Goal: Task Accomplishment & Management: Complete application form

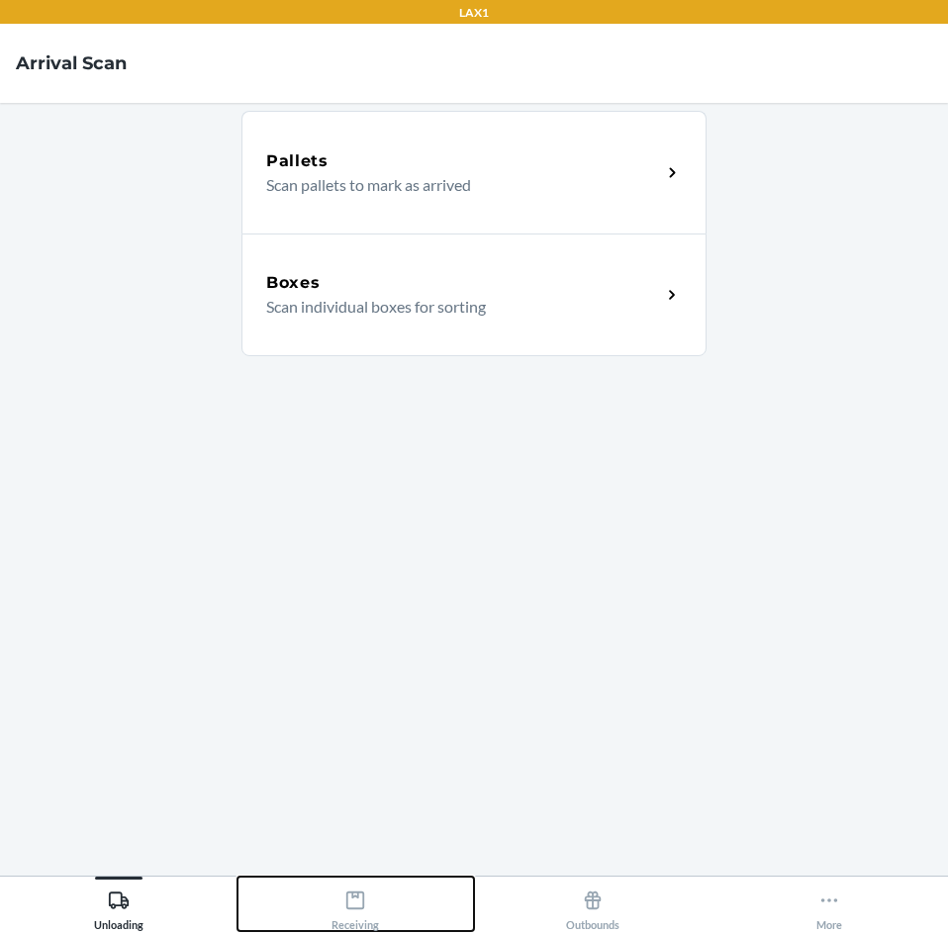
click at [351, 899] on icon at bounding box center [355, 900] width 22 height 22
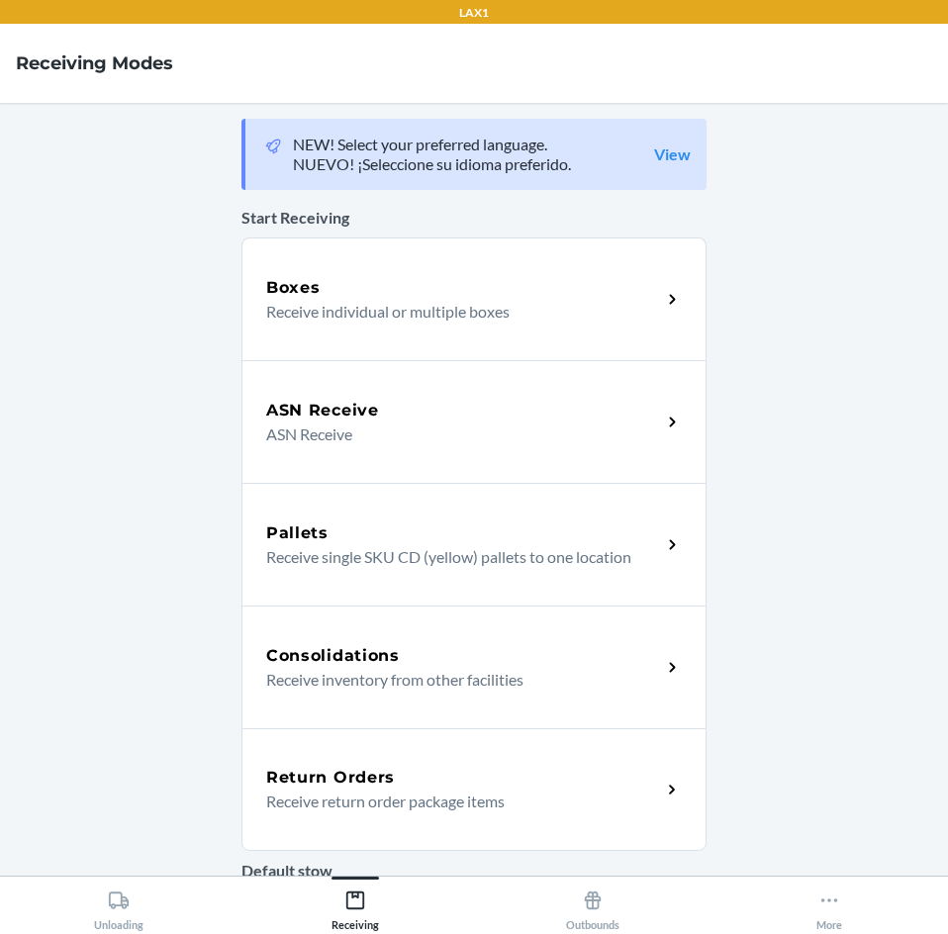
click at [402, 804] on p "Receive return order package items" at bounding box center [455, 801] width 379 height 24
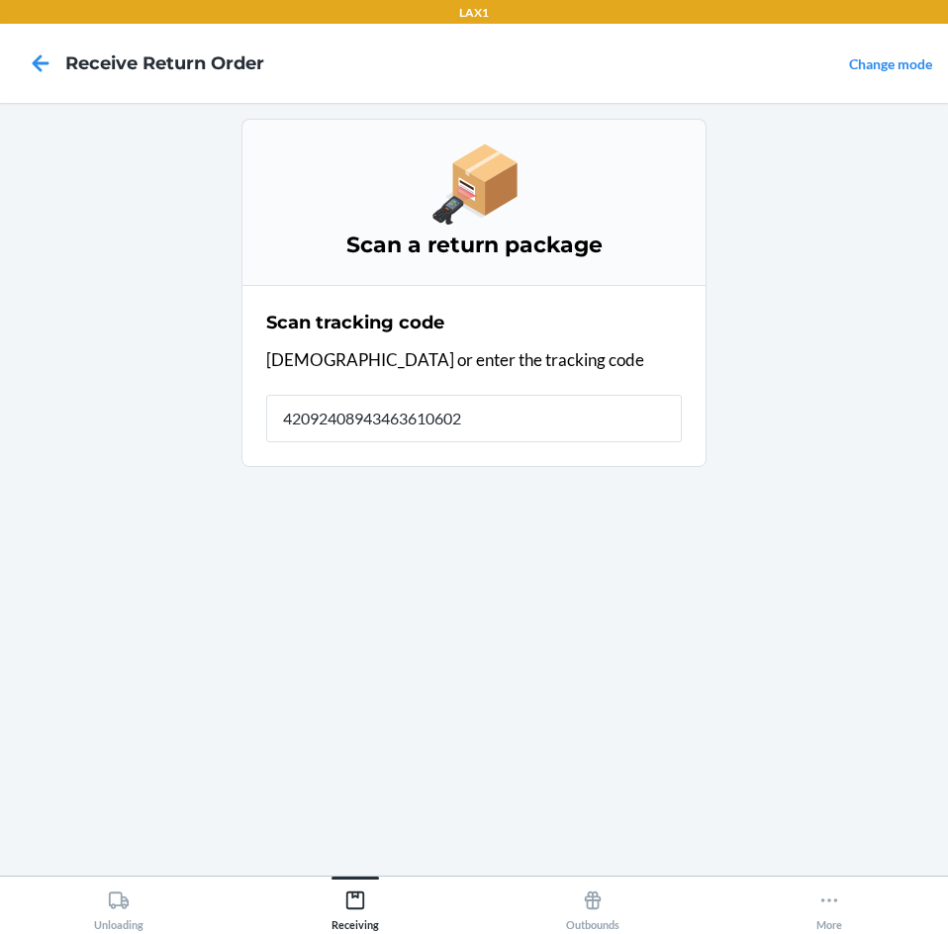
type input "420924089434636106023"
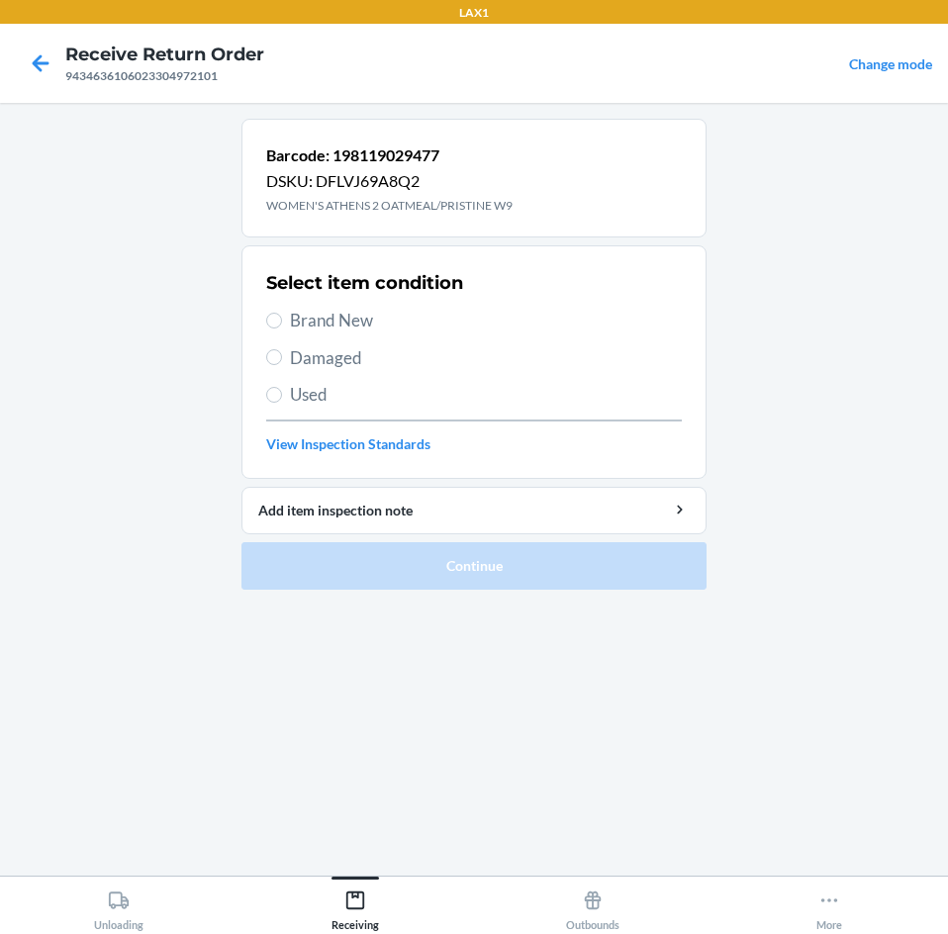
click at [329, 319] on span "Brand New" at bounding box center [486, 321] width 392 height 26
click at [282, 319] on input "Brand New" at bounding box center [274, 321] width 16 height 16
radio input "true"
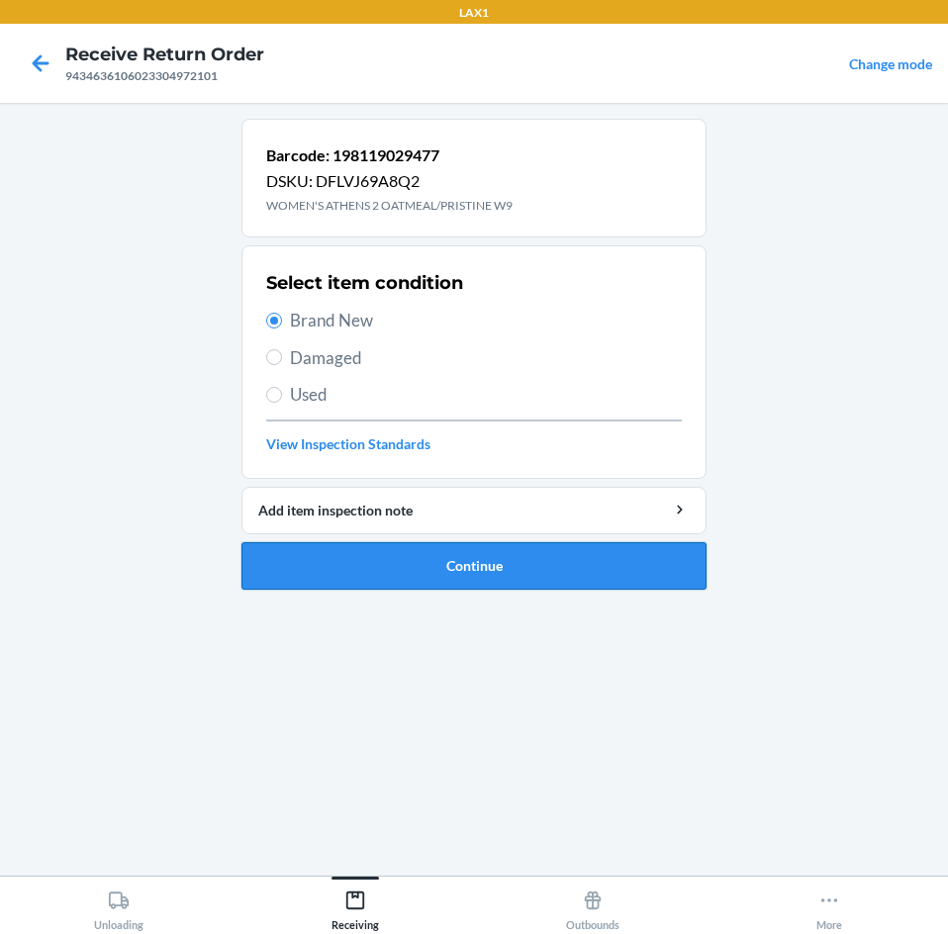
click at [583, 559] on button "Continue" at bounding box center [473, 565] width 465 height 47
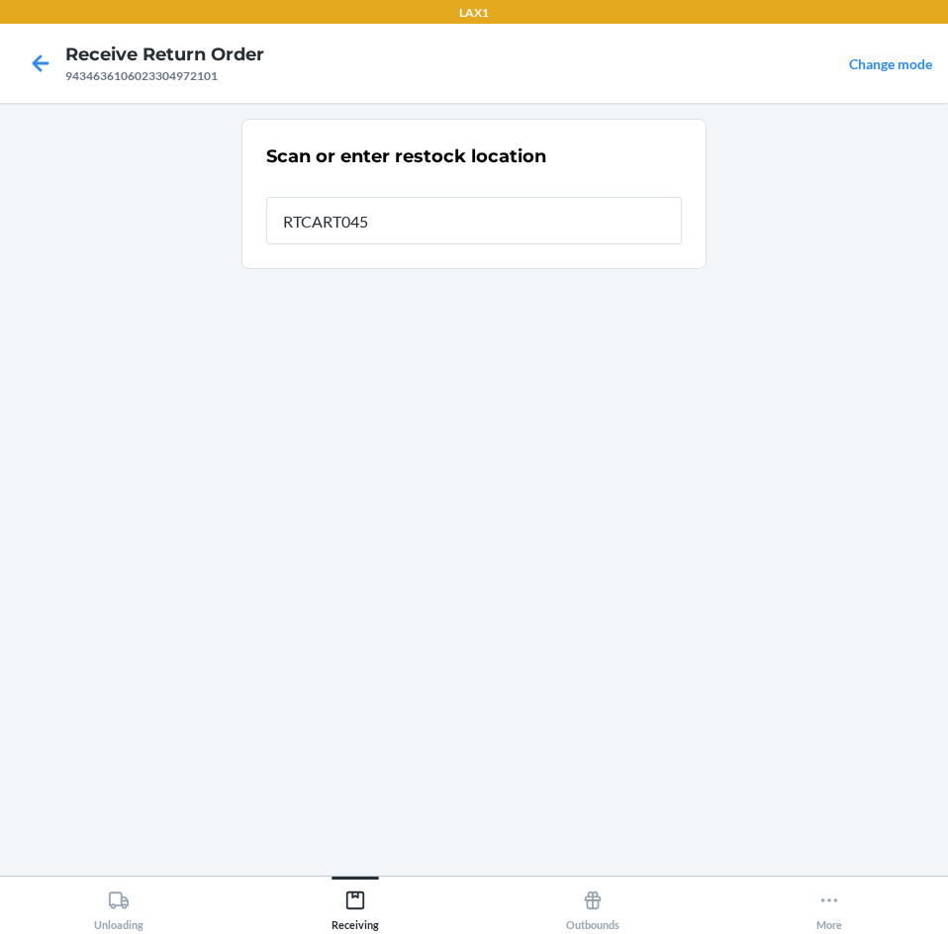
type input "RTCART045"
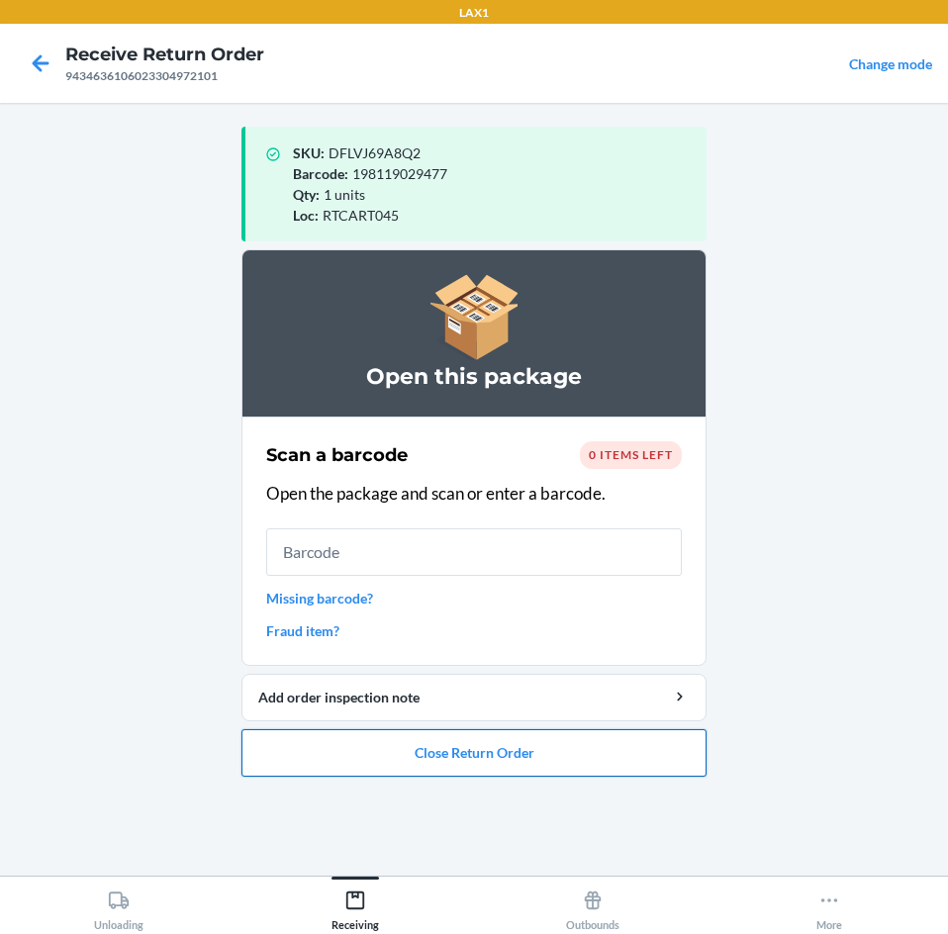
click at [504, 769] on button "Close Return Order" at bounding box center [473, 752] width 465 height 47
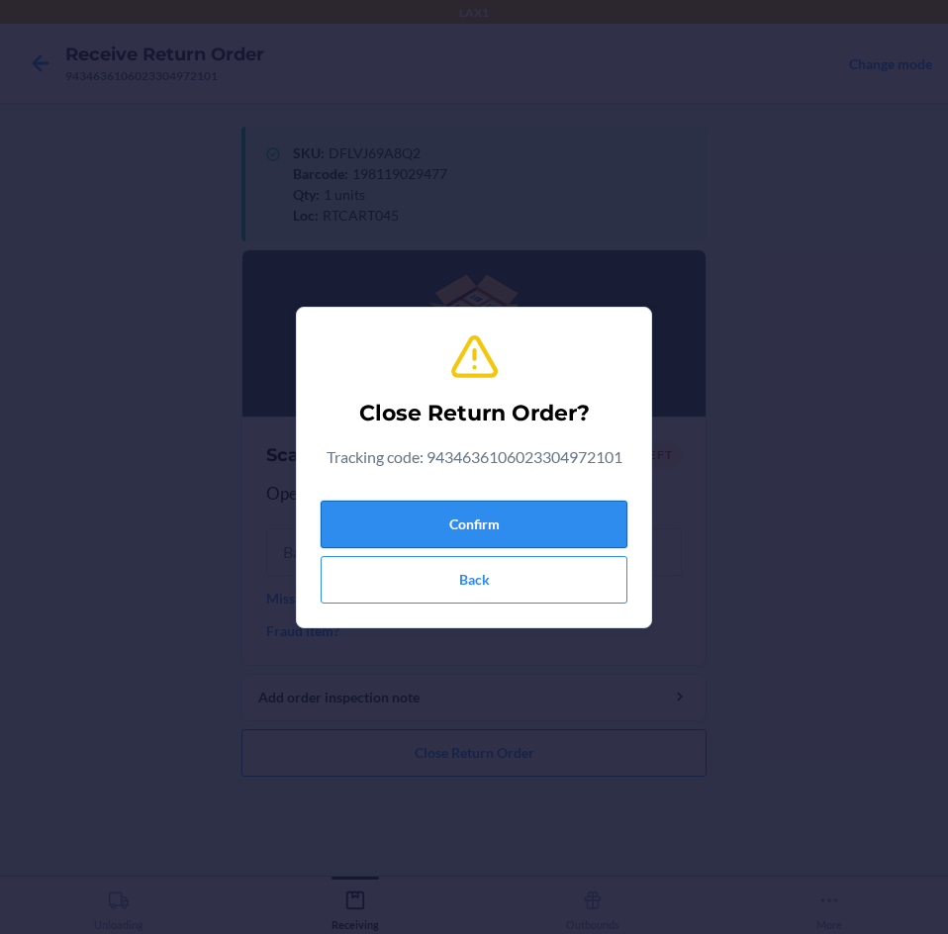
click at [541, 523] on button "Confirm" at bounding box center [473, 524] width 307 height 47
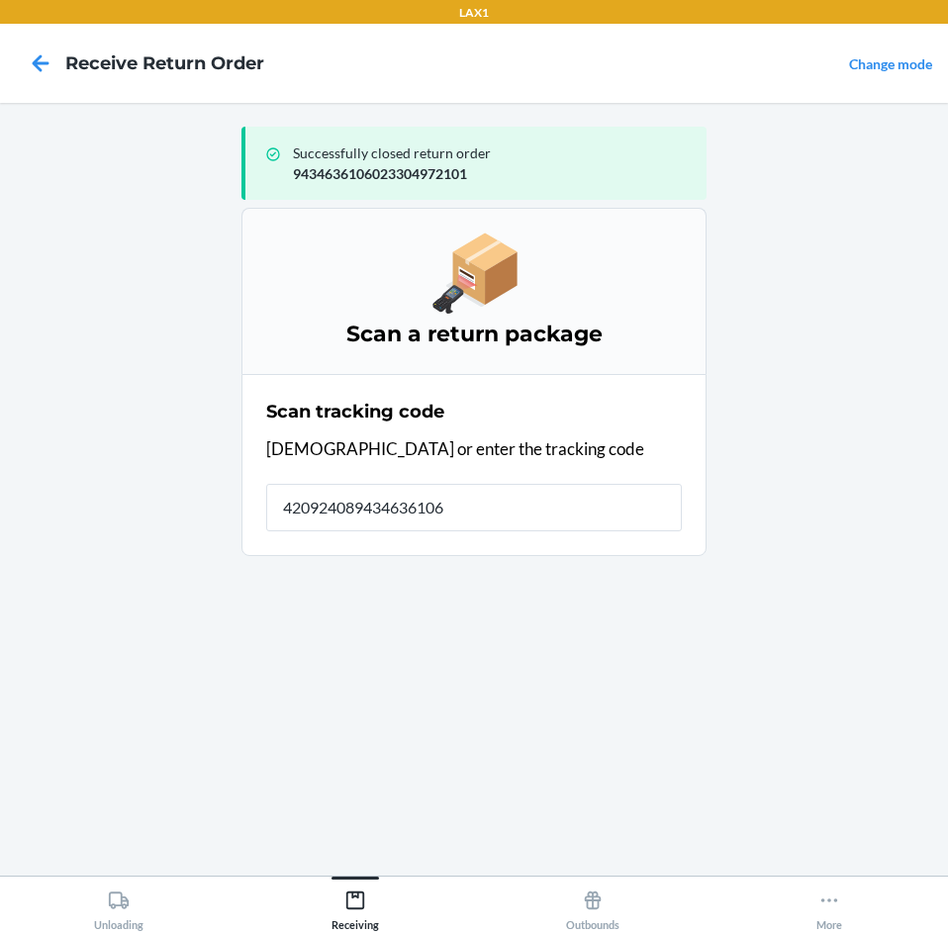
type input "4209240894346361060"
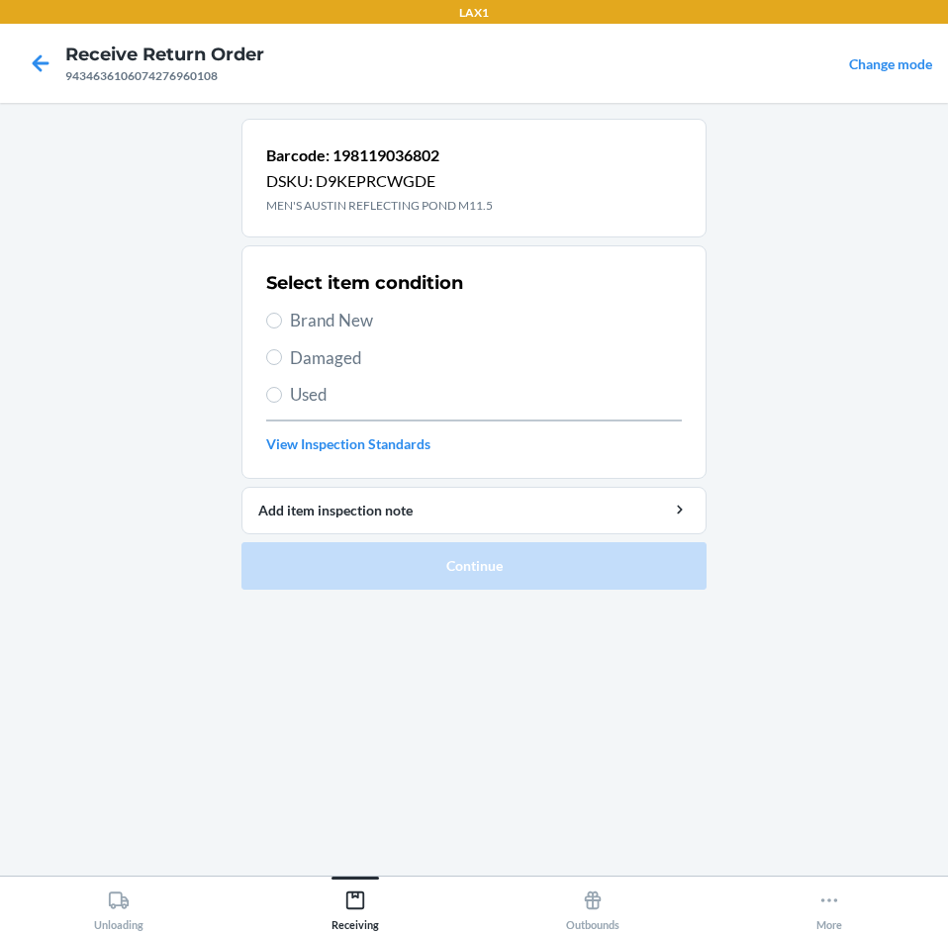
click at [347, 327] on span "Brand New" at bounding box center [486, 321] width 392 height 26
click at [282, 327] on input "Brand New" at bounding box center [274, 321] width 16 height 16
radio input "true"
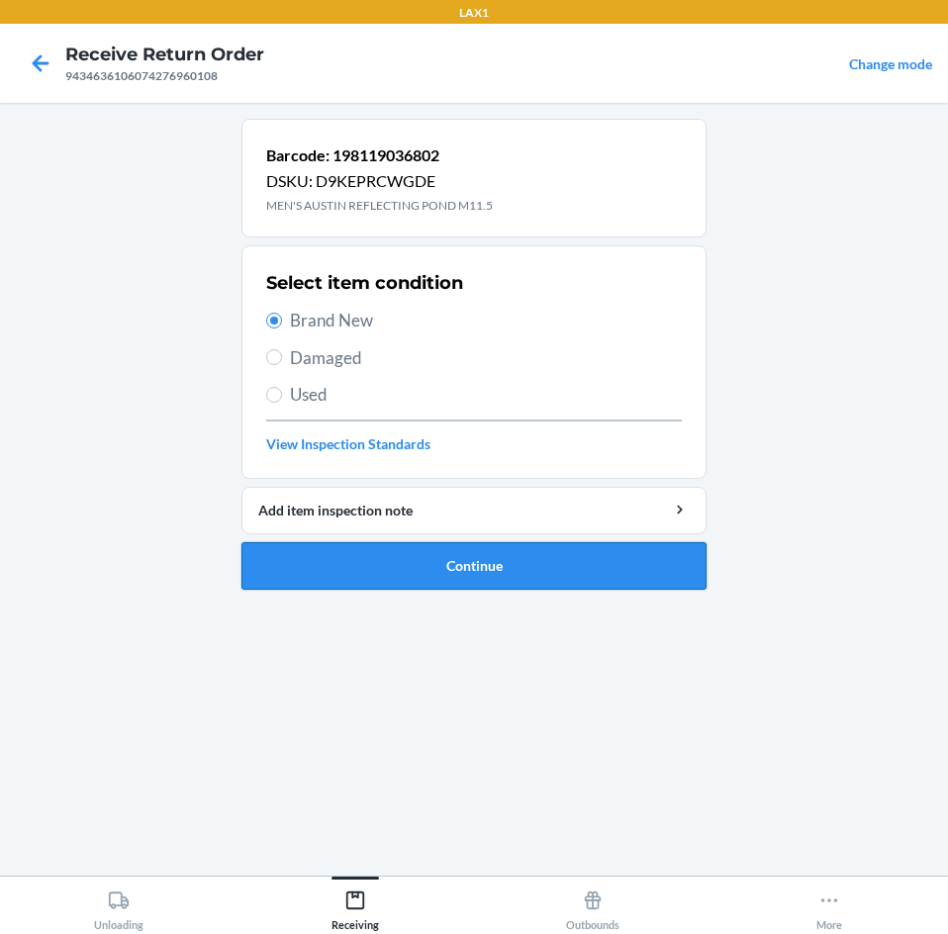
click at [632, 549] on button "Continue" at bounding box center [473, 565] width 465 height 47
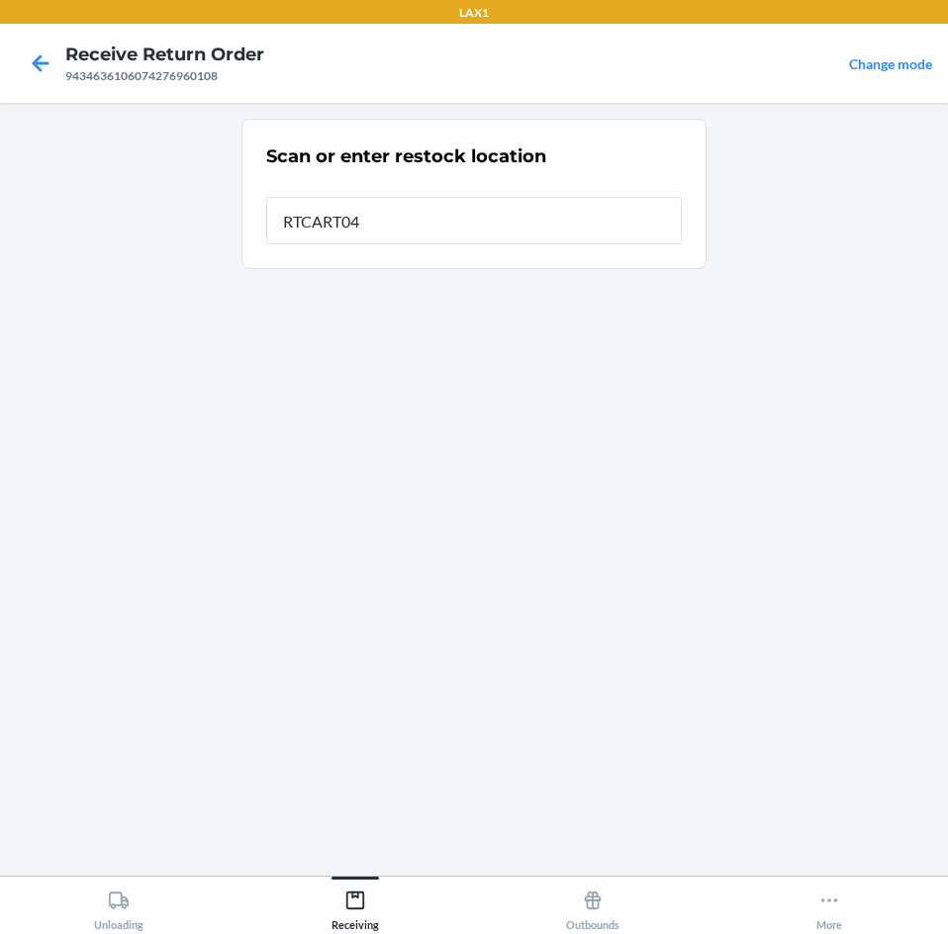
type input "RTCART045"
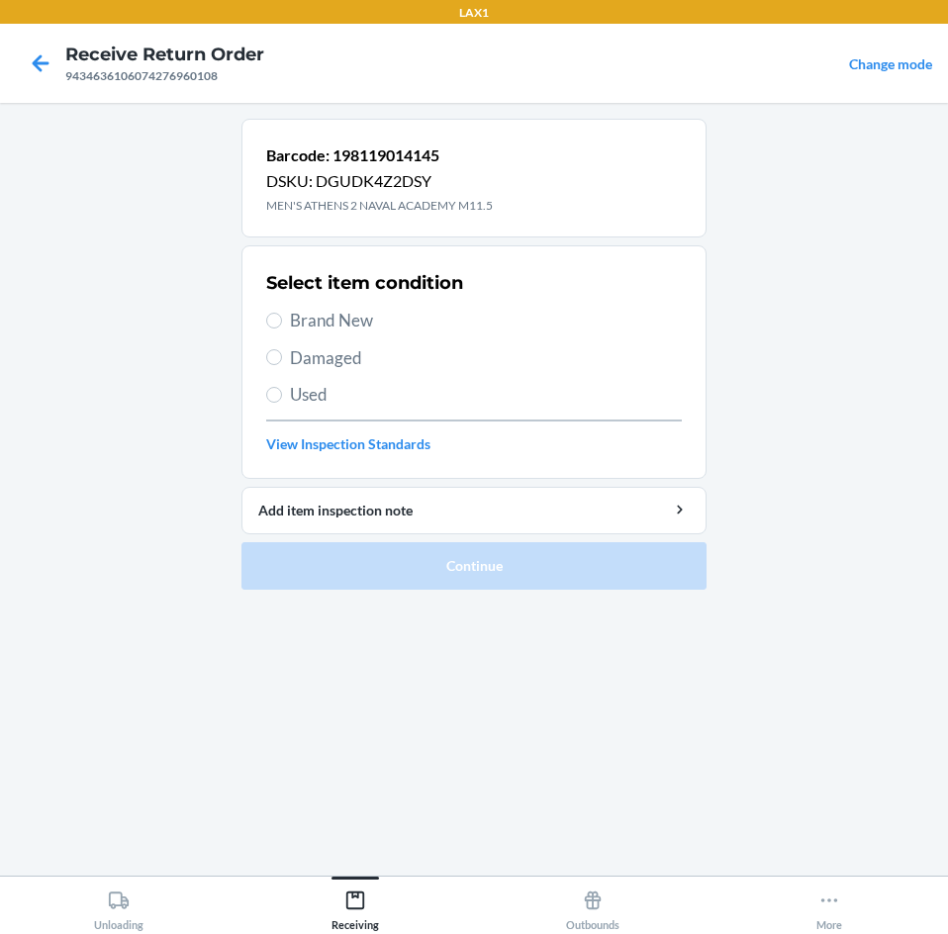
click at [340, 321] on span "Brand New" at bounding box center [486, 321] width 392 height 26
click at [282, 321] on input "Brand New" at bounding box center [274, 321] width 16 height 16
radio input "true"
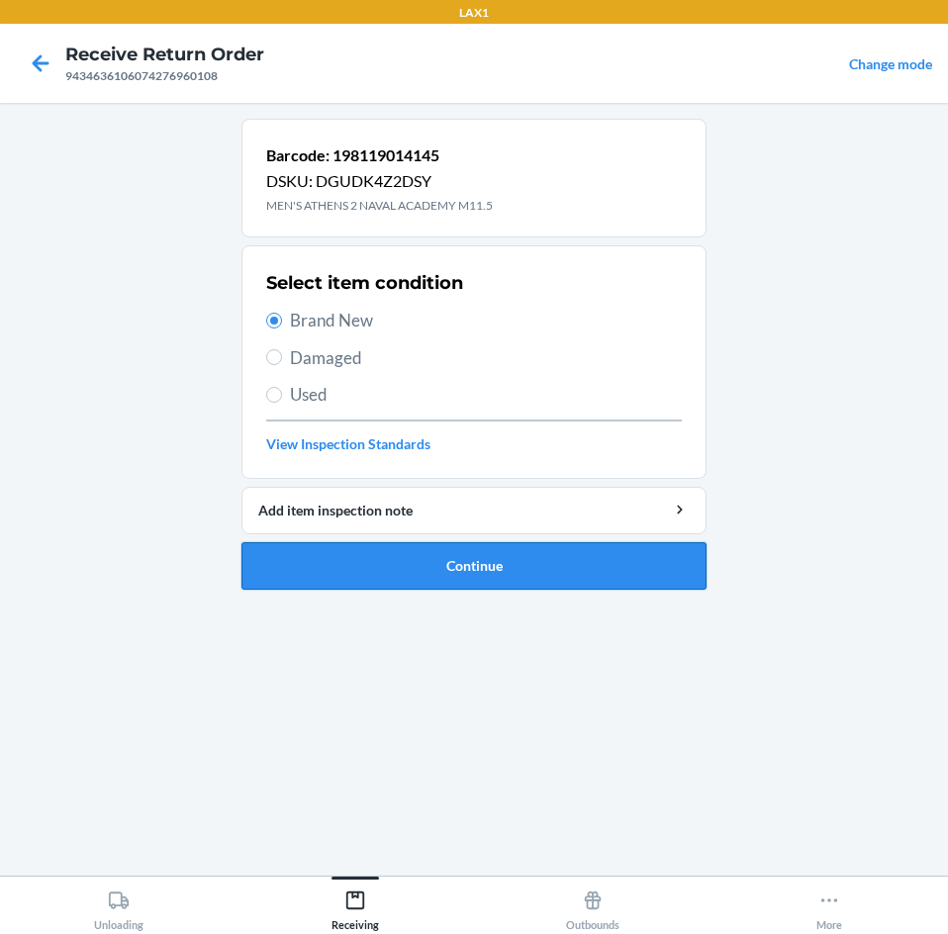
click at [640, 570] on button "Continue" at bounding box center [473, 565] width 465 height 47
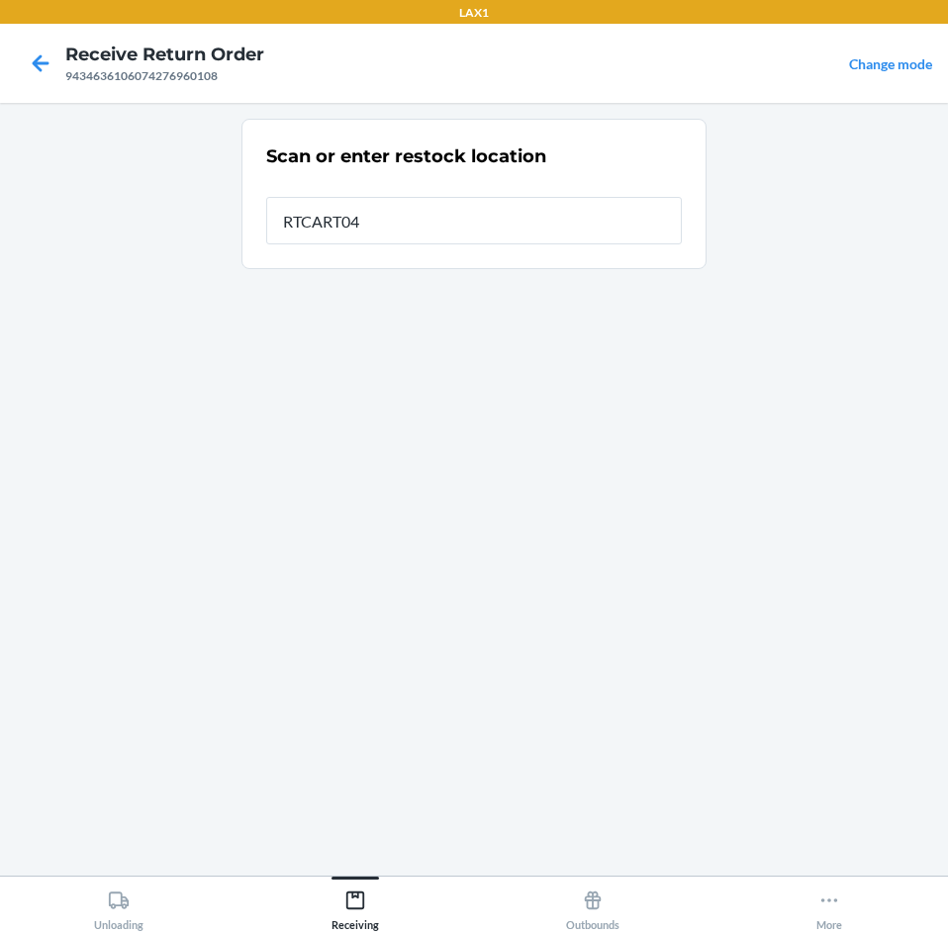
type input "RTCART045"
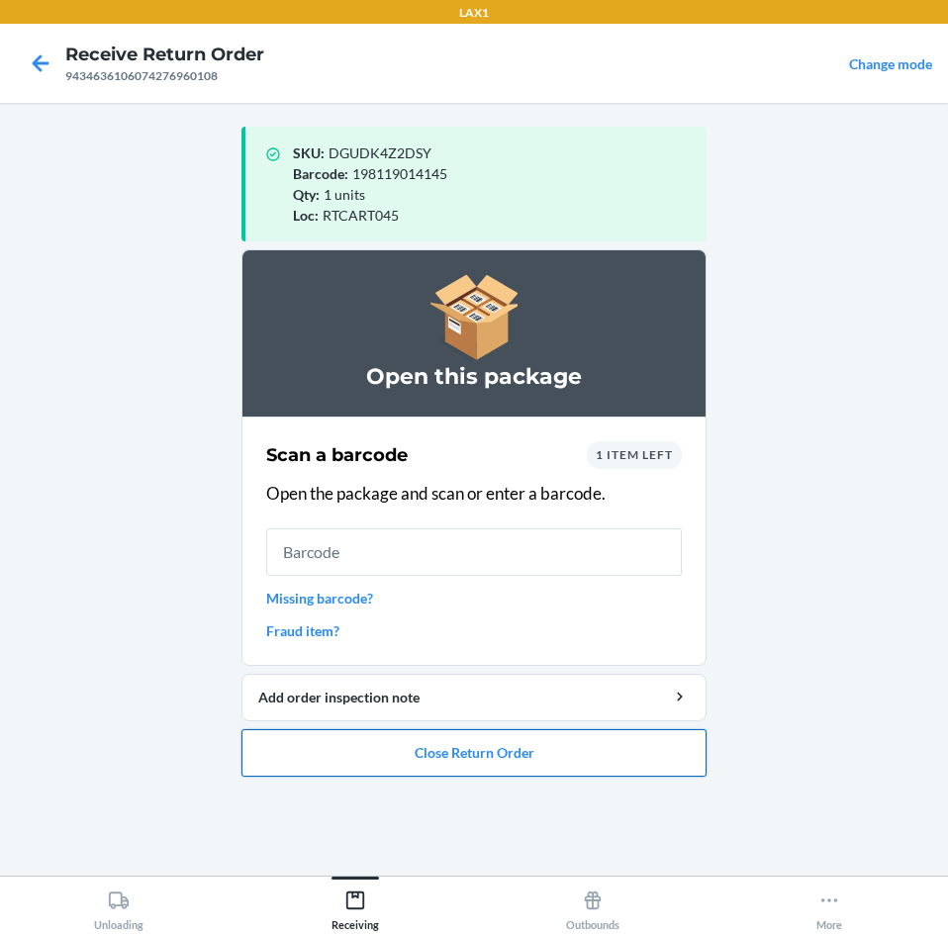
drag, startPoint x: 469, startPoint y: 755, endPoint x: 502, endPoint y: 734, distance: 39.5
click at [495, 741] on button "Close Return Order" at bounding box center [473, 752] width 465 height 47
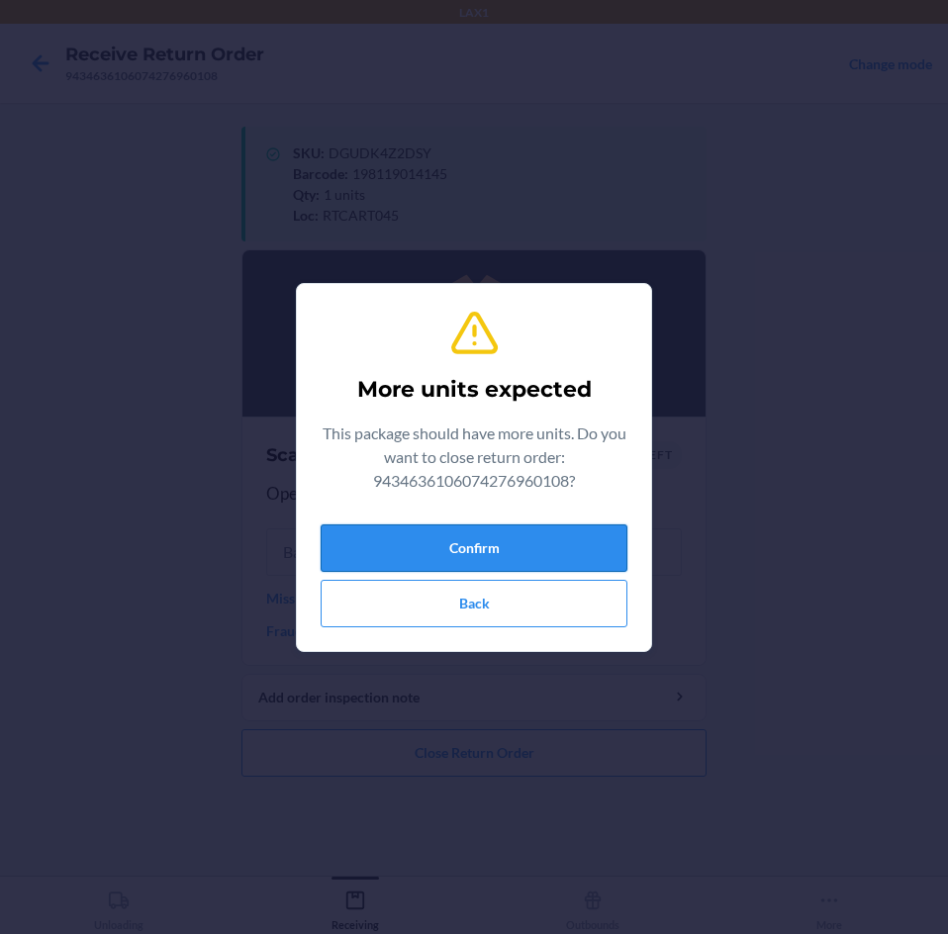
click at [554, 553] on button "Confirm" at bounding box center [473, 547] width 307 height 47
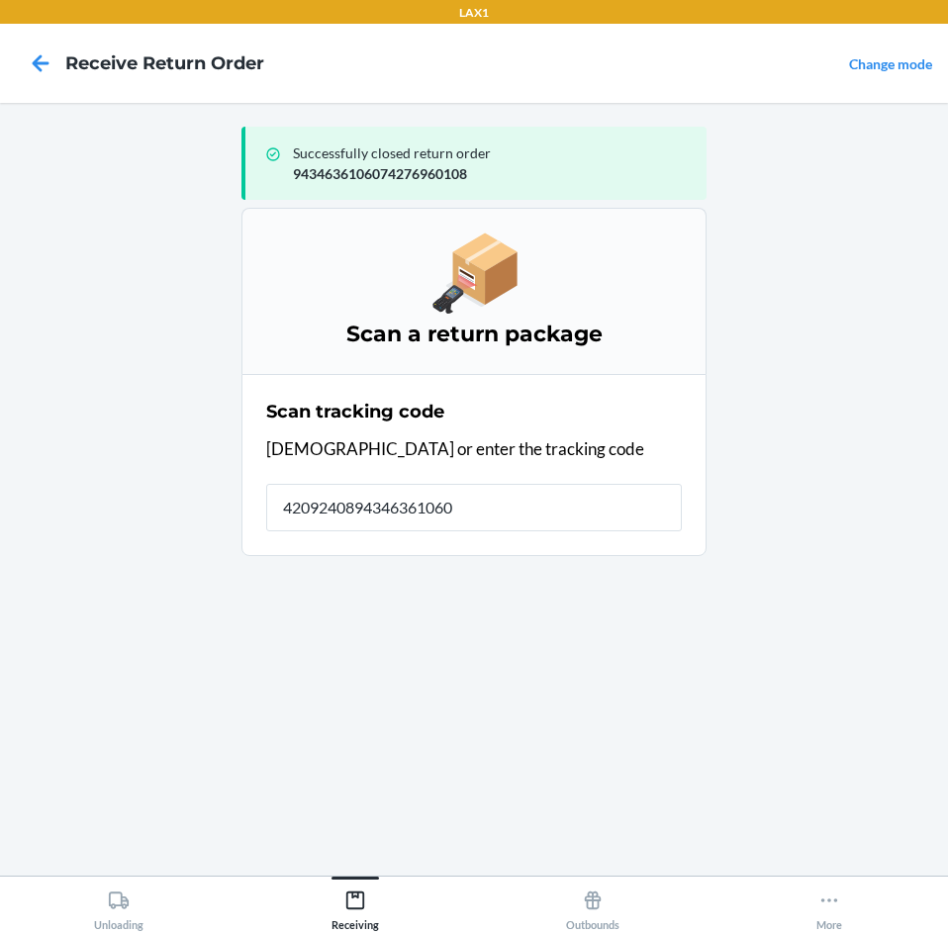
type input "42092408943463610602"
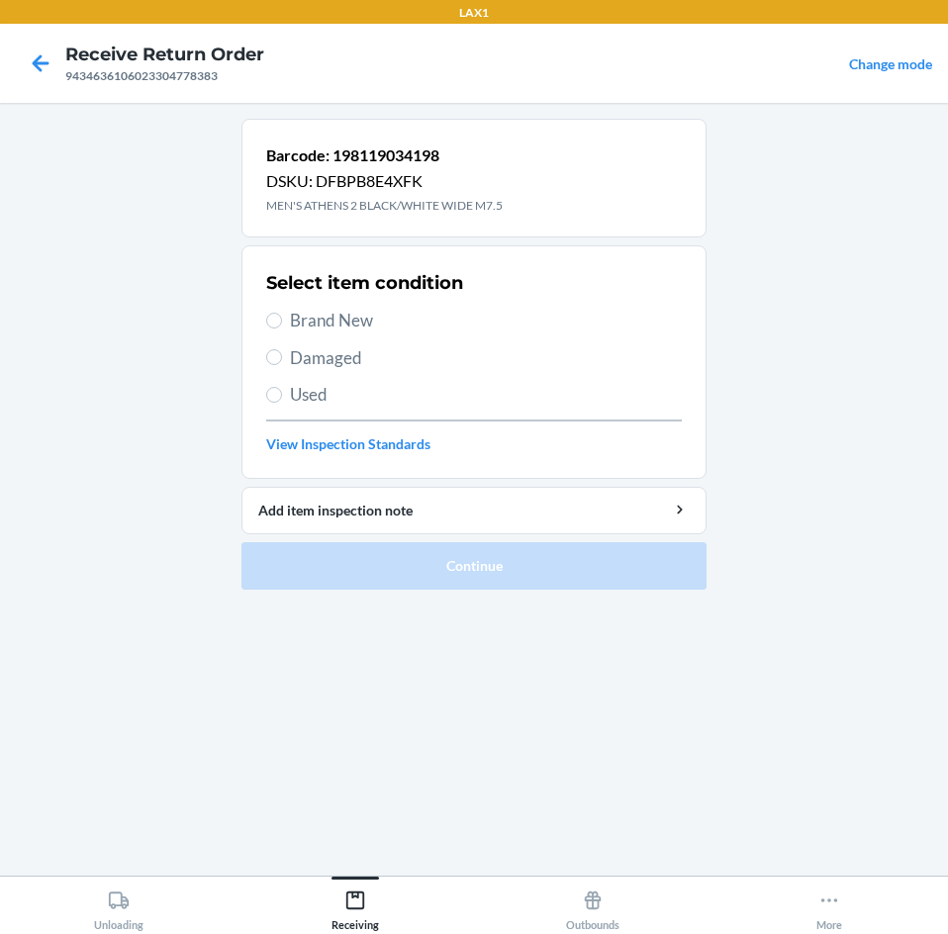
click at [347, 315] on span "Brand New" at bounding box center [486, 321] width 392 height 26
click at [282, 315] on input "Brand New" at bounding box center [274, 321] width 16 height 16
radio input "true"
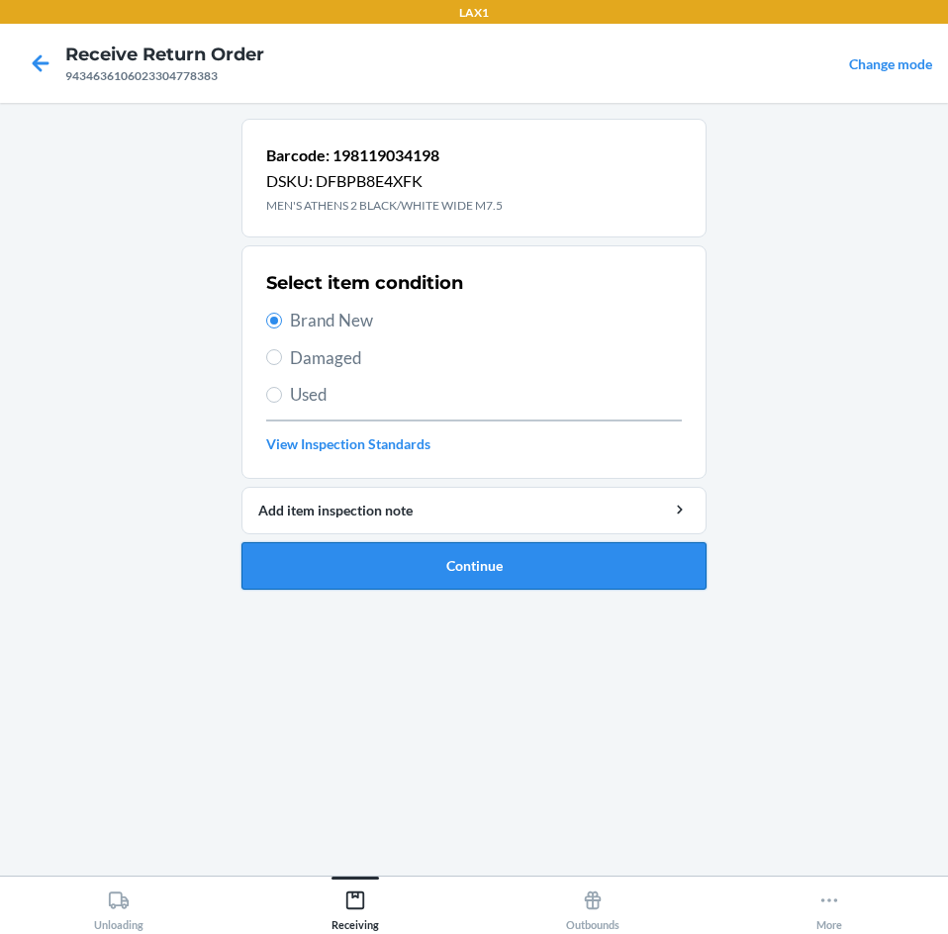
click at [483, 551] on button "Continue" at bounding box center [473, 565] width 465 height 47
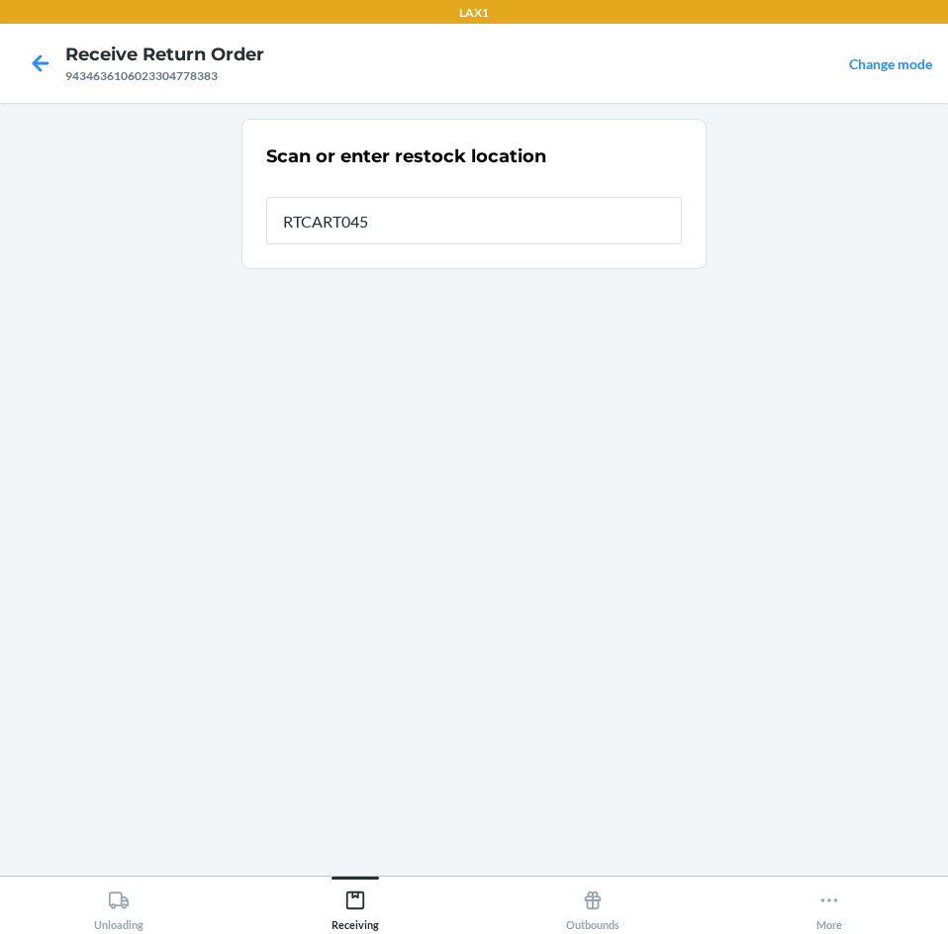
type input "RTCART045"
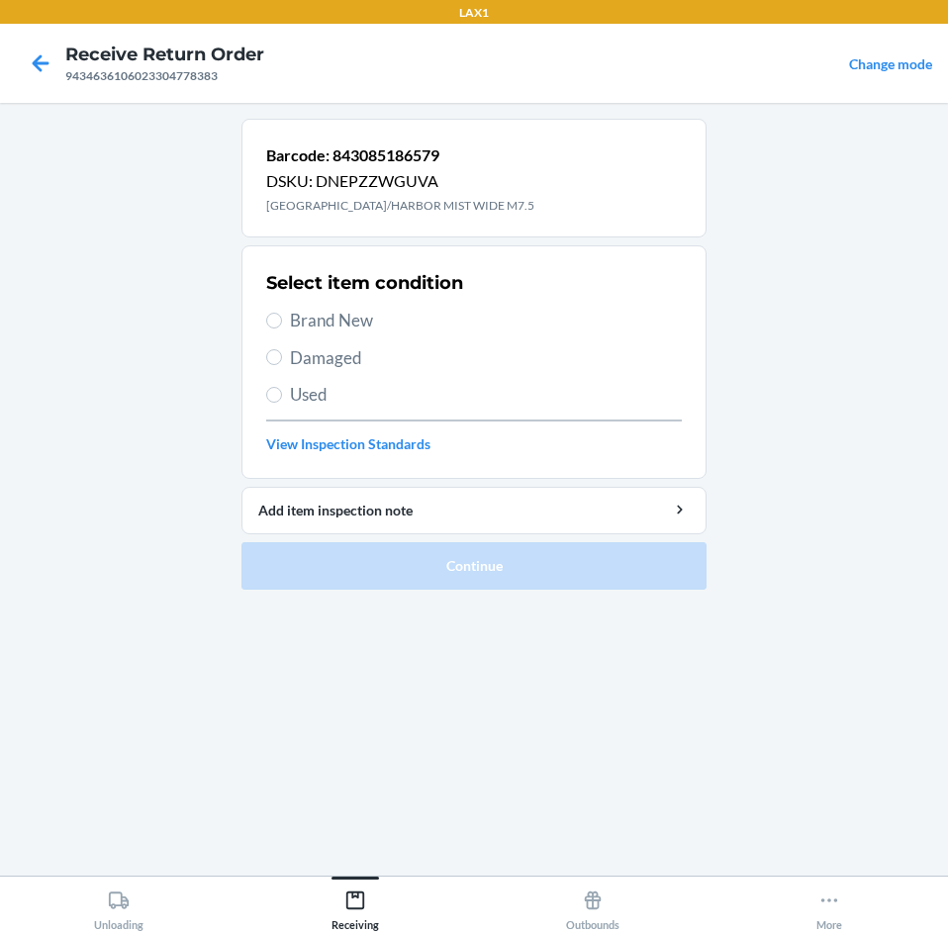
click at [327, 319] on span "Brand New" at bounding box center [486, 321] width 392 height 26
click at [282, 319] on input "Brand New" at bounding box center [274, 321] width 16 height 16
radio input "true"
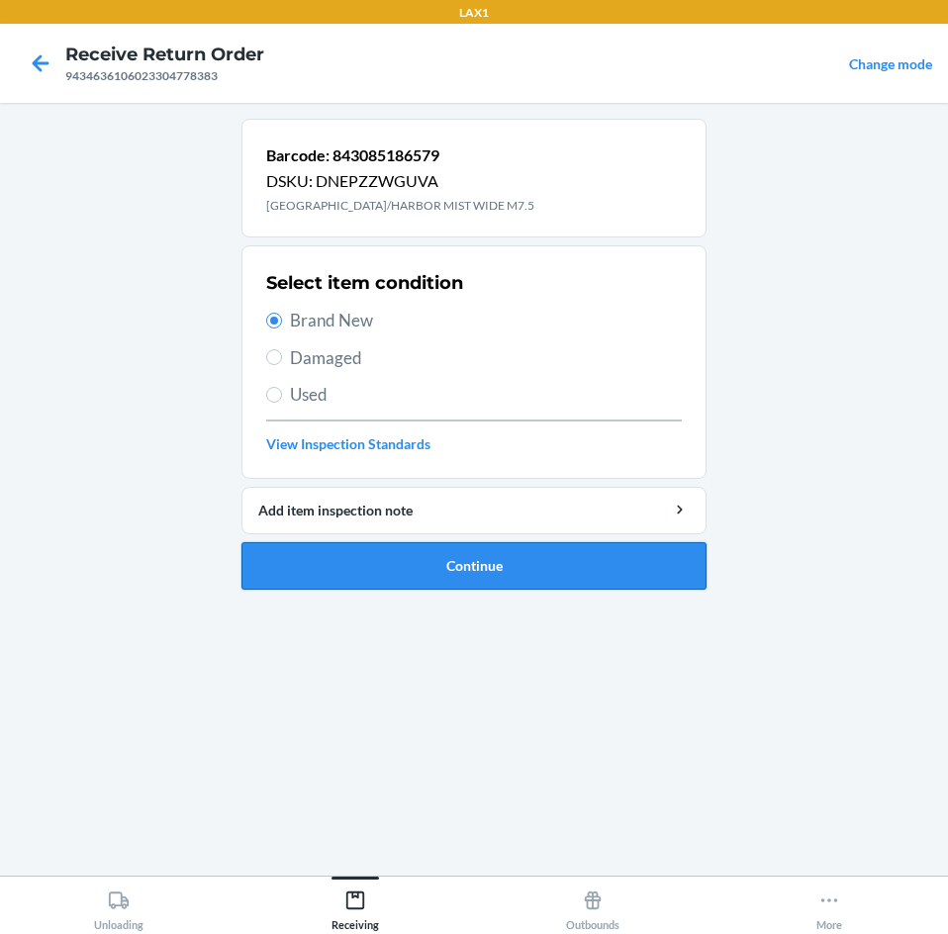
click at [511, 576] on button "Continue" at bounding box center [473, 565] width 465 height 47
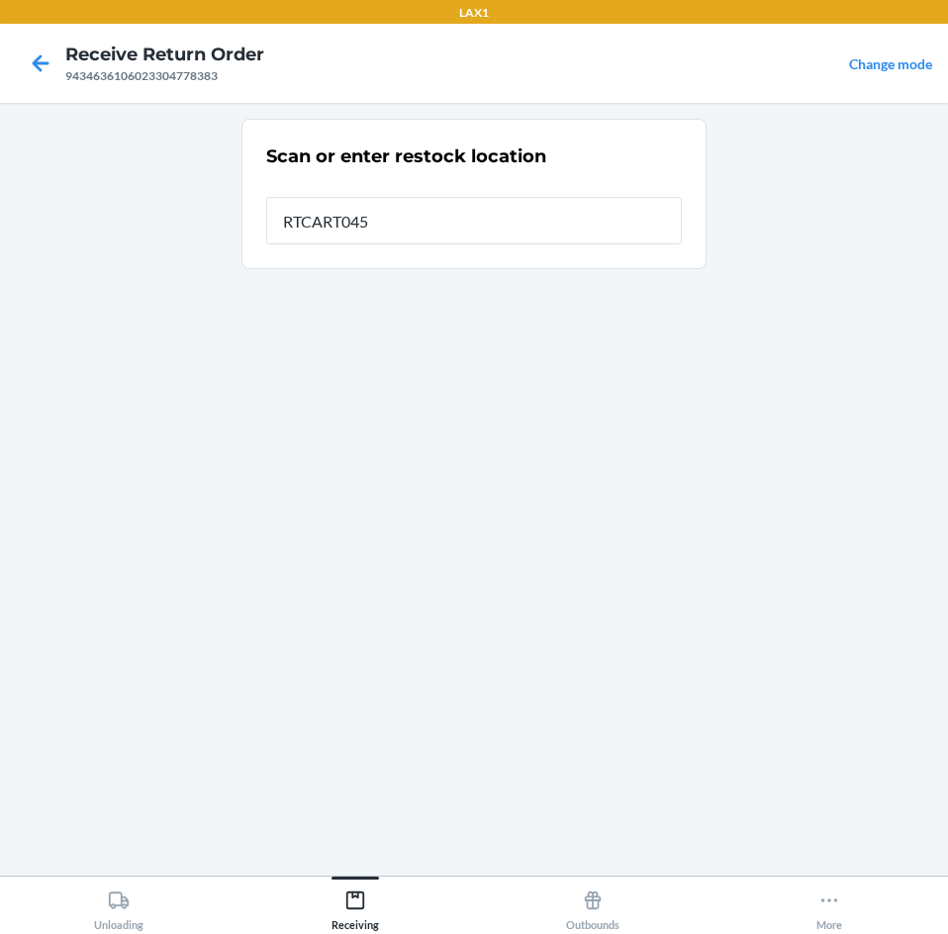
type input "RTCART045"
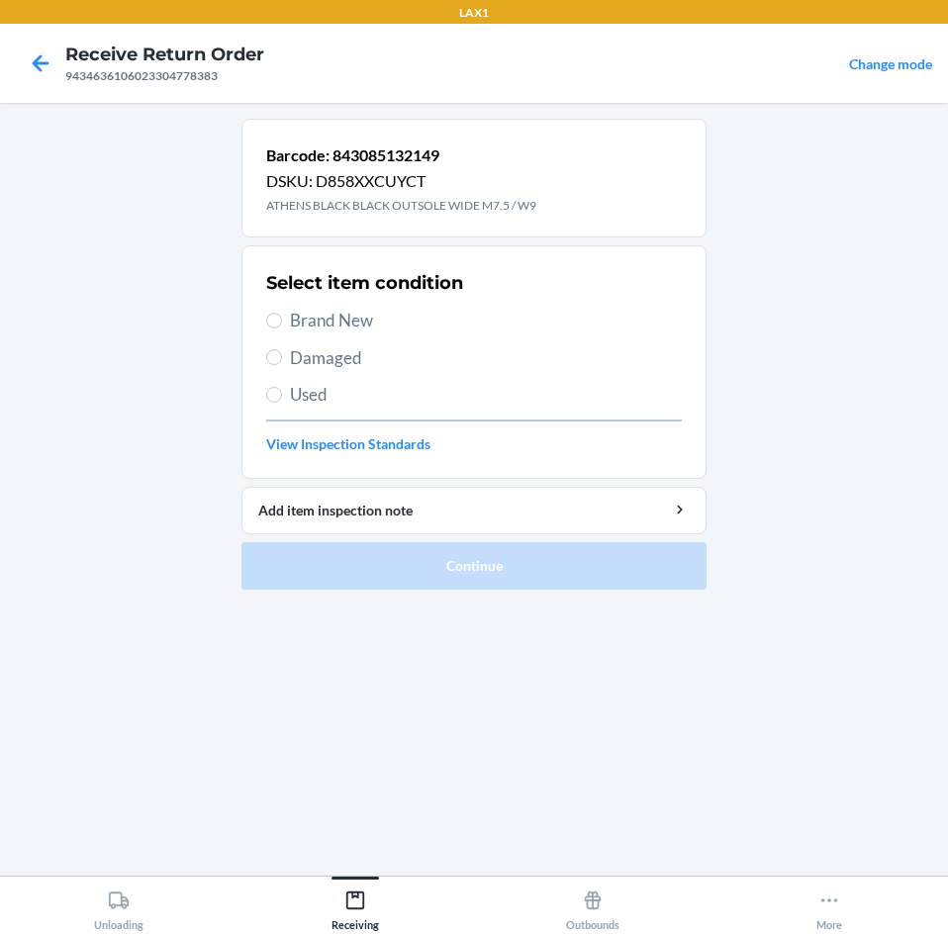
click at [354, 320] on span "Brand New" at bounding box center [486, 321] width 392 height 26
click at [282, 320] on input "Brand New" at bounding box center [274, 321] width 16 height 16
radio input "true"
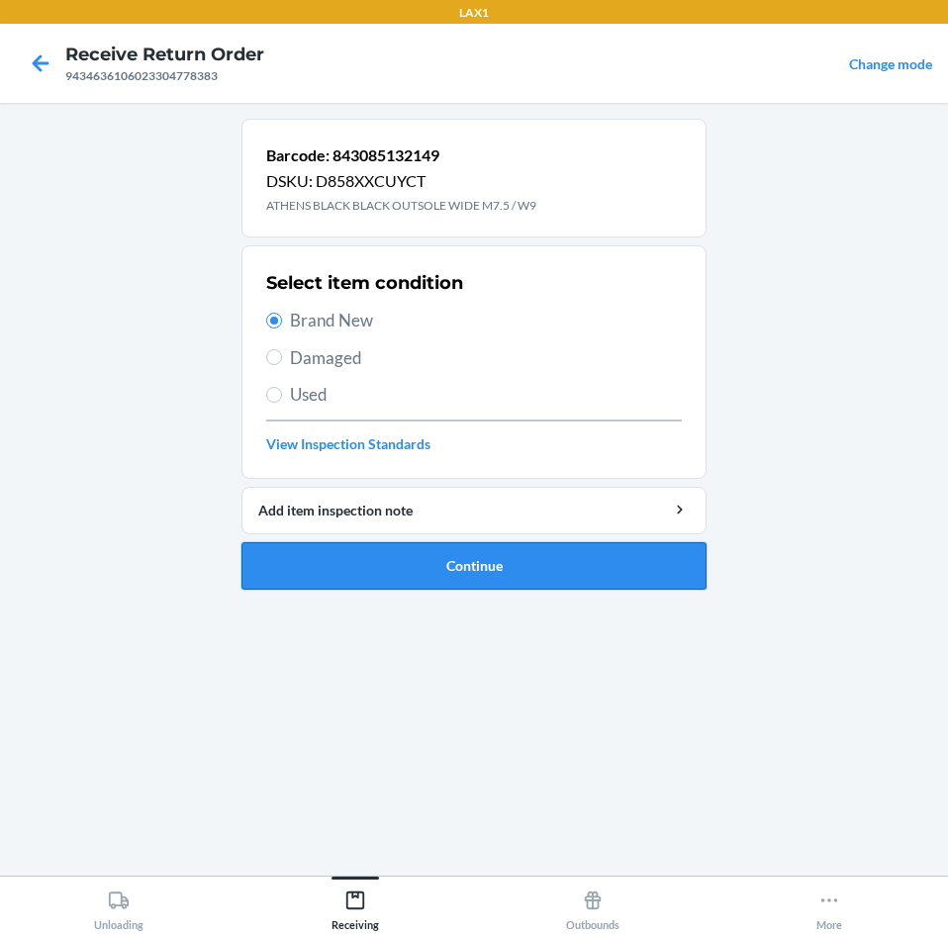
click at [521, 567] on button "Continue" at bounding box center [473, 565] width 465 height 47
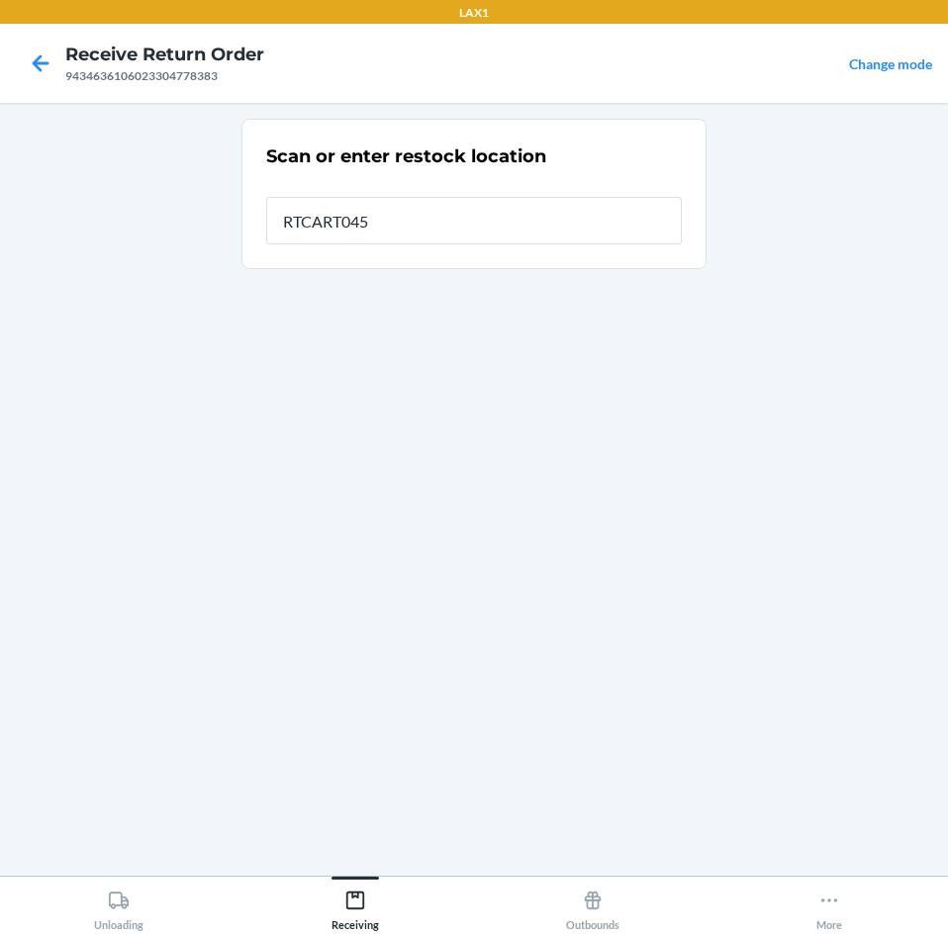
type input "RTCART045"
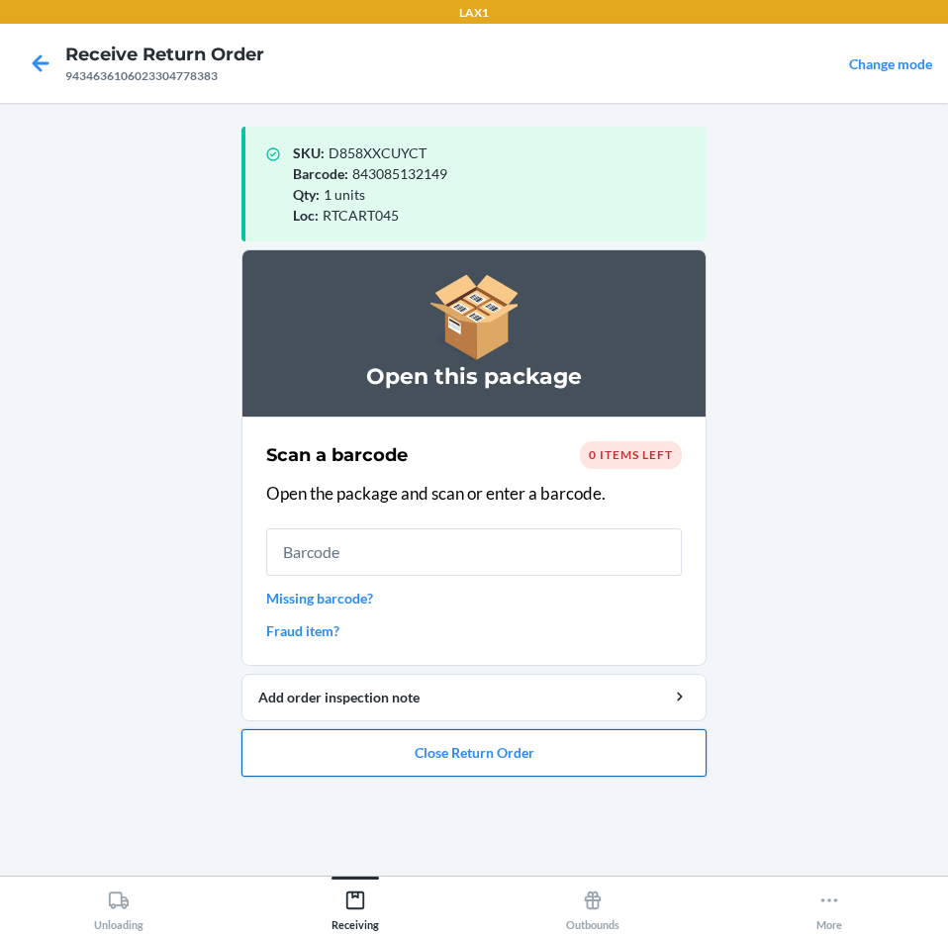
click at [459, 753] on button "Close Return Order" at bounding box center [473, 752] width 465 height 47
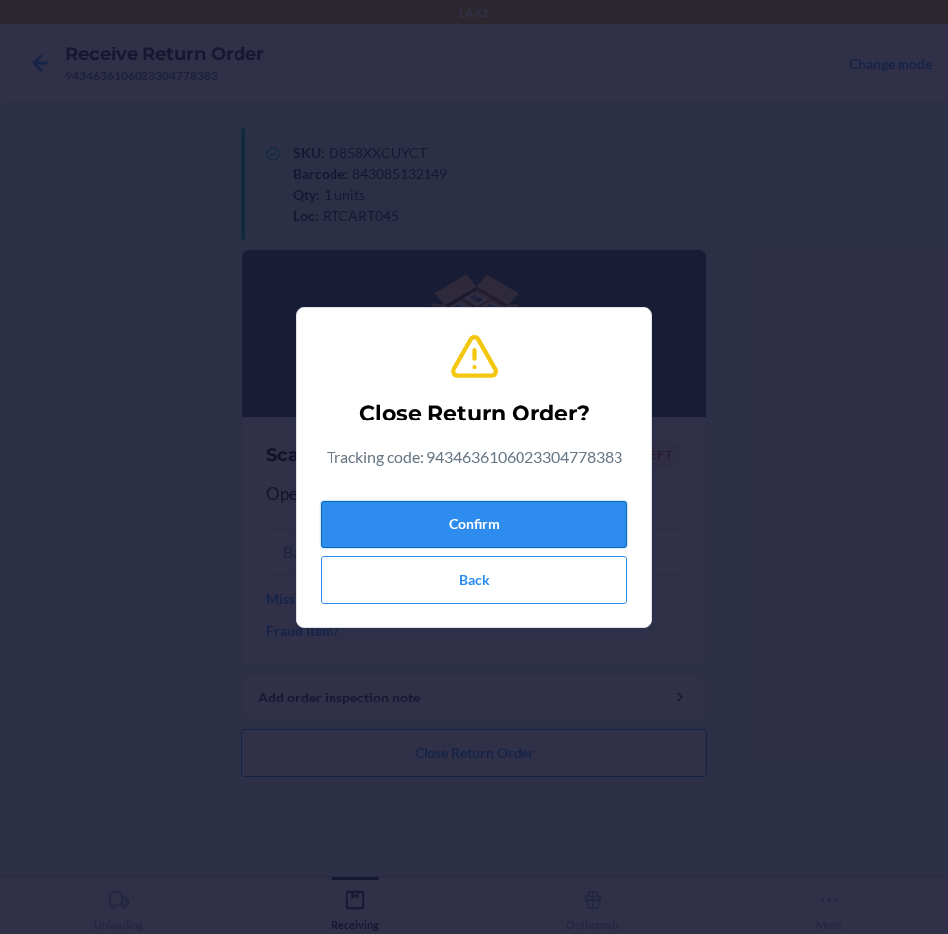
click at [518, 528] on button "Confirm" at bounding box center [473, 524] width 307 height 47
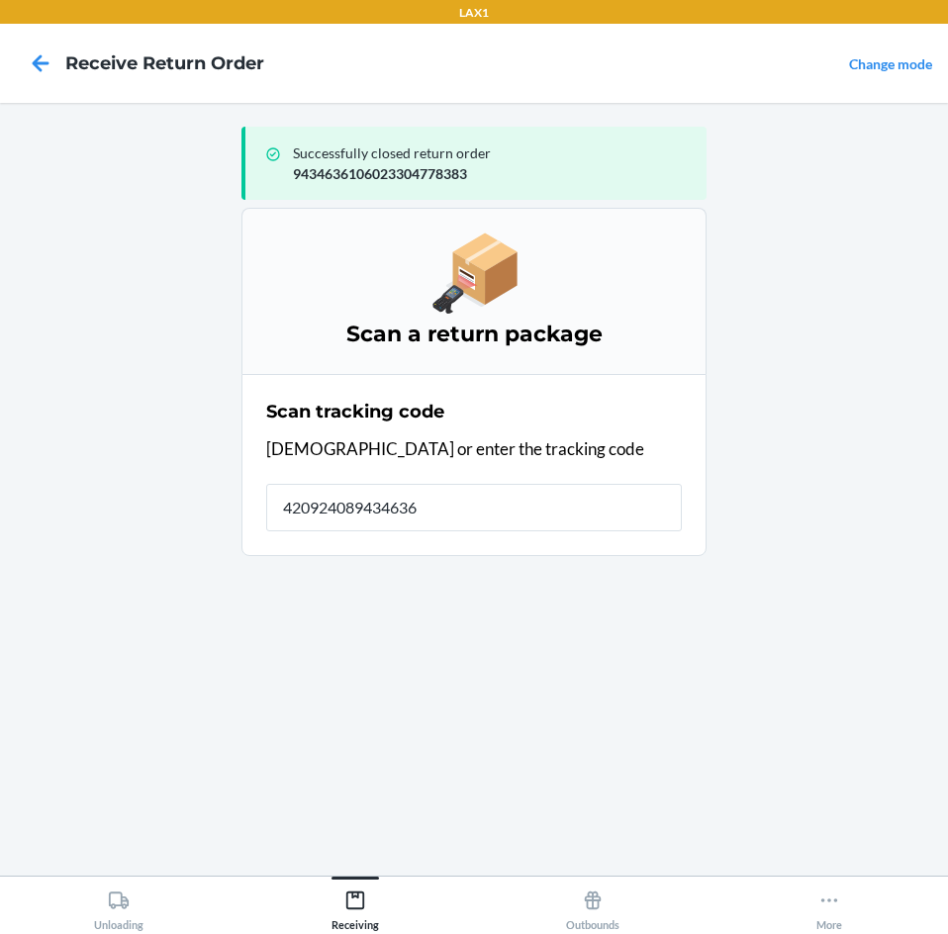
type input "4209240894346361"
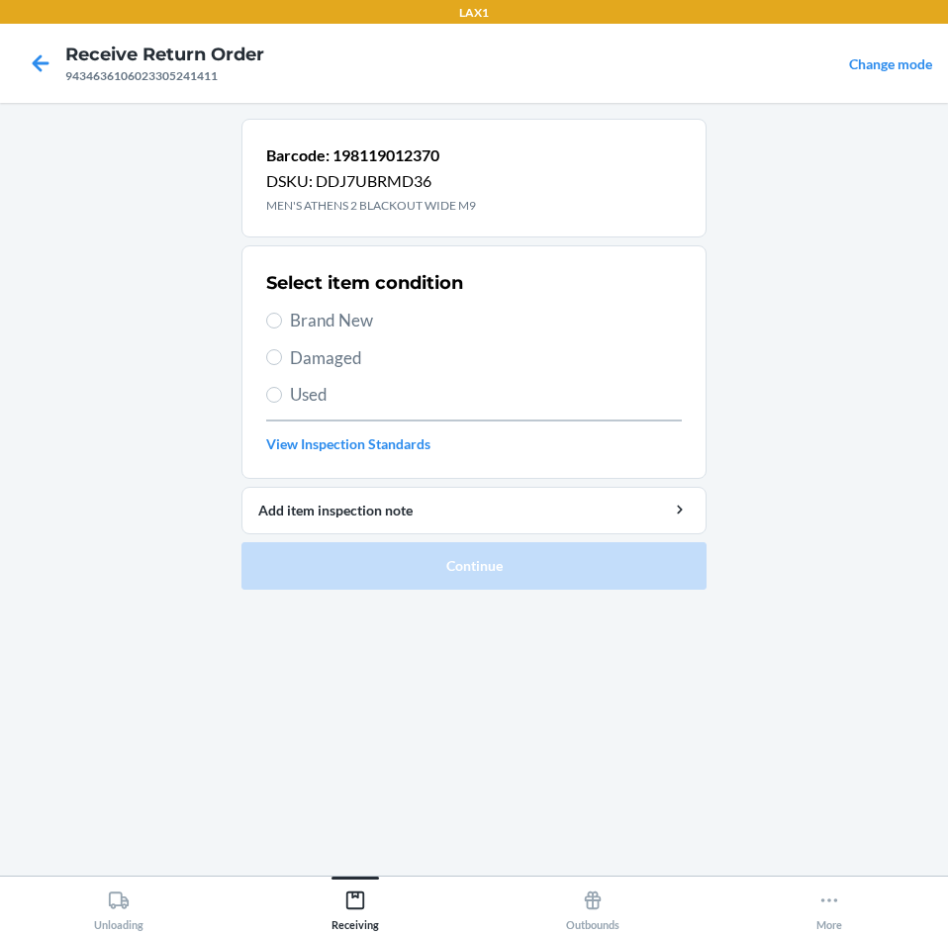
click at [296, 316] on span "Brand New" at bounding box center [486, 321] width 392 height 26
click at [282, 316] on input "Brand New" at bounding box center [274, 321] width 16 height 16
radio input "true"
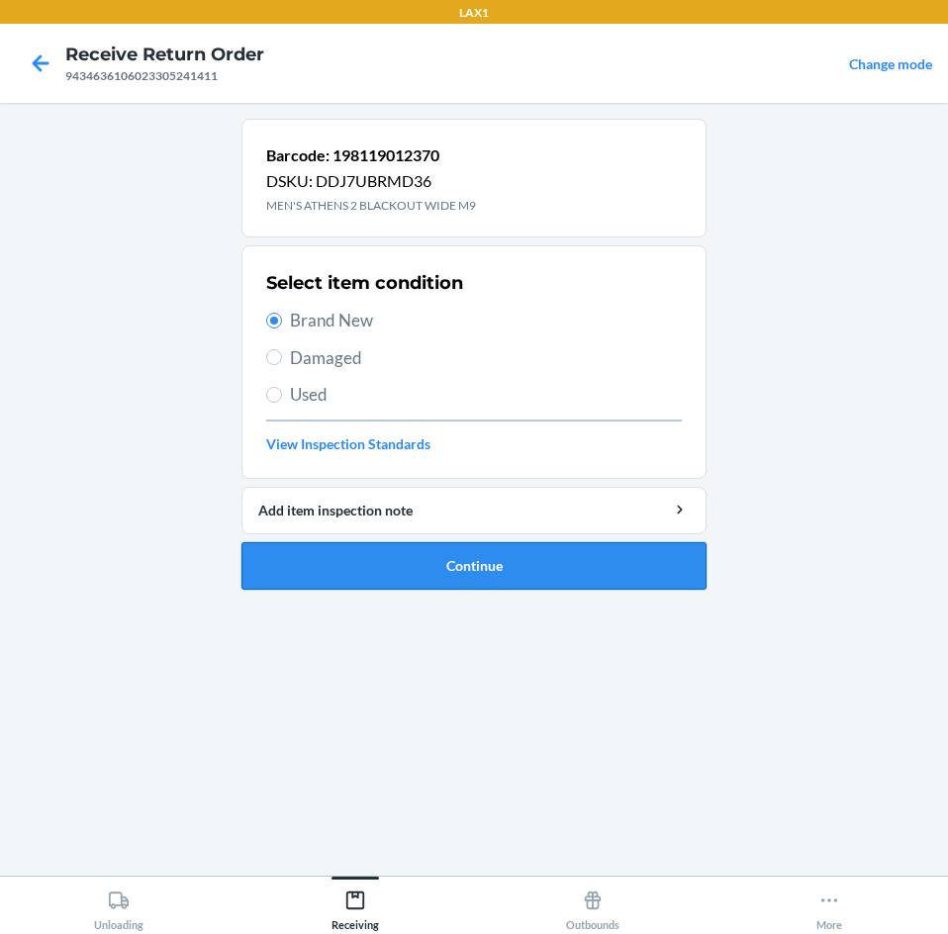
click at [416, 571] on button "Continue" at bounding box center [473, 565] width 465 height 47
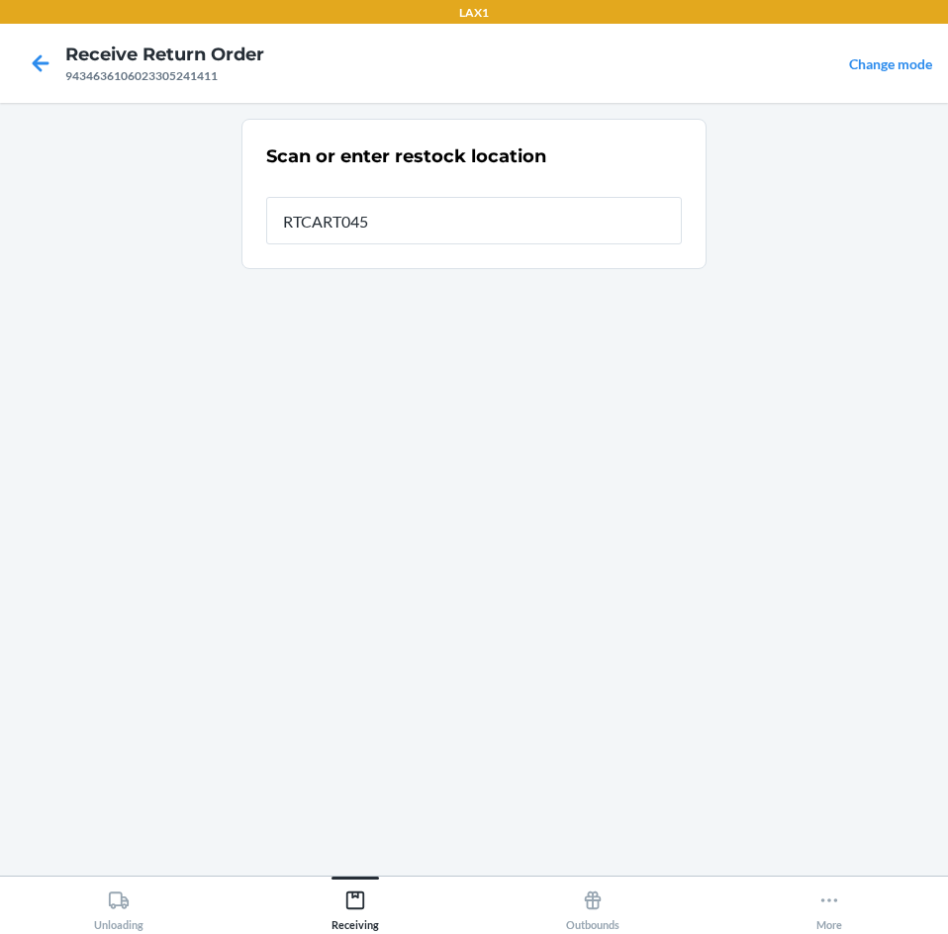
type input "RTCART045"
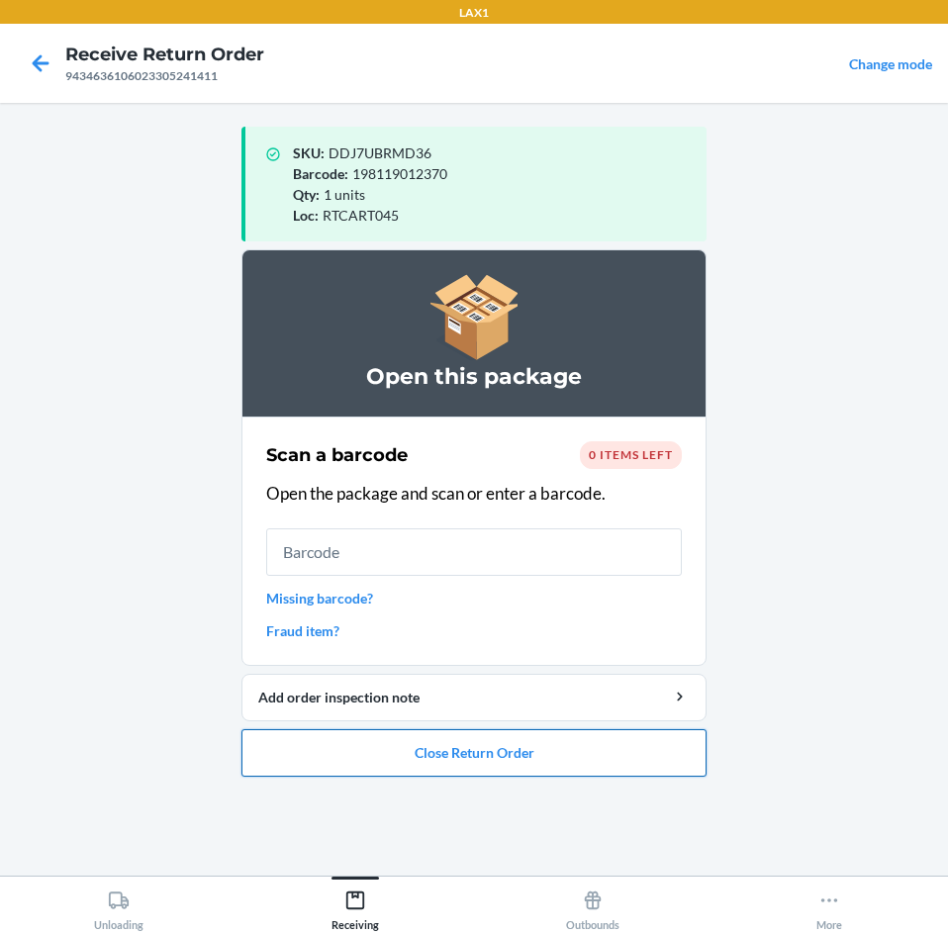
click at [531, 747] on button "Close Return Order" at bounding box center [473, 752] width 465 height 47
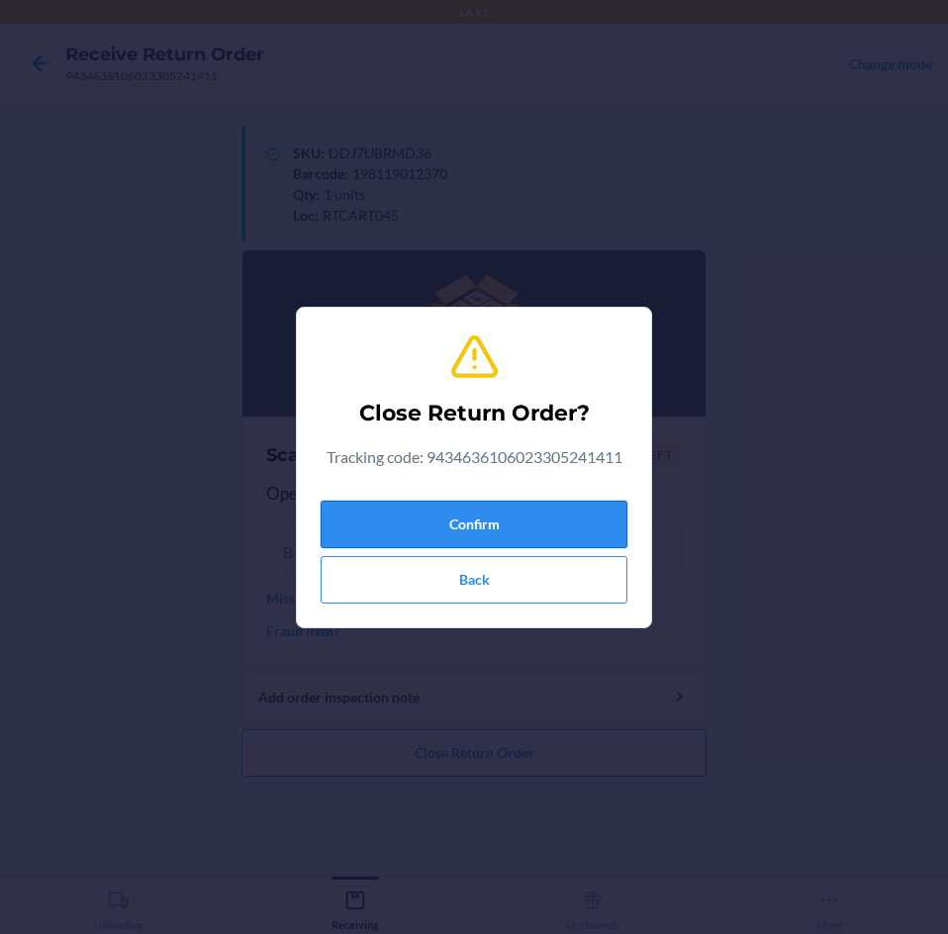
click at [553, 518] on button "Confirm" at bounding box center [473, 524] width 307 height 47
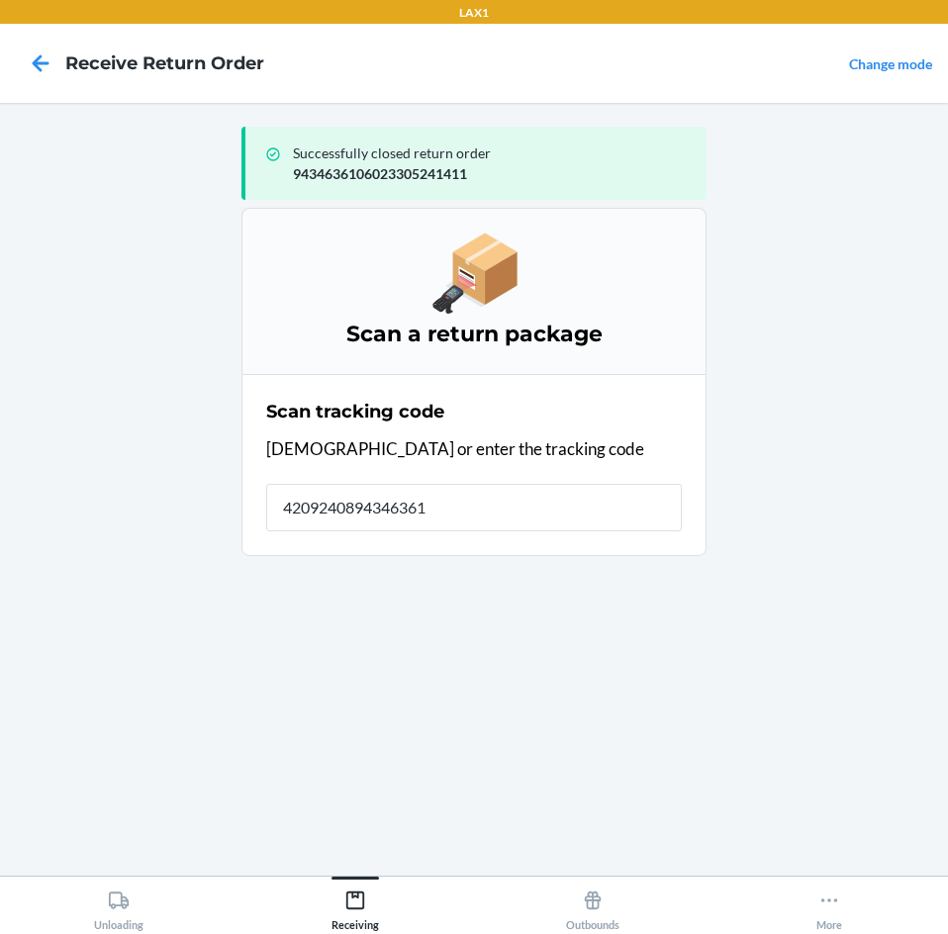
type input "42092408943463610"
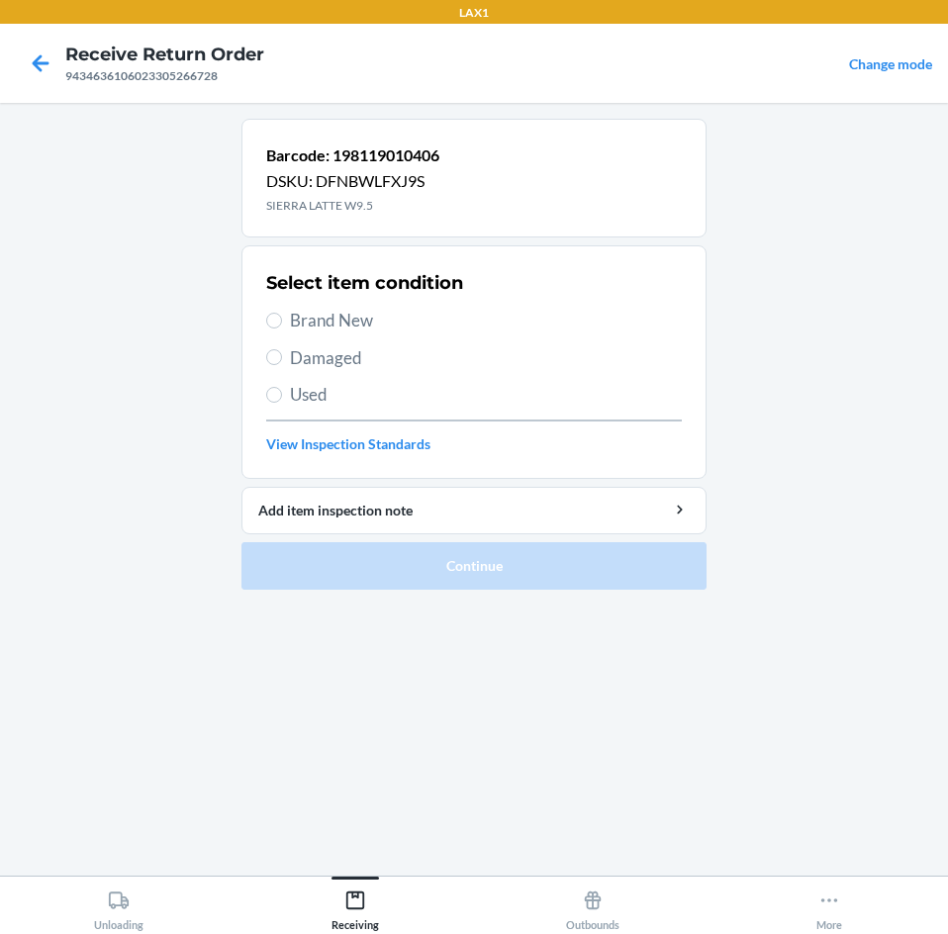
click at [331, 323] on span "Brand New" at bounding box center [486, 321] width 392 height 26
click at [282, 323] on input "Brand New" at bounding box center [274, 321] width 16 height 16
radio input "true"
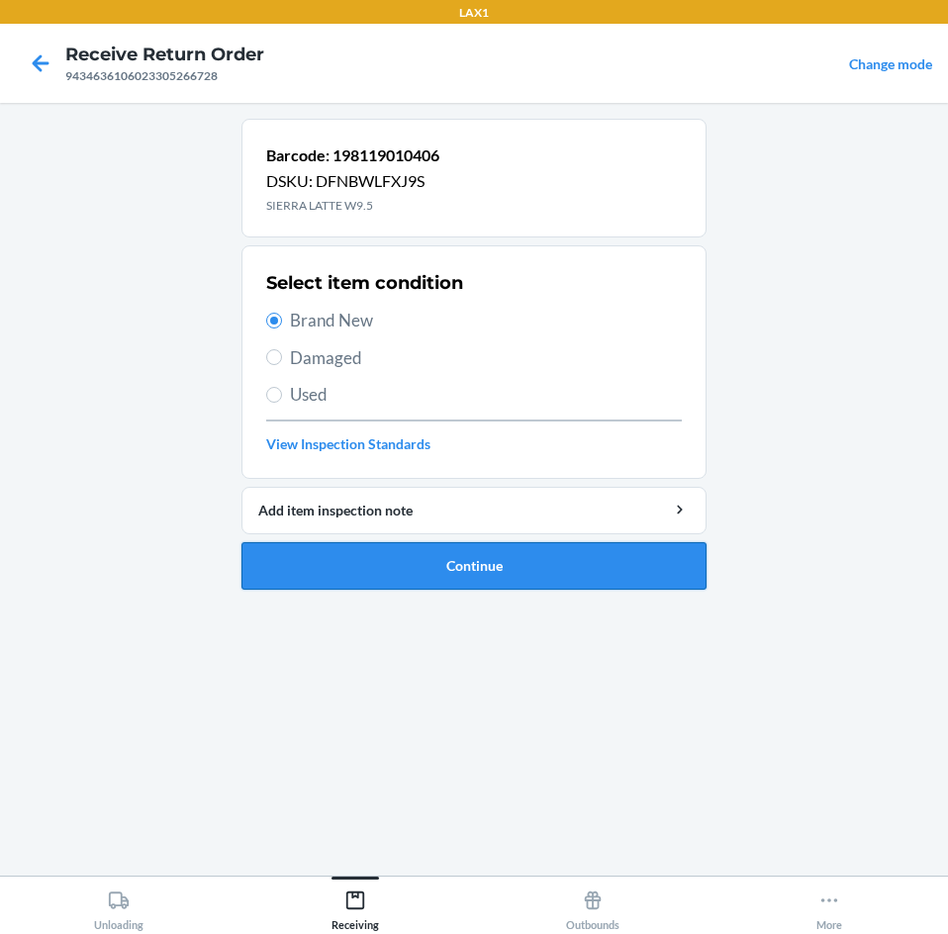
click at [437, 555] on button "Continue" at bounding box center [473, 565] width 465 height 47
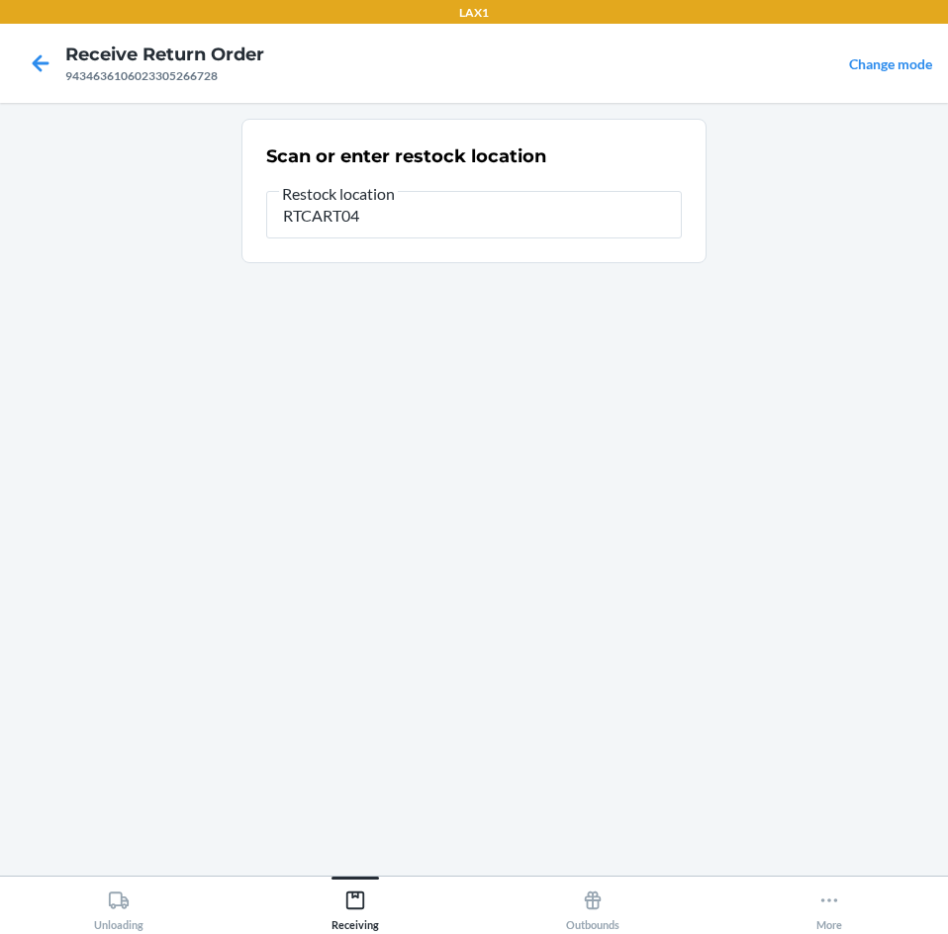
type input "RTCART045"
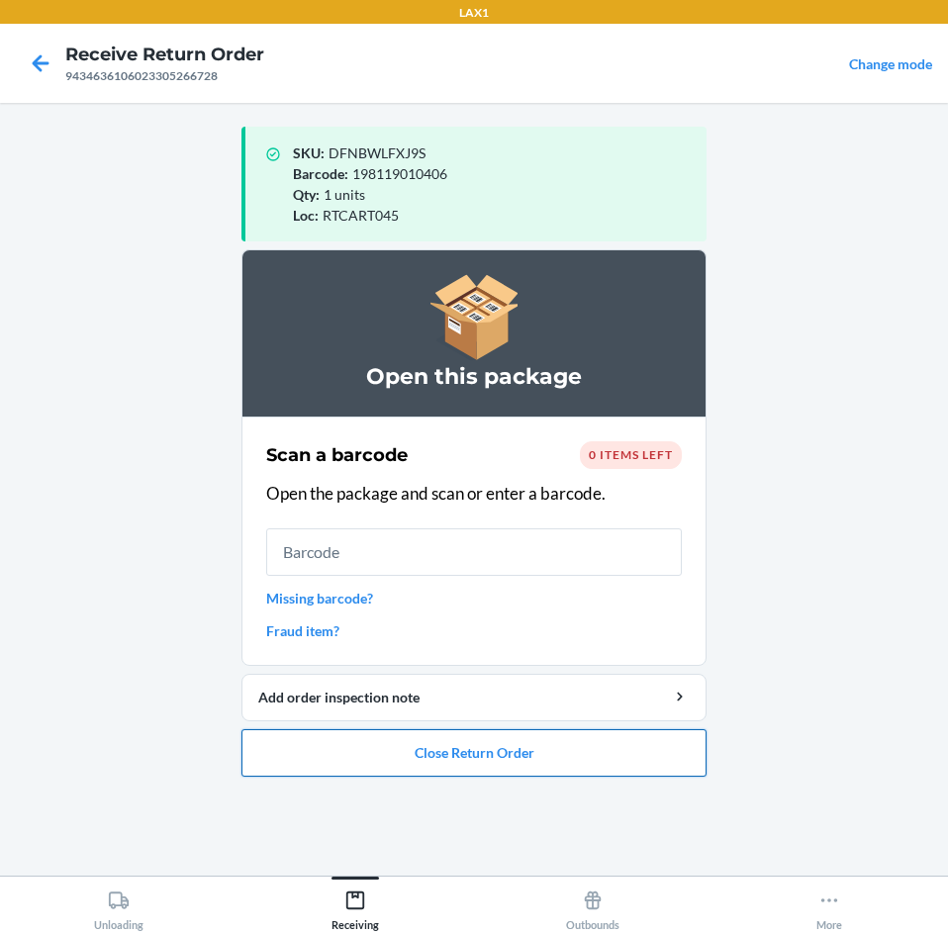
click at [478, 759] on button "Close Return Order" at bounding box center [473, 752] width 465 height 47
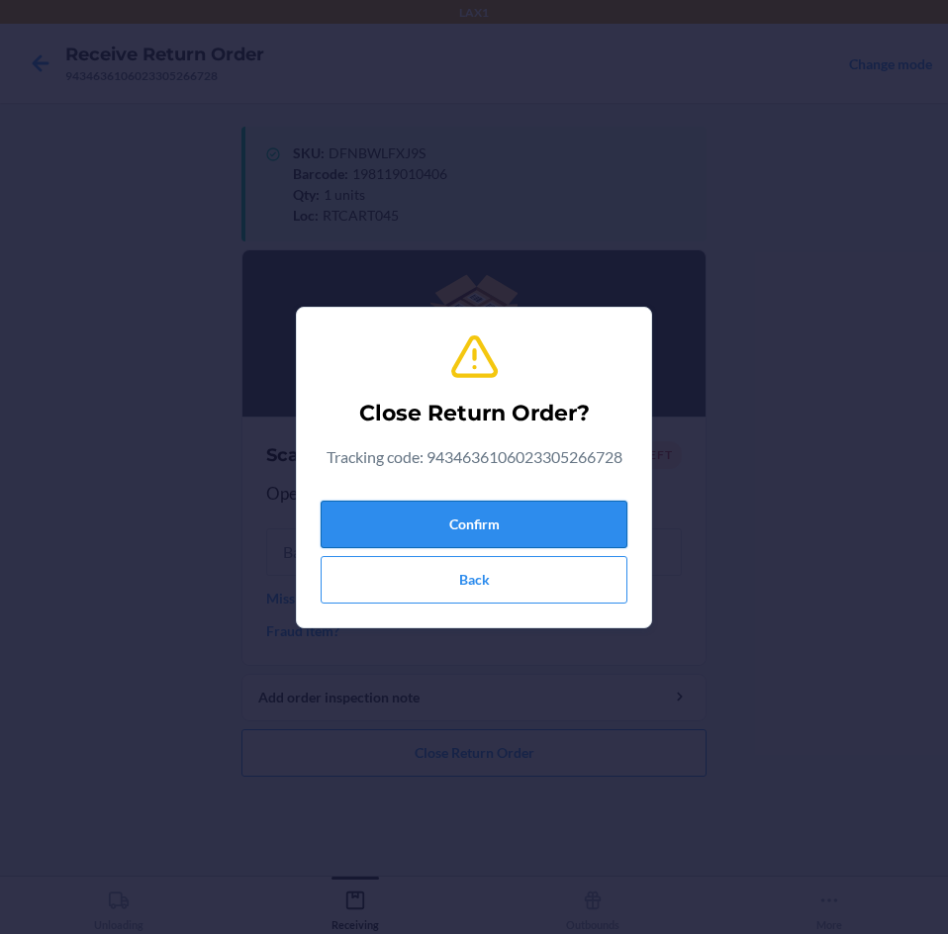
click at [525, 528] on button "Confirm" at bounding box center [473, 524] width 307 height 47
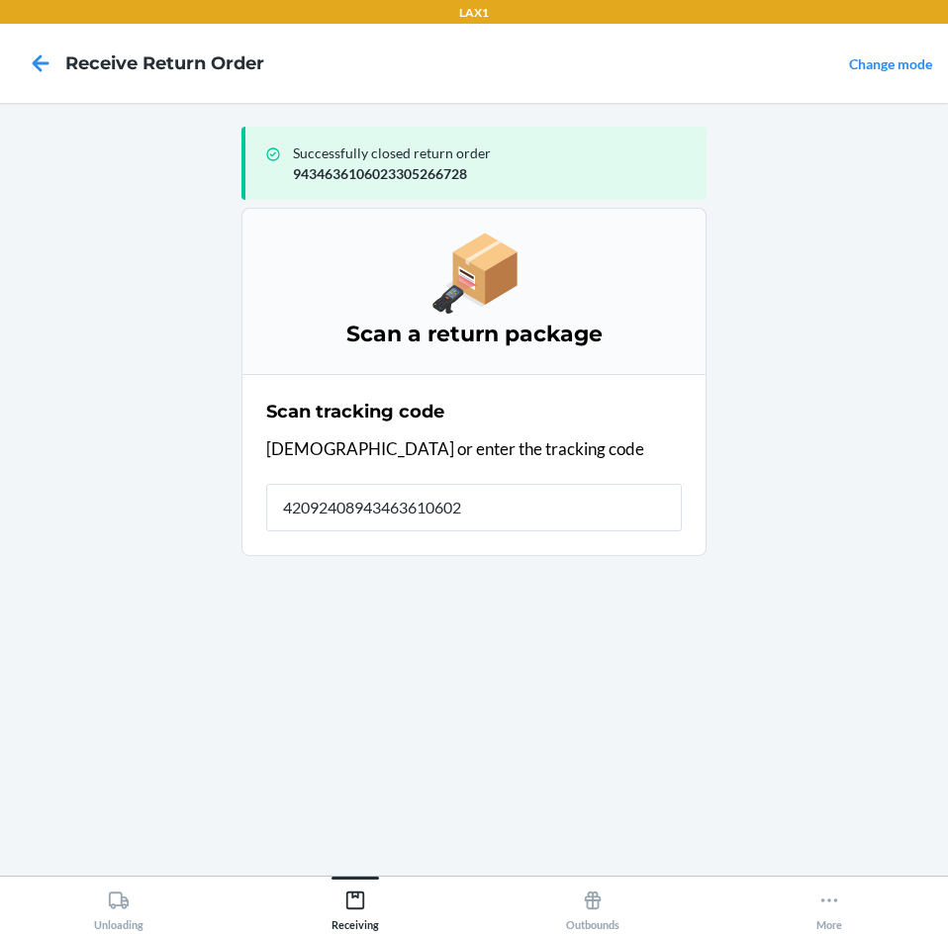
type input "420924089434636106023"
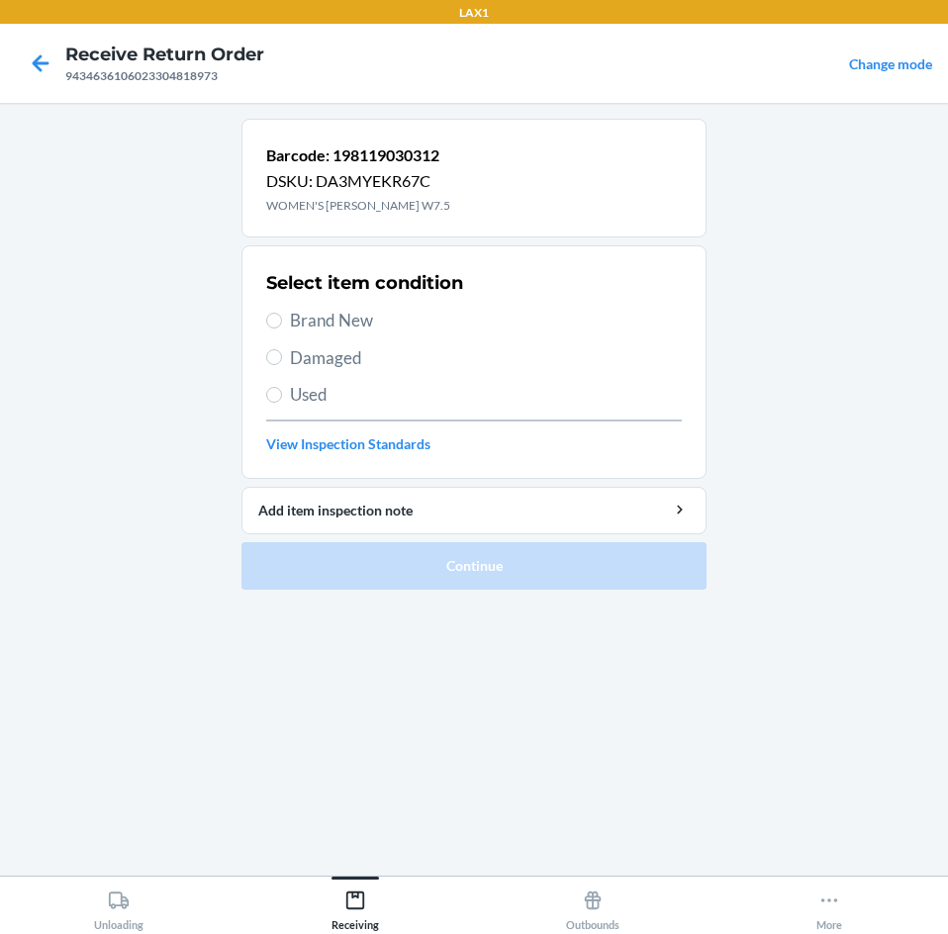
click at [313, 322] on span "Brand New" at bounding box center [486, 321] width 392 height 26
click at [282, 322] on input "Brand New" at bounding box center [274, 321] width 16 height 16
radio input "true"
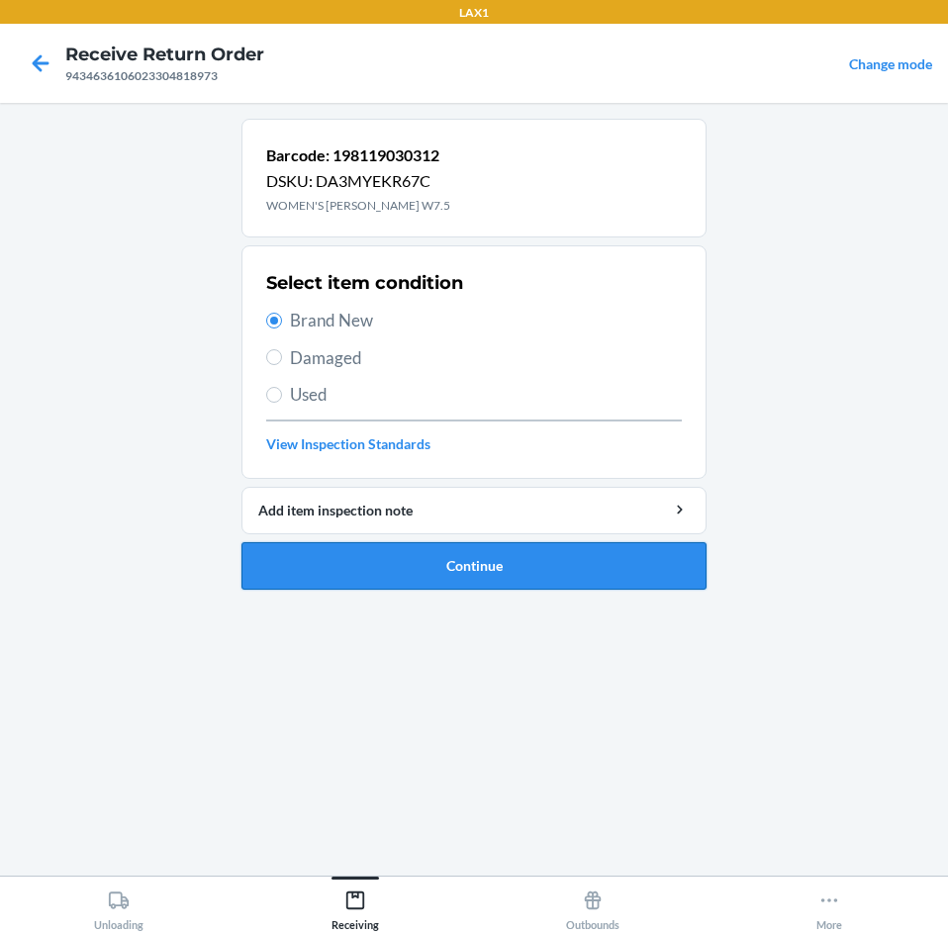
click at [536, 569] on button "Continue" at bounding box center [473, 565] width 465 height 47
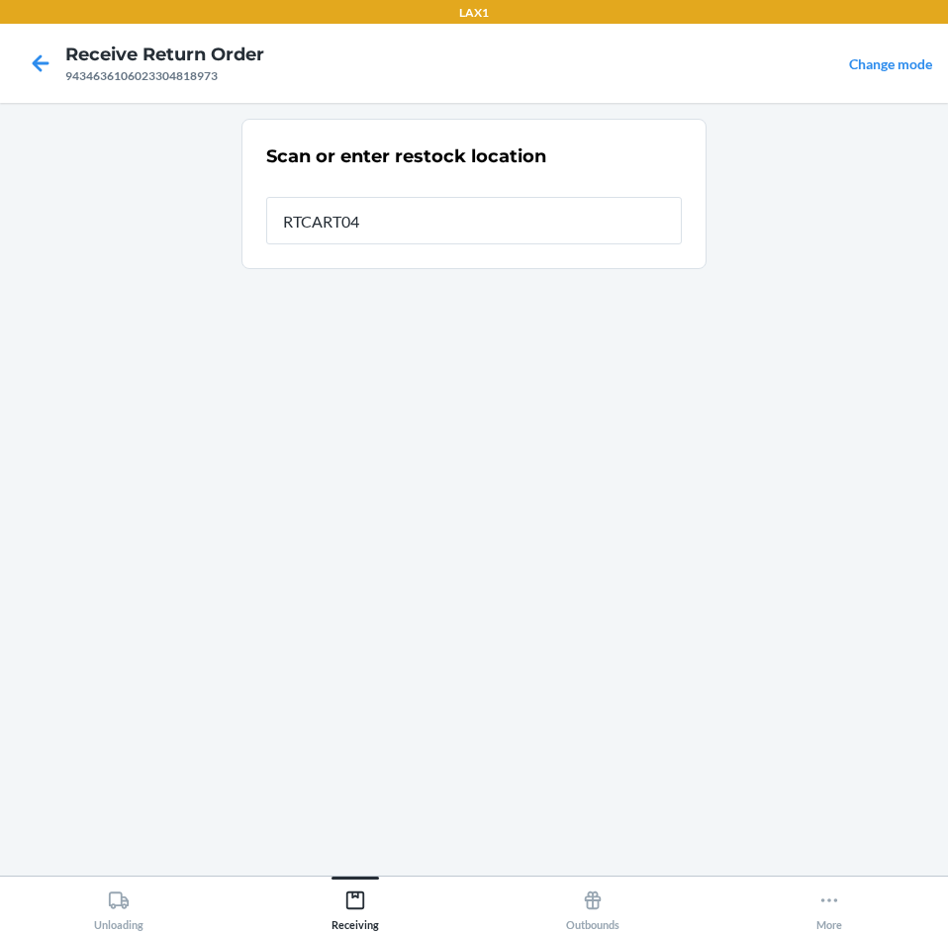
type input "RTCART045"
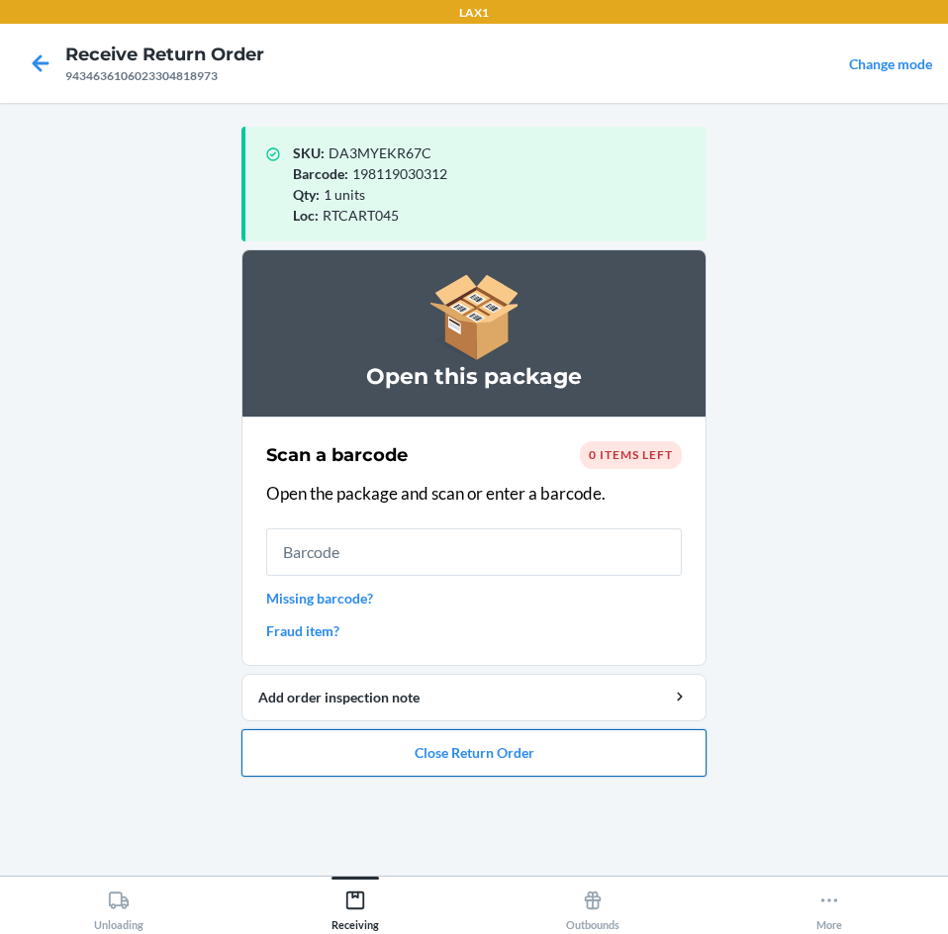
click at [504, 743] on button "Close Return Order" at bounding box center [473, 752] width 465 height 47
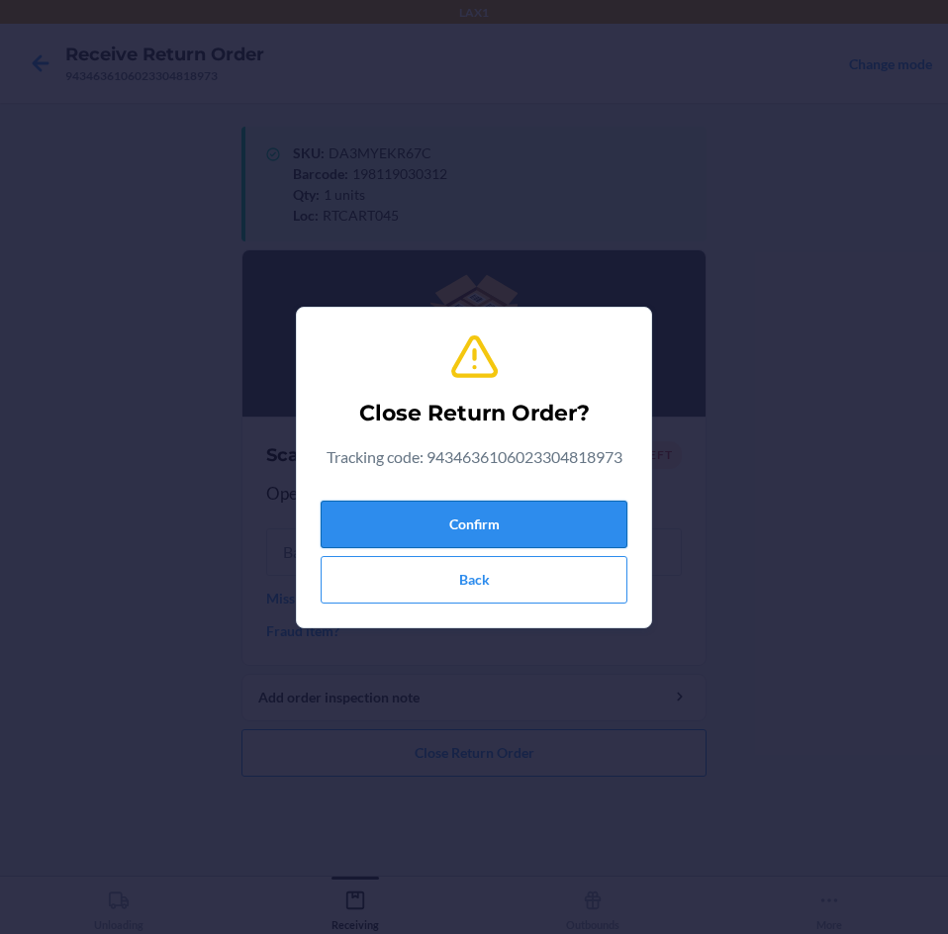
click at [504, 531] on button "Confirm" at bounding box center [473, 524] width 307 height 47
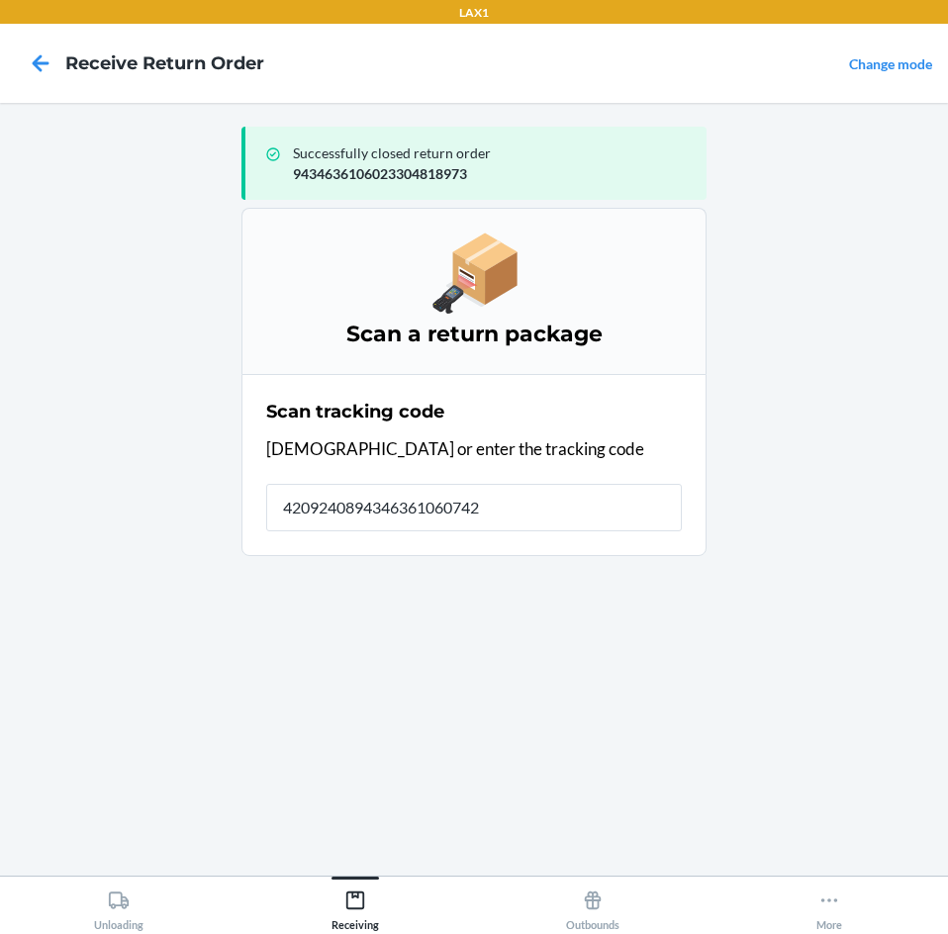
type input "42092408943463610607427"
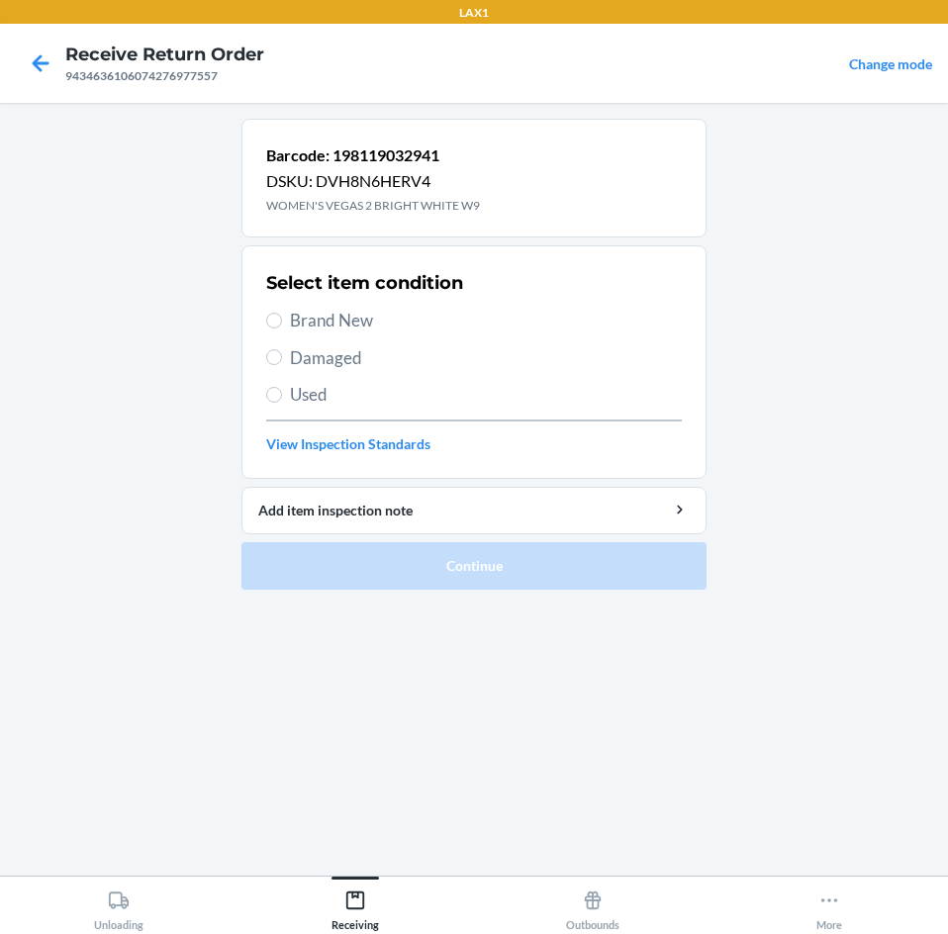
click at [346, 315] on span "Brand New" at bounding box center [486, 321] width 392 height 26
click at [282, 315] on input "Brand New" at bounding box center [274, 321] width 16 height 16
radio input "true"
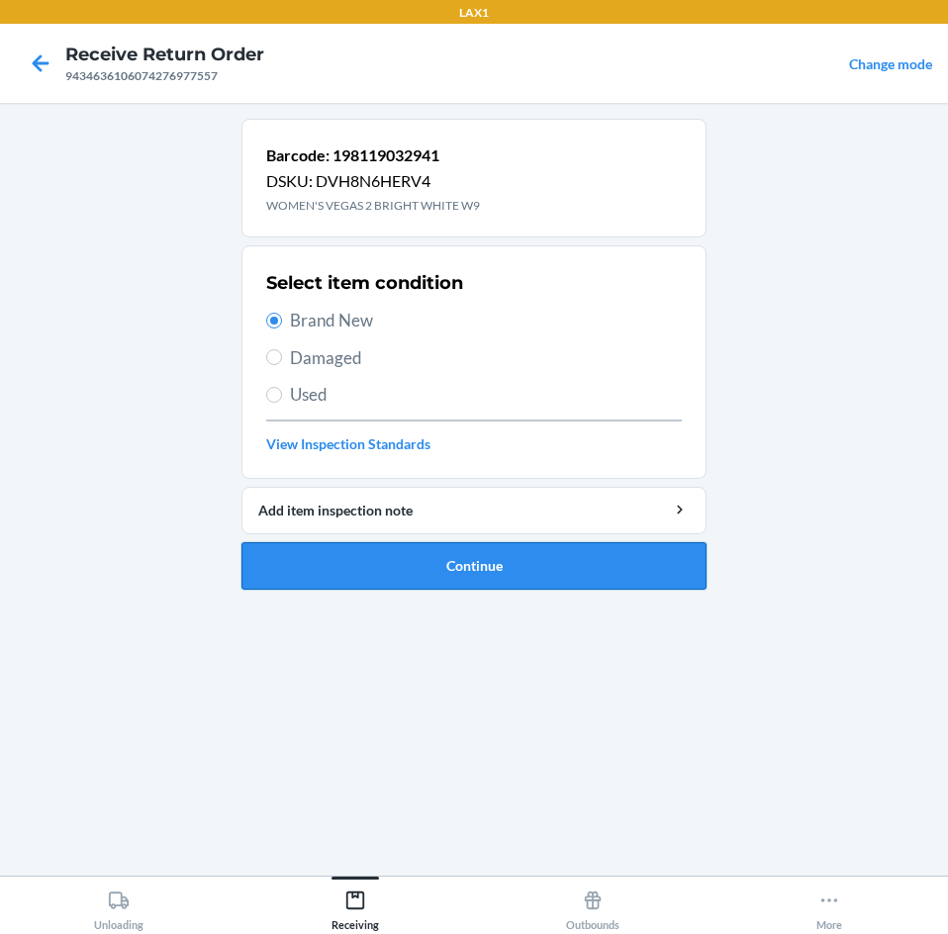
click at [576, 579] on button "Continue" at bounding box center [473, 565] width 465 height 47
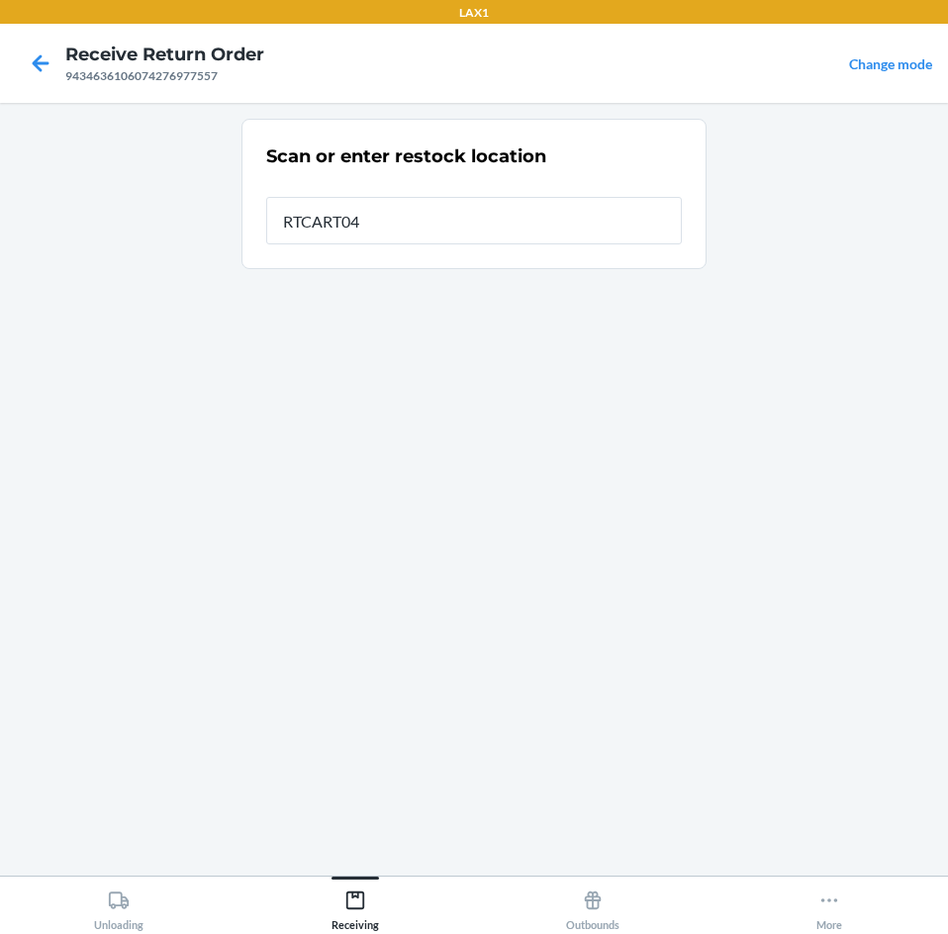
type input "RTCART045"
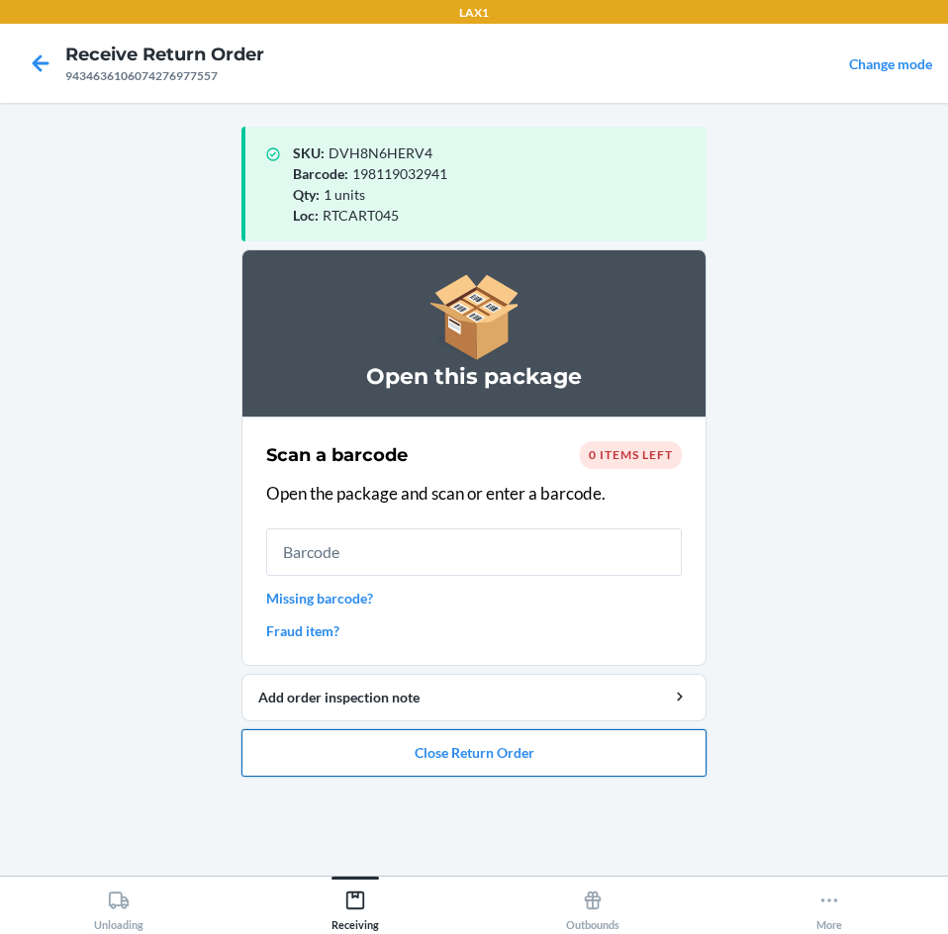
click at [528, 744] on button "Close Return Order" at bounding box center [473, 752] width 465 height 47
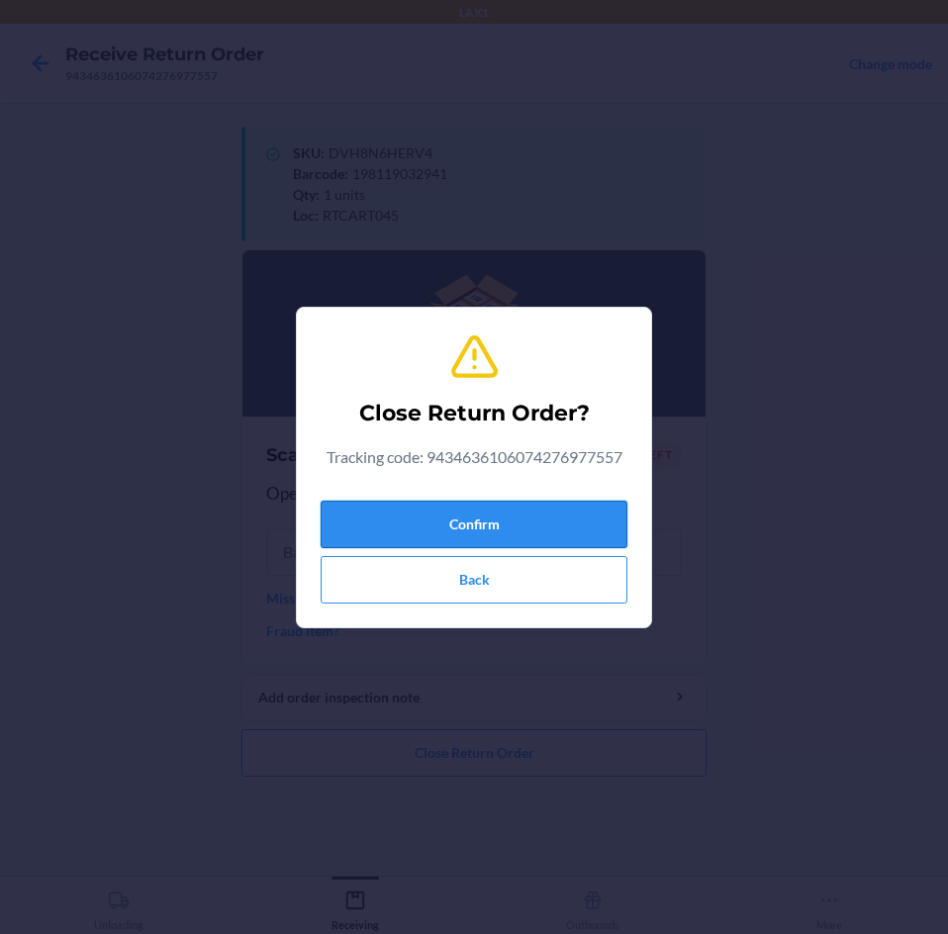
click at [531, 522] on button "Confirm" at bounding box center [473, 524] width 307 height 47
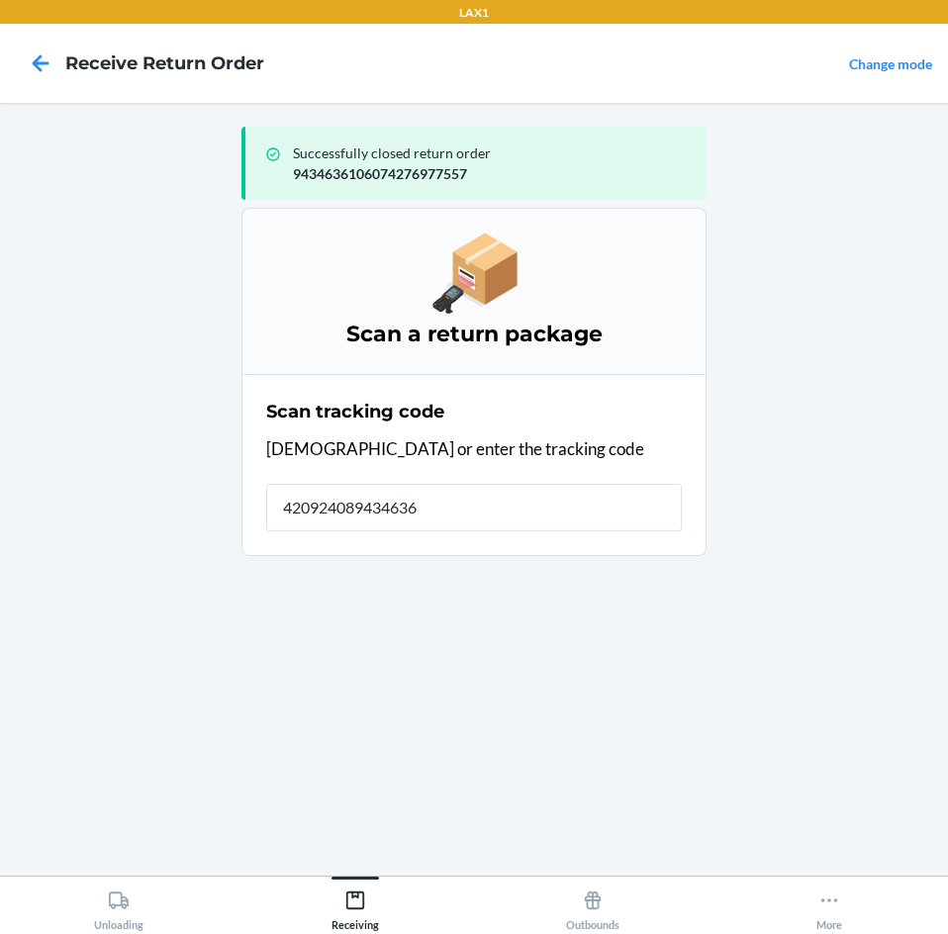
type input "4209240894346361"
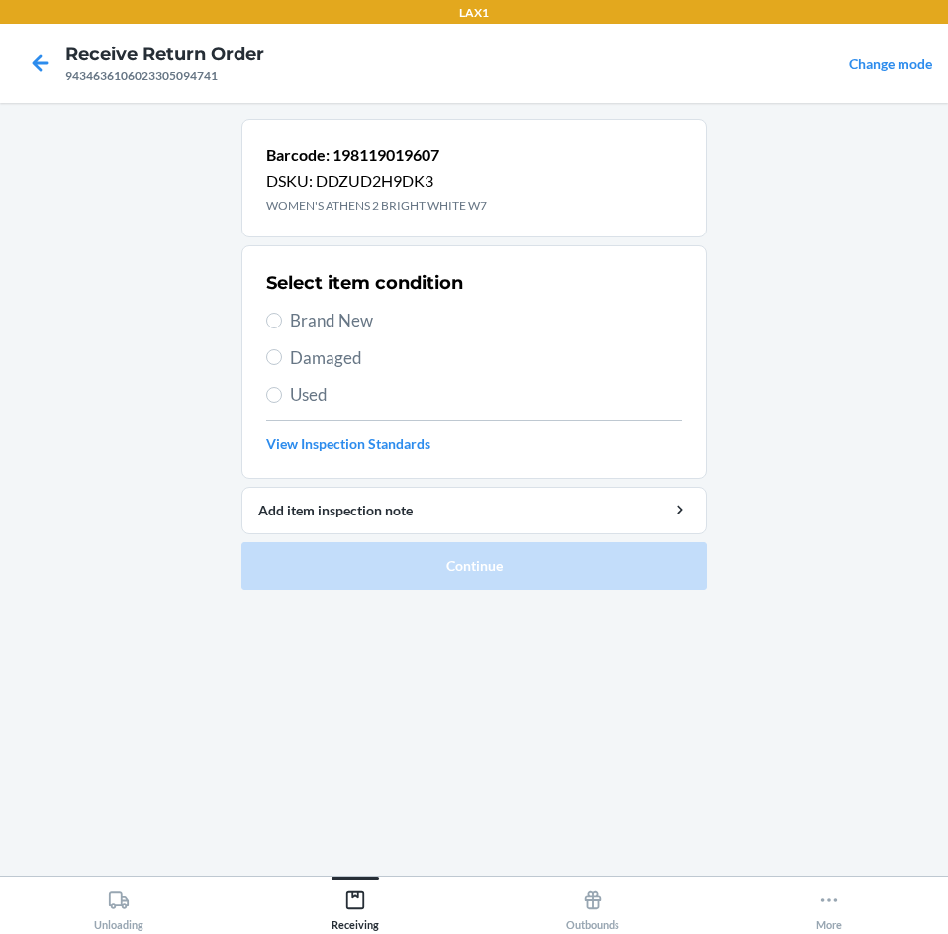
click at [322, 320] on span "Brand New" at bounding box center [486, 321] width 392 height 26
click at [282, 320] on input "Brand New" at bounding box center [274, 321] width 16 height 16
radio input "true"
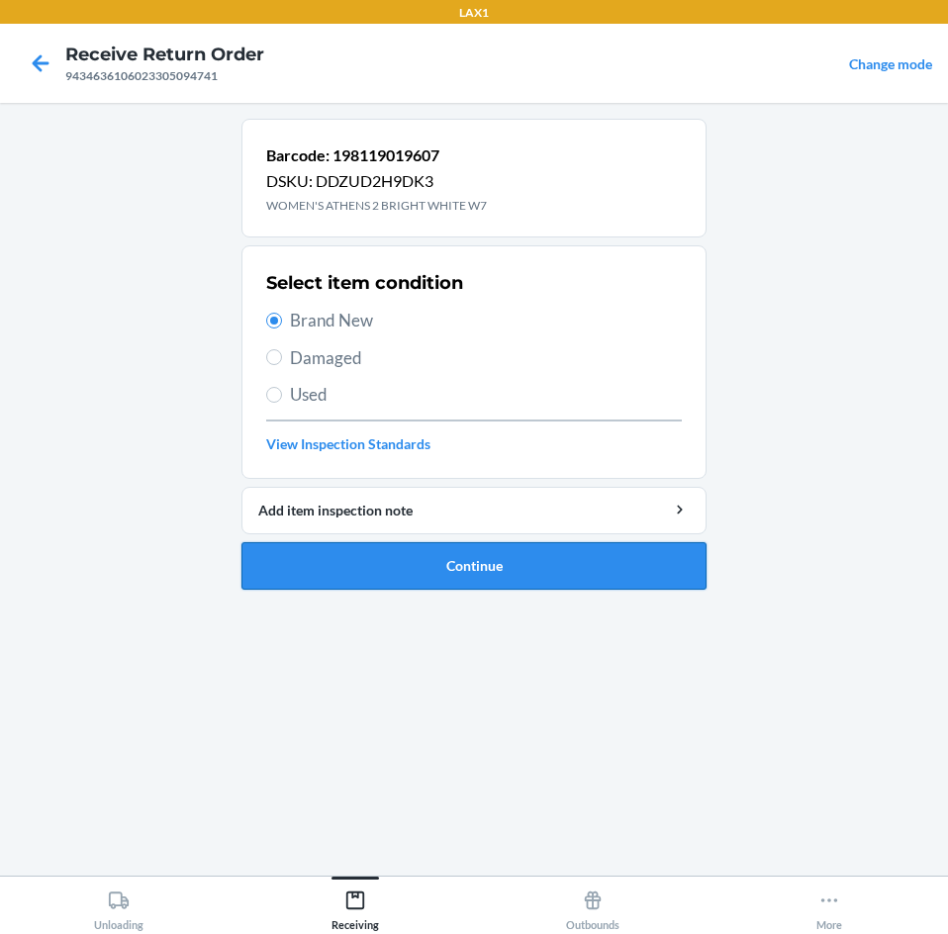
click at [555, 571] on button "Continue" at bounding box center [473, 565] width 465 height 47
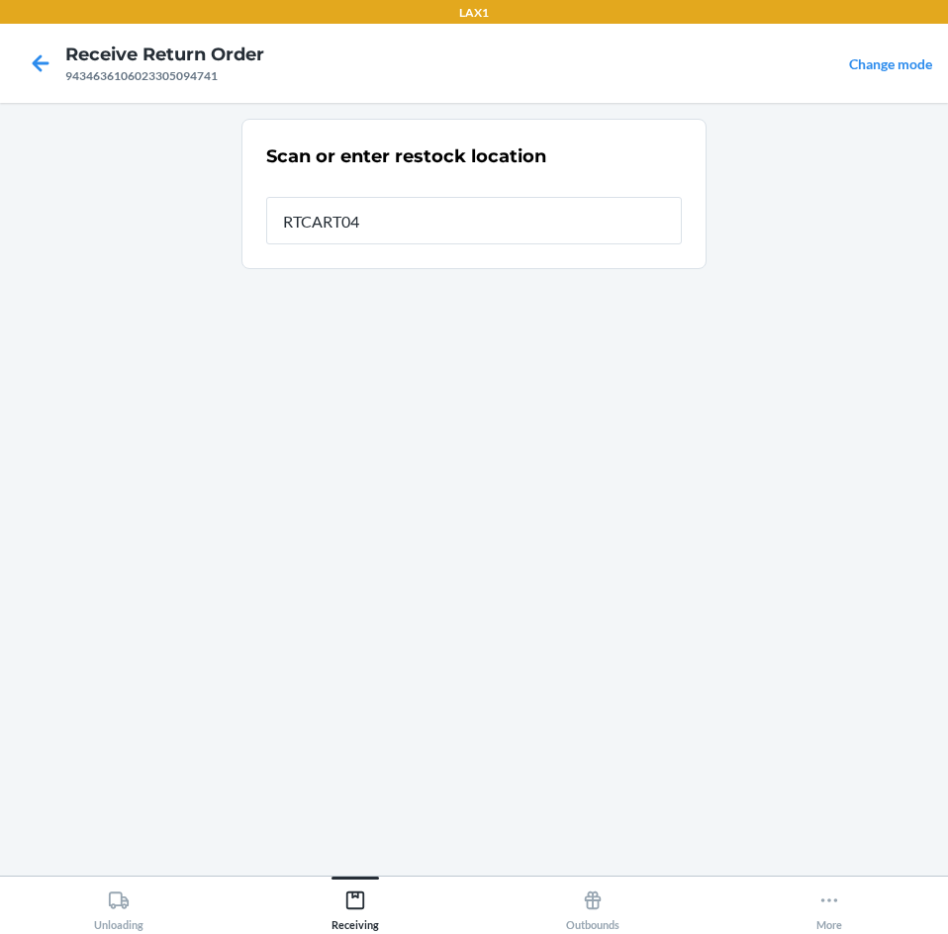
type input "RTCART045"
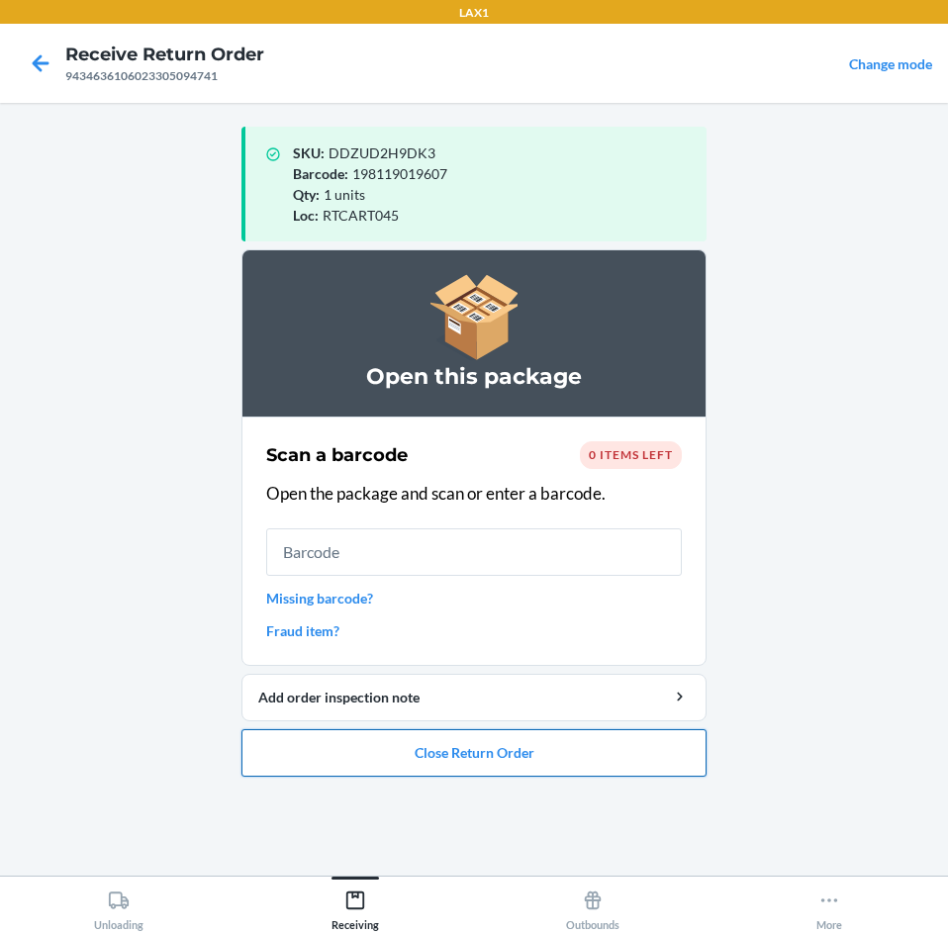
click at [570, 758] on button "Close Return Order" at bounding box center [473, 752] width 465 height 47
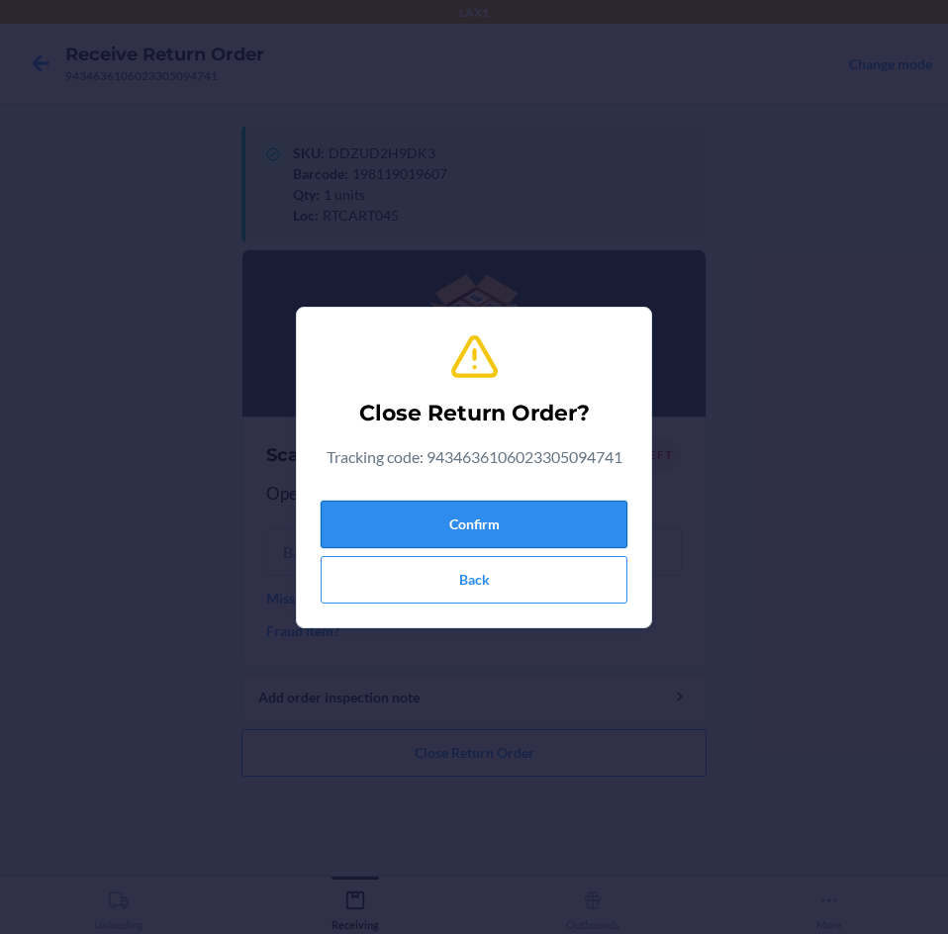
click at [586, 521] on button "Confirm" at bounding box center [473, 524] width 307 height 47
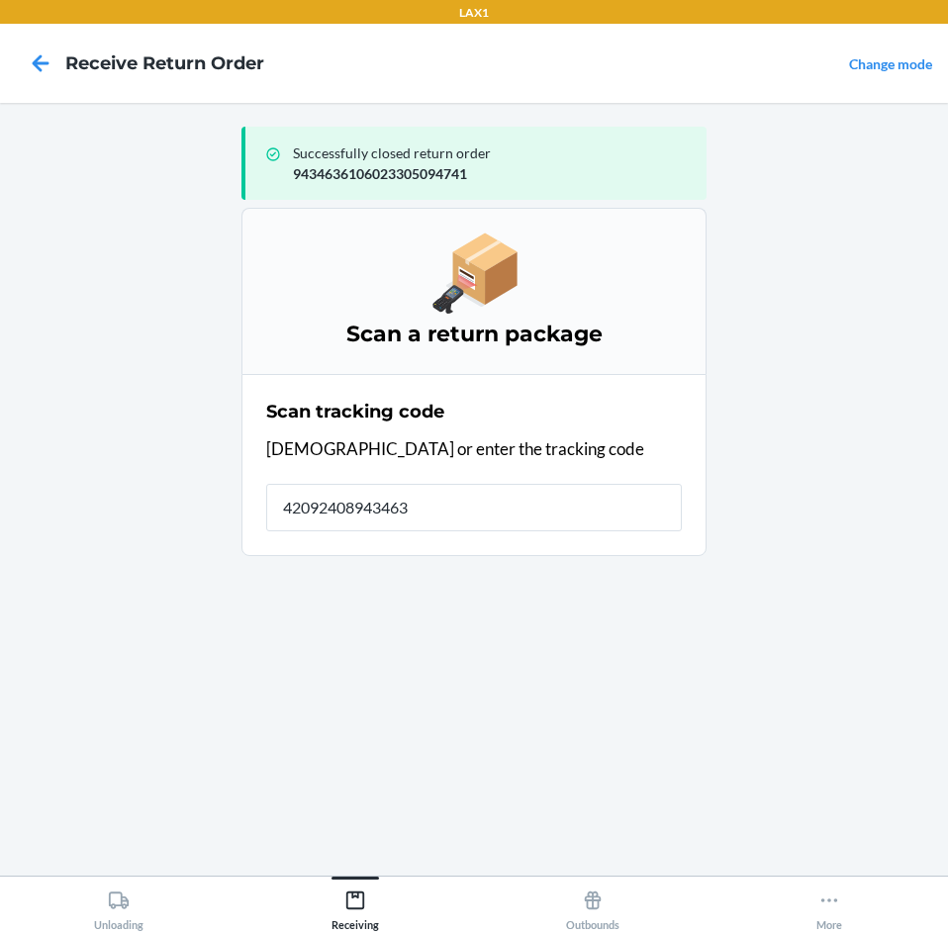
type input "420924089434636"
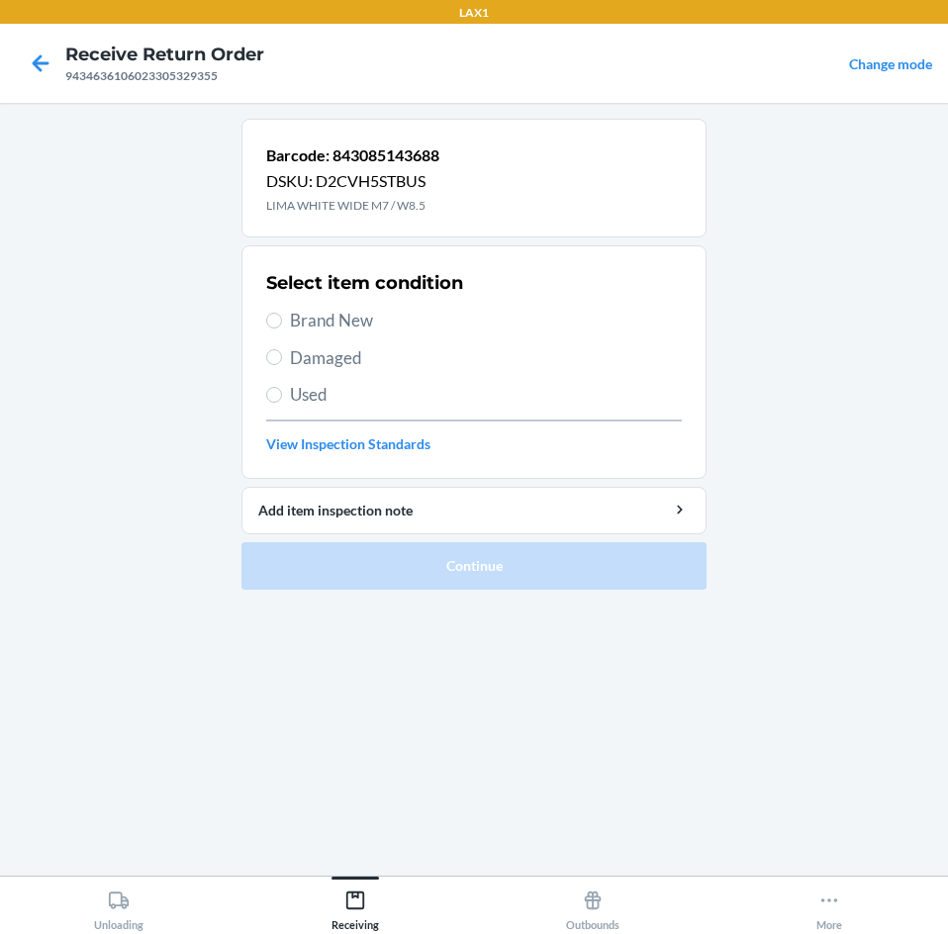
click at [333, 329] on span "Brand New" at bounding box center [486, 321] width 392 height 26
click at [282, 328] on input "Brand New" at bounding box center [274, 321] width 16 height 16
radio input "true"
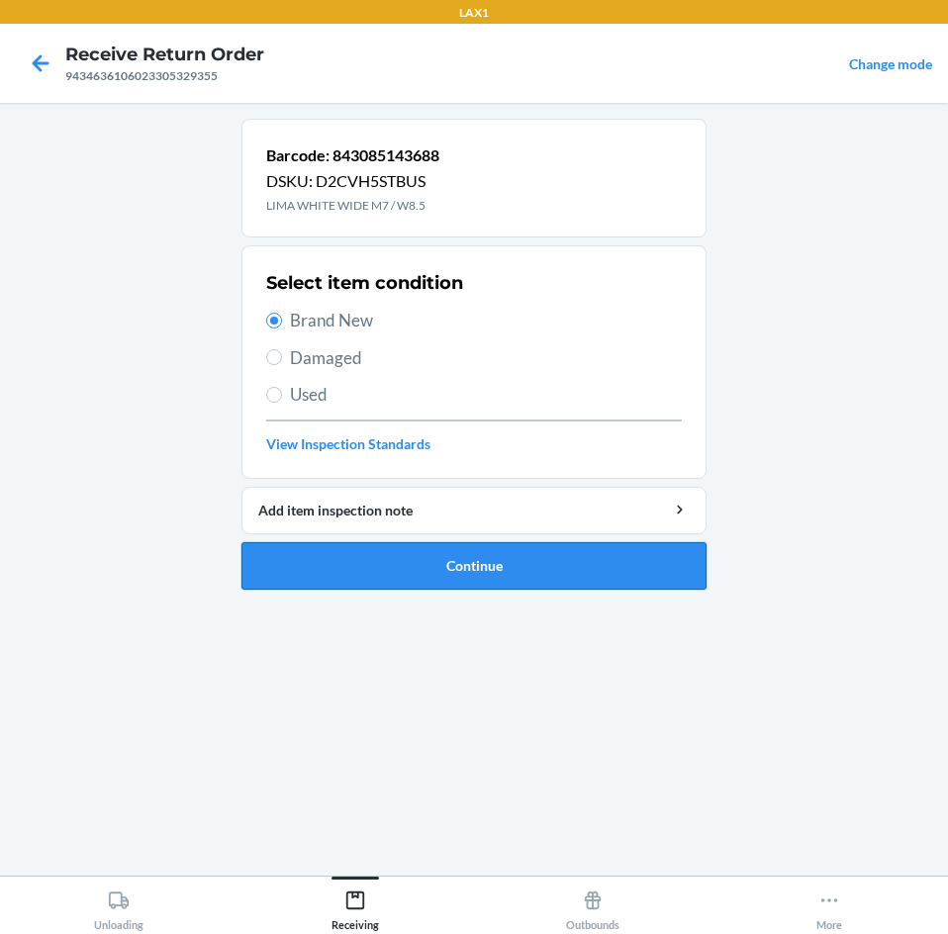
click at [557, 576] on button "Continue" at bounding box center [473, 565] width 465 height 47
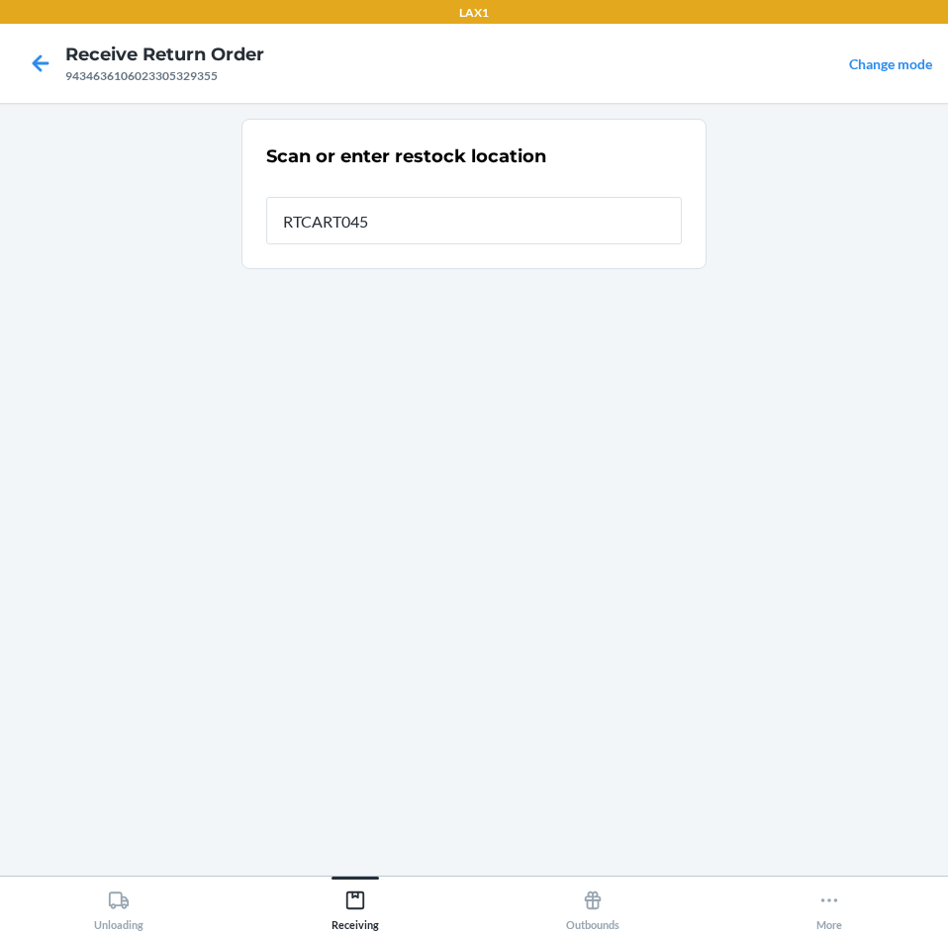
type input "RTCART045"
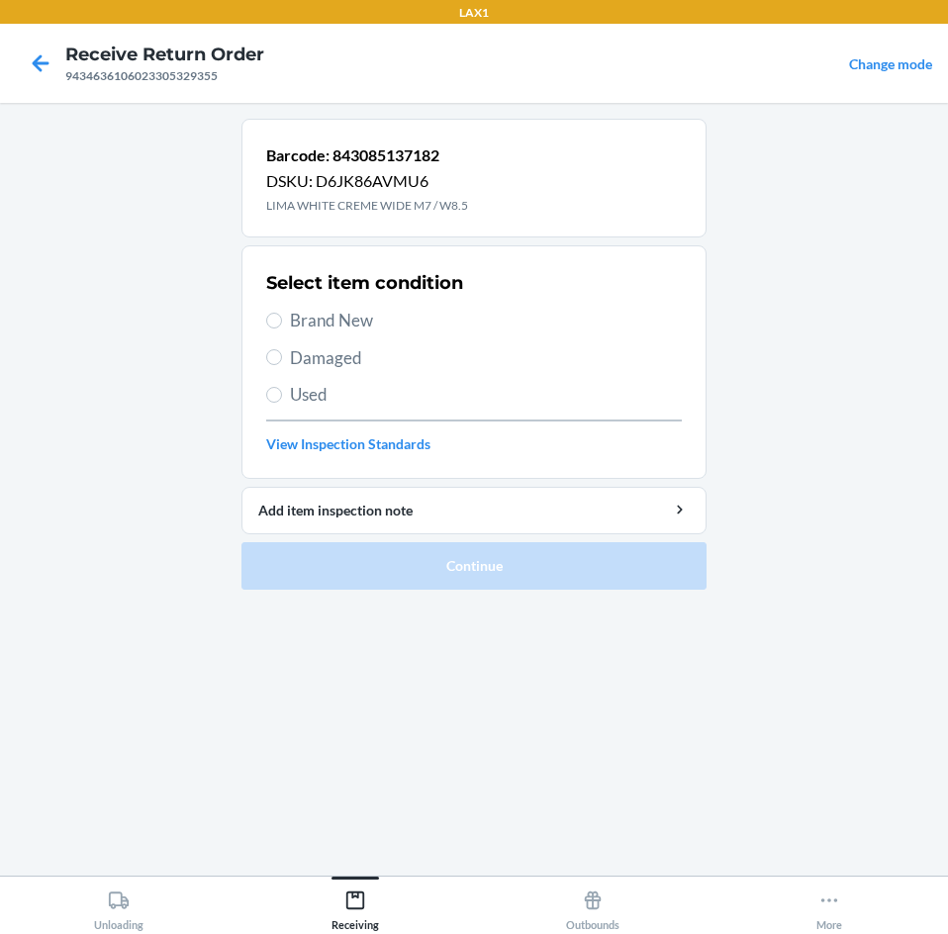
click at [337, 319] on span "Brand New" at bounding box center [486, 321] width 392 height 26
click at [282, 319] on input "Brand New" at bounding box center [274, 321] width 16 height 16
radio input "true"
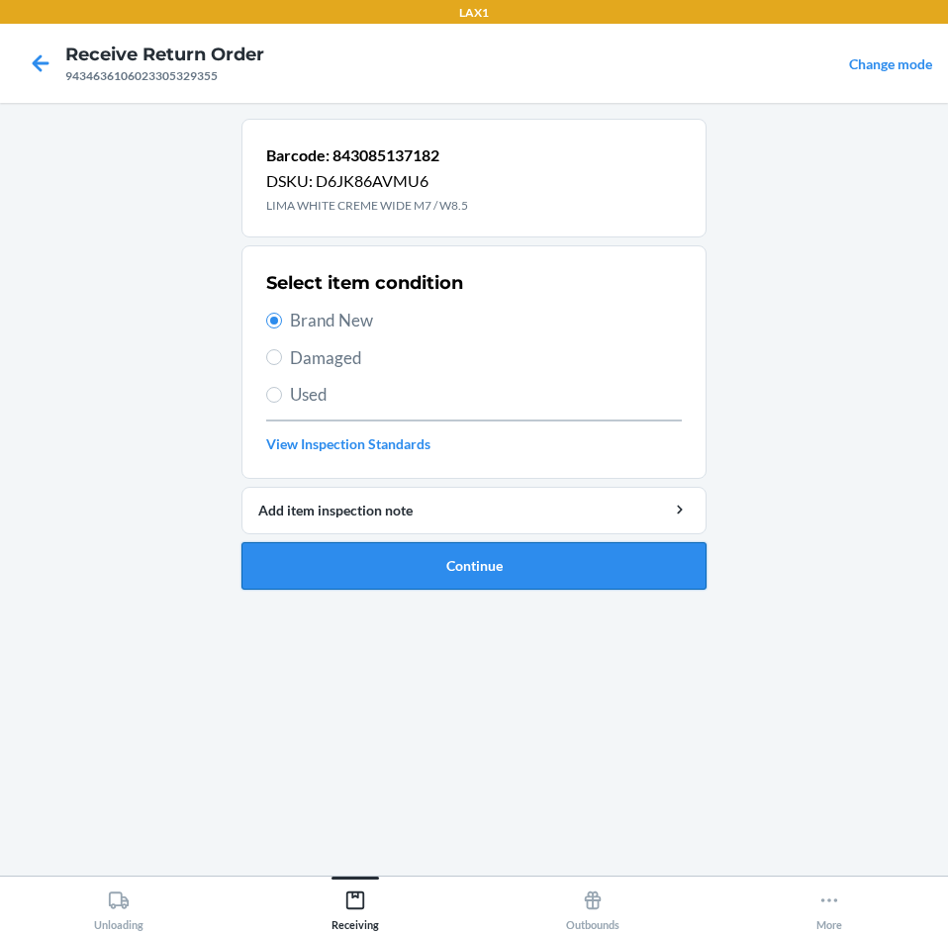
click at [599, 558] on button "Continue" at bounding box center [473, 565] width 465 height 47
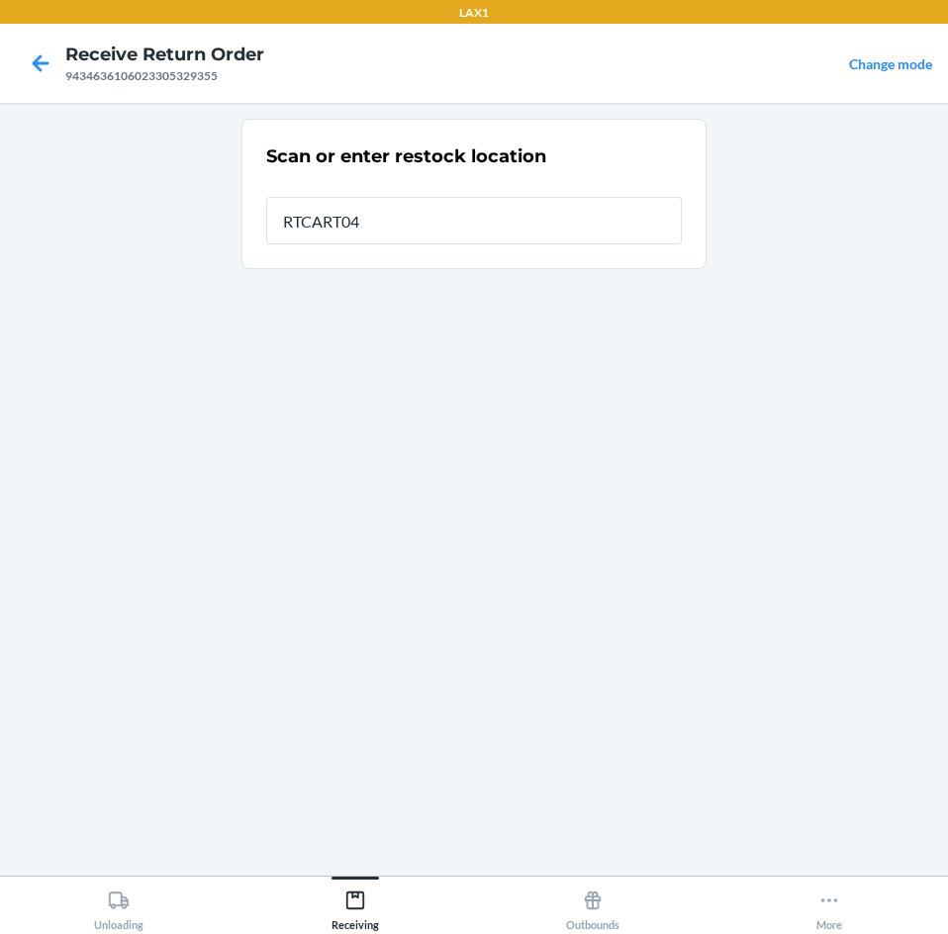
type input "RTCART045"
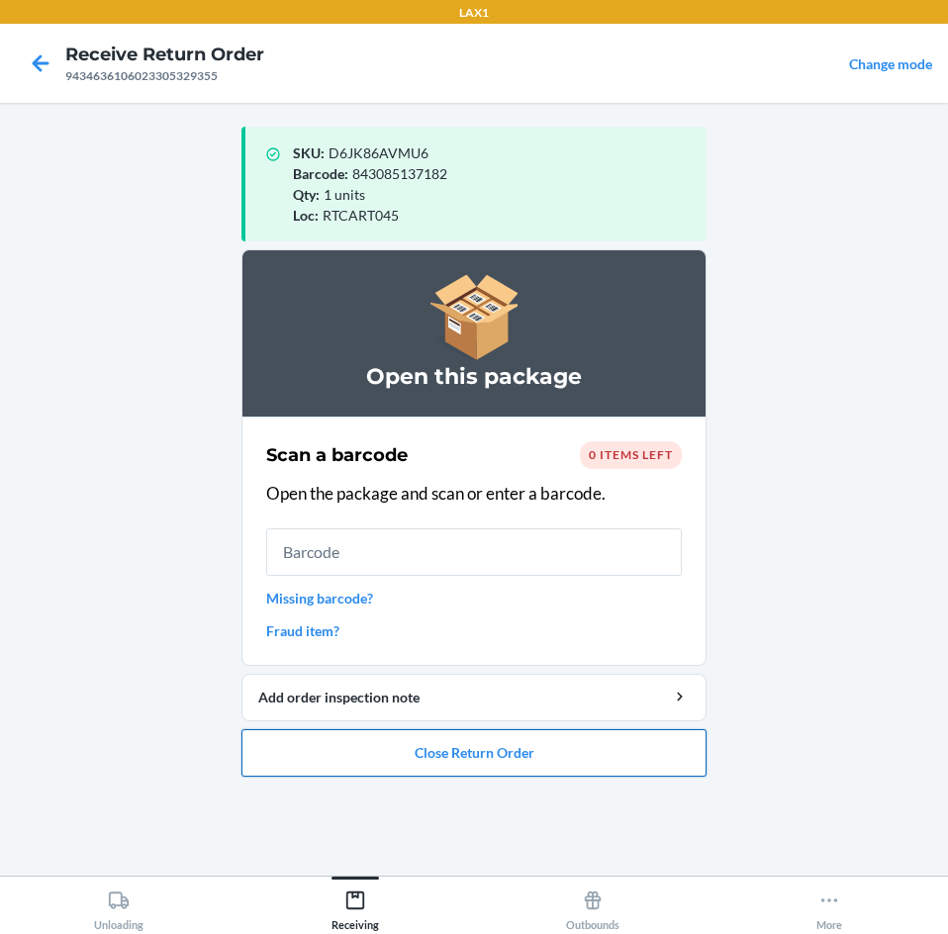
click at [487, 759] on button "Close Return Order" at bounding box center [473, 752] width 465 height 47
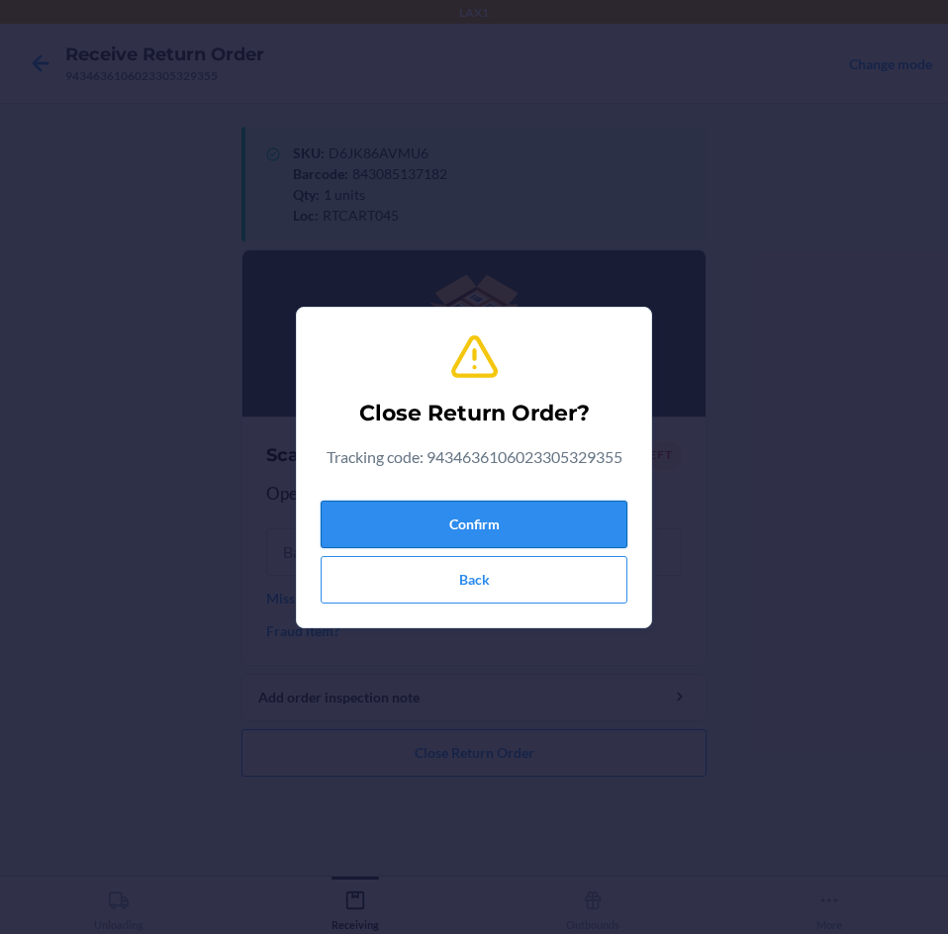
click at [572, 514] on button "Confirm" at bounding box center [473, 524] width 307 height 47
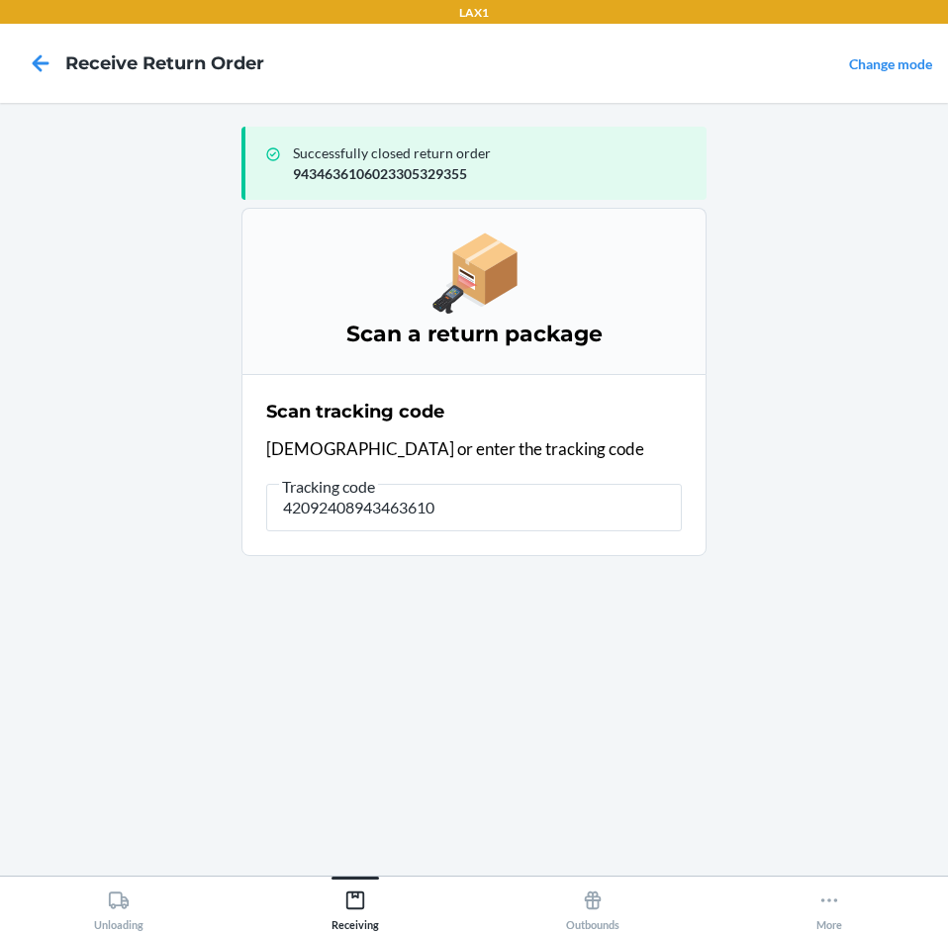
type input "420924089434636106"
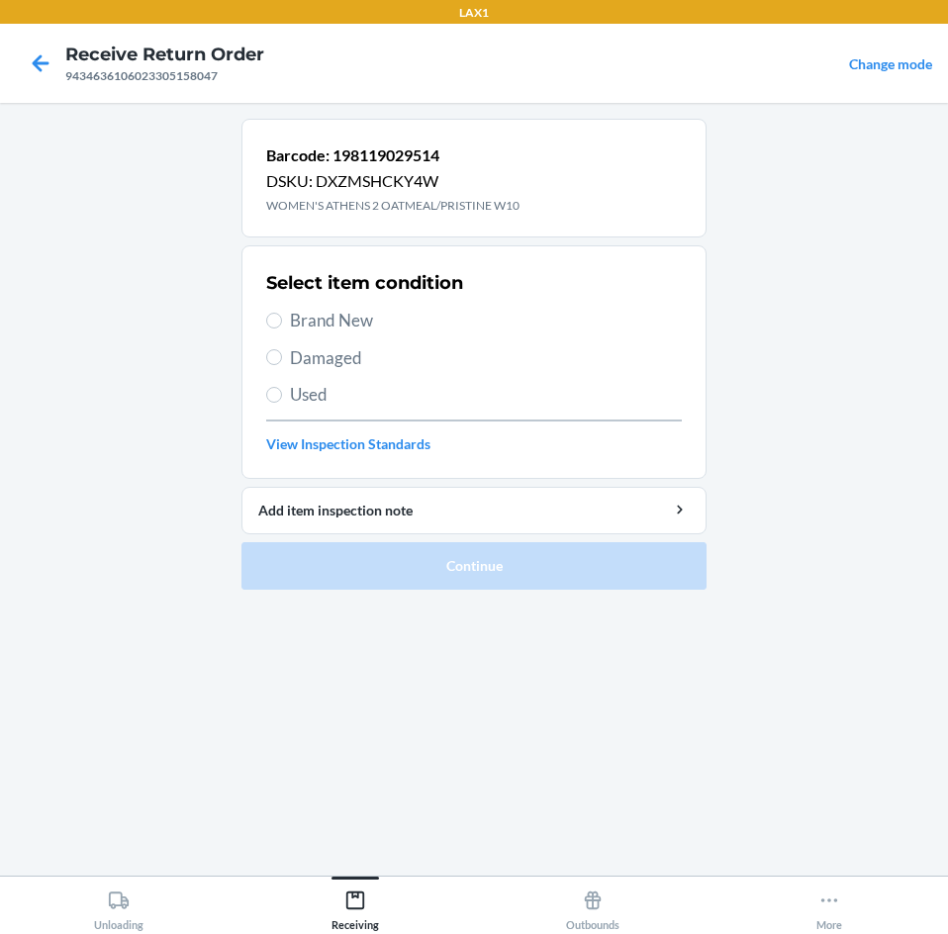
click at [334, 309] on span "Brand New" at bounding box center [486, 321] width 392 height 26
click at [282, 313] on input "Brand New" at bounding box center [274, 321] width 16 height 16
radio input "true"
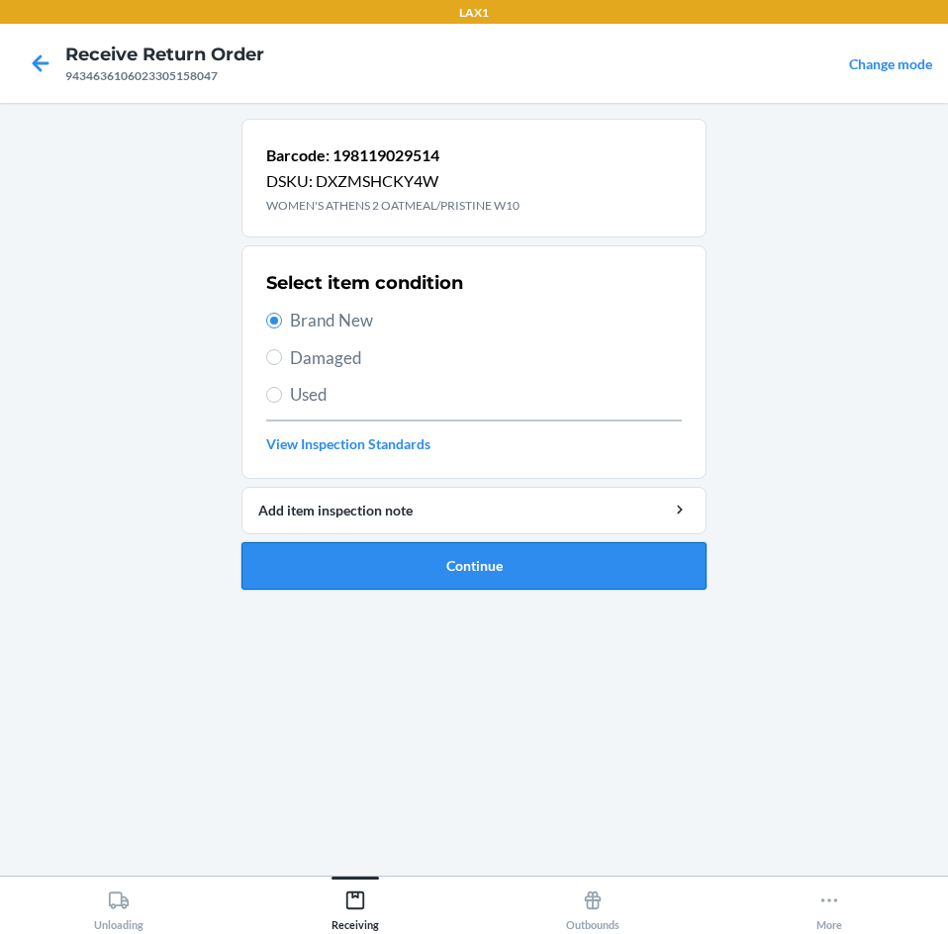
click at [488, 568] on button "Continue" at bounding box center [473, 565] width 465 height 47
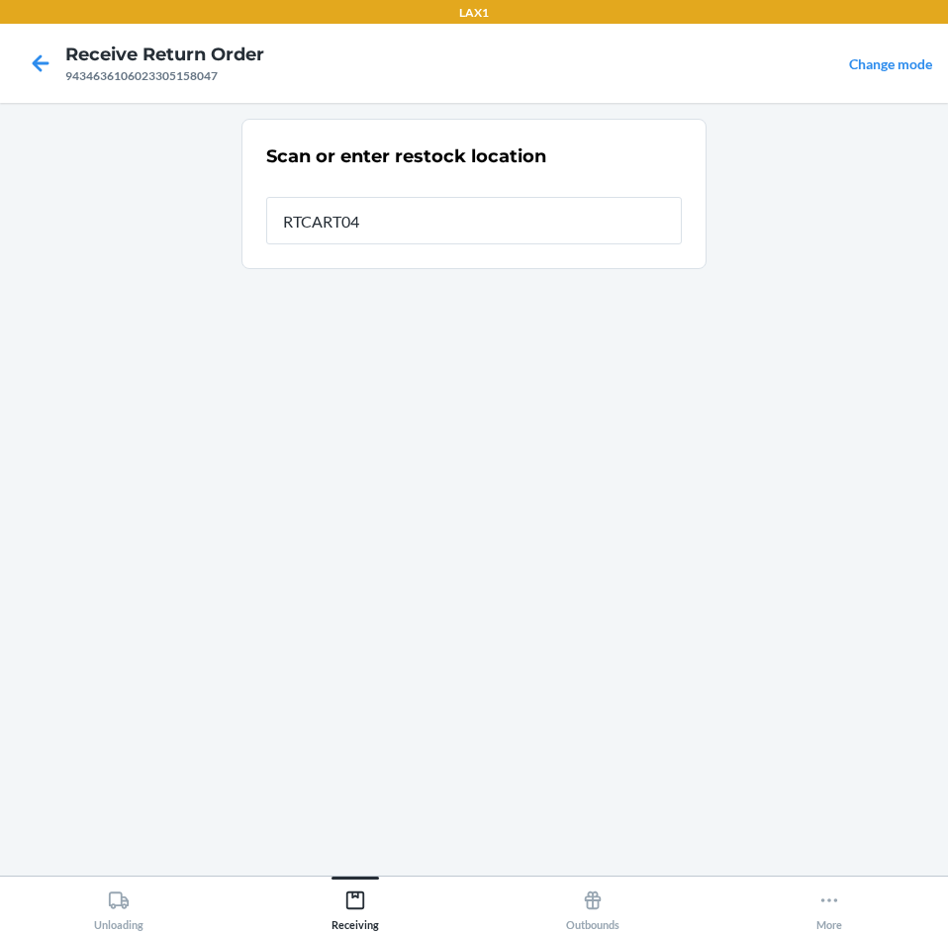
type input "RTCART045"
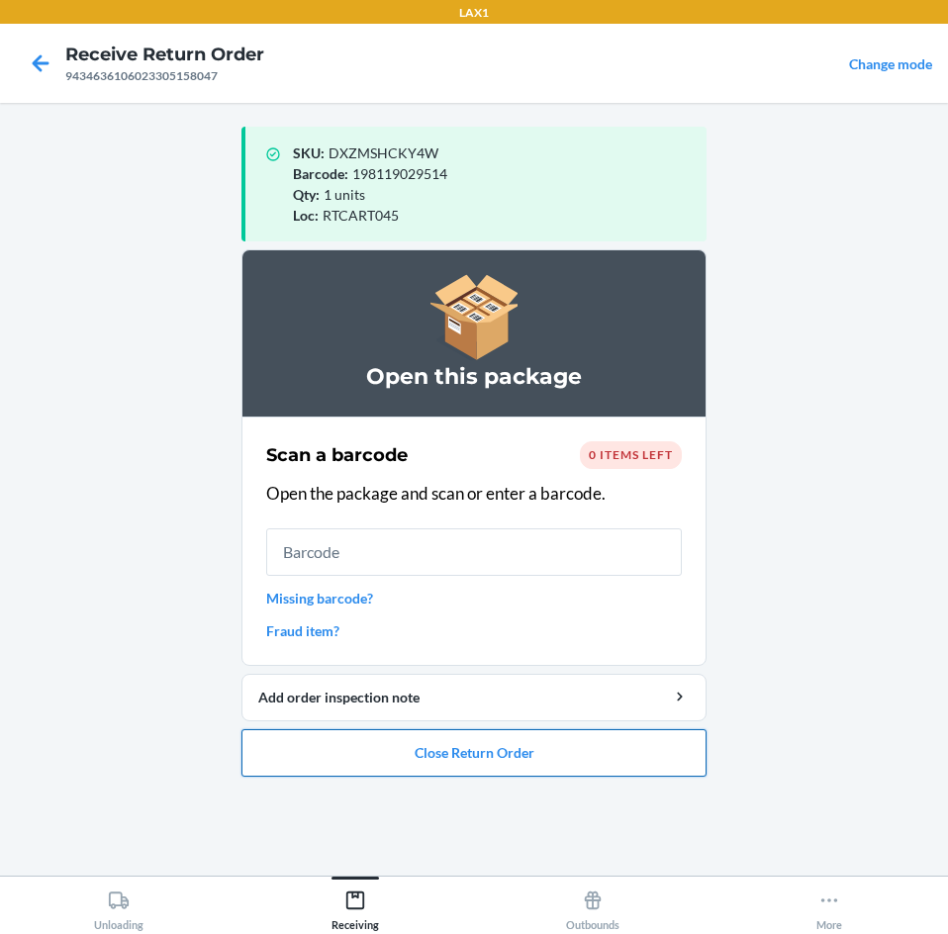
click at [539, 763] on button "Close Return Order" at bounding box center [473, 752] width 465 height 47
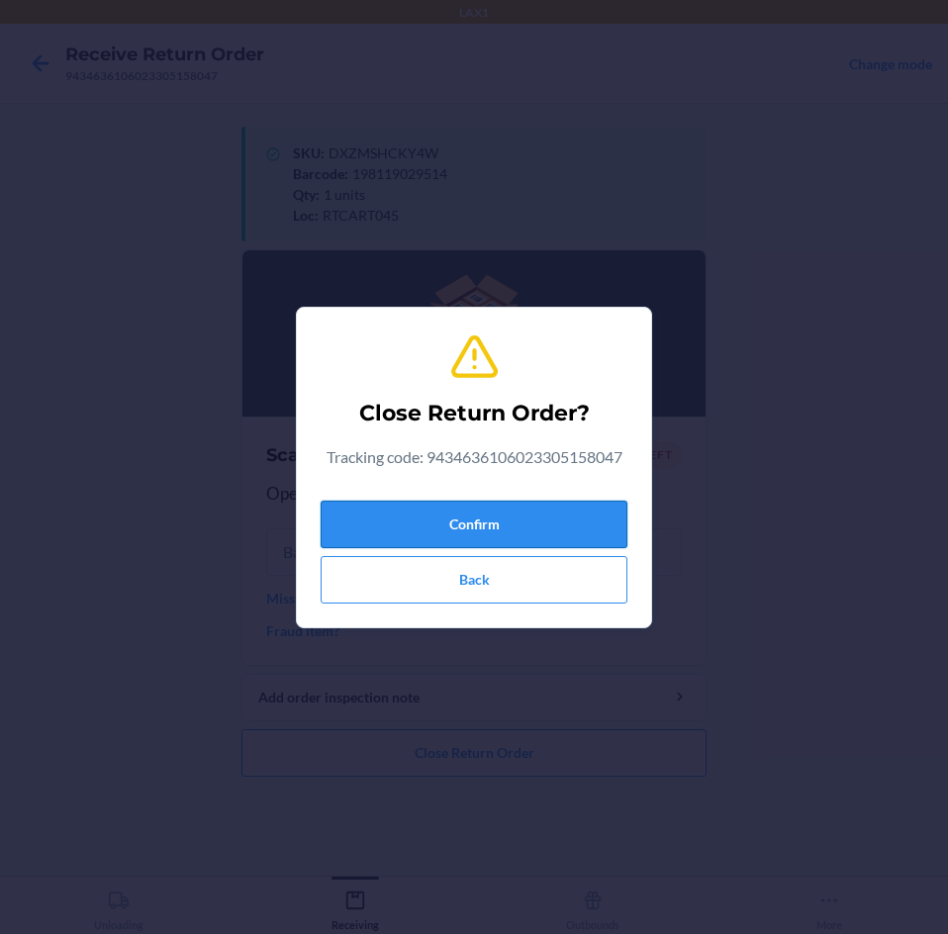
click at [589, 526] on button "Confirm" at bounding box center [473, 524] width 307 height 47
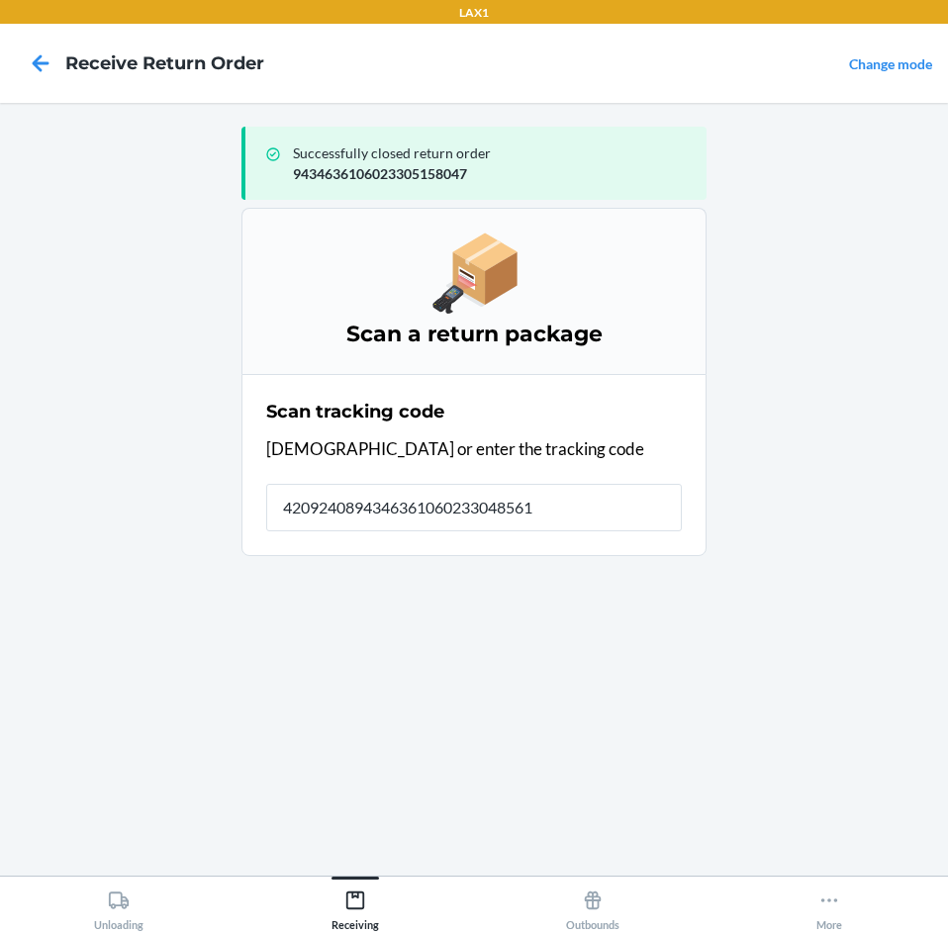
type input "42092408943463610602330485611"
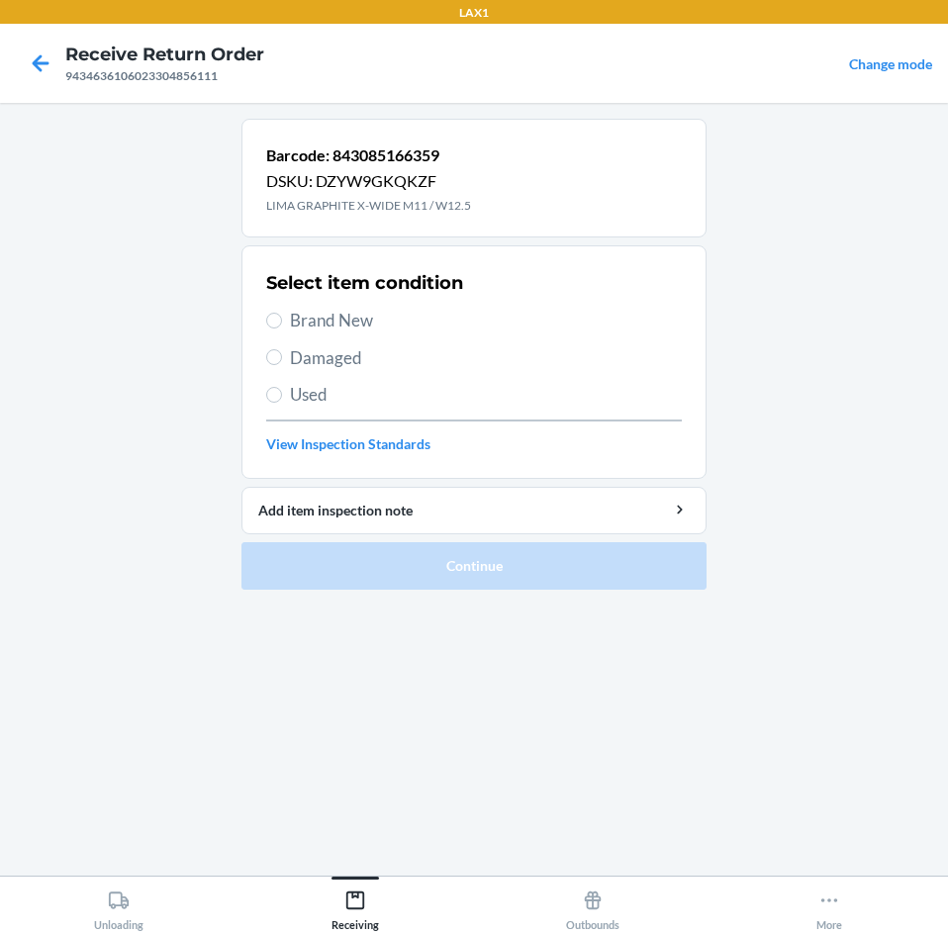
click at [317, 319] on span "Brand New" at bounding box center [486, 321] width 392 height 26
click at [282, 319] on input "Brand New" at bounding box center [274, 321] width 16 height 16
radio input "true"
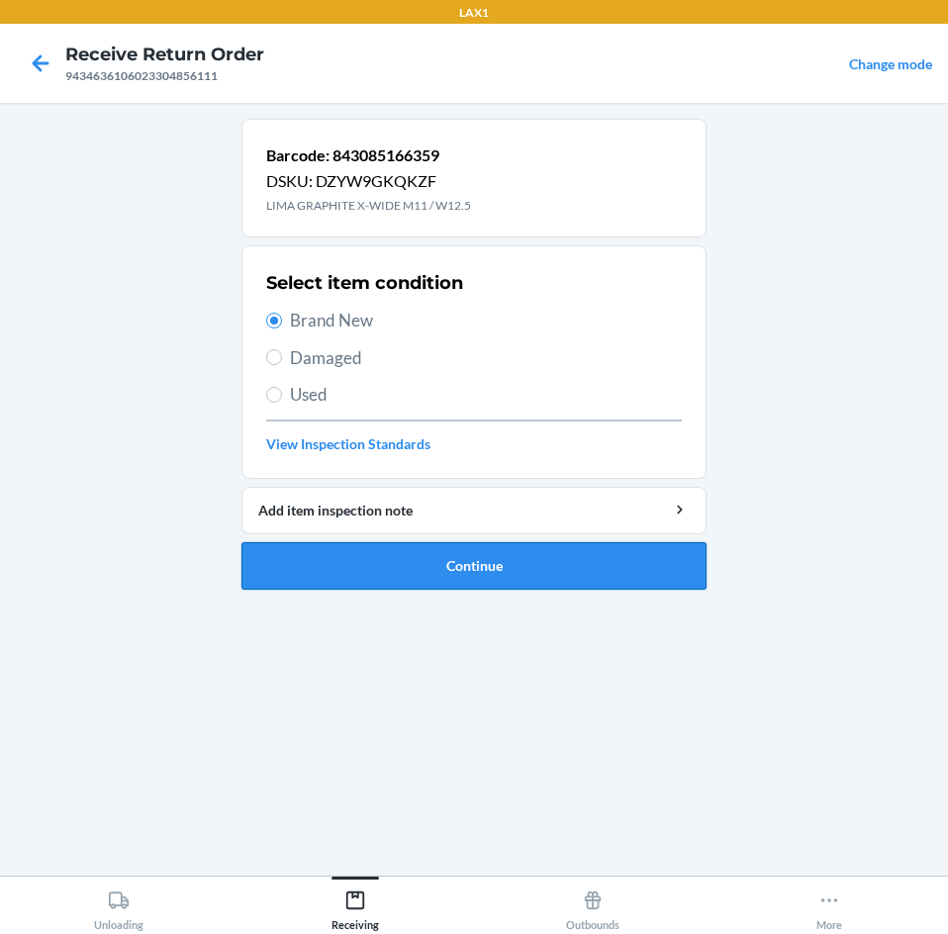
click at [555, 570] on button "Continue" at bounding box center [473, 565] width 465 height 47
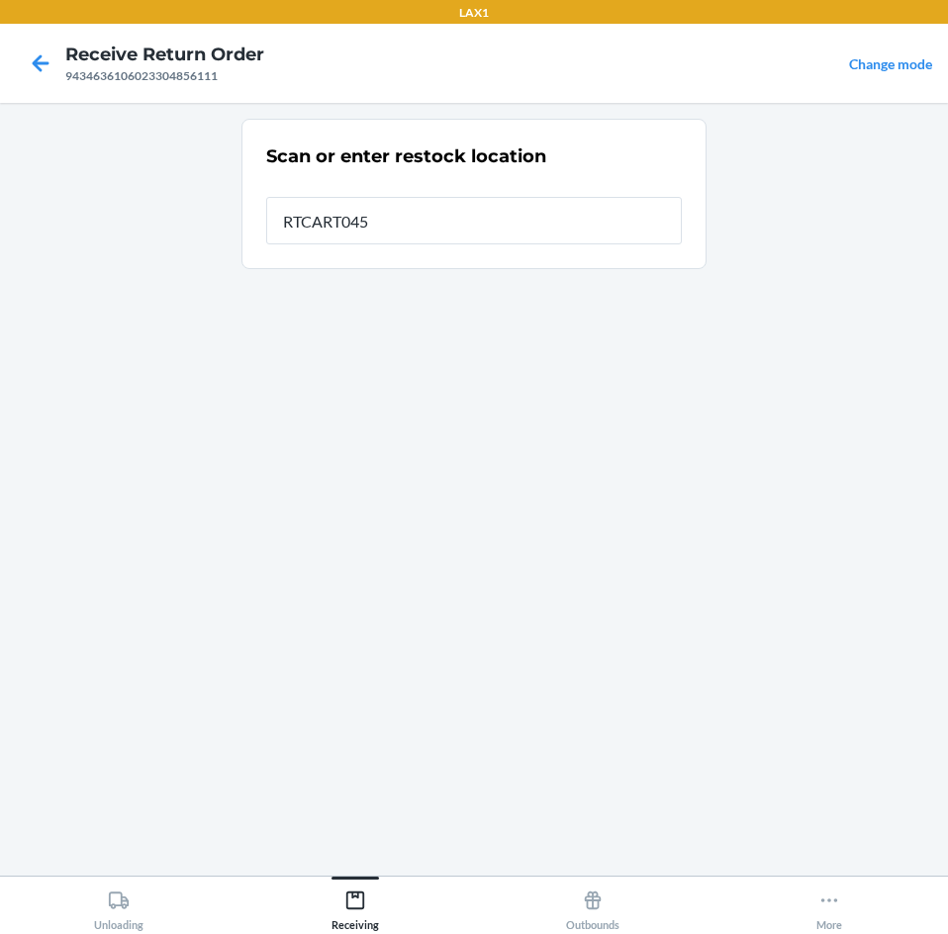
type input "RTCART045"
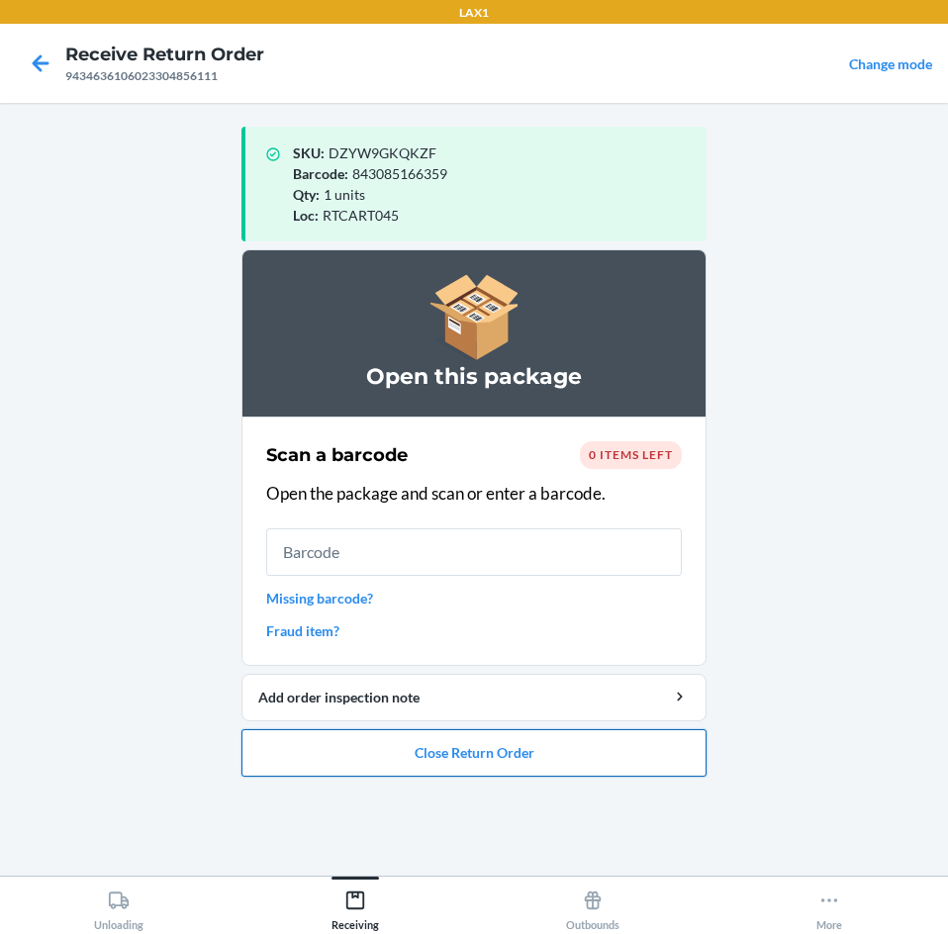
click at [458, 748] on button "Close Return Order" at bounding box center [473, 752] width 465 height 47
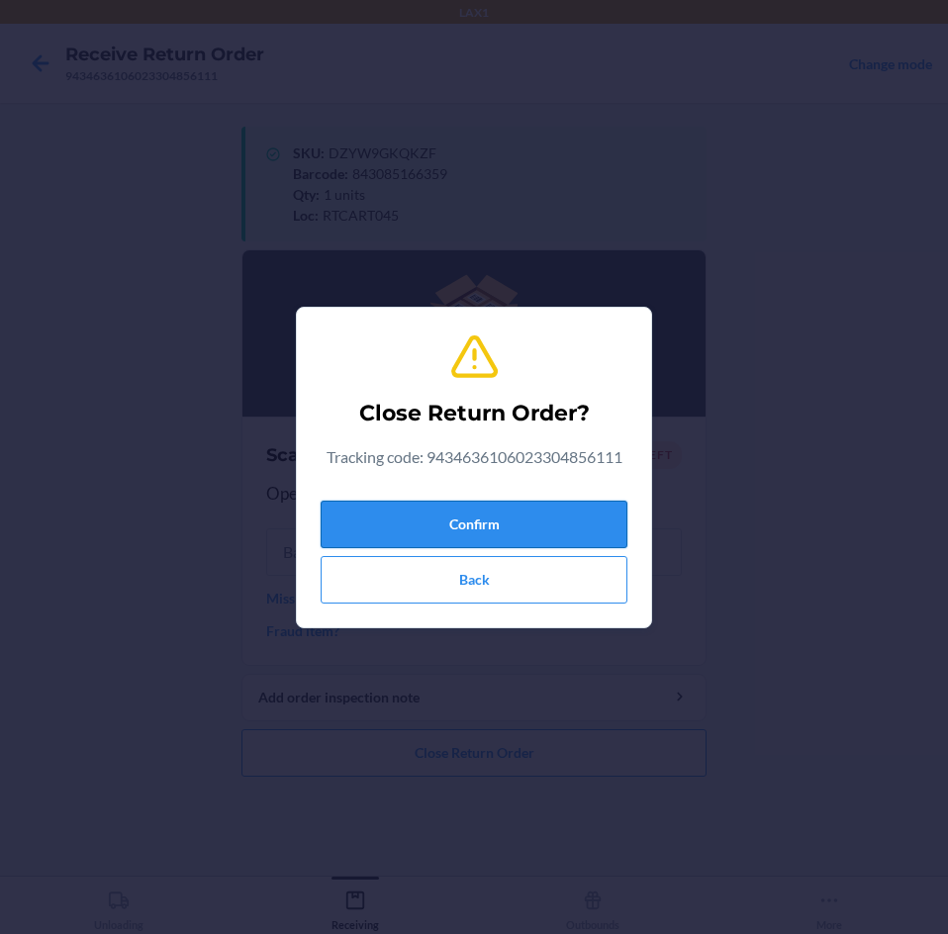
click at [588, 530] on button "Confirm" at bounding box center [473, 524] width 307 height 47
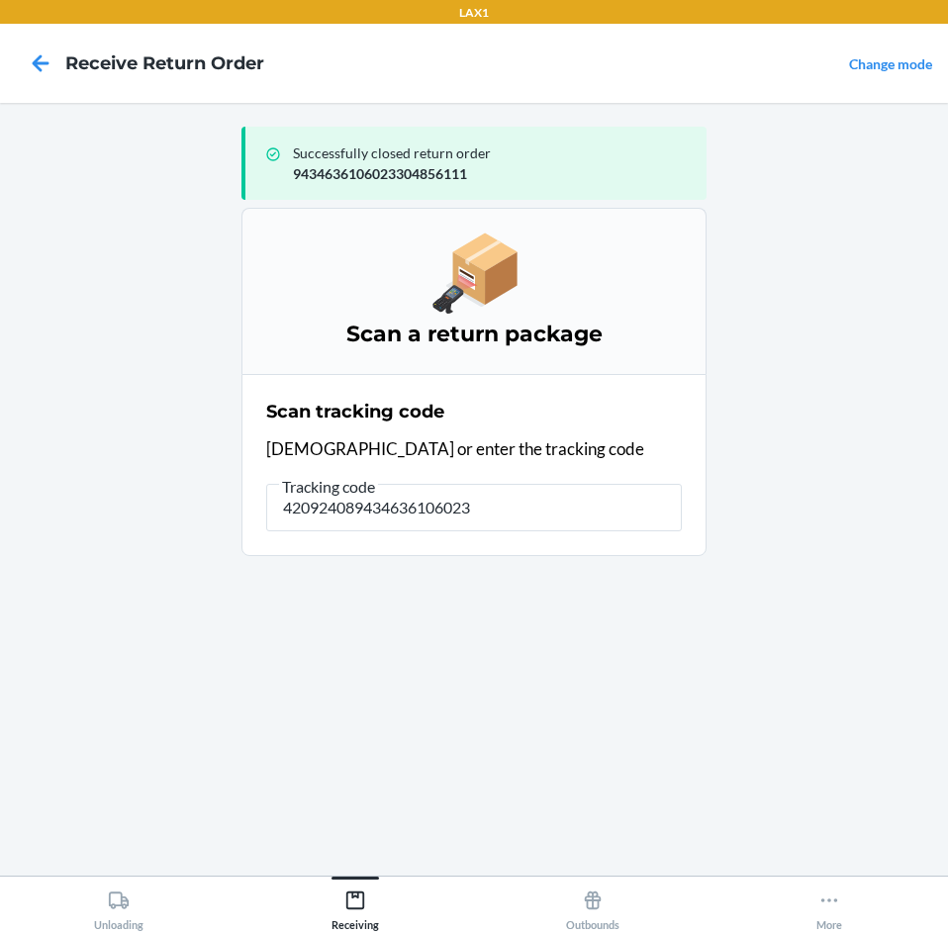
type input "4209240894346361060233"
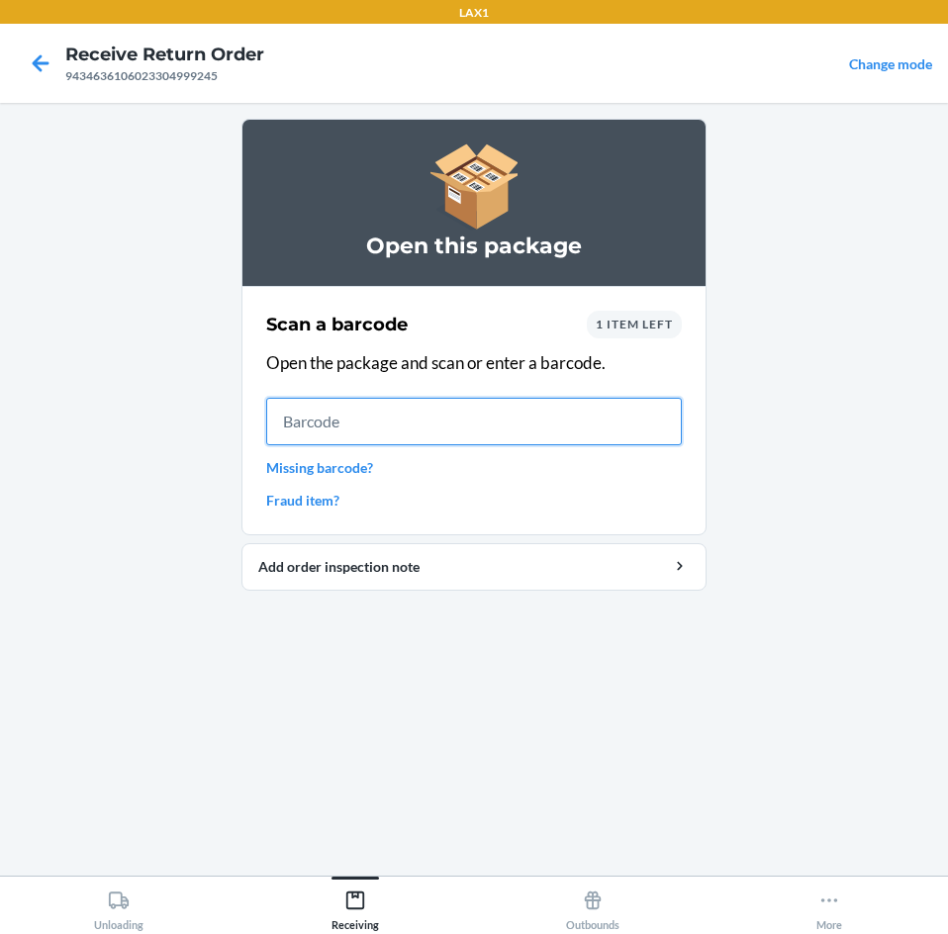
click at [435, 432] on input "text" at bounding box center [473, 421] width 415 height 47
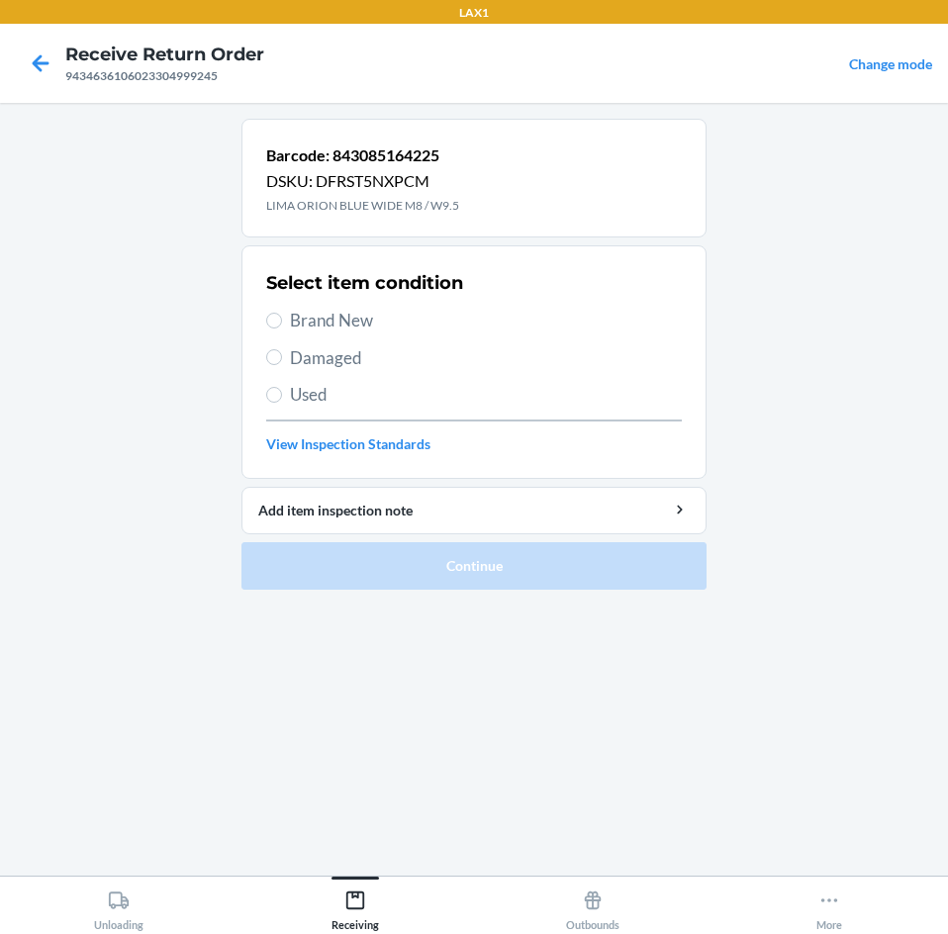
click at [333, 317] on span "Brand New" at bounding box center [486, 321] width 392 height 26
click at [282, 317] on input "Brand New" at bounding box center [274, 321] width 16 height 16
radio input "true"
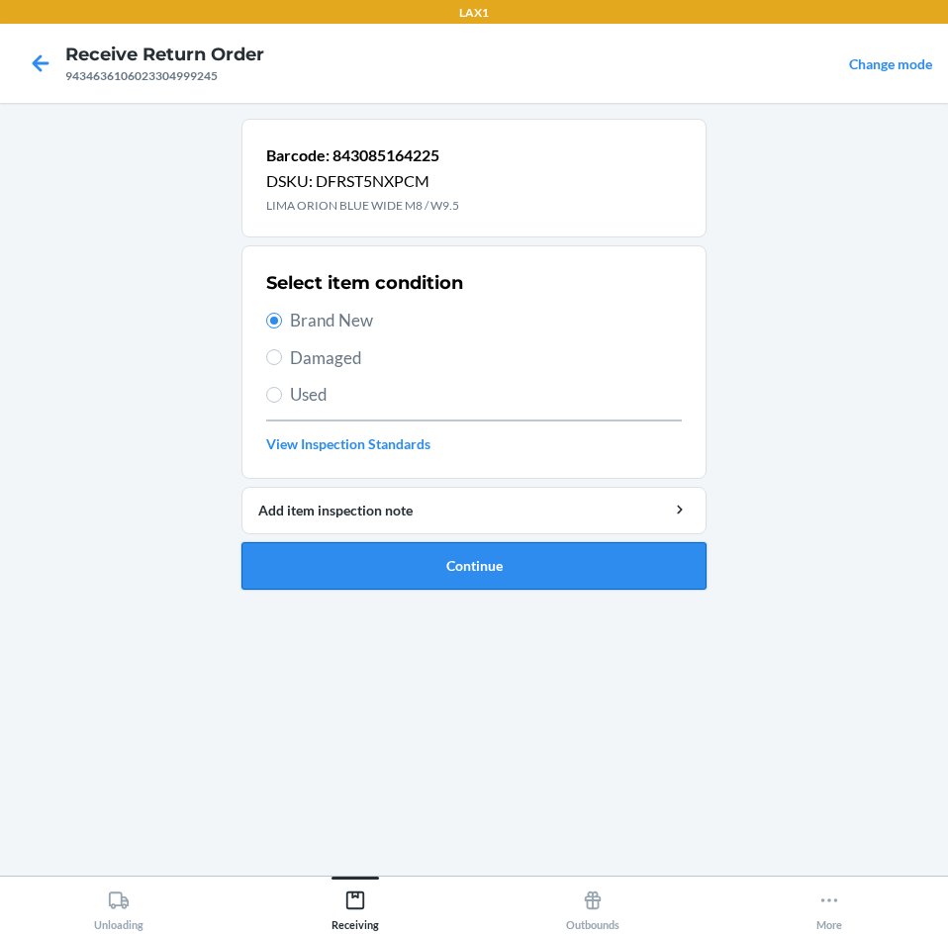
click at [455, 567] on button "Continue" at bounding box center [473, 565] width 465 height 47
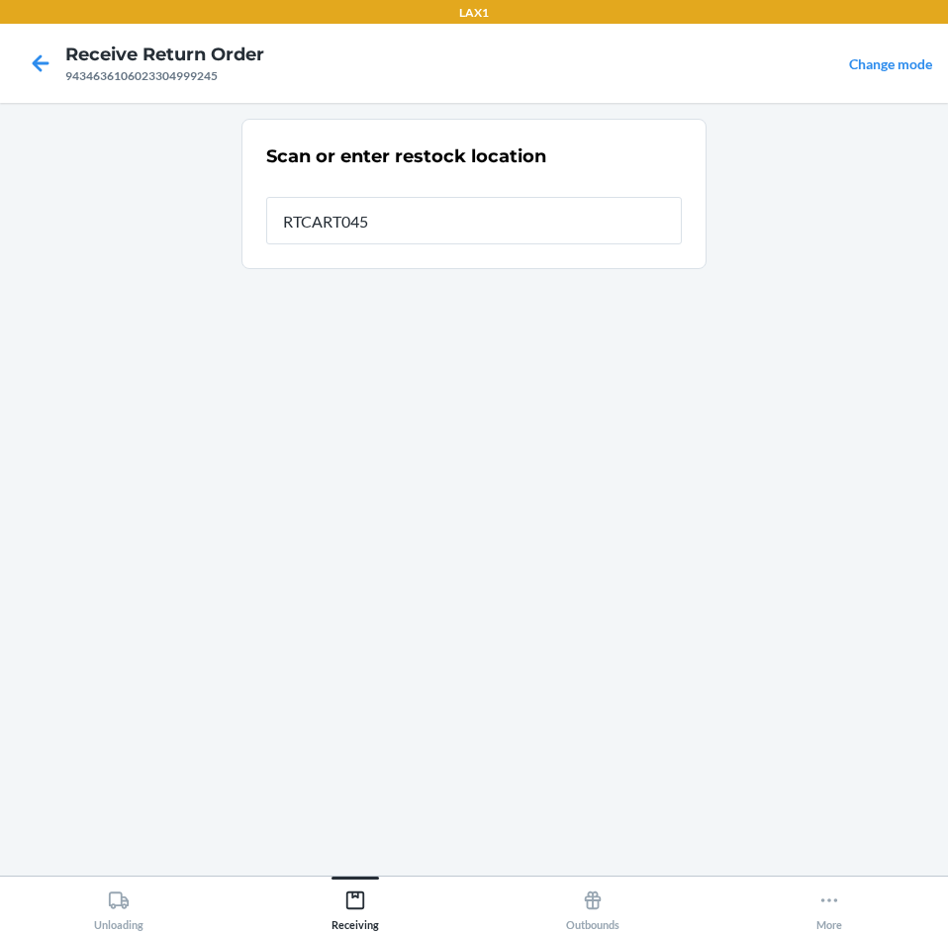
type input "RTCART045"
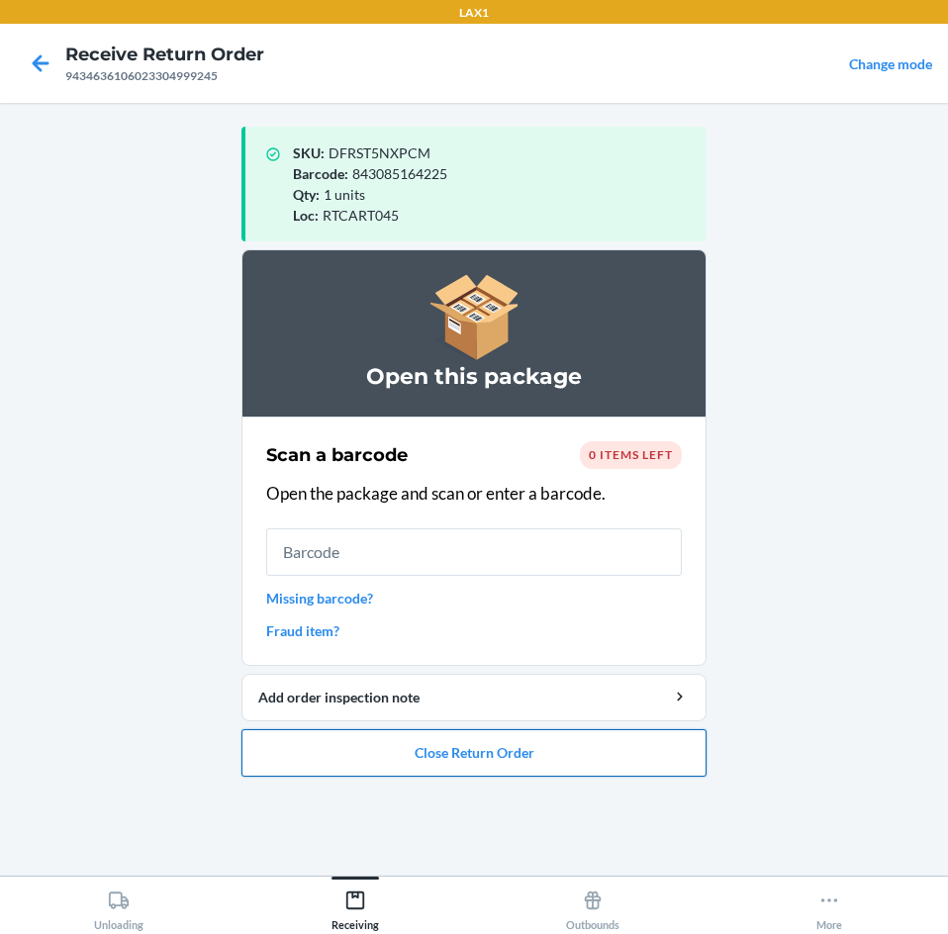
click at [497, 747] on button "Close Return Order" at bounding box center [473, 752] width 465 height 47
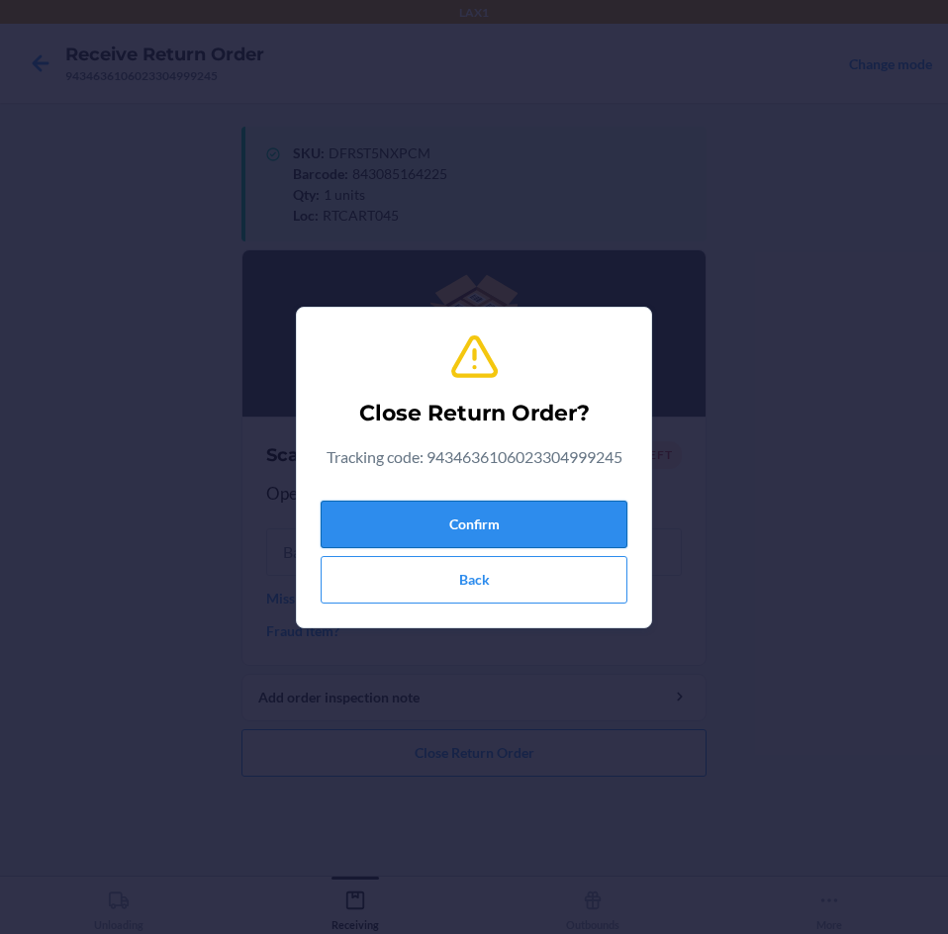
click at [517, 522] on button "Confirm" at bounding box center [473, 524] width 307 height 47
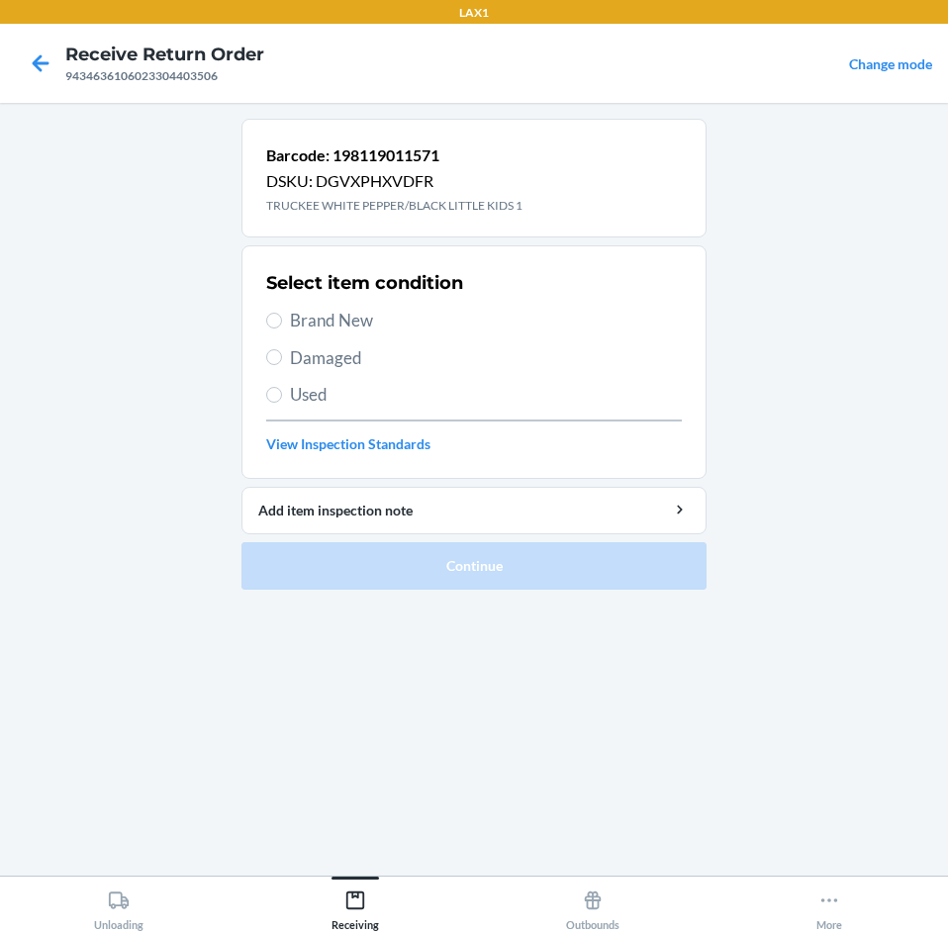
click at [342, 320] on span "Brand New" at bounding box center [486, 321] width 392 height 26
click at [282, 320] on input "Brand New" at bounding box center [274, 321] width 16 height 16
radio input "true"
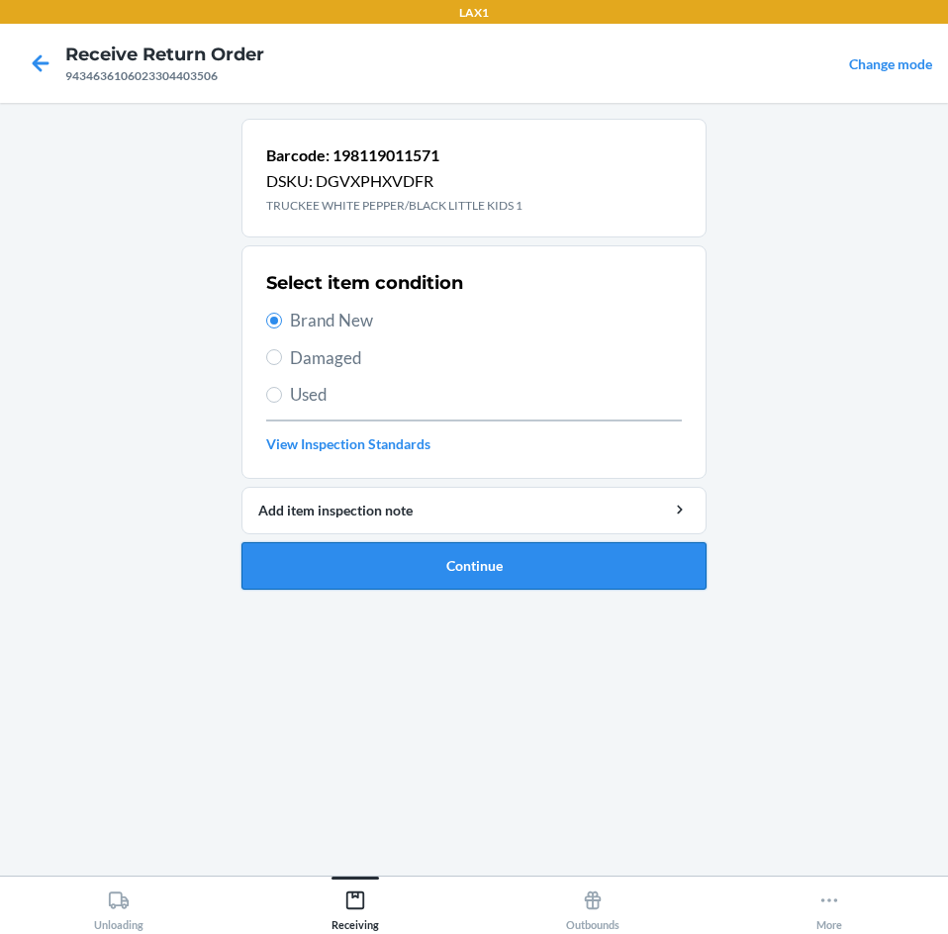
click at [493, 566] on button "Continue" at bounding box center [473, 565] width 465 height 47
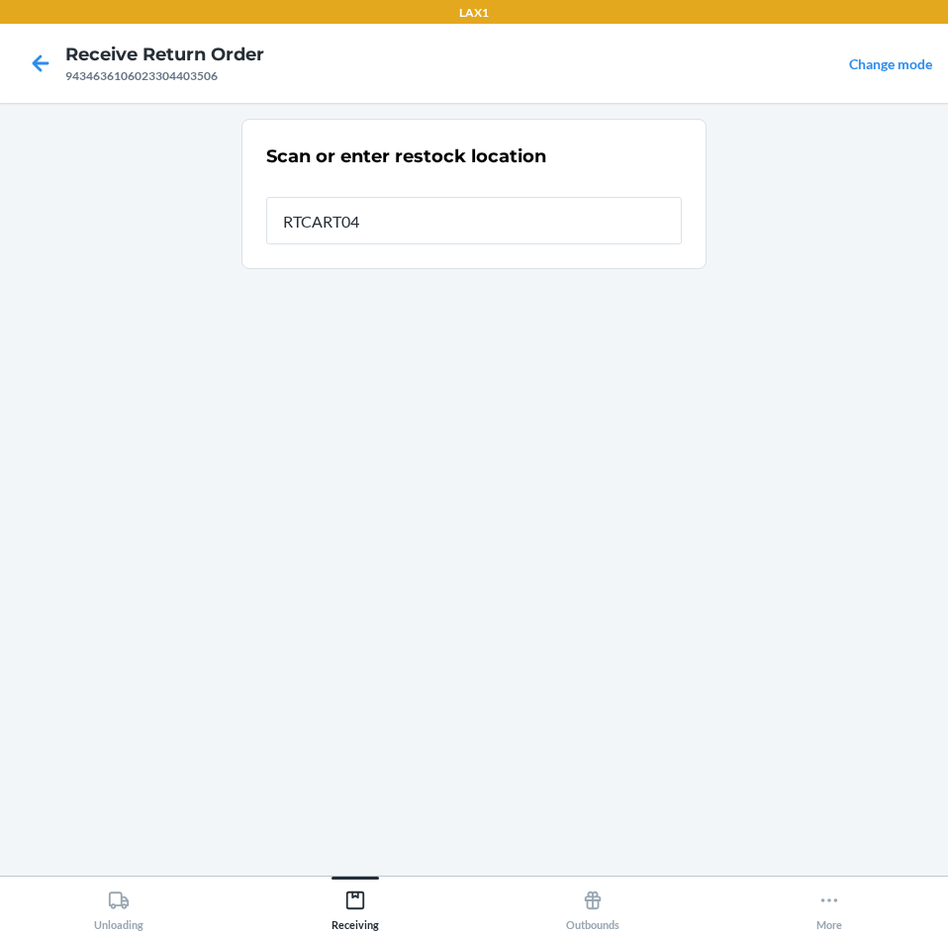
type input "RTCART045"
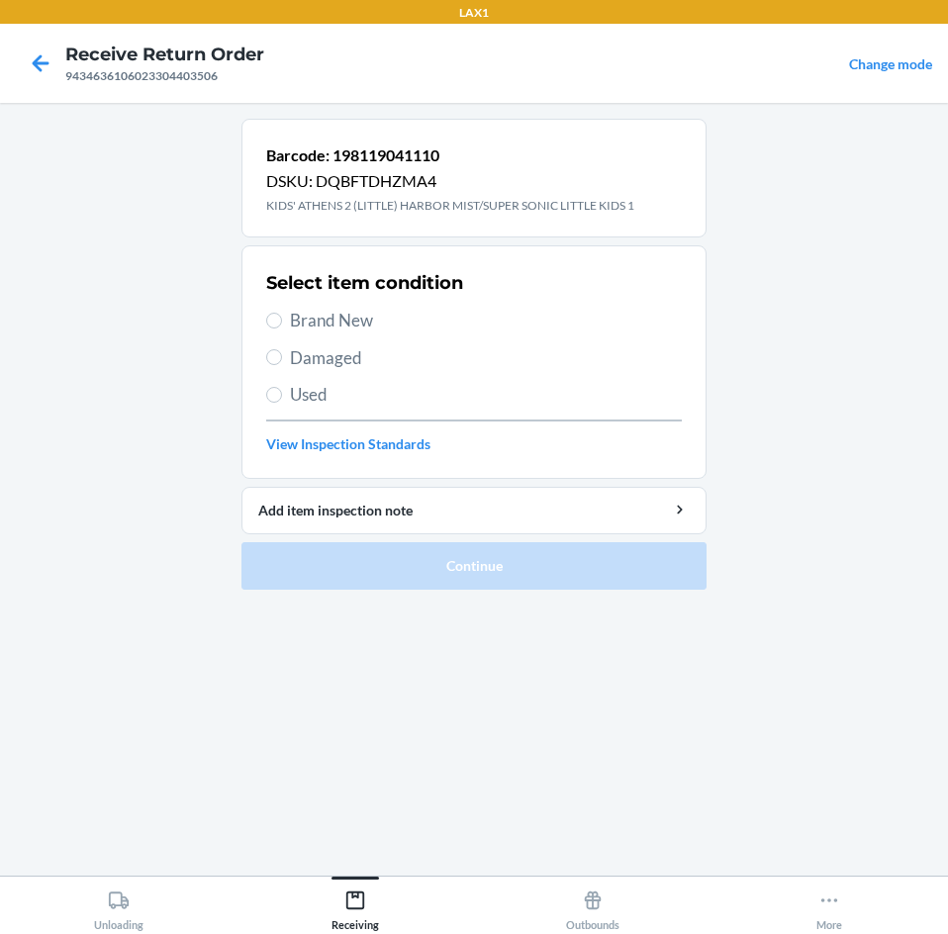
click at [318, 321] on span "Brand New" at bounding box center [486, 321] width 392 height 26
click at [282, 321] on input "Brand New" at bounding box center [274, 321] width 16 height 16
radio input "true"
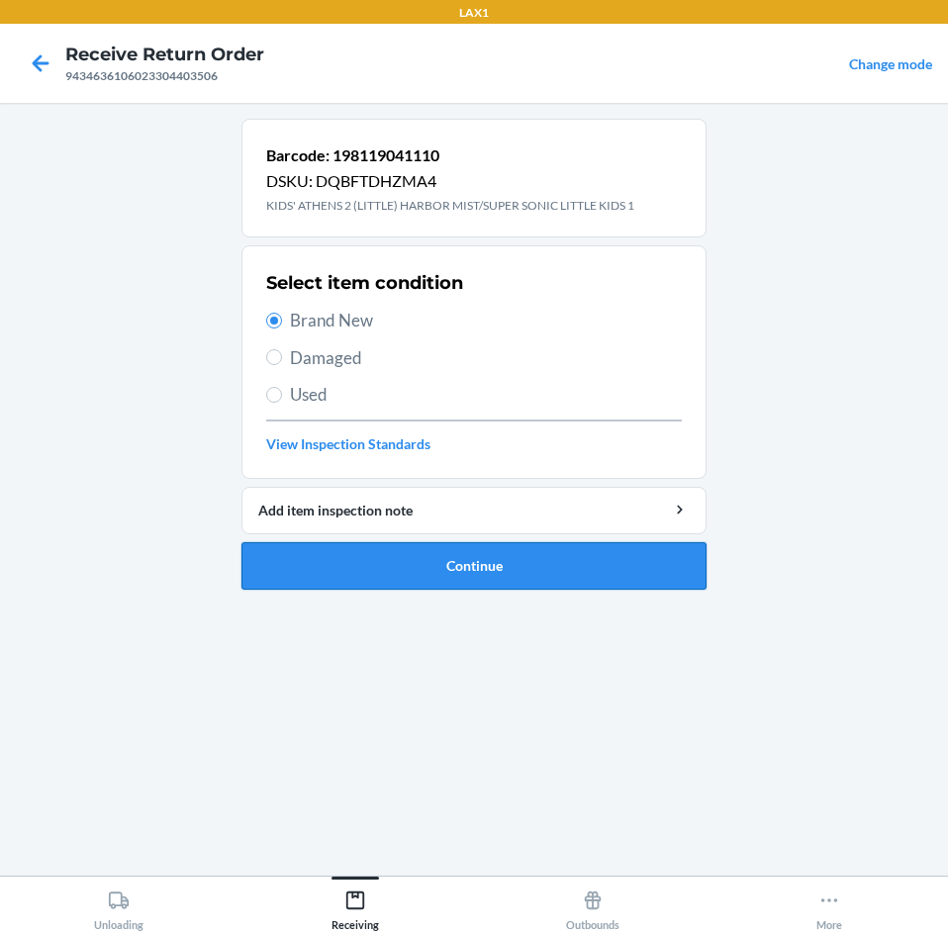
click at [510, 570] on button "Continue" at bounding box center [473, 565] width 465 height 47
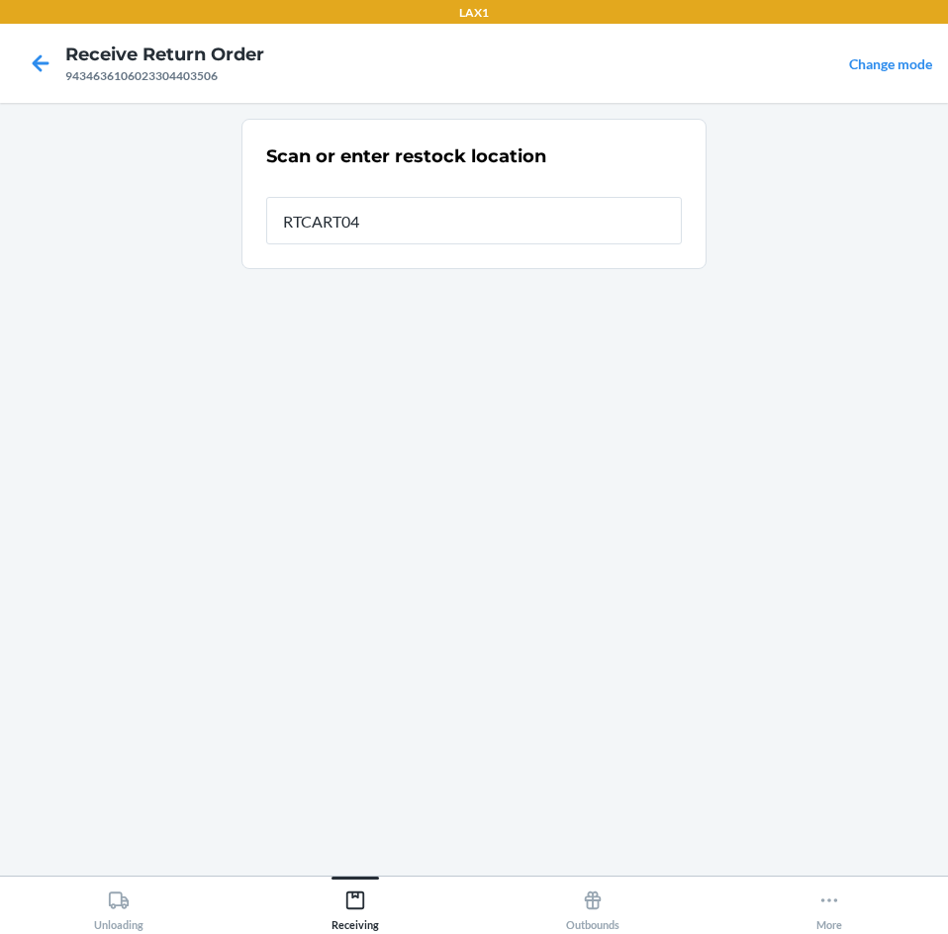
type input "RTCART045"
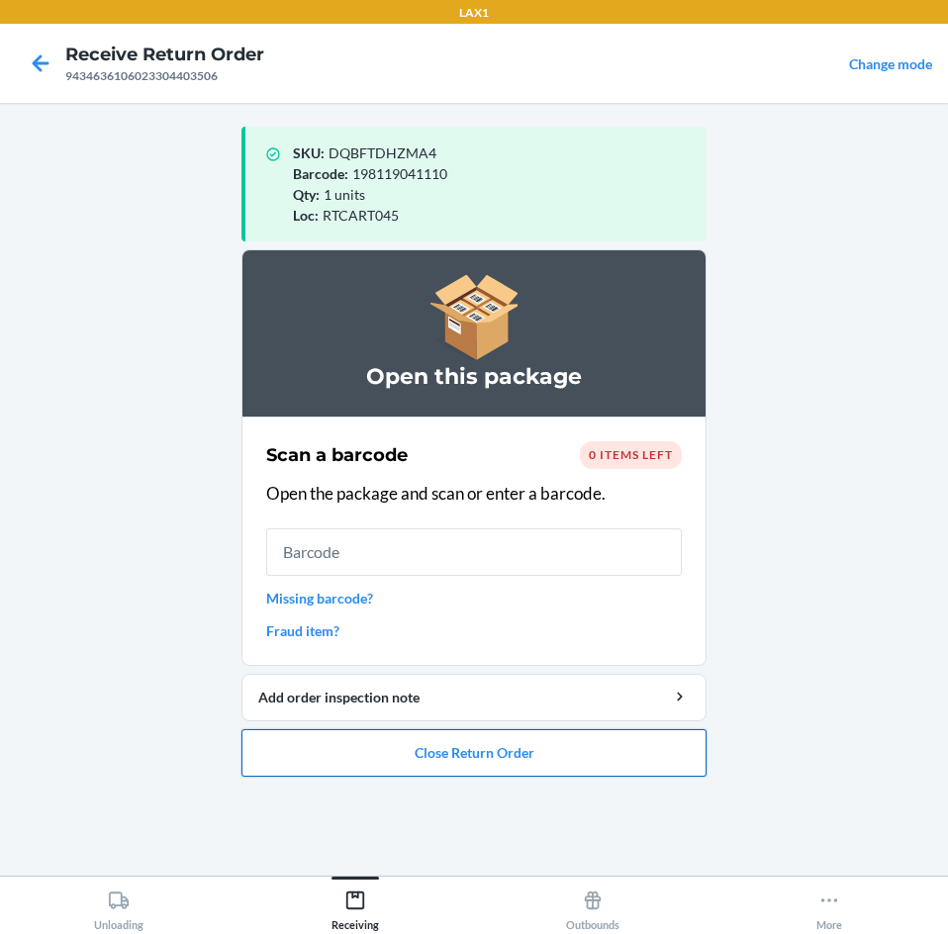
click at [536, 754] on button "Close Return Order" at bounding box center [473, 752] width 465 height 47
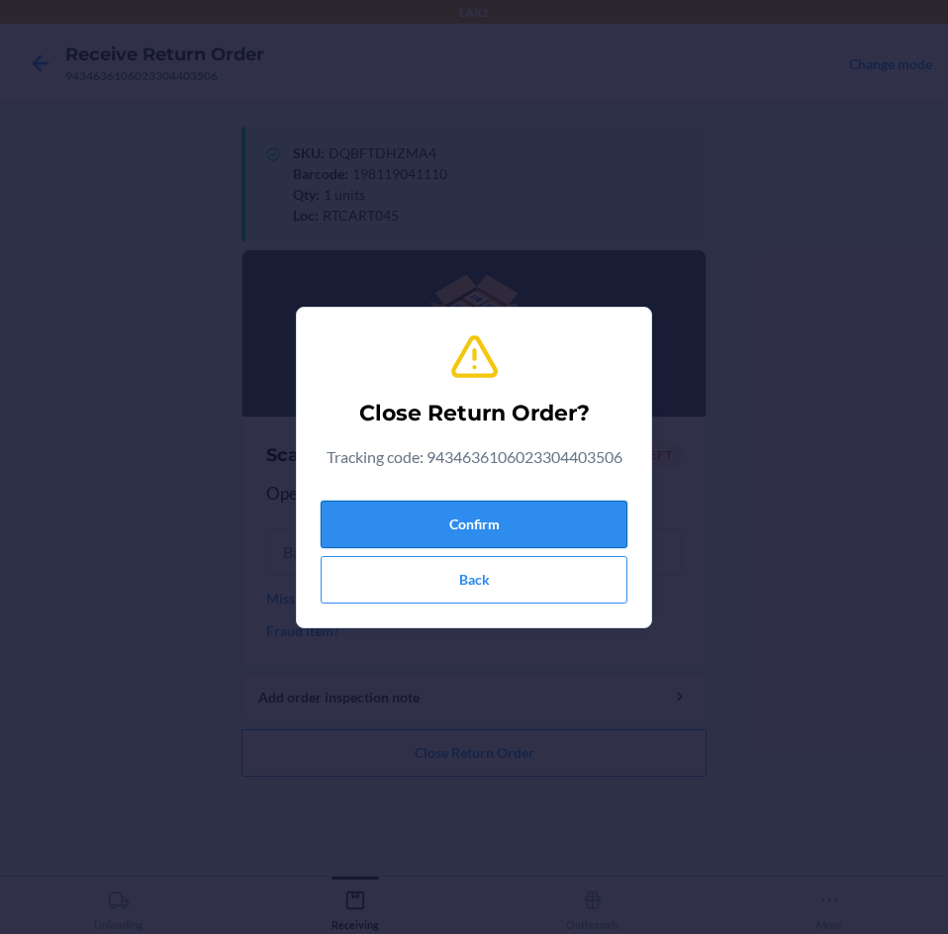
click at [544, 525] on button "Confirm" at bounding box center [473, 524] width 307 height 47
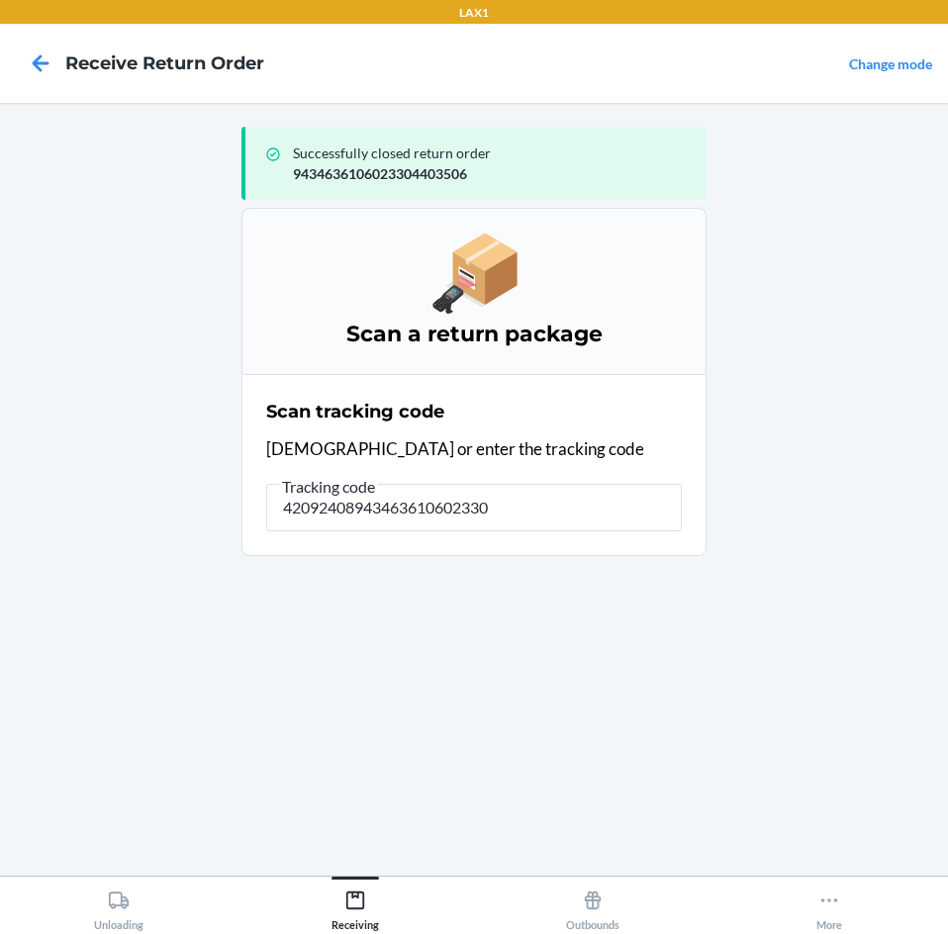
type input "420924089434636106023304"
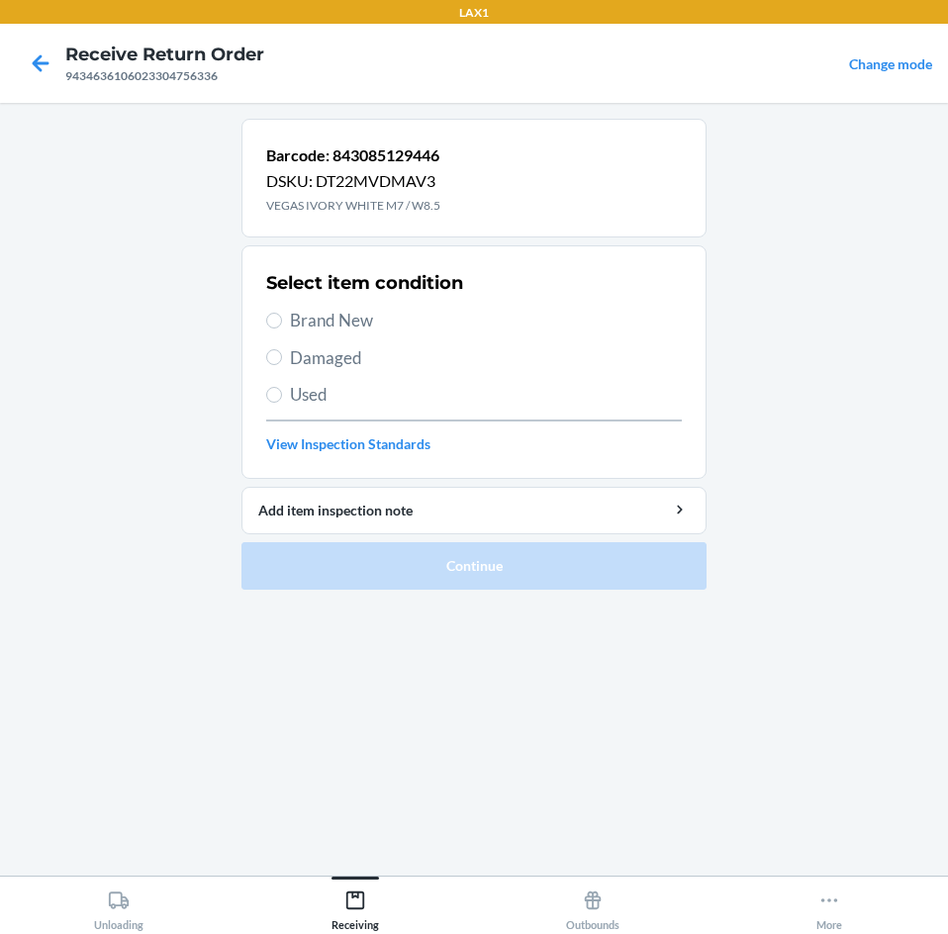
click at [319, 319] on span "Brand New" at bounding box center [486, 321] width 392 height 26
click at [282, 319] on input "Brand New" at bounding box center [274, 321] width 16 height 16
radio input "true"
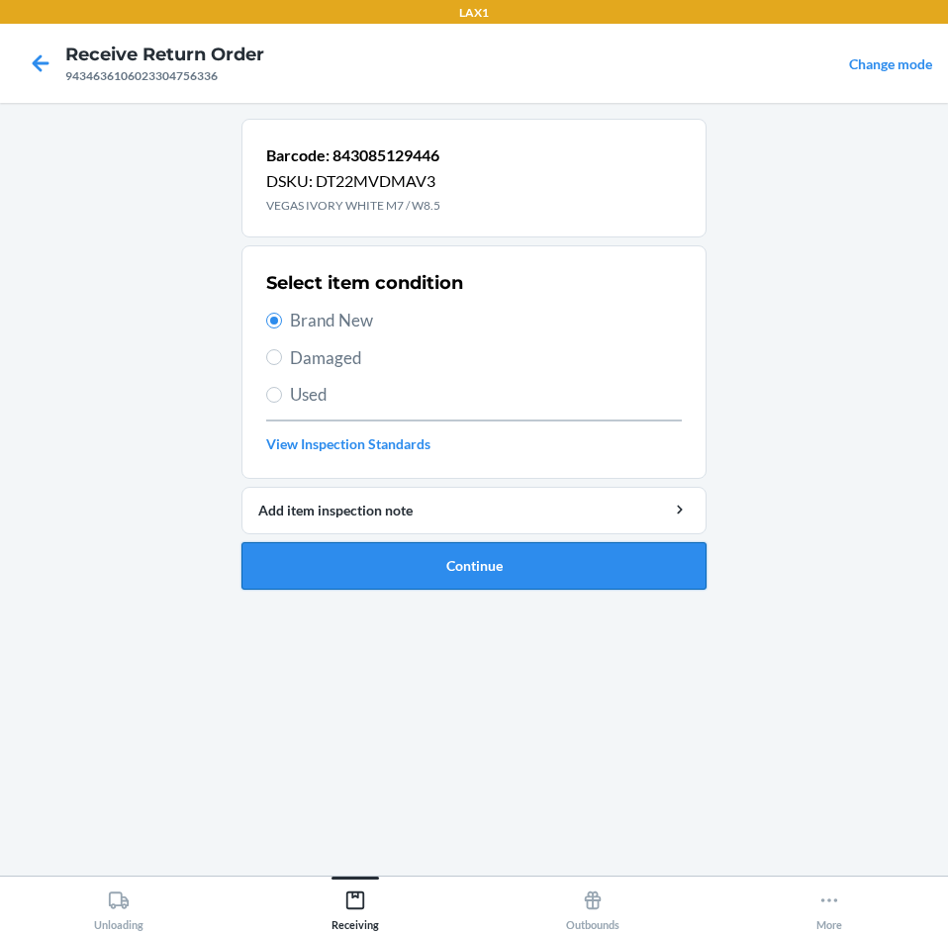
click at [445, 564] on button "Continue" at bounding box center [473, 565] width 465 height 47
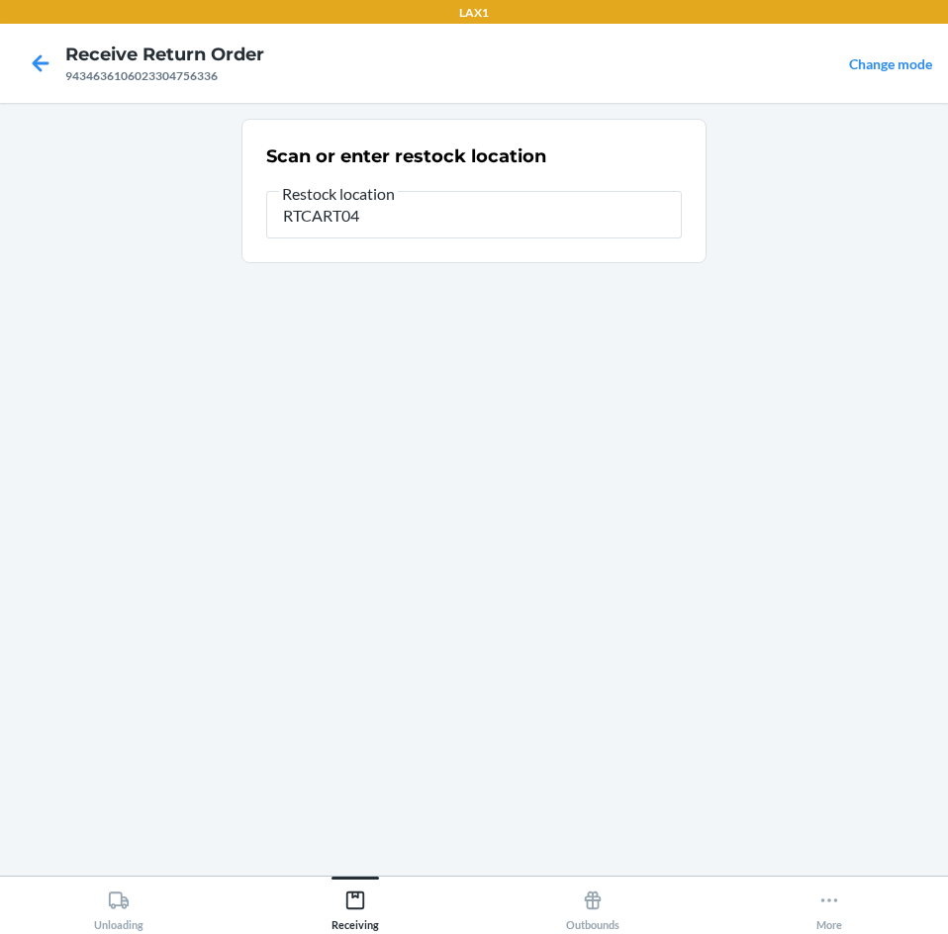
type input "RTCART045"
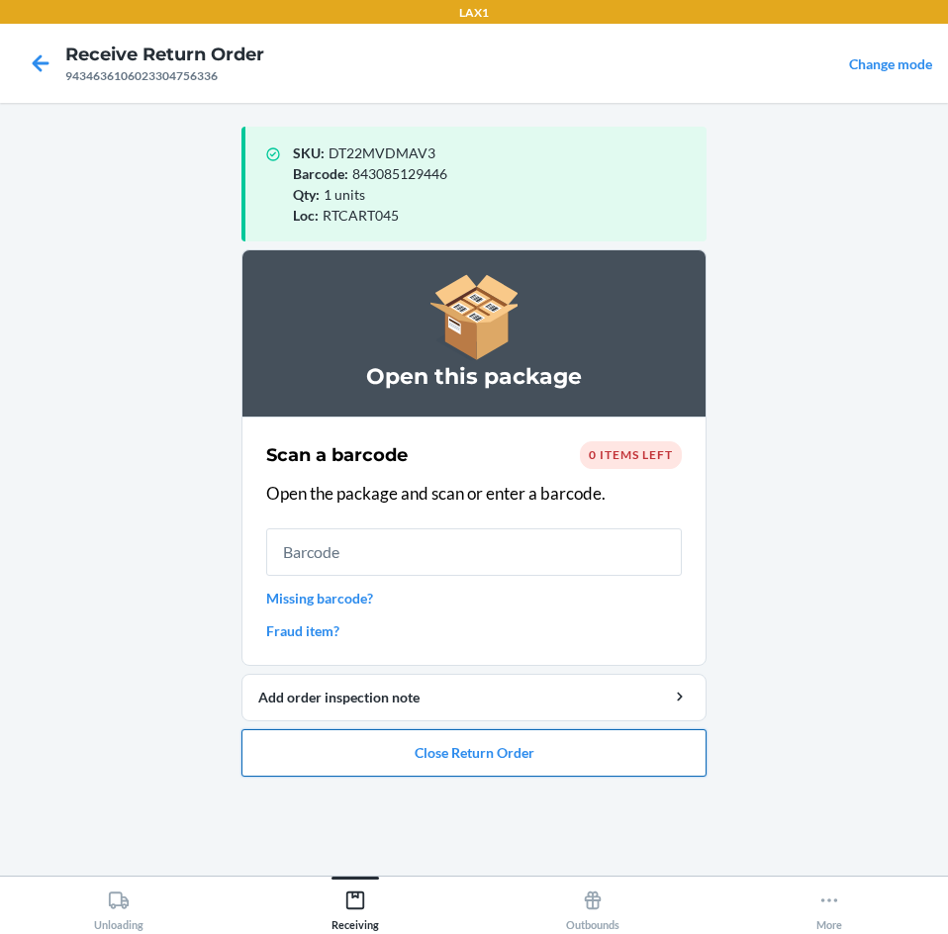
click at [584, 746] on button "Close Return Order" at bounding box center [473, 752] width 465 height 47
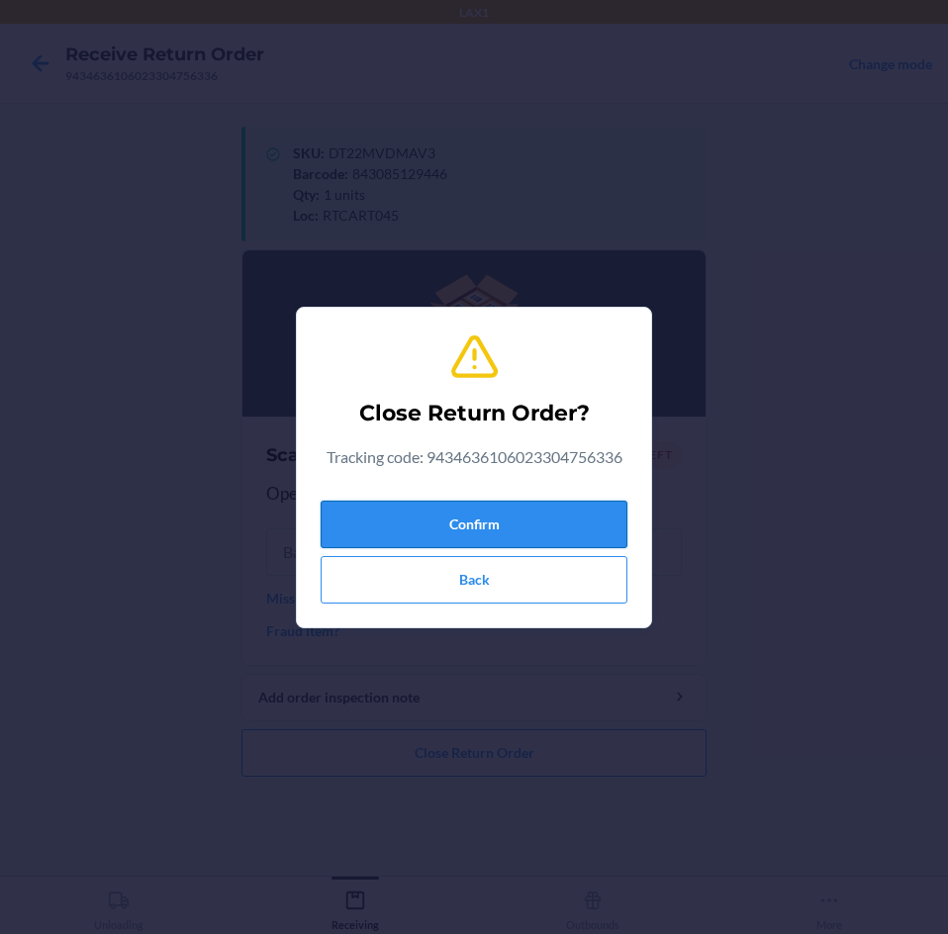
click at [526, 540] on button "Confirm" at bounding box center [473, 524] width 307 height 47
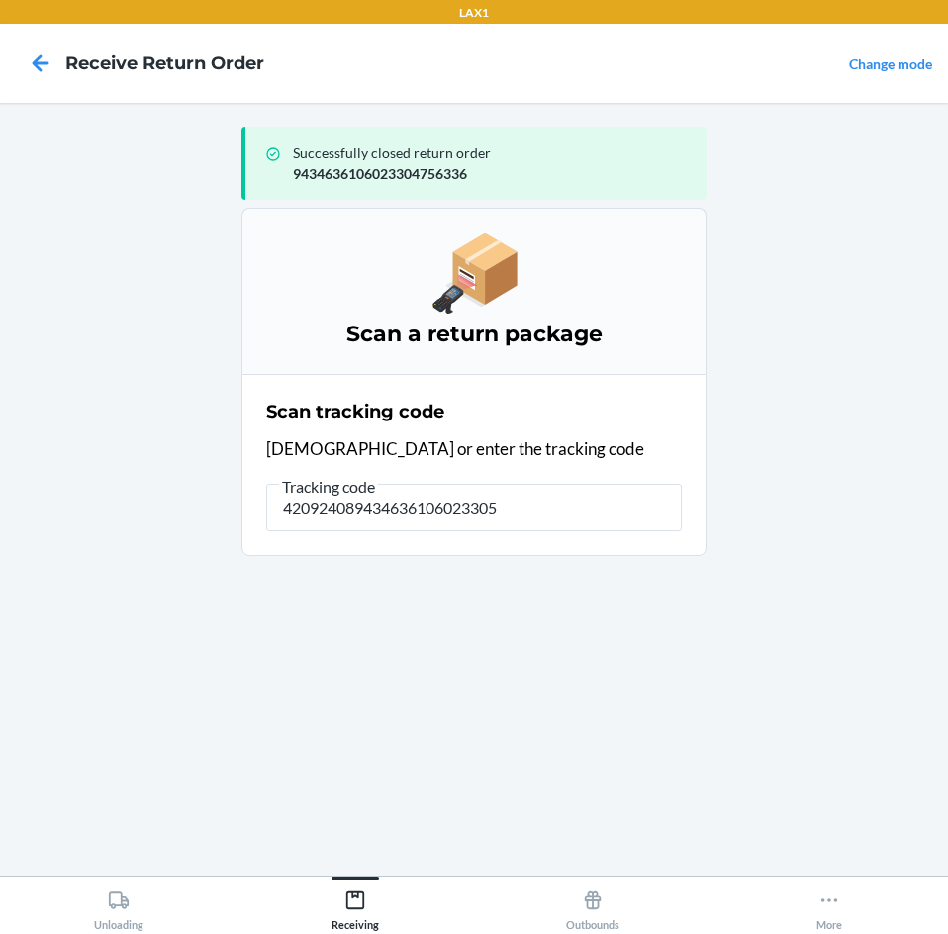
type input "4209240894346361060233052"
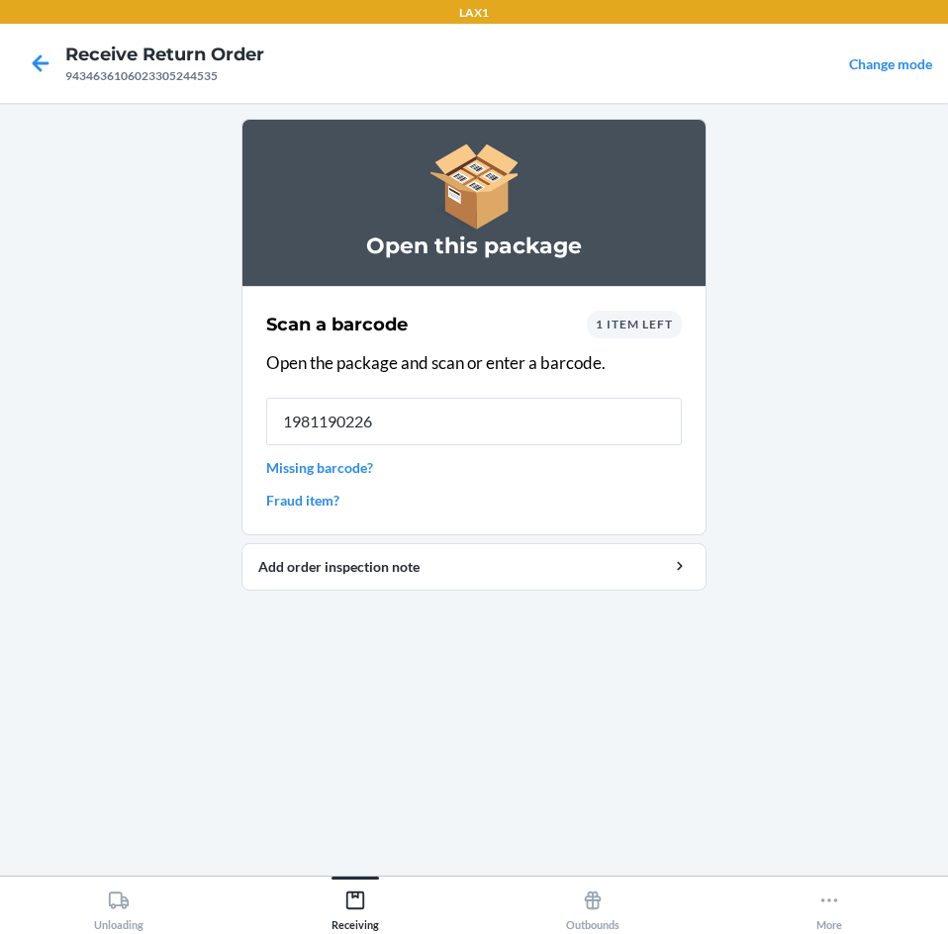
type input "19811902268"
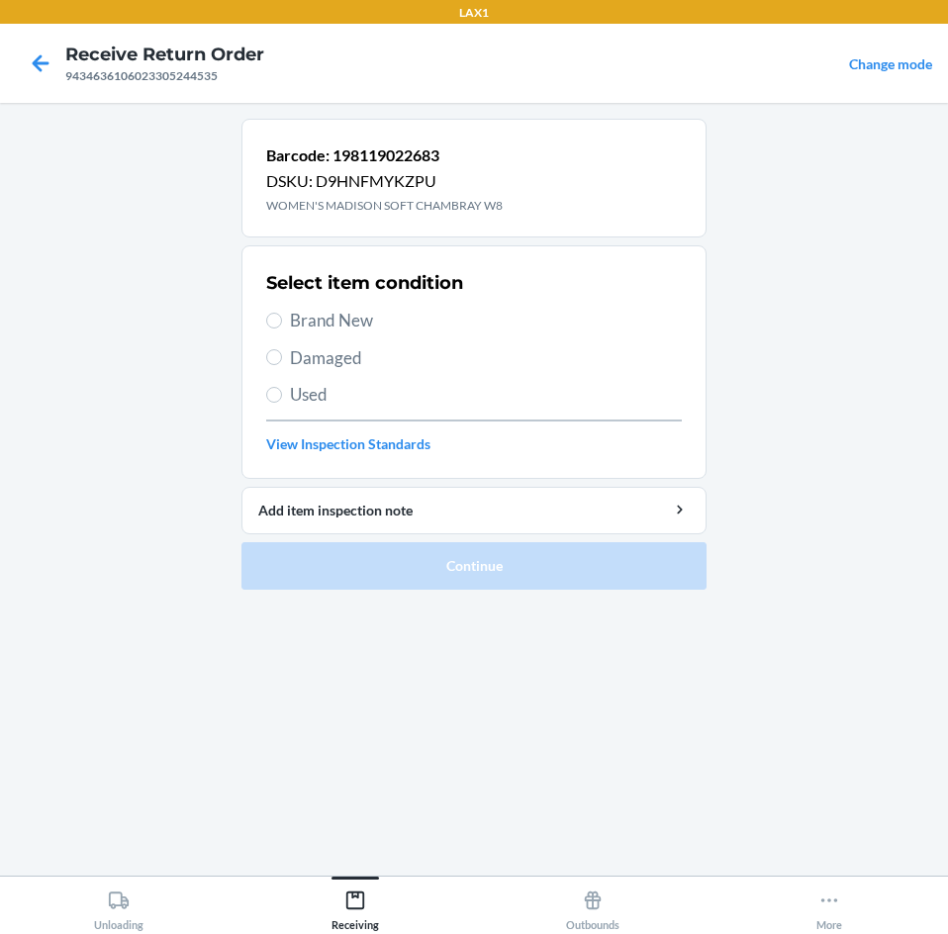
click at [305, 322] on span "Brand New" at bounding box center [486, 321] width 392 height 26
click at [282, 322] on input "Brand New" at bounding box center [274, 321] width 16 height 16
radio input "true"
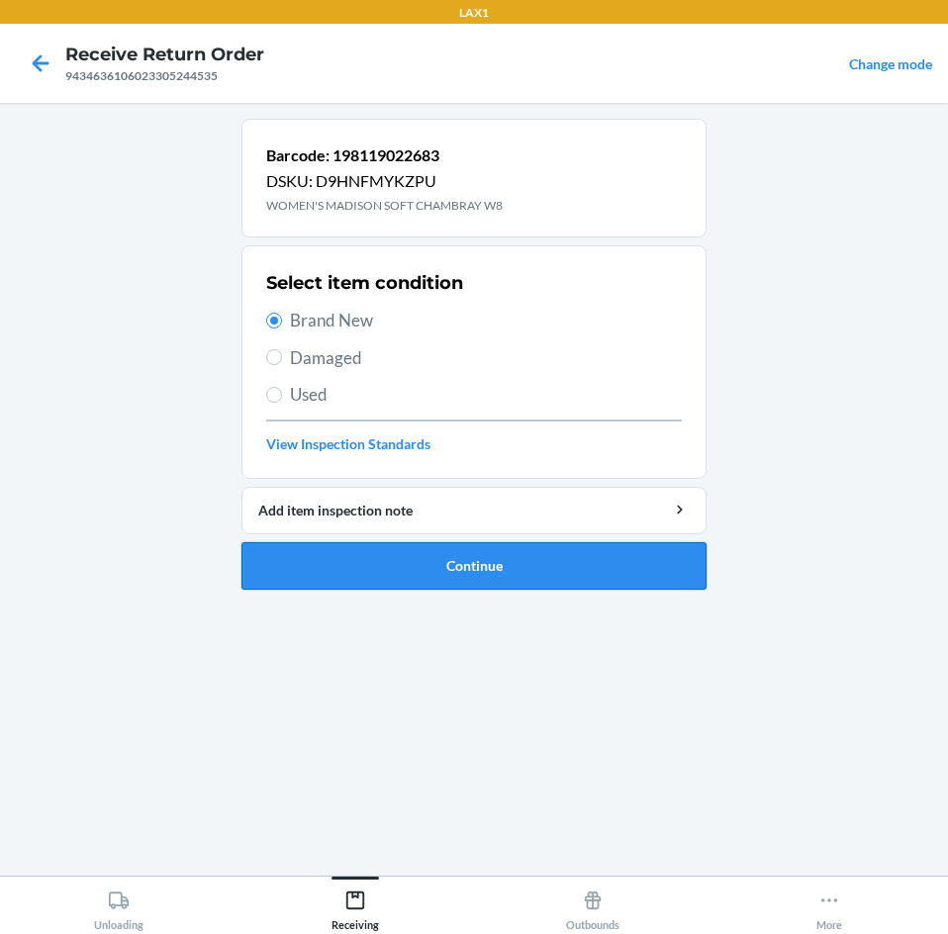
click at [496, 570] on button "Continue" at bounding box center [473, 565] width 465 height 47
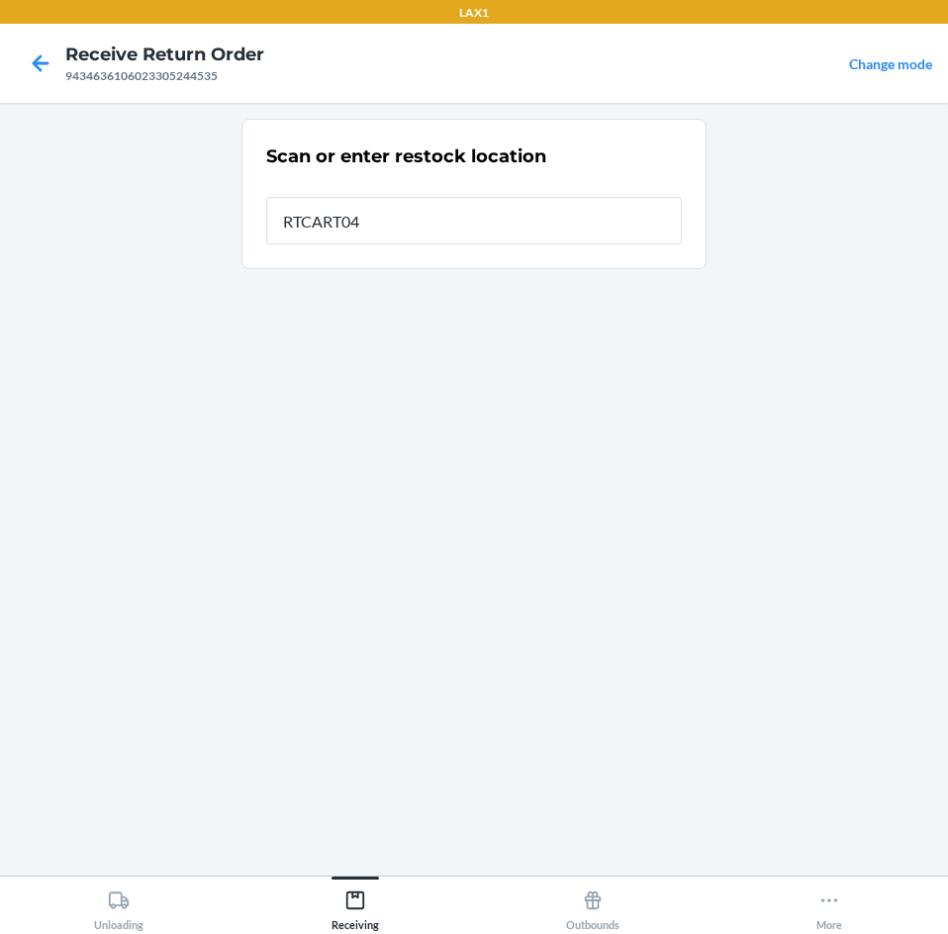
type input "RTCART045"
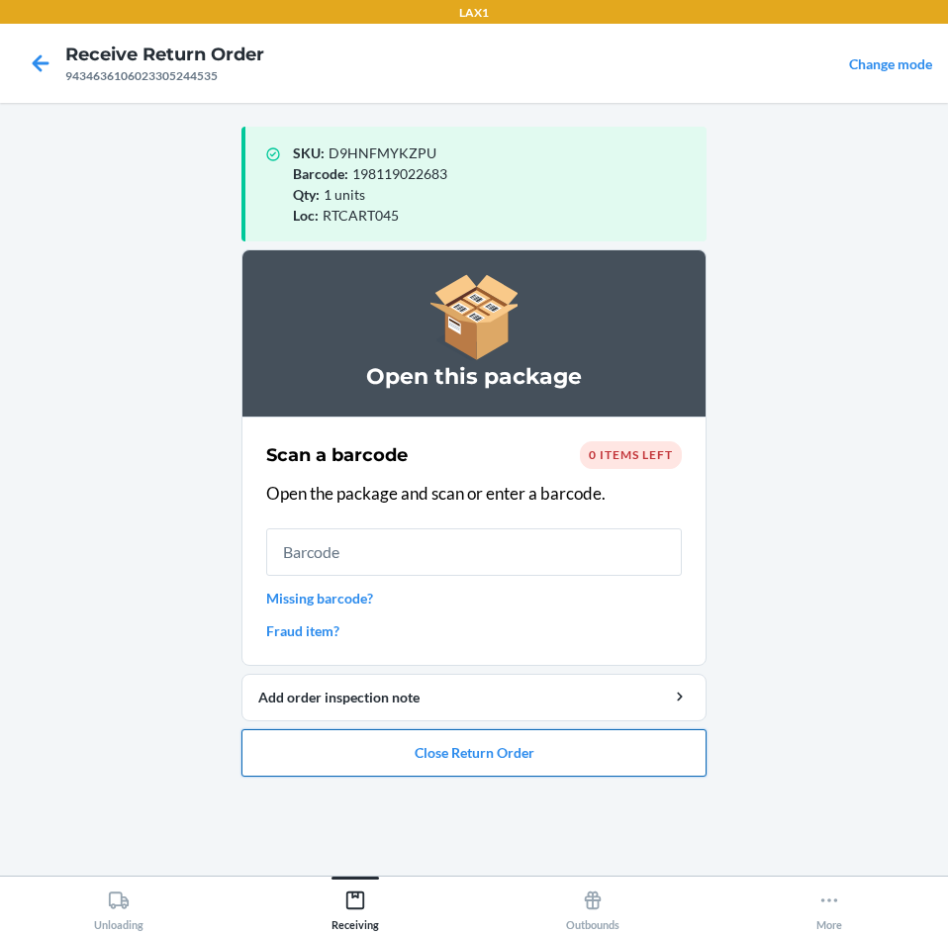
click at [404, 753] on button "Close Return Order" at bounding box center [473, 752] width 465 height 47
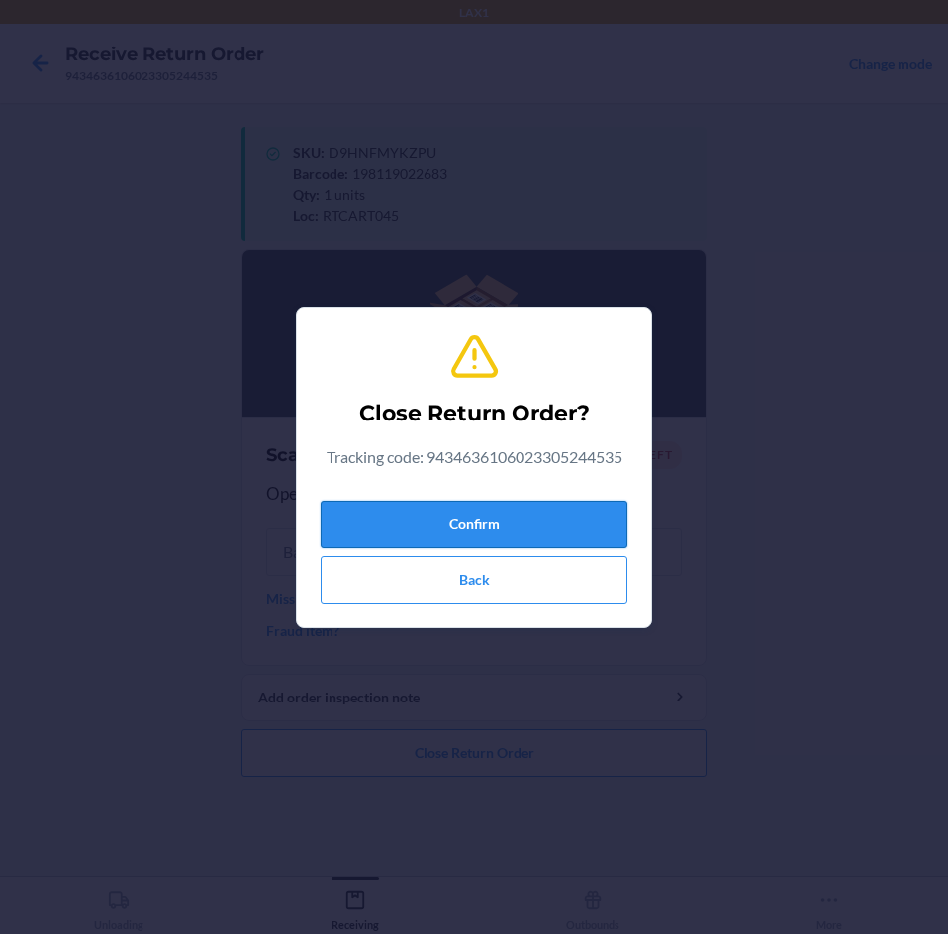
click at [464, 520] on button "Confirm" at bounding box center [473, 524] width 307 height 47
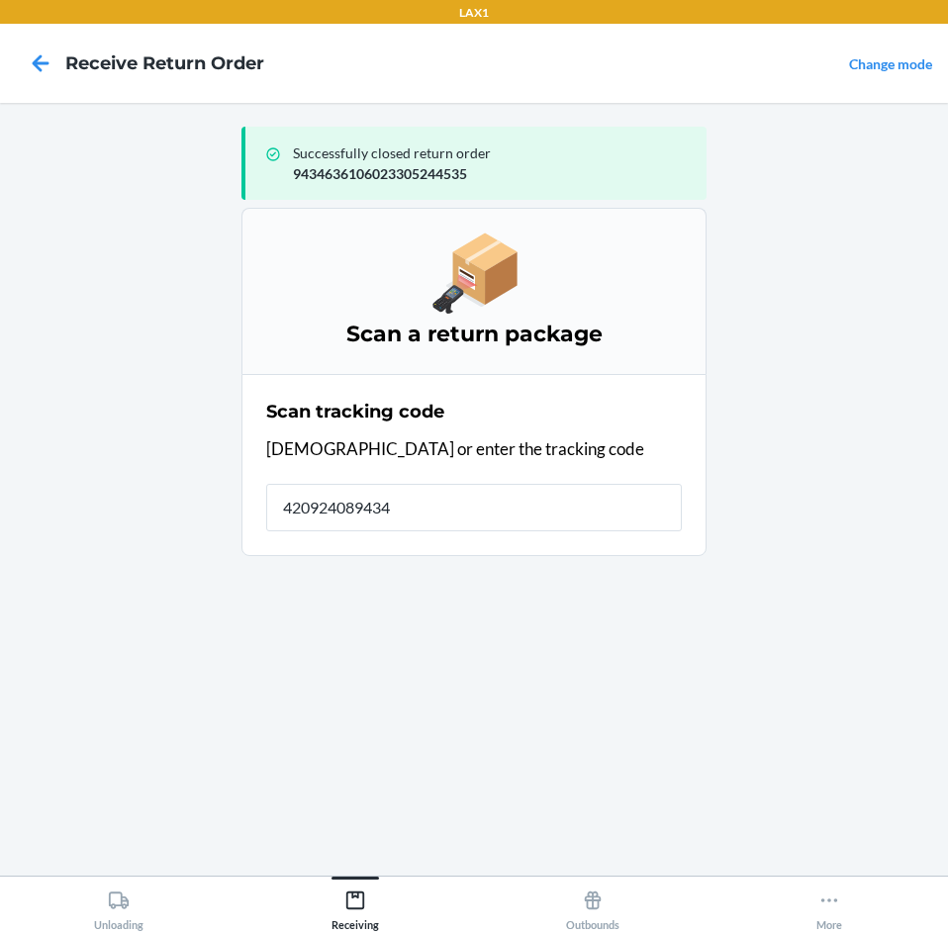
type input "4209240894346"
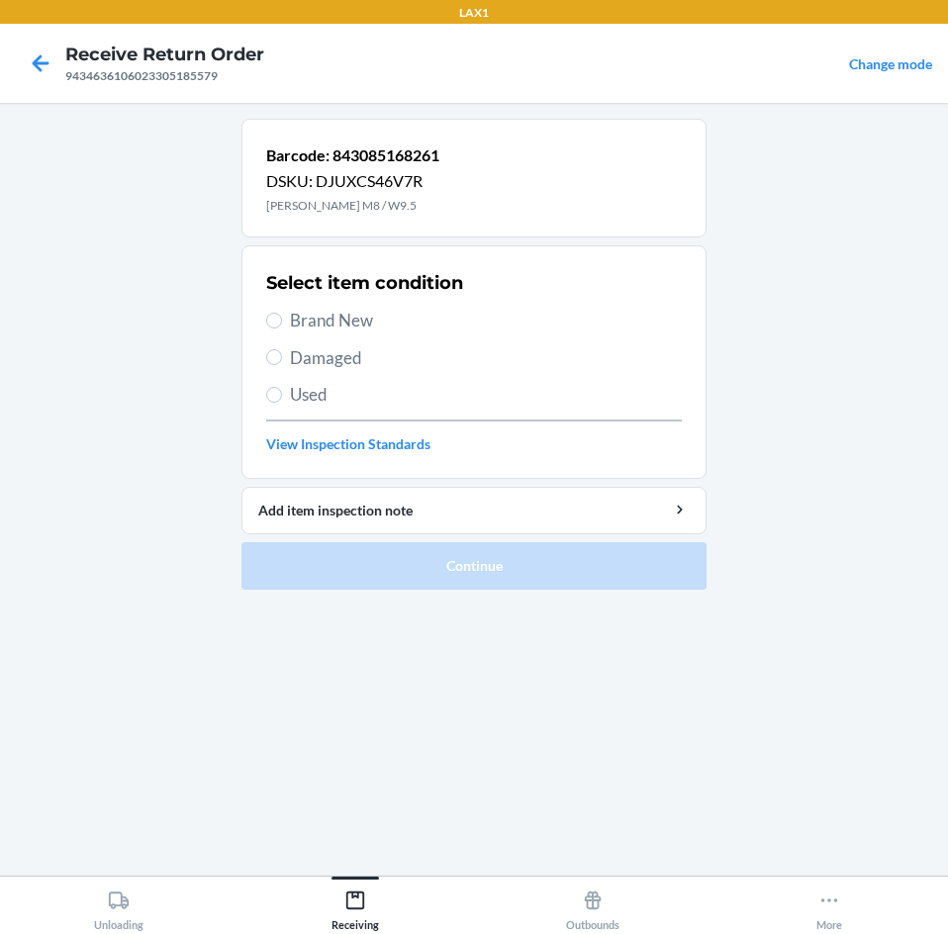
click at [352, 312] on span "Brand New" at bounding box center [486, 321] width 392 height 26
click at [282, 313] on input "Brand New" at bounding box center [274, 321] width 16 height 16
radio input "true"
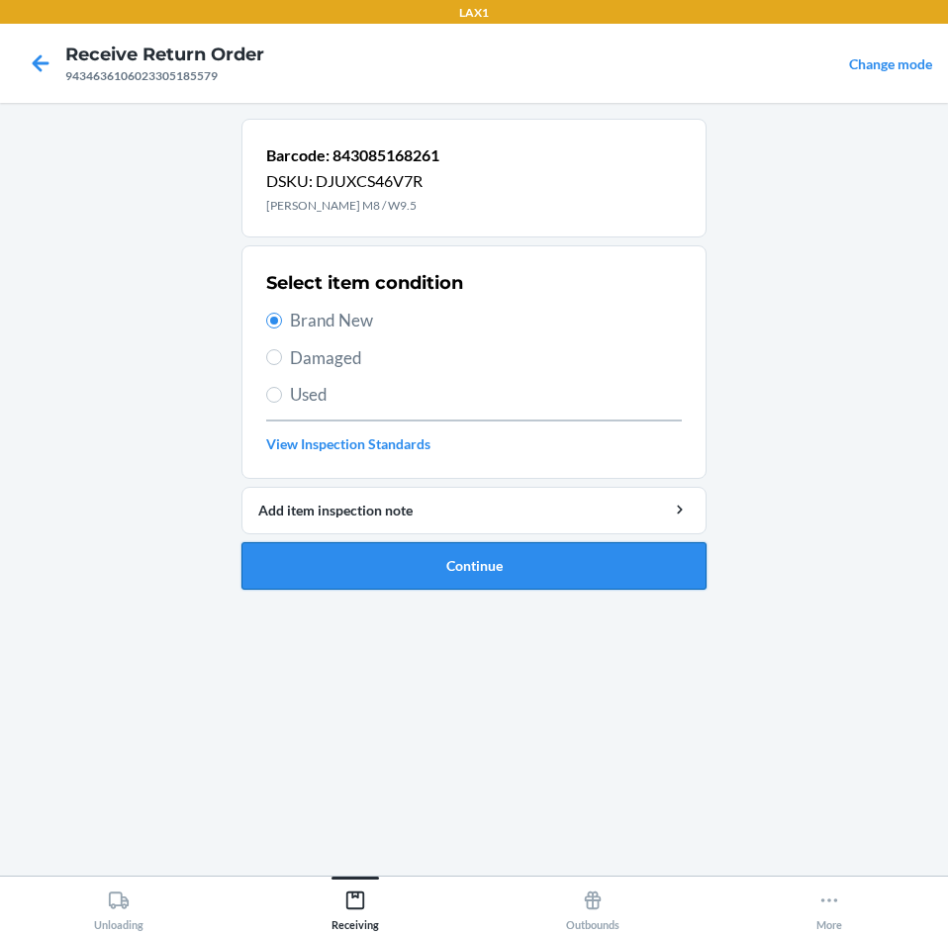
click at [487, 557] on button "Continue" at bounding box center [473, 565] width 465 height 47
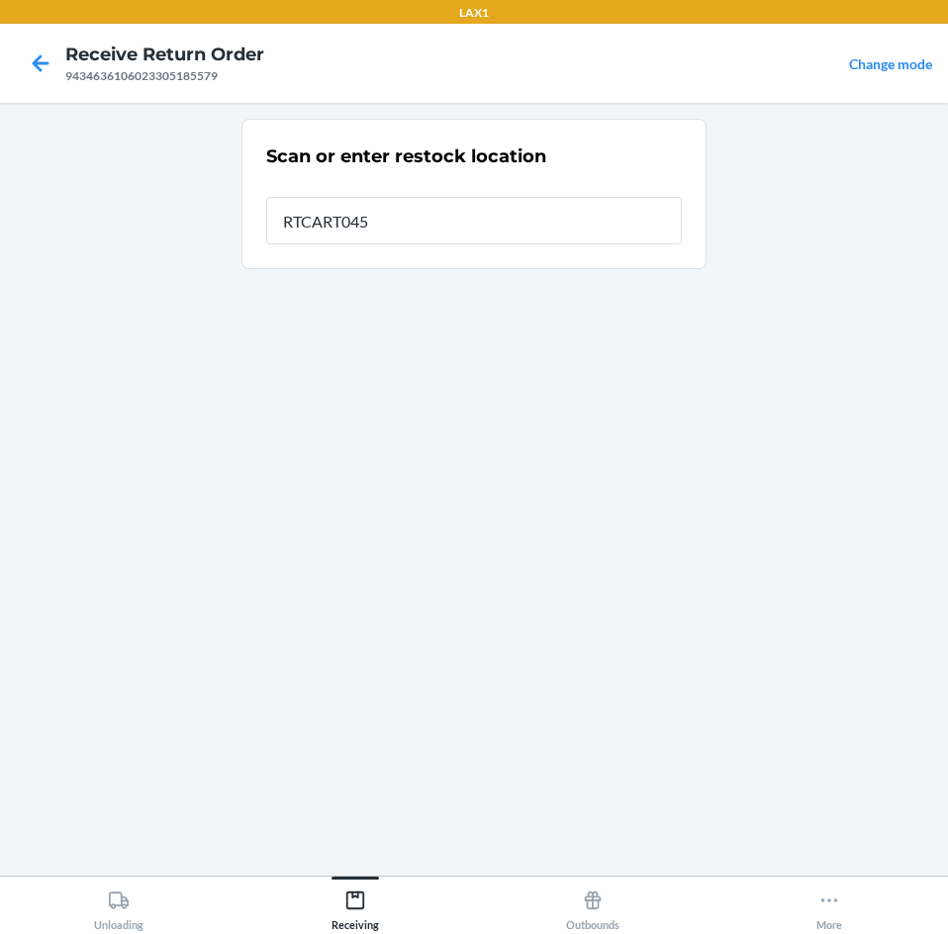
type input "RTCART045"
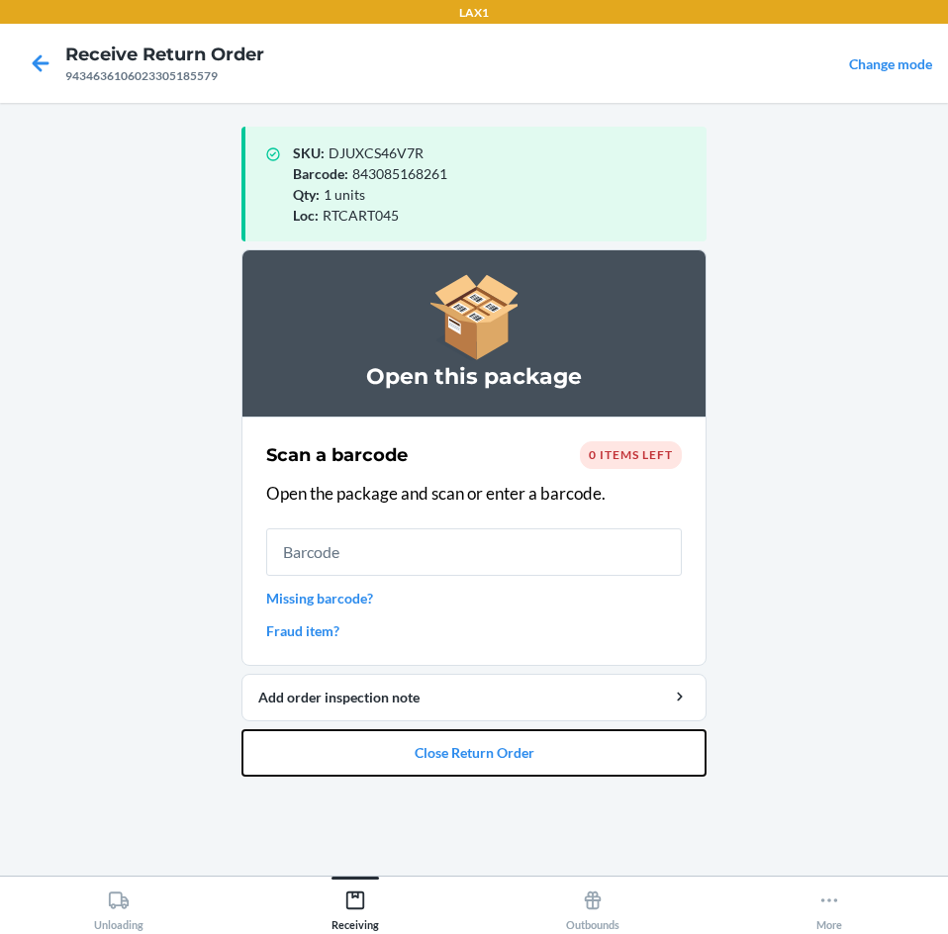
drag, startPoint x: 555, startPoint y: 744, endPoint x: 616, endPoint y: 527, distance: 225.1
click at [563, 723] on li "Open this package Scan a barcode 0 items left Open the package and scan or ente…" at bounding box center [473, 512] width 465 height 527
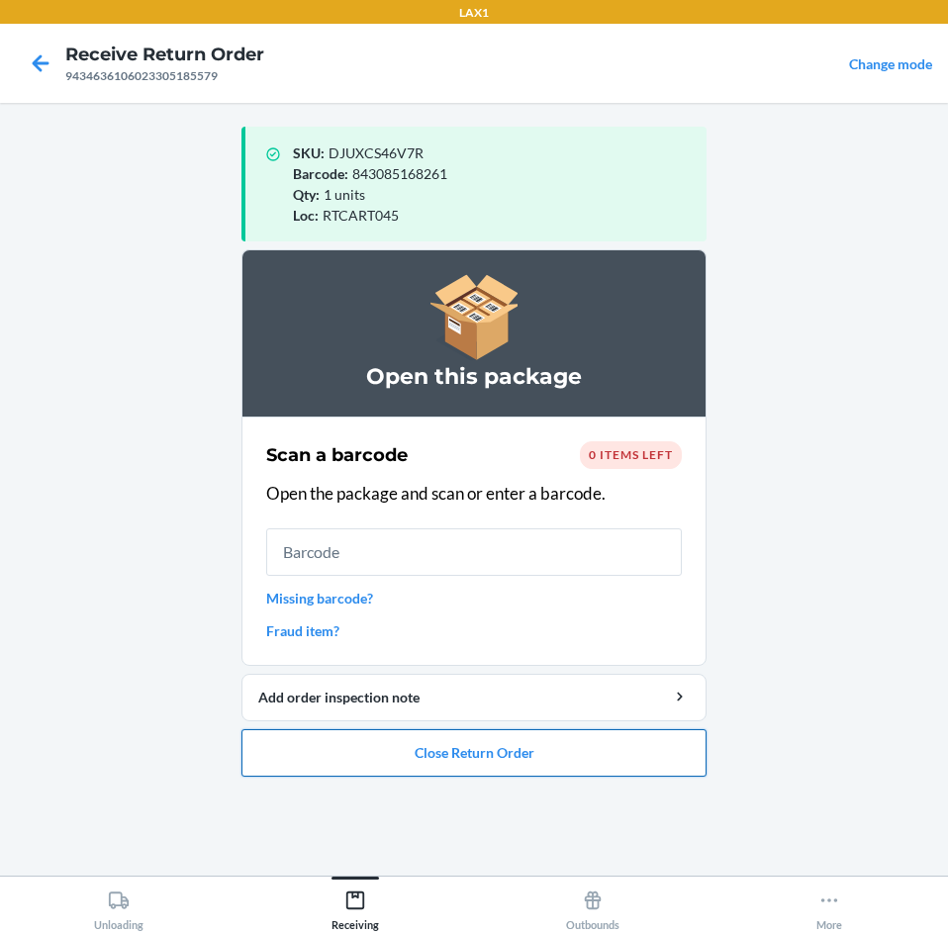
click at [569, 770] on button "Close Return Order" at bounding box center [473, 752] width 465 height 47
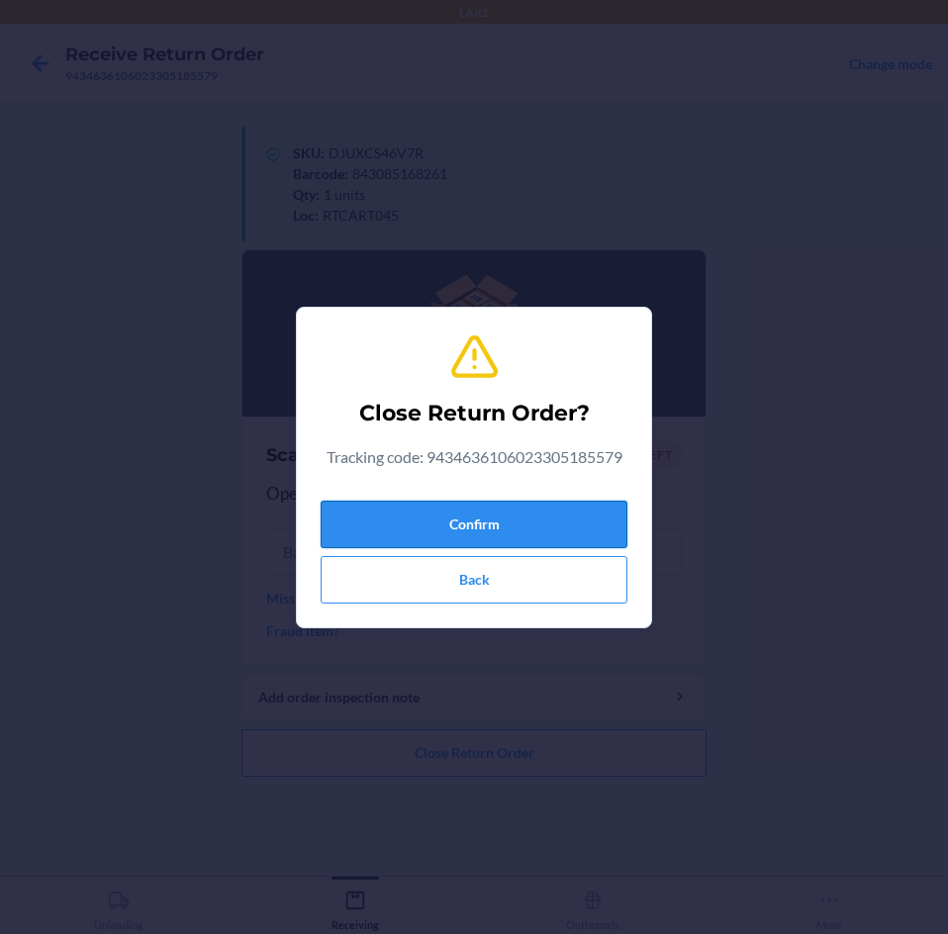
click at [606, 524] on button "Confirm" at bounding box center [473, 524] width 307 height 47
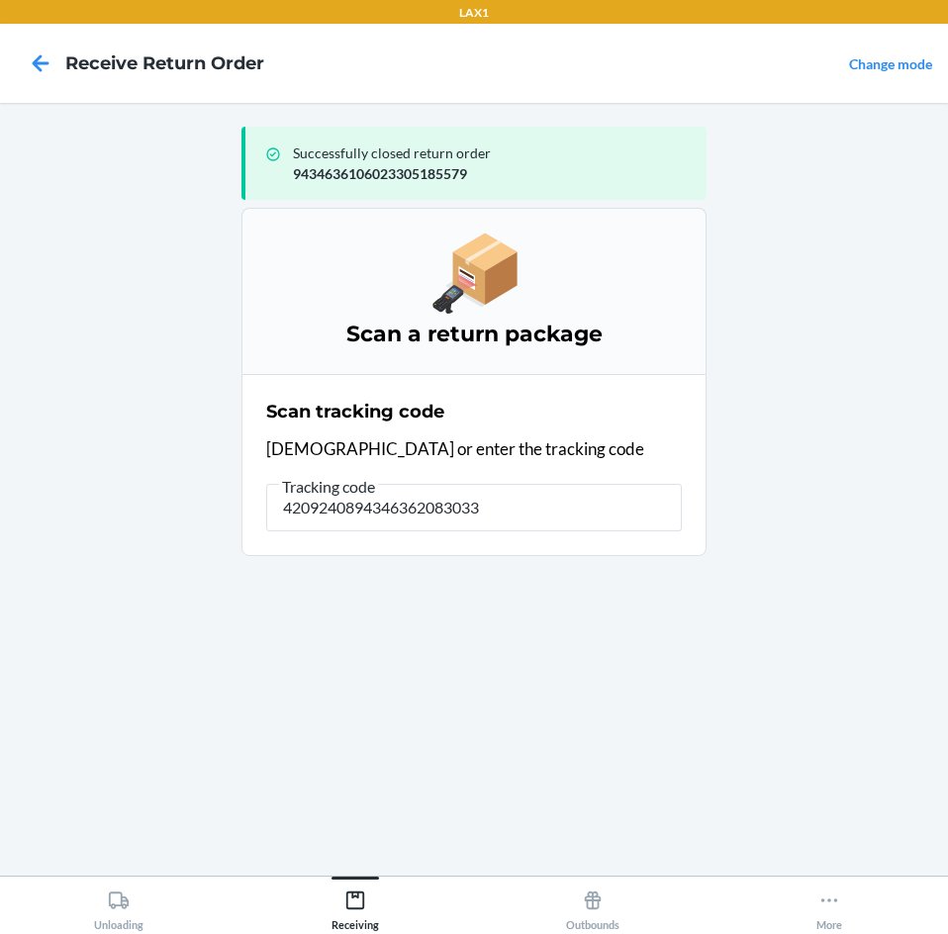
type input "42092408943463620830332"
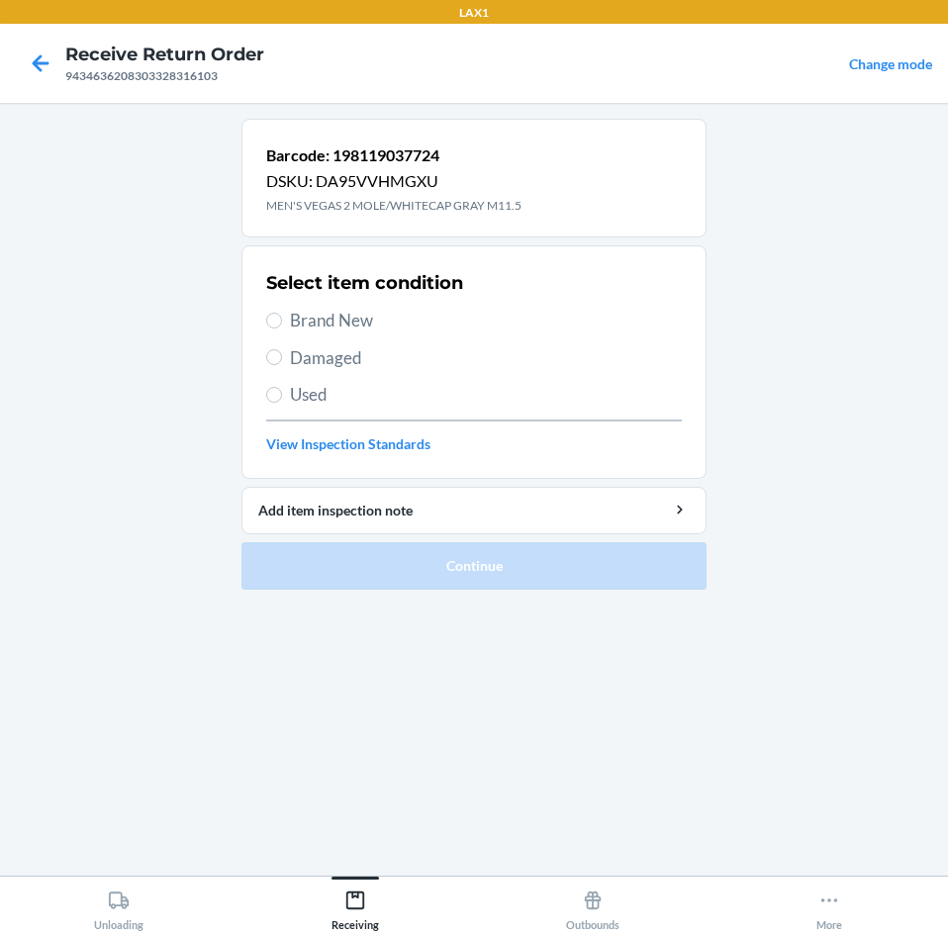
click at [330, 327] on span "Brand New" at bounding box center [486, 321] width 392 height 26
click at [282, 327] on input "Brand New" at bounding box center [274, 321] width 16 height 16
radio input "true"
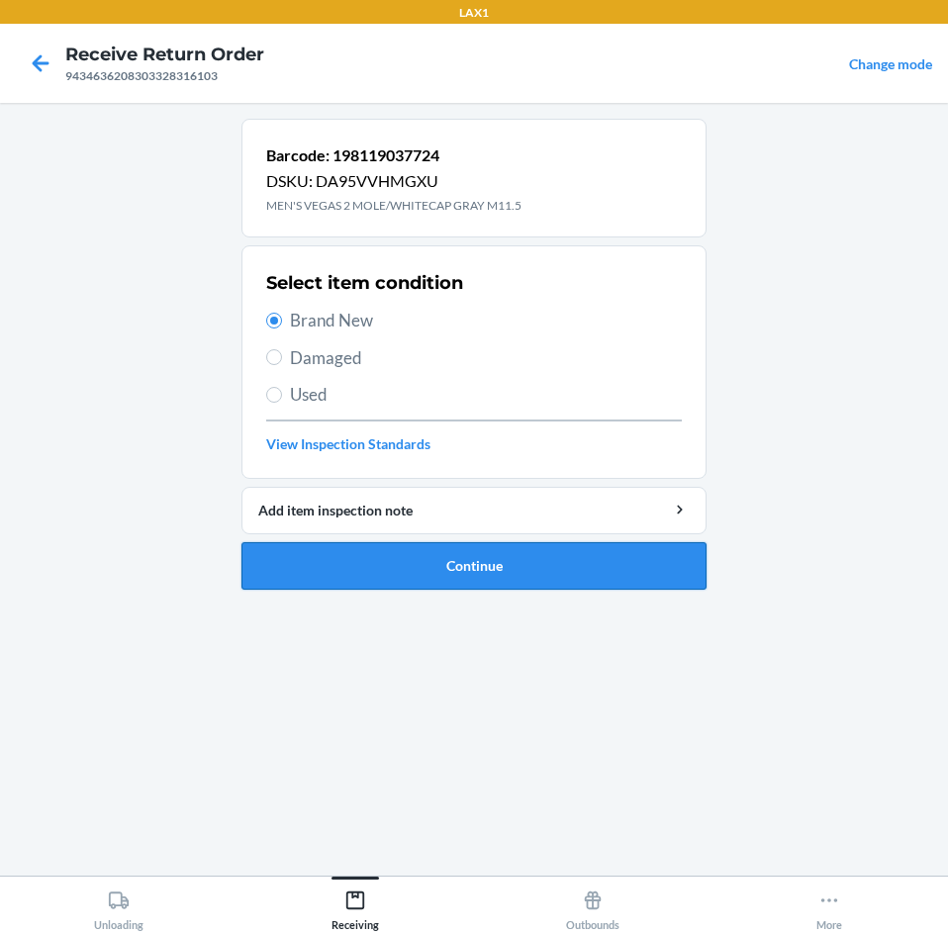
click at [463, 561] on button "Continue" at bounding box center [473, 565] width 465 height 47
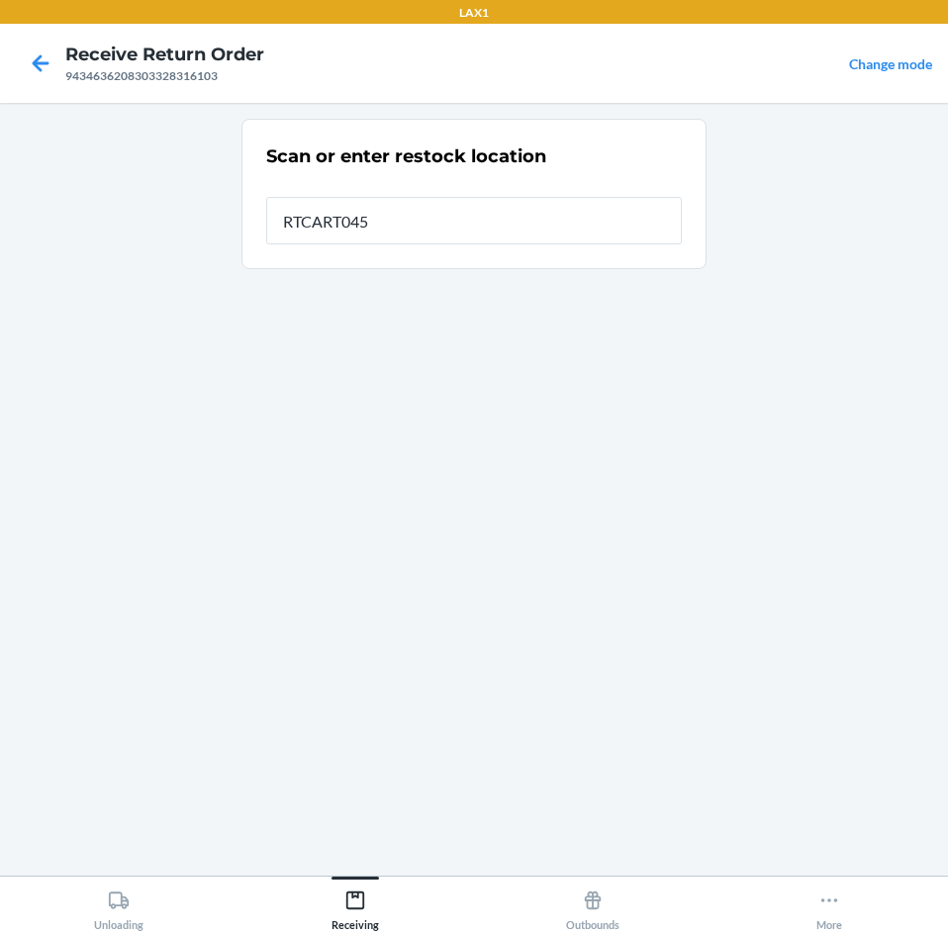
type input "RTCART045"
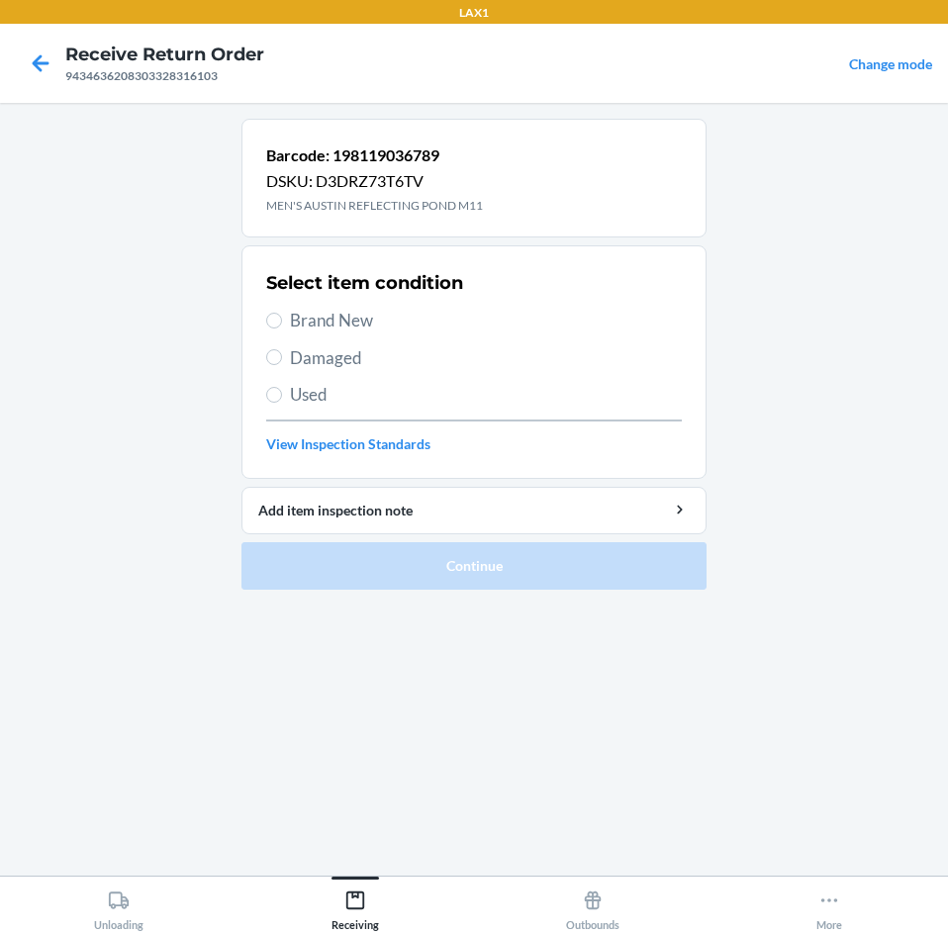
click at [312, 325] on span "Brand New" at bounding box center [486, 321] width 392 height 26
click at [282, 325] on input "Brand New" at bounding box center [274, 321] width 16 height 16
radio input "true"
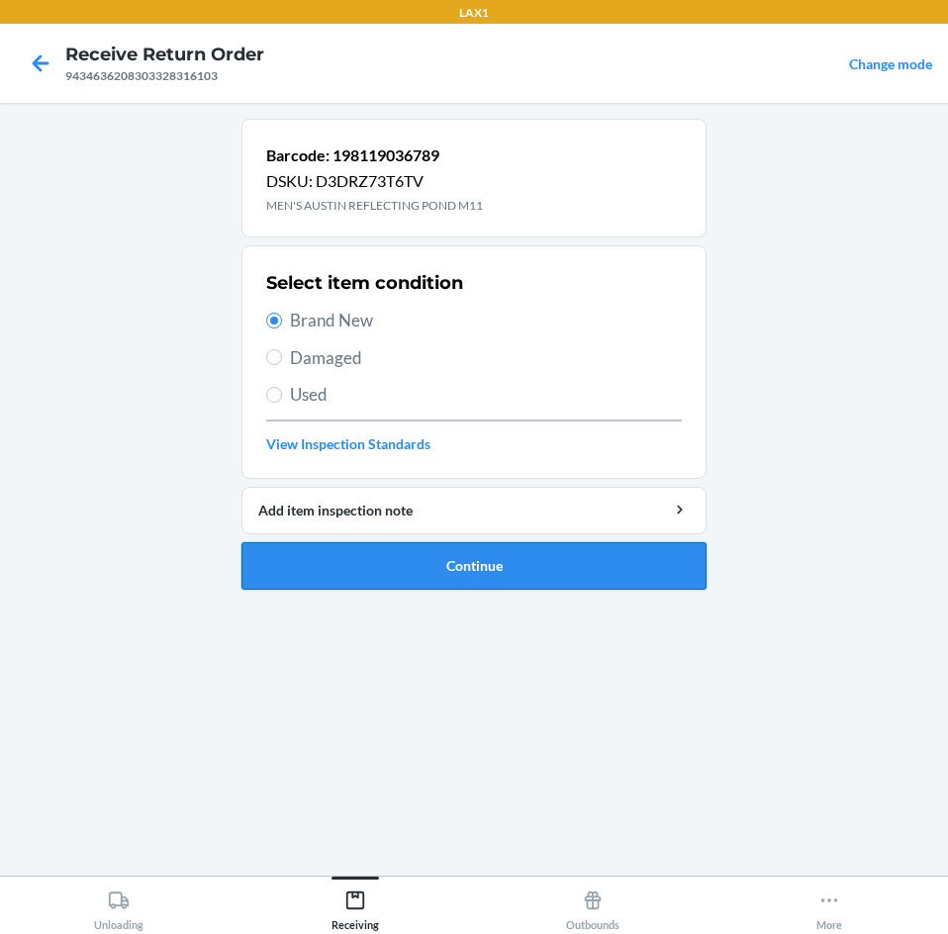
click at [552, 570] on button "Continue" at bounding box center [473, 565] width 465 height 47
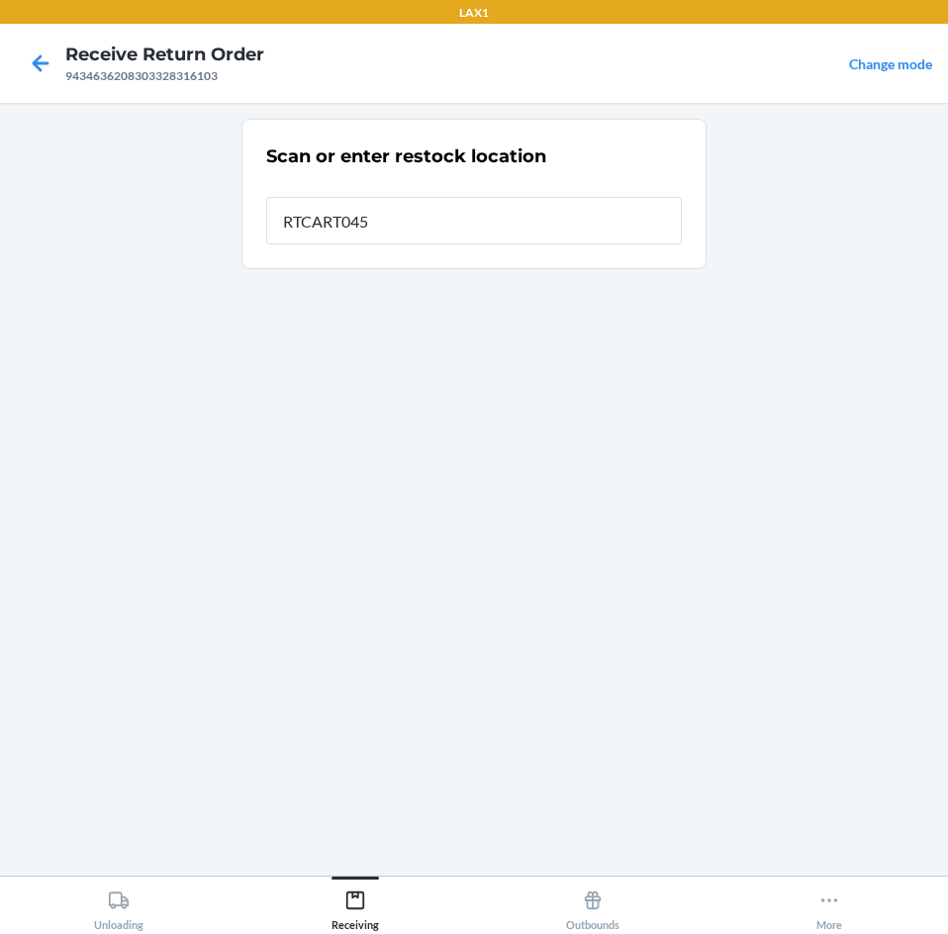
type input "RTCART045"
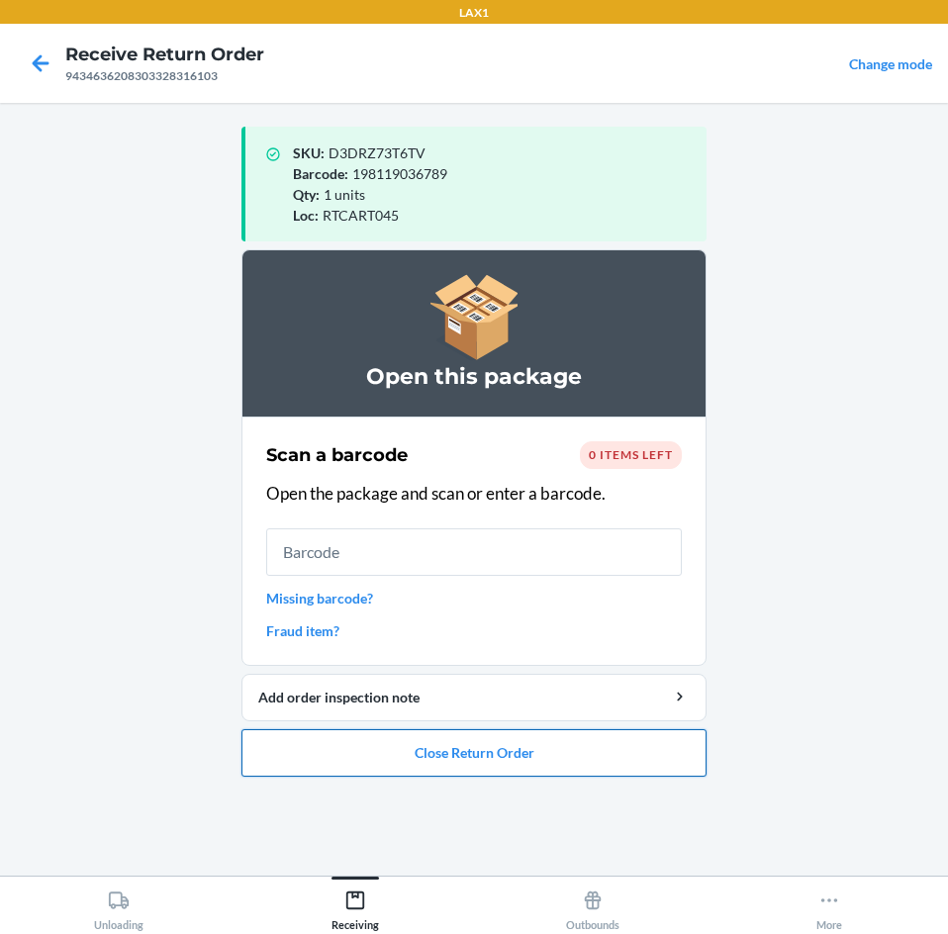
click at [406, 736] on button "Close Return Order" at bounding box center [473, 752] width 465 height 47
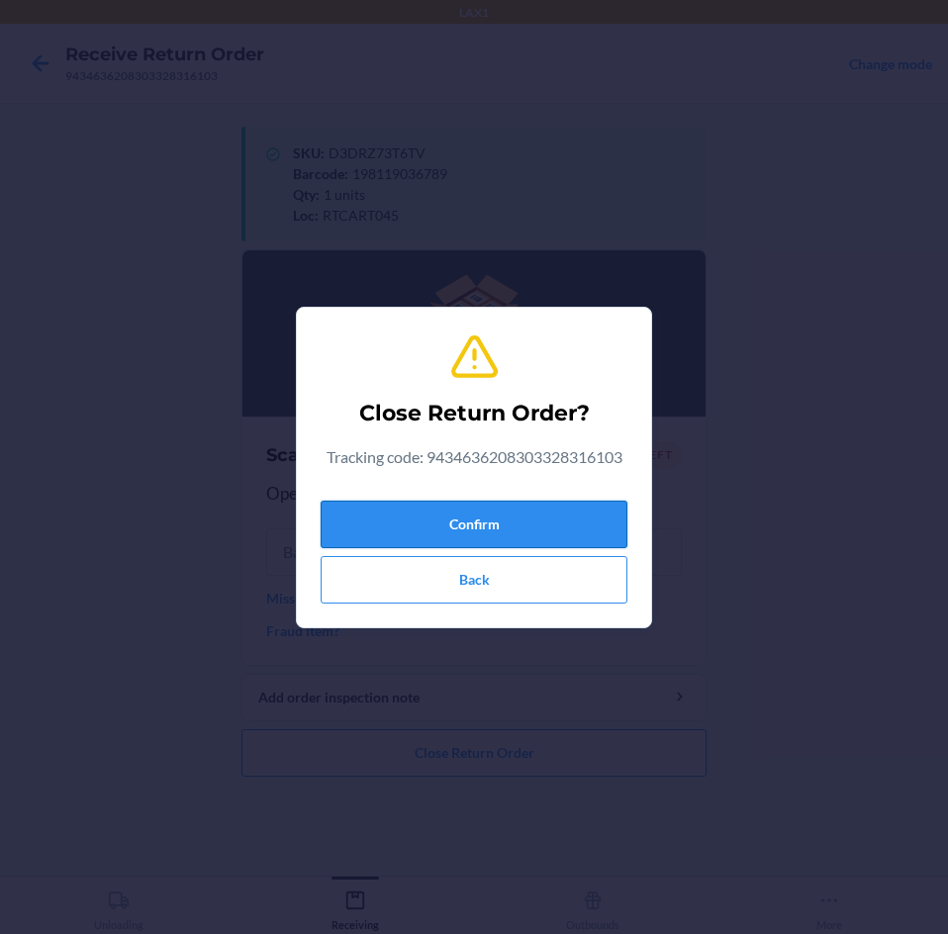
click at [529, 532] on button "Confirm" at bounding box center [473, 524] width 307 height 47
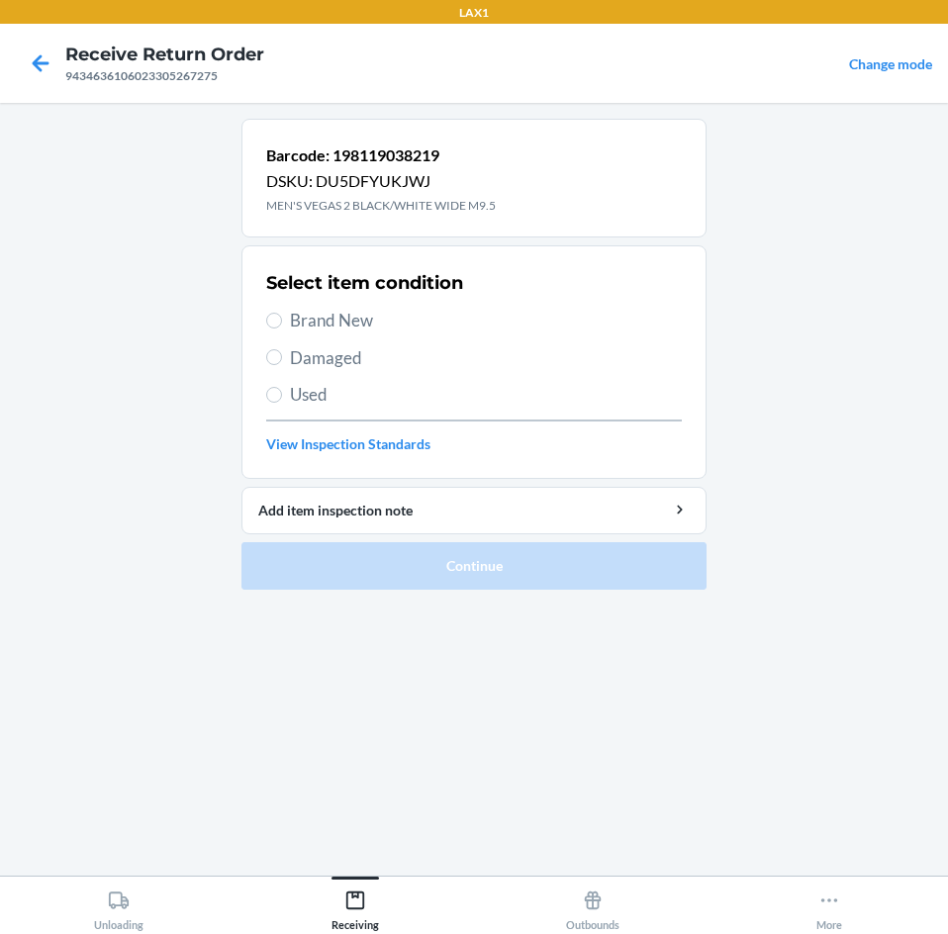
click at [316, 319] on span "Brand New" at bounding box center [486, 321] width 392 height 26
click at [282, 319] on input "Brand New" at bounding box center [274, 321] width 16 height 16
radio input "true"
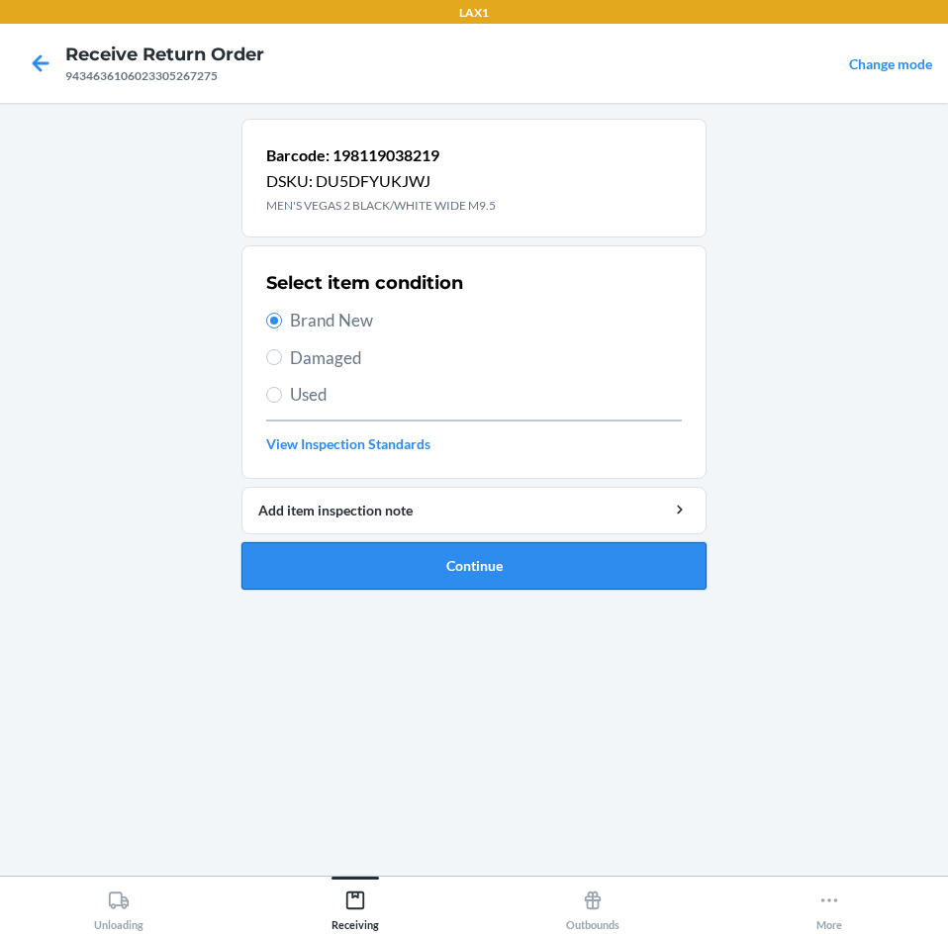
click at [499, 563] on button "Continue" at bounding box center [473, 565] width 465 height 47
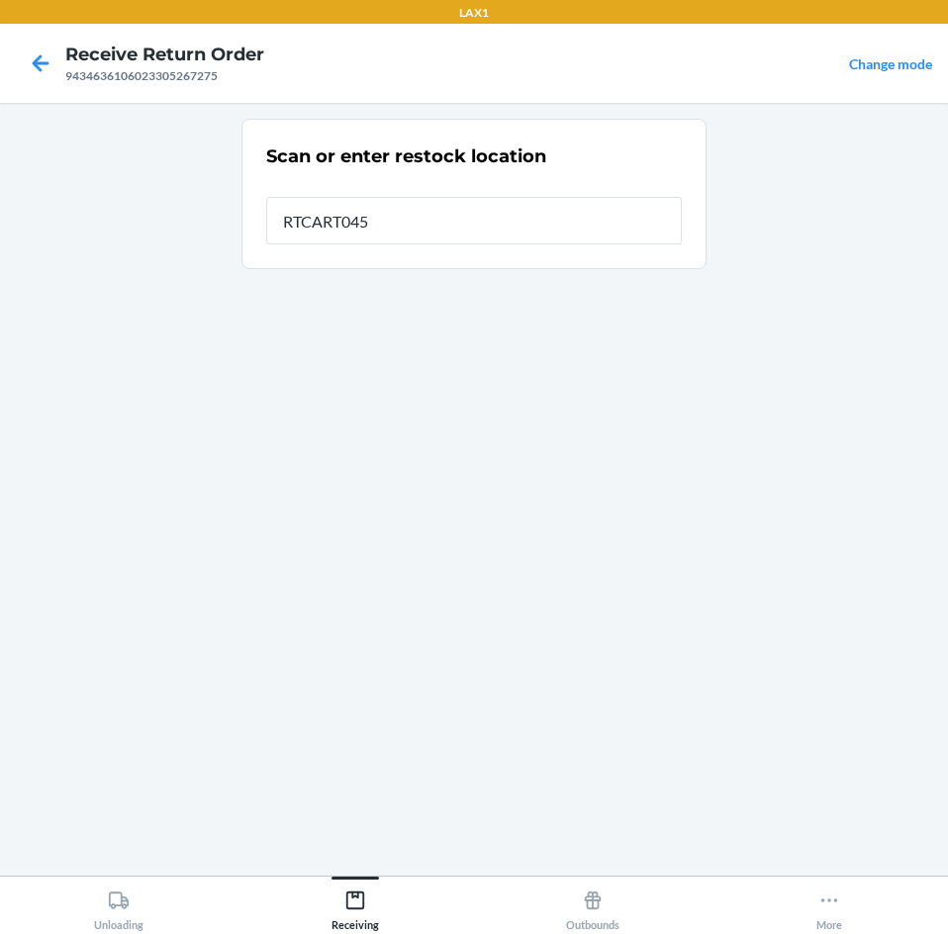
type input "RTCART045"
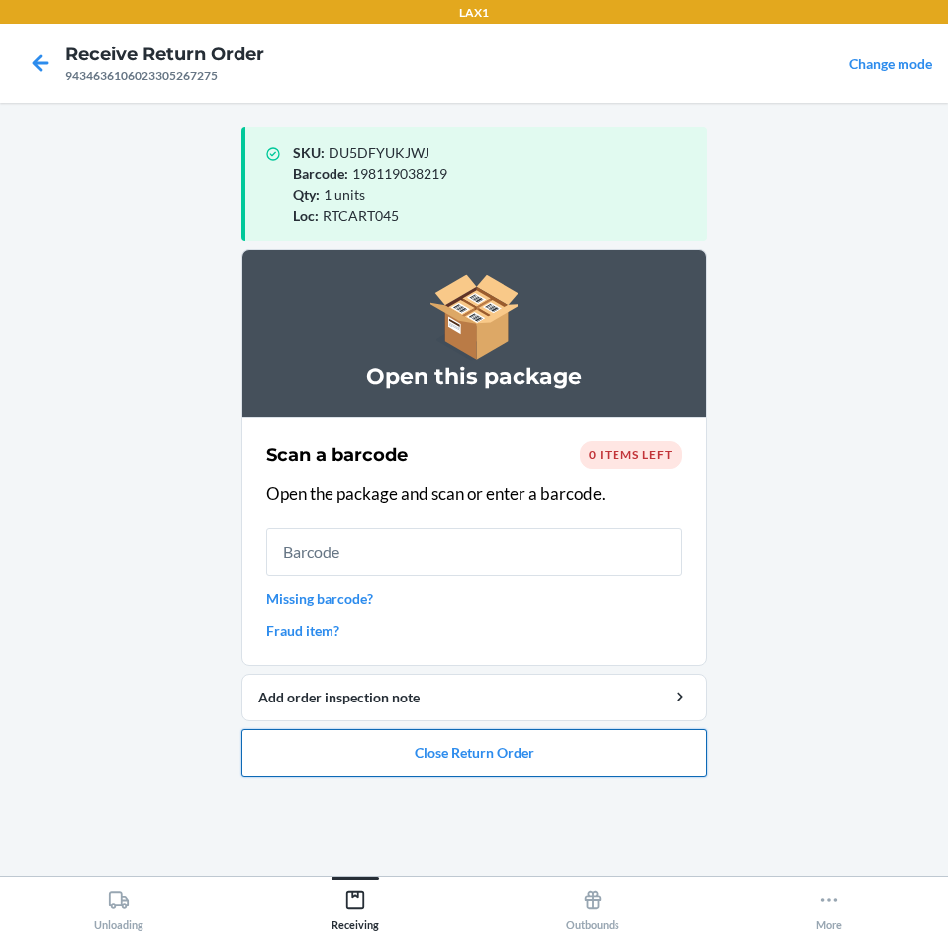
click at [492, 742] on button "Close Return Order" at bounding box center [473, 752] width 465 height 47
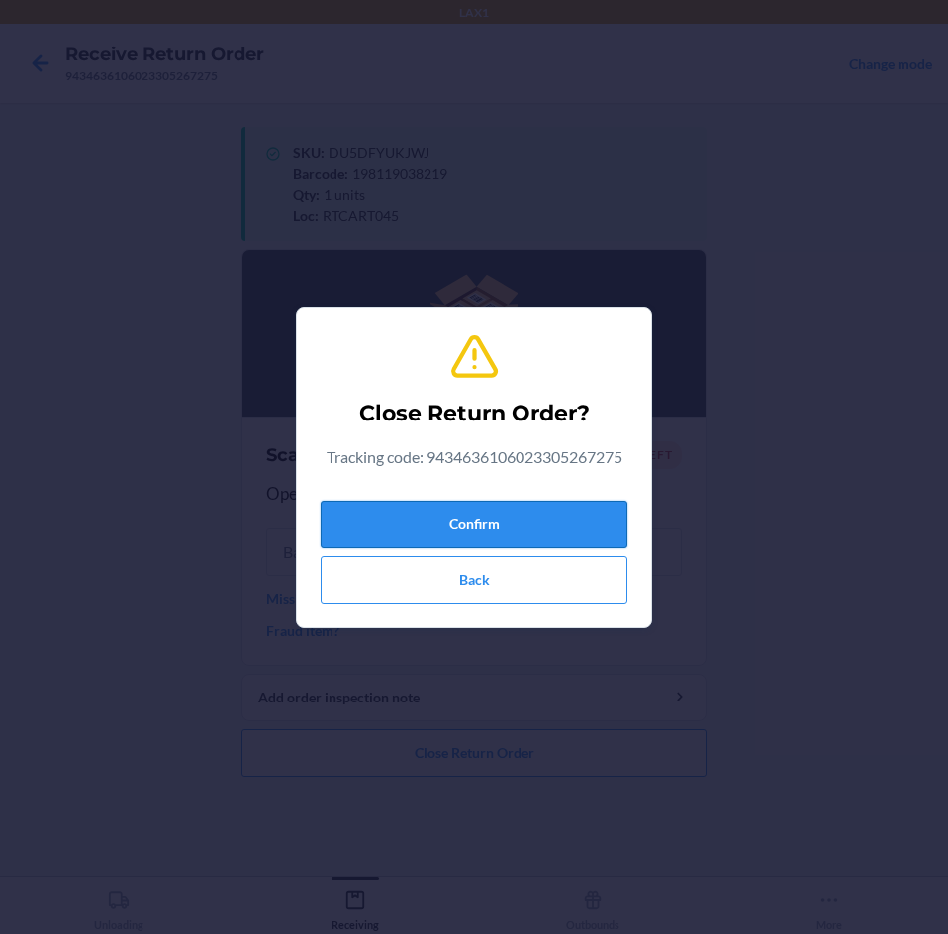
click at [559, 527] on button "Confirm" at bounding box center [473, 524] width 307 height 47
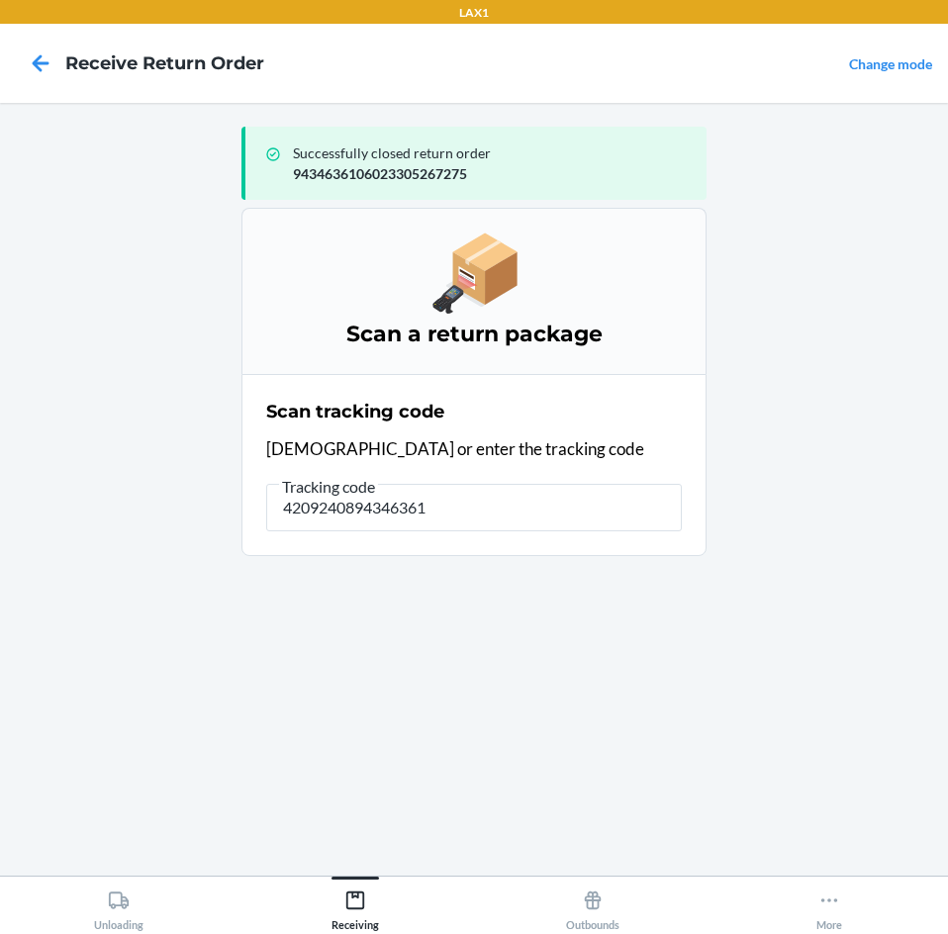
type input "42092408943463610"
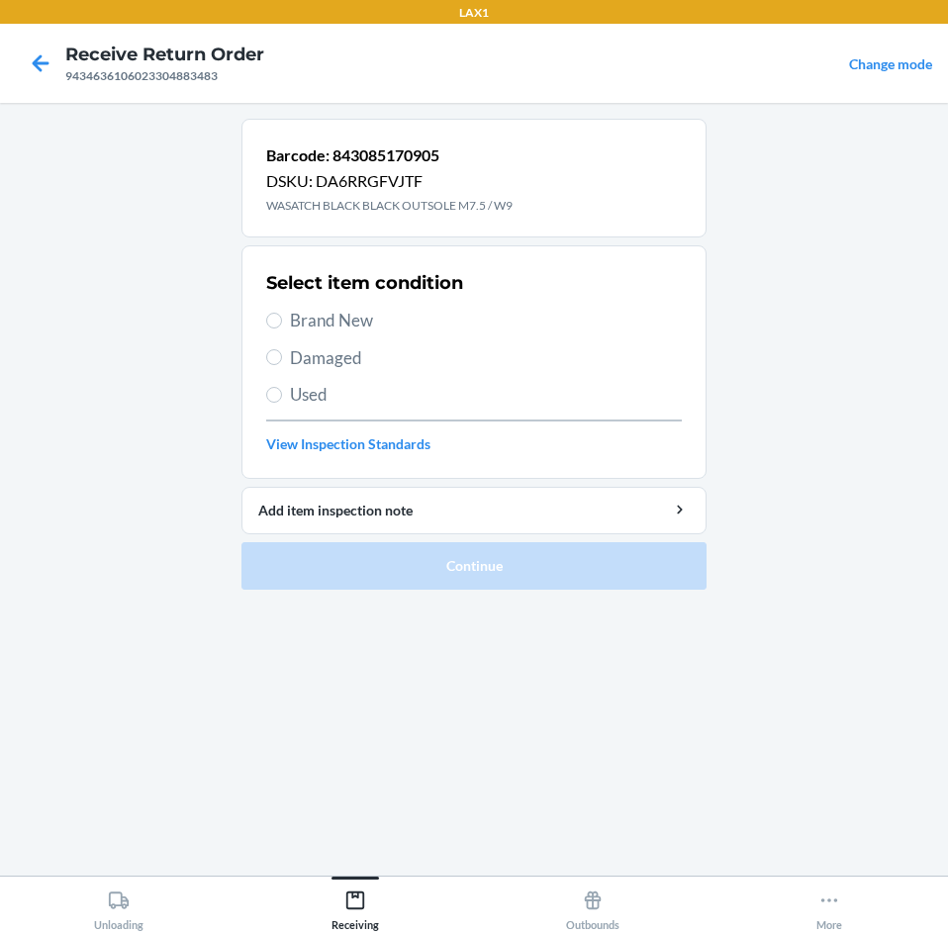
click at [320, 323] on span "Brand New" at bounding box center [486, 321] width 392 height 26
click at [282, 323] on input "Brand New" at bounding box center [274, 321] width 16 height 16
radio input "true"
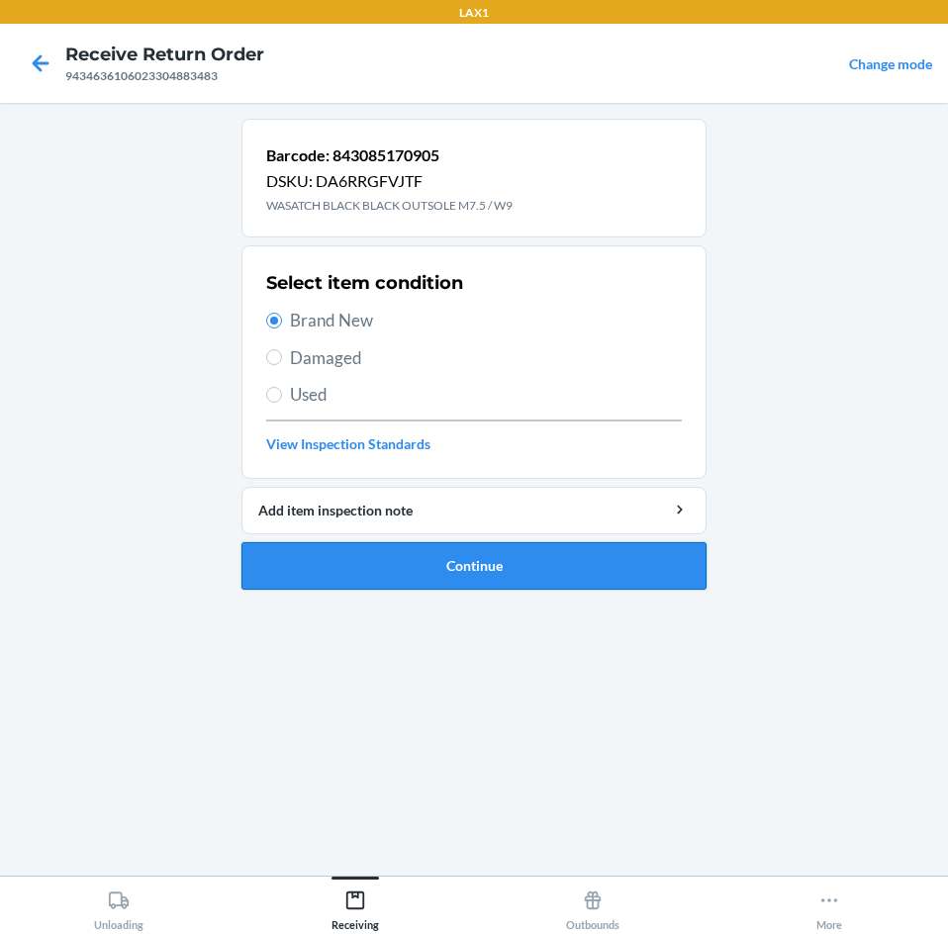
click at [378, 574] on button "Continue" at bounding box center [473, 565] width 465 height 47
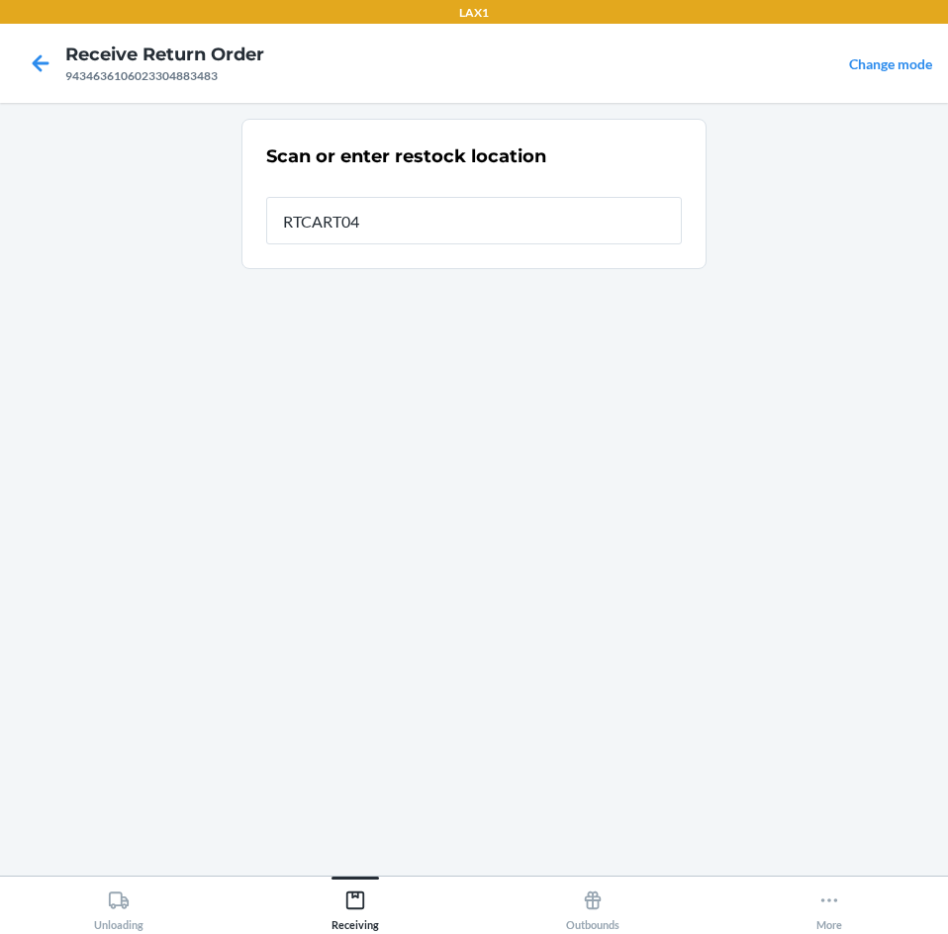
type input "RTCART045"
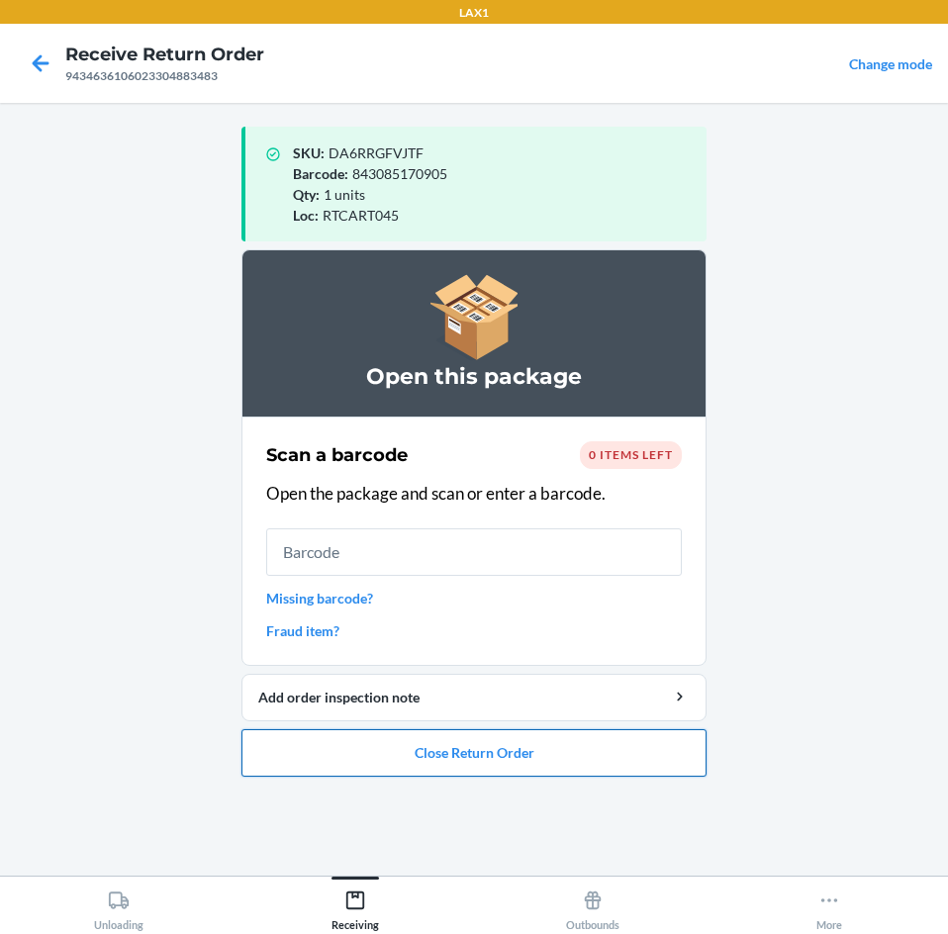
click at [493, 749] on button "Close Return Order" at bounding box center [473, 752] width 465 height 47
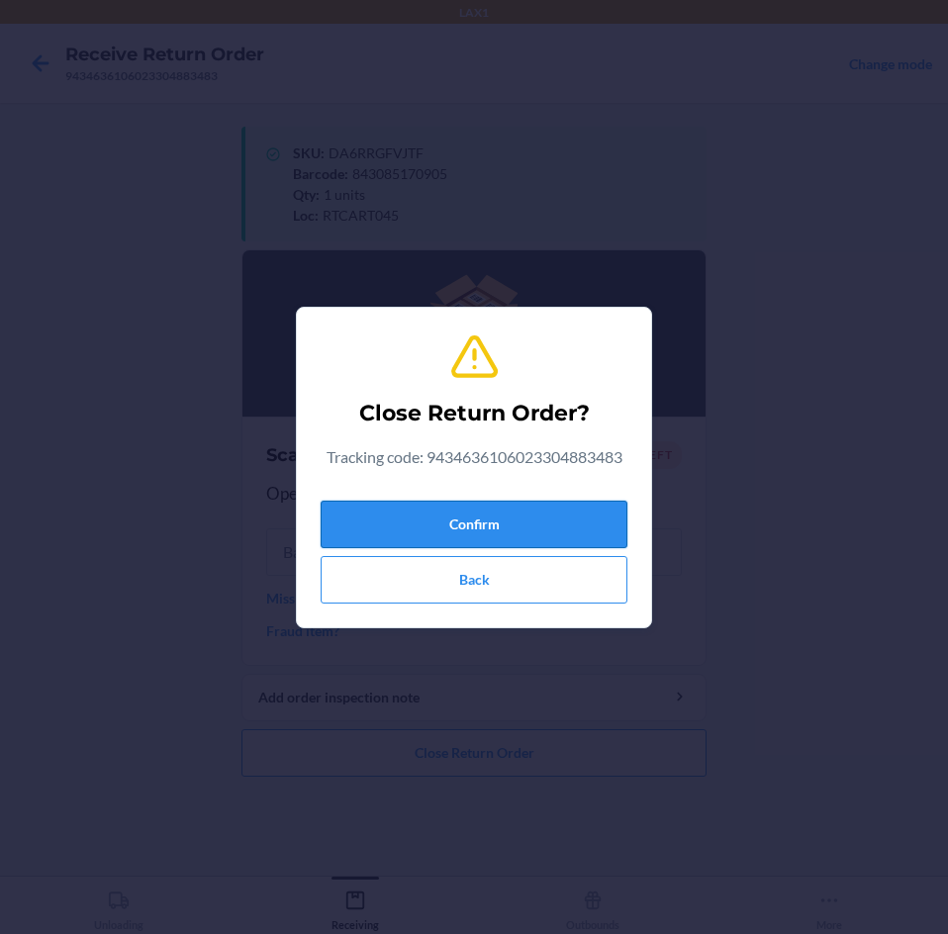
click at [481, 520] on button "Confirm" at bounding box center [473, 524] width 307 height 47
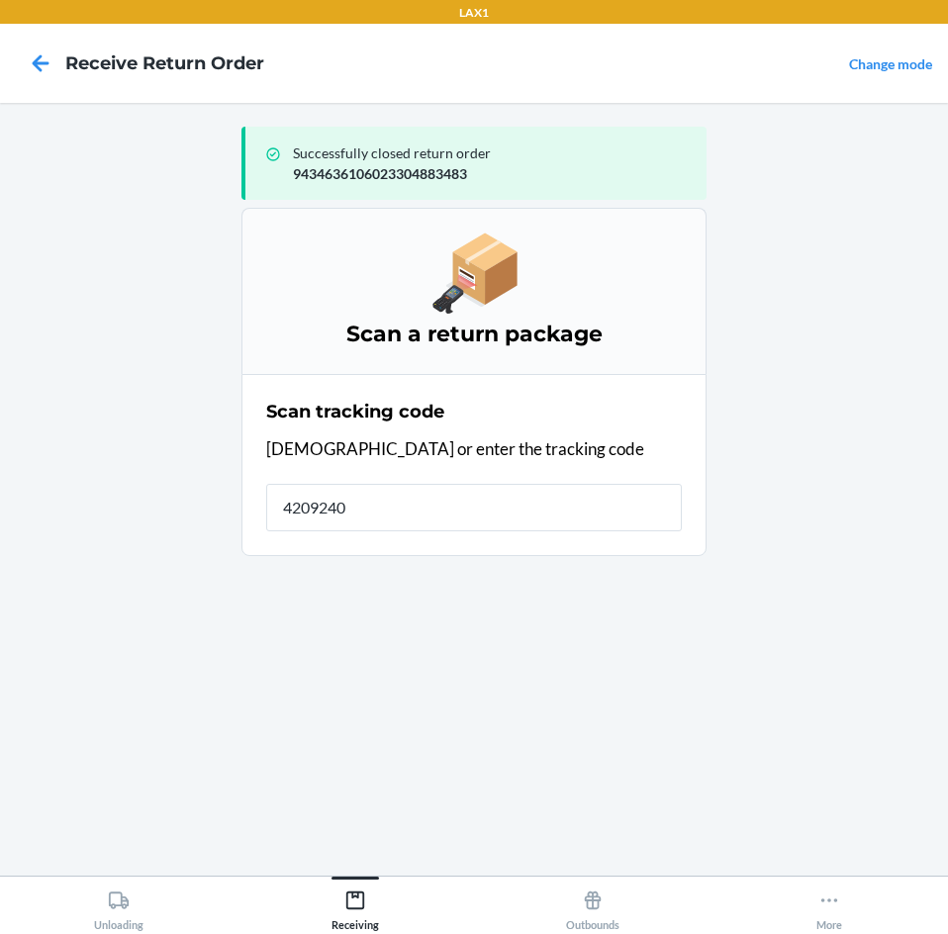
type input "42092408"
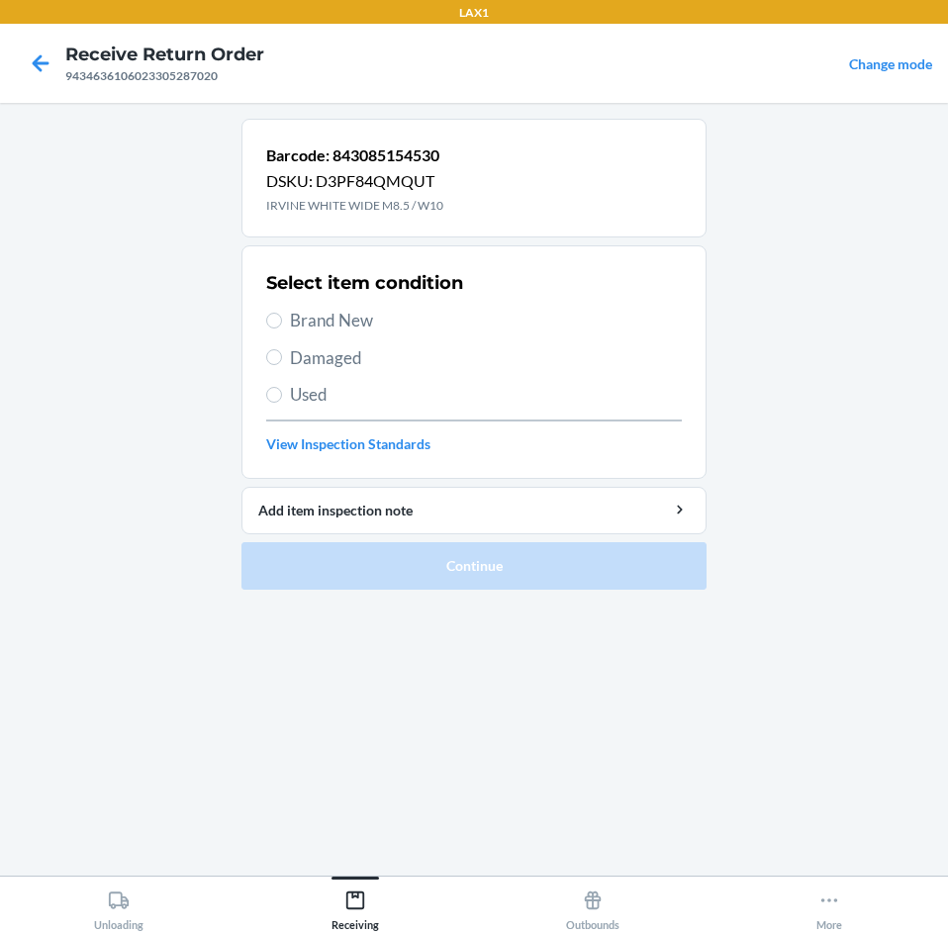
click at [301, 318] on span "Brand New" at bounding box center [486, 321] width 392 height 26
click at [282, 318] on input "Brand New" at bounding box center [274, 321] width 16 height 16
radio input "true"
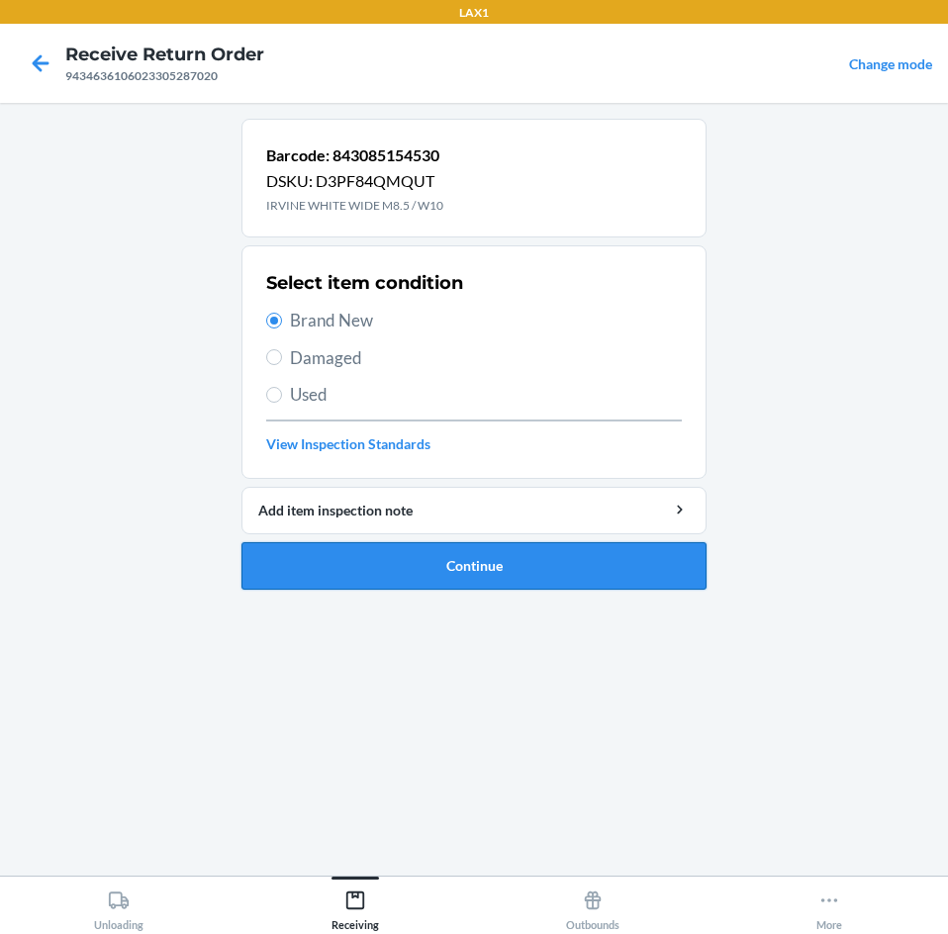
click at [510, 566] on button "Continue" at bounding box center [473, 565] width 465 height 47
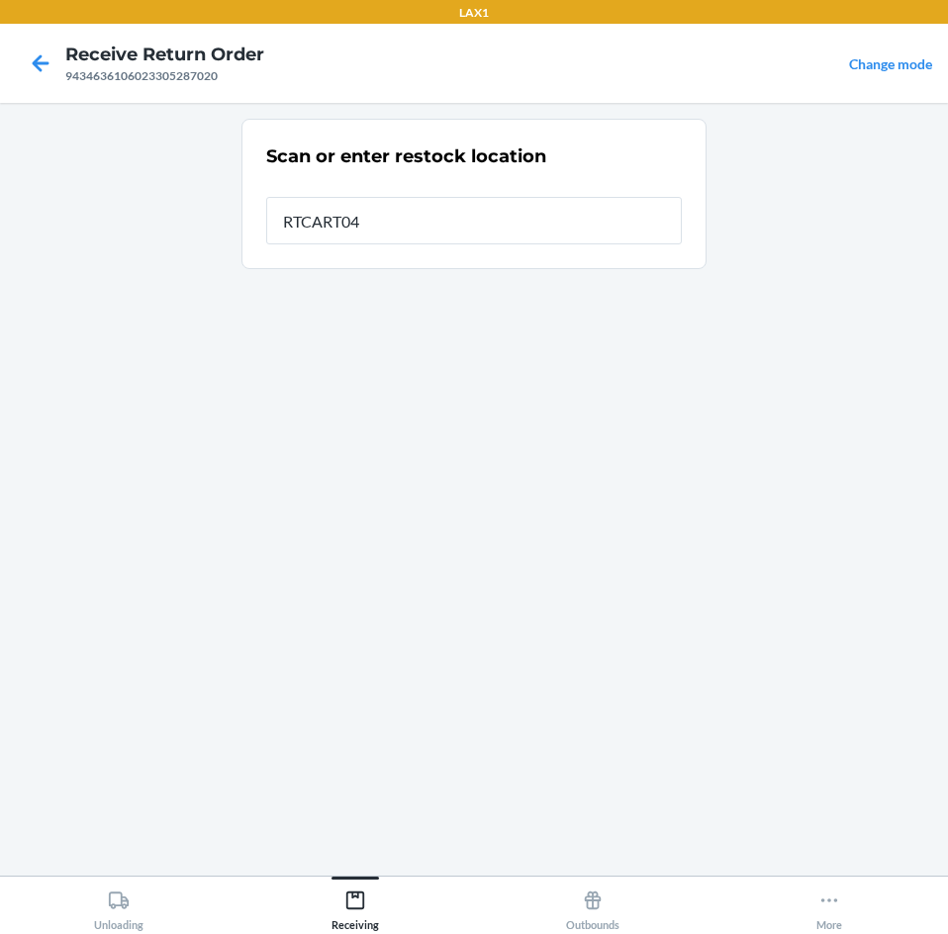
type input "RTCART045"
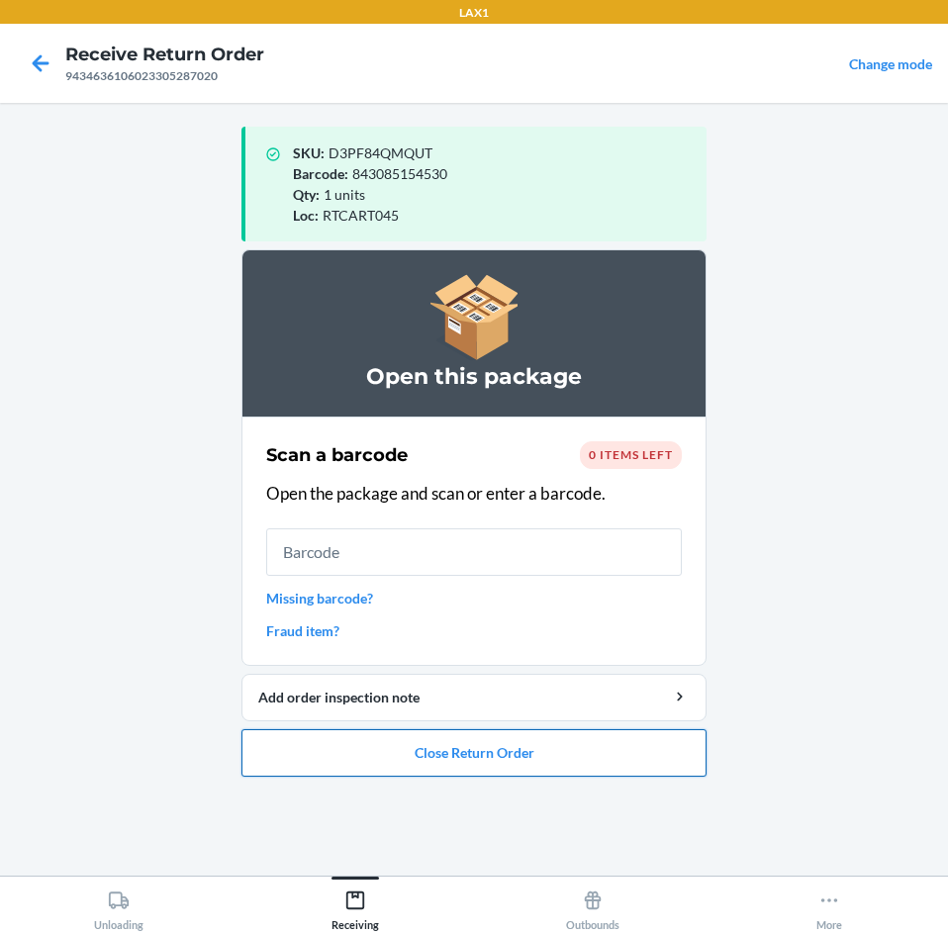
click at [546, 760] on button "Close Return Order" at bounding box center [473, 752] width 465 height 47
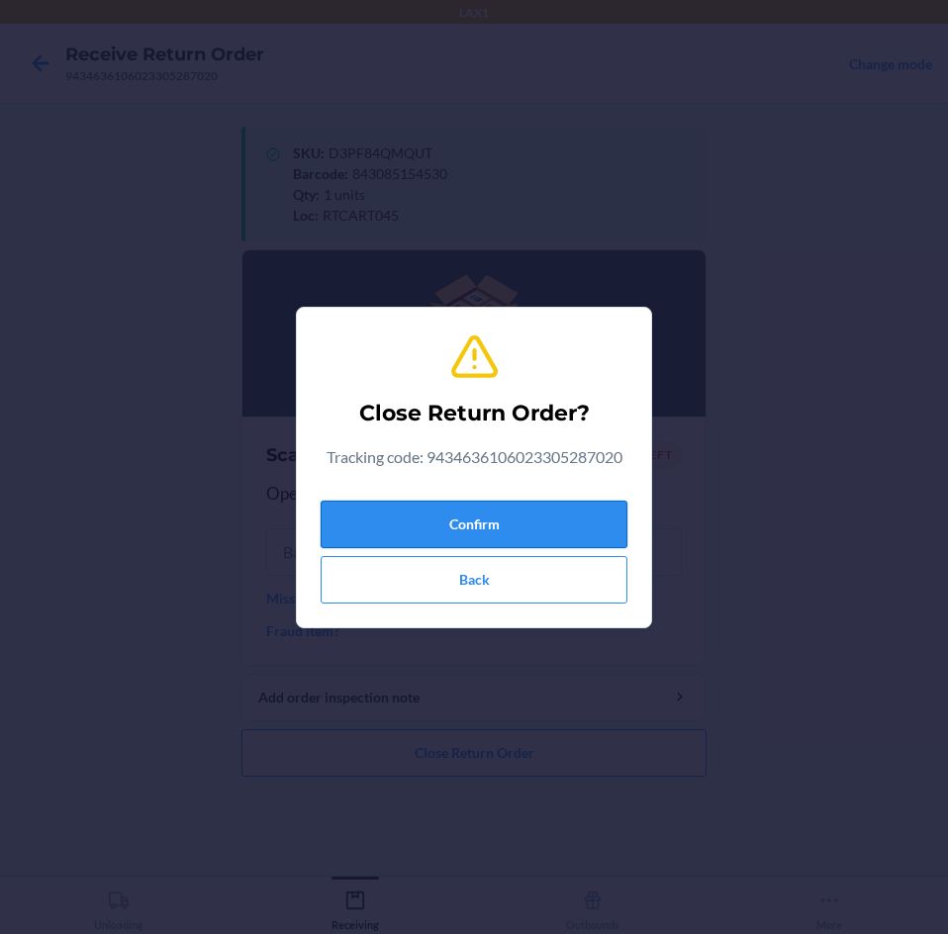
click at [533, 518] on button "Confirm" at bounding box center [473, 524] width 307 height 47
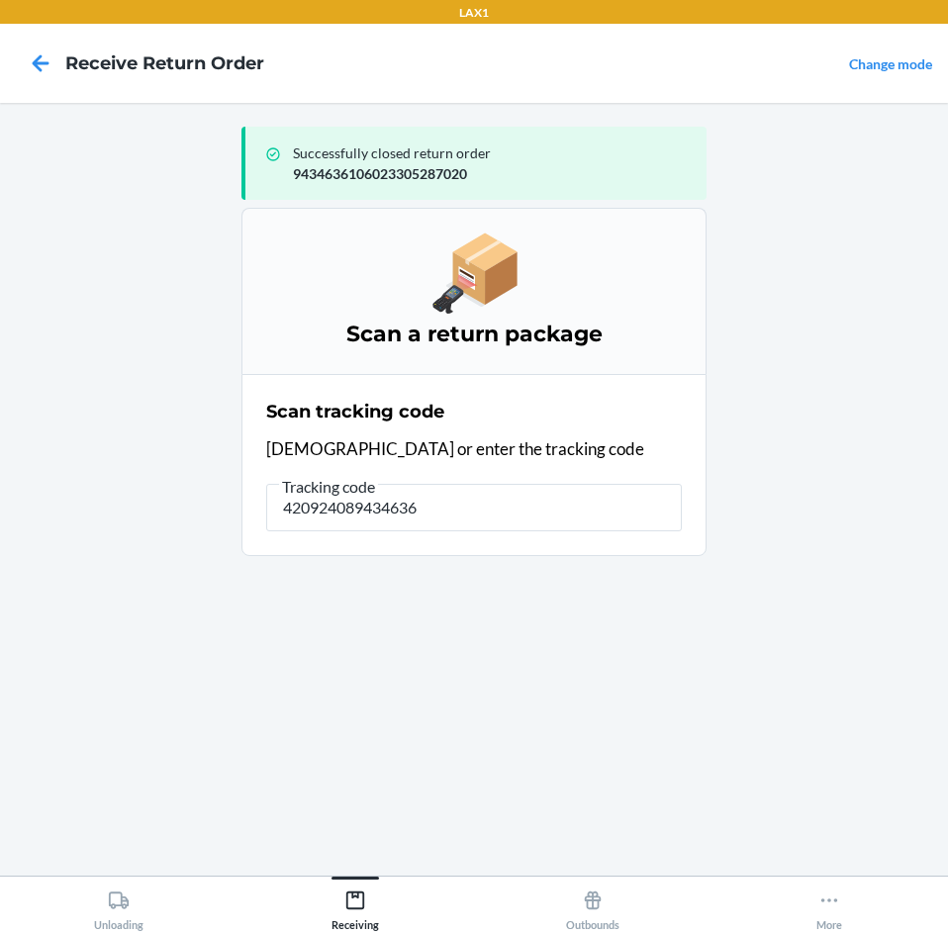
type input "4209240894346361"
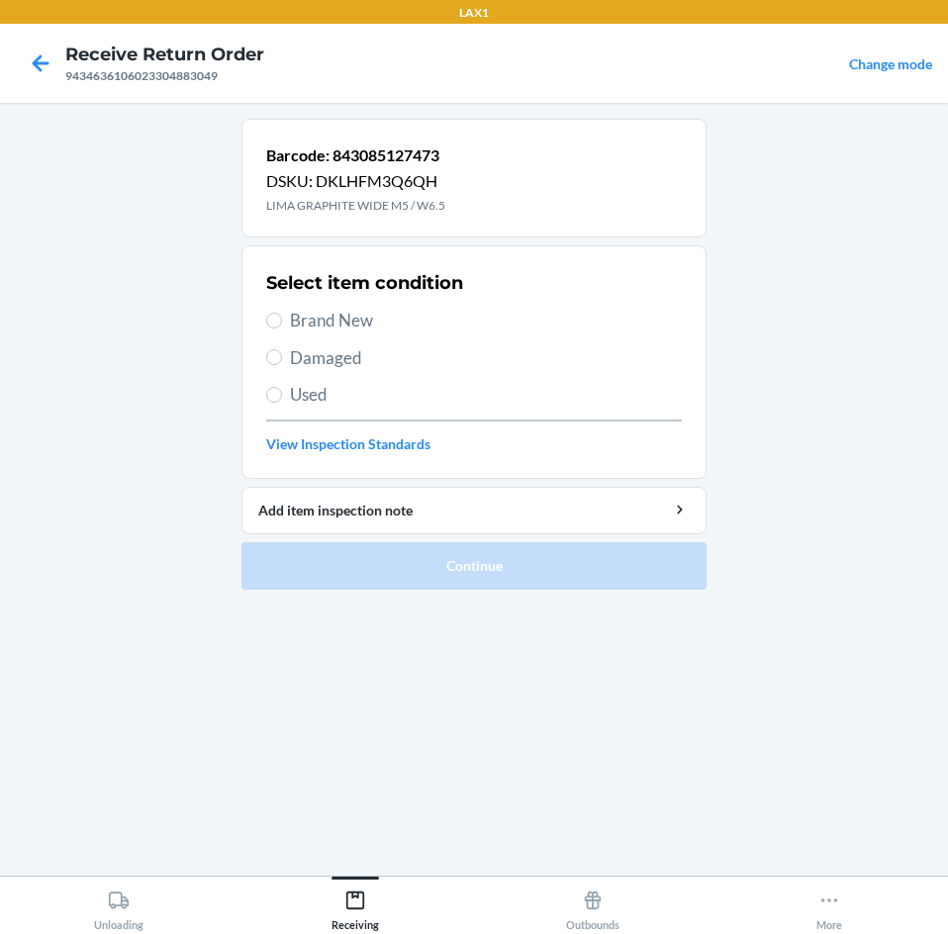
click at [302, 316] on span "Brand New" at bounding box center [486, 321] width 392 height 26
click at [282, 316] on input "Brand New" at bounding box center [274, 321] width 16 height 16
radio input "true"
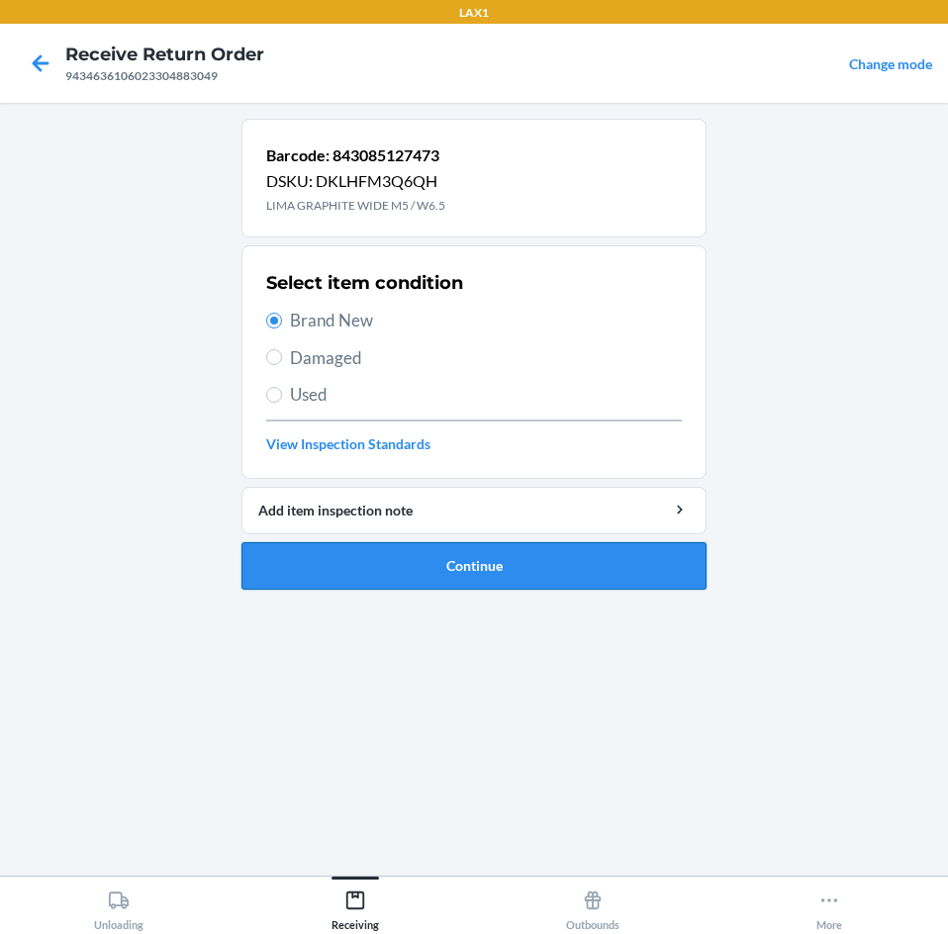
click at [476, 579] on button "Continue" at bounding box center [473, 565] width 465 height 47
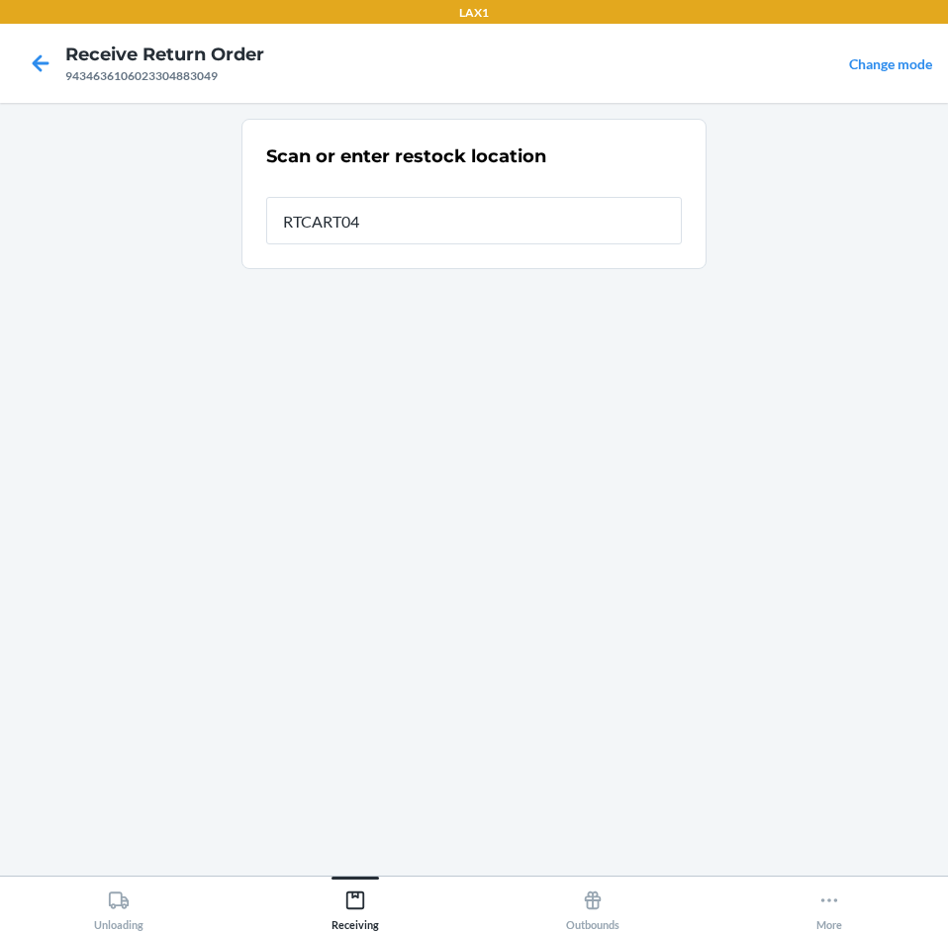
type input "RTCART045"
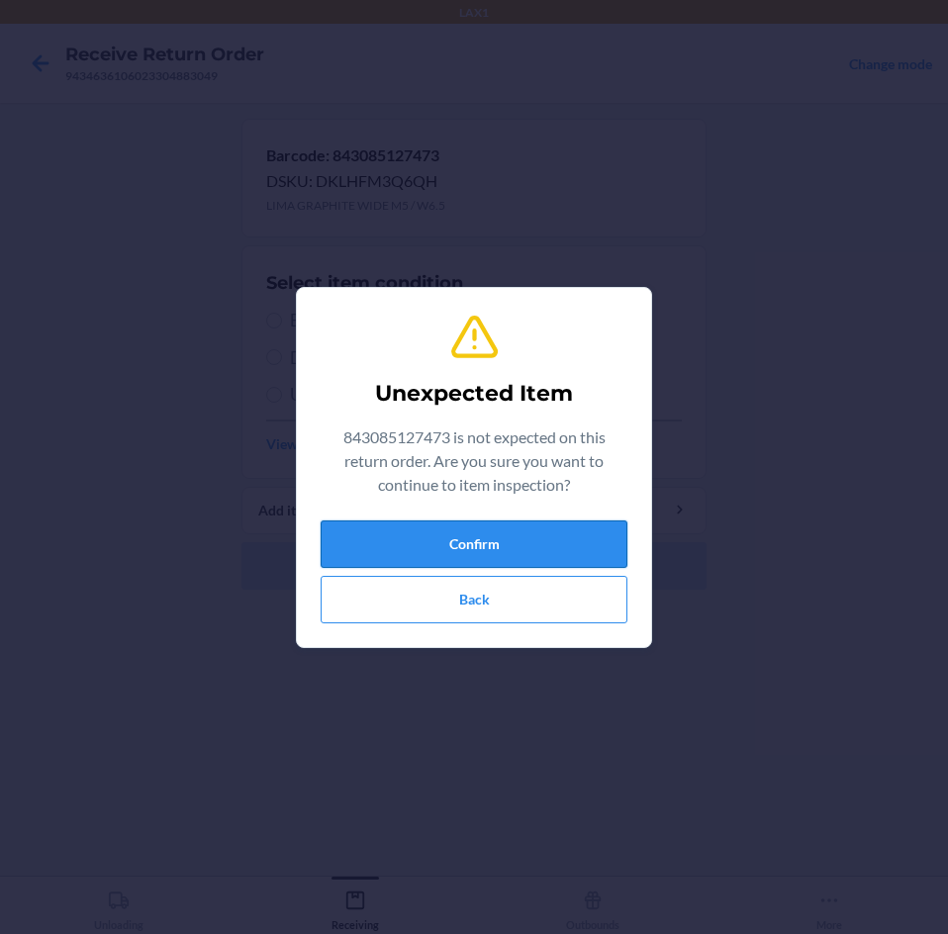
click at [544, 544] on button "Confirm" at bounding box center [473, 543] width 307 height 47
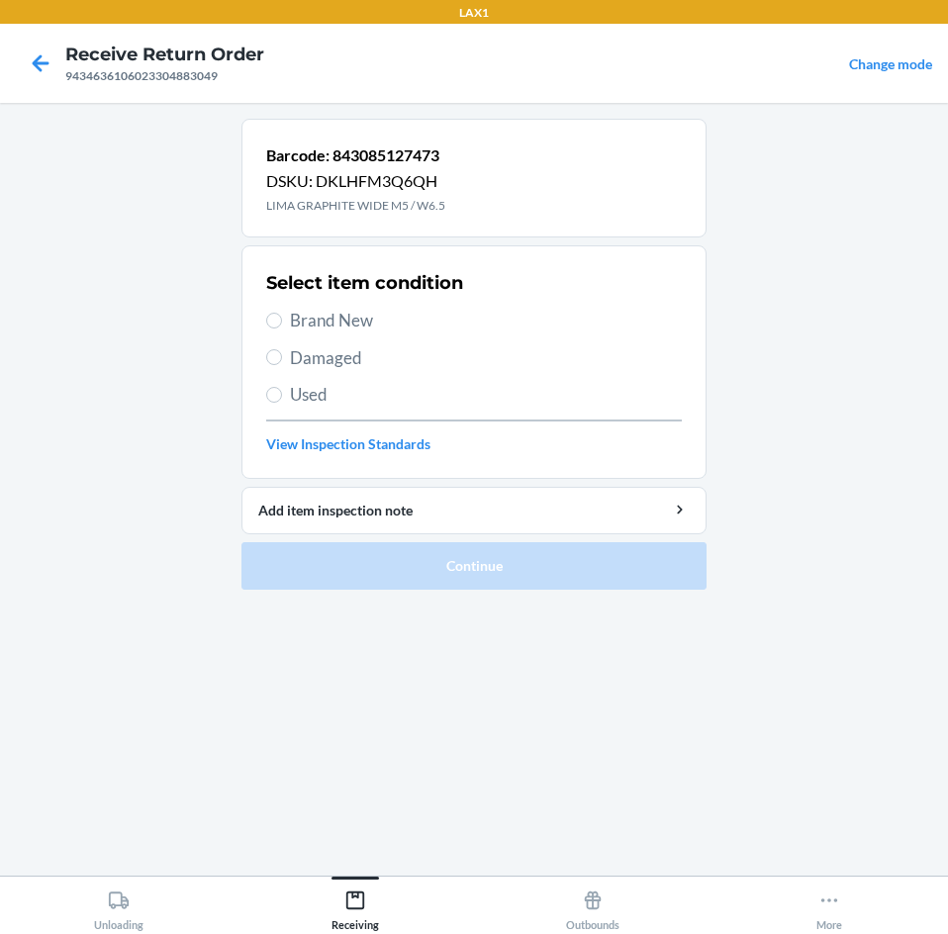
click at [316, 324] on span "Brand New" at bounding box center [486, 321] width 392 height 26
click at [282, 324] on input "Brand New" at bounding box center [274, 321] width 16 height 16
radio input "true"
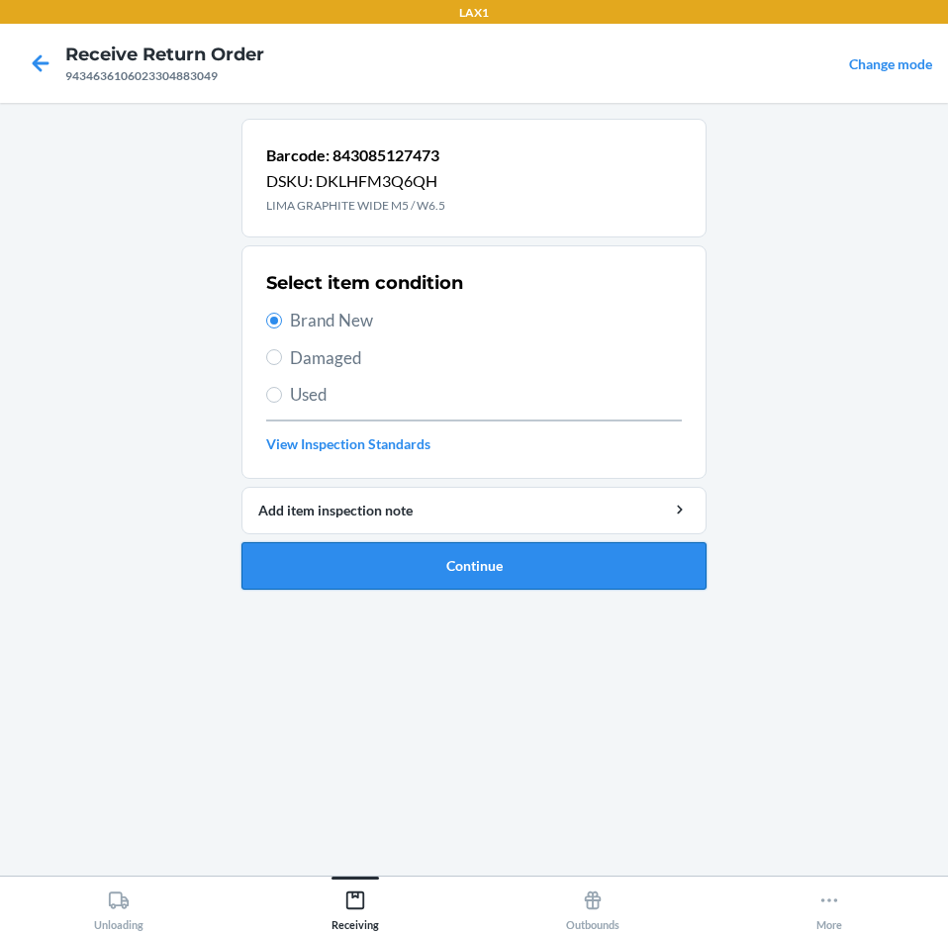
click at [478, 572] on button "Continue" at bounding box center [473, 565] width 465 height 47
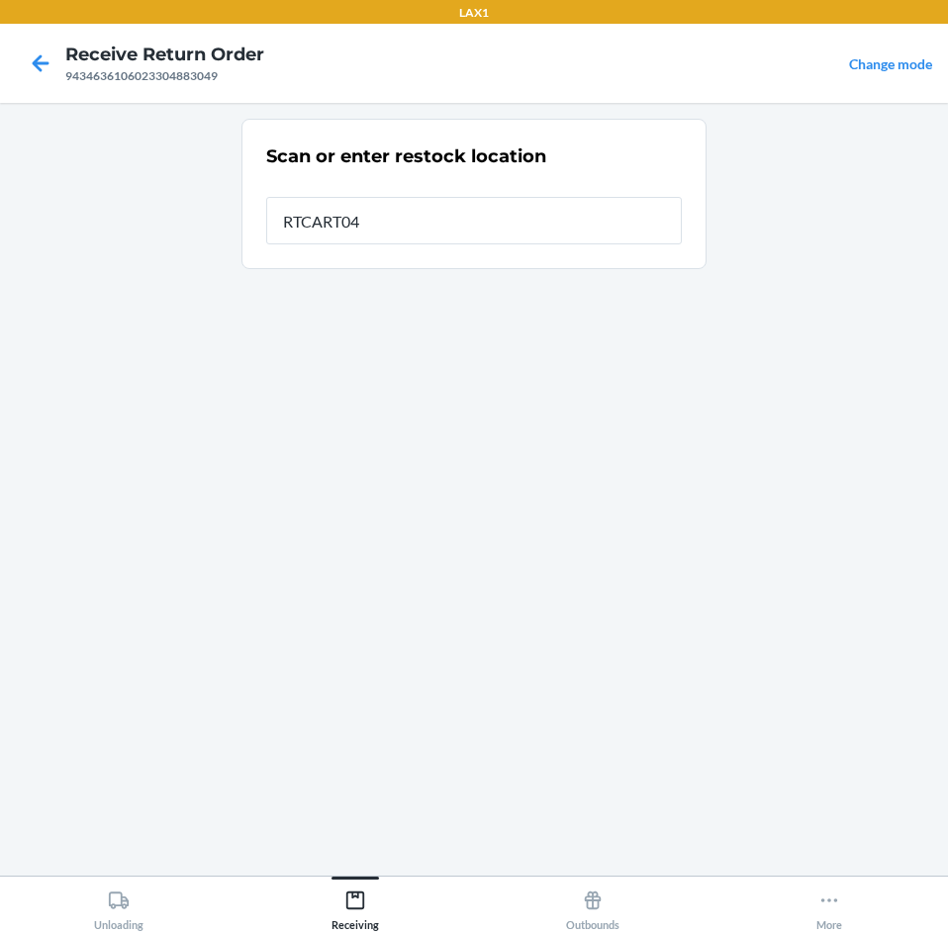
type input "RTCART045"
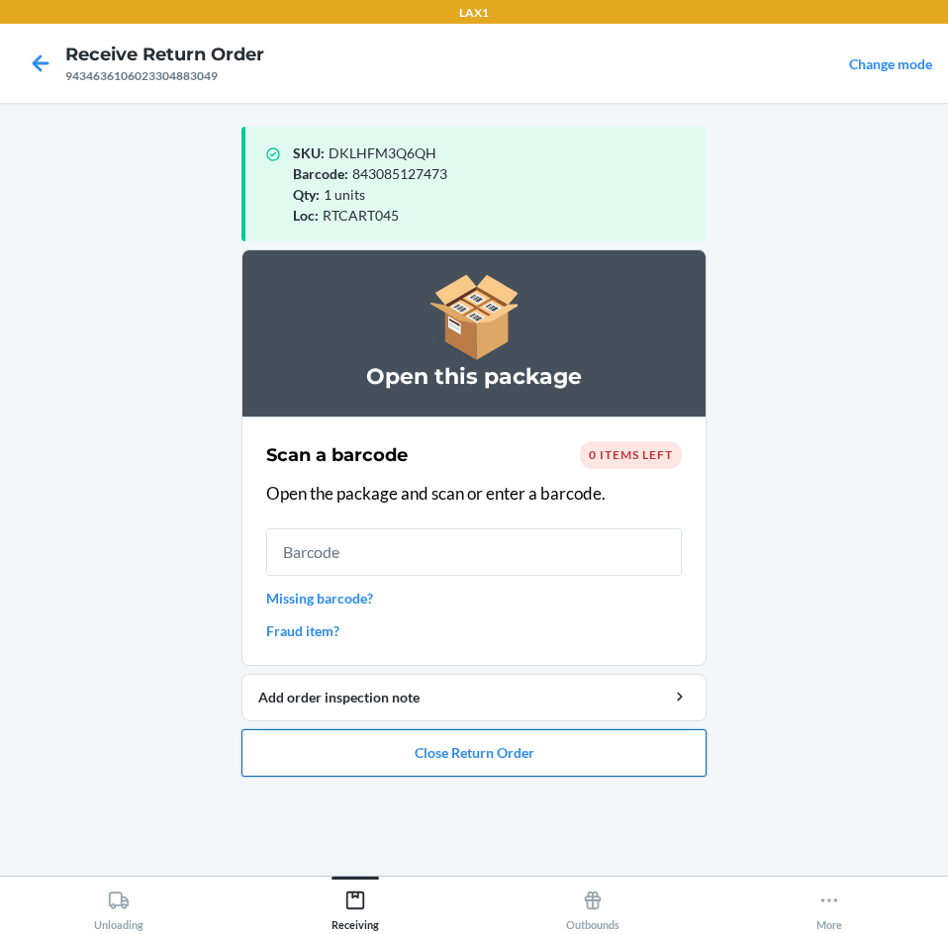
click at [565, 754] on button "Close Return Order" at bounding box center [473, 752] width 465 height 47
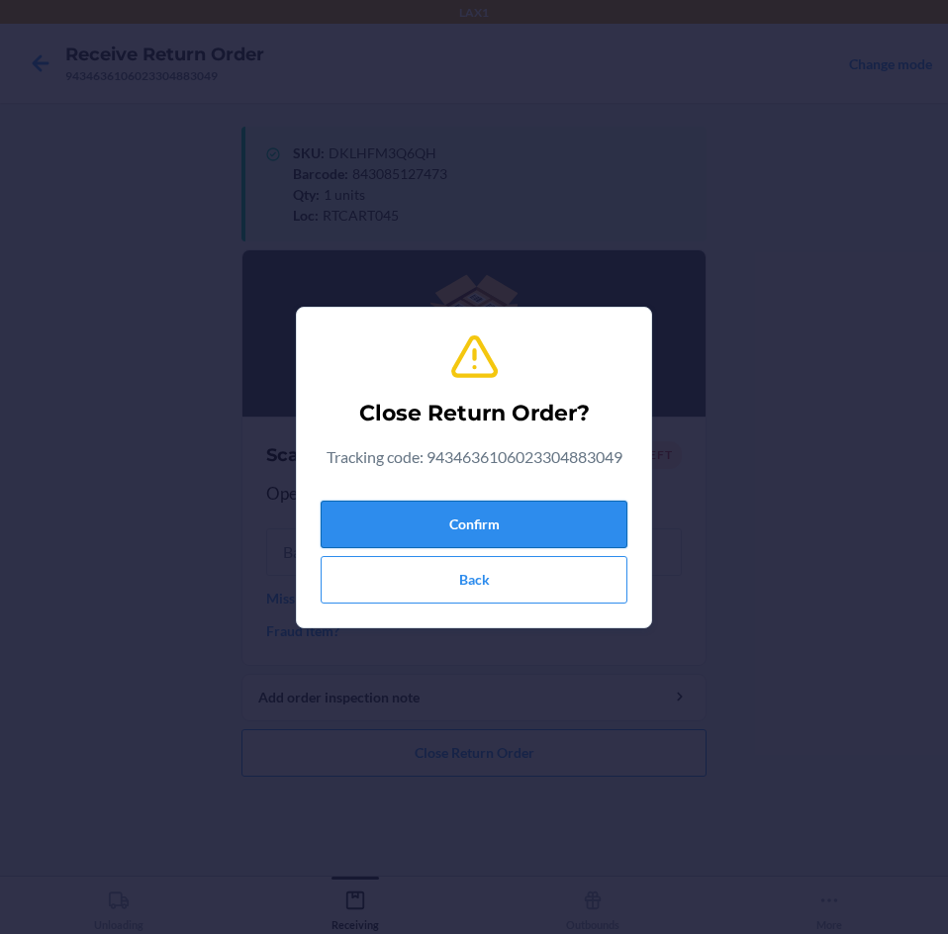
click at [548, 522] on button "Confirm" at bounding box center [473, 524] width 307 height 47
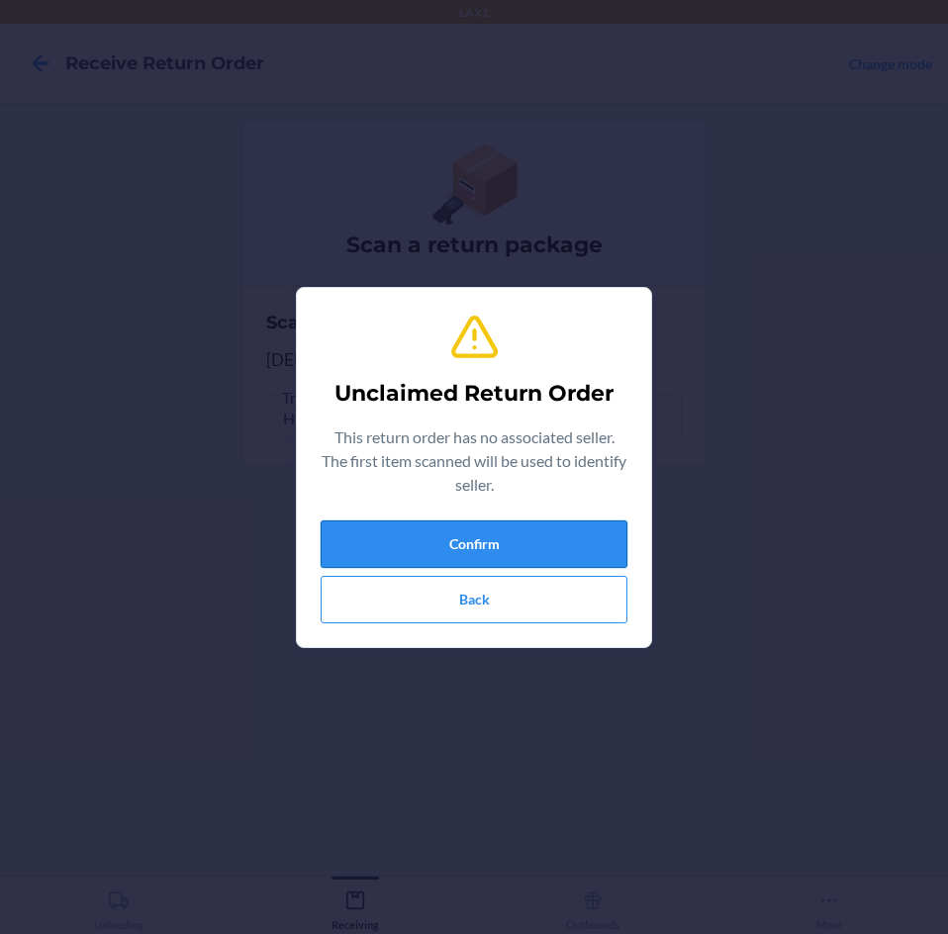
click at [541, 540] on button "Confirm" at bounding box center [473, 543] width 307 height 47
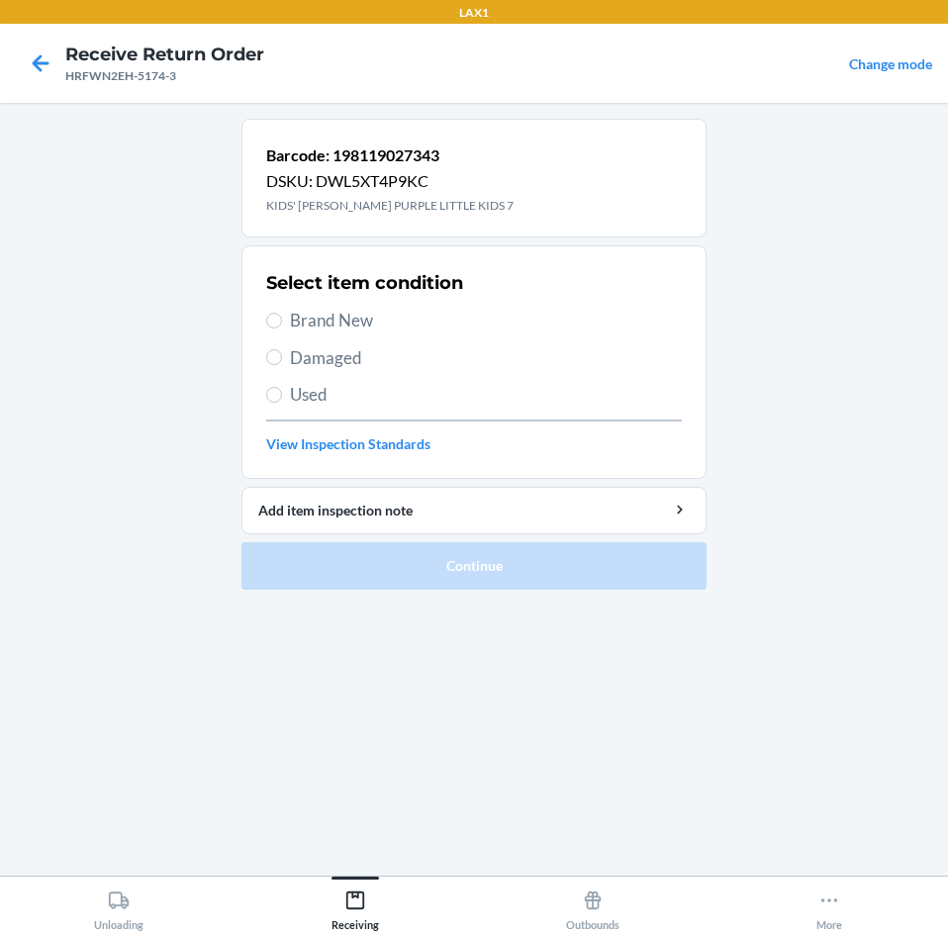
click at [306, 329] on span "Brand New" at bounding box center [486, 321] width 392 height 26
click at [282, 328] on input "Brand New" at bounding box center [274, 321] width 16 height 16
radio input "true"
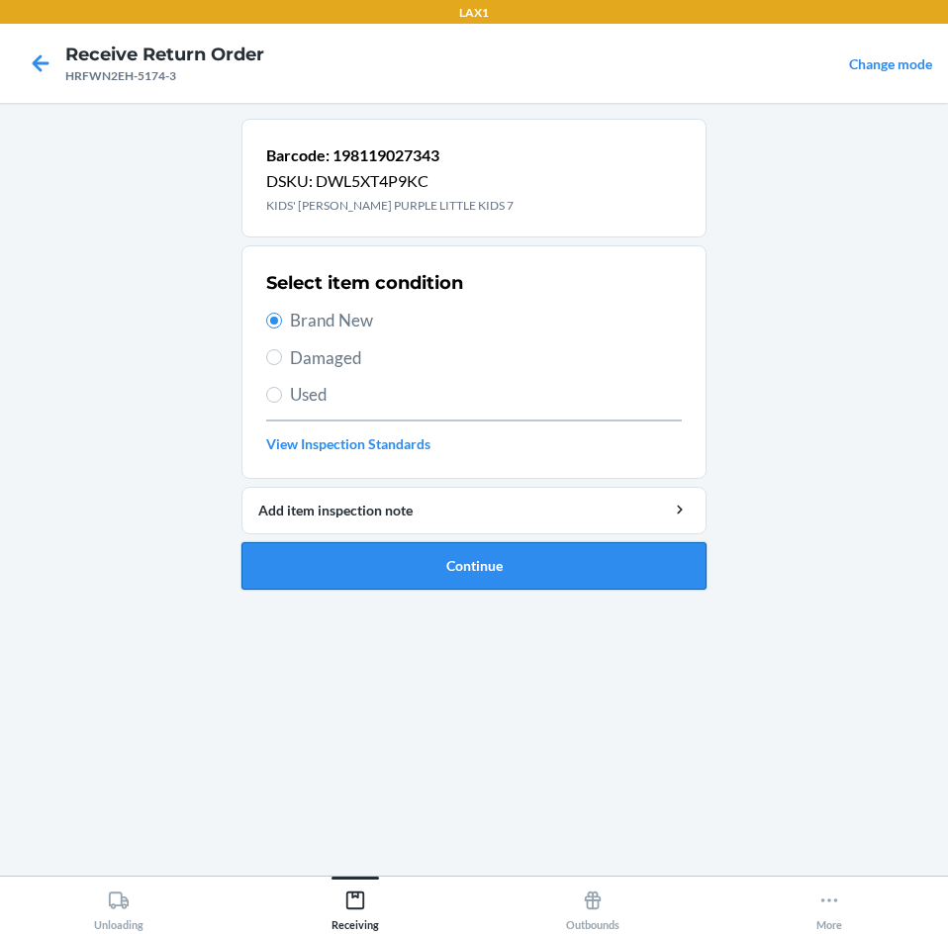
click at [599, 570] on button "Continue" at bounding box center [473, 565] width 465 height 47
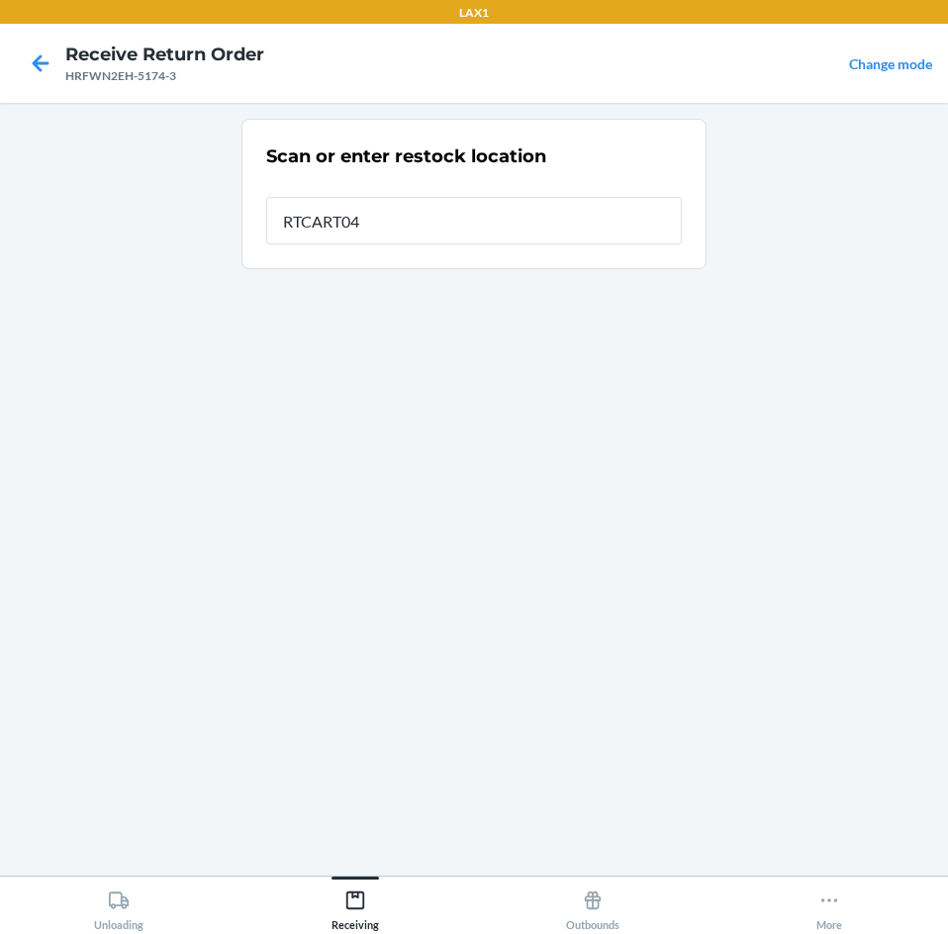
type input "RTCART045"
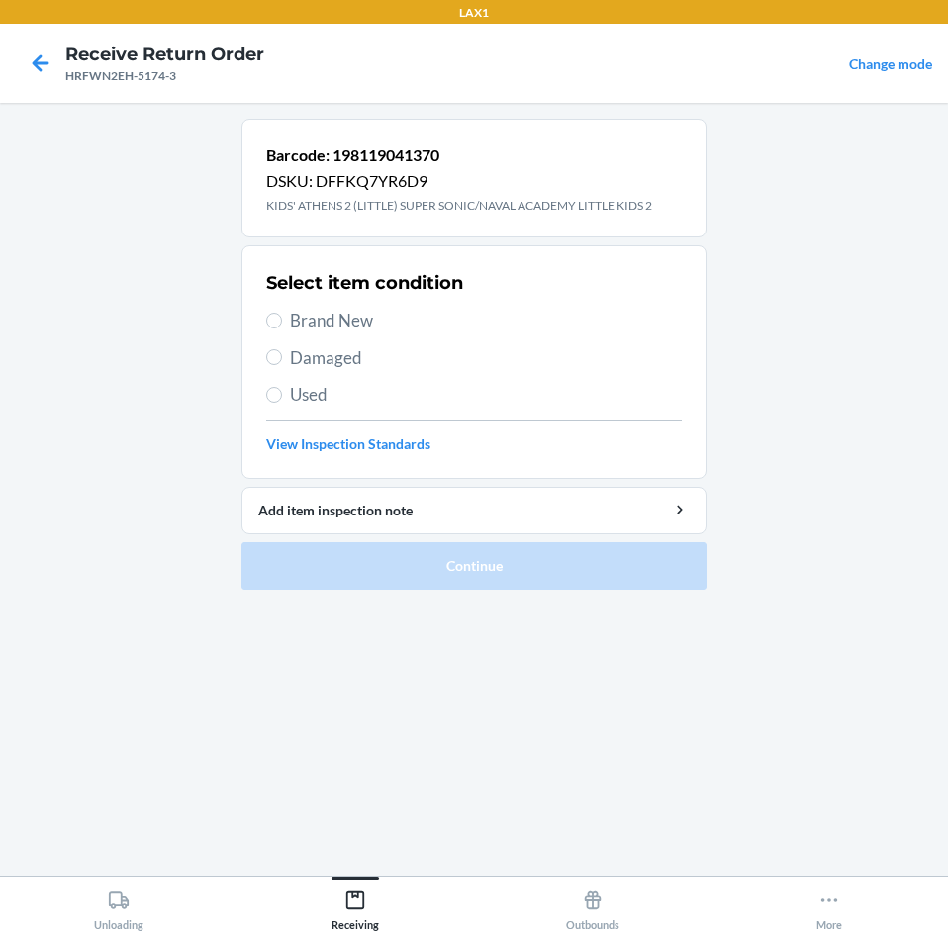
click at [315, 318] on span "Brand New" at bounding box center [486, 321] width 392 height 26
click at [282, 318] on input "Brand New" at bounding box center [274, 321] width 16 height 16
radio input "true"
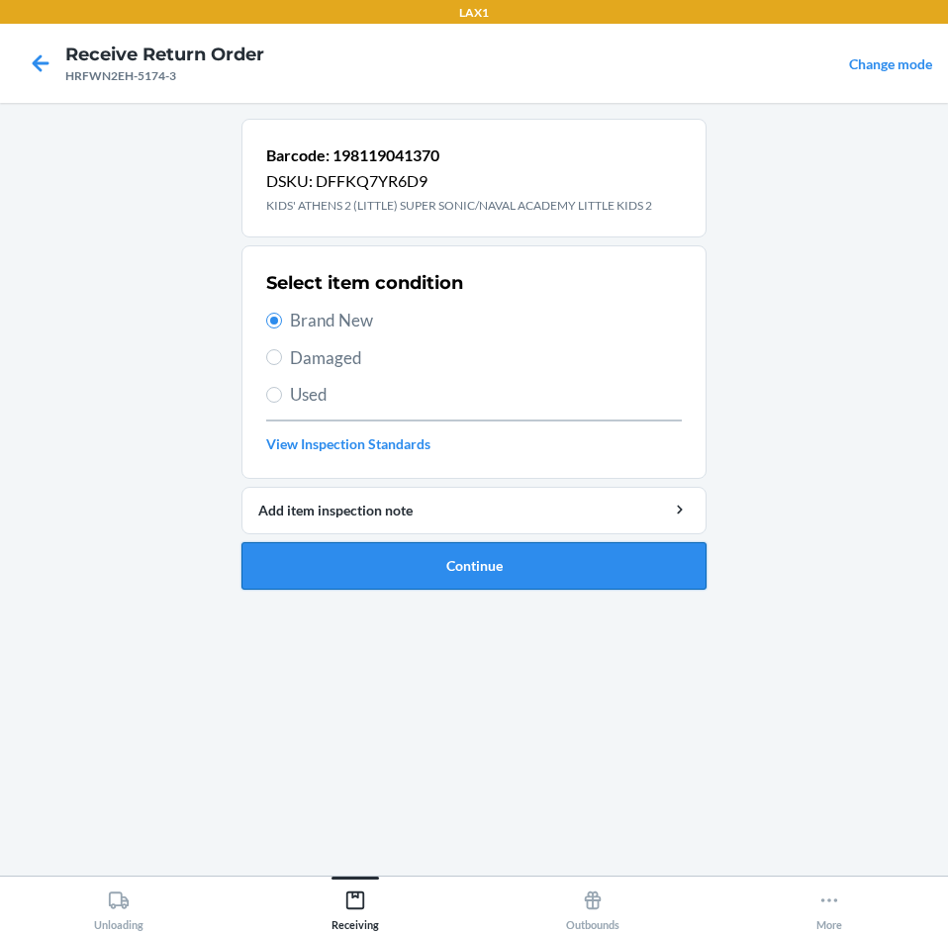
click at [458, 560] on button "Continue" at bounding box center [473, 565] width 465 height 47
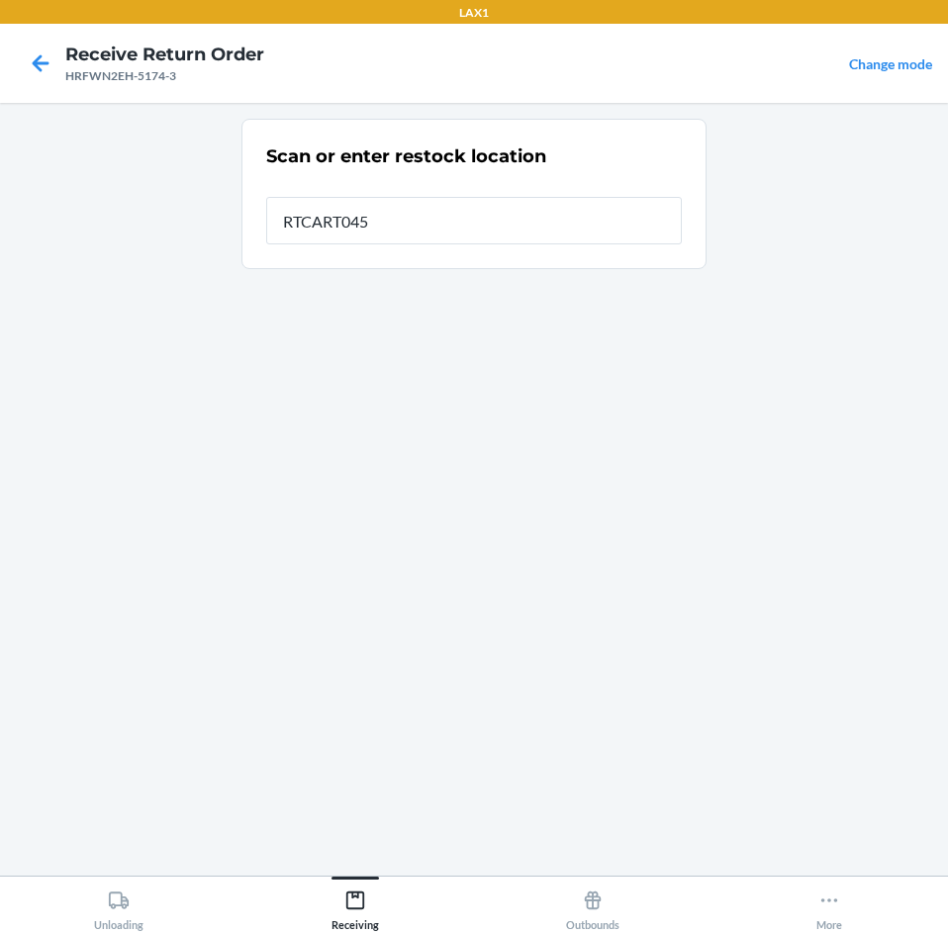
type input "RTCART045"
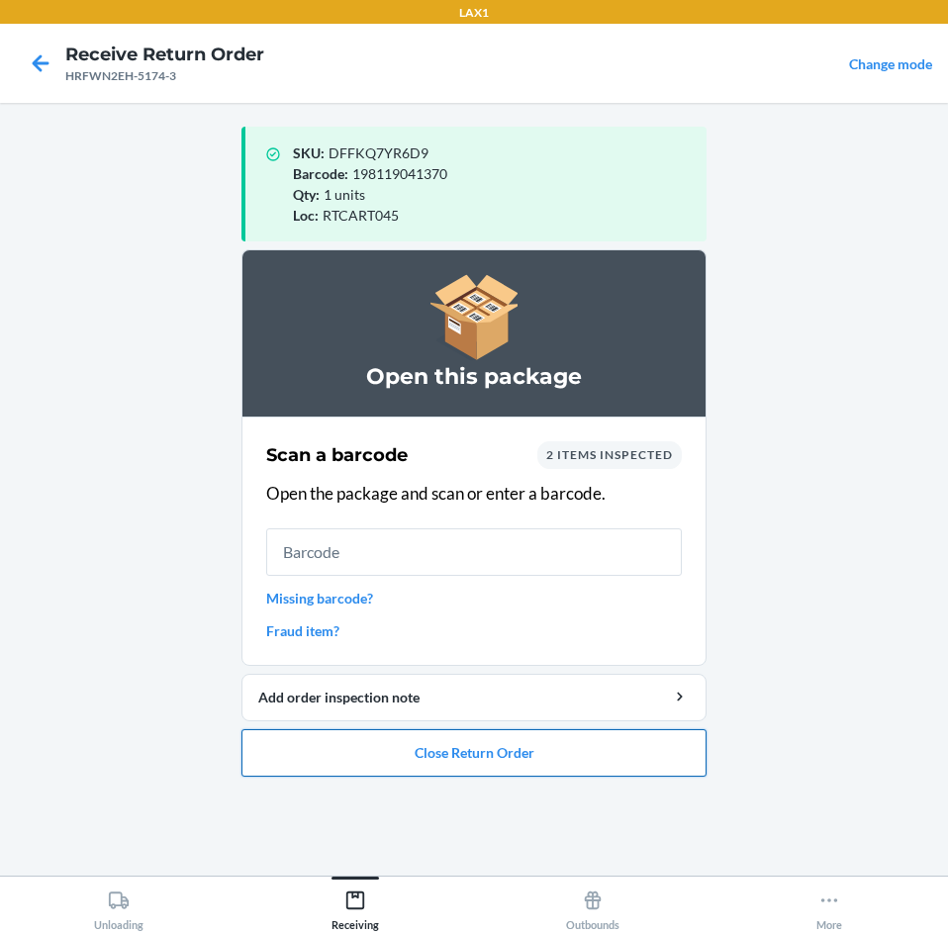
click at [413, 756] on button "Close Return Order" at bounding box center [473, 752] width 465 height 47
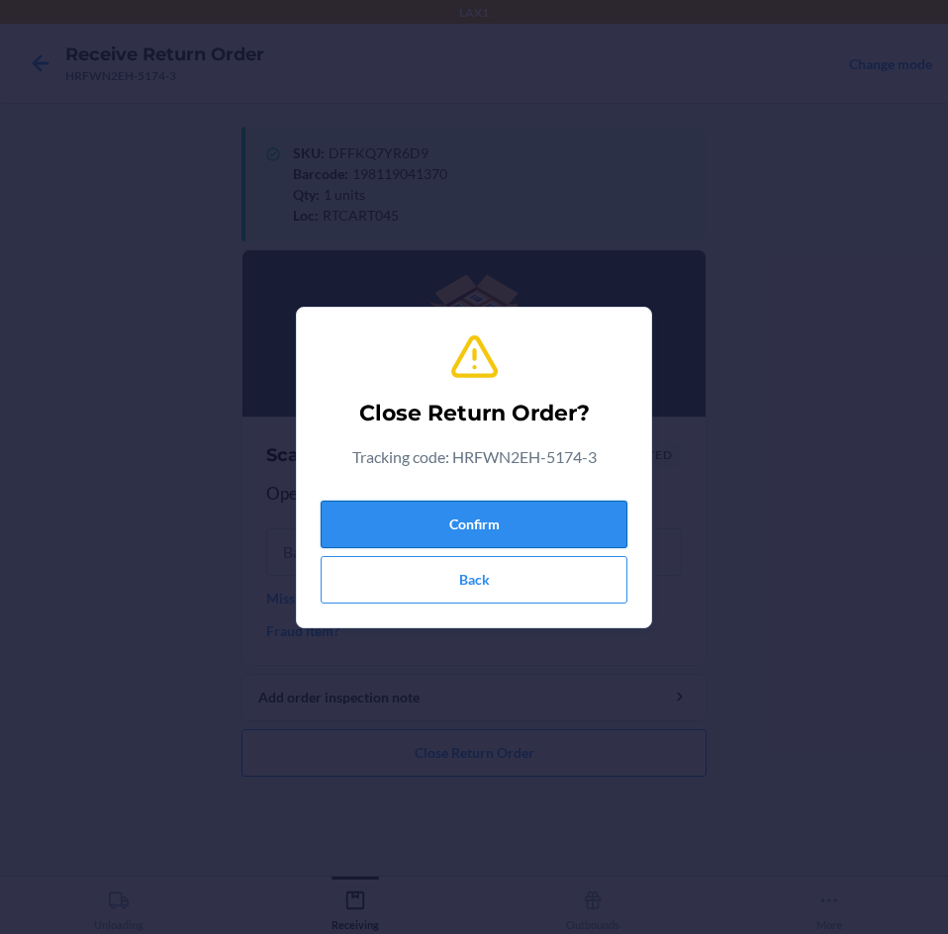
click at [528, 517] on button "Confirm" at bounding box center [473, 524] width 307 height 47
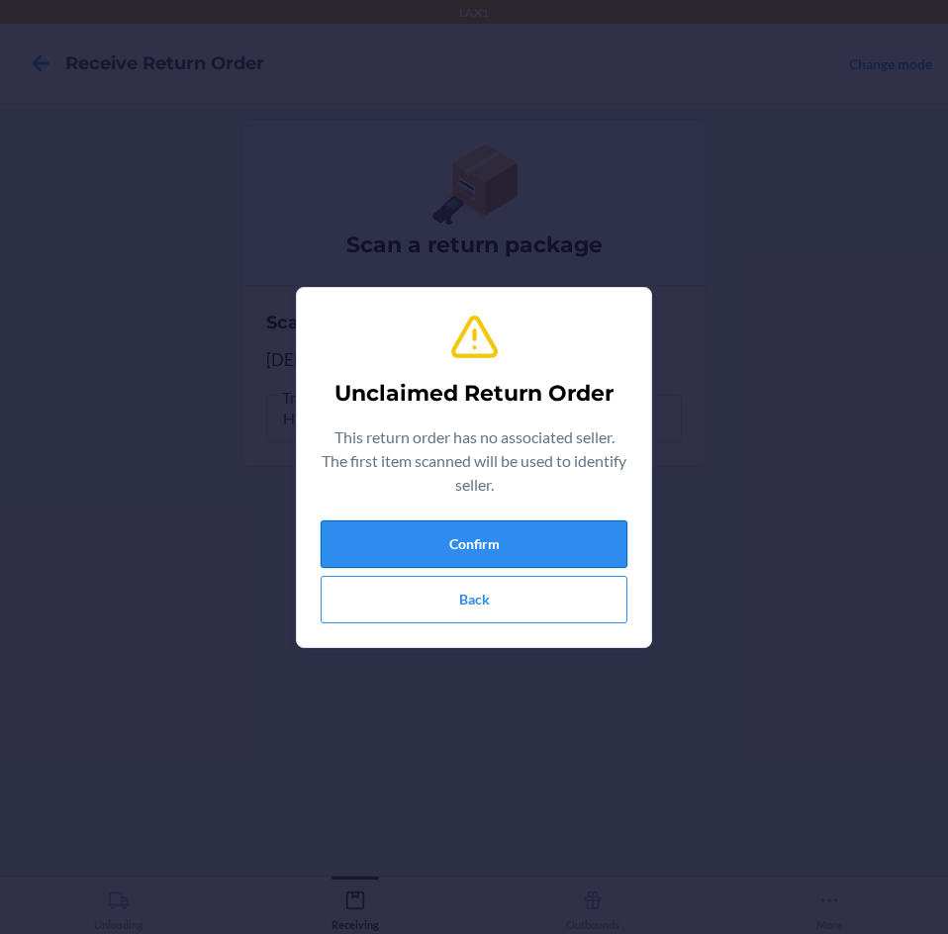
click at [579, 548] on button "Confirm" at bounding box center [473, 543] width 307 height 47
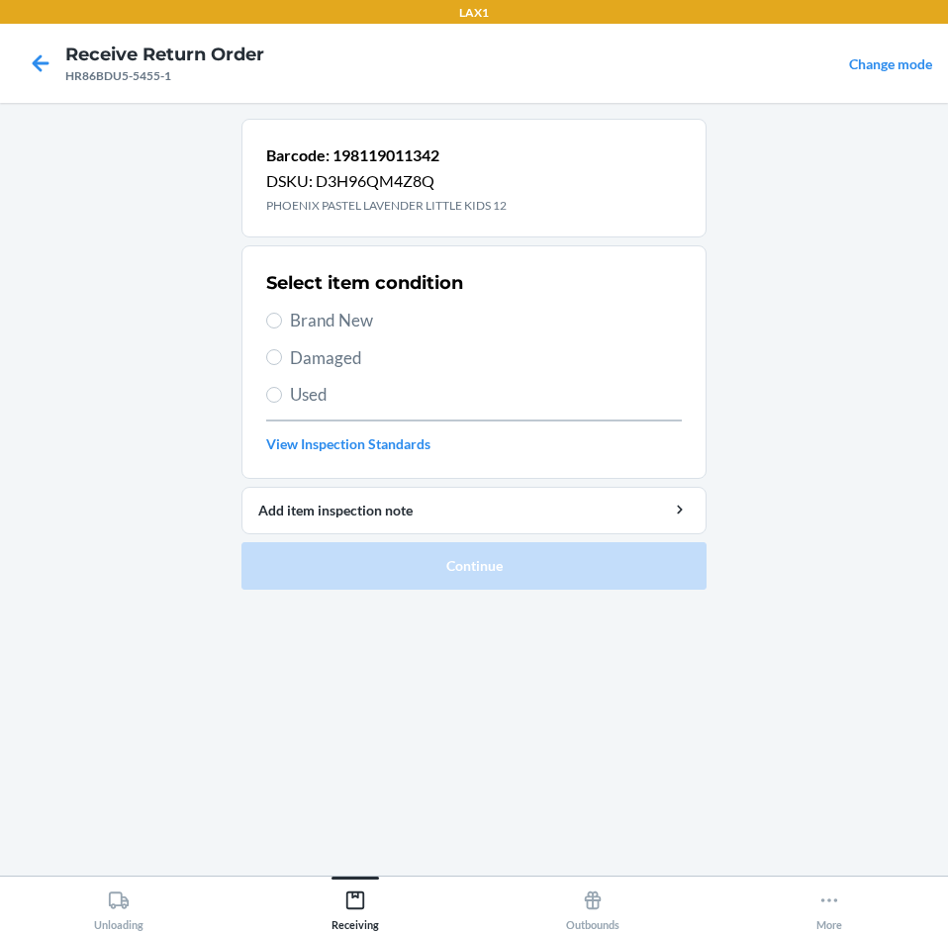
click at [303, 398] on span "Used" at bounding box center [486, 395] width 392 height 26
click at [282, 398] on input "Used" at bounding box center [274, 395] width 16 height 16
radio input "true"
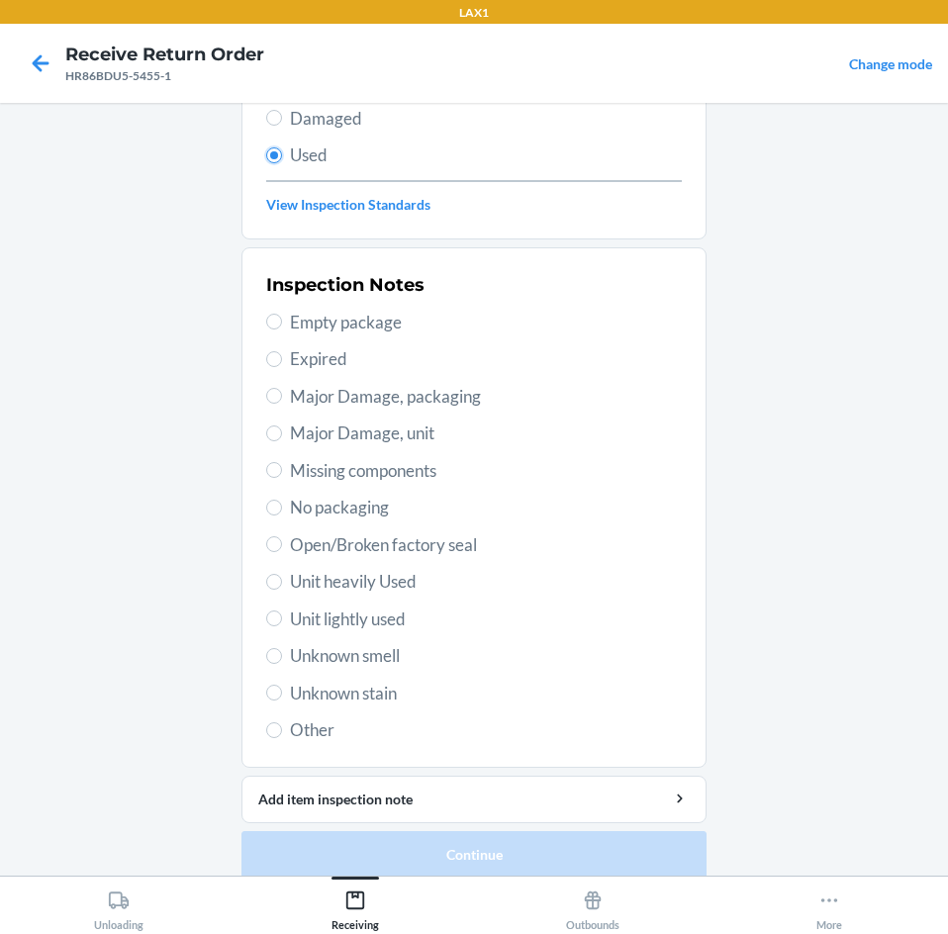
scroll to position [258, 0]
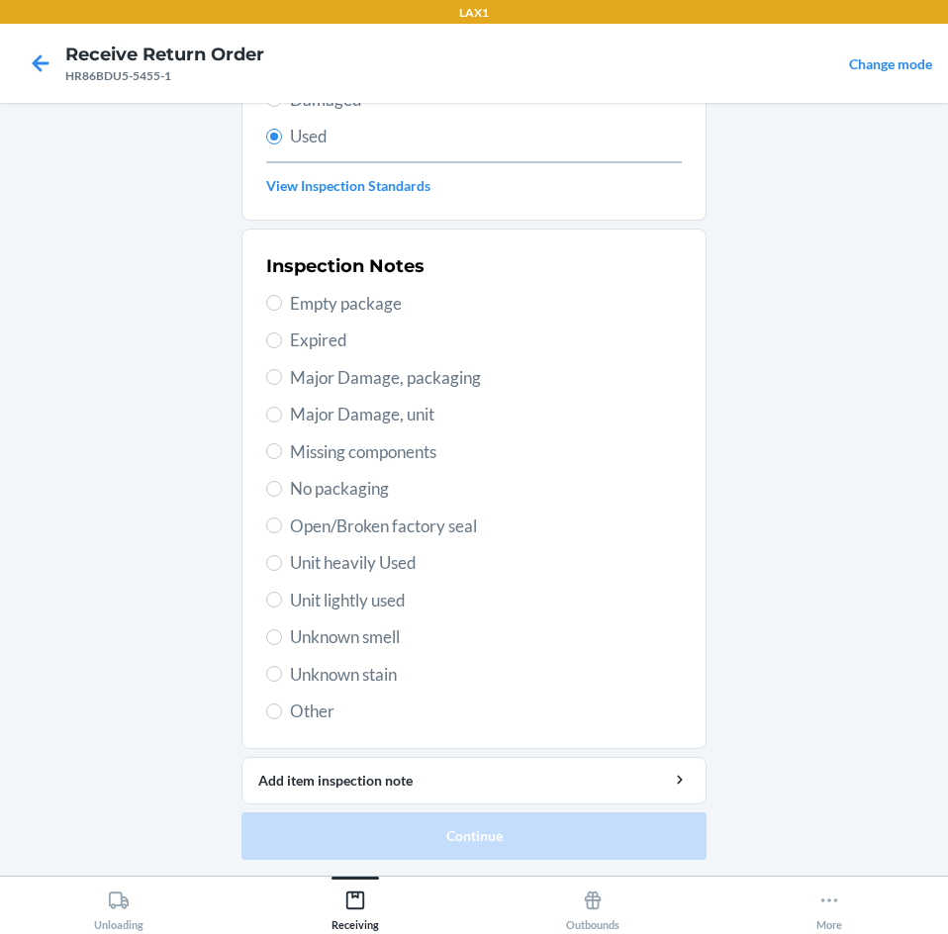
click at [322, 564] on span "Unit heavily Used" at bounding box center [486, 563] width 392 height 26
click at [282, 564] on input "Unit heavily Used" at bounding box center [274, 563] width 16 height 16
radio input "true"
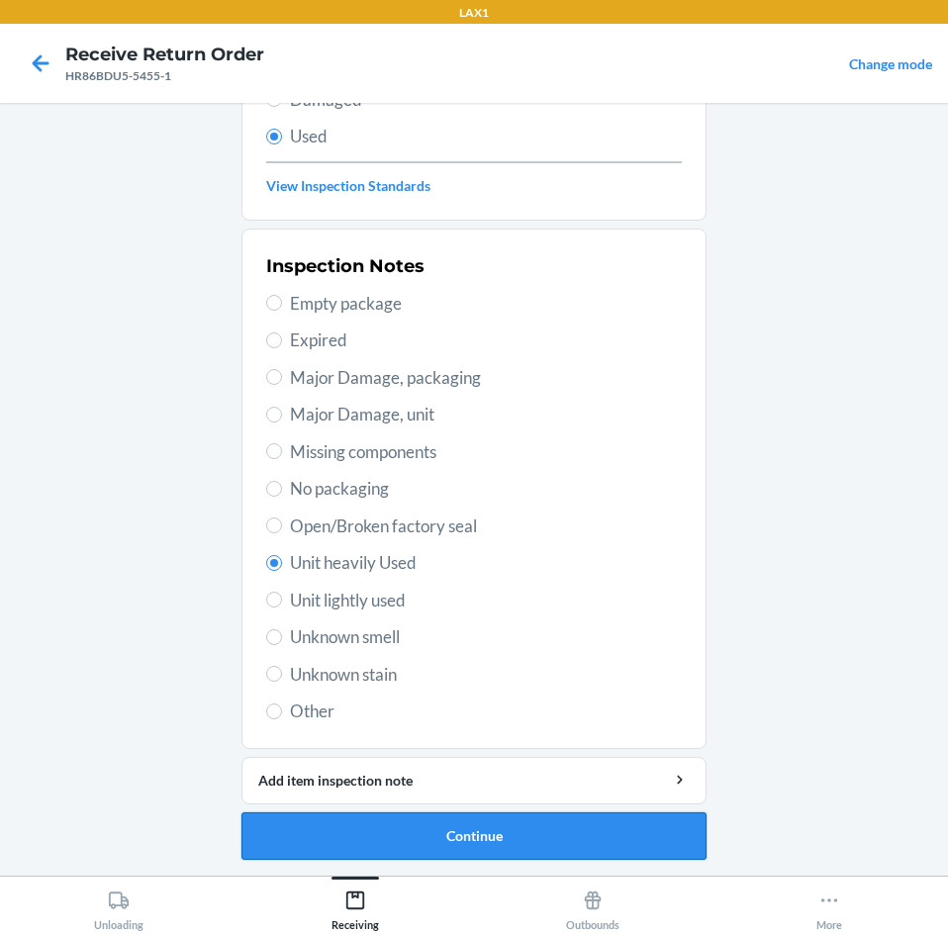
click at [430, 833] on button "Continue" at bounding box center [473, 835] width 465 height 47
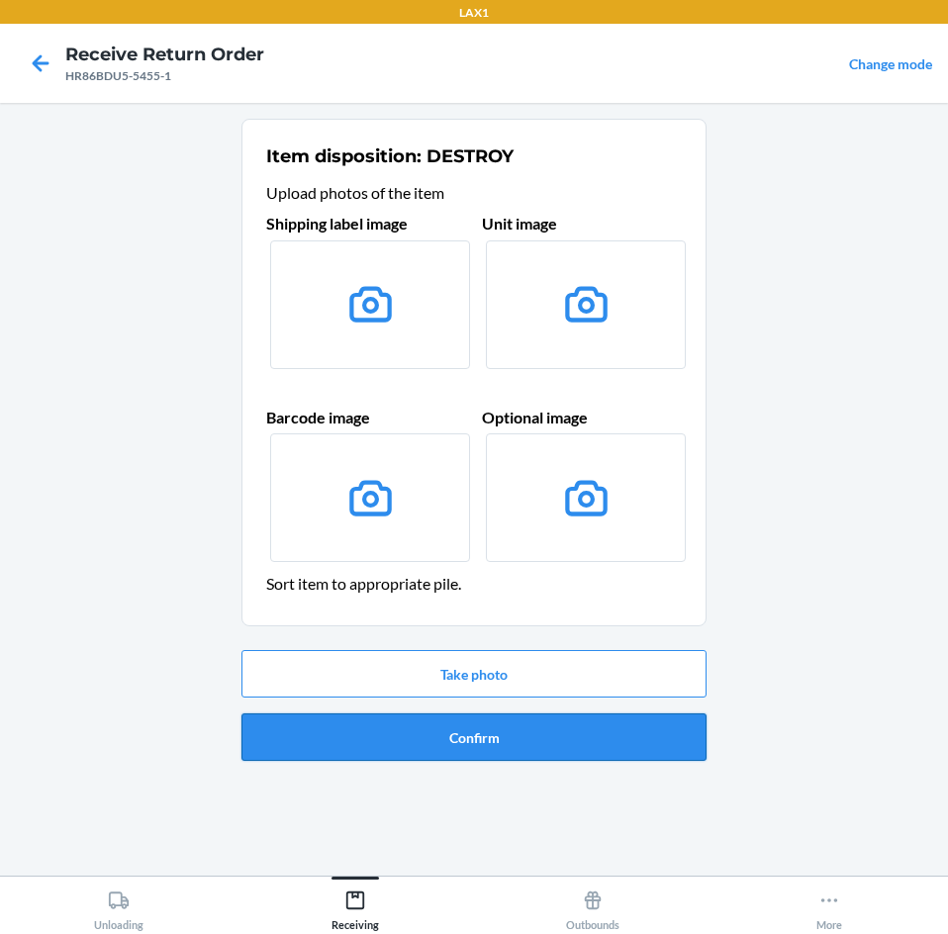
click at [524, 730] on button "Confirm" at bounding box center [473, 736] width 465 height 47
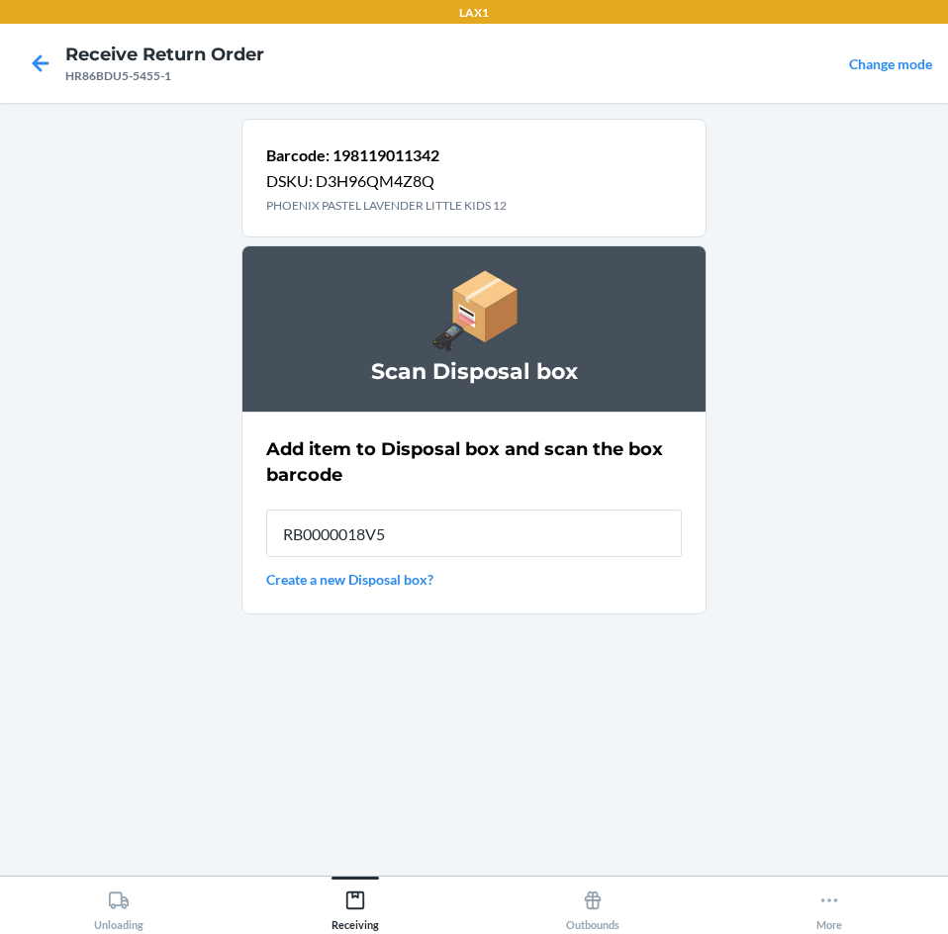
type input "RB0000018V5"
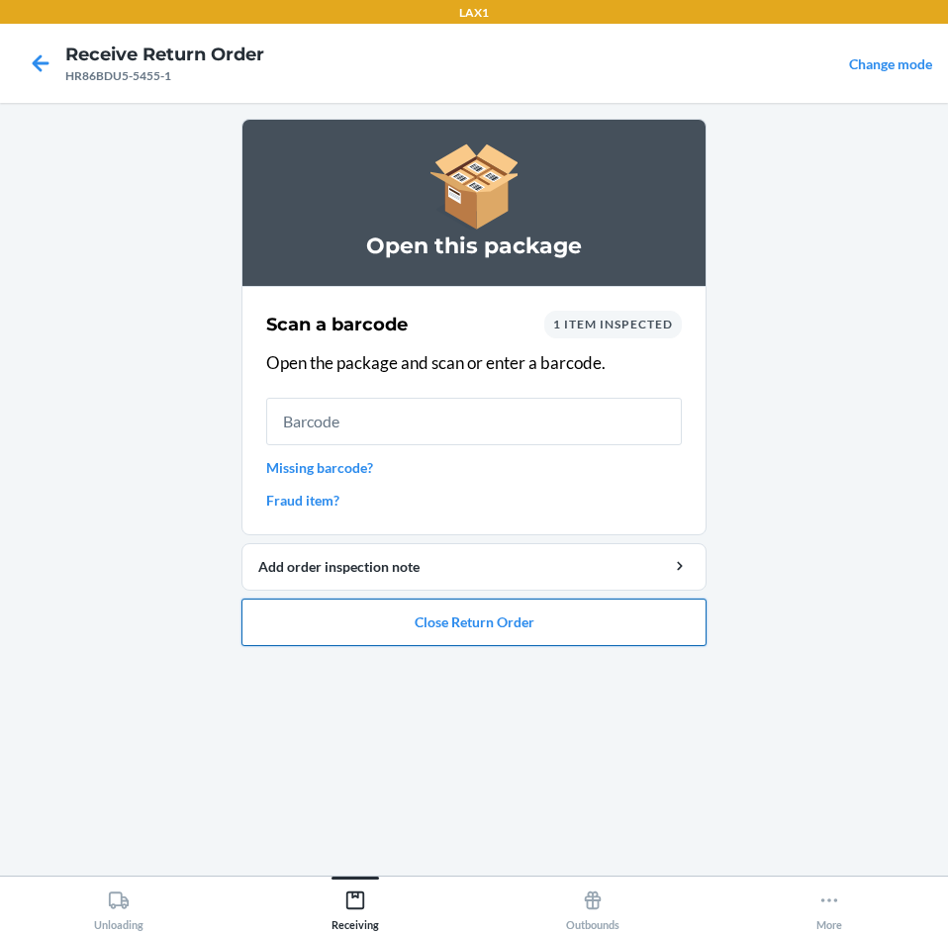
click at [545, 615] on button "Close Return Order" at bounding box center [473, 621] width 465 height 47
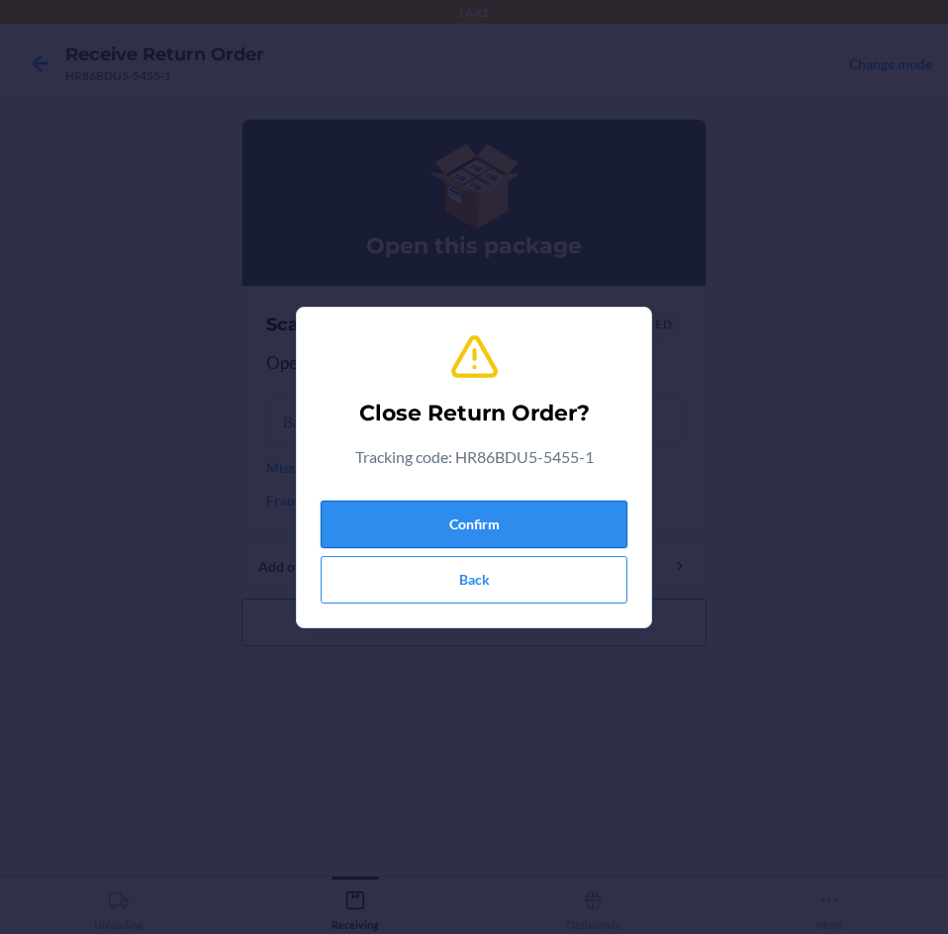
click at [560, 506] on button "Confirm" at bounding box center [473, 524] width 307 height 47
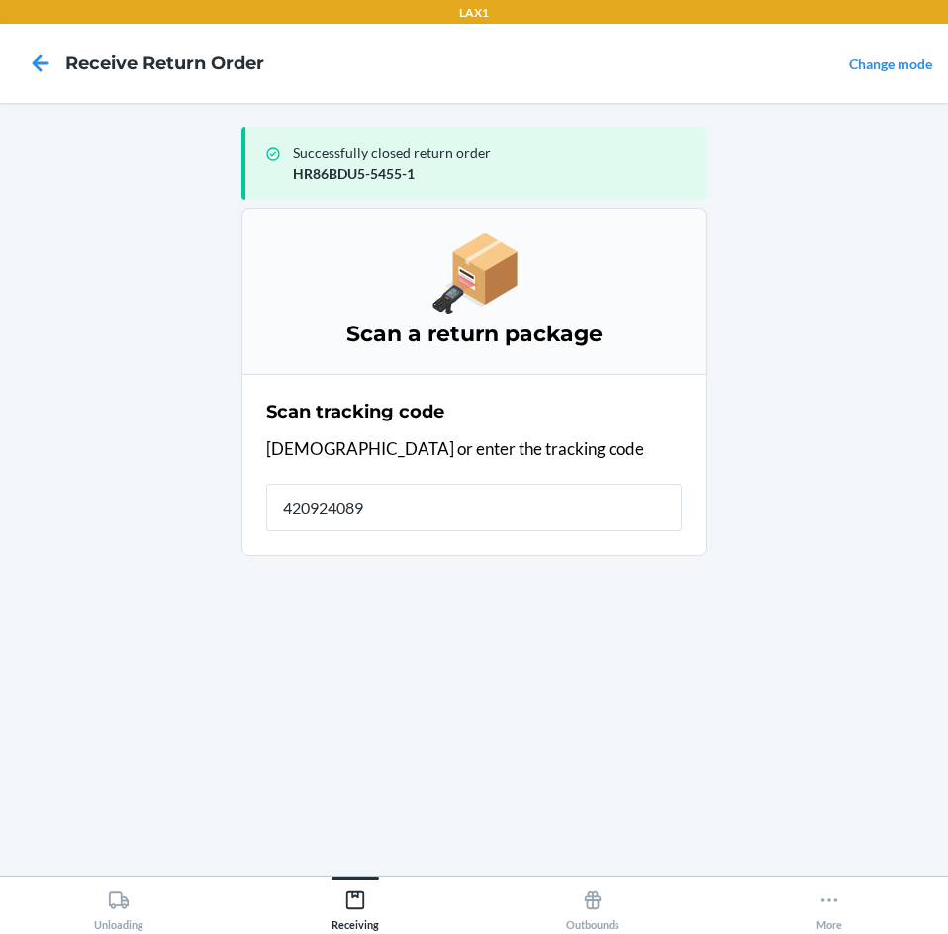
type input "4209240894"
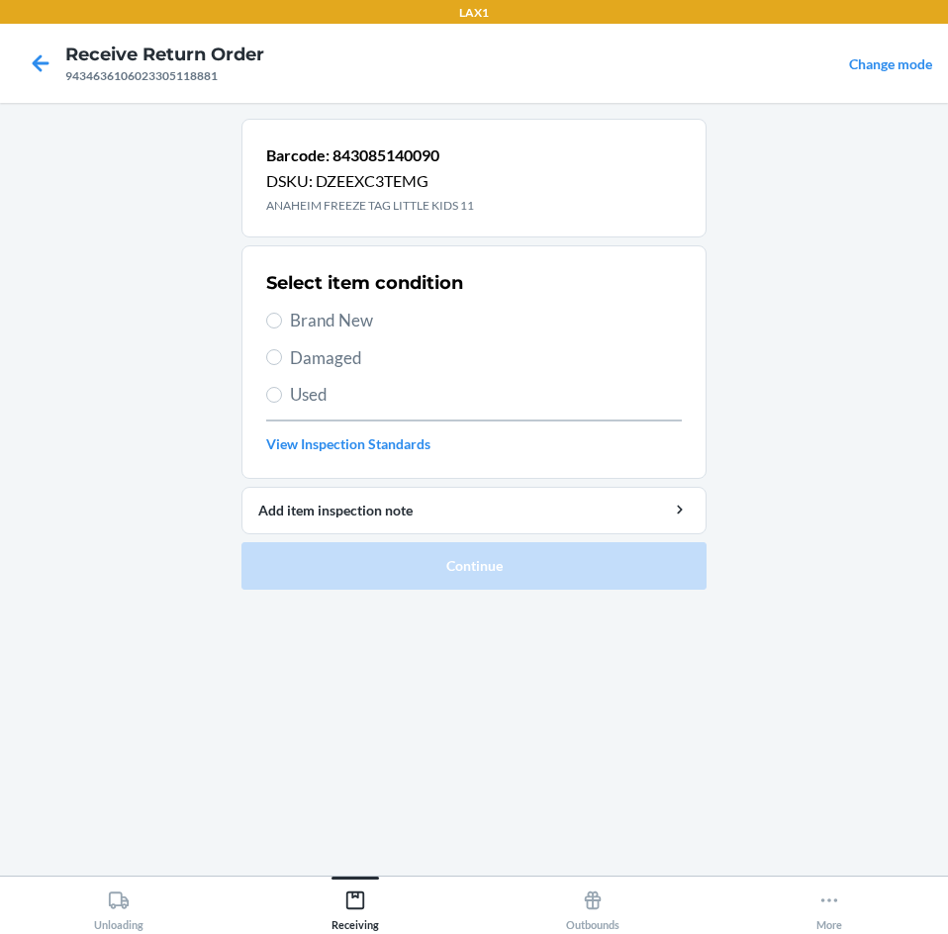
click at [308, 403] on span "Used" at bounding box center [486, 395] width 392 height 26
click at [282, 403] on input "Used" at bounding box center [274, 395] width 16 height 16
radio input "true"
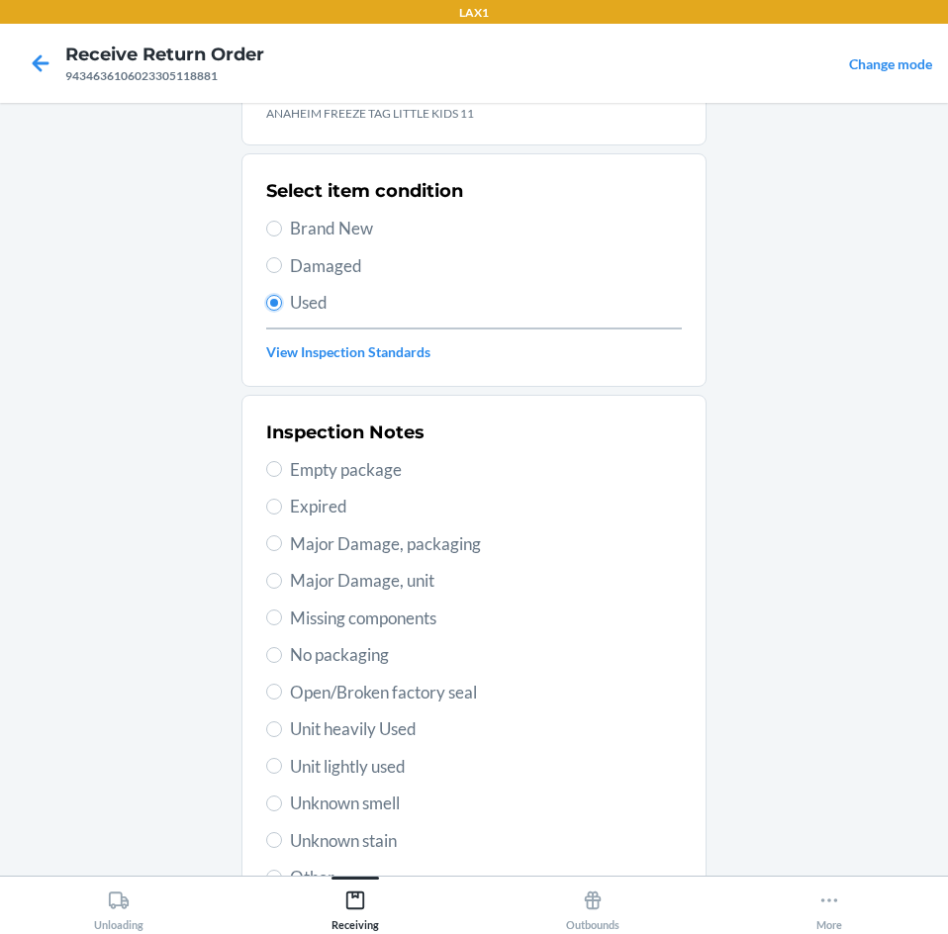
scroll to position [258, 0]
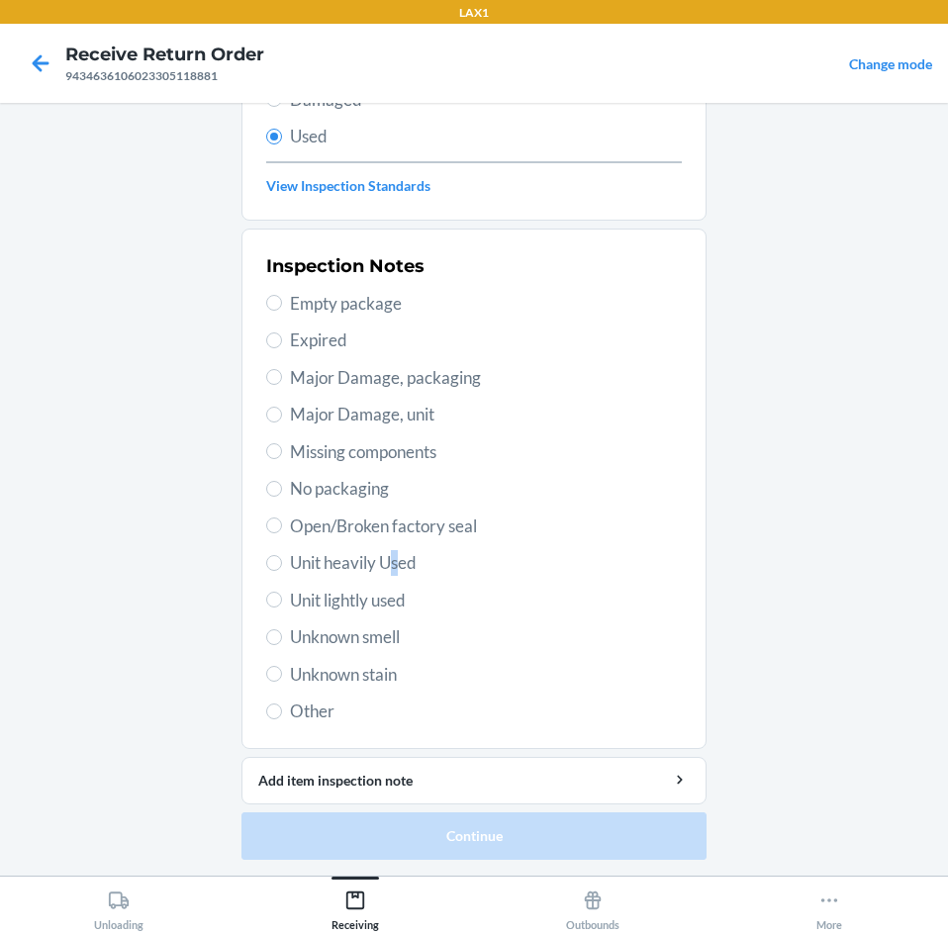
click at [392, 558] on span "Unit heavily Used" at bounding box center [486, 563] width 392 height 26
click at [394, 568] on span "Unit heavily Used" at bounding box center [486, 563] width 392 height 26
click at [282, 568] on input "Unit heavily Used" at bounding box center [274, 563] width 16 height 16
radio input "true"
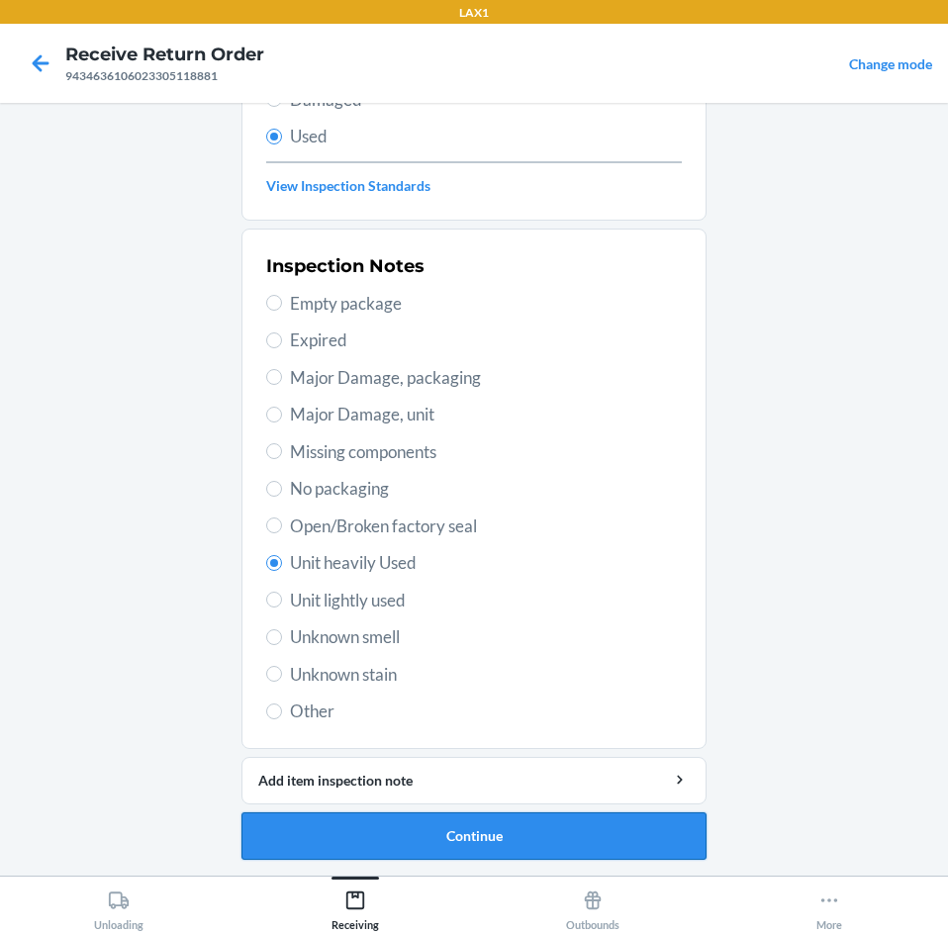
click at [565, 832] on button "Continue" at bounding box center [473, 835] width 465 height 47
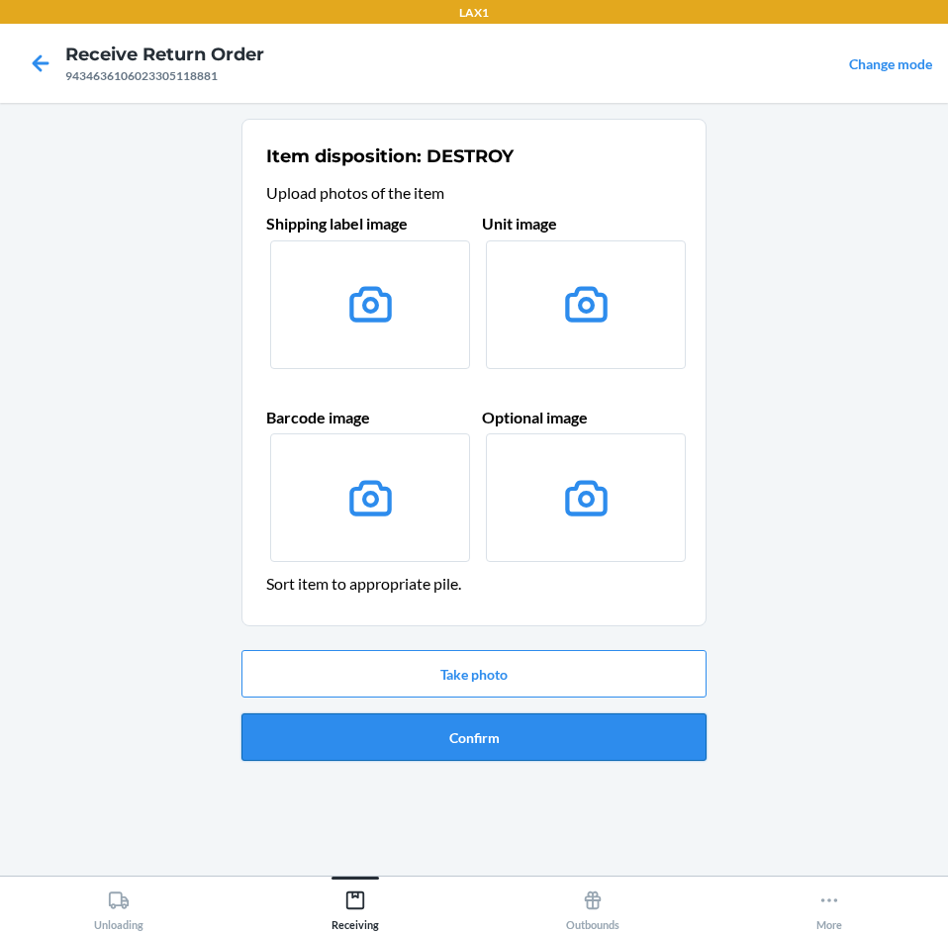
click at [608, 731] on button "Confirm" at bounding box center [473, 736] width 465 height 47
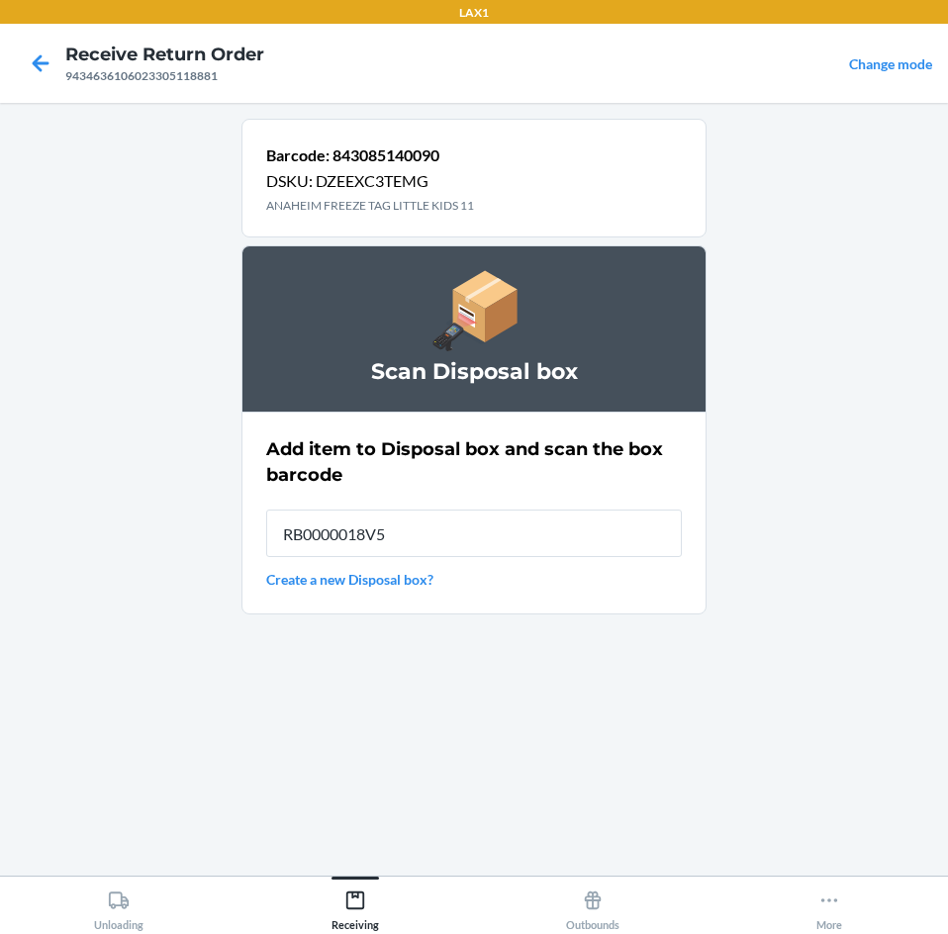
type input "RB0000018V5"
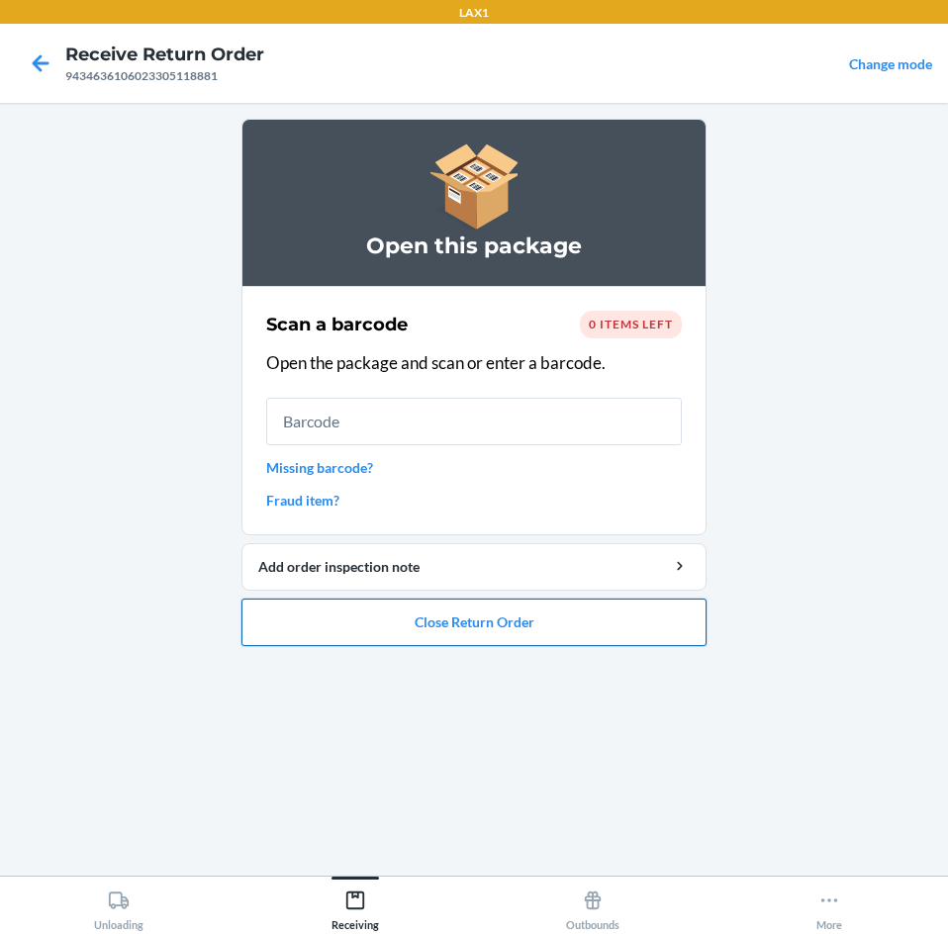
click at [630, 629] on button "Close Return Order" at bounding box center [473, 621] width 465 height 47
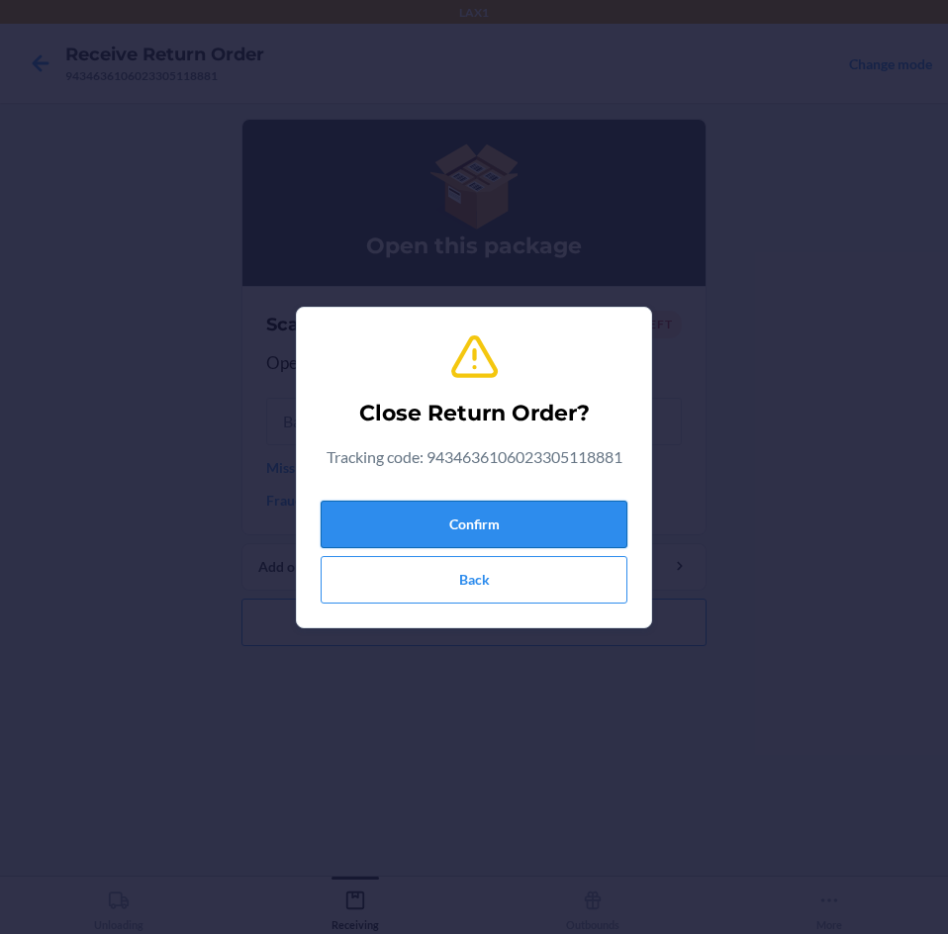
click at [528, 507] on button "Confirm" at bounding box center [473, 524] width 307 height 47
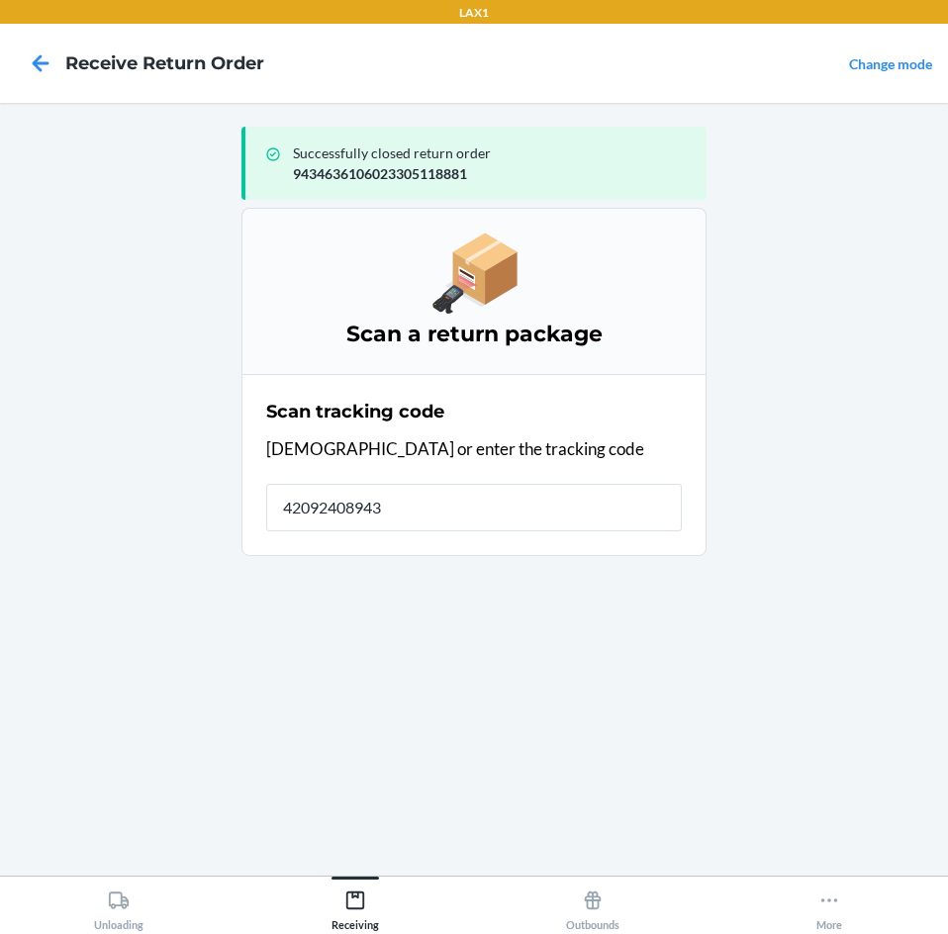
type input "420924089434"
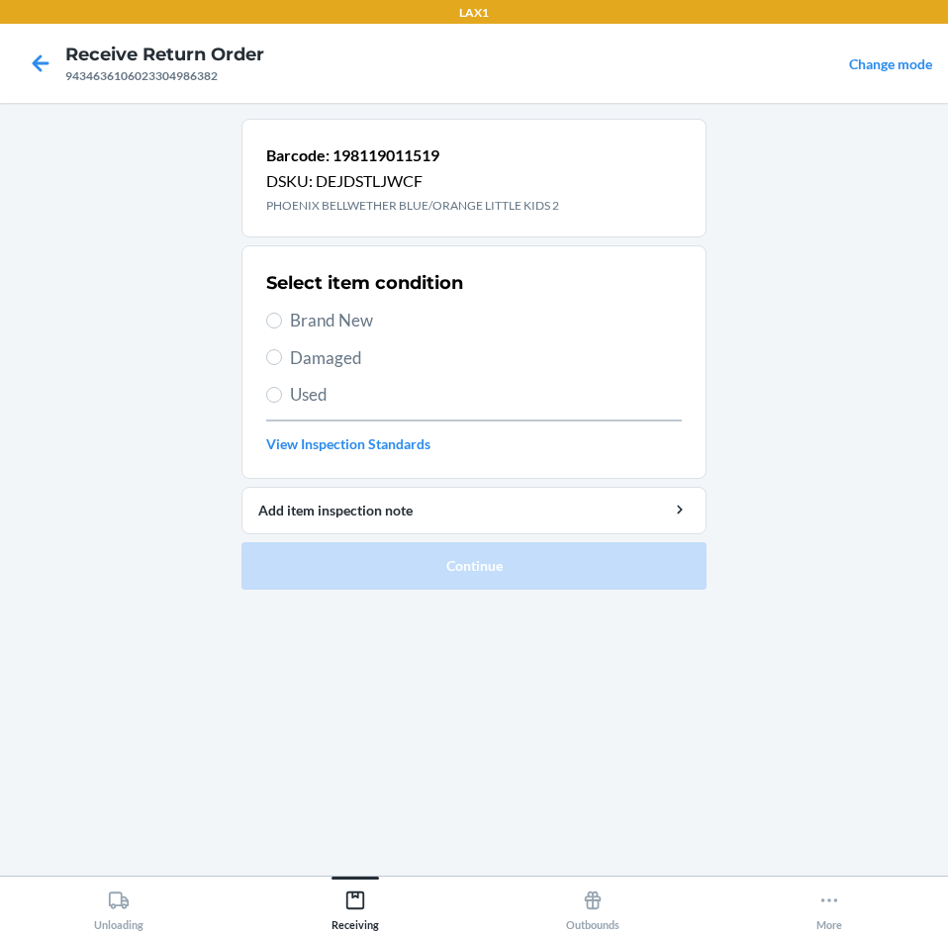
click at [357, 318] on span "Brand New" at bounding box center [486, 321] width 392 height 26
click at [282, 318] on input "Brand New" at bounding box center [274, 321] width 16 height 16
radio input "true"
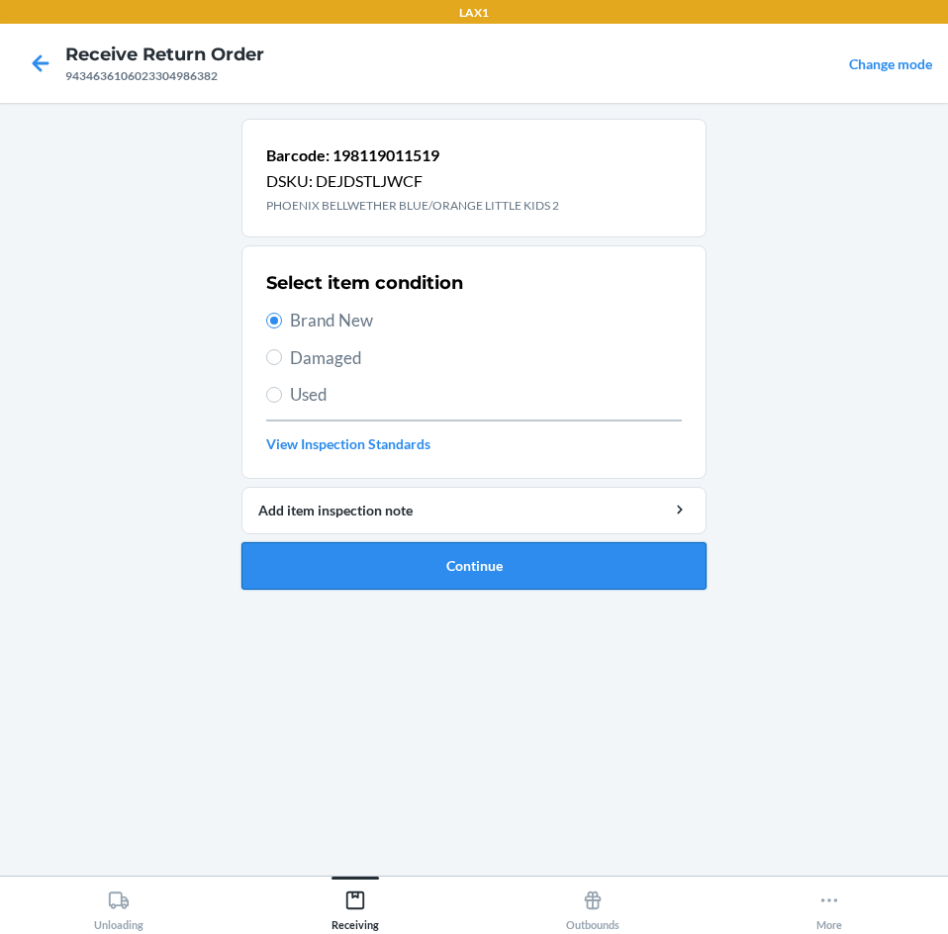
click at [527, 558] on button "Continue" at bounding box center [473, 565] width 465 height 47
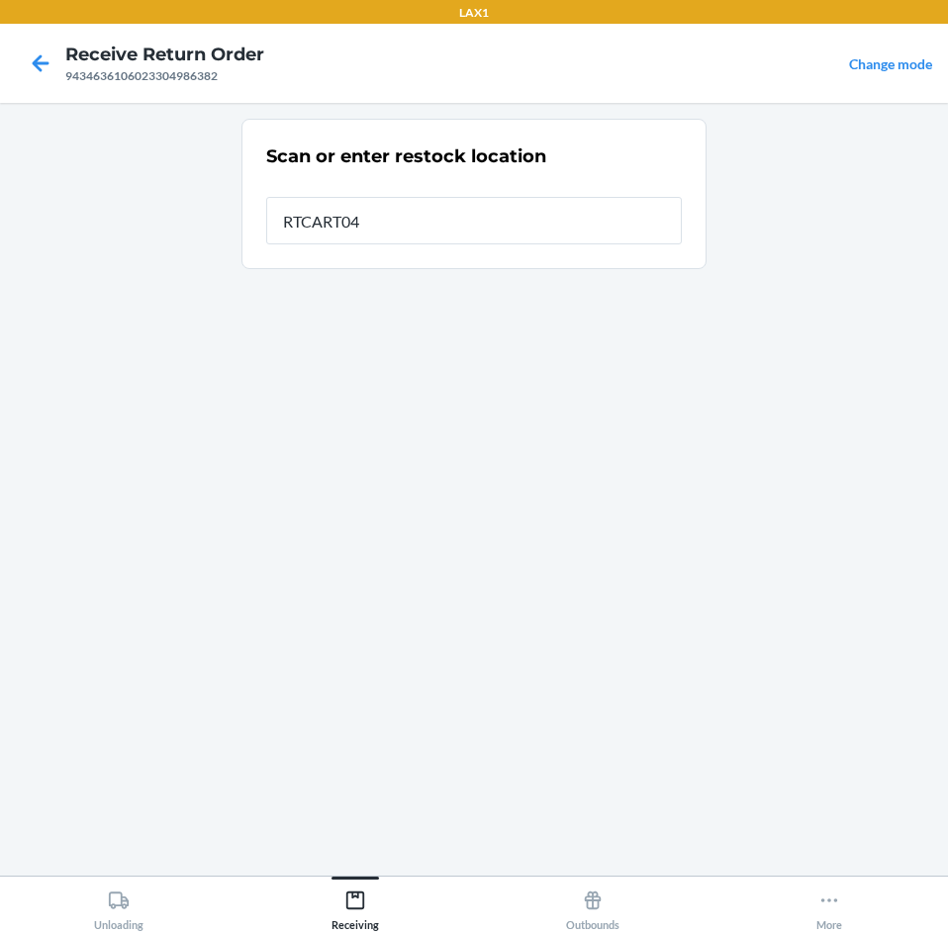
type input "RTCART045"
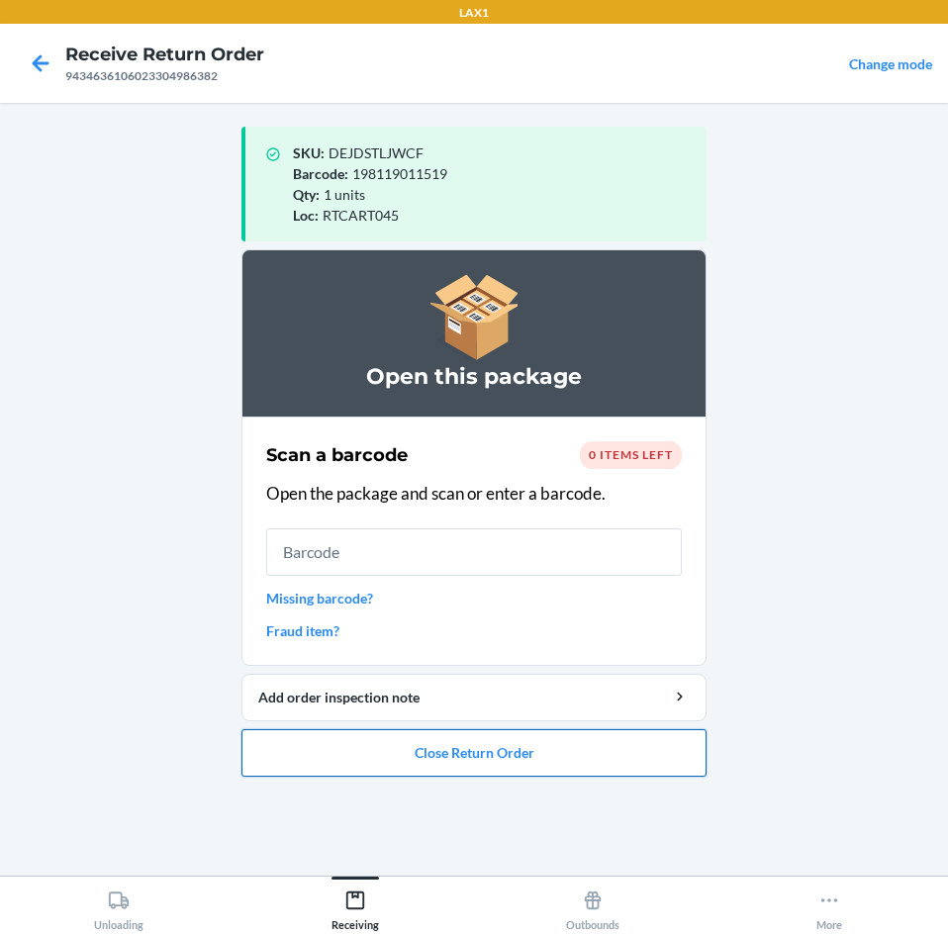
click at [457, 751] on button "Close Return Order" at bounding box center [473, 752] width 465 height 47
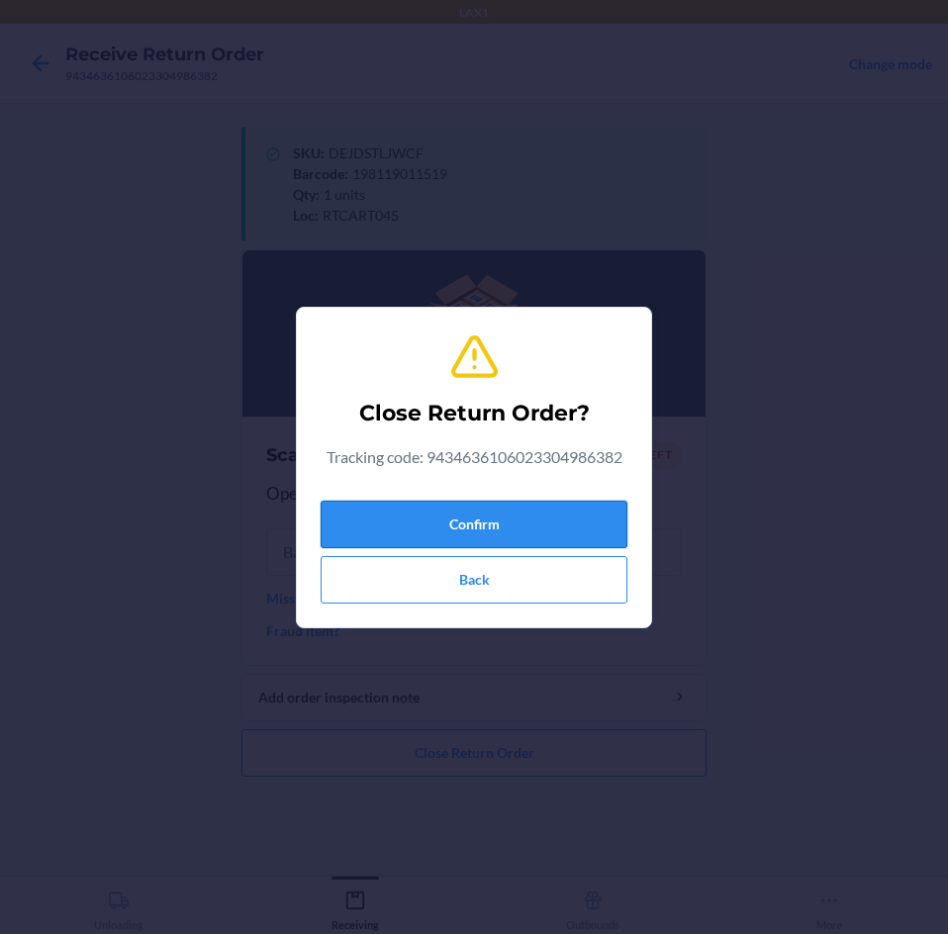
click at [516, 517] on button "Confirm" at bounding box center [473, 524] width 307 height 47
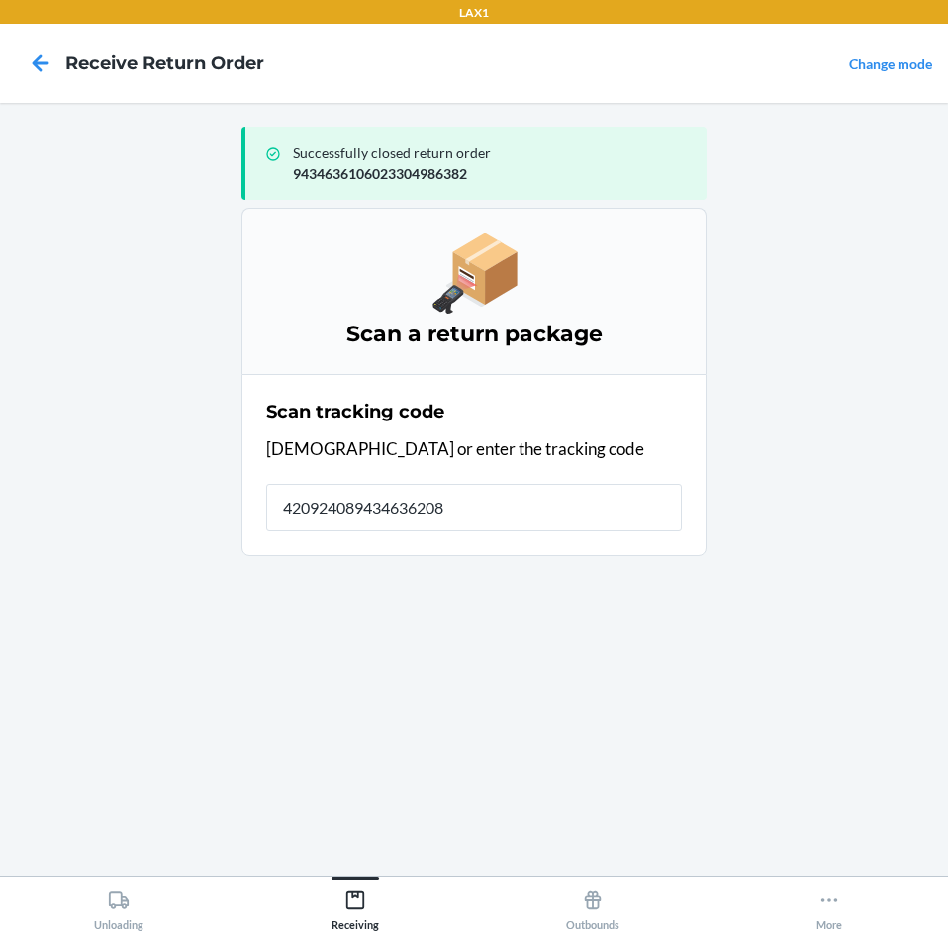
type input "4209240894346362083"
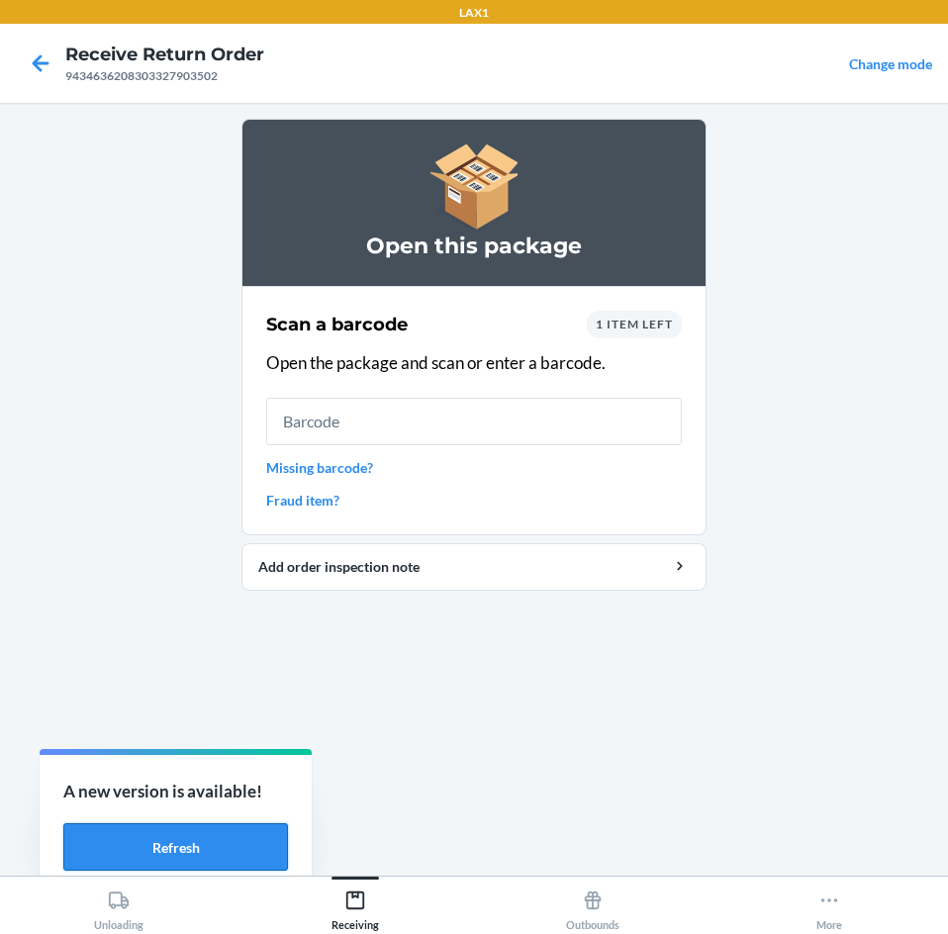
click at [170, 849] on button "Refresh" at bounding box center [175, 846] width 225 height 47
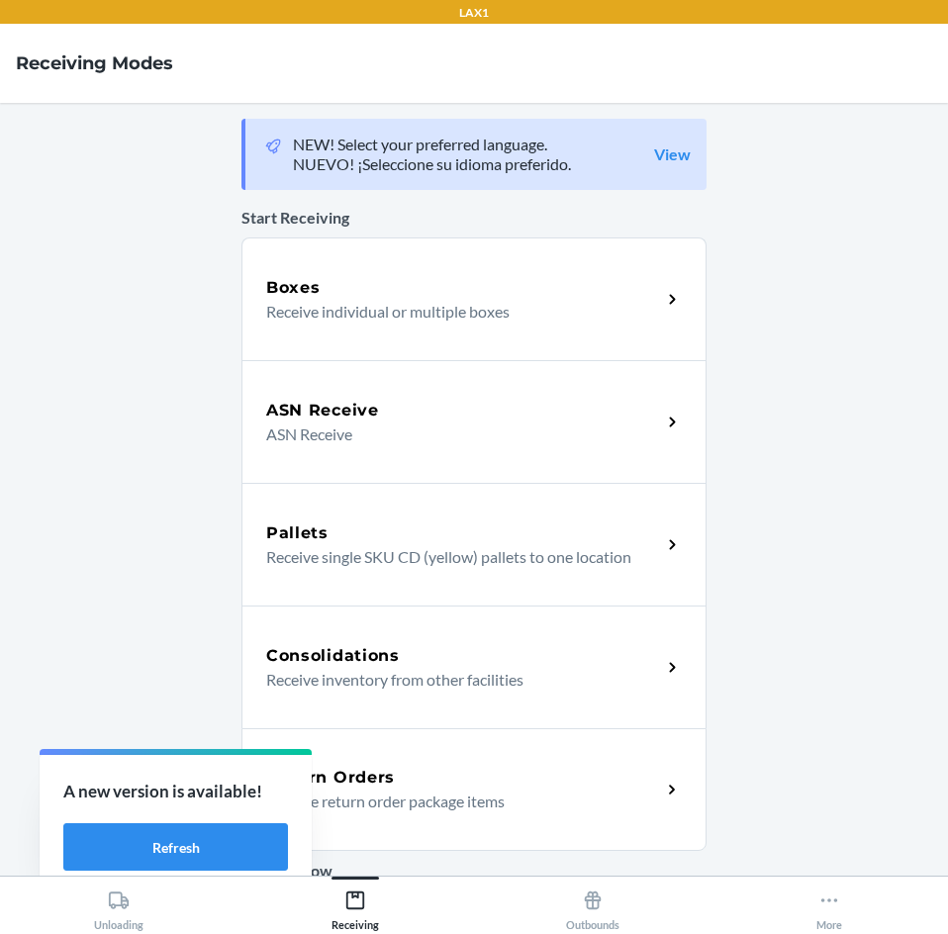
click at [548, 771] on div "Return Orders" at bounding box center [463, 778] width 395 height 24
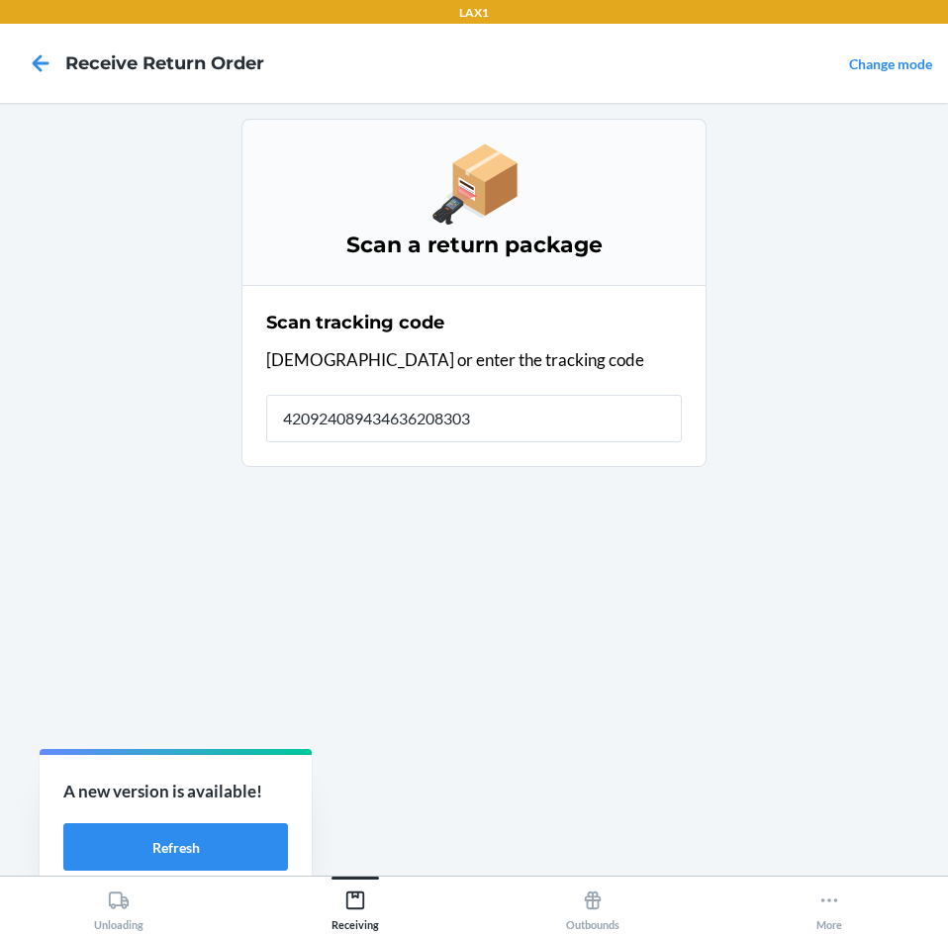
type input "4209240894346362083033"
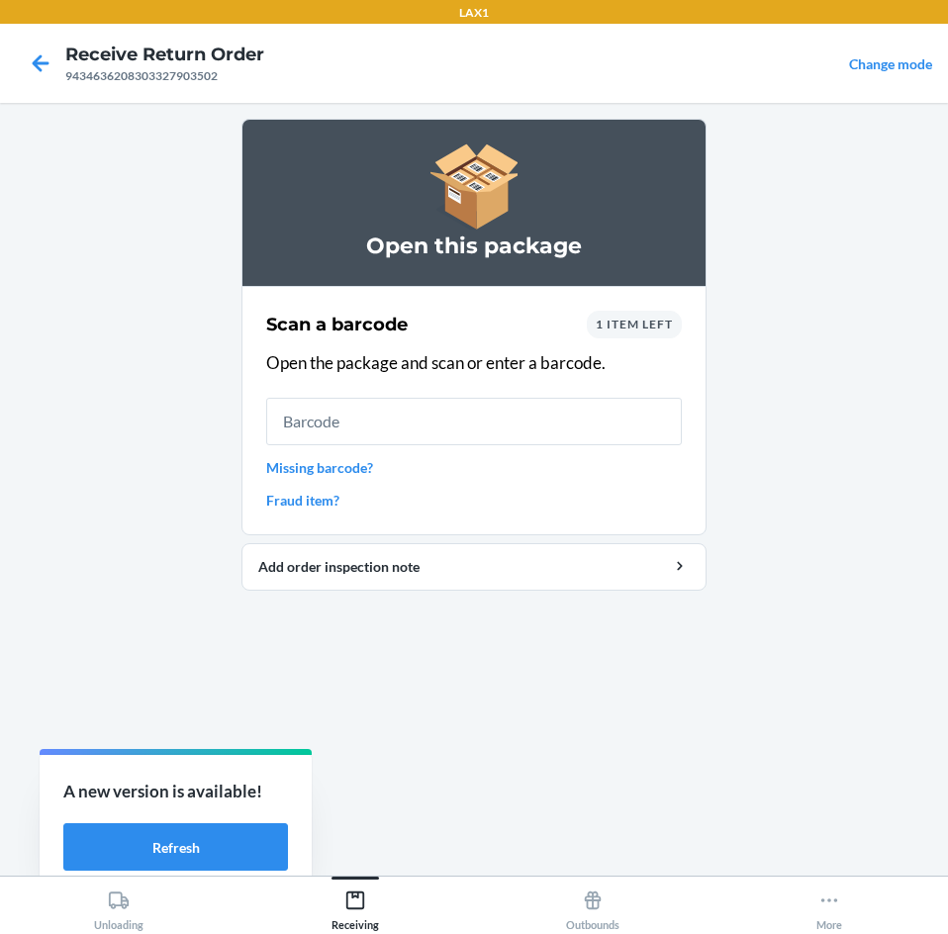
click at [434, 442] on input "text" at bounding box center [473, 421] width 415 height 47
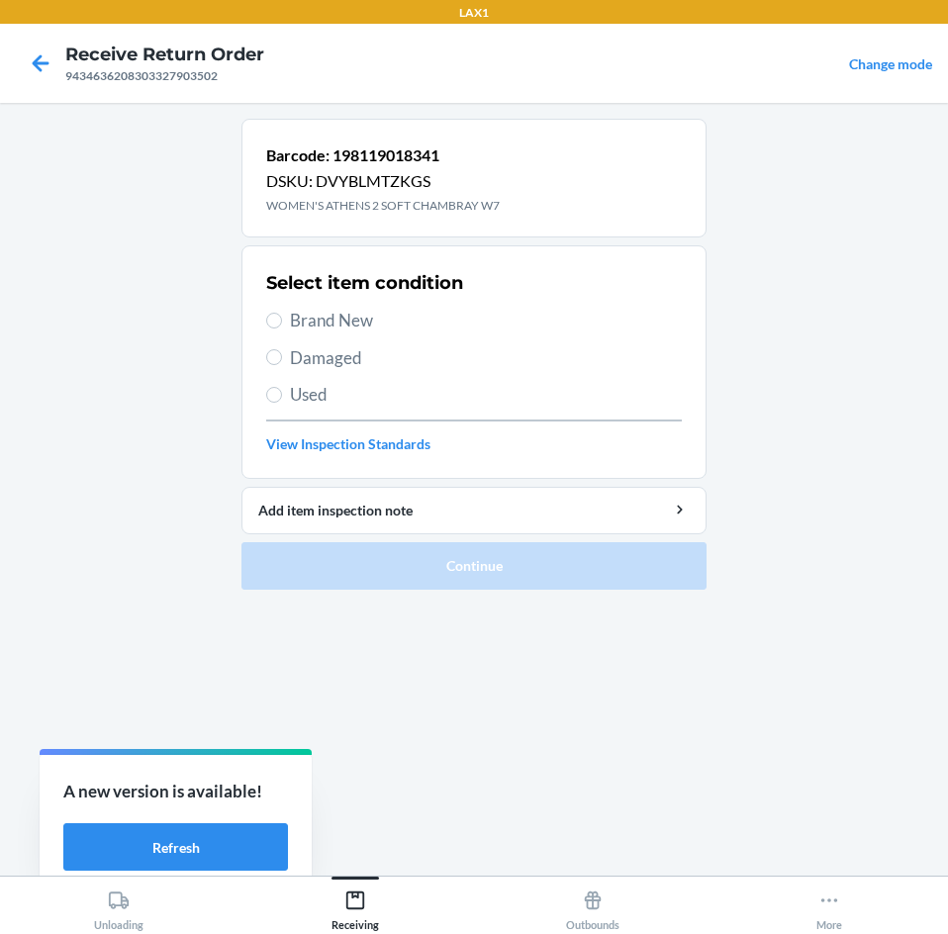
click at [330, 320] on span "Brand New" at bounding box center [486, 321] width 392 height 26
click at [282, 320] on input "Brand New" at bounding box center [274, 321] width 16 height 16
radio input "true"
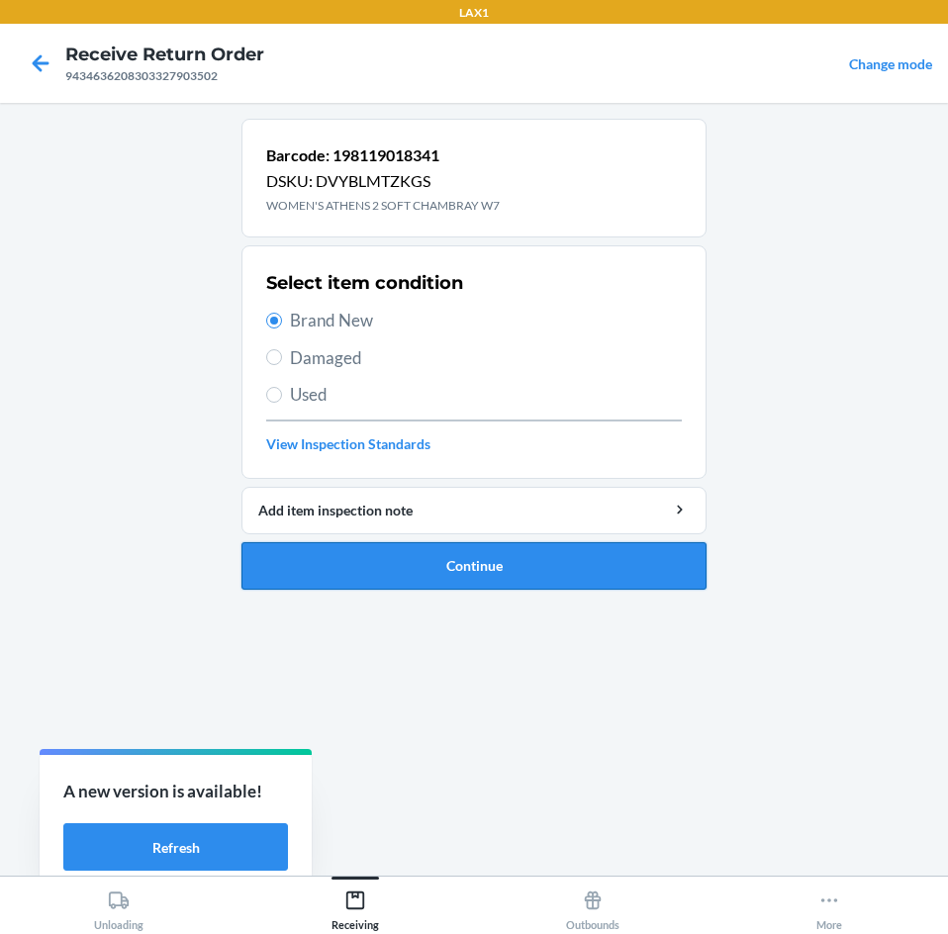
click at [532, 575] on button "Continue" at bounding box center [473, 565] width 465 height 47
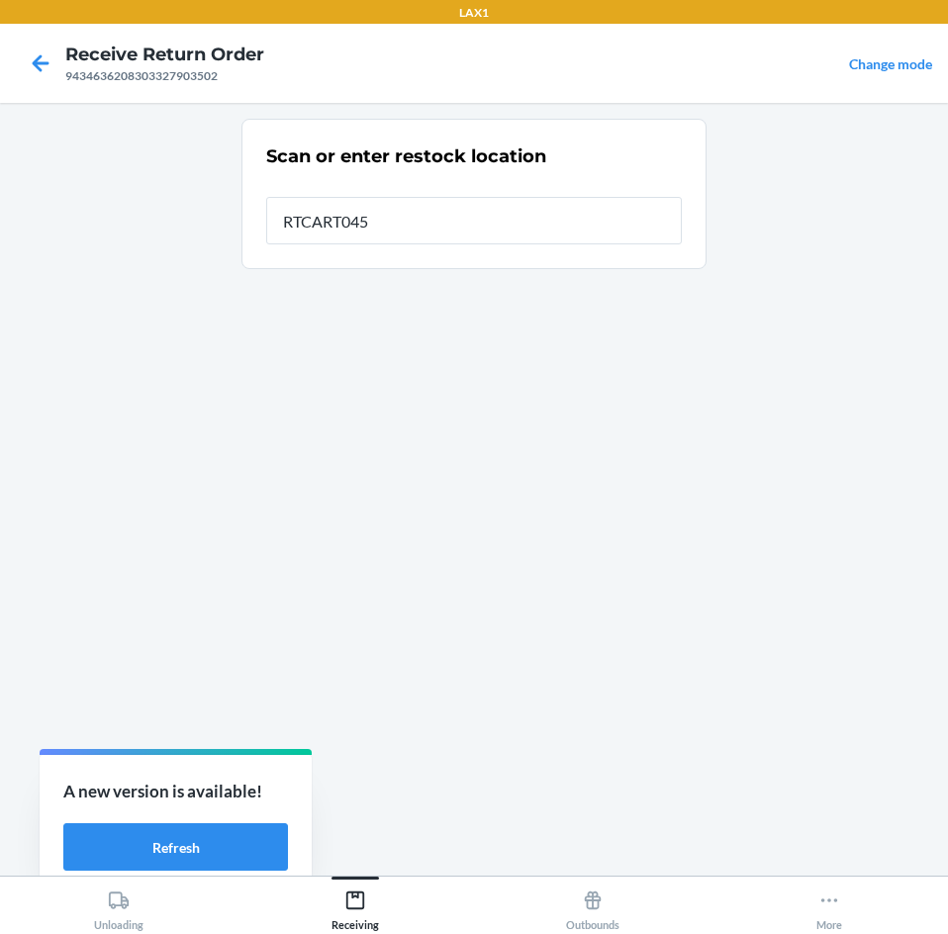
type input "RTCART045"
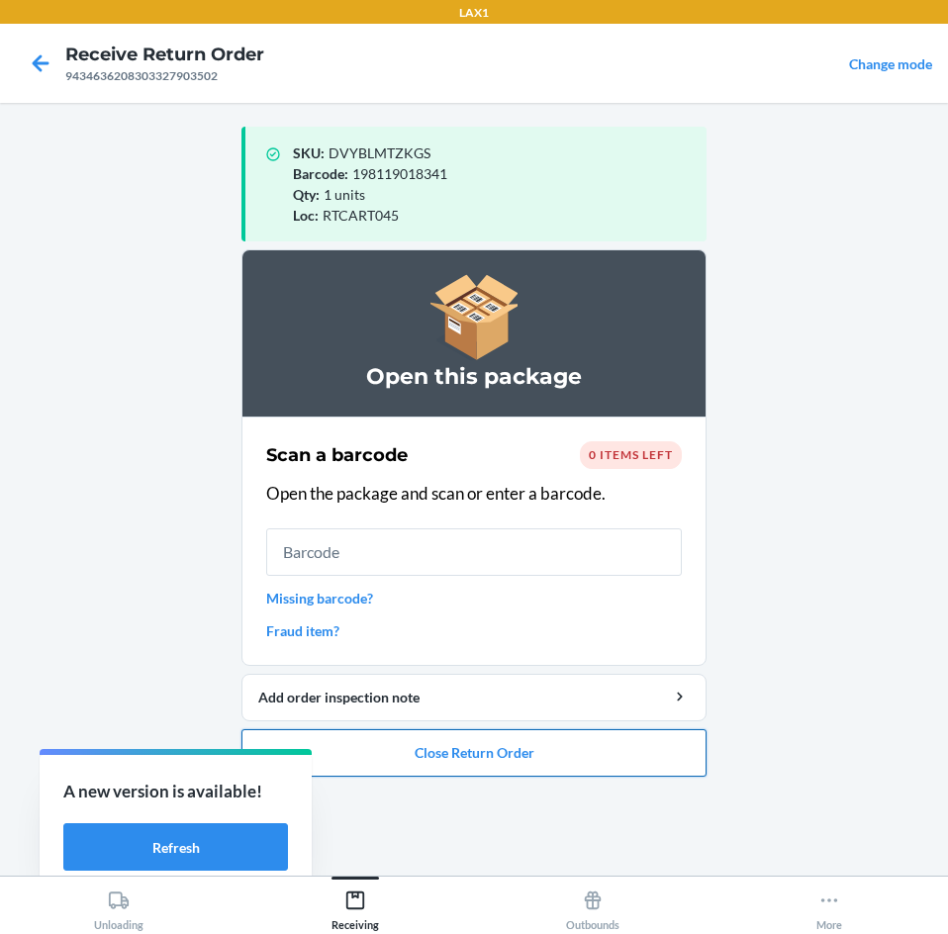
click at [544, 760] on button "Close Return Order" at bounding box center [473, 752] width 465 height 47
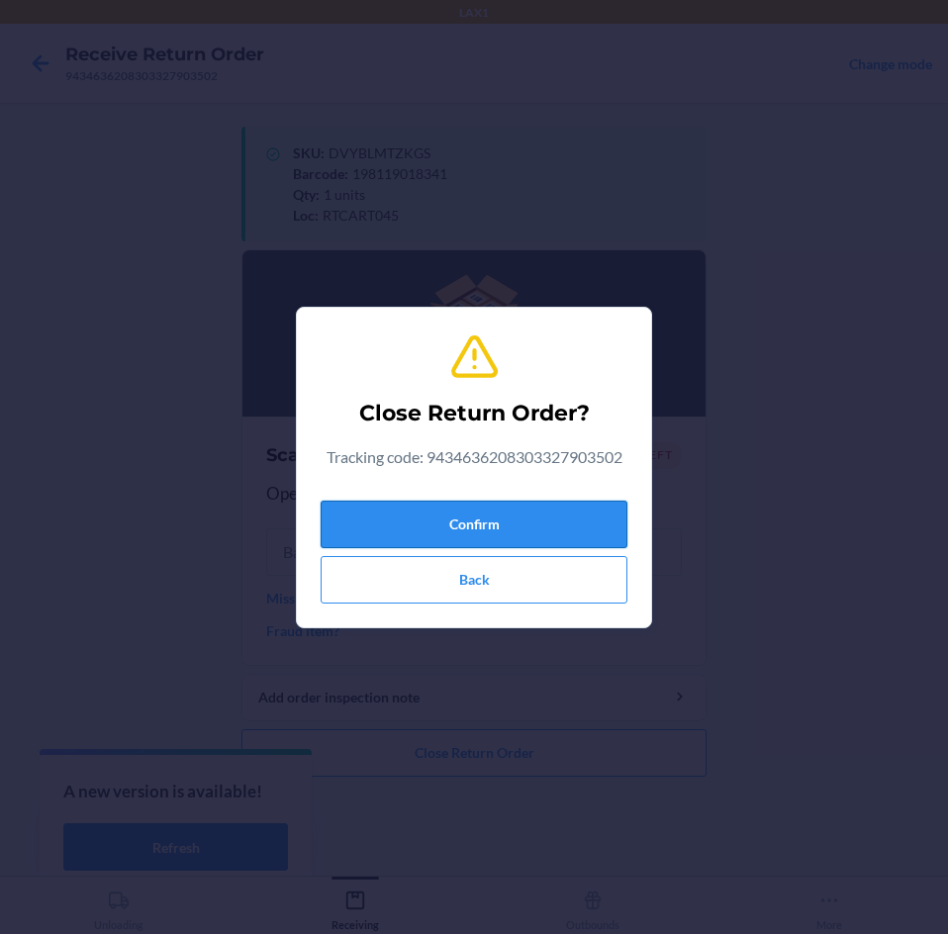
click at [524, 529] on button "Confirm" at bounding box center [473, 524] width 307 height 47
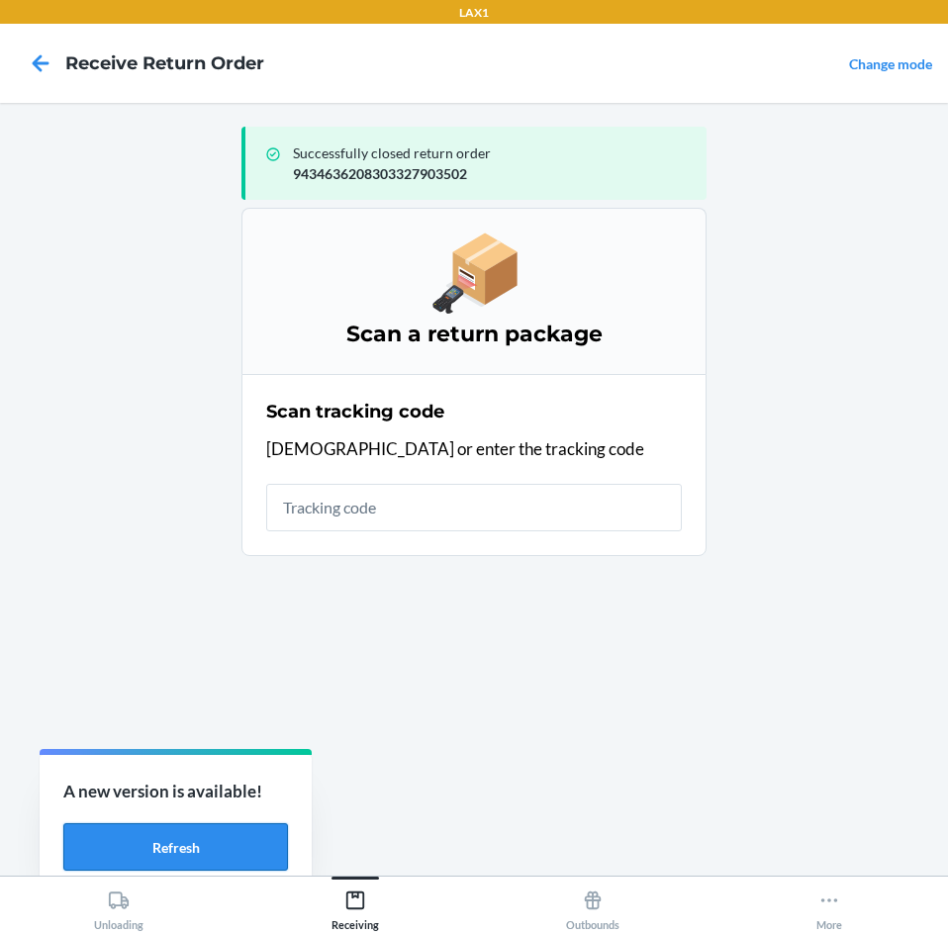
click at [252, 838] on button "Refresh" at bounding box center [175, 846] width 225 height 47
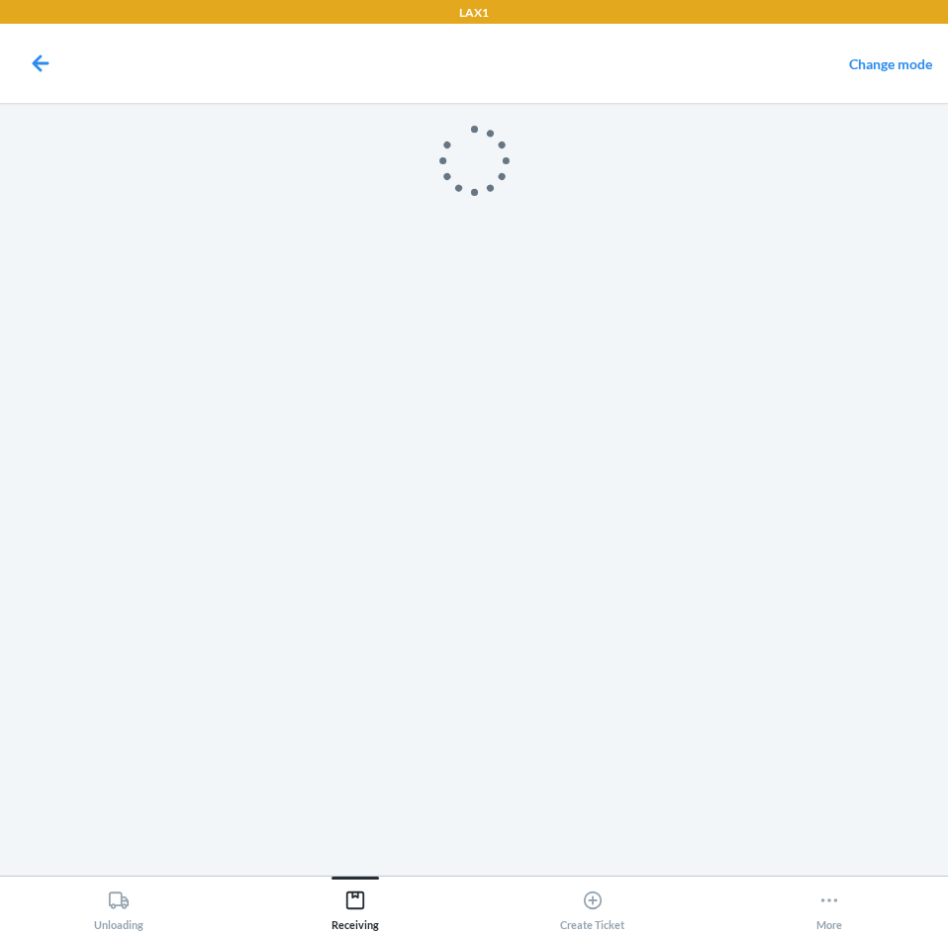
click at [252, 838] on main at bounding box center [474, 489] width 948 height 773
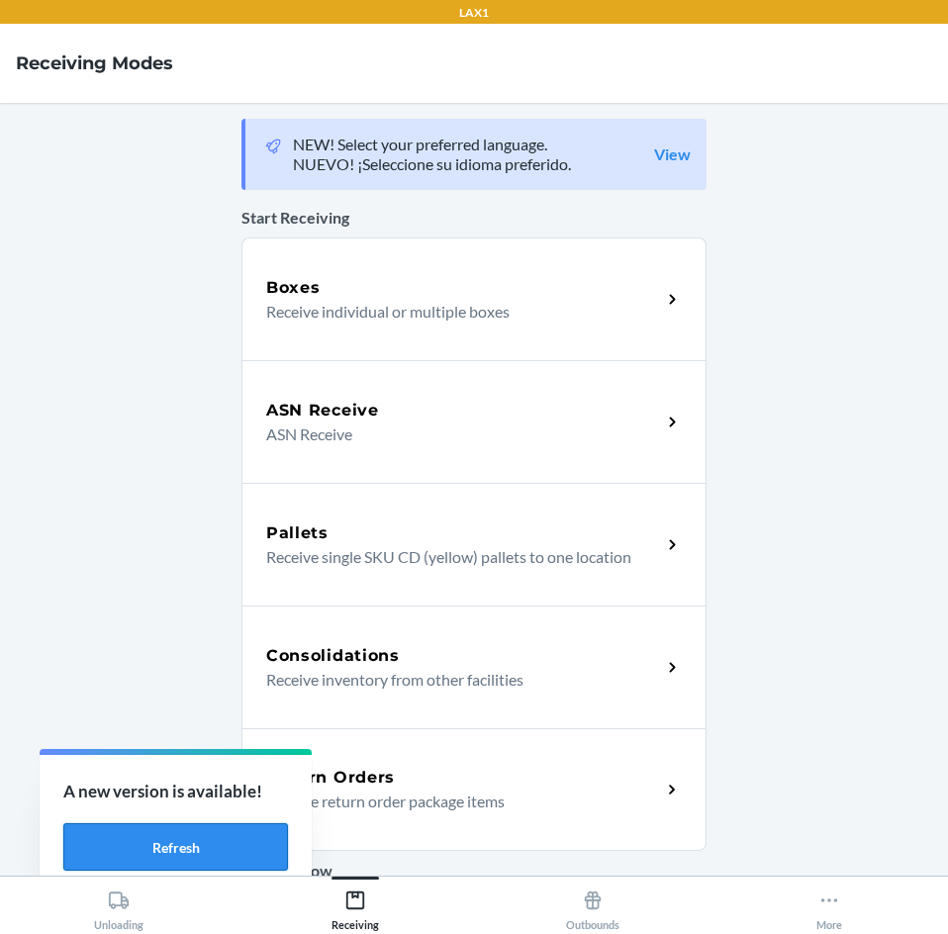
click at [181, 849] on button "Refresh" at bounding box center [175, 846] width 225 height 47
click at [526, 797] on p "Receive return order package items" at bounding box center [455, 801] width 379 height 24
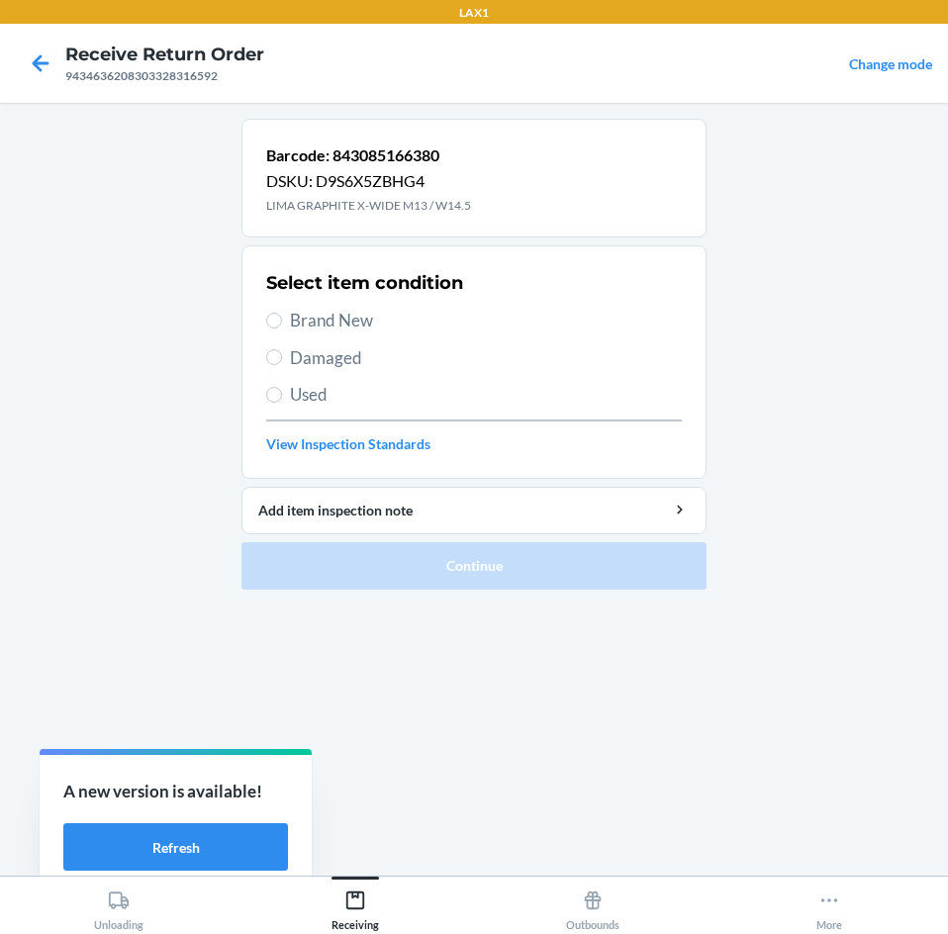
click at [334, 319] on span "Brand New" at bounding box center [486, 321] width 392 height 26
click at [282, 319] on input "Brand New" at bounding box center [274, 321] width 16 height 16
radio input "true"
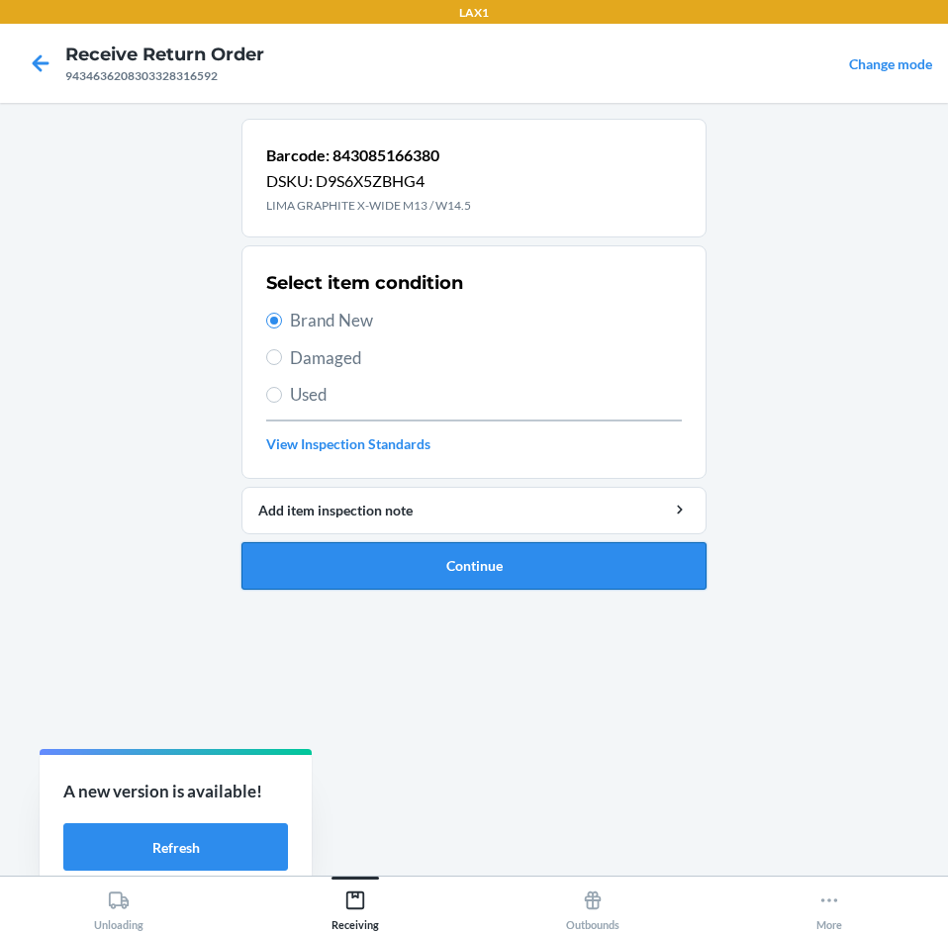
click at [610, 560] on button "Continue" at bounding box center [473, 565] width 465 height 47
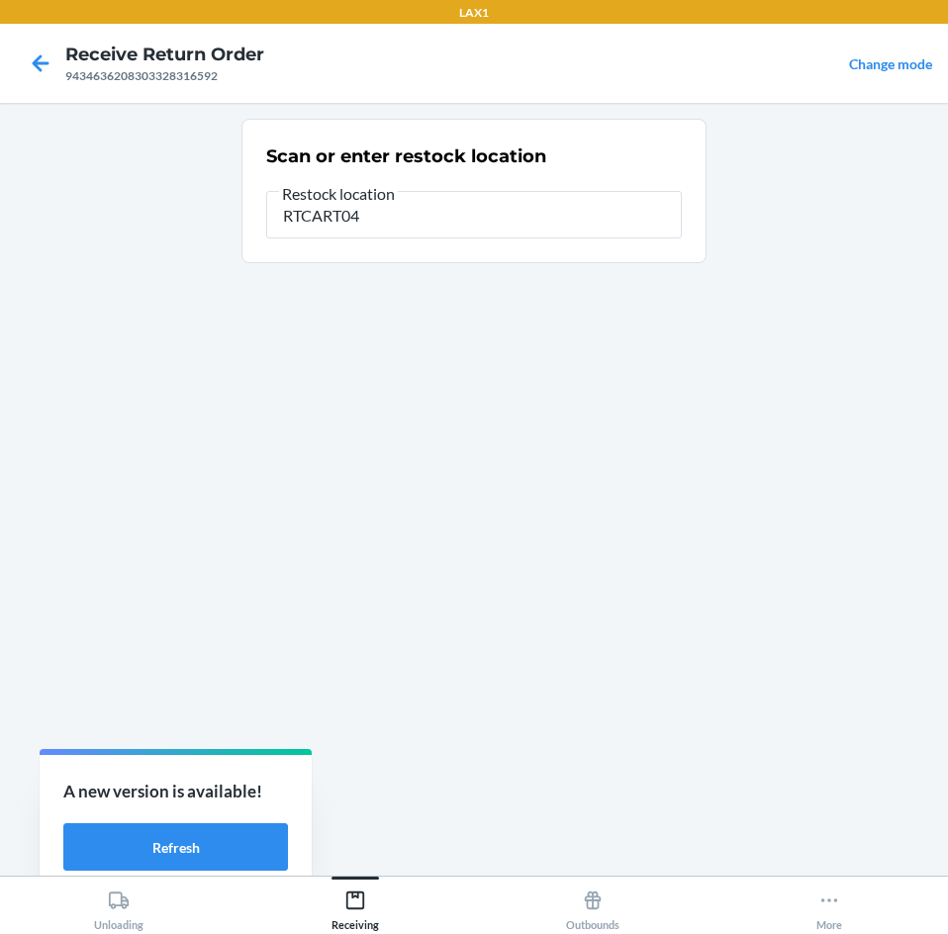
type input "RTCART045"
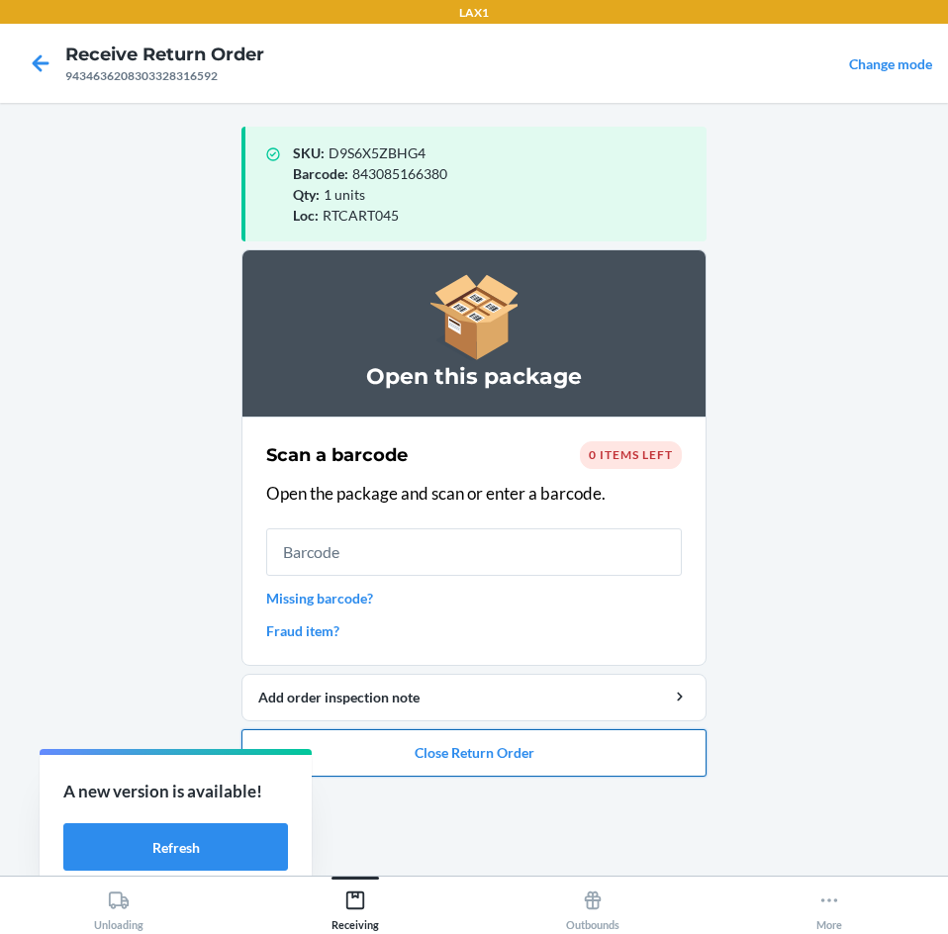
click at [491, 747] on button "Close Return Order" at bounding box center [473, 752] width 465 height 47
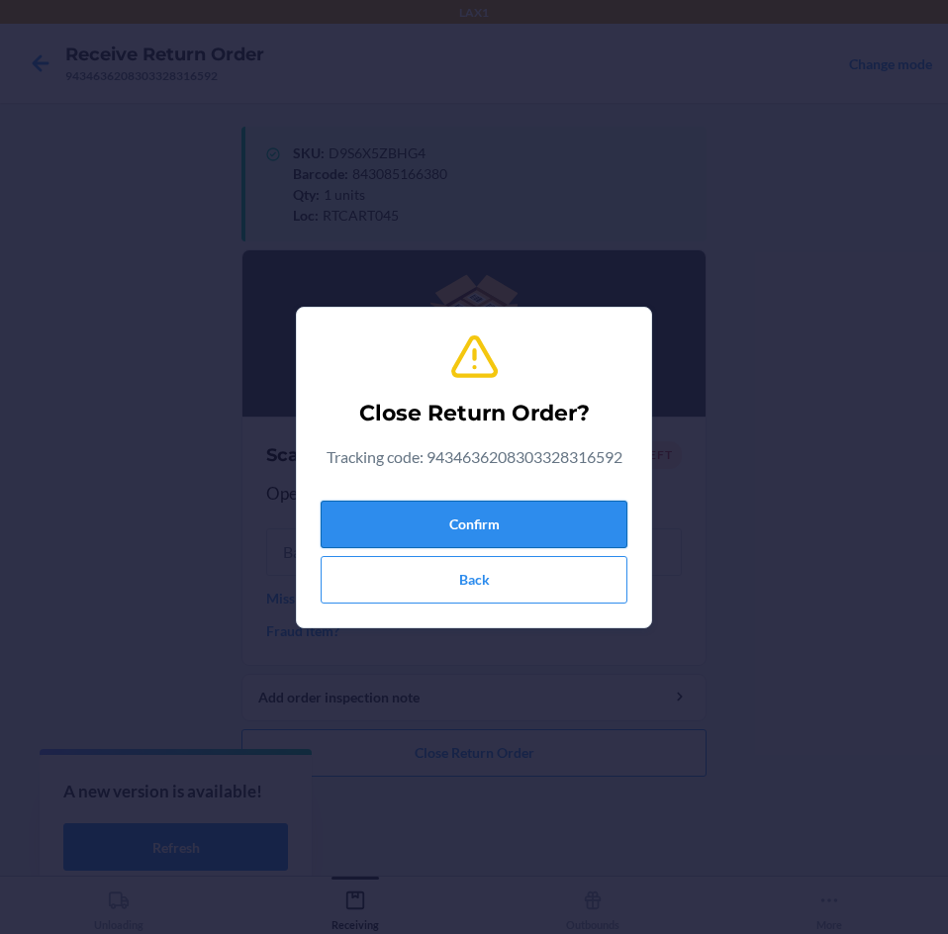
click at [537, 523] on button "Confirm" at bounding box center [473, 524] width 307 height 47
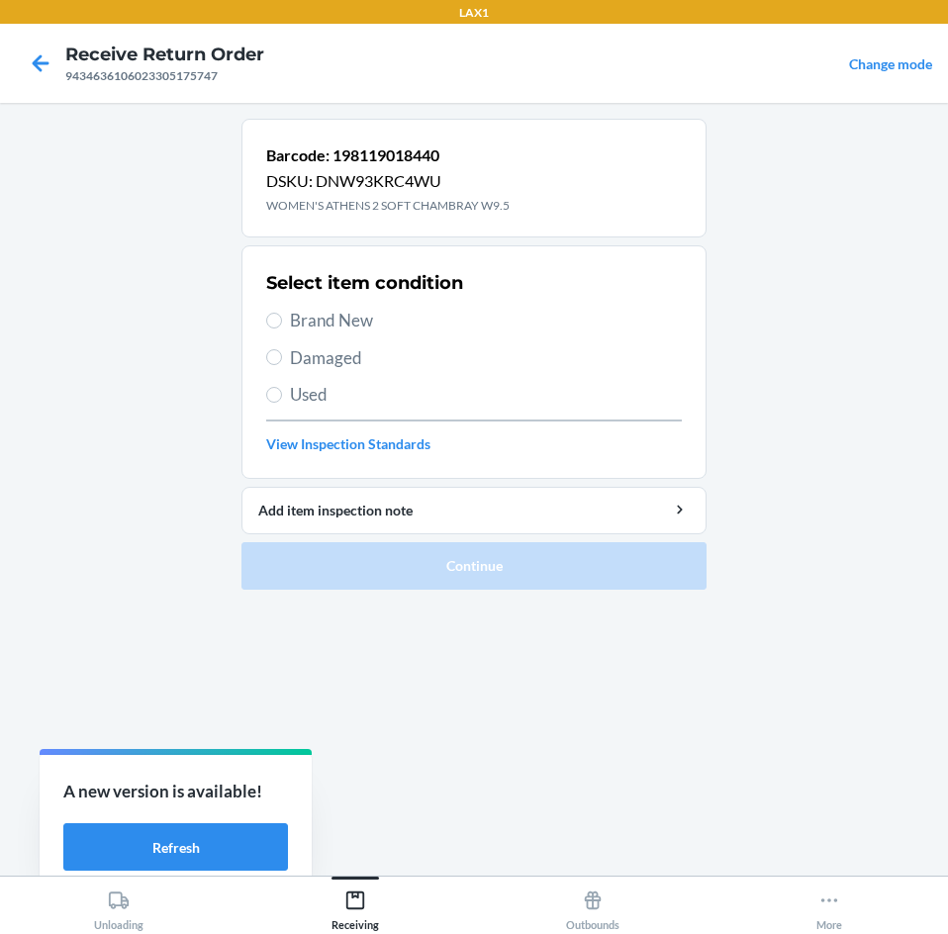
click at [316, 321] on span "Brand New" at bounding box center [486, 321] width 392 height 26
click at [282, 321] on input "Brand New" at bounding box center [274, 321] width 16 height 16
radio input "true"
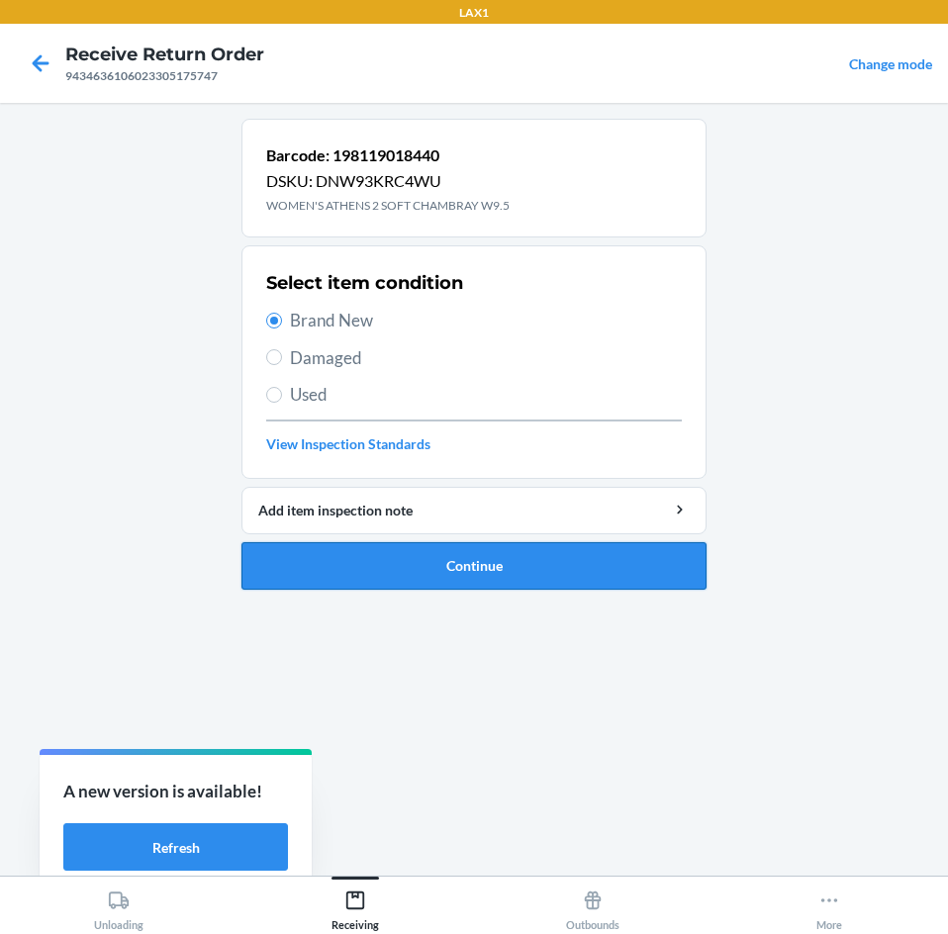
click at [475, 575] on button "Continue" at bounding box center [473, 565] width 465 height 47
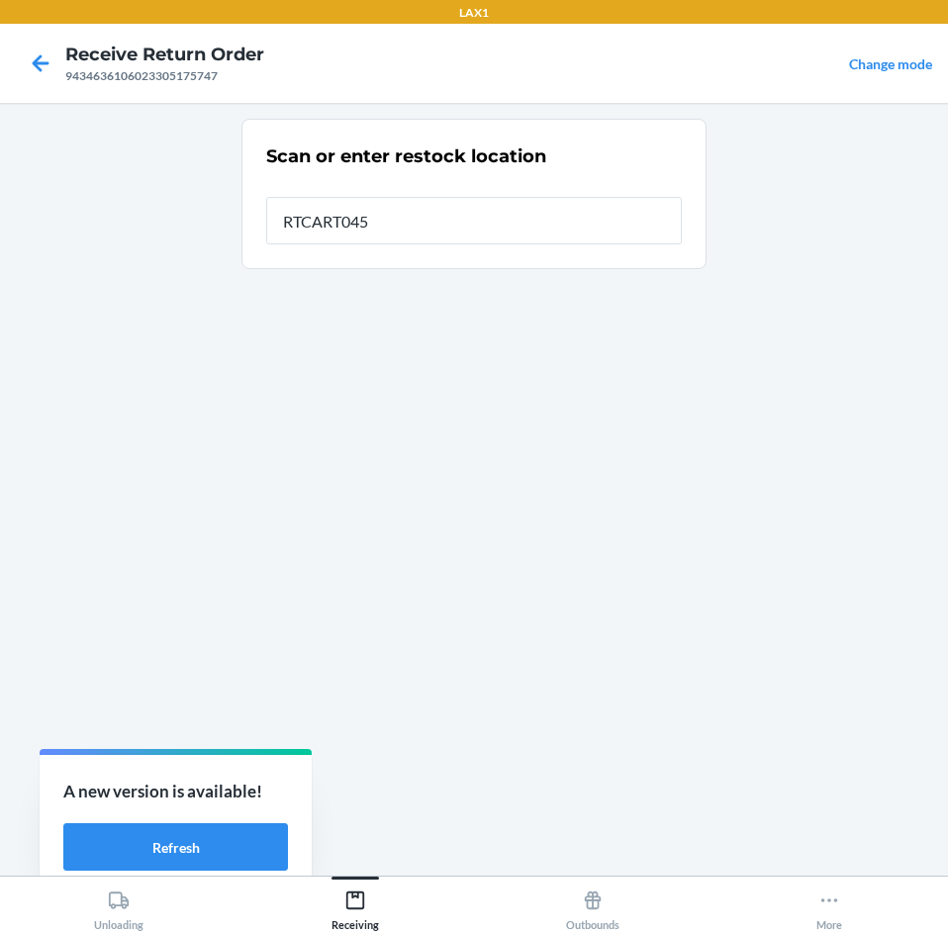
type input "RTCART045"
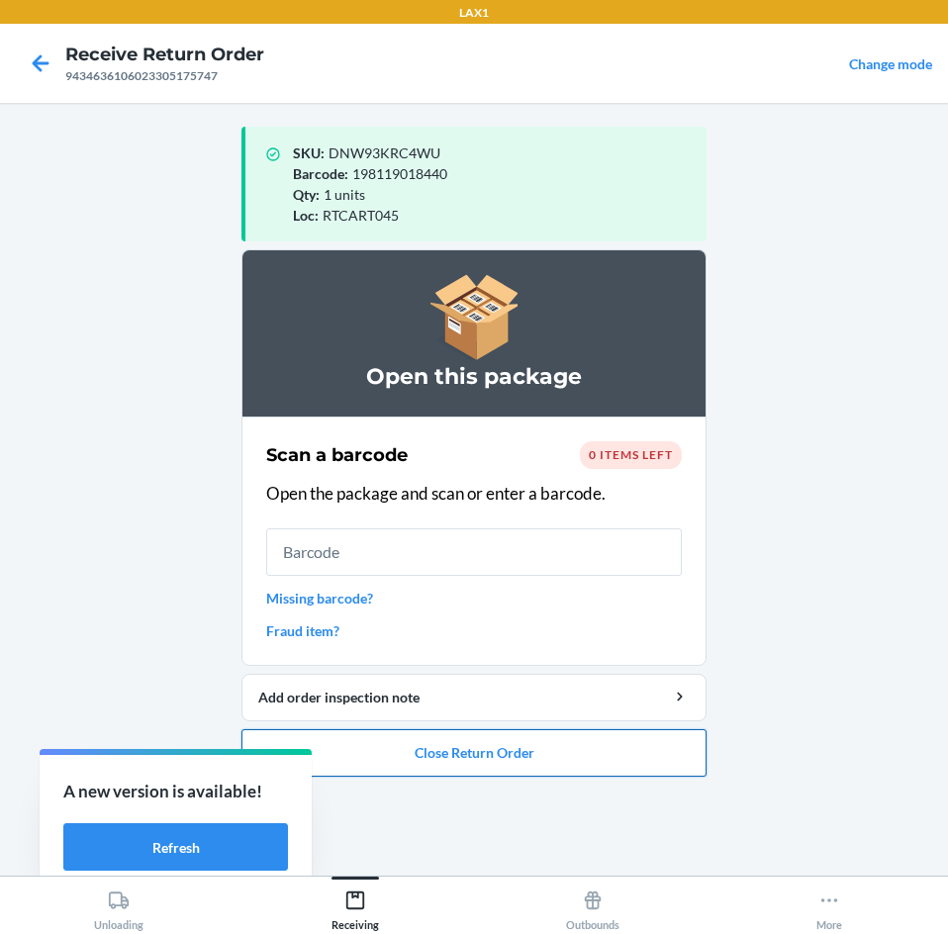
click at [553, 751] on button "Close Return Order" at bounding box center [473, 752] width 465 height 47
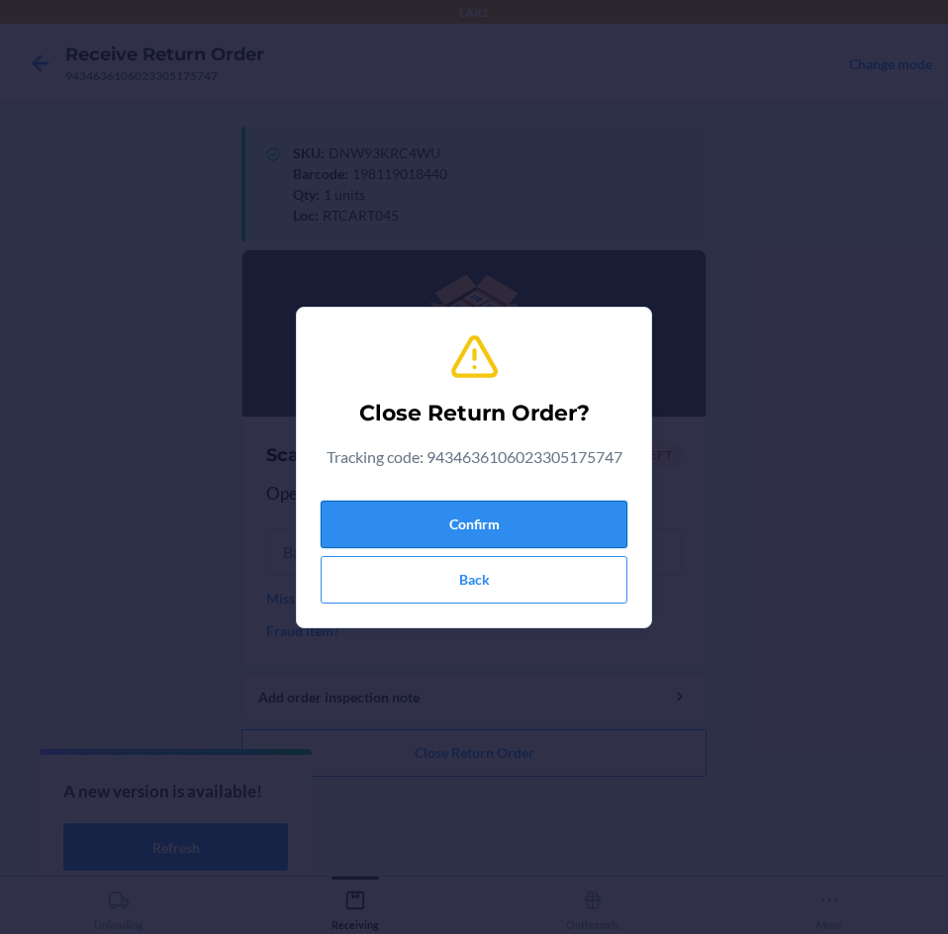
click at [544, 528] on button "Confirm" at bounding box center [473, 524] width 307 height 47
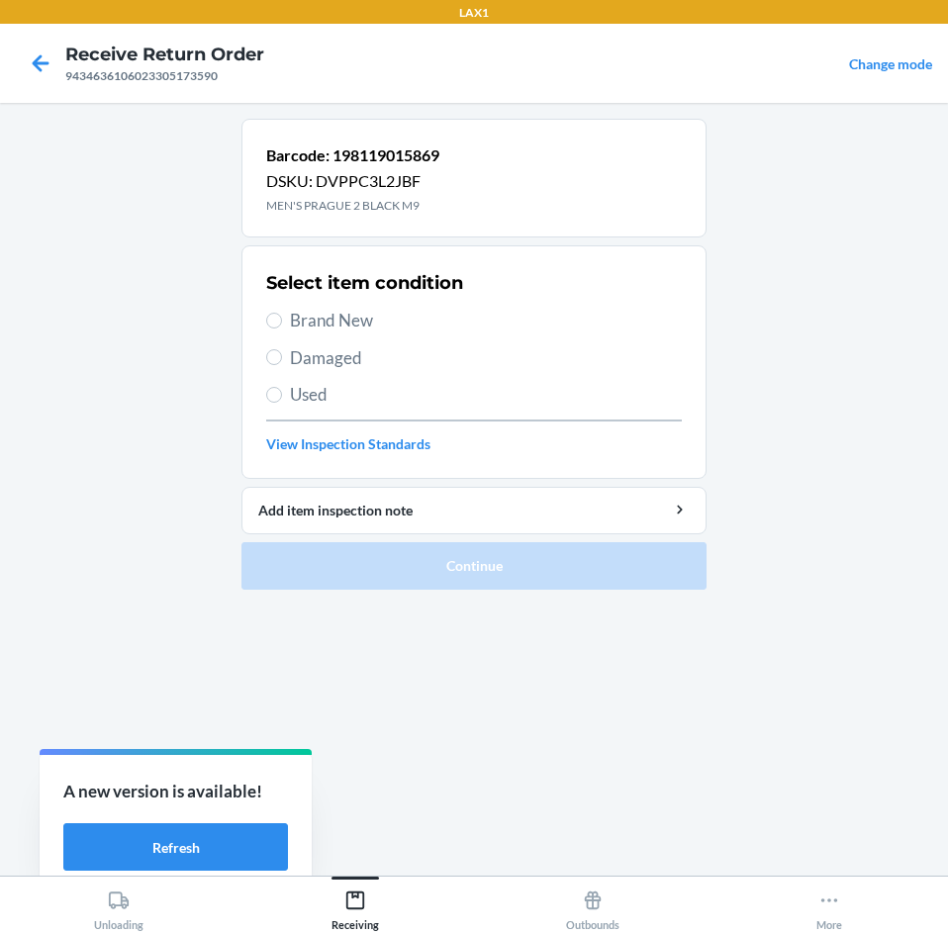
click at [338, 309] on span "Brand New" at bounding box center [486, 321] width 392 height 26
click at [282, 313] on input "Brand New" at bounding box center [274, 321] width 16 height 16
radio input "true"
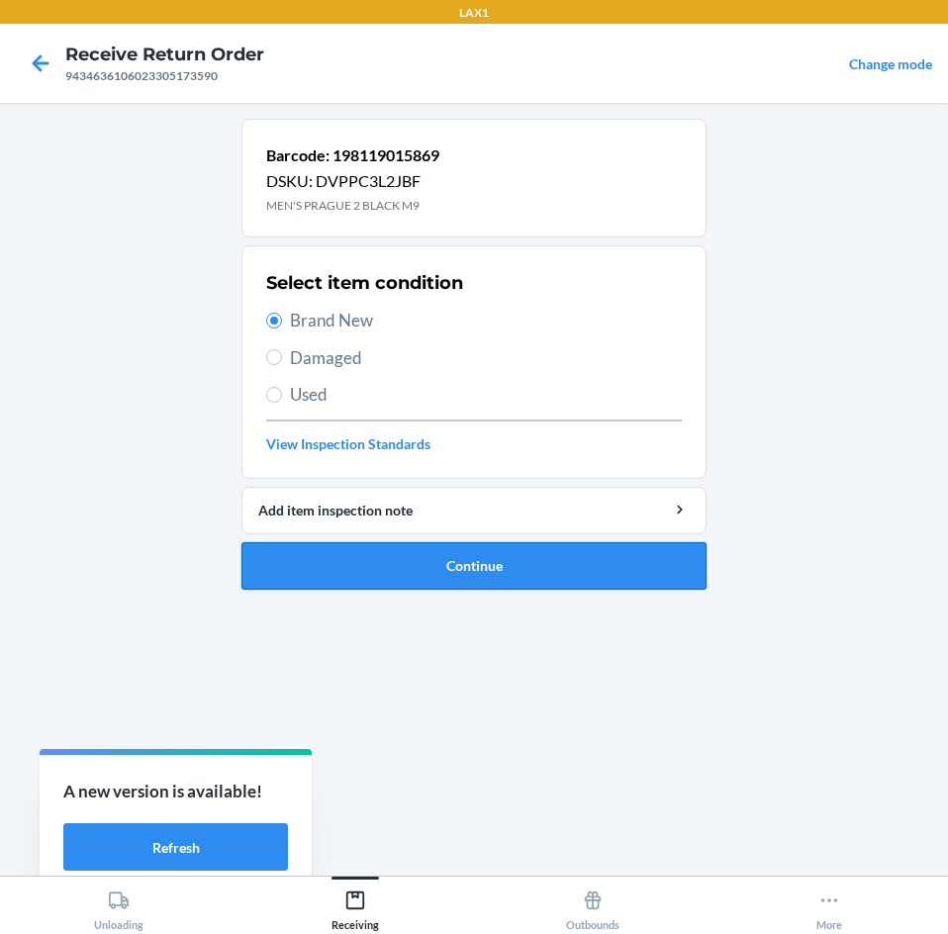
click at [452, 560] on button "Continue" at bounding box center [473, 565] width 465 height 47
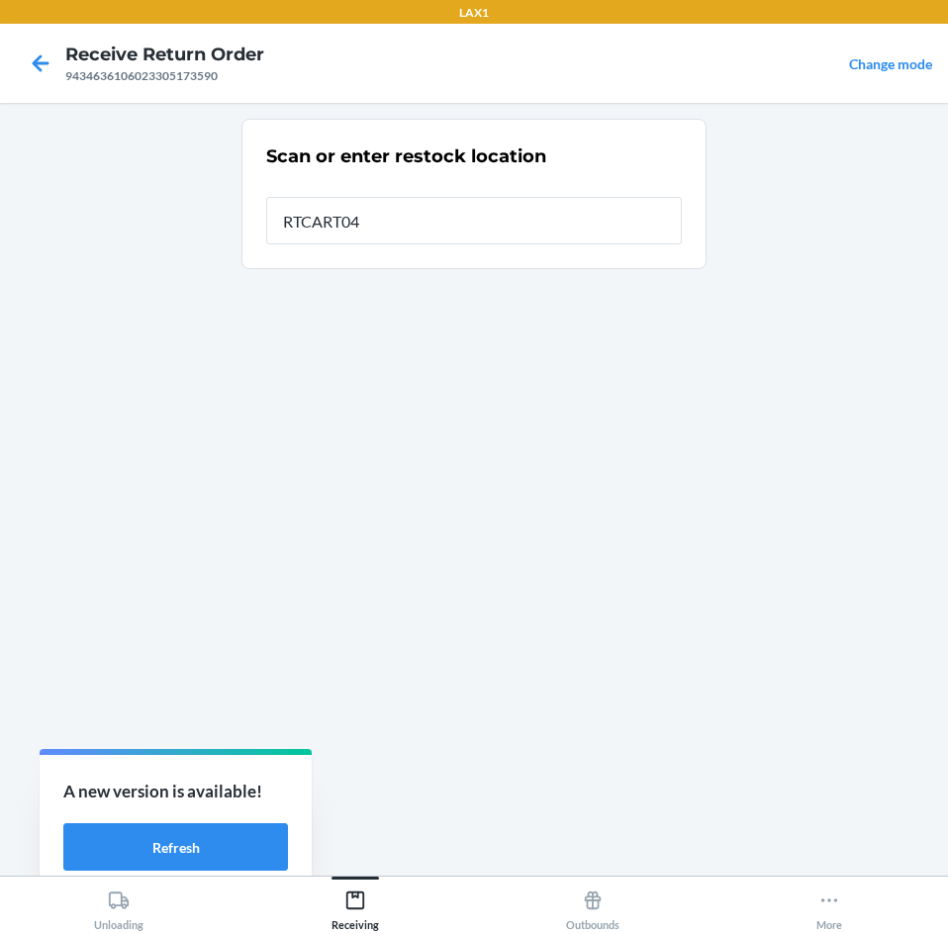
type input "RTCART045"
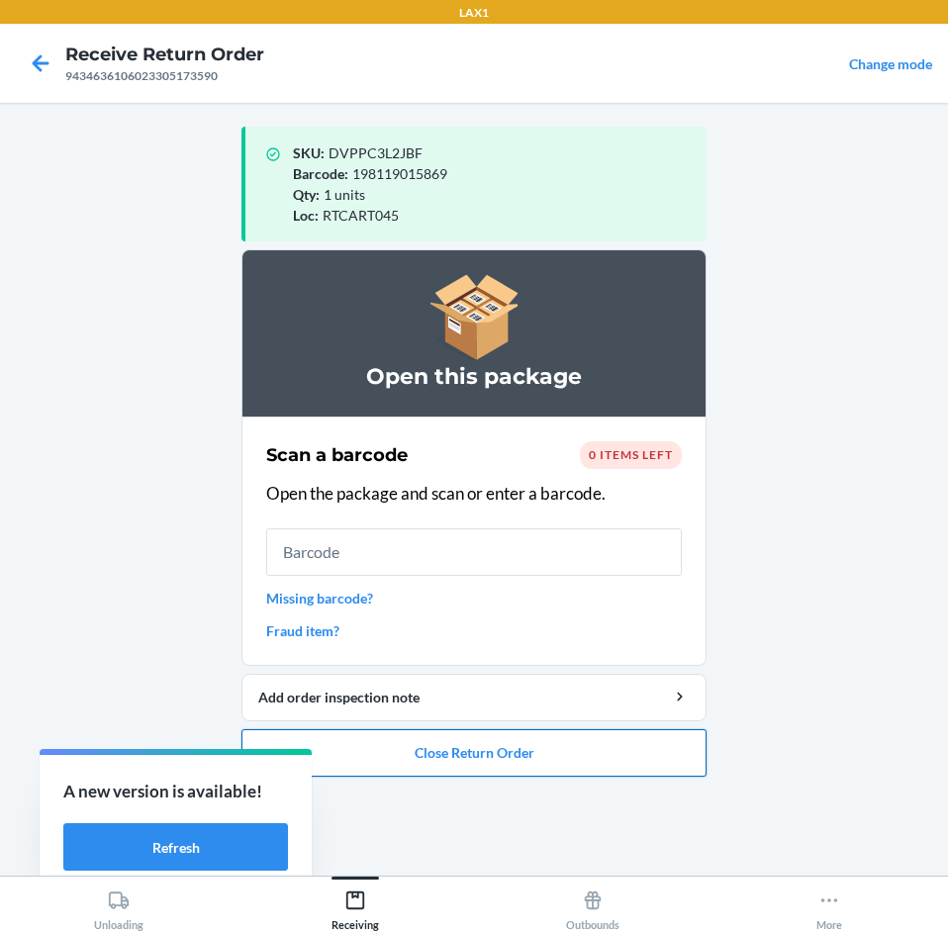
click at [491, 754] on button "Close Return Order" at bounding box center [473, 752] width 465 height 47
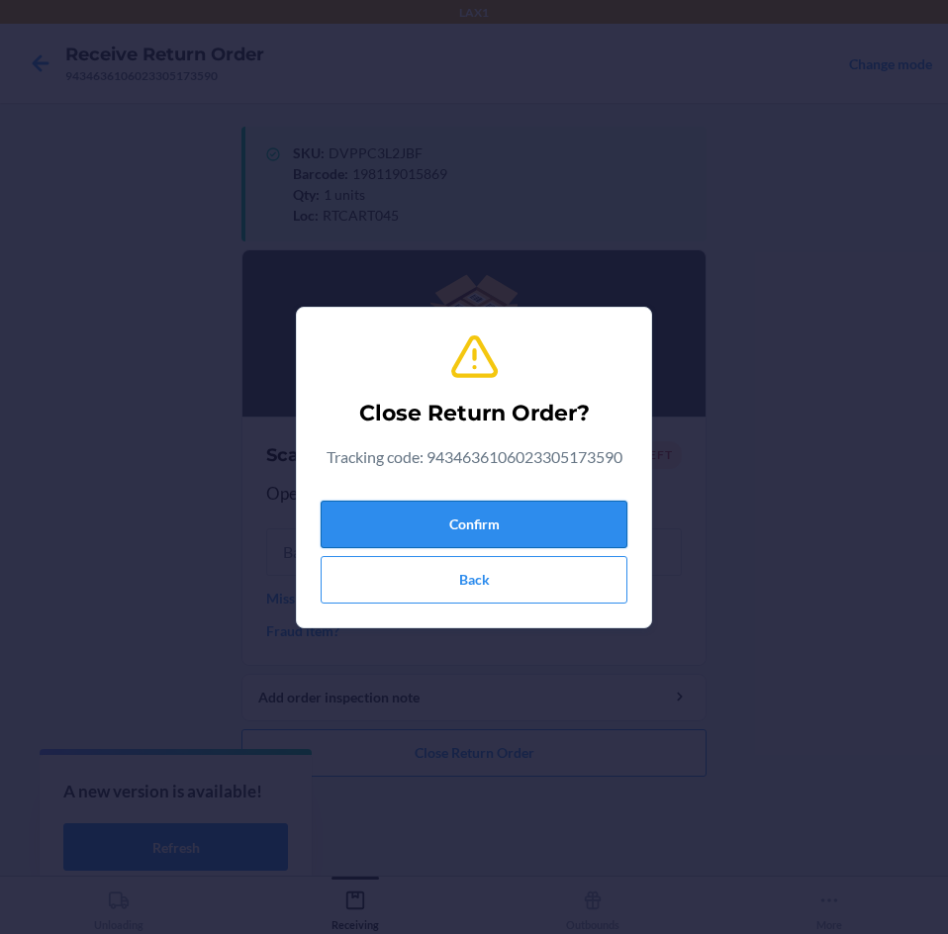
click at [505, 525] on button "Confirm" at bounding box center [473, 524] width 307 height 47
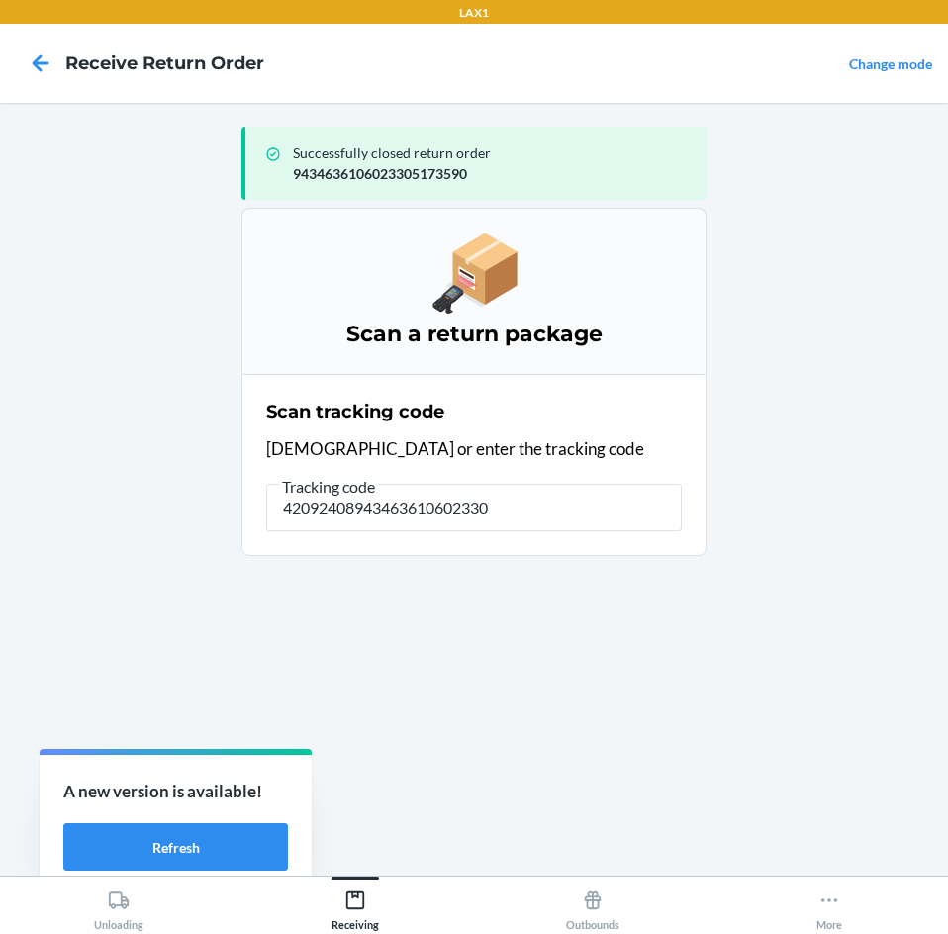
type input "420924089434636106023304"
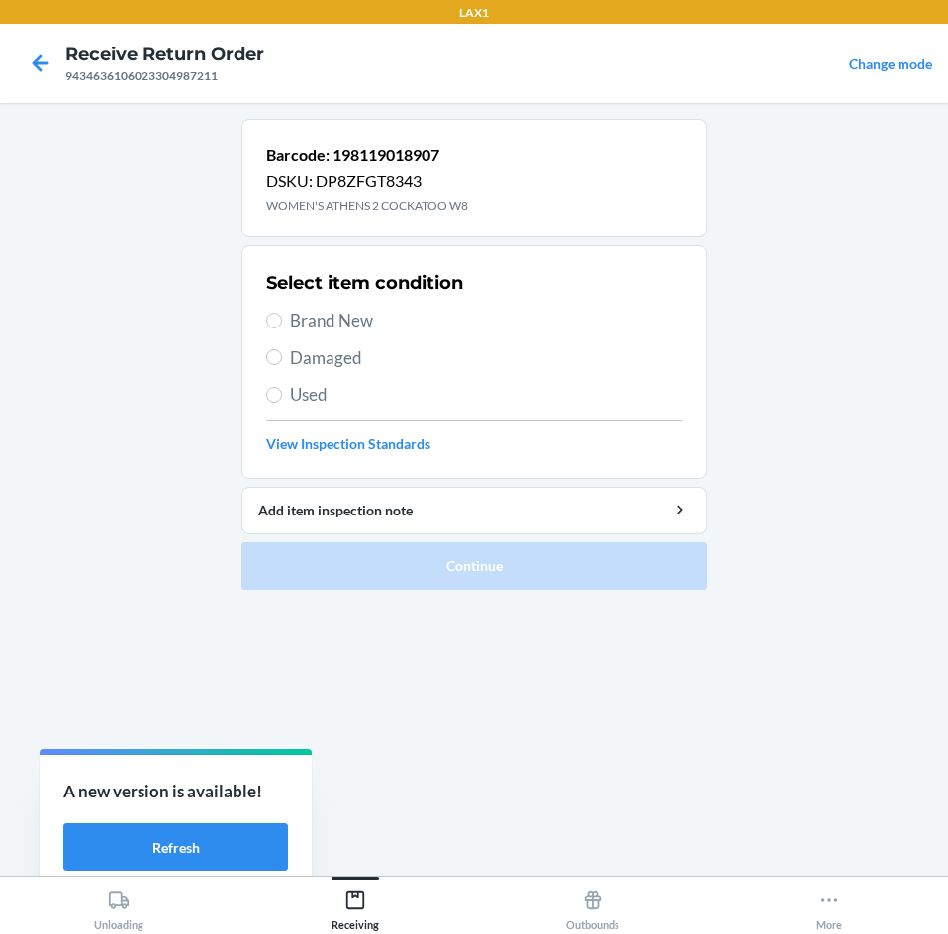
click at [331, 311] on span "Brand New" at bounding box center [486, 321] width 392 height 26
click at [282, 313] on input "Brand New" at bounding box center [274, 321] width 16 height 16
radio input "true"
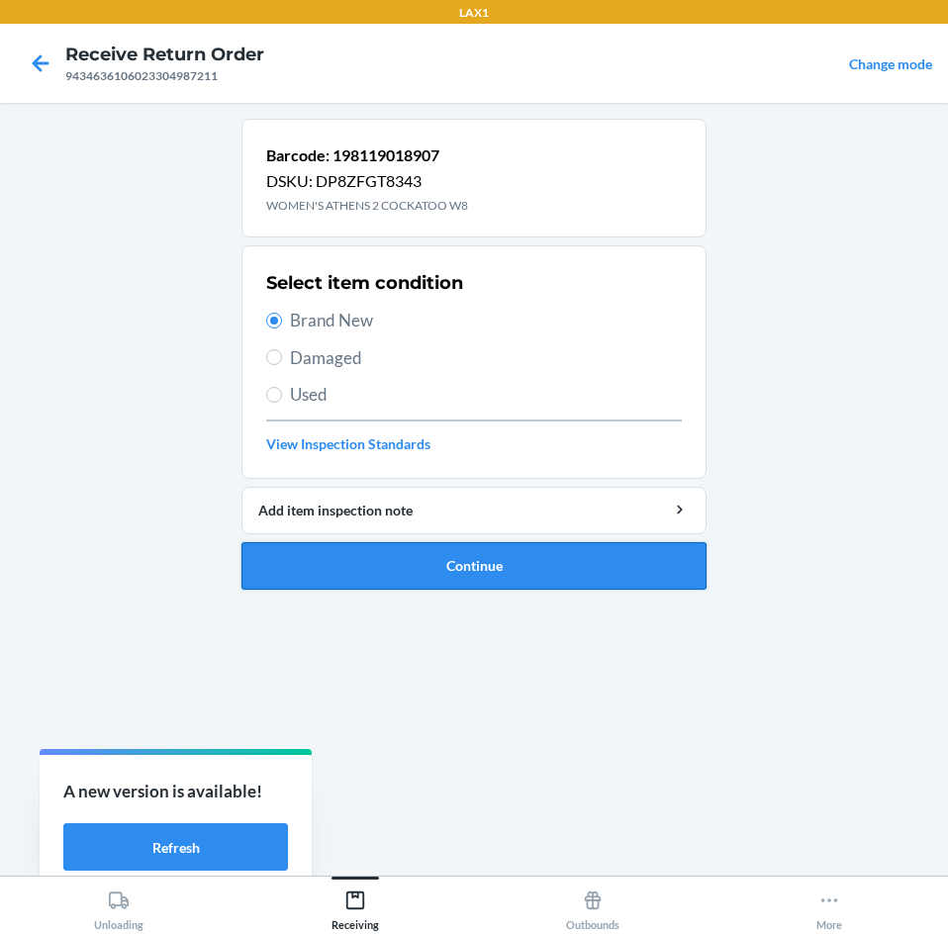
click at [420, 574] on button "Continue" at bounding box center [473, 565] width 465 height 47
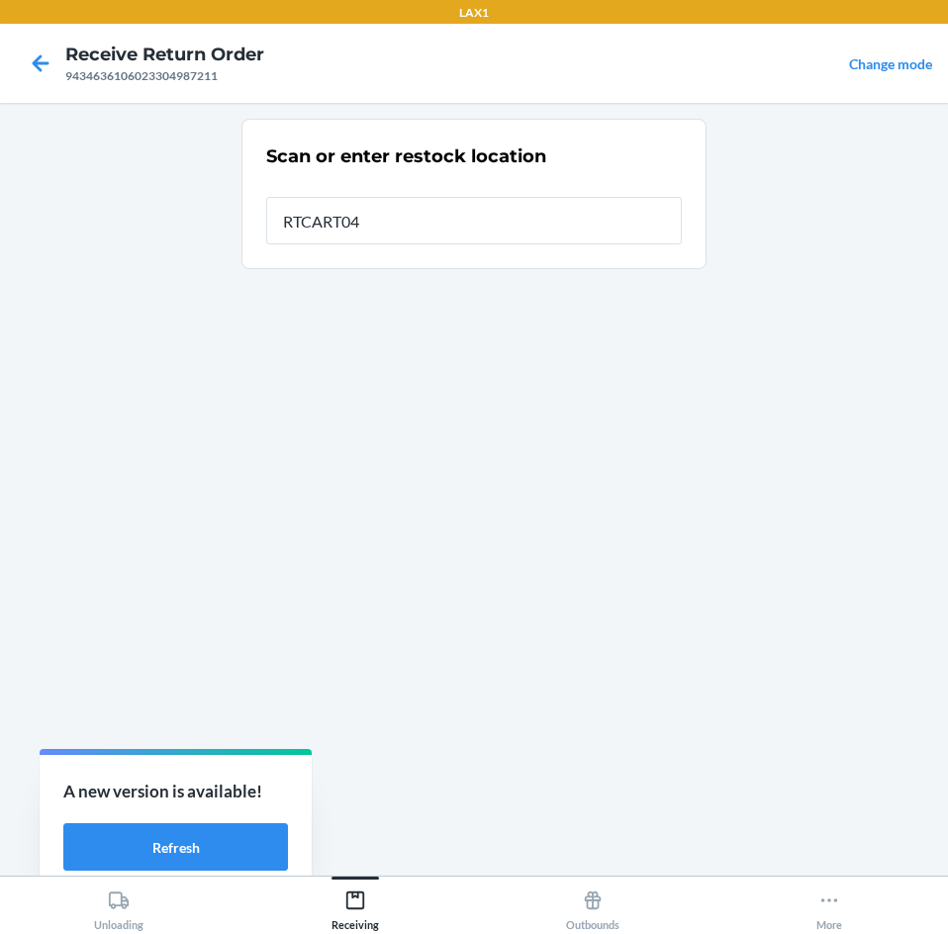
type input "RTCART045"
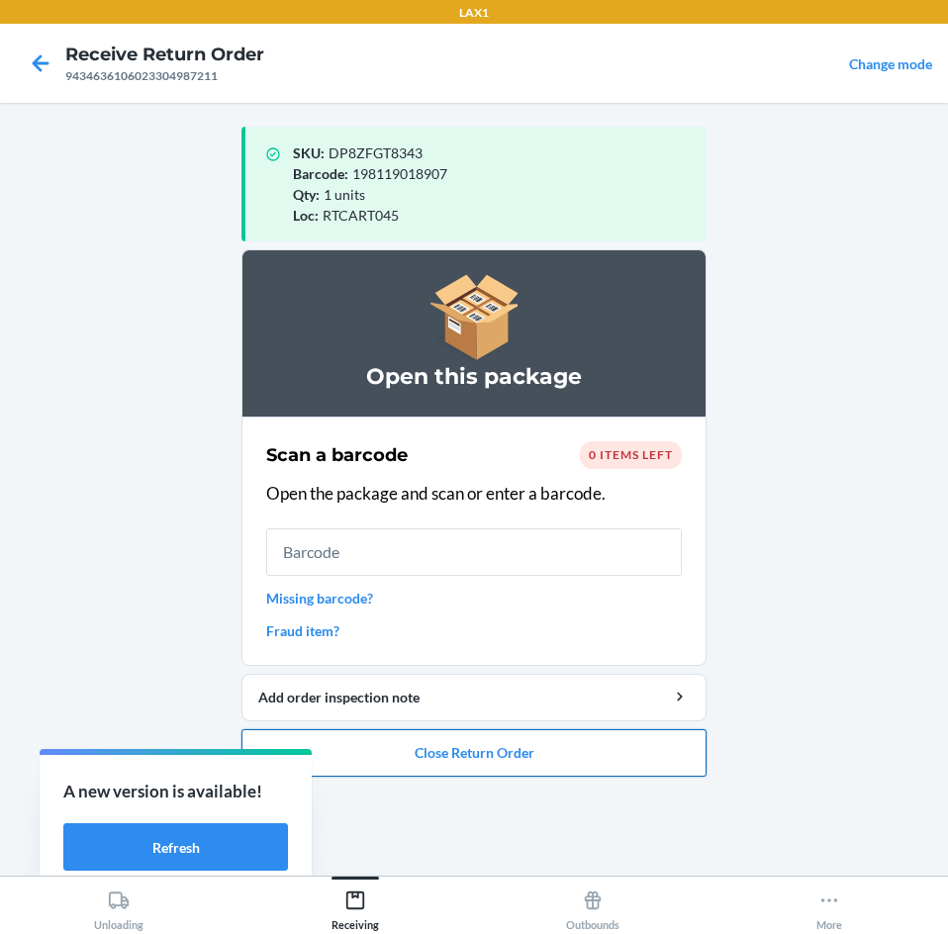
click at [445, 756] on button "Close Return Order" at bounding box center [473, 752] width 465 height 47
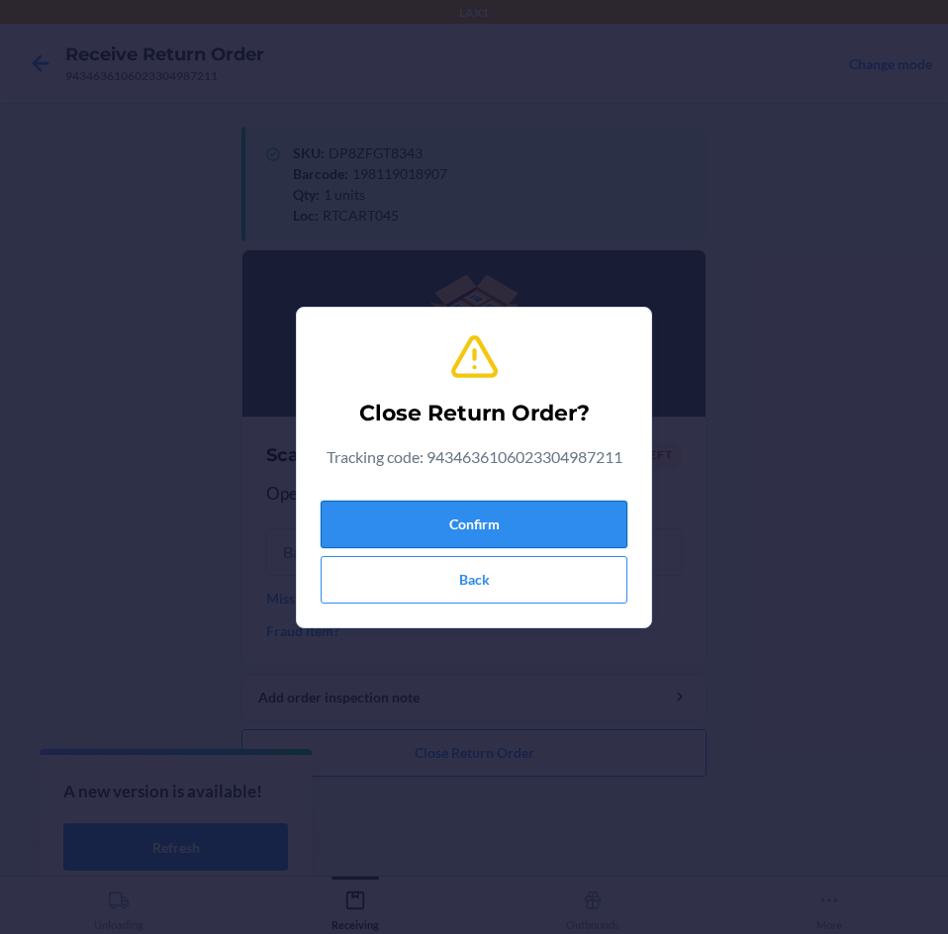
click at [499, 507] on button "Confirm" at bounding box center [473, 524] width 307 height 47
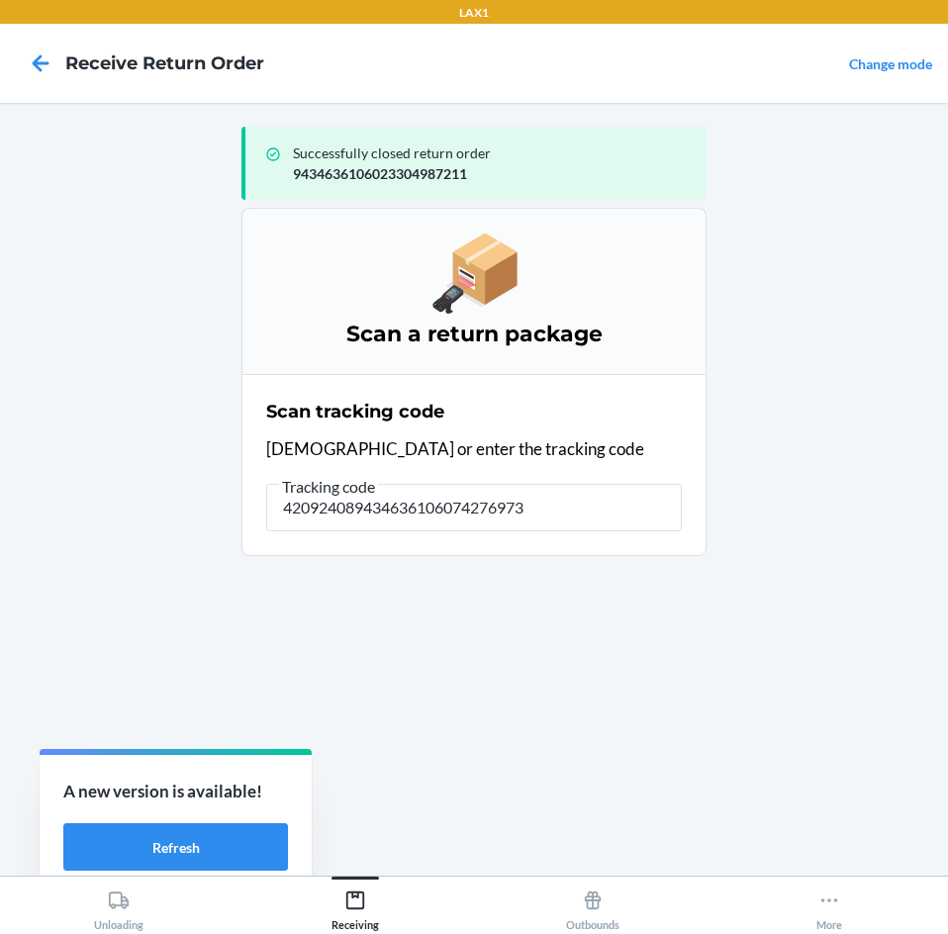
type input "4209240894346361060742769734"
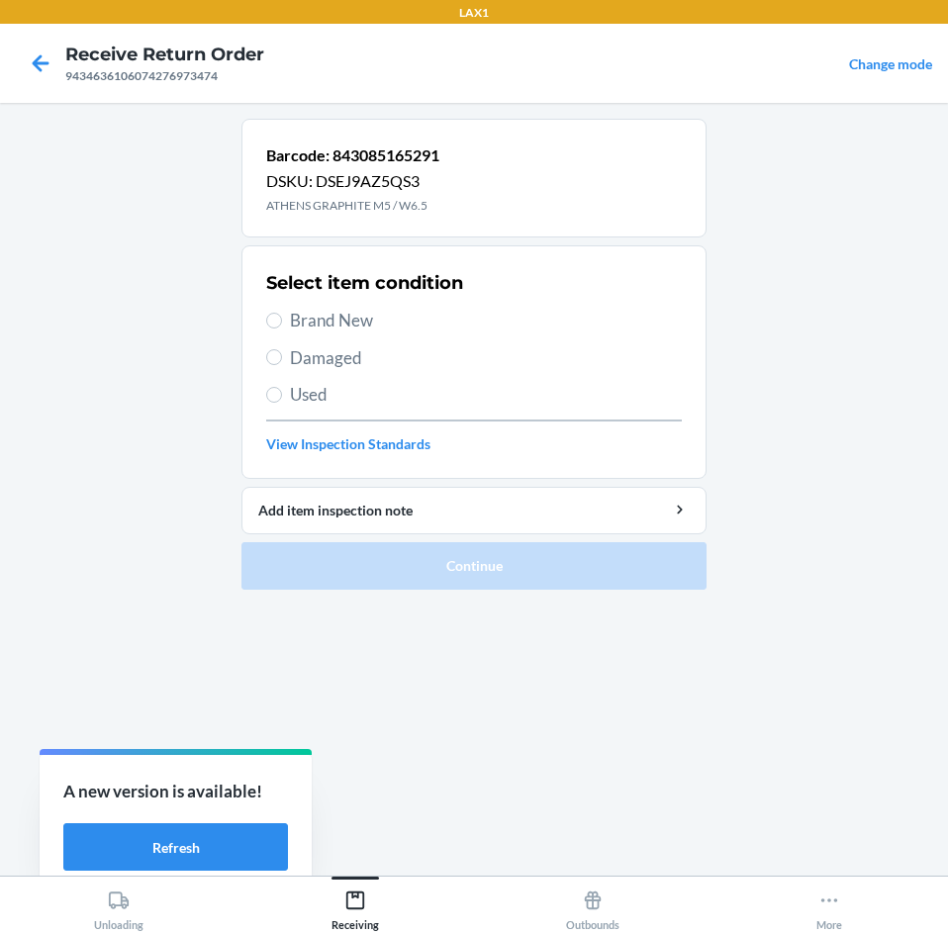
click at [305, 332] on span "Brand New" at bounding box center [486, 321] width 392 height 26
click at [282, 328] on input "Brand New" at bounding box center [274, 321] width 16 height 16
radio input "true"
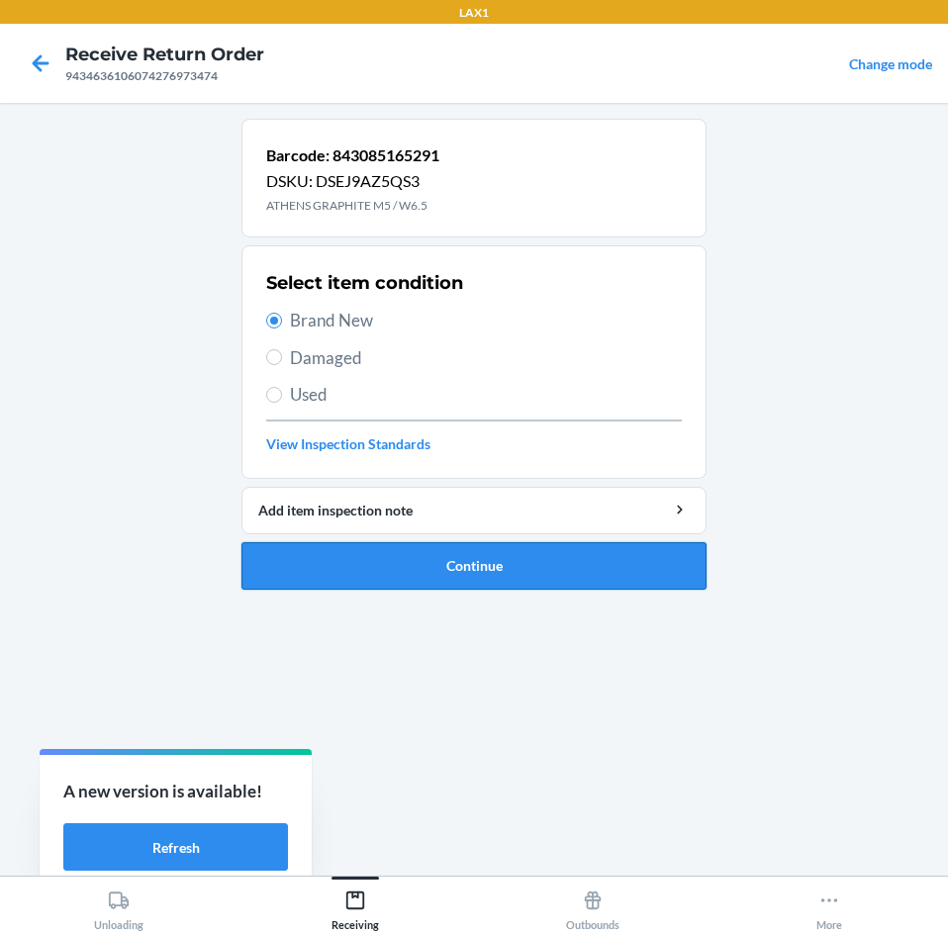
click at [491, 561] on button "Continue" at bounding box center [473, 565] width 465 height 47
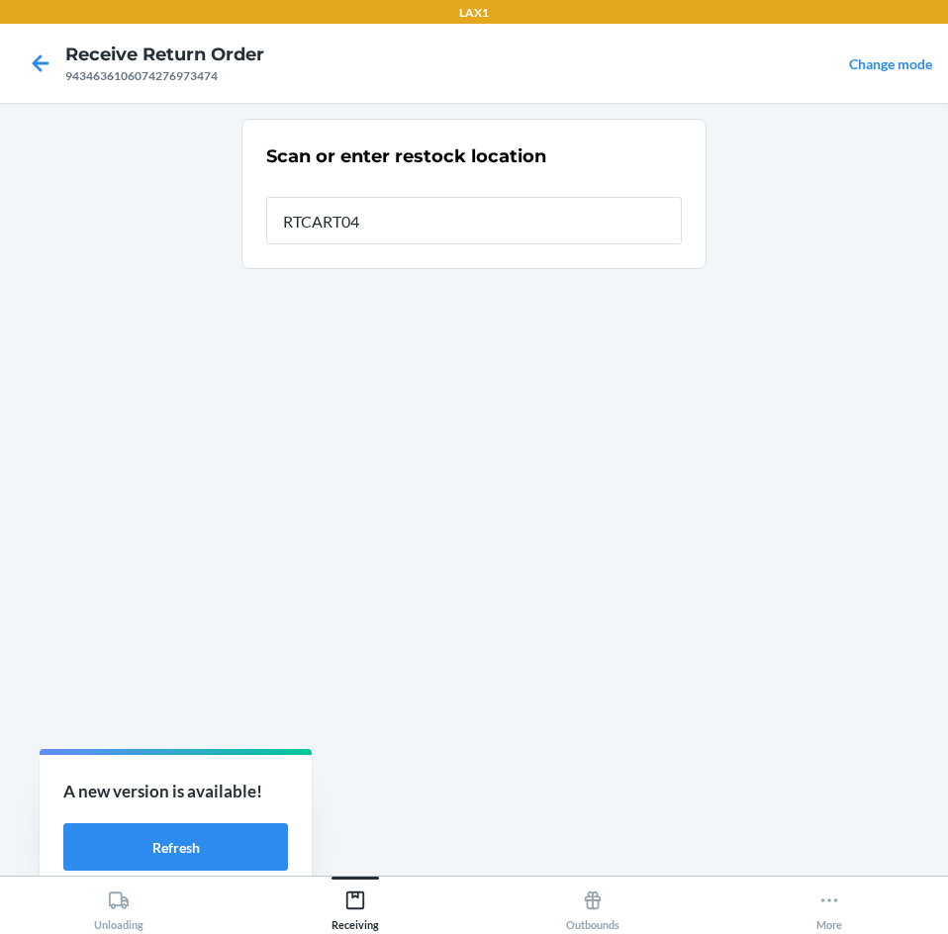
type input "RTCART045"
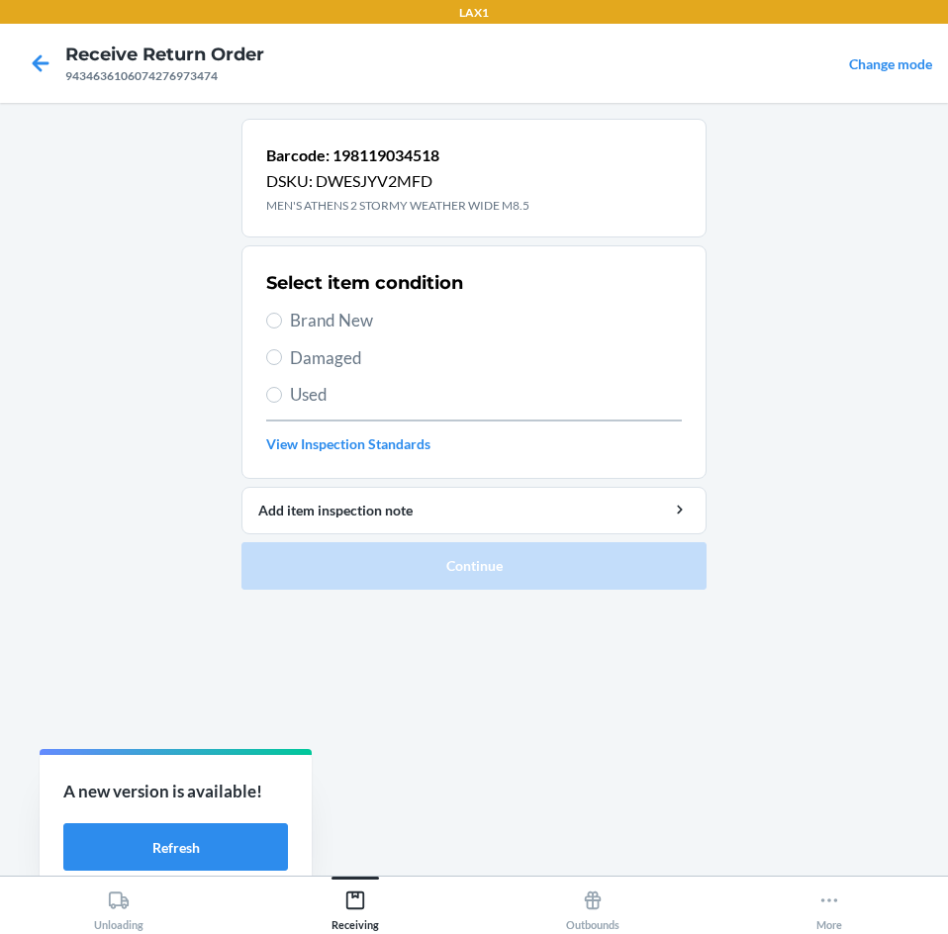
click at [330, 328] on span "Brand New" at bounding box center [486, 321] width 392 height 26
click at [282, 328] on input "Brand New" at bounding box center [274, 321] width 16 height 16
radio input "true"
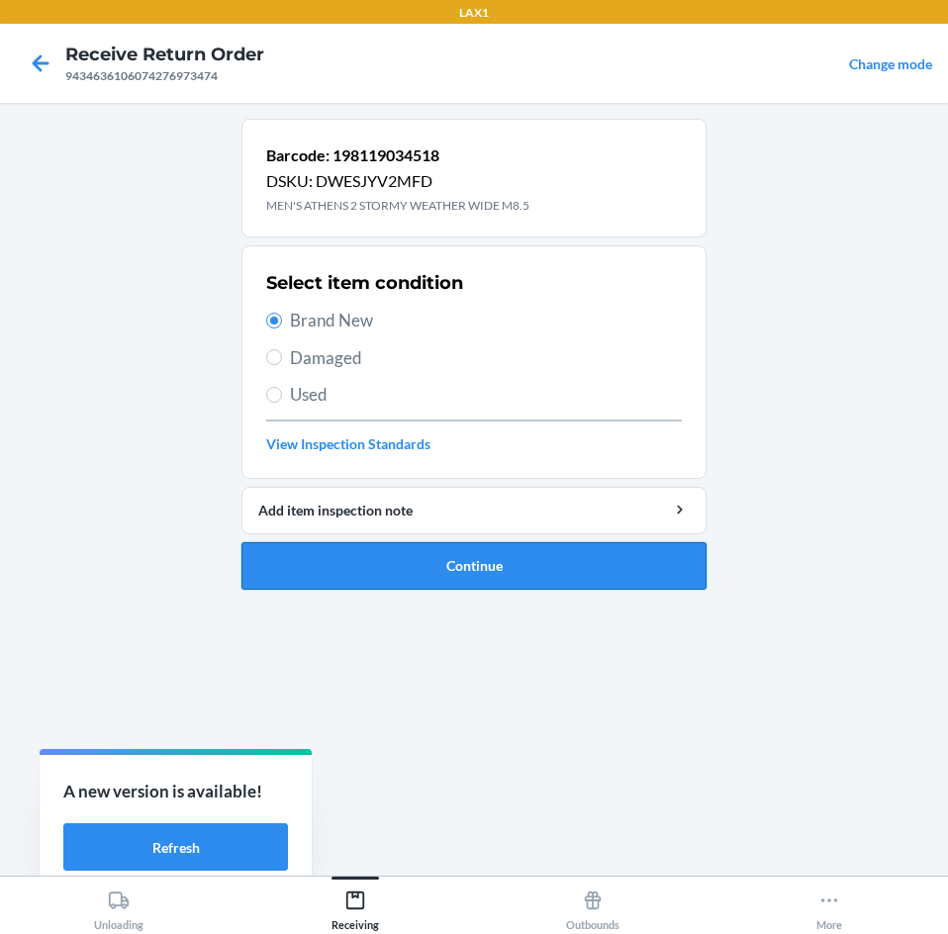
click at [531, 570] on button "Continue" at bounding box center [473, 565] width 465 height 47
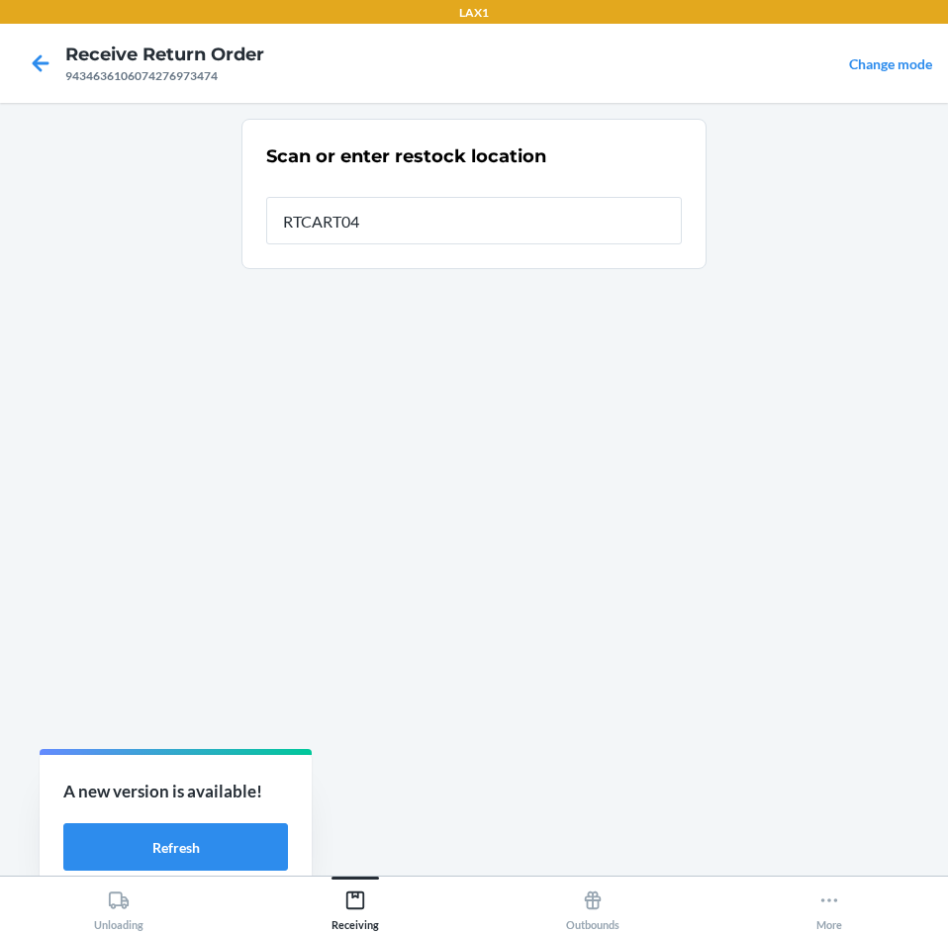
type input "RTCART045"
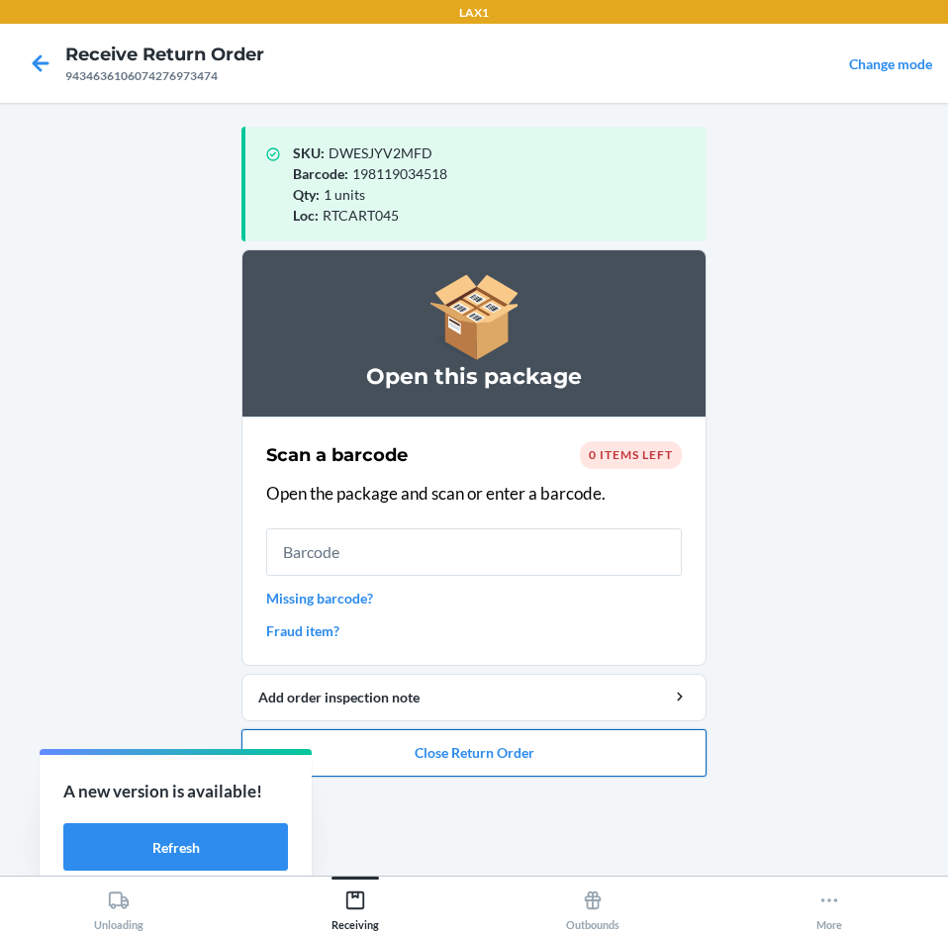
drag, startPoint x: 509, startPoint y: 754, endPoint x: 509, endPoint y: 742, distance: 11.9
click at [509, 752] on button "Close Return Order" at bounding box center [473, 752] width 465 height 47
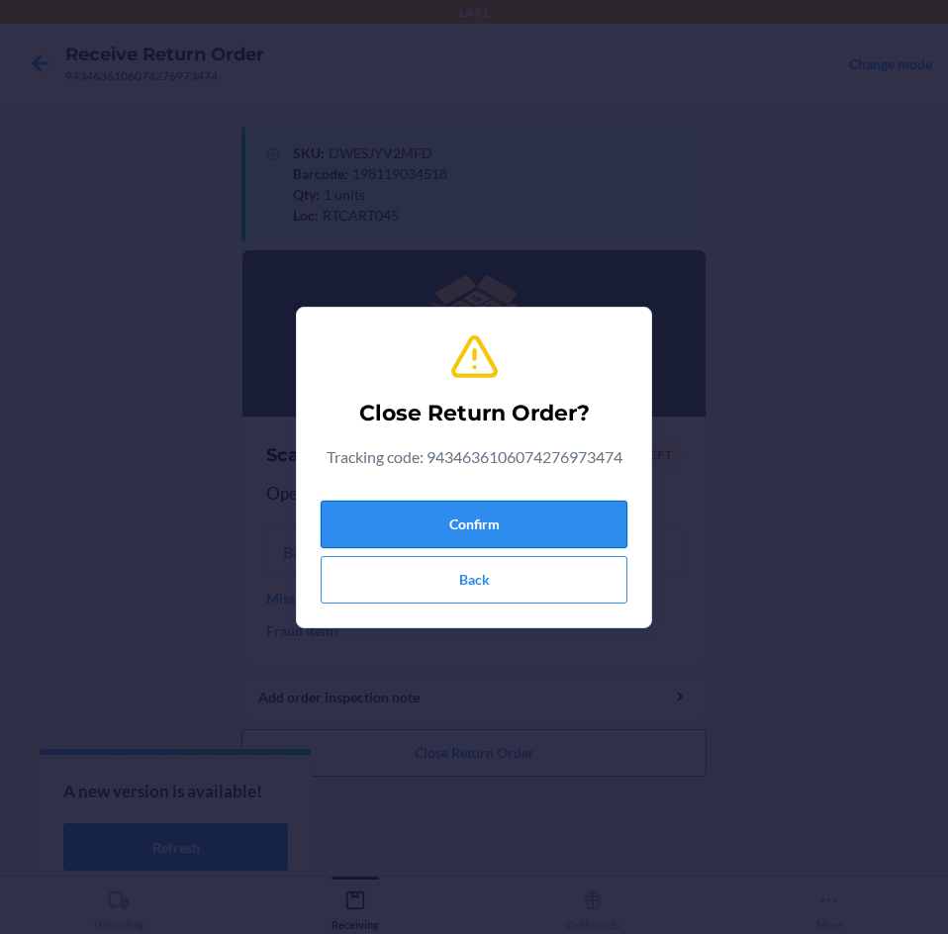
click at [533, 528] on button "Confirm" at bounding box center [473, 524] width 307 height 47
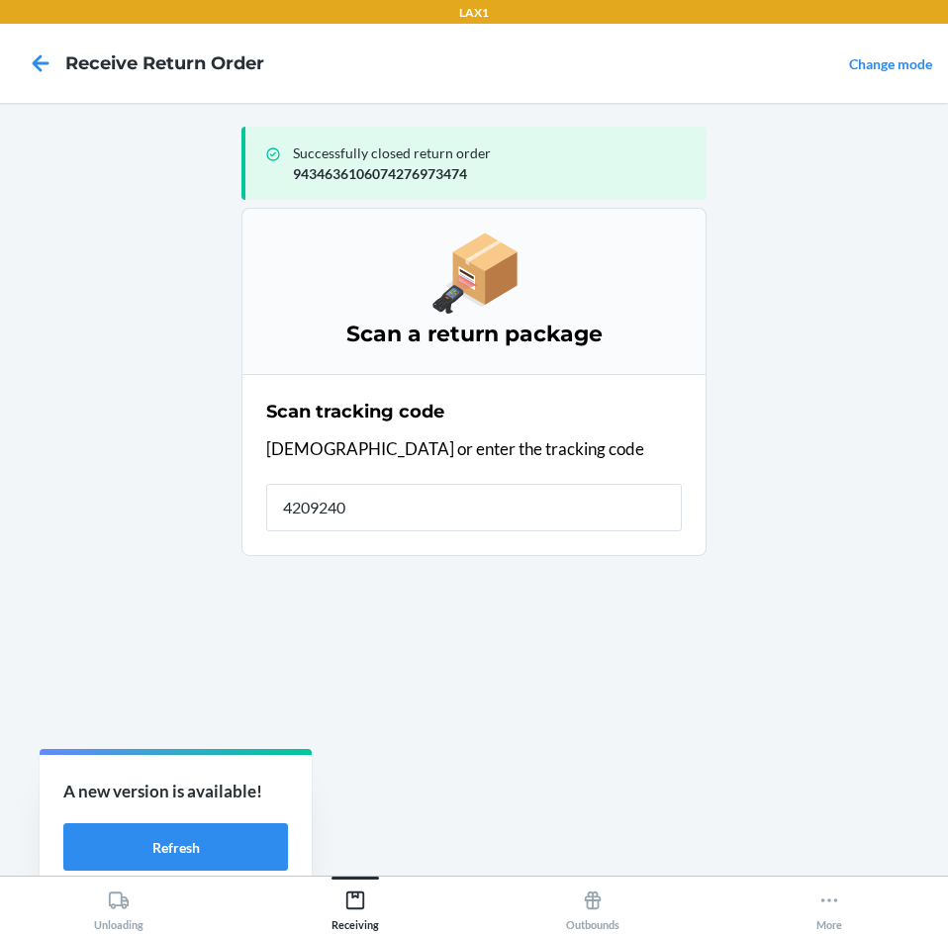
type input "42092408"
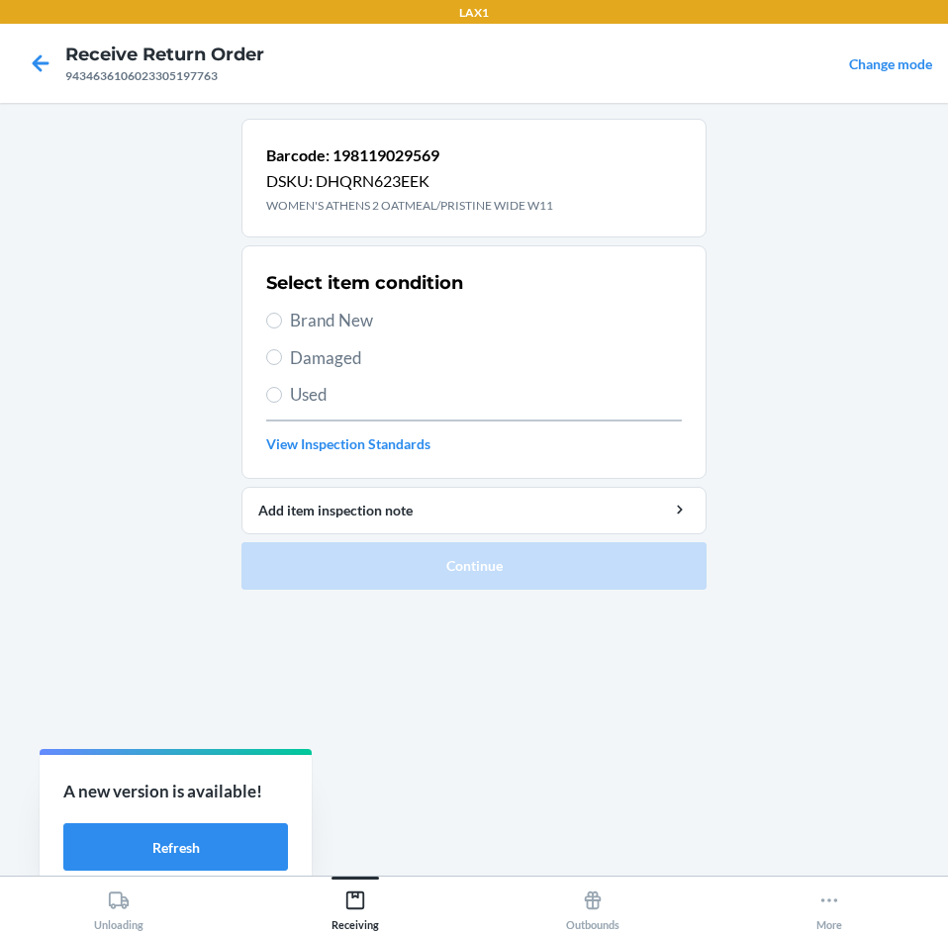
click at [340, 318] on span "Brand New" at bounding box center [486, 321] width 392 height 26
click at [282, 318] on input "Brand New" at bounding box center [274, 321] width 16 height 16
radio input "true"
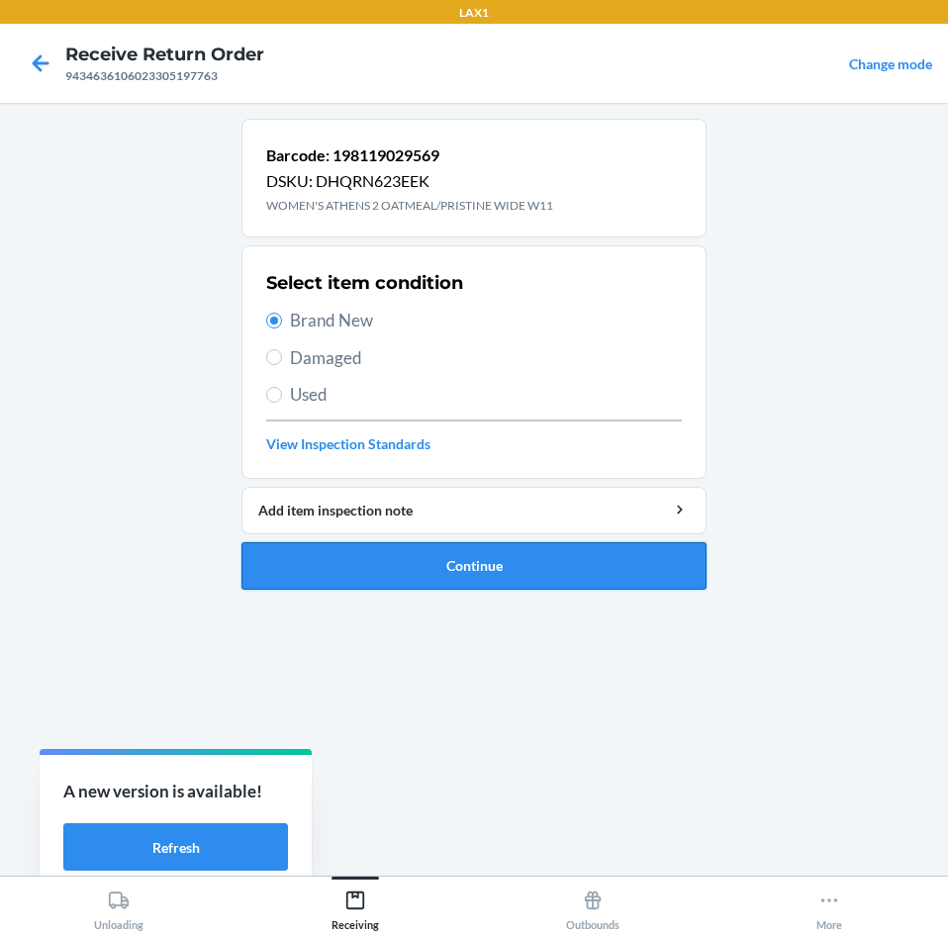
click at [451, 574] on button "Continue" at bounding box center [473, 565] width 465 height 47
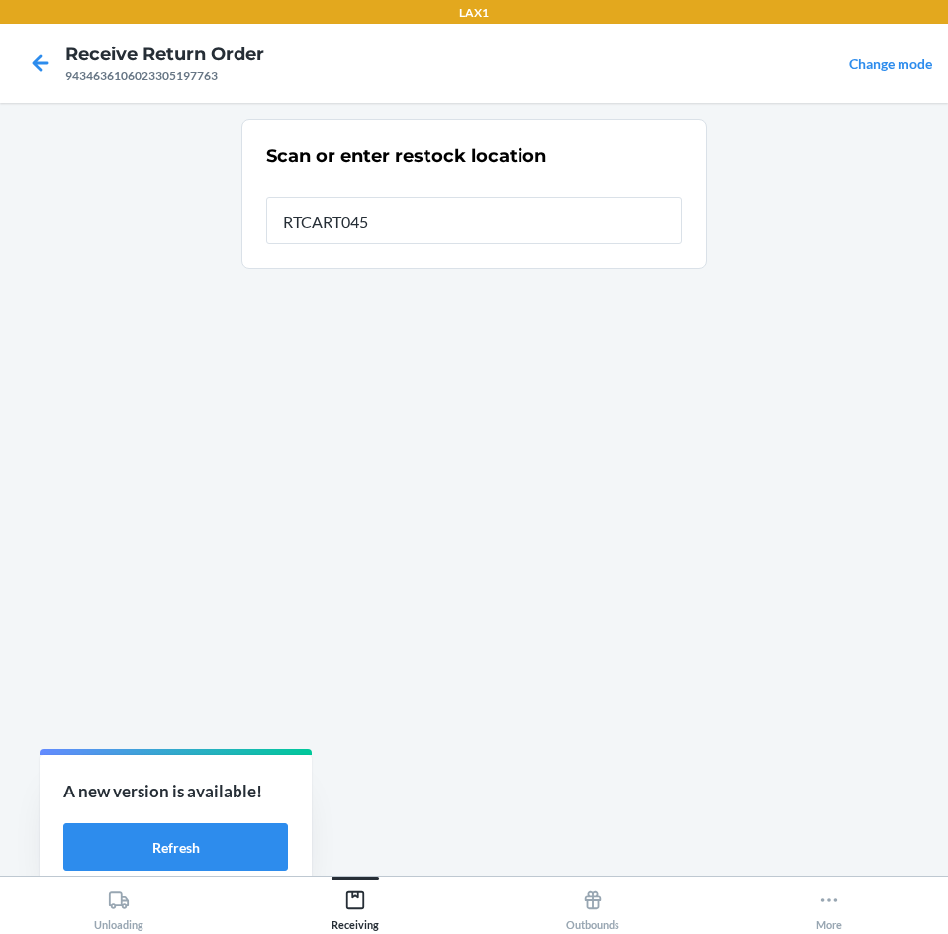
type input "RTCART045"
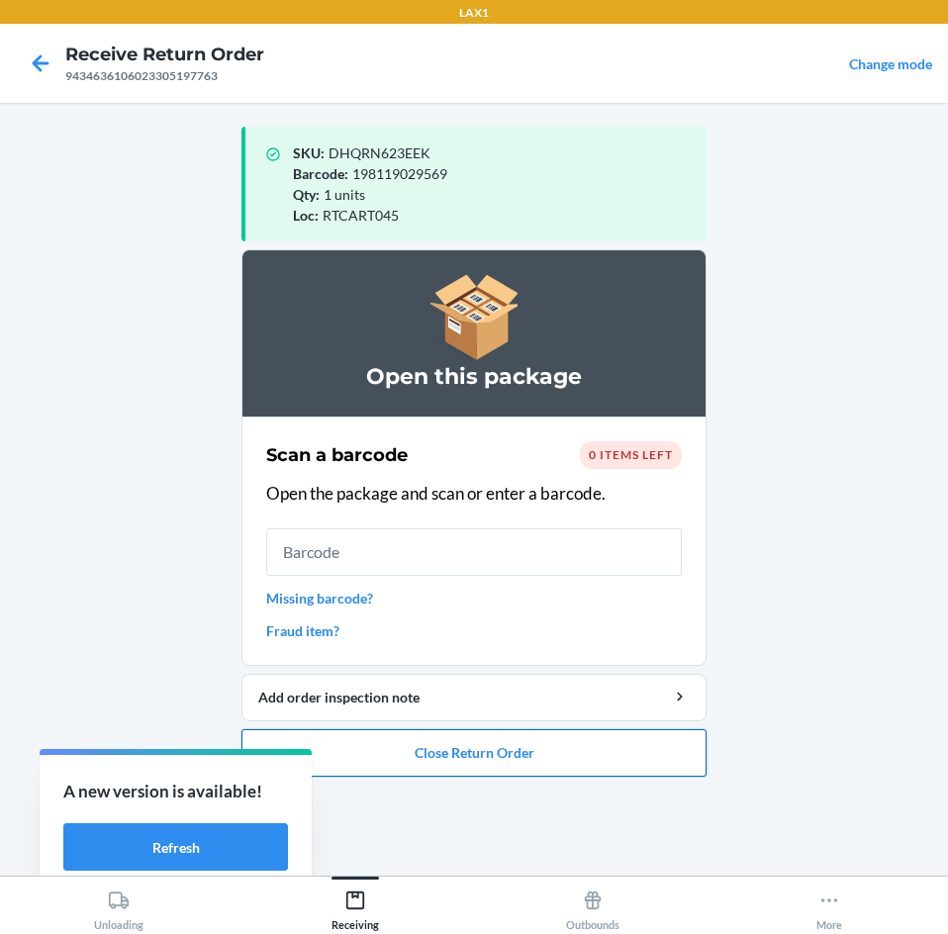
click at [468, 751] on button "Close Return Order" at bounding box center [473, 752] width 465 height 47
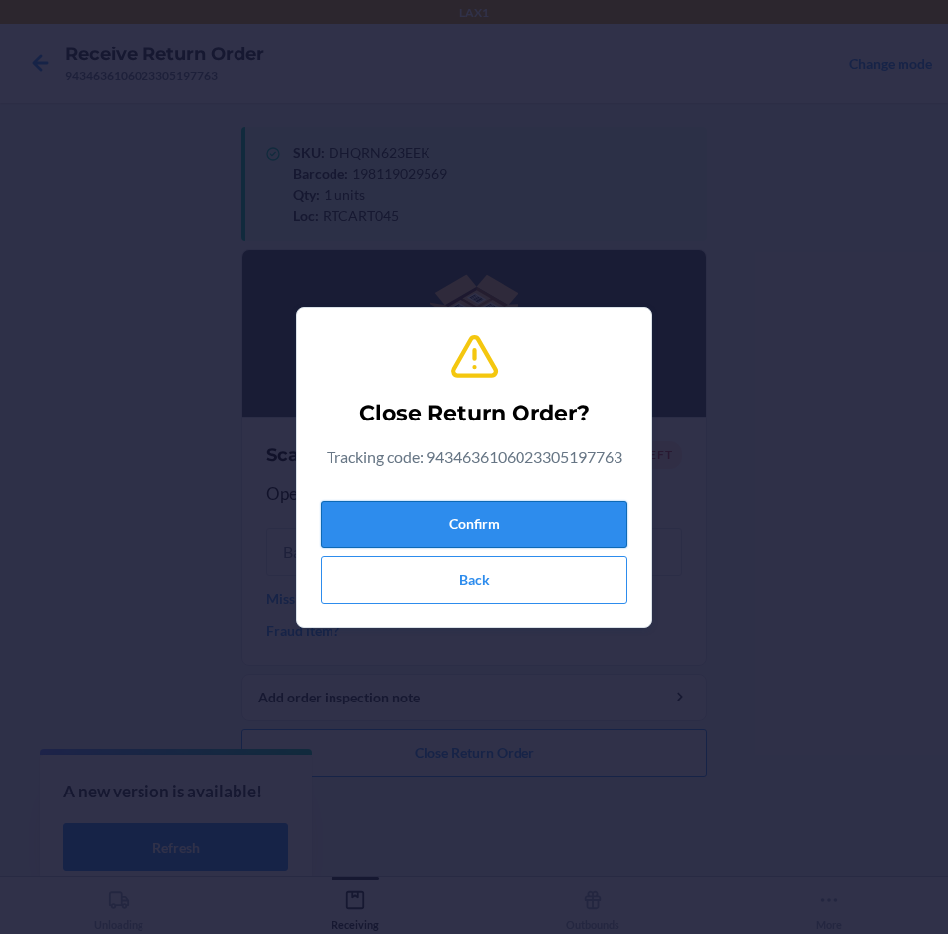
click at [491, 530] on button "Confirm" at bounding box center [473, 524] width 307 height 47
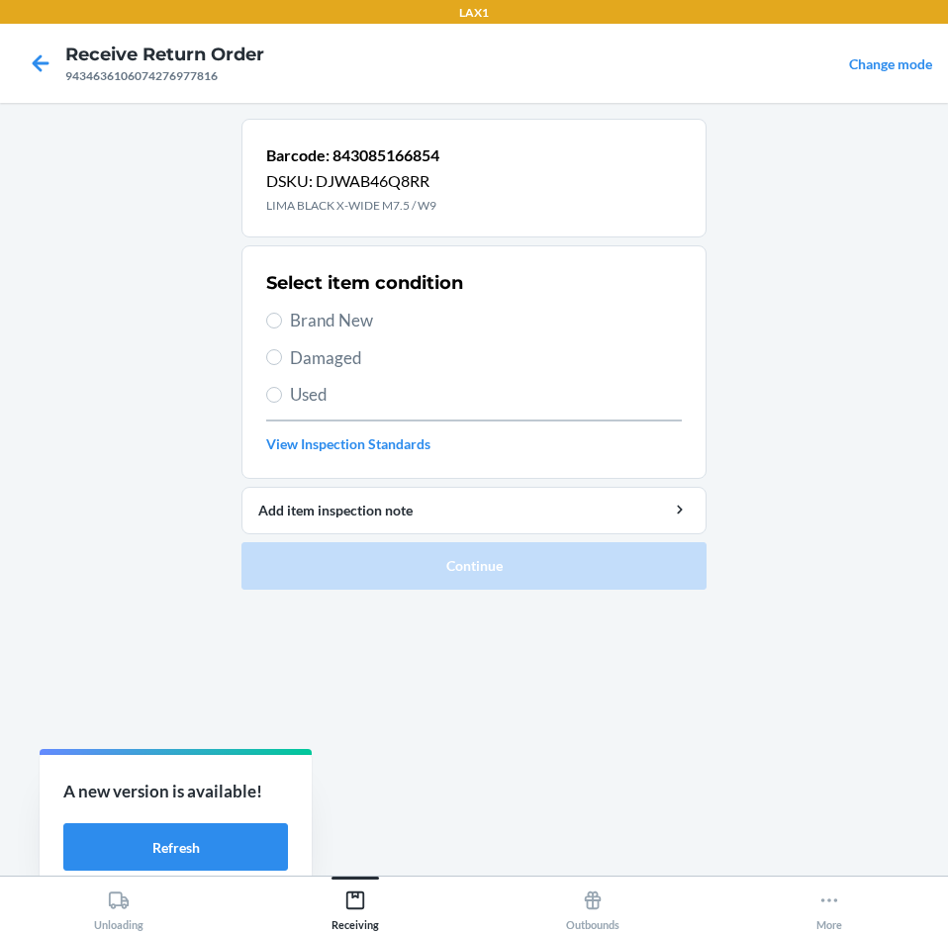
click at [346, 319] on span "Brand New" at bounding box center [486, 321] width 392 height 26
click at [282, 319] on input "Brand New" at bounding box center [274, 321] width 16 height 16
radio input "true"
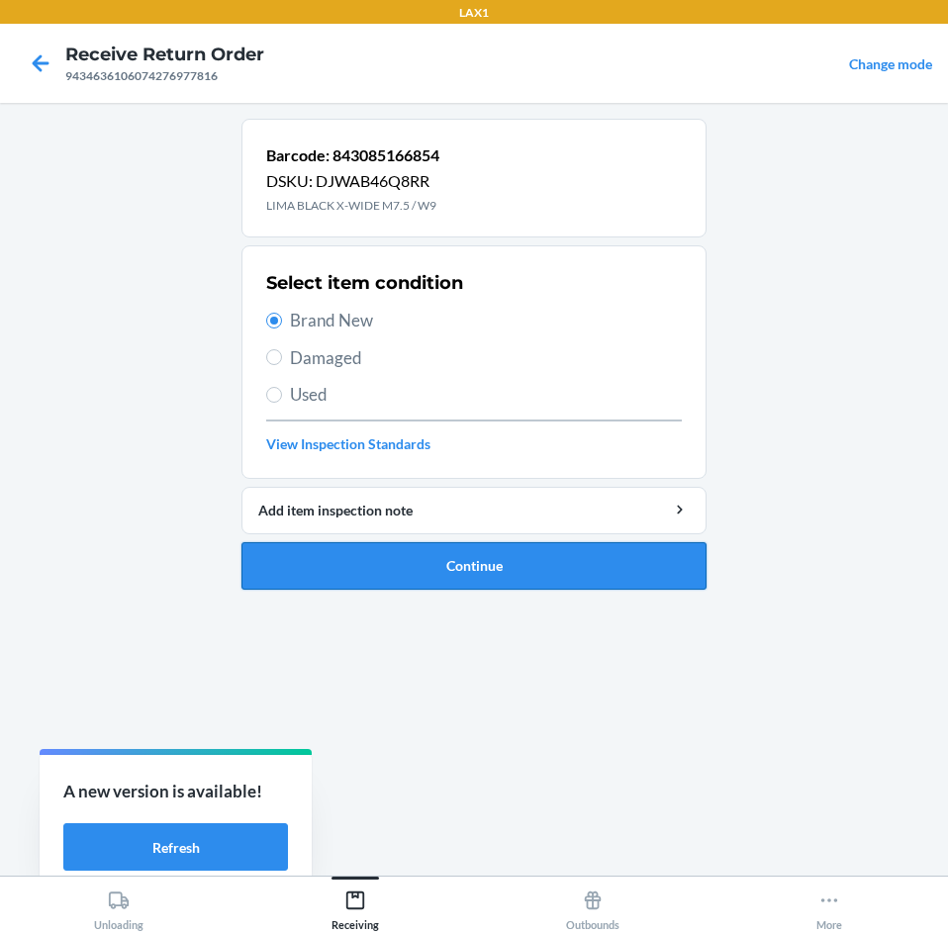
click at [485, 576] on button "Continue" at bounding box center [473, 565] width 465 height 47
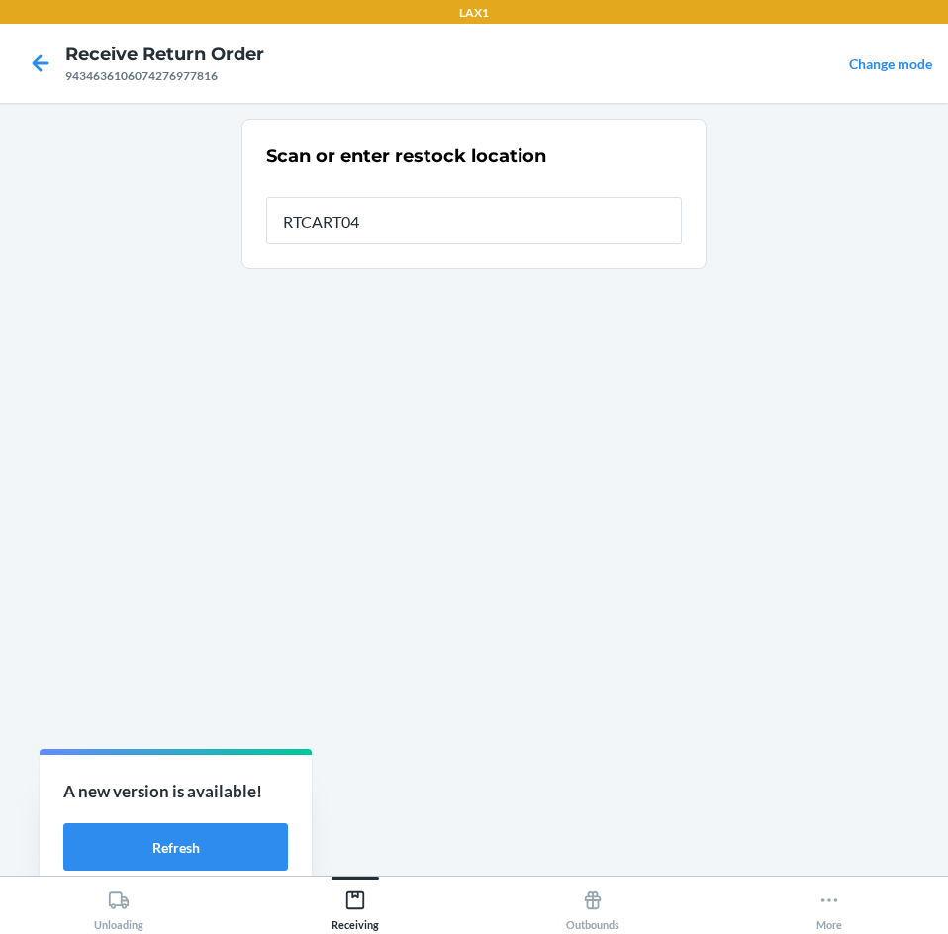
type input "RTCART045"
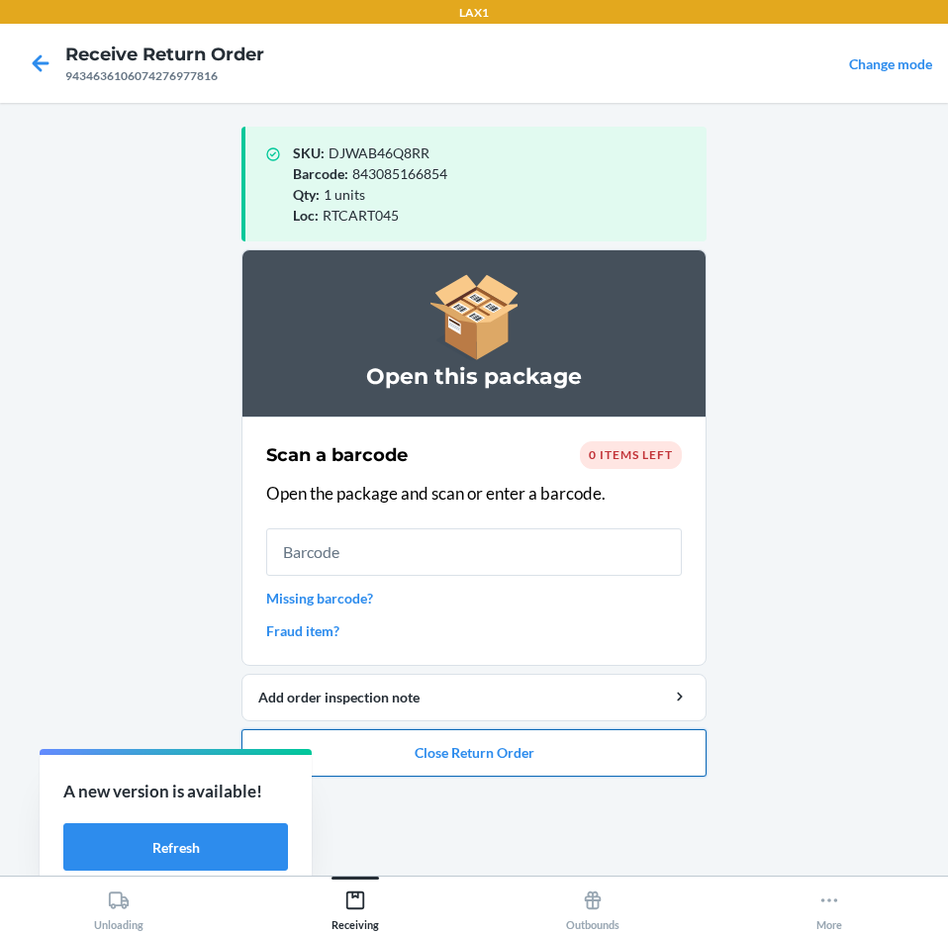
click at [495, 754] on button "Close Return Order" at bounding box center [473, 752] width 465 height 47
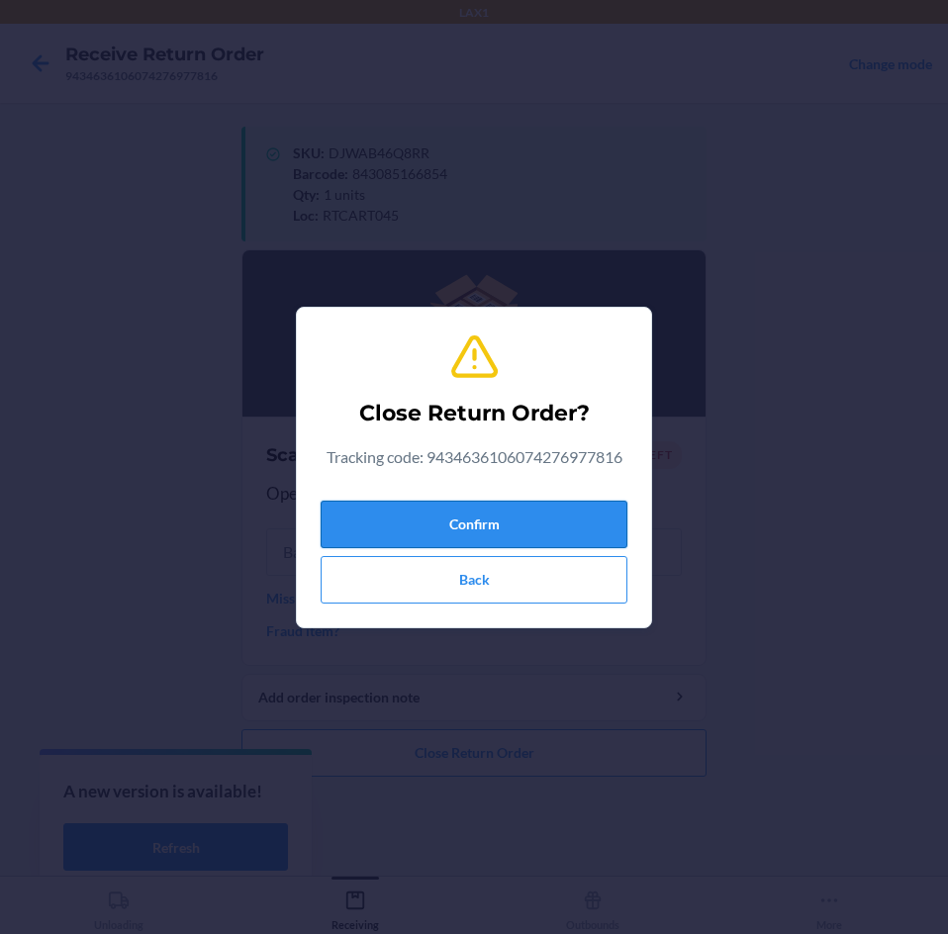
click at [500, 527] on button "Confirm" at bounding box center [473, 524] width 307 height 47
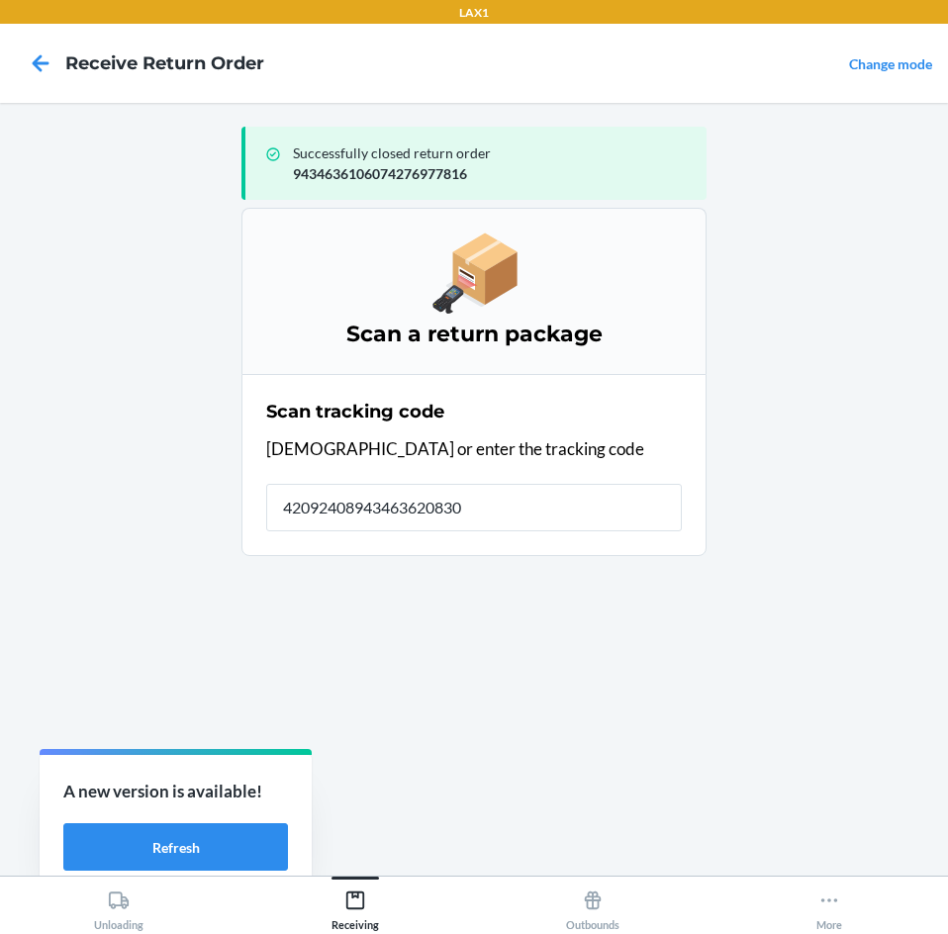
type input "420924089434636208303"
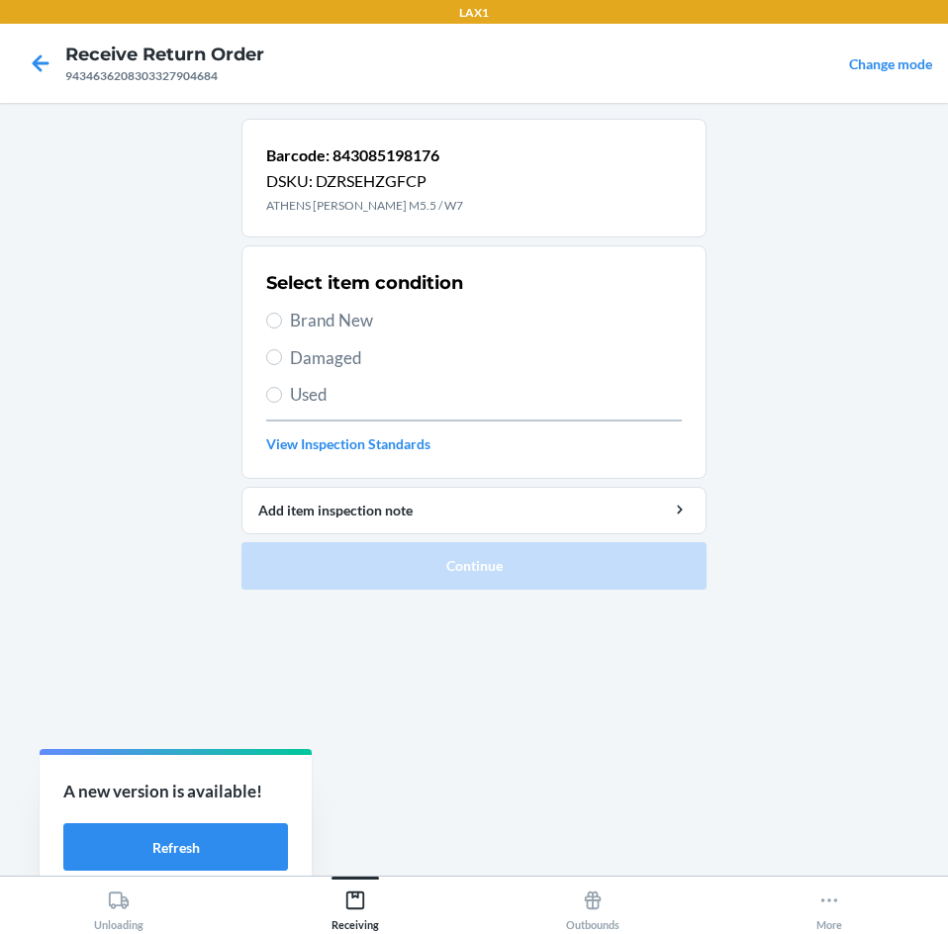
click at [344, 315] on span "Brand New" at bounding box center [486, 321] width 392 height 26
click at [282, 315] on input "Brand New" at bounding box center [274, 321] width 16 height 16
radio input "true"
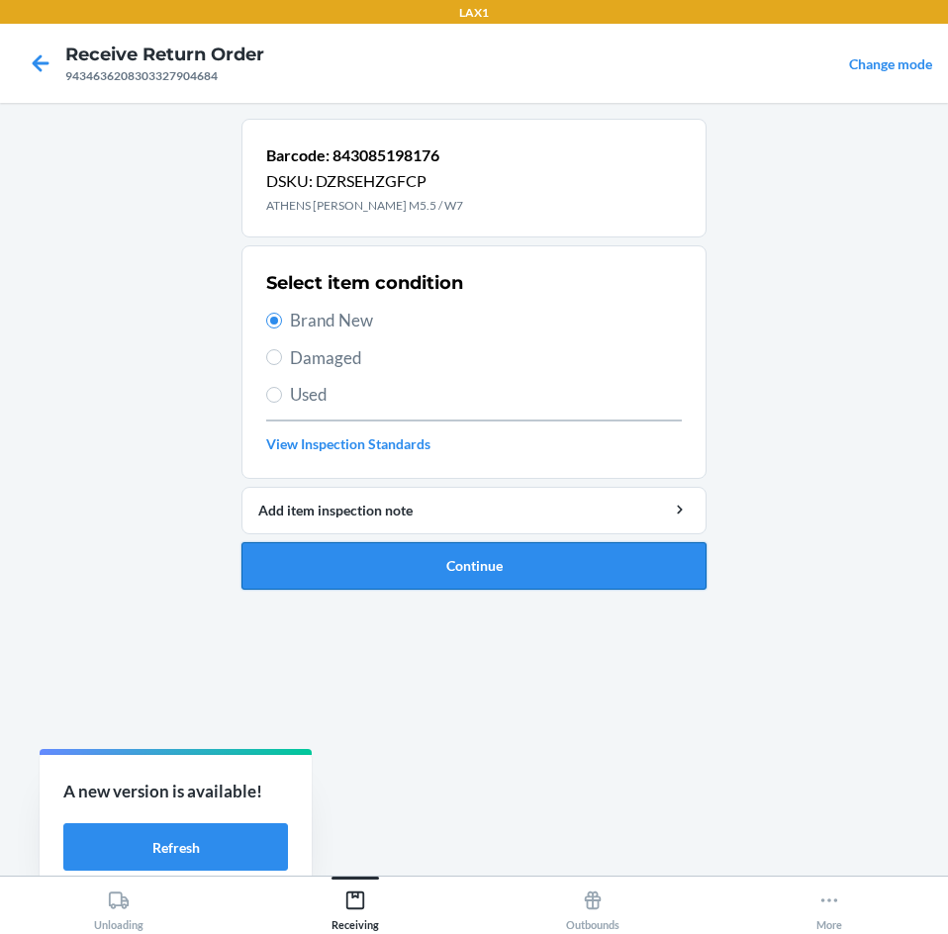
click at [399, 576] on button "Continue" at bounding box center [473, 565] width 465 height 47
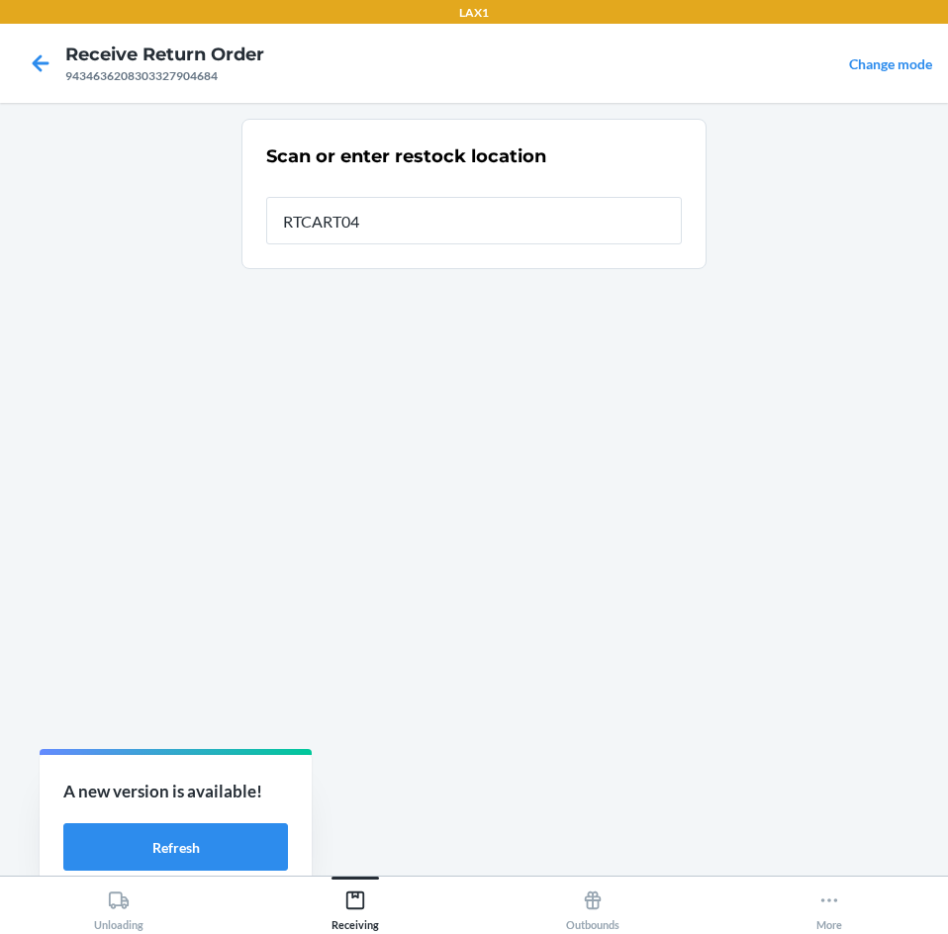
type input "RTCART045"
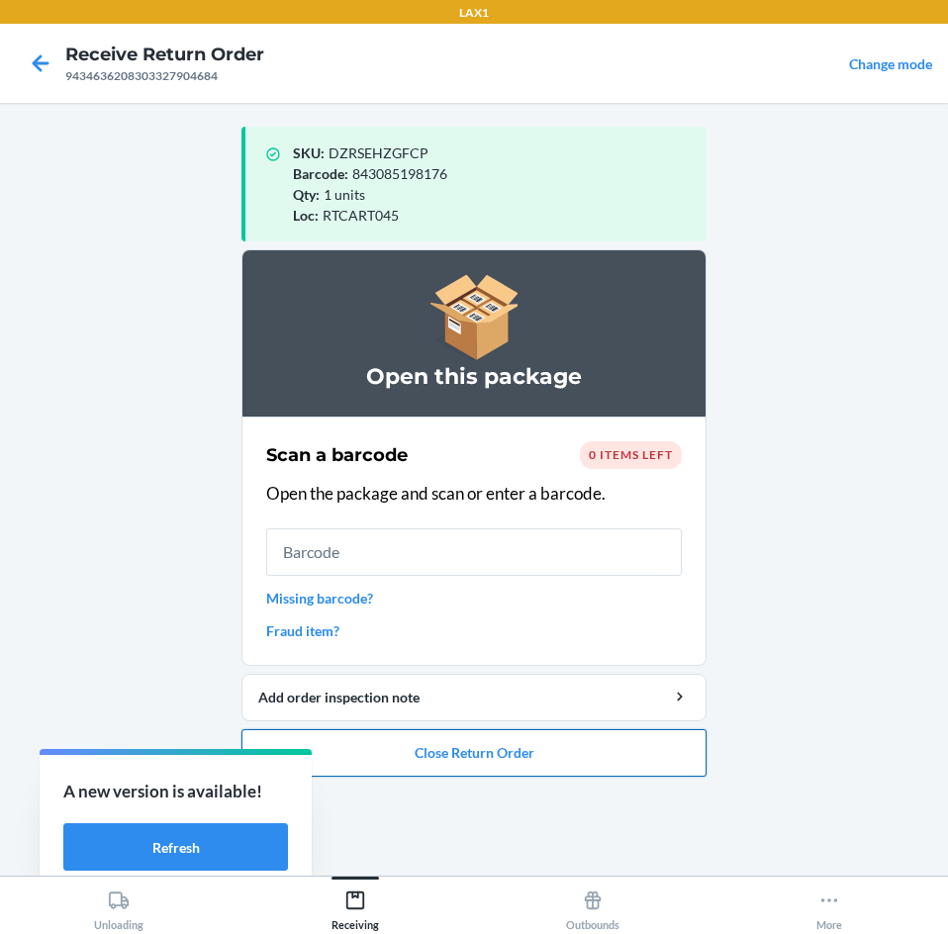
click at [482, 754] on button "Close Return Order" at bounding box center [473, 752] width 465 height 47
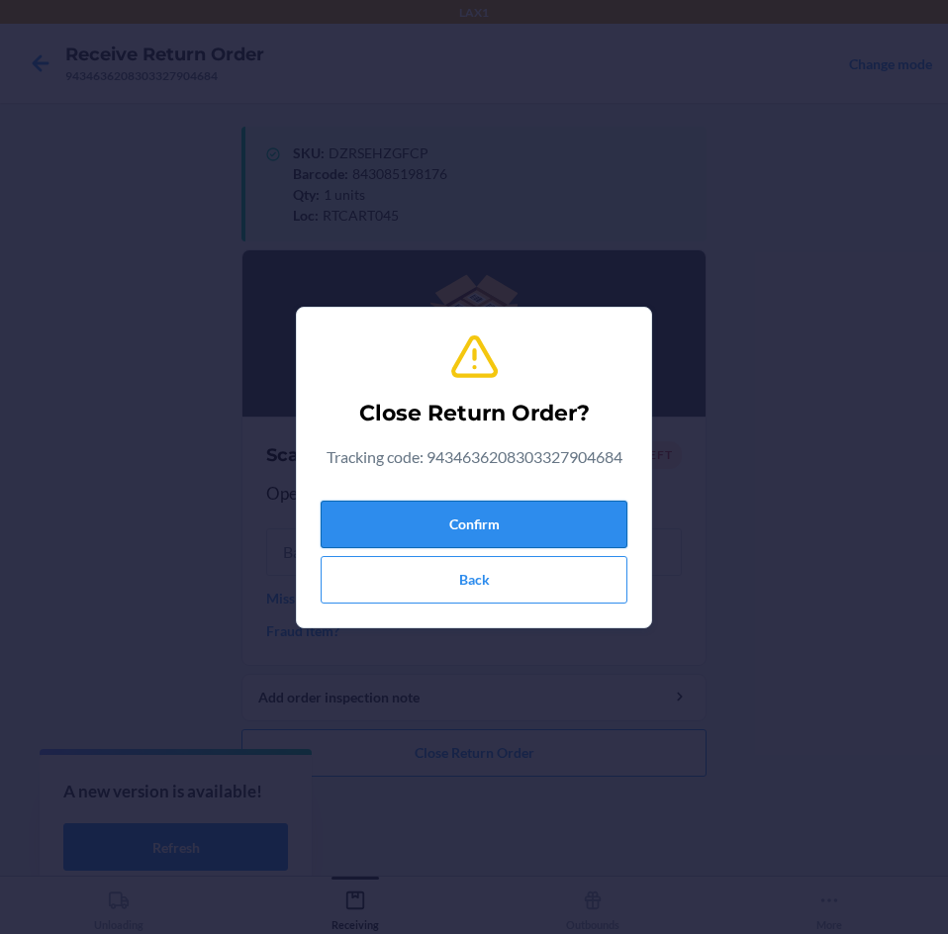
click at [562, 509] on button "Confirm" at bounding box center [473, 524] width 307 height 47
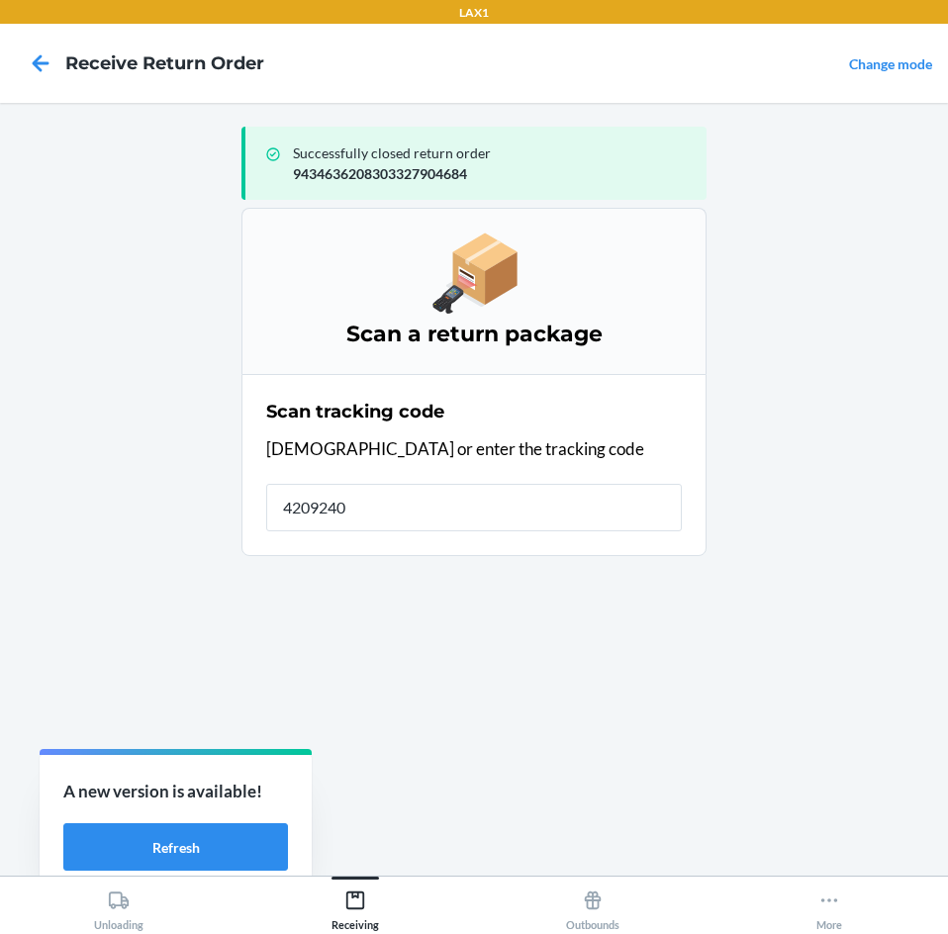
type input "42092408"
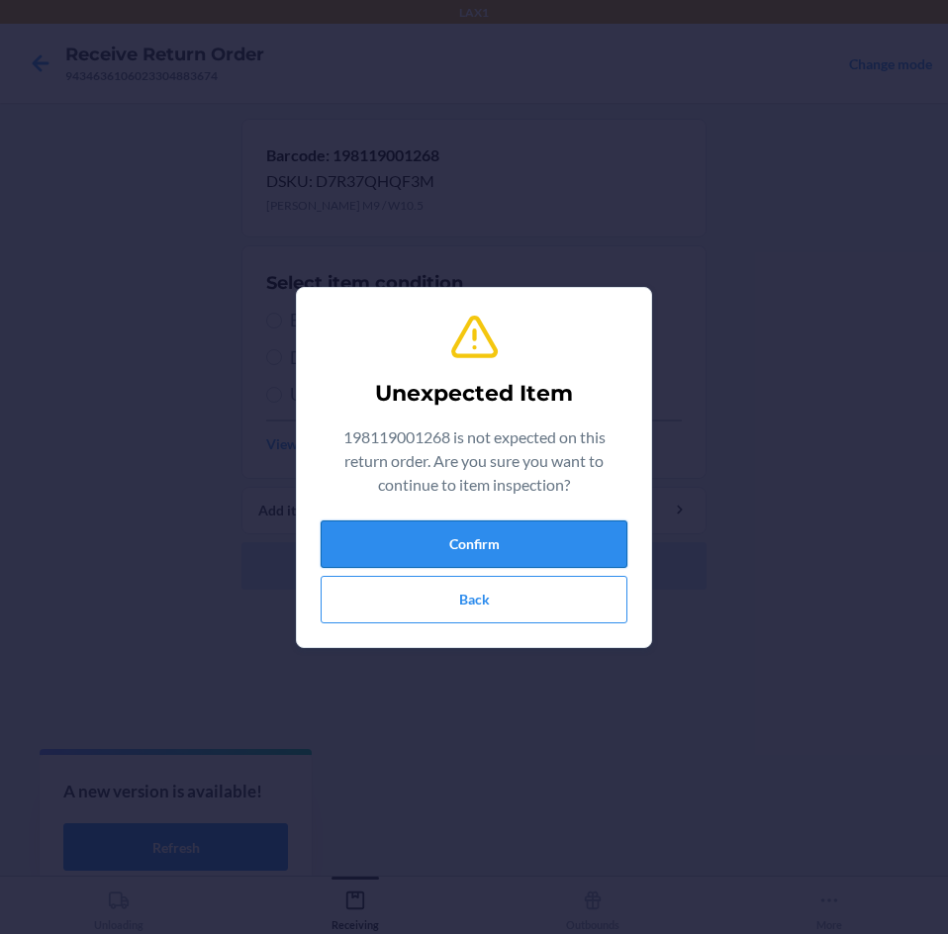
click at [544, 566] on button "Confirm" at bounding box center [473, 543] width 307 height 47
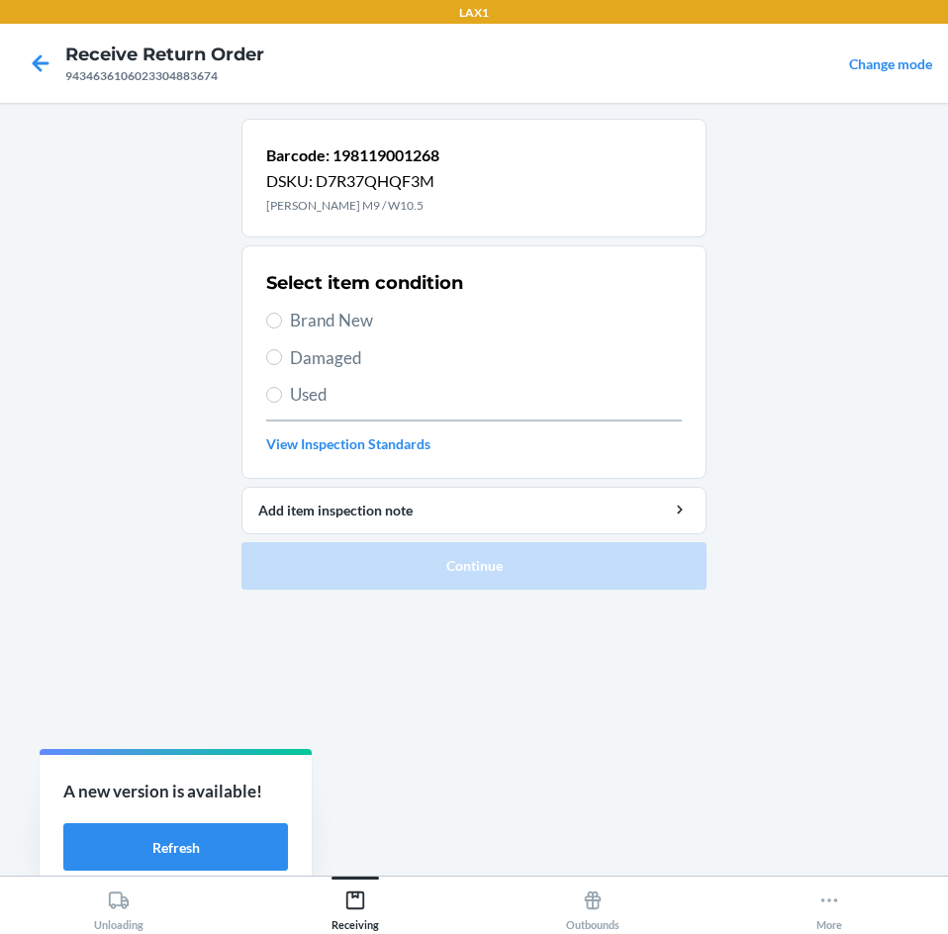
click at [334, 323] on span "Brand New" at bounding box center [486, 321] width 392 height 26
click at [282, 323] on input "Brand New" at bounding box center [274, 321] width 16 height 16
radio input "true"
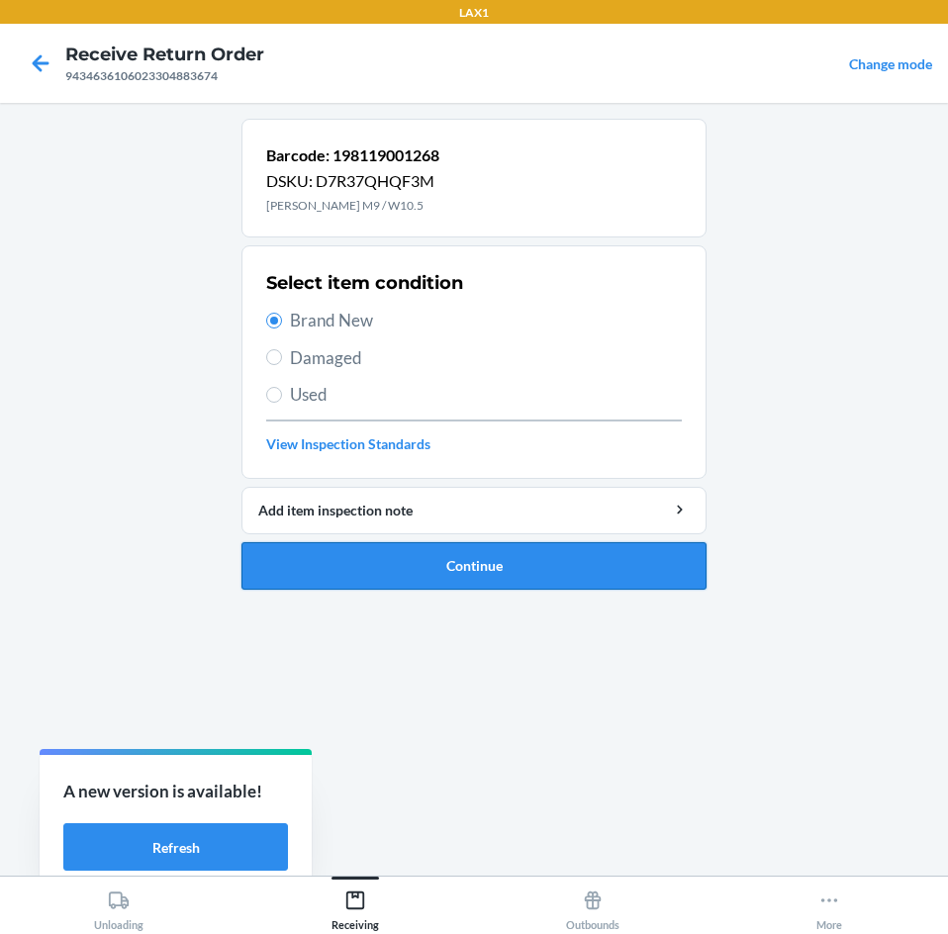
click at [544, 560] on button "Continue" at bounding box center [473, 565] width 465 height 47
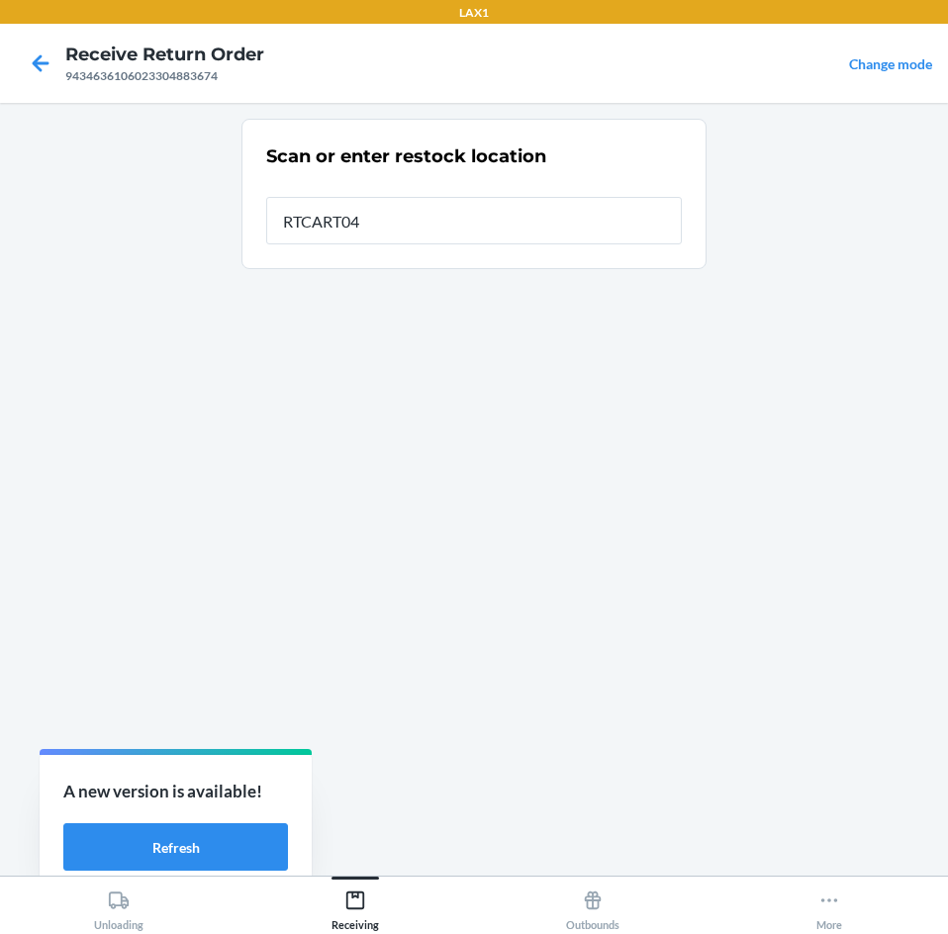
type input "RTCART045"
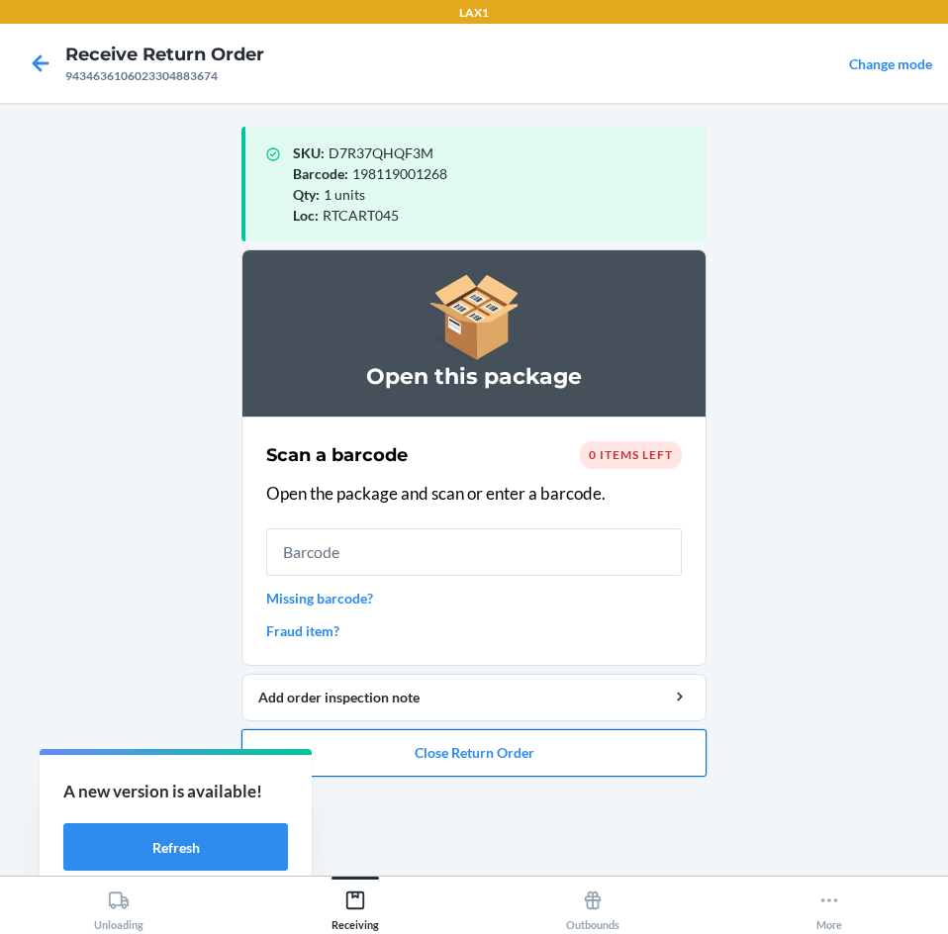
click at [523, 747] on button "Close Return Order" at bounding box center [473, 752] width 465 height 47
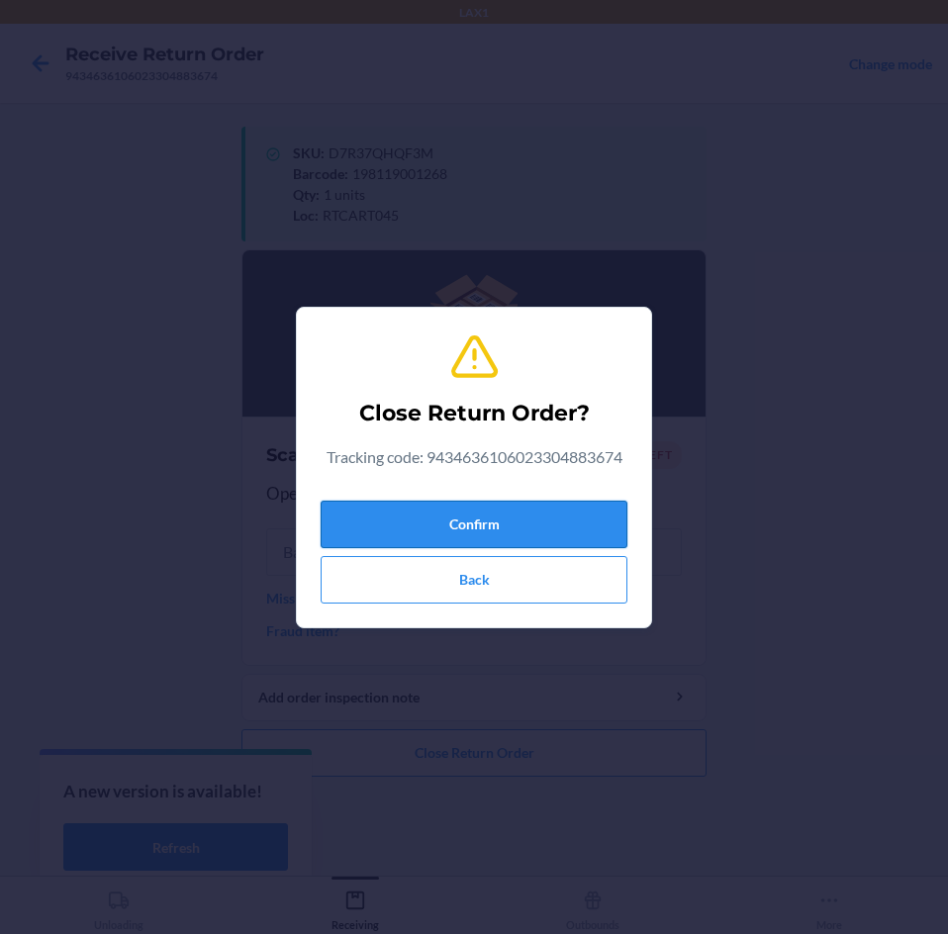
click at [538, 530] on button "Confirm" at bounding box center [473, 524] width 307 height 47
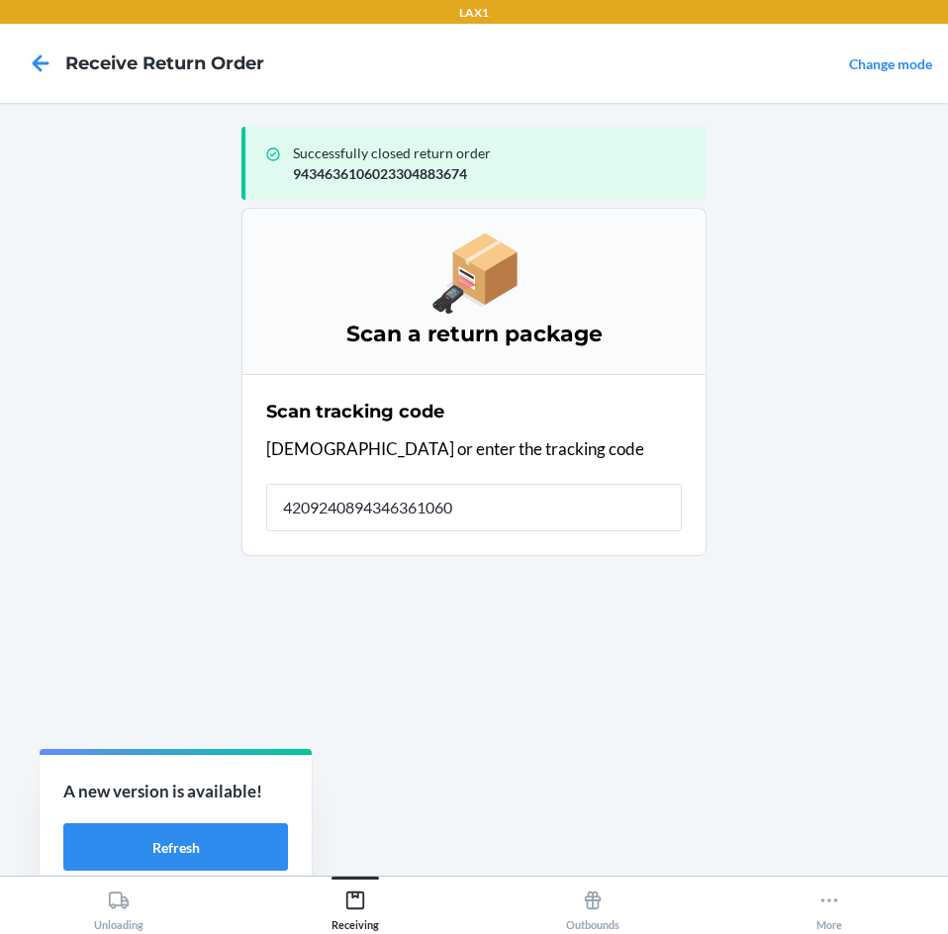
type input "42092408943463610602"
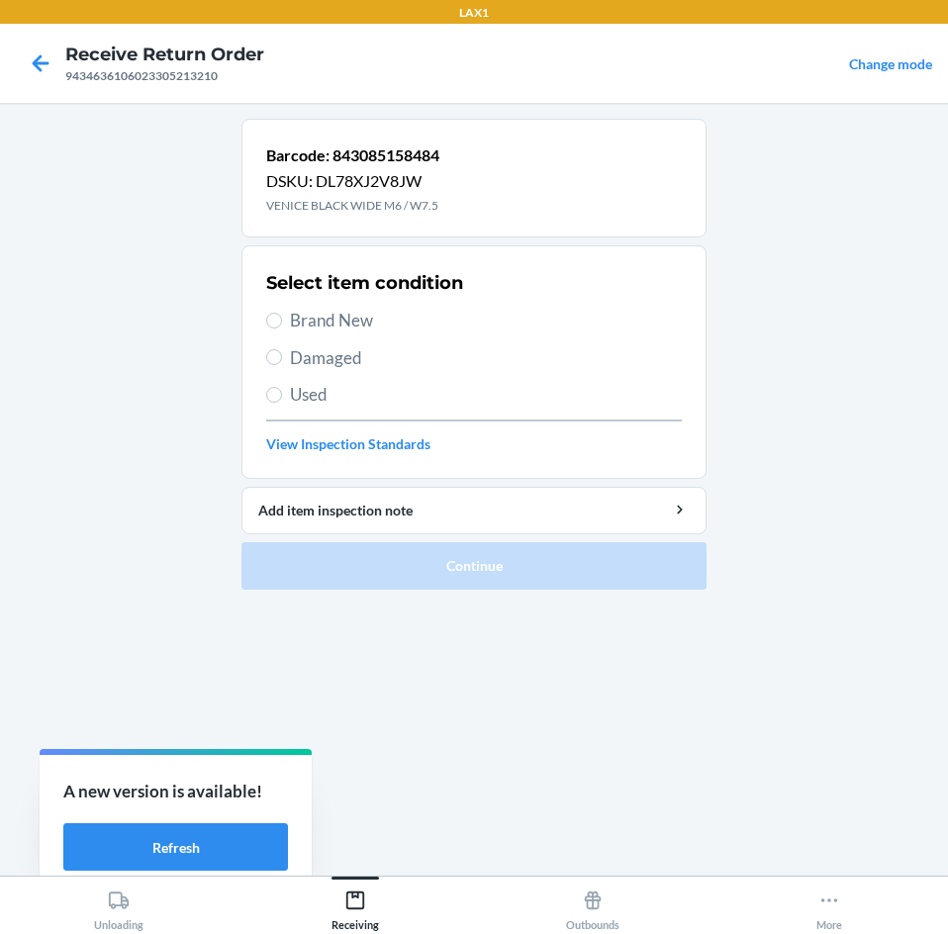
click at [292, 319] on span "Brand New" at bounding box center [486, 321] width 392 height 26
click at [282, 319] on input "Brand New" at bounding box center [274, 321] width 16 height 16
radio input "true"
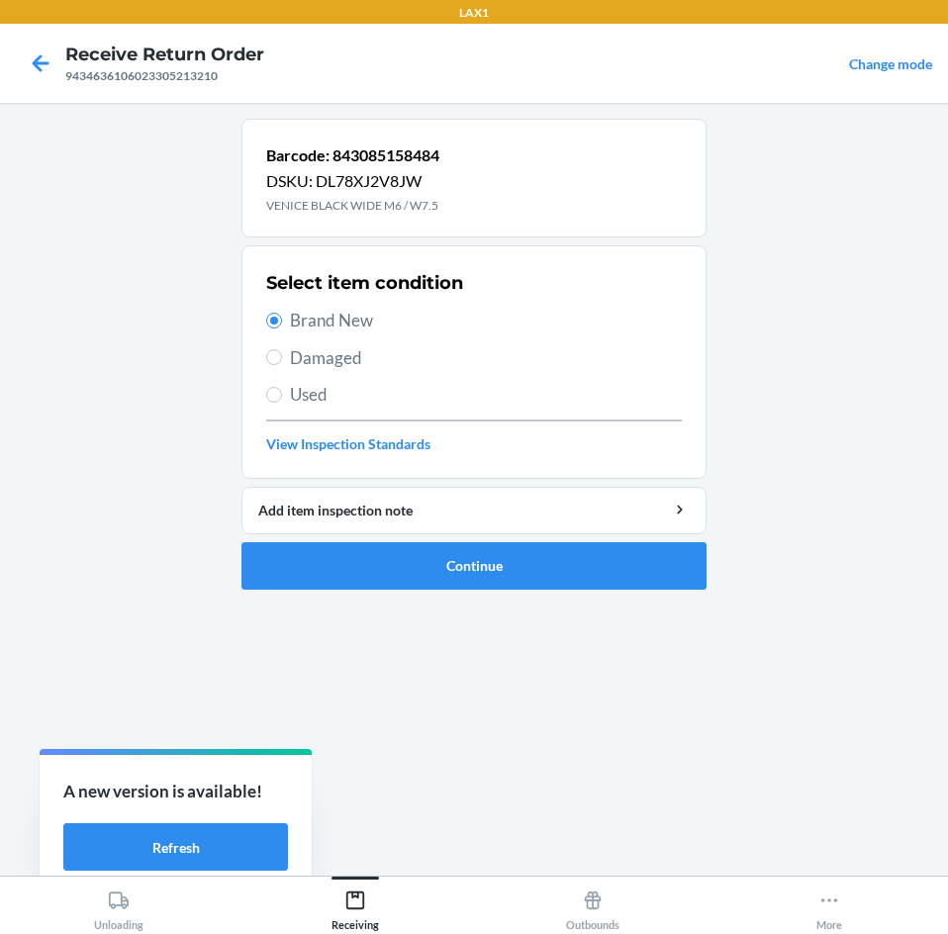
click at [321, 403] on span "Used" at bounding box center [486, 395] width 392 height 26
click at [282, 403] on input "Used" at bounding box center [274, 395] width 16 height 16
radio input "true"
radio input "false"
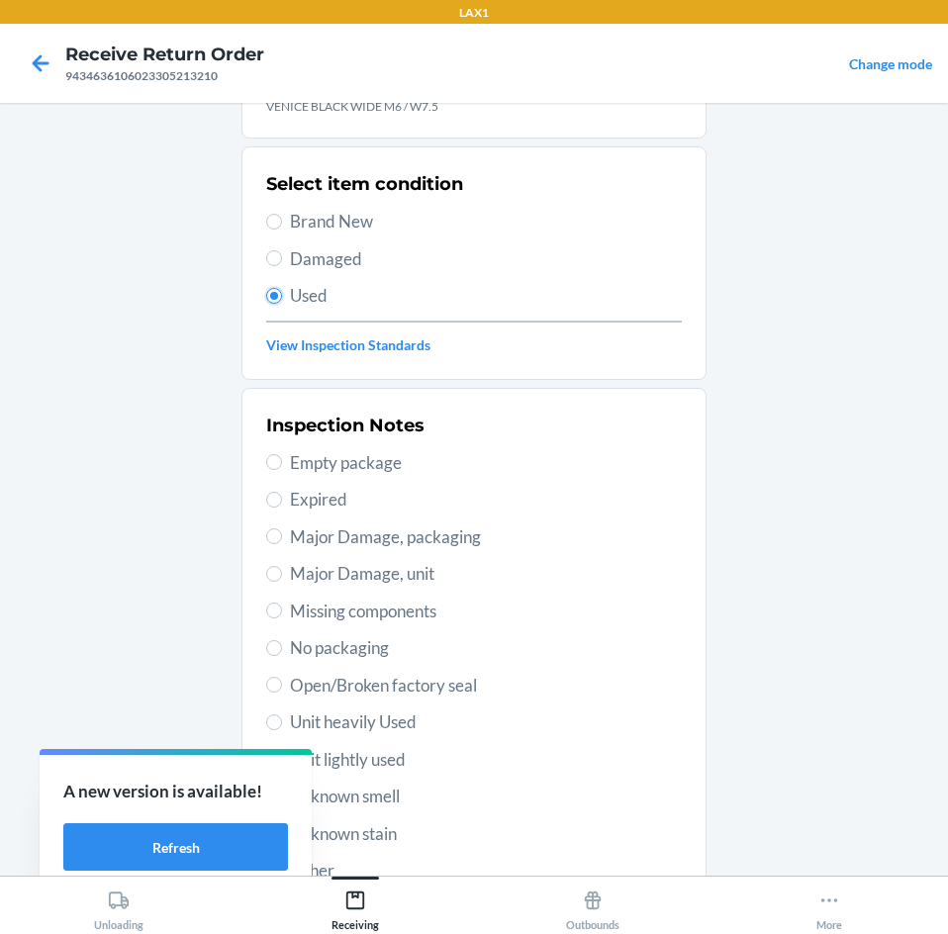
scroll to position [258, 0]
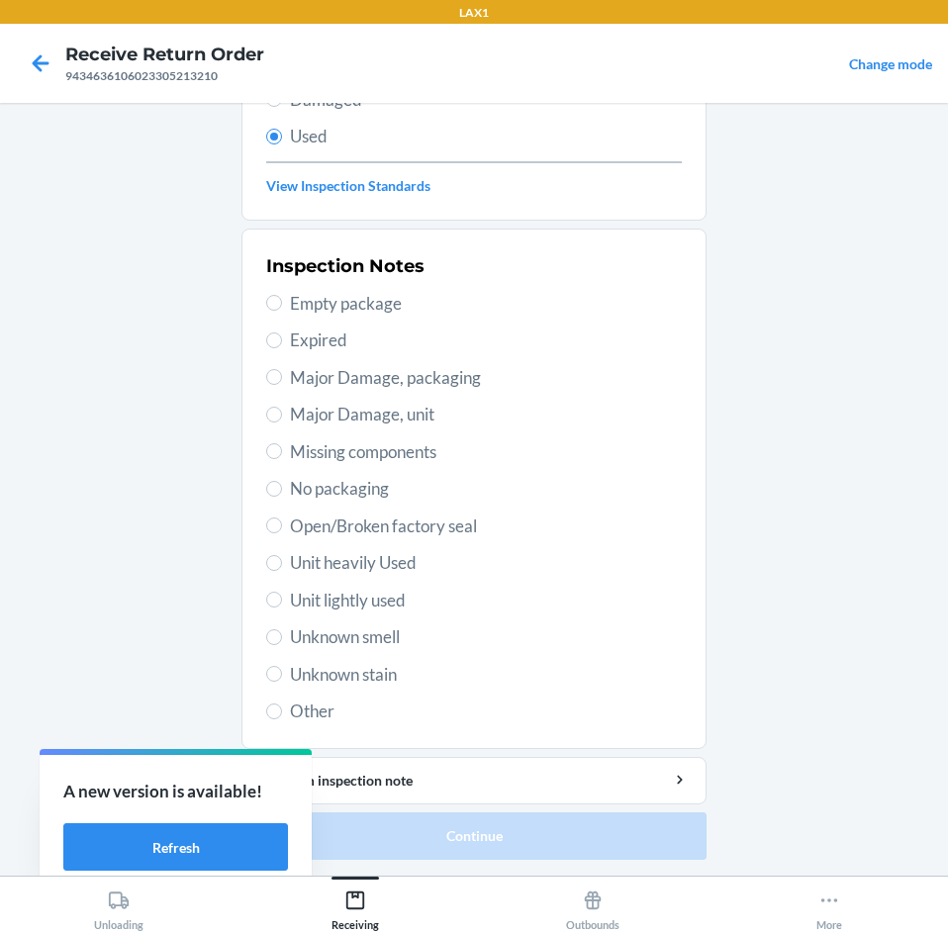
click at [373, 558] on span "Unit heavily Used" at bounding box center [486, 563] width 392 height 26
click at [282, 558] on input "Unit heavily Used" at bounding box center [274, 563] width 16 height 16
radio input "true"
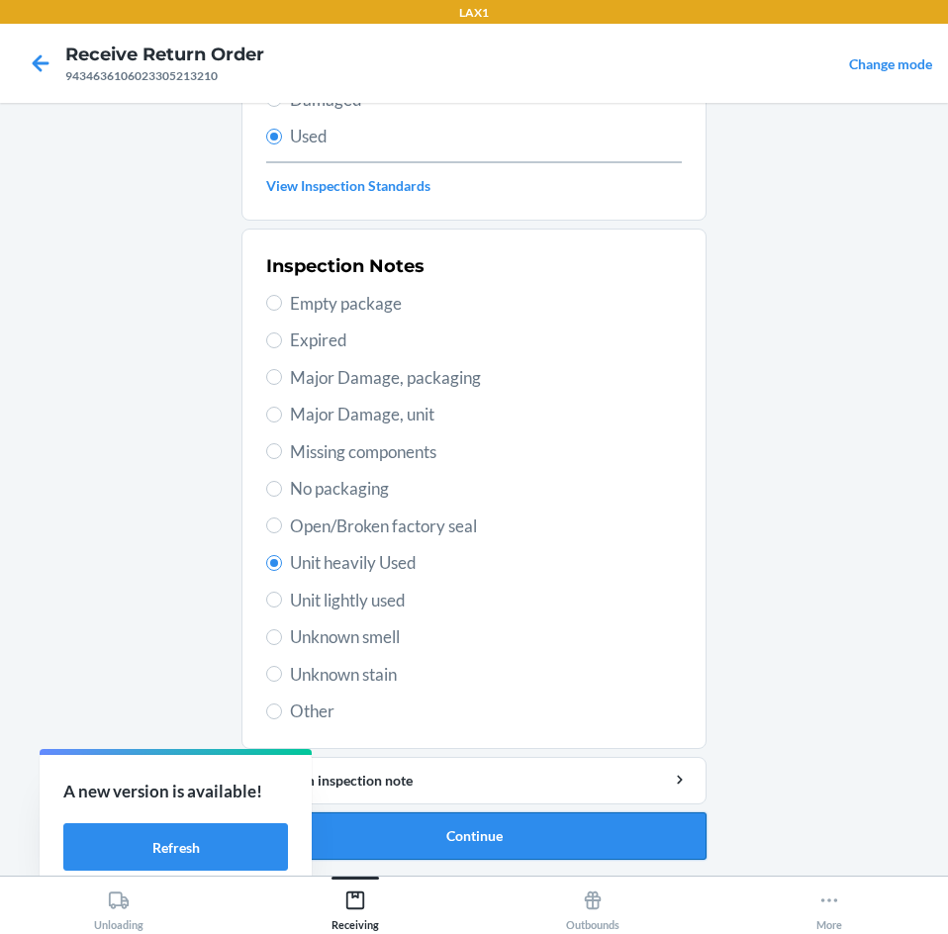
click at [551, 835] on button "Continue" at bounding box center [473, 835] width 465 height 47
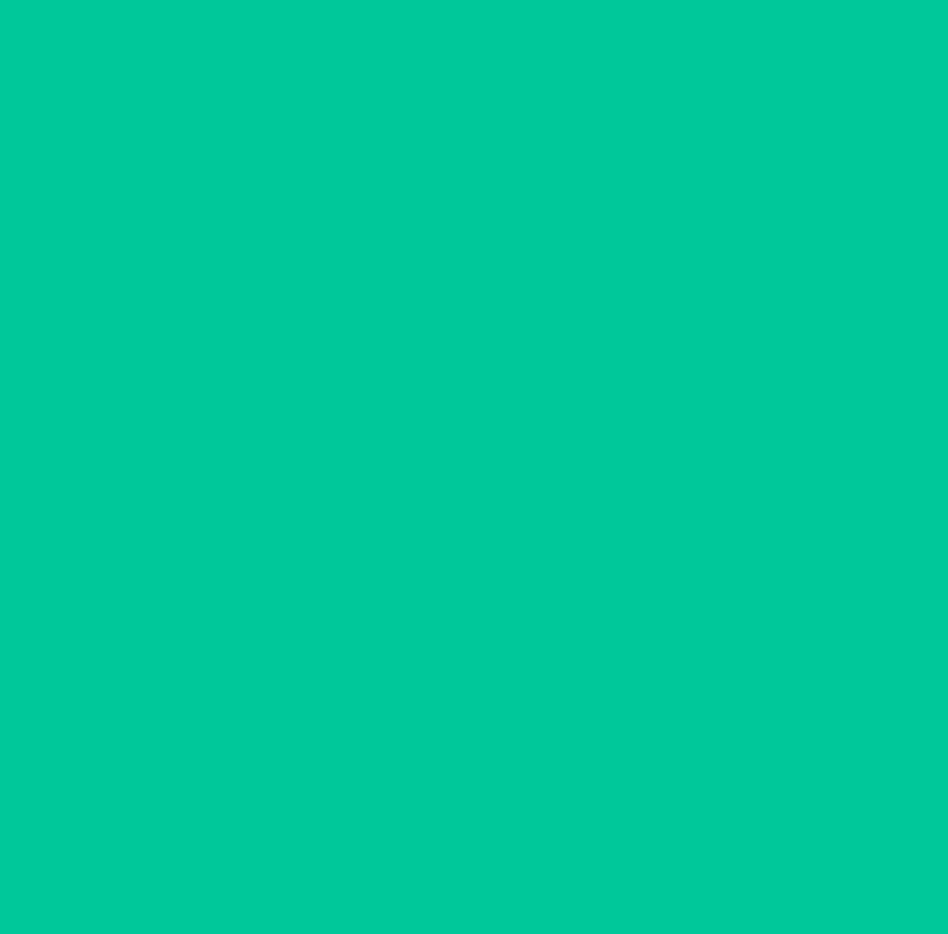
scroll to position [0, 0]
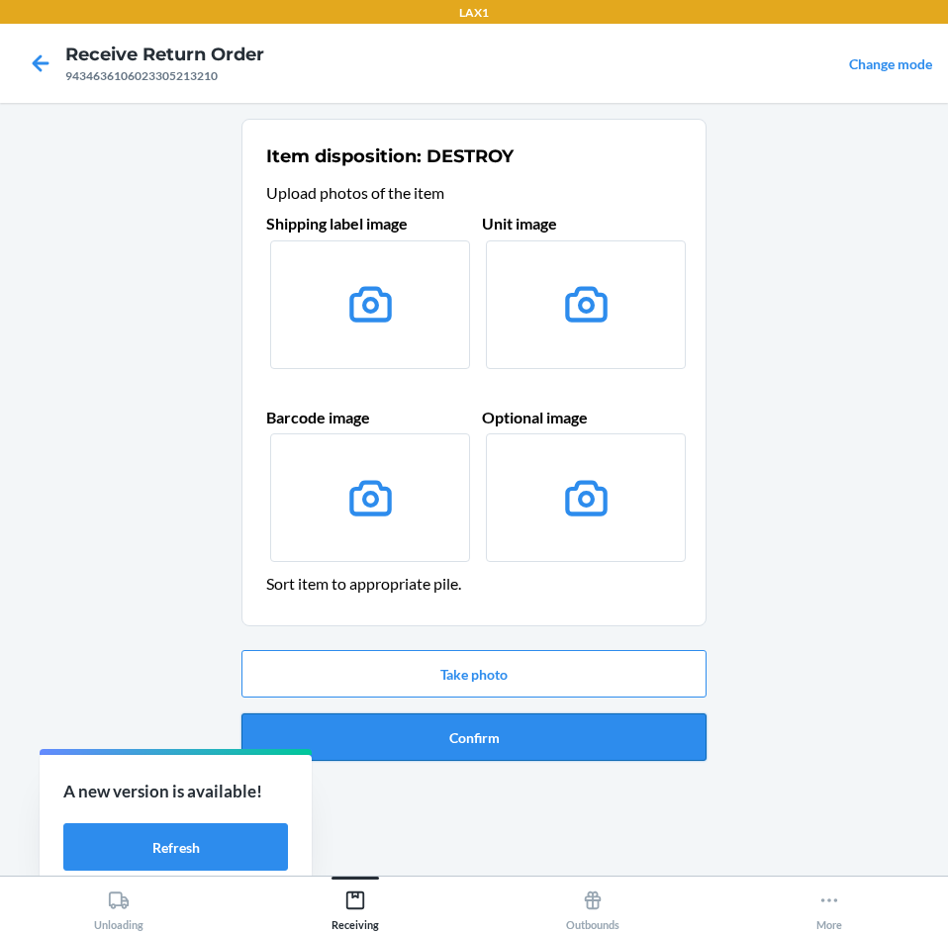
click at [553, 745] on button "Confirm" at bounding box center [473, 736] width 465 height 47
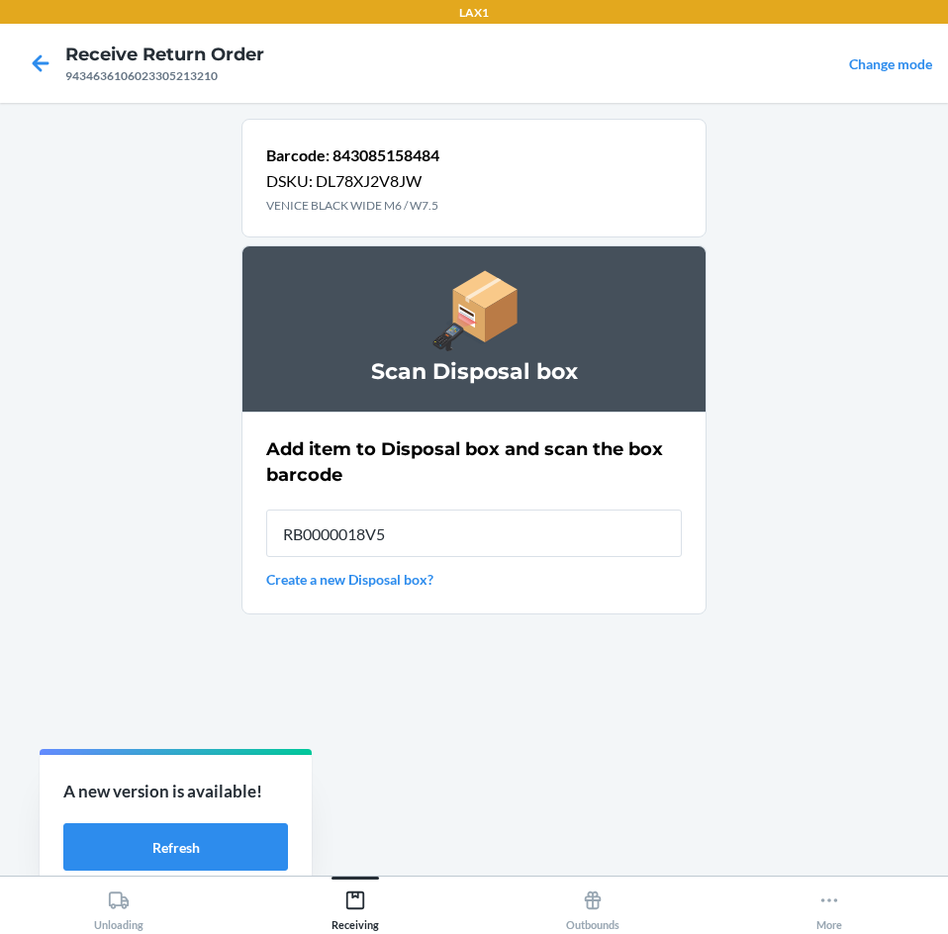
type input "RB0000018V5"
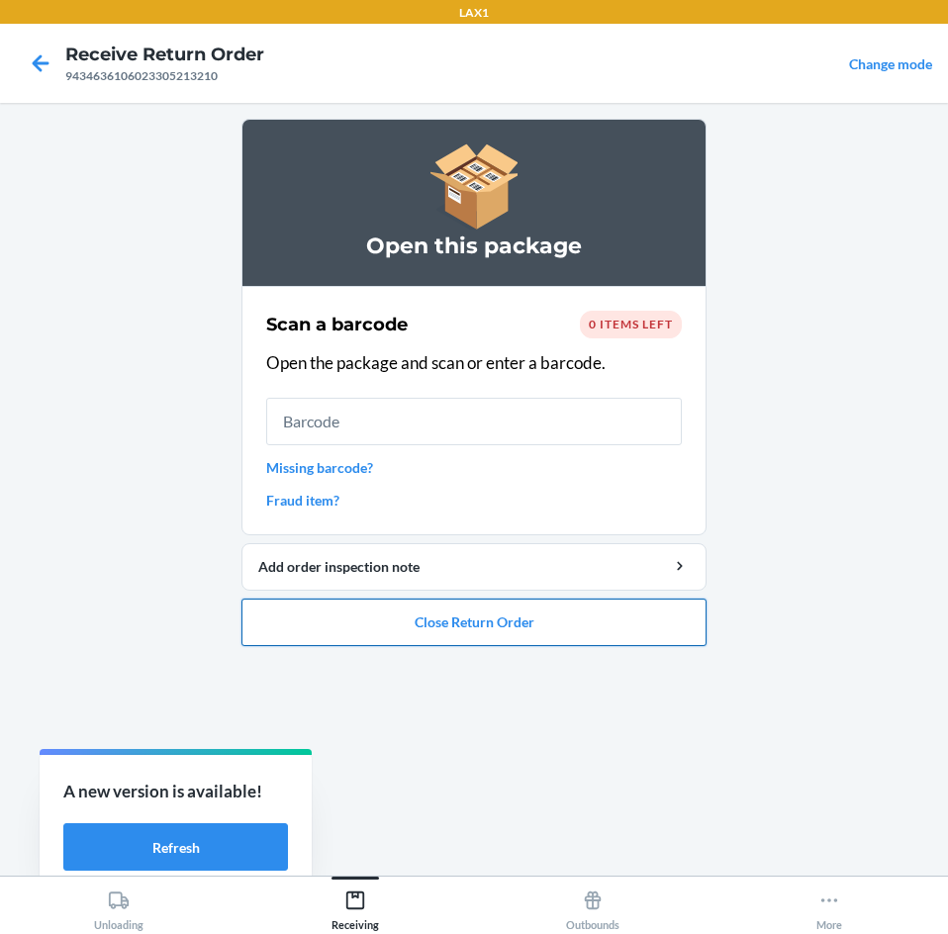
click at [643, 631] on button "Close Return Order" at bounding box center [473, 621] width 465 height 47
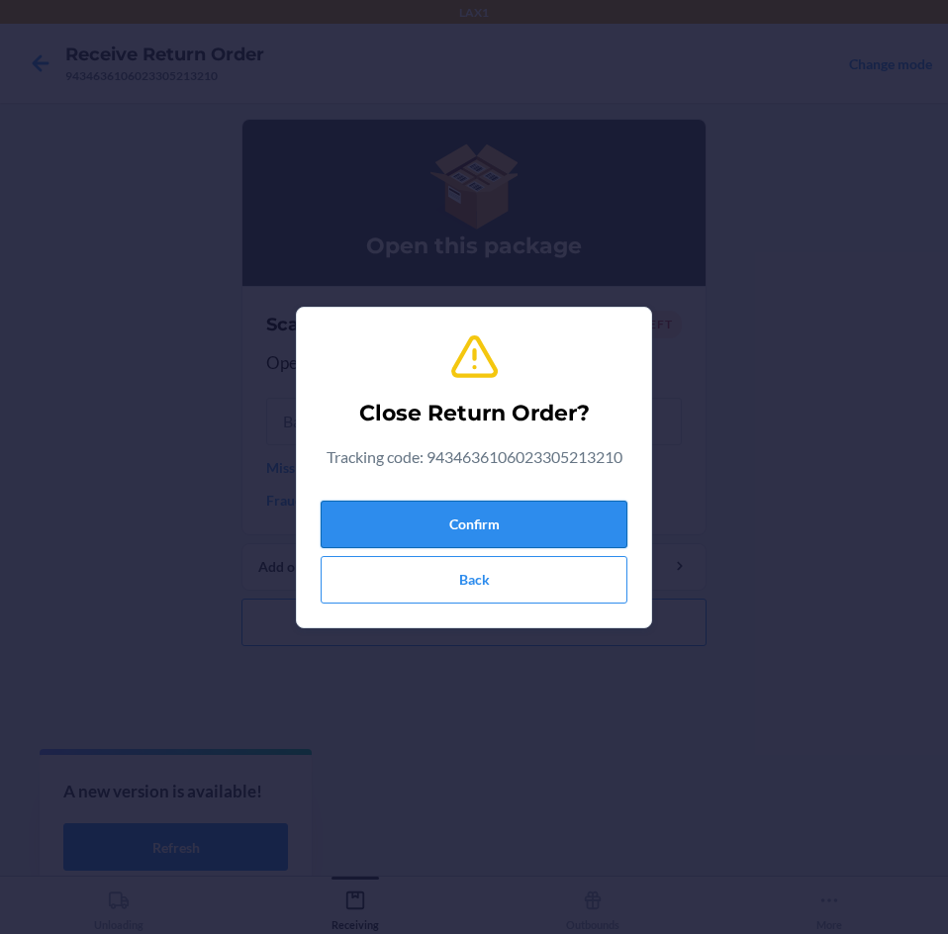
click at [546, 514] on button "Confirm" at bounding box center [473, 524] width 307 height 47
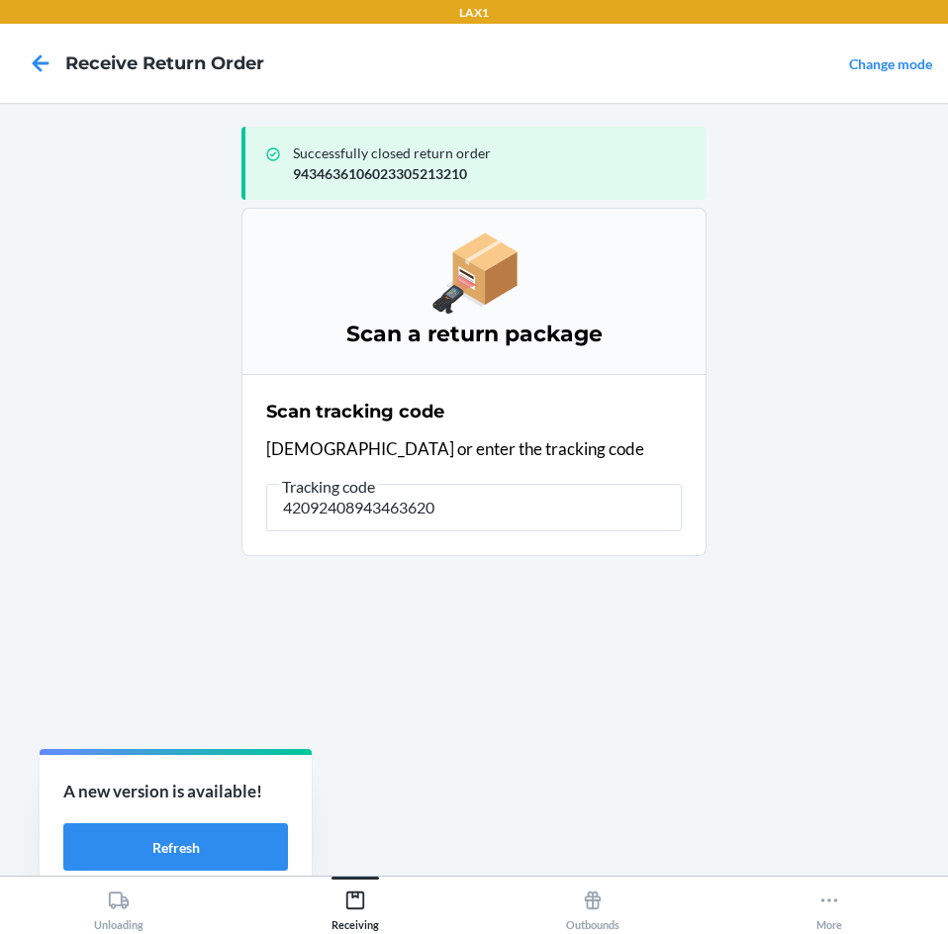
type input "420924089434636208"
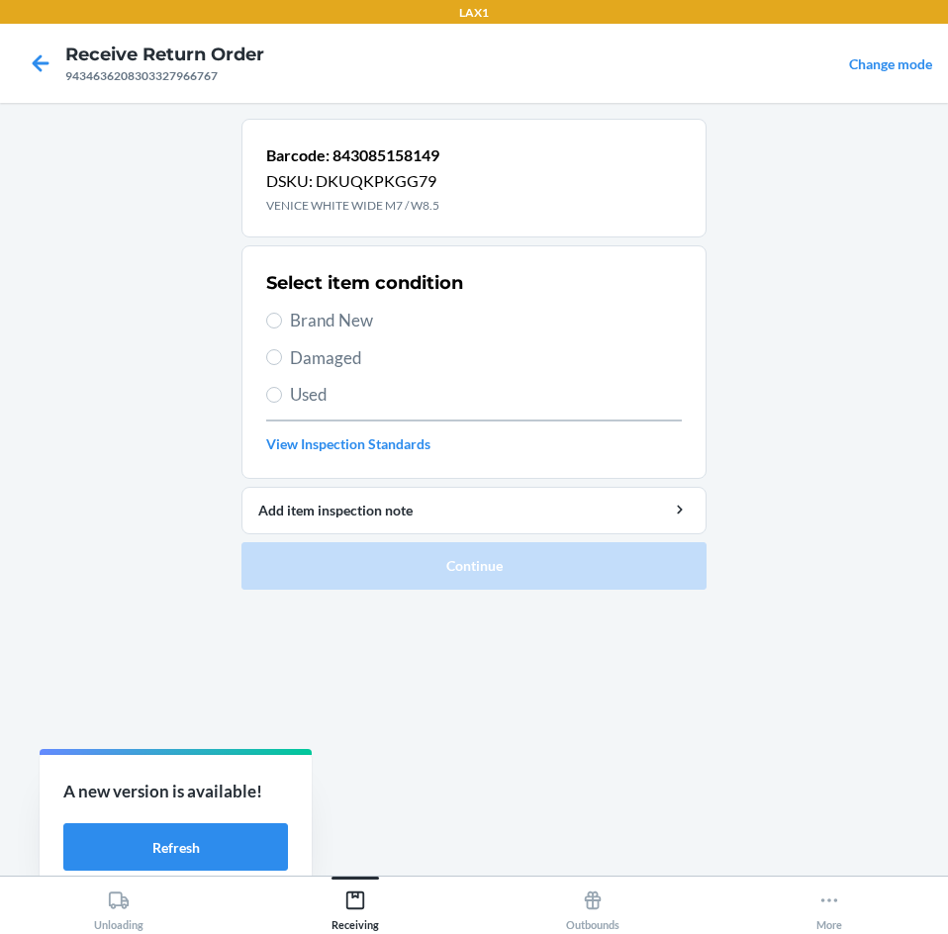
click at [325, 317] on span "Brand New" at bounding box center [486, 321] width 392 height 26
click at [282, 317] on input "Brand New" at bounding box center [274, 321] width 16 height 16
radio input "true"
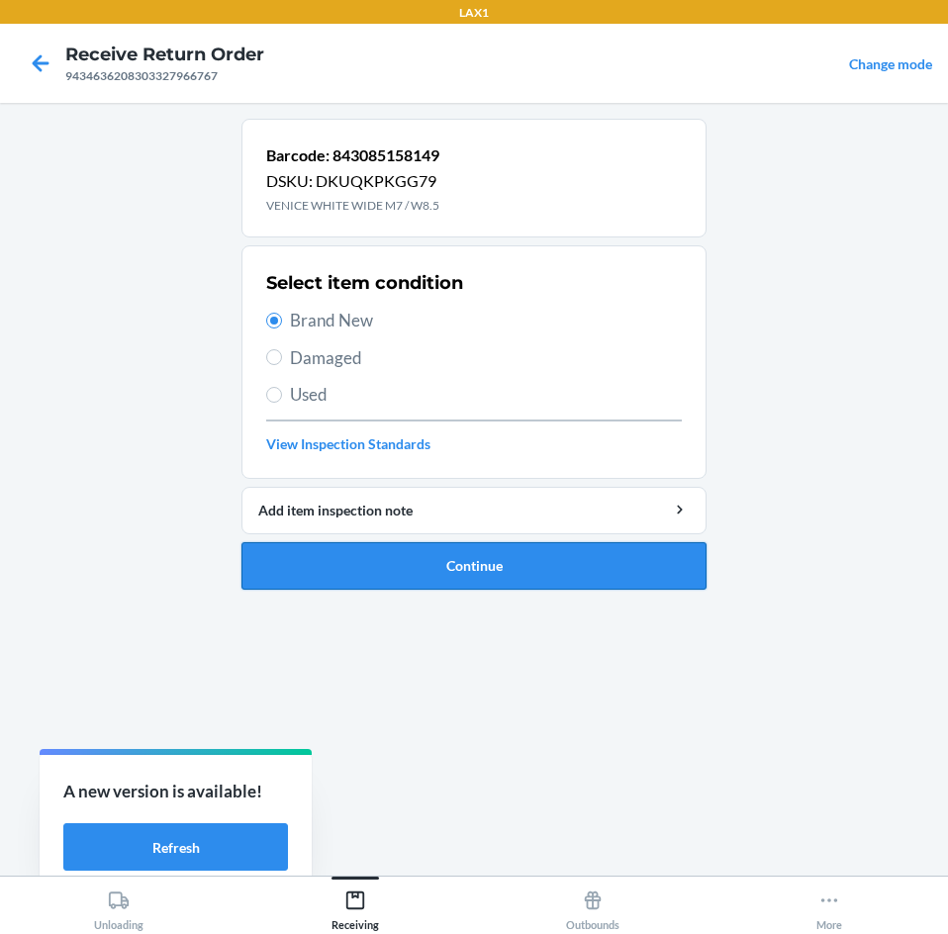
click at [515, 568] on button "Continue" at bounding box center [473, 565] width 465 height 47
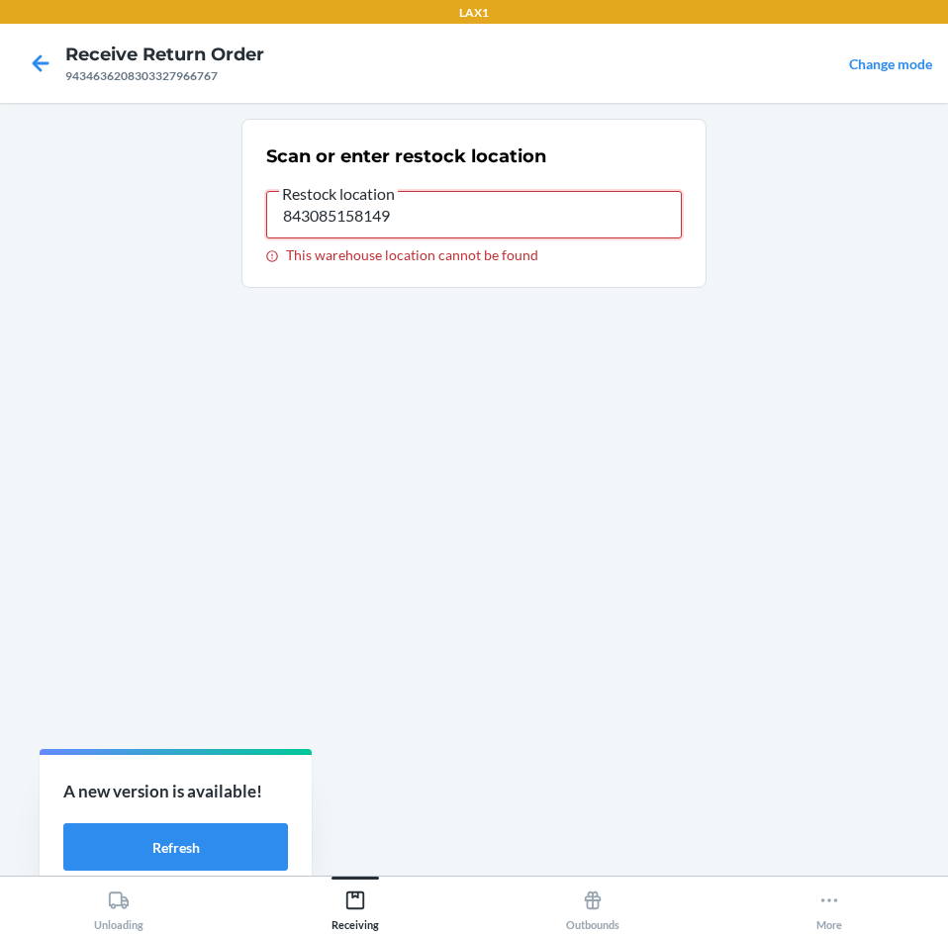
click at [439, 207] on input "843085158149" at bounding box center [473, 214] width 415 height 47
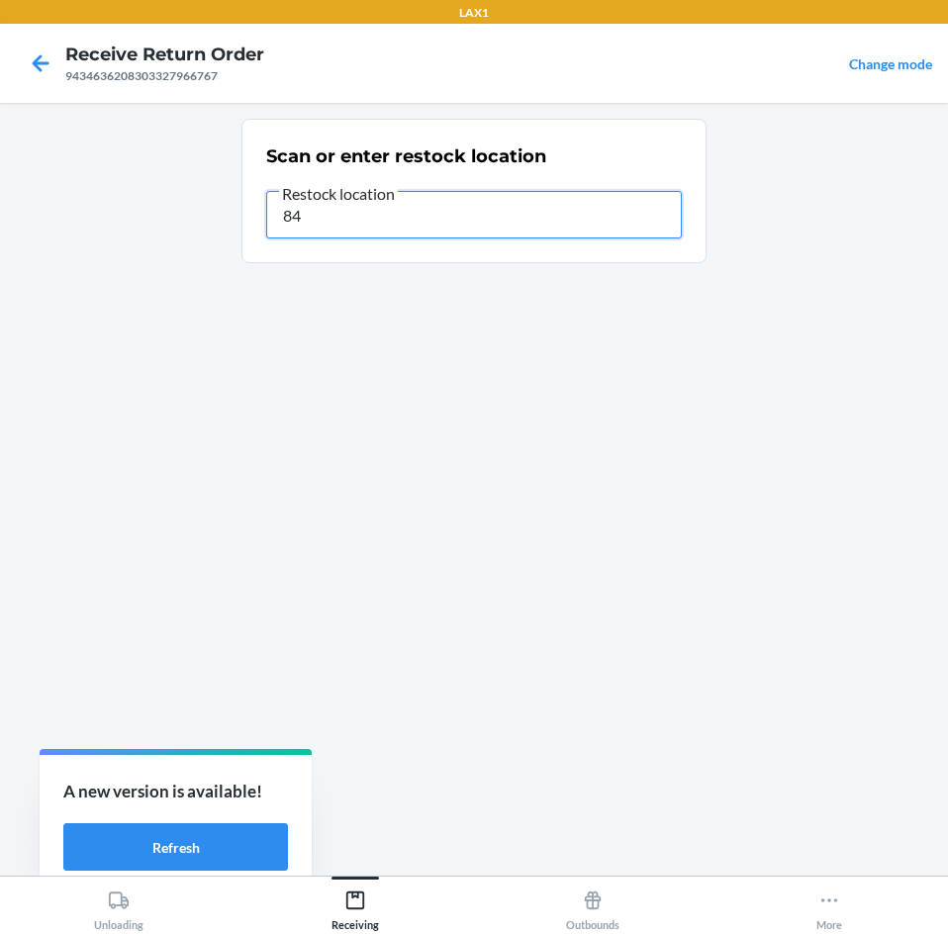
type input "8"
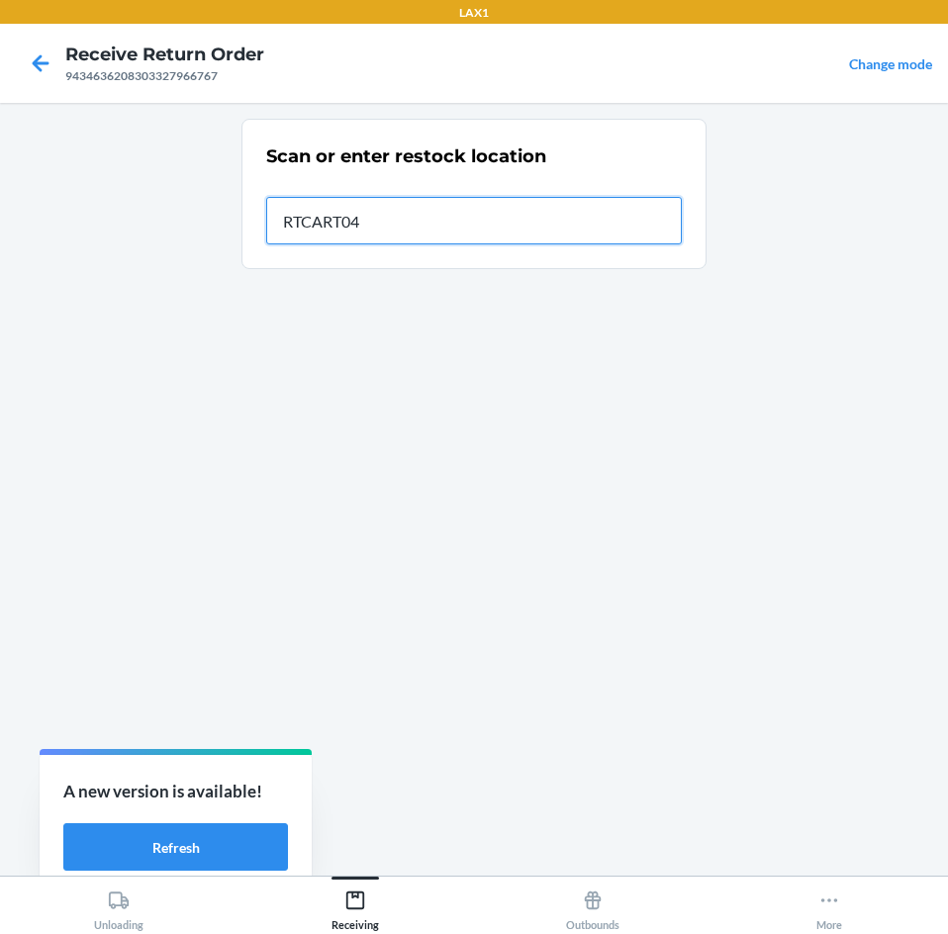
type input "RTCART045"
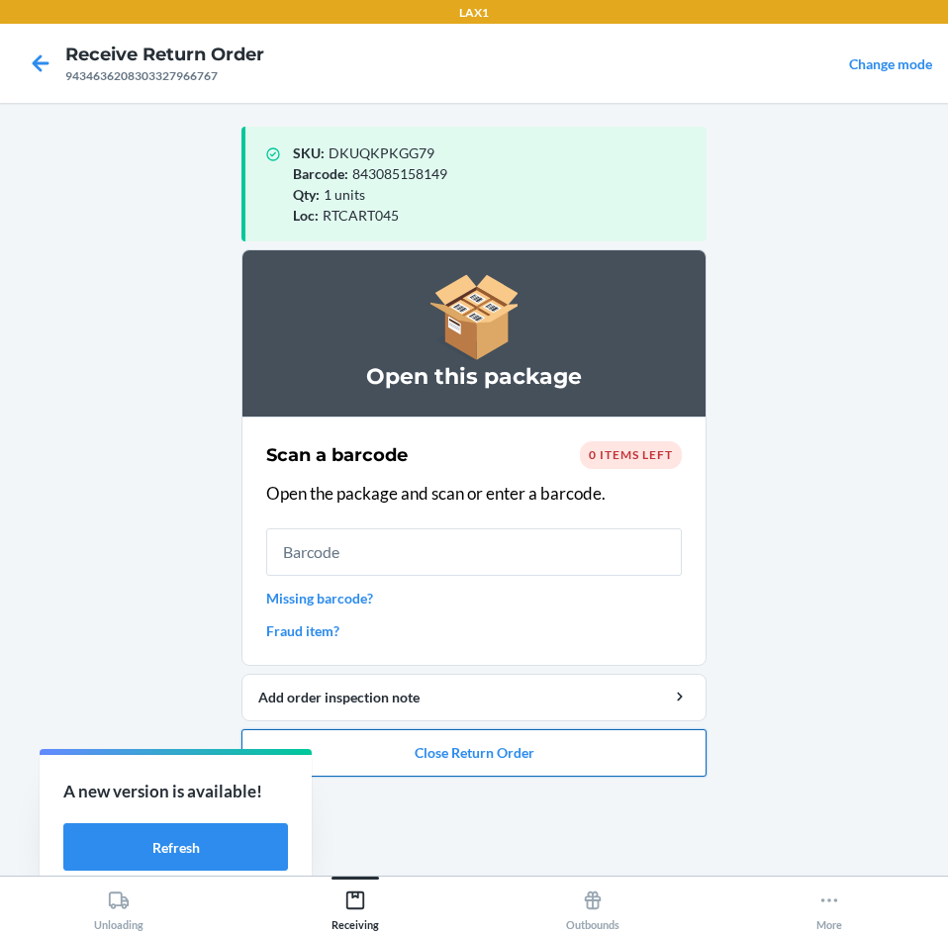
click at [533, 754] on button "Close Return Order" at bounding box center [473, 752] width 465 height 47
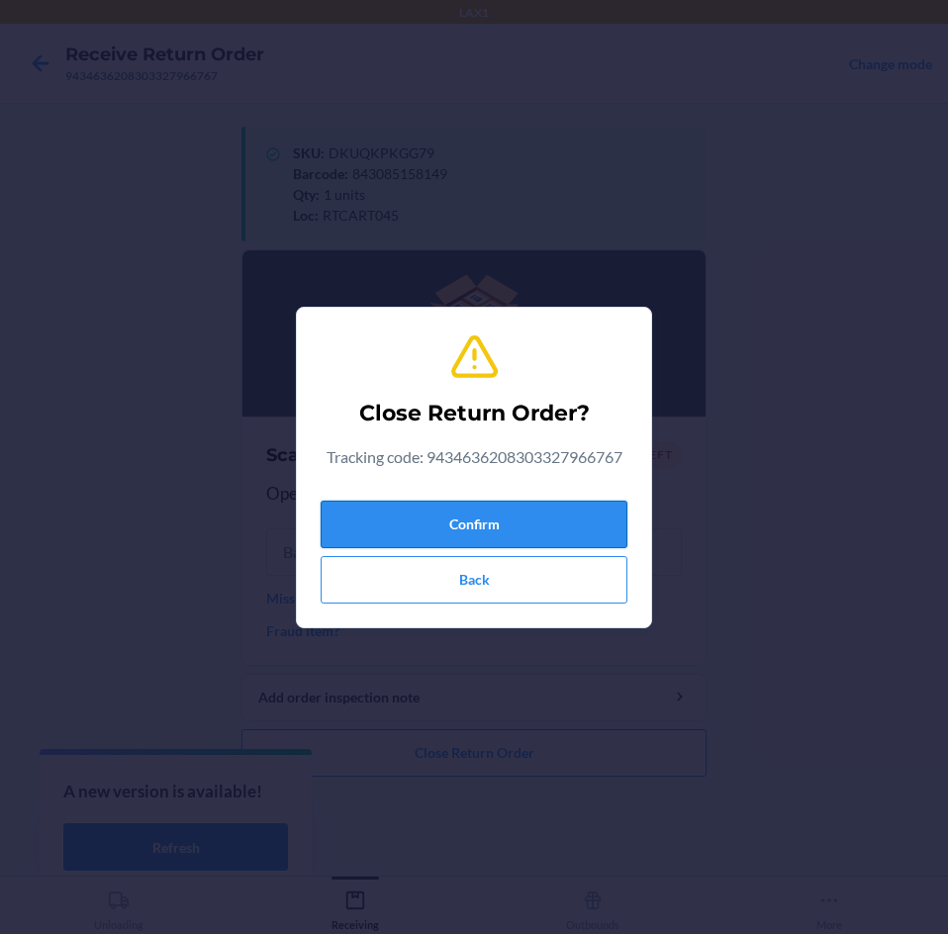
click at [524, 519] on button "Confirm" at bounding box center [473, 524] width 307 height 47
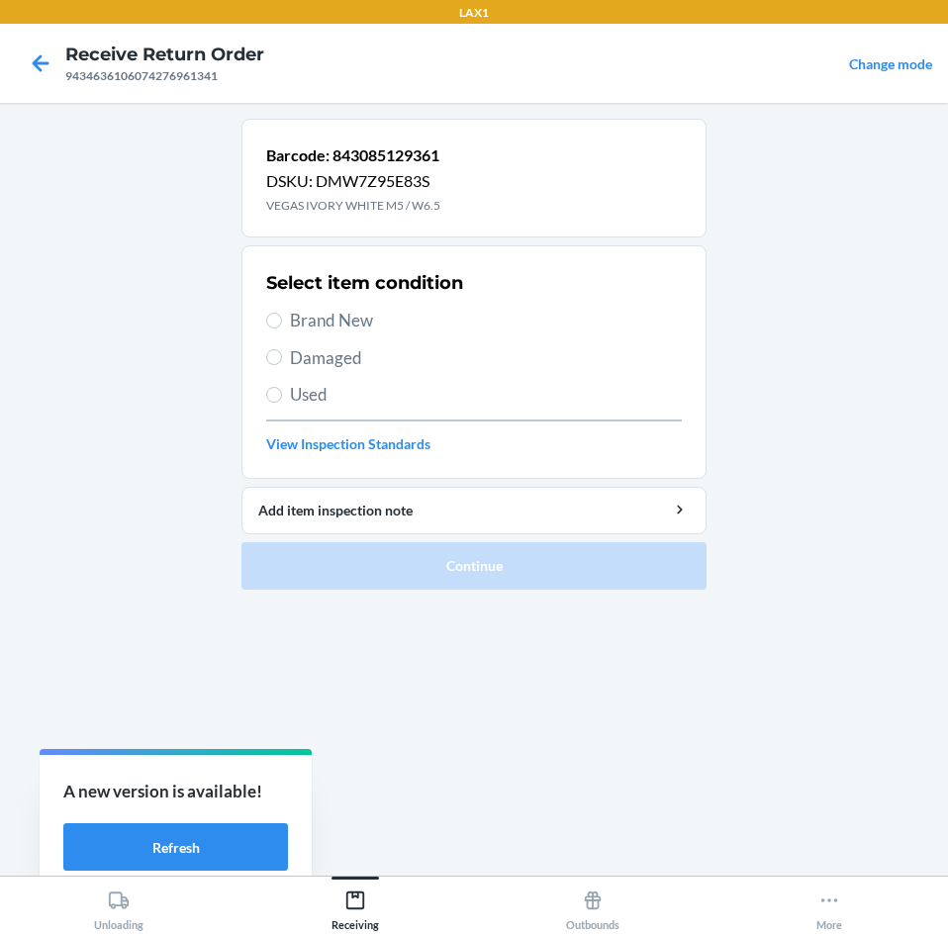
click at [348, 320] on span "Brand New" at bounding box center [486, 321] width 392 height 26
click at [282, 320] on input "Brand New" at bounding box center [274, 321] width 16 height 16
radio input "true"
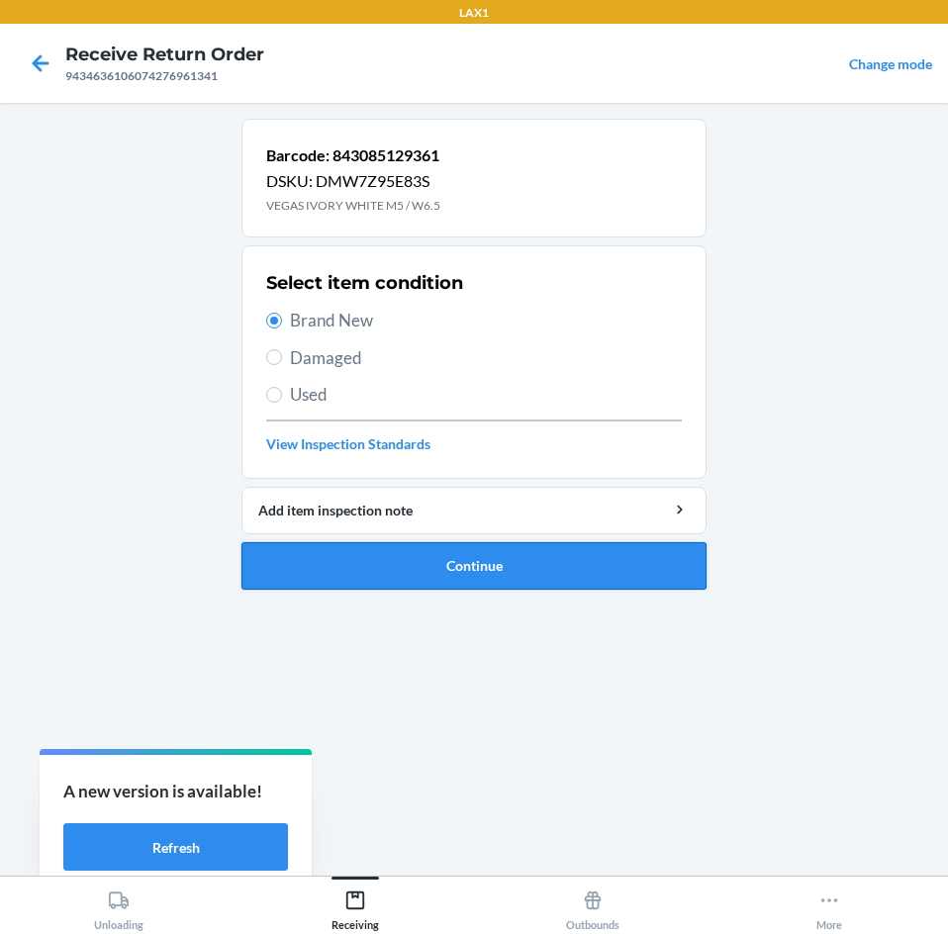
click at [513, 576] on button "Continue" at bounding box center [473, 565] width 465 height 47
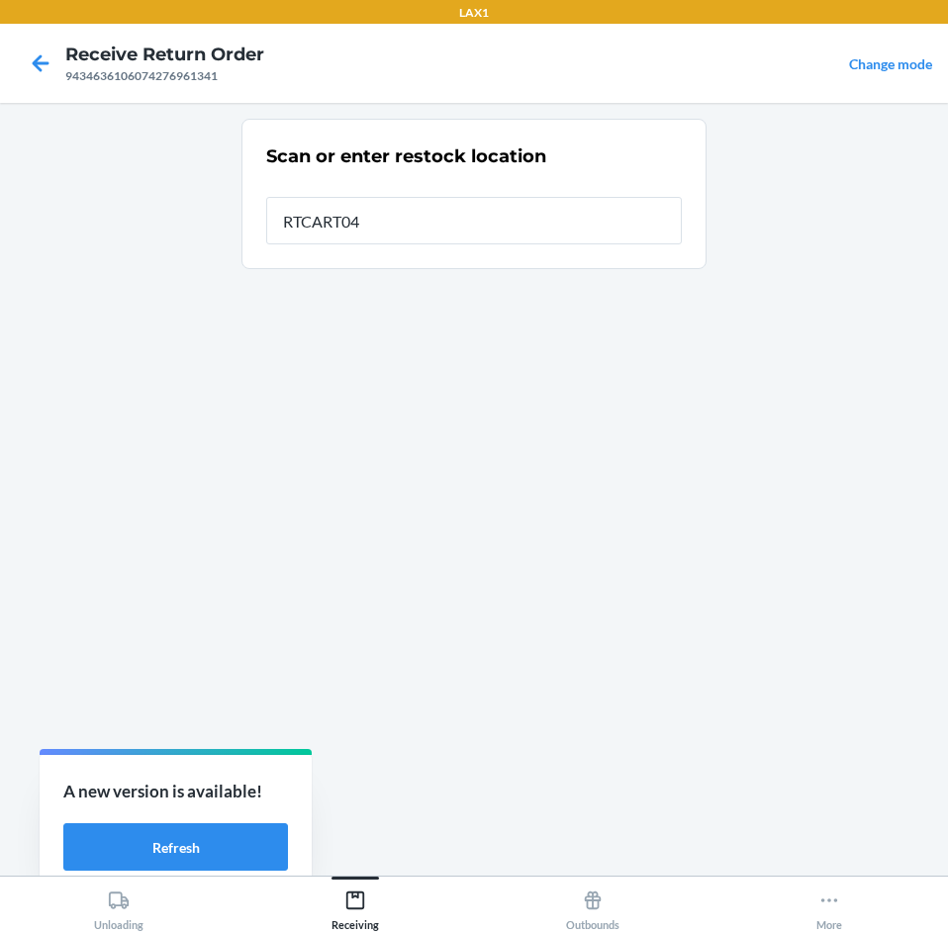
type input "RTCART045"
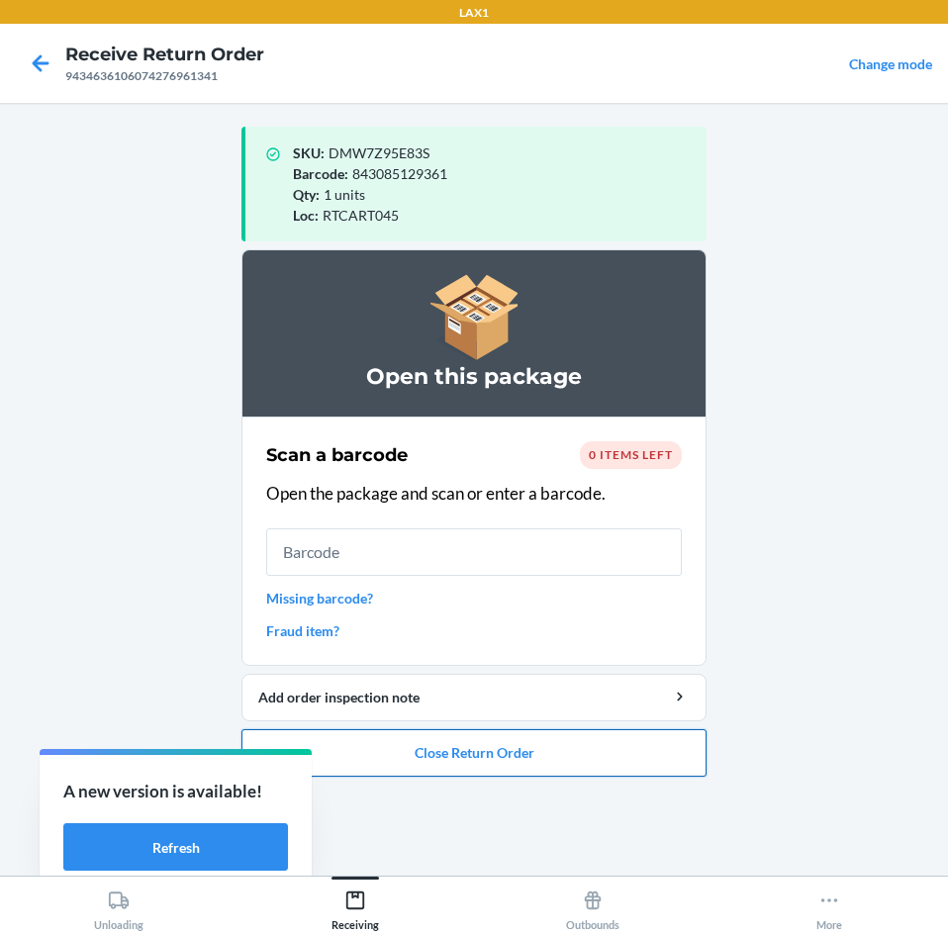
click at [504, 749] on button "Close Return Order" at bounding box center [473, 752] width 465 height 47
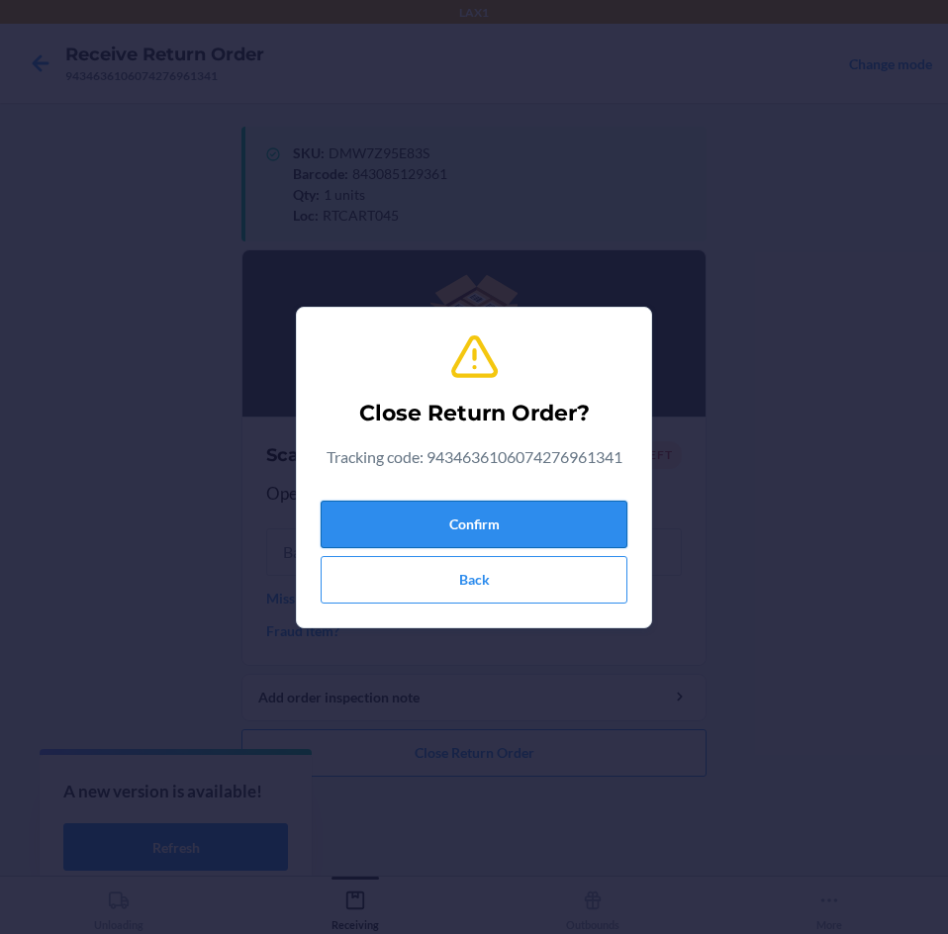
click at [508, 528] on button "Confirm" at bounding box center [473, 524] width 307 height 47
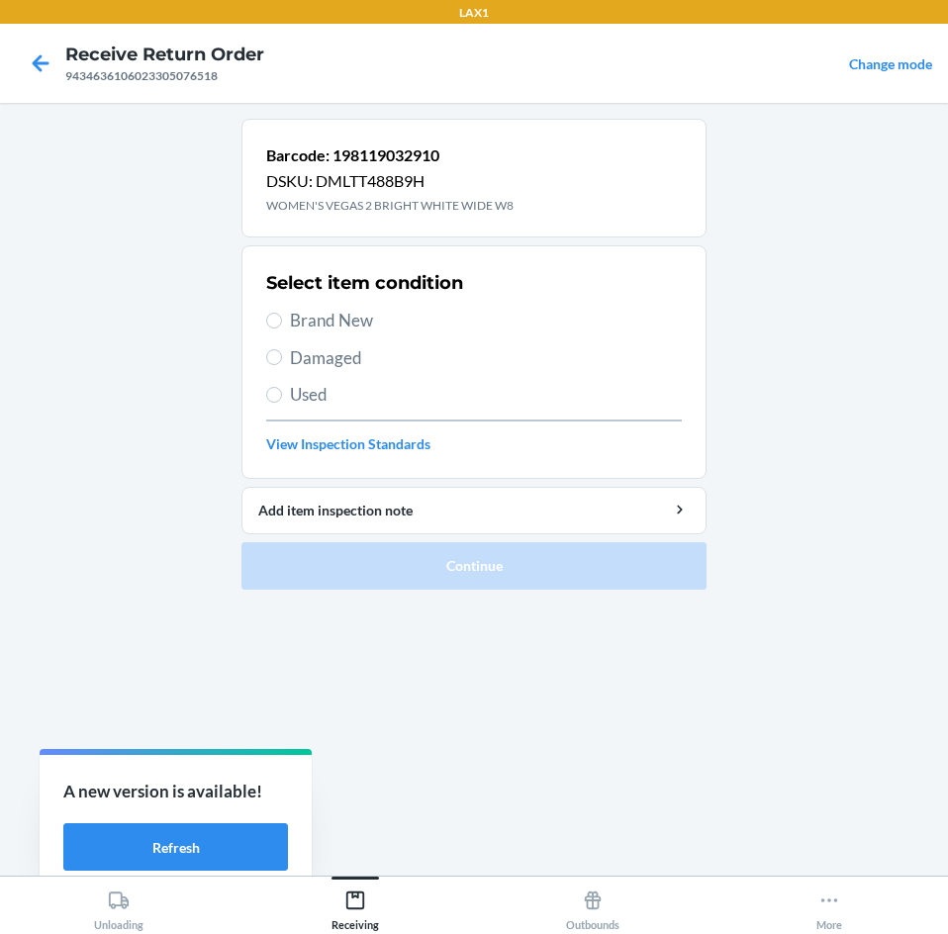
click at [319, 316] on span "Brand New" at bounding box center [486, 321] width 392 height 26
click at [282, 316] on input "Brand New" at bounding box center [274, 321] width 16 height 16
radio input "true"
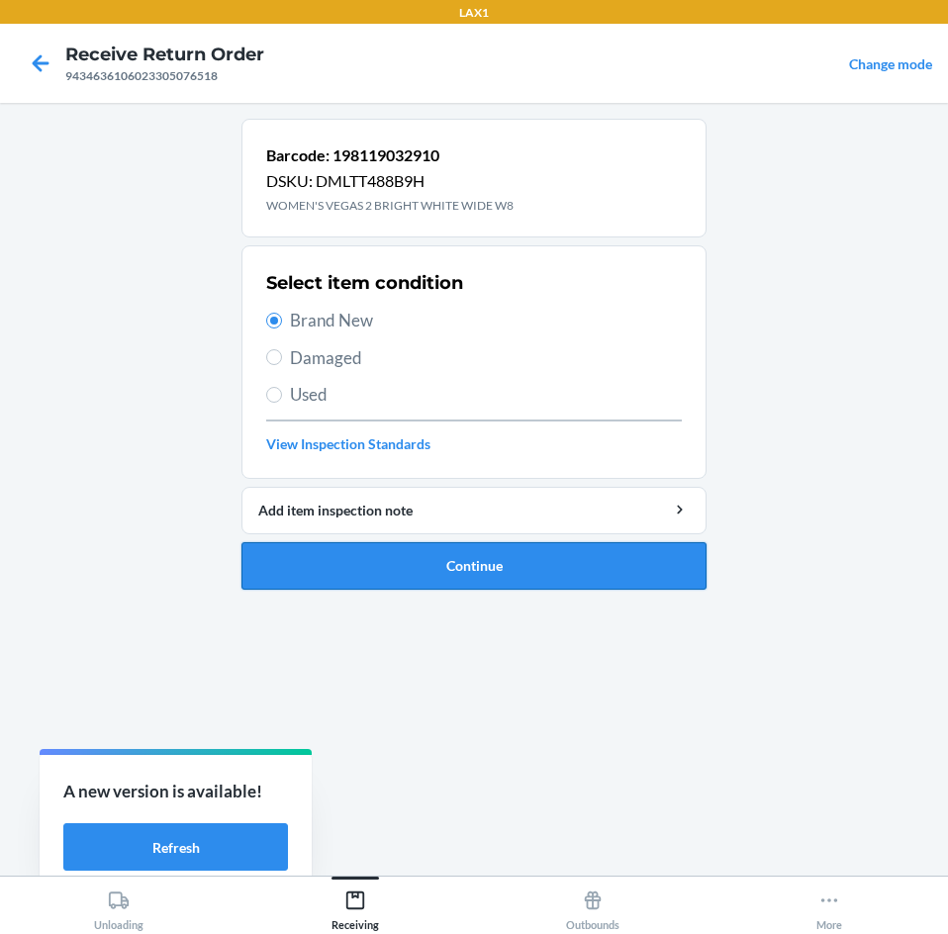
click at [538, 584] on button "Continue" at bounding box center [473, 565] width 465 height 47
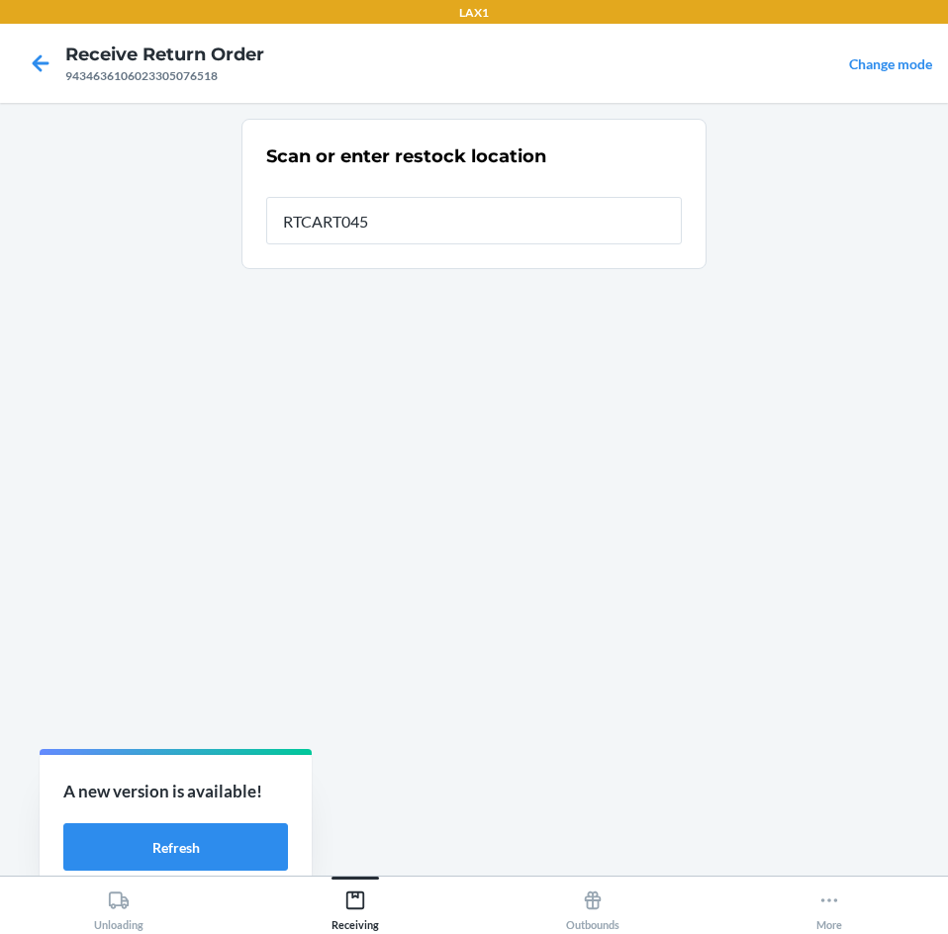
type input "RTCART045"
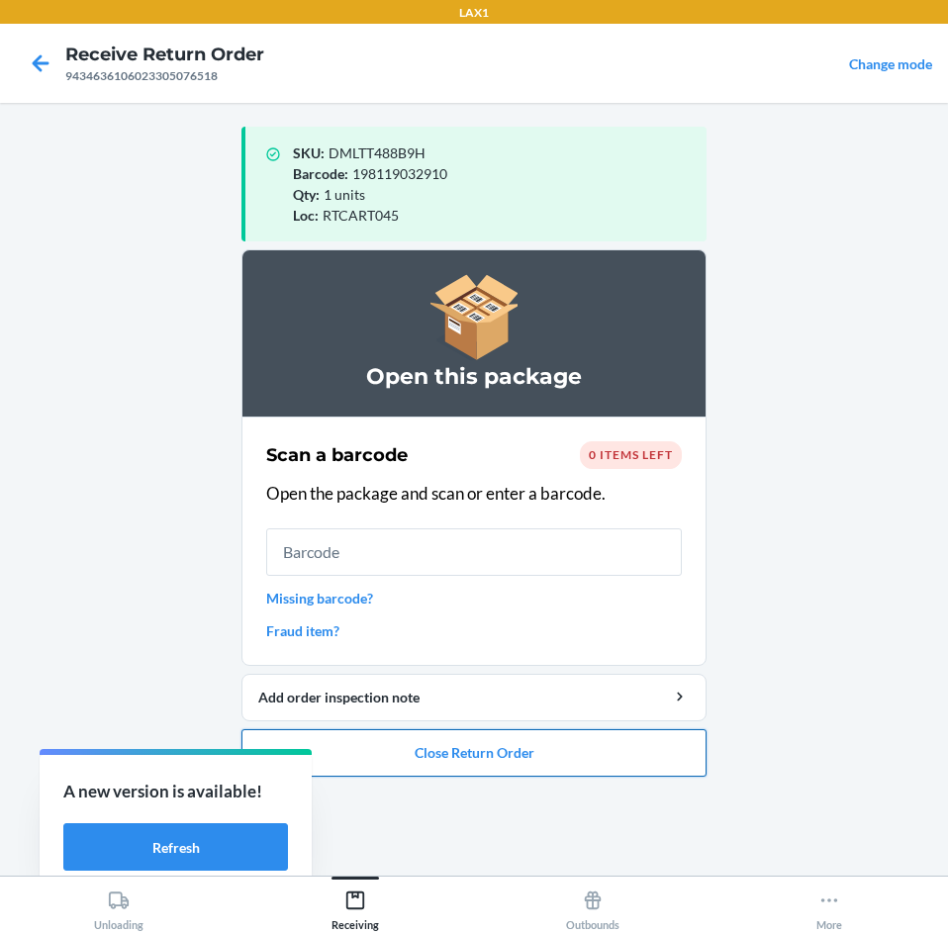
click at [531, 770] on button "Close Return Order" at bounding box center [473, 752] width 465 height 47
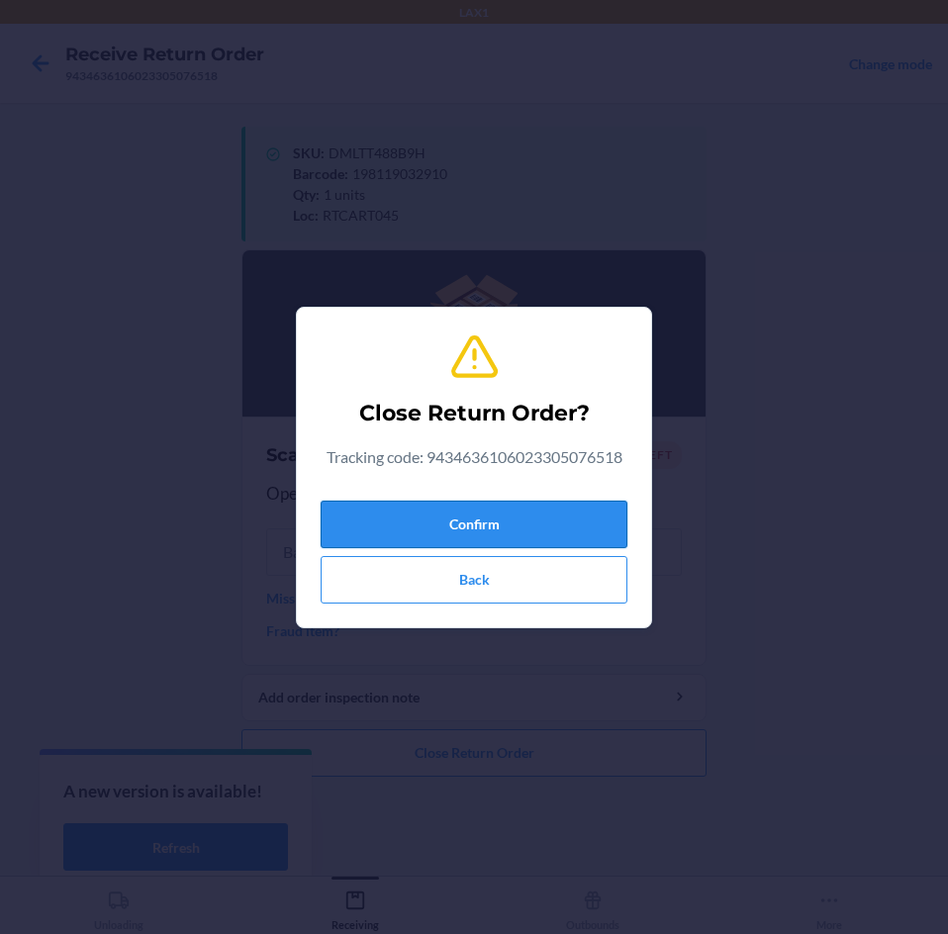
click at [577, 531] on button "Confirm" at bounding box center [473, 524] width 307 height 47
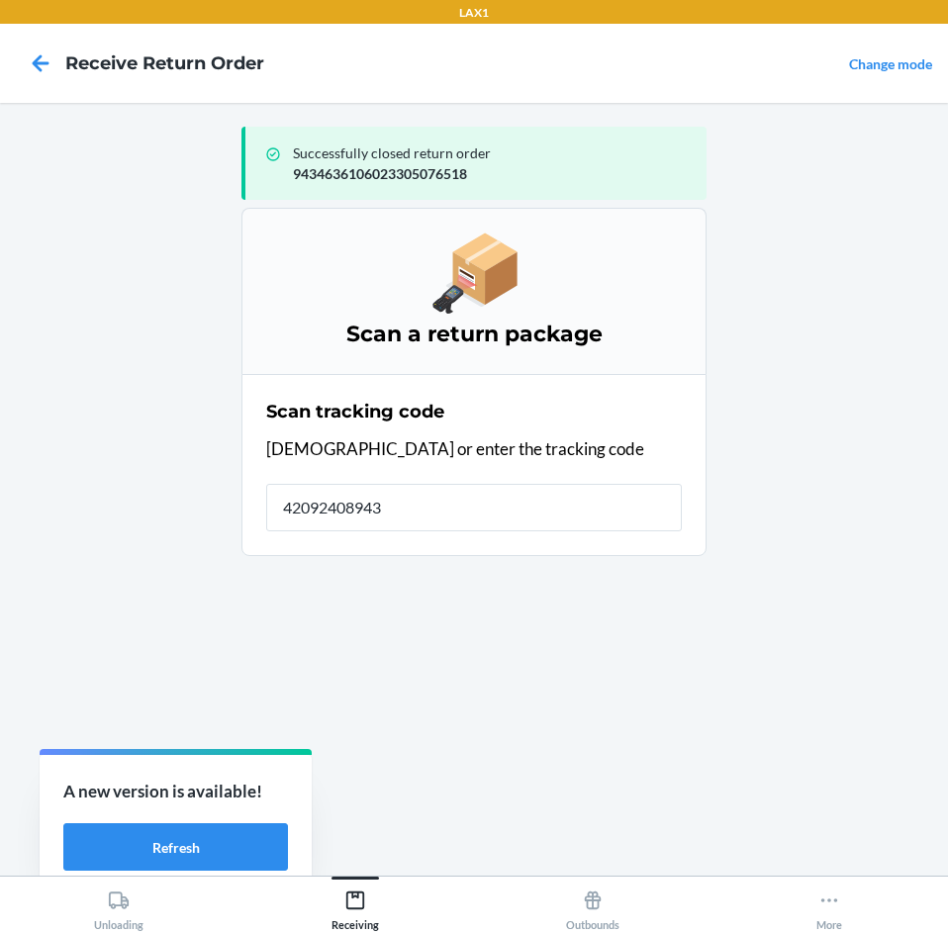
type input "420924089434"
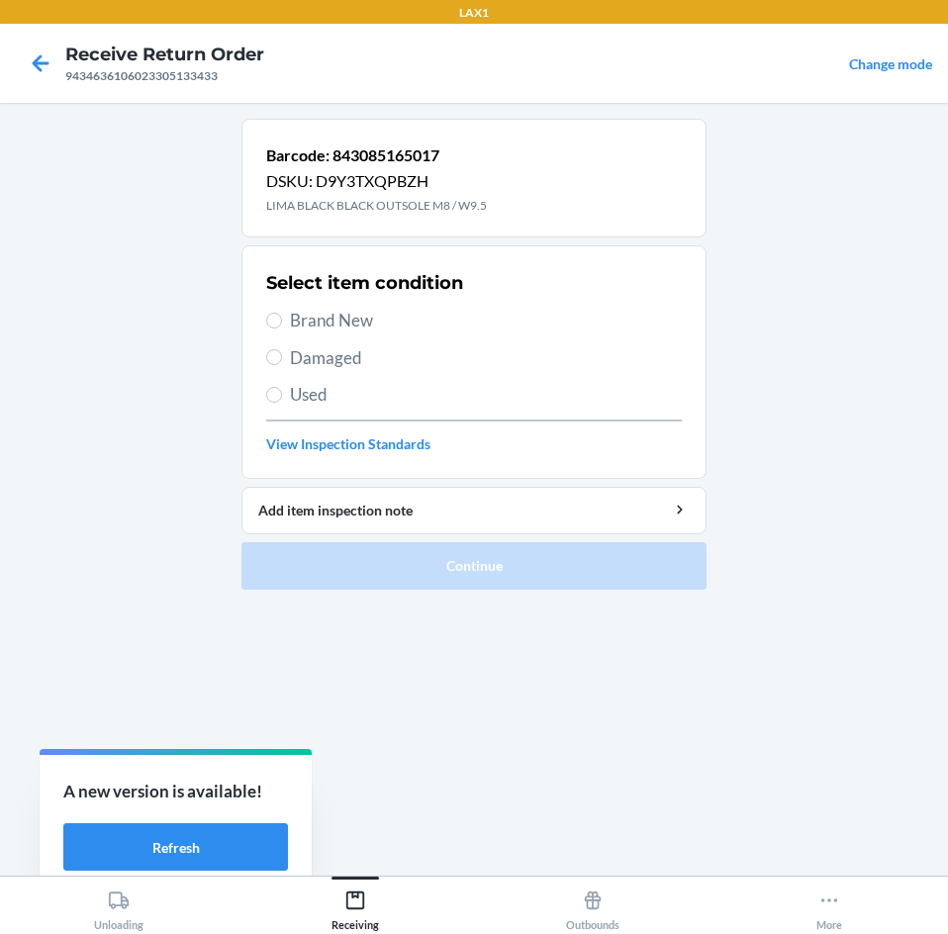
click at [350, 317] on span "Brand New" at bounding box center [486, 321] width 392 height 26
click at [282, 317] on input "Brand New" at bounding box center [274, 321] width 16 height 16
radio input "true"
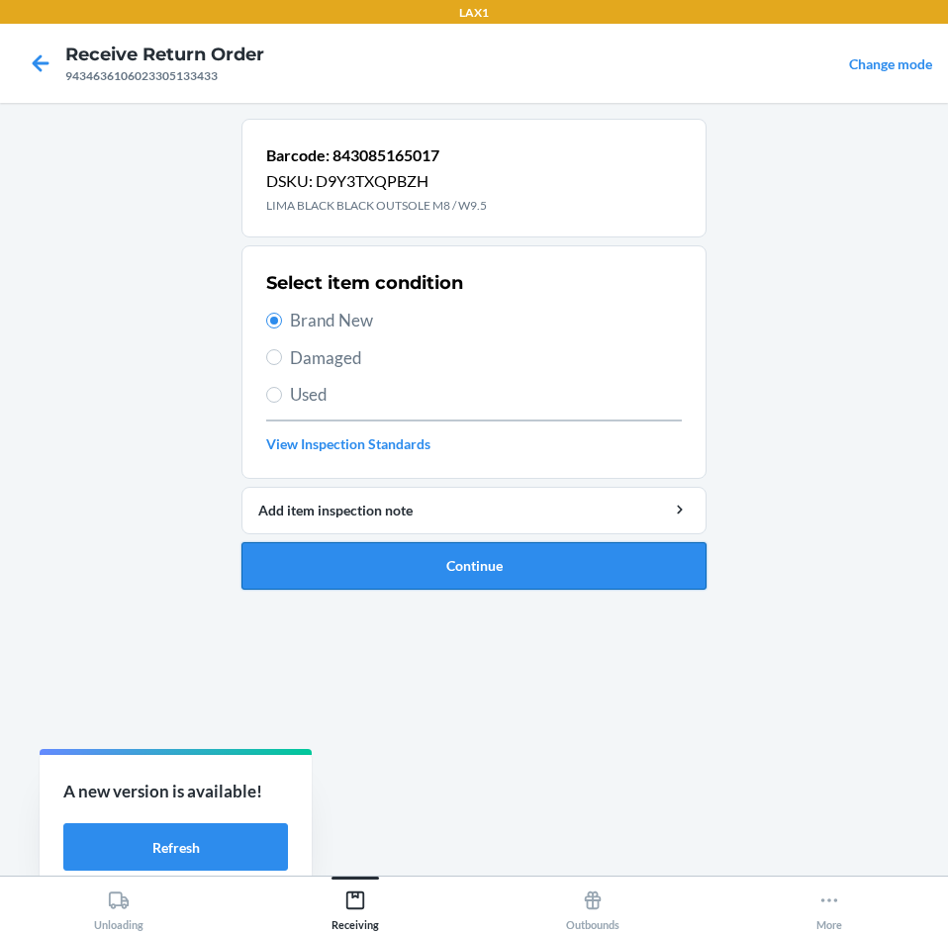
click at [428, 566] on button "Continue" at bounding box center [473, 565] width 465 height 47
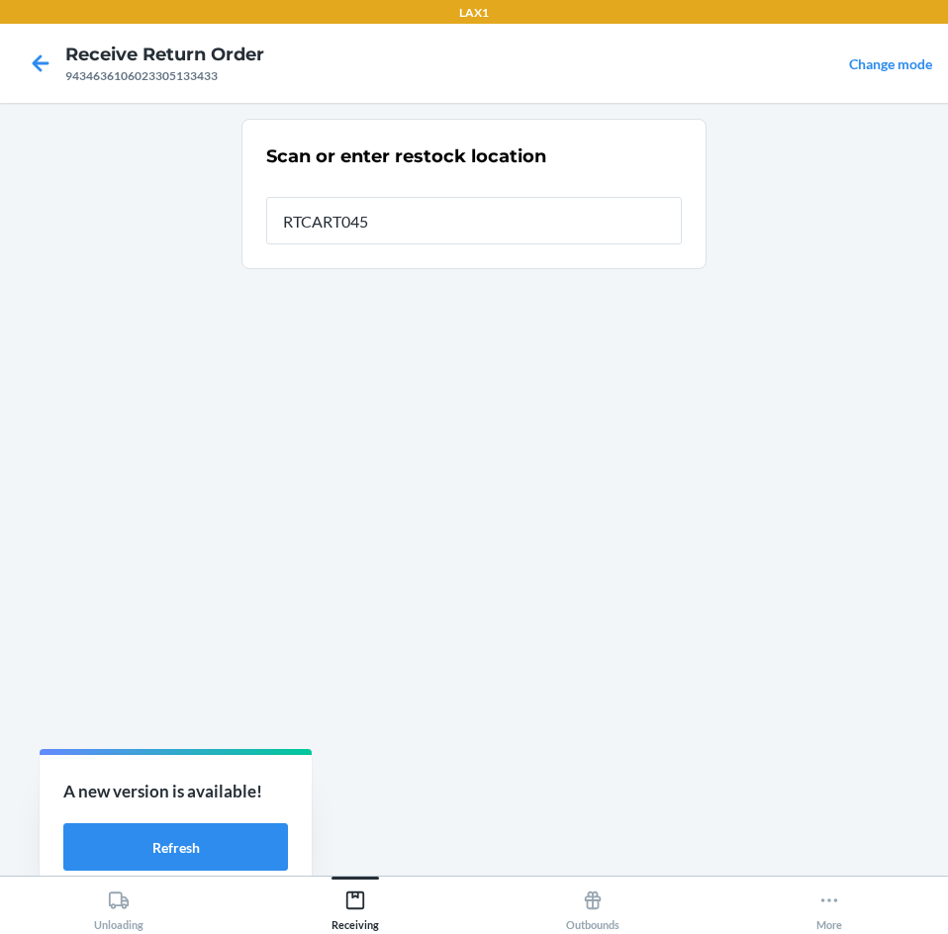
type input "RTCART045"
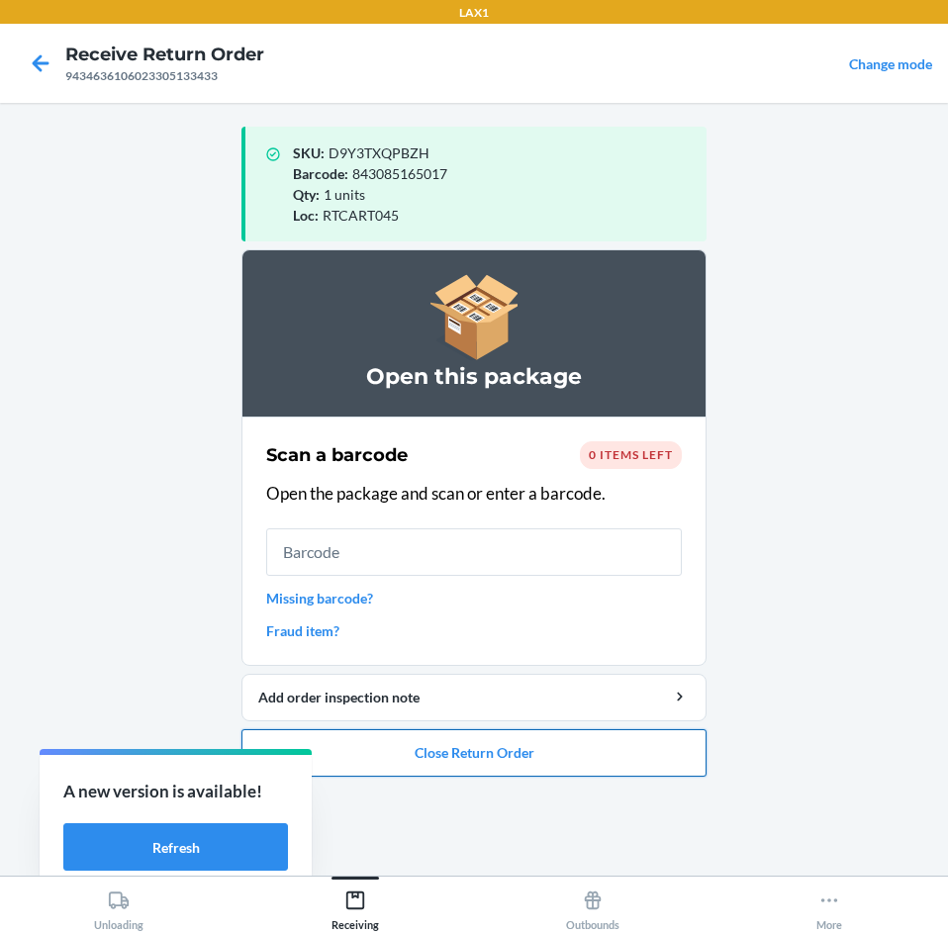
click at [481, 749] on button "Close Return Order" at bounding box center [473, 752] width 465 height 47
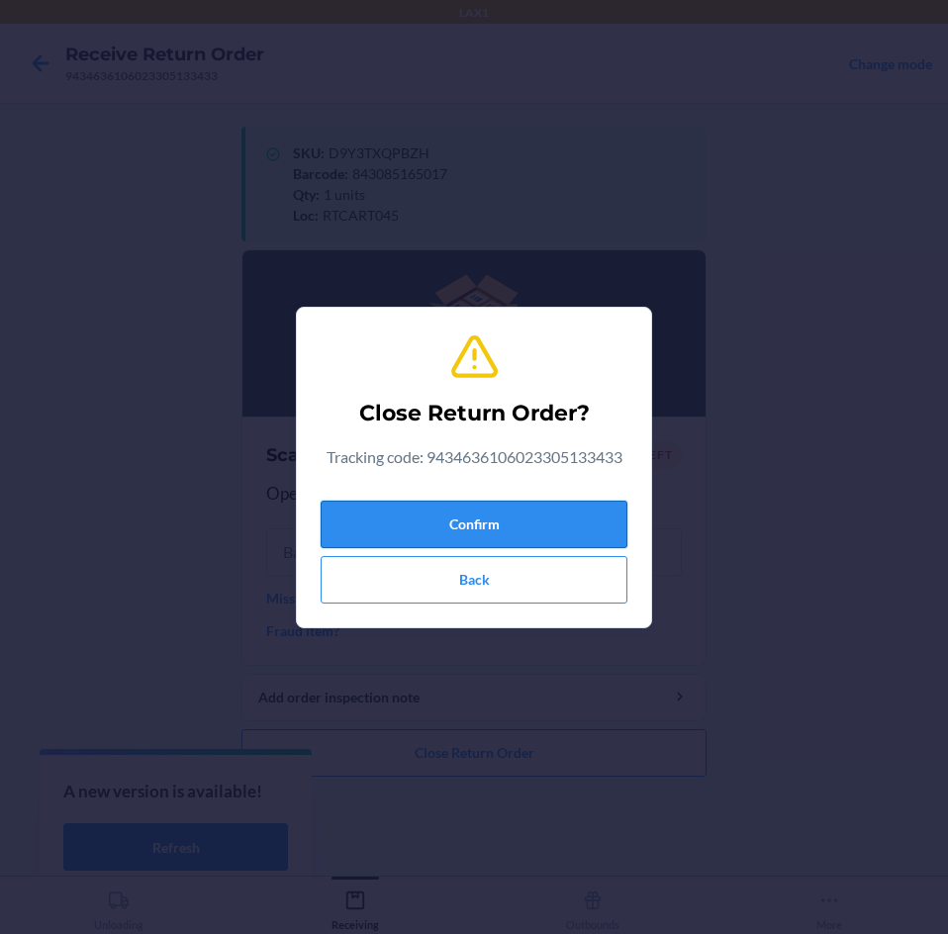
click at [494, 501] on button "Confirm" at bounding box center [473, 524] width 307 height 47
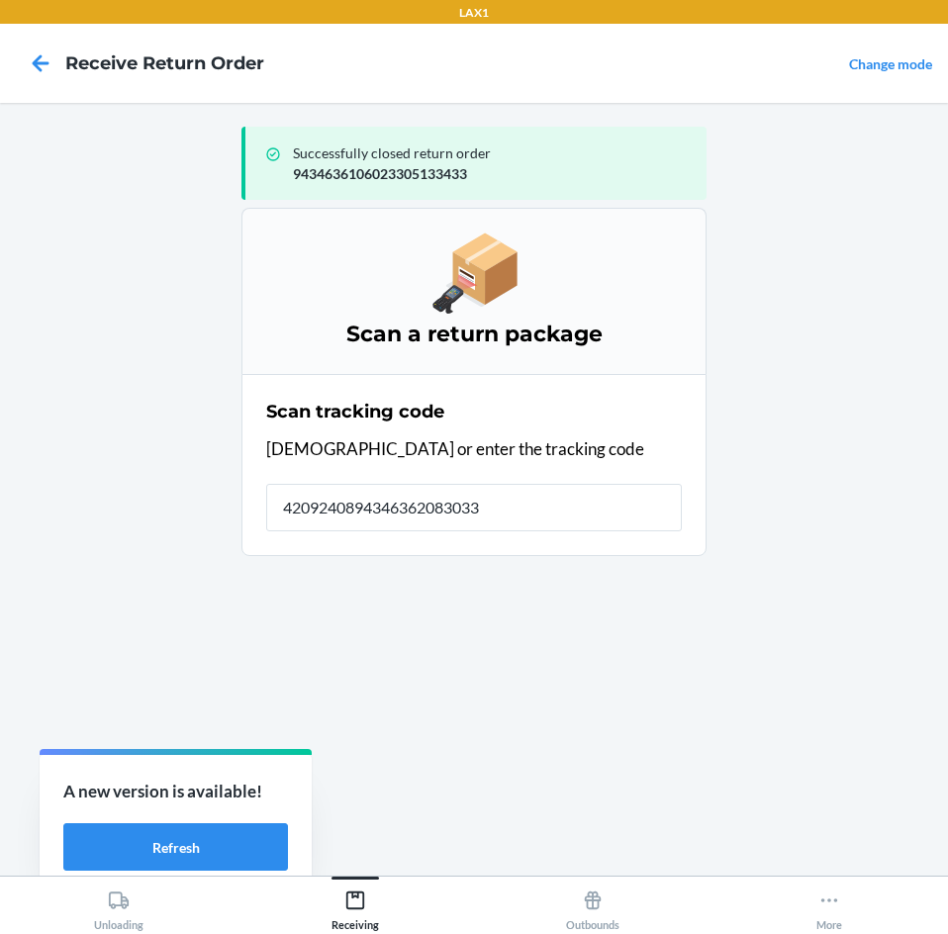
type input "42092408943463620830332"
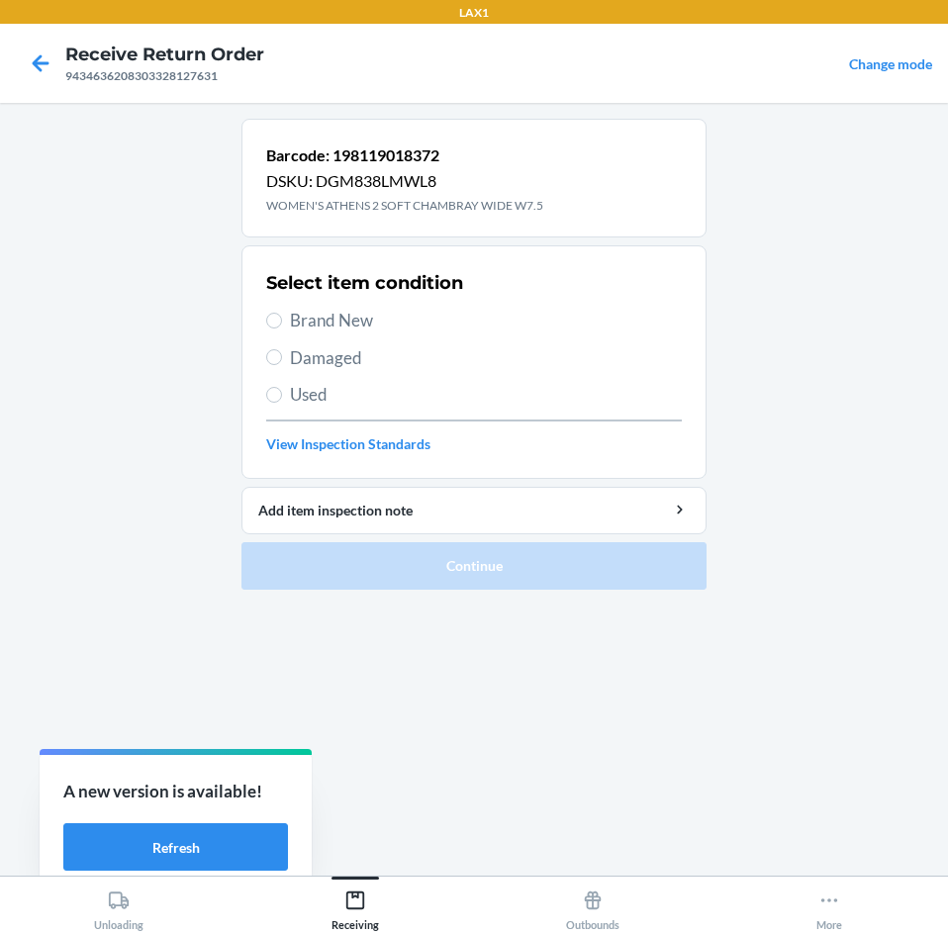
click at [317, 321] on span "Brand New" at bounding box center [486, 321] width 392 height 26
click at [282, 321] on input "Brand New" at bounding box center [274, 321] width 16 height 16
radio input "true"
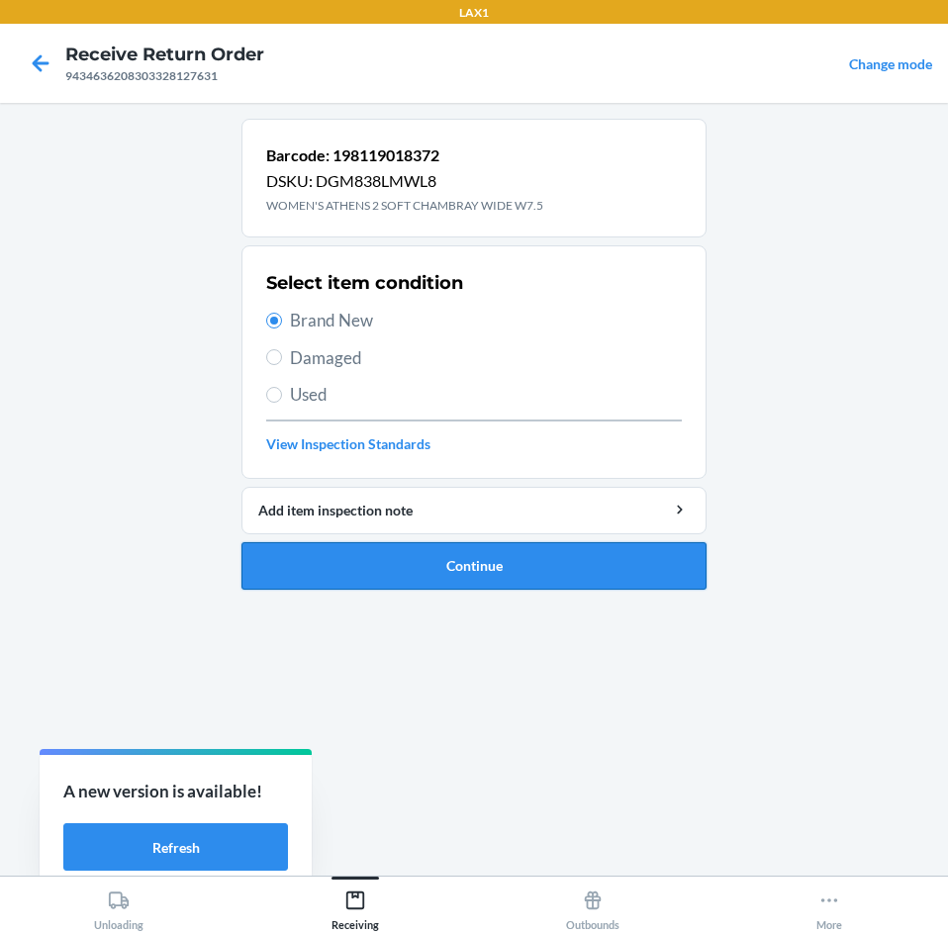
click at [479, 561] on button "Continue" at bounding box center [473, 565] width 465 height 47
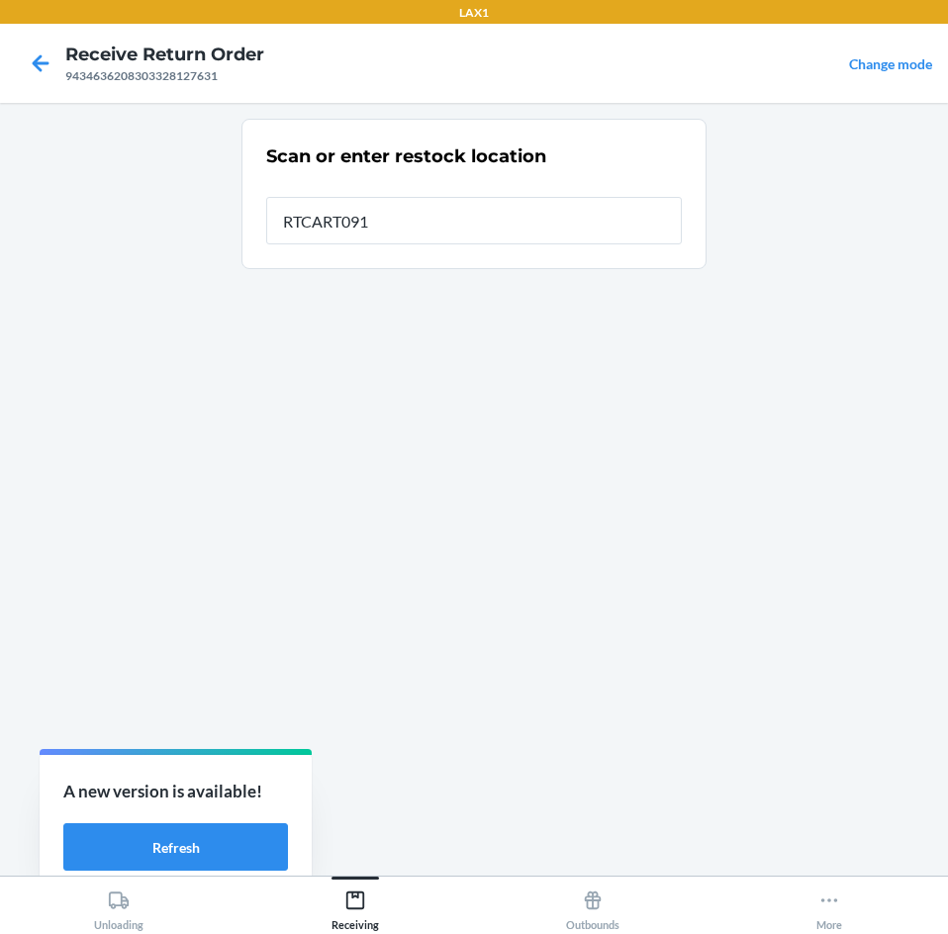
type input "RTCART091"
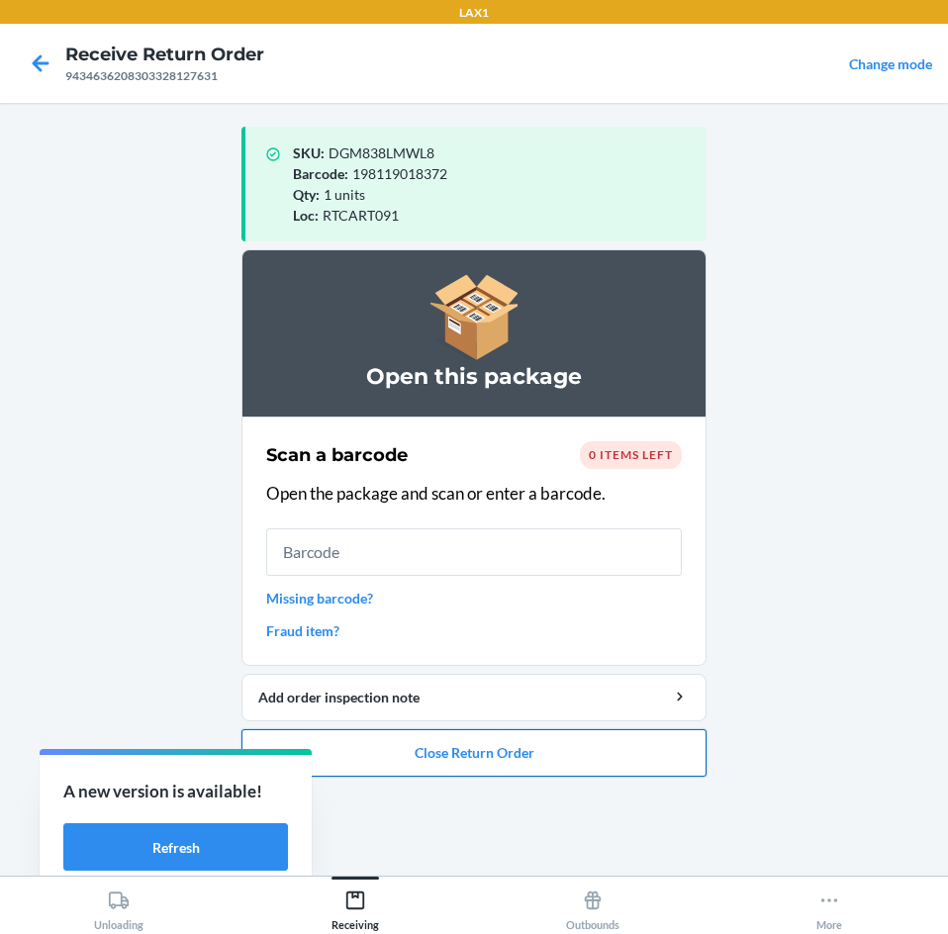
click at [480, 748] on button "Close Return Order" at bounding box center [473, 752] width 465 height 47
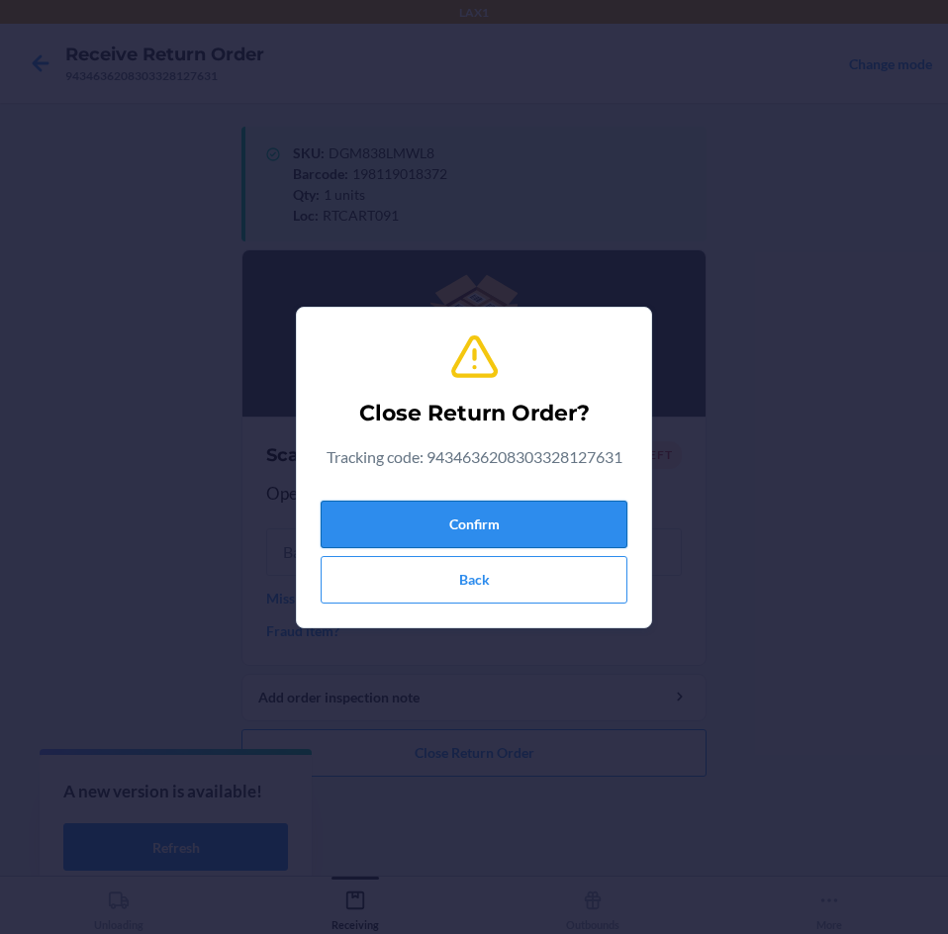
click at [566, 526] on button "Confirm" at bounding box center [473, 524] width 307 height 47
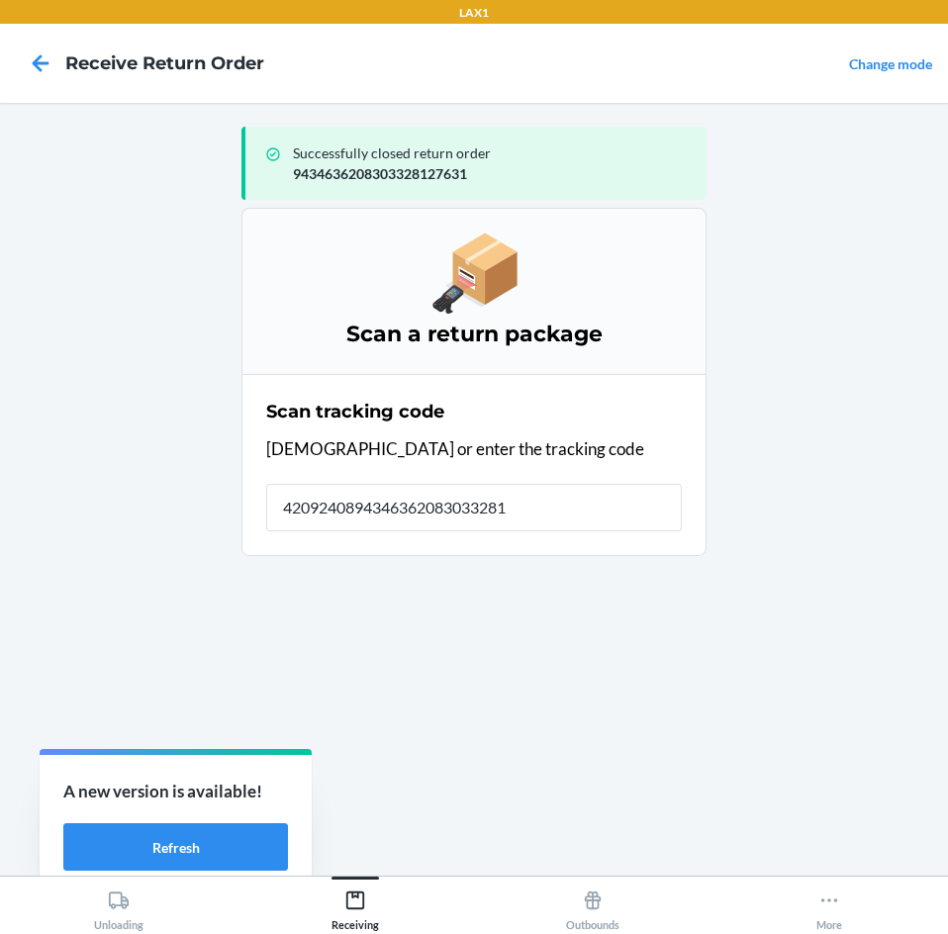
type input "42092408943463620830332819"
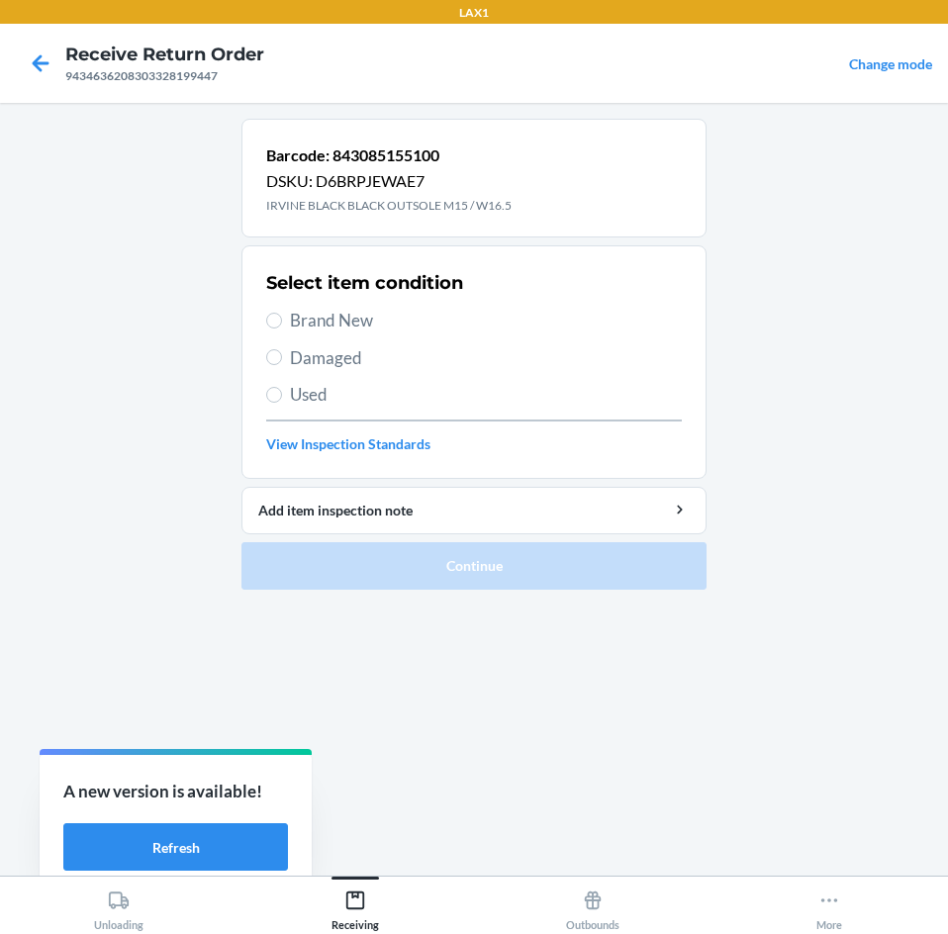
click at [344, 325] on span "Brand New" at bounding box center [486, 321] width 392 height 26
click at [282, 325] on input "Brand New" at bounding box center [274, 321] width 16 height 16
radio input "true"
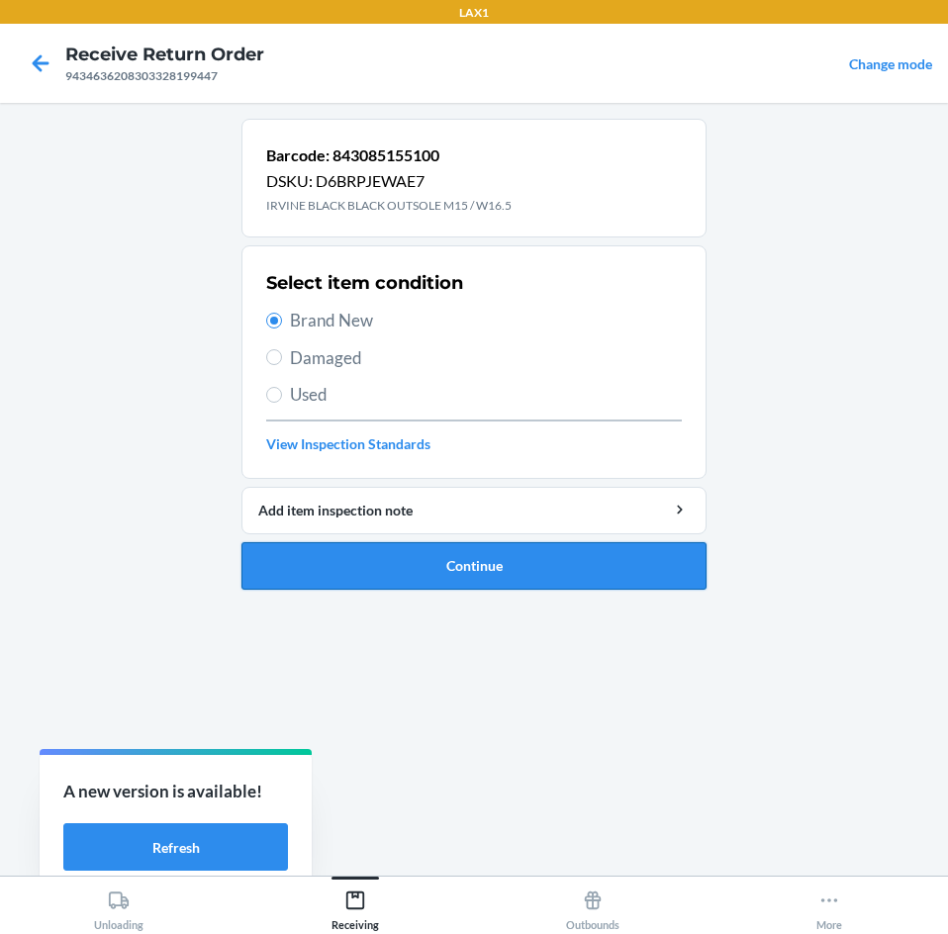
click at [532, 568] on button "Continue" at bounding box center [473, 565] width 465 height 47
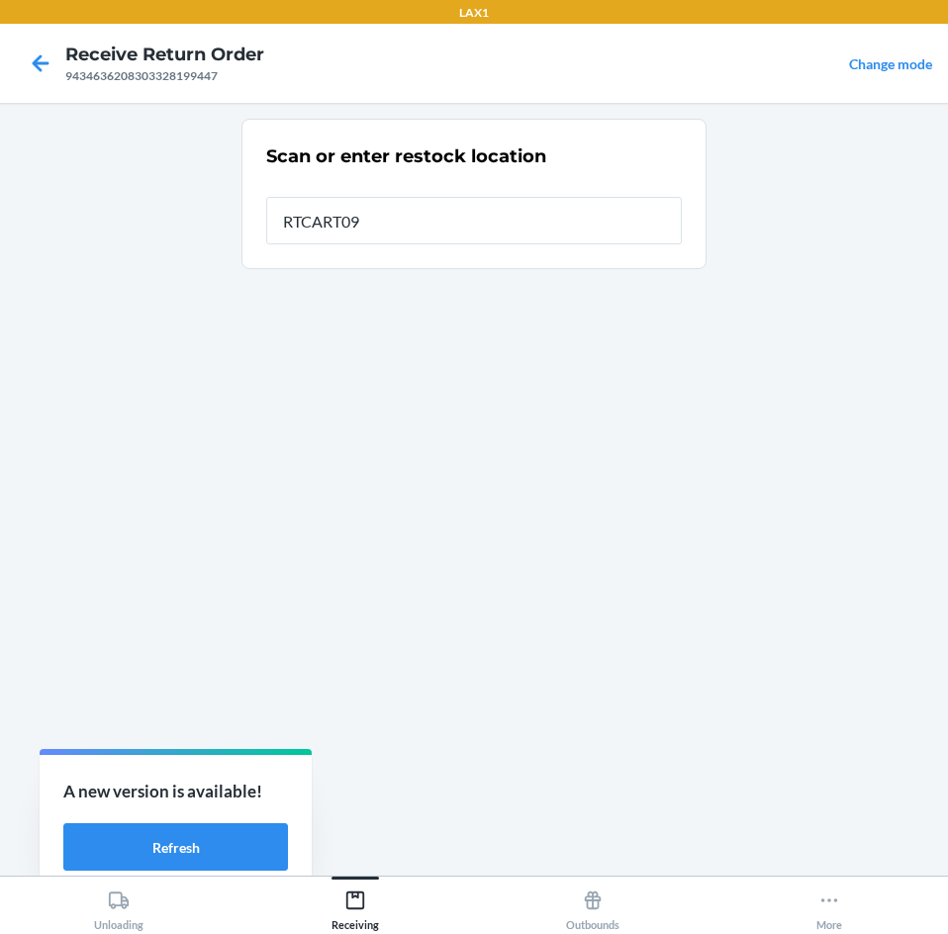
type input "RTCART091"
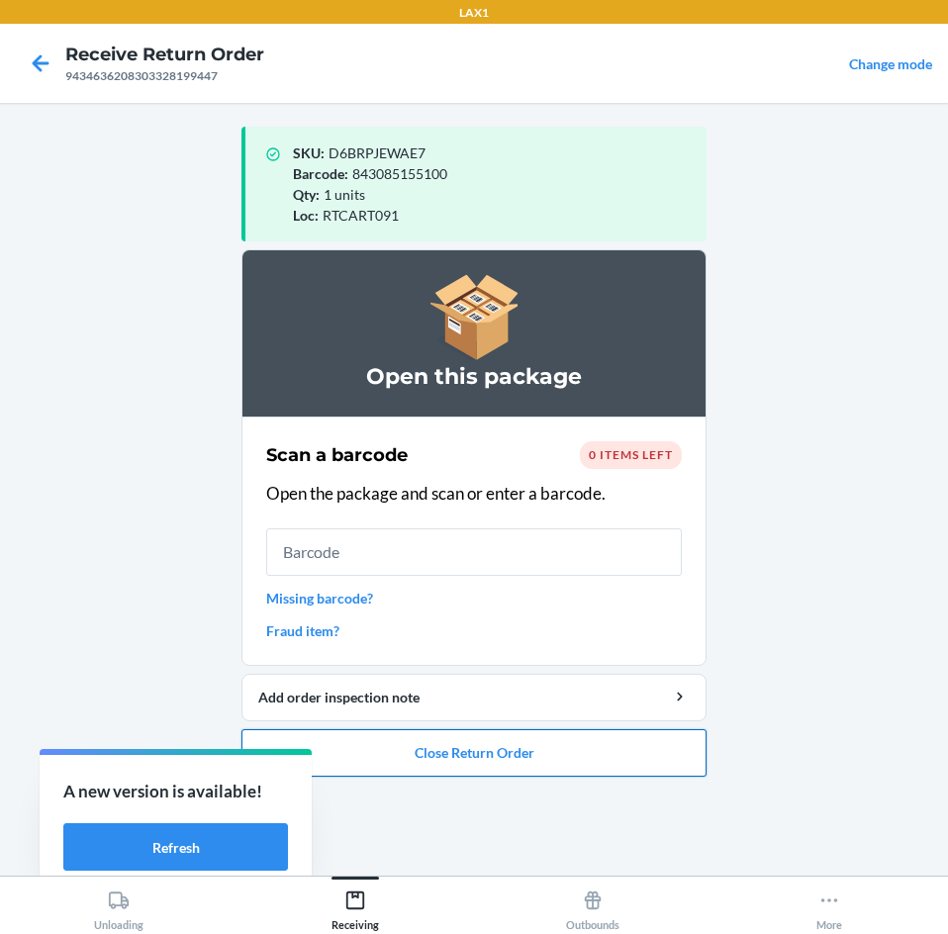
click at [542, 756] on button "Close Return Order" at bounding box center [473, 752] width 465 height 47
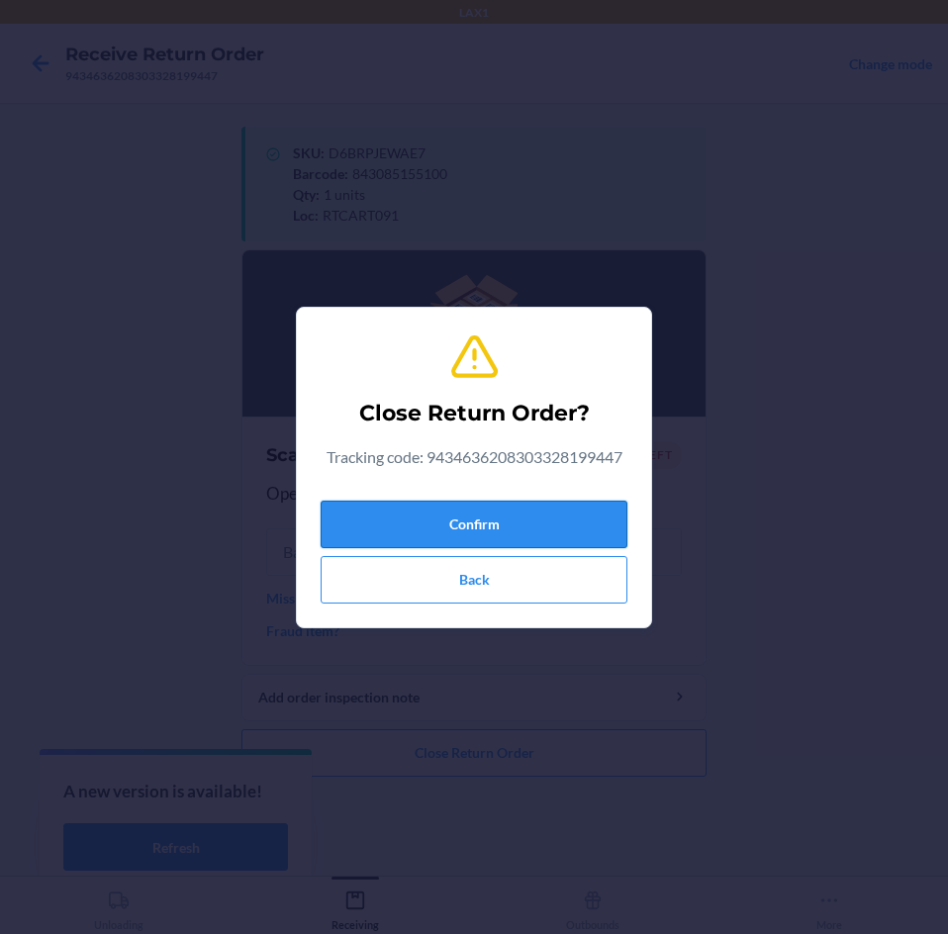
click at [566, 532] on button "Confirm" at bounding box center [473, 524] width 307 height 47
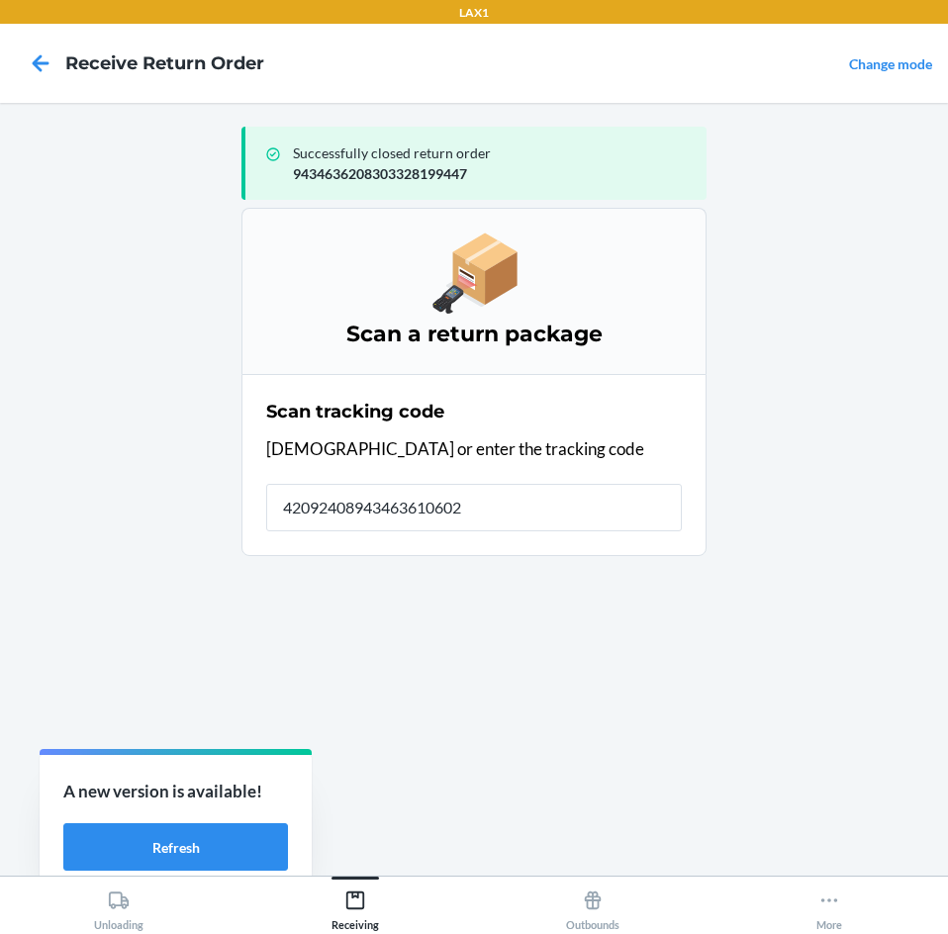
type input "420924089434636106023"
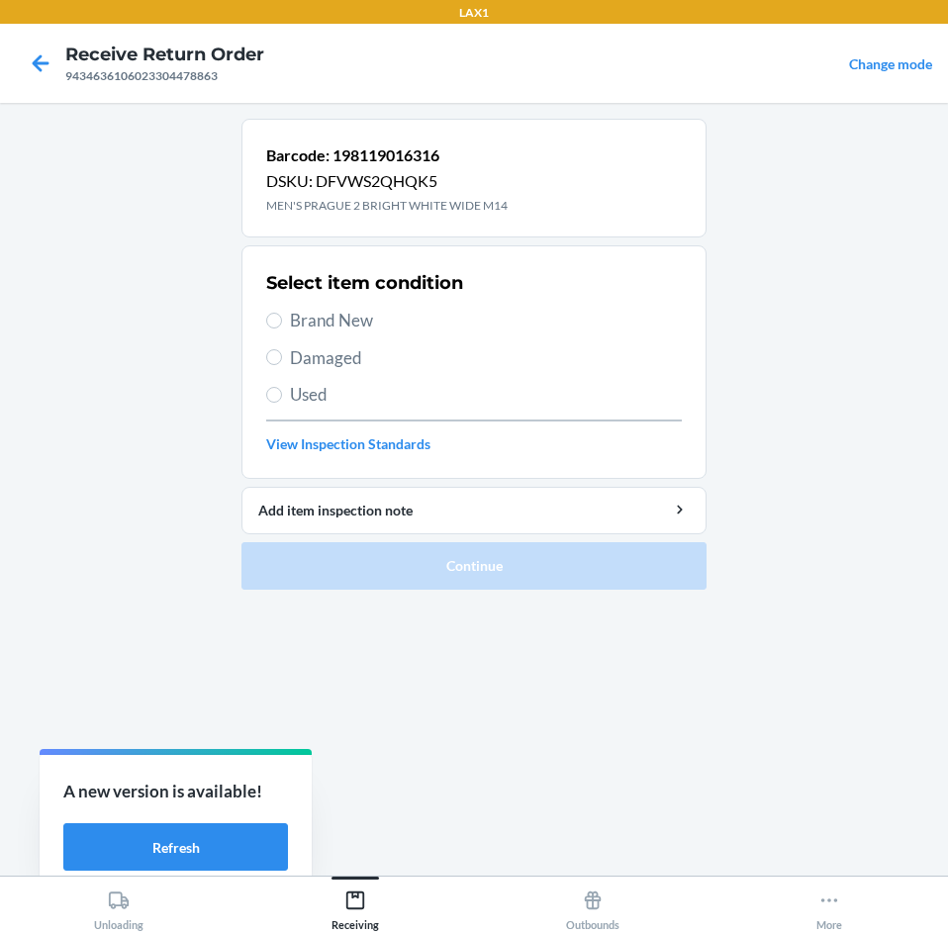
click at [346, 317] on span "Brand New" at bounding box center [486, 321] width 392 height 26
click at [282, 317] on input "Brand New" at bounding box center [274, 321] width 16 height 16
radio input "true"
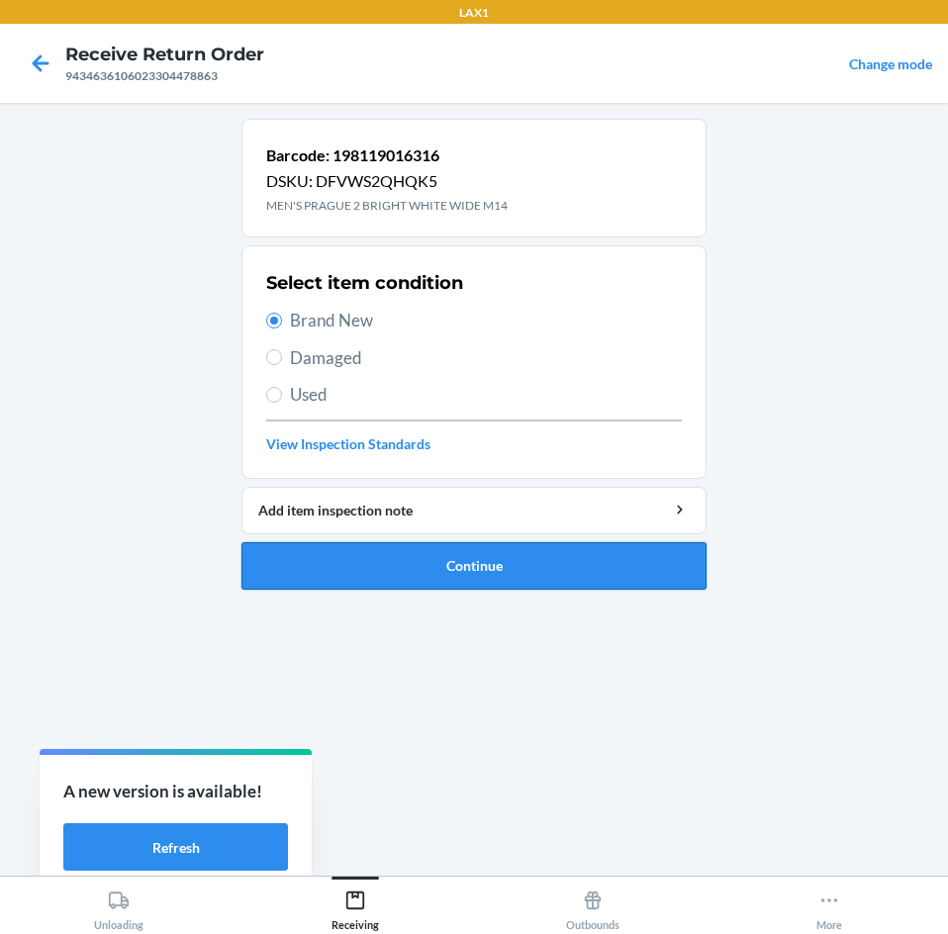
click at [464, 564] on button "Continue" at bounding box center [473, 565] width 465 height 47
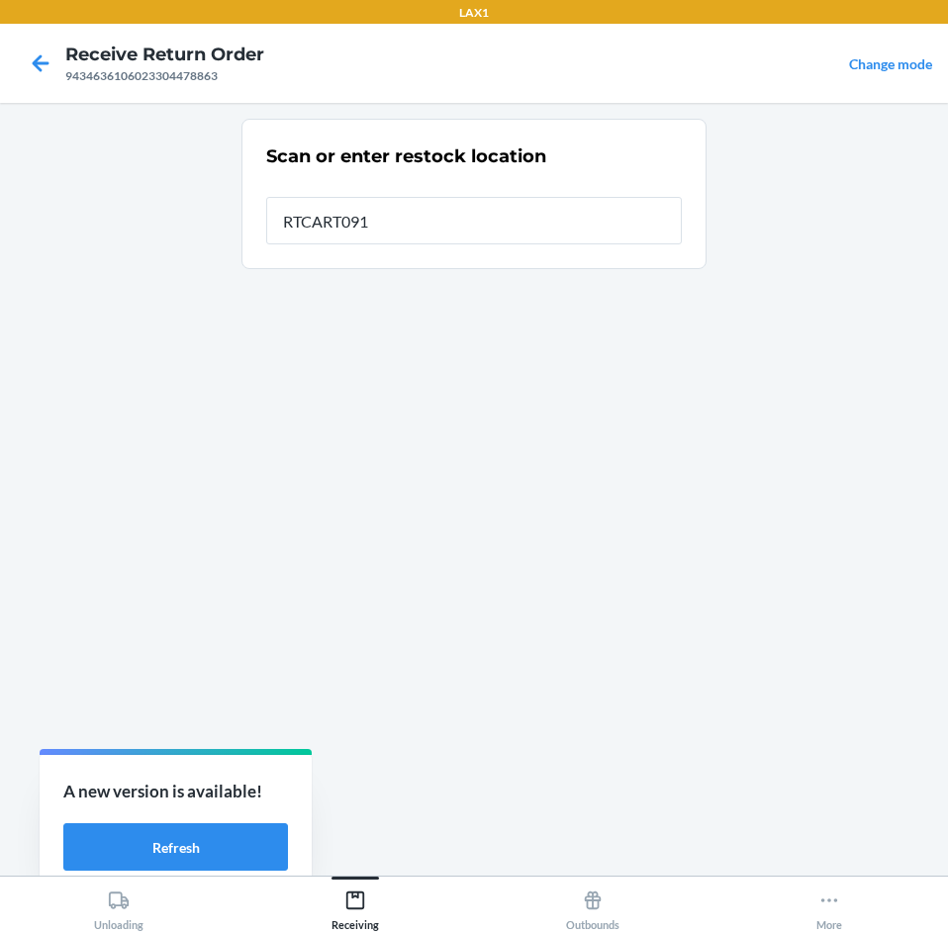
type input "RTCART091"
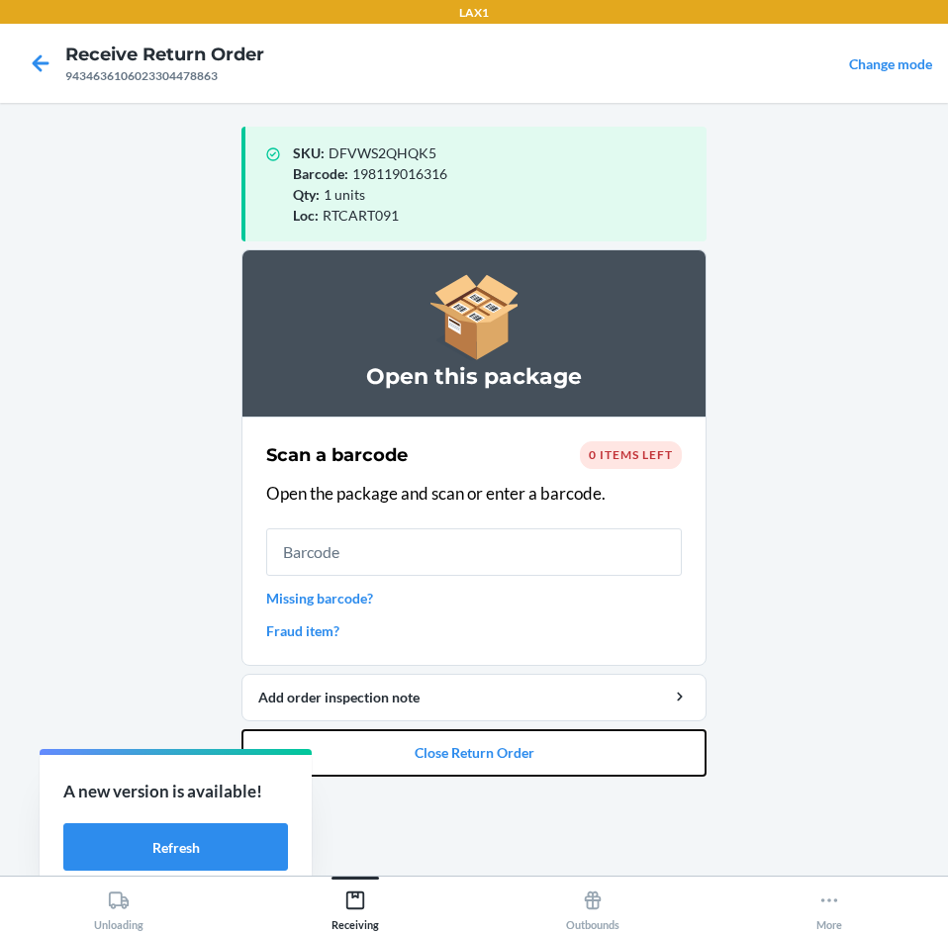
drag, startPoint x: 608, startPoint y: 749, endPoint x: 618, endPoint y: 588, distance: 161.5
click at [614, 725] on li "Open this package Scan a barcode 0 items left Open the package and scan or ente…" at bounding box center [473, 512] width 465 height 527
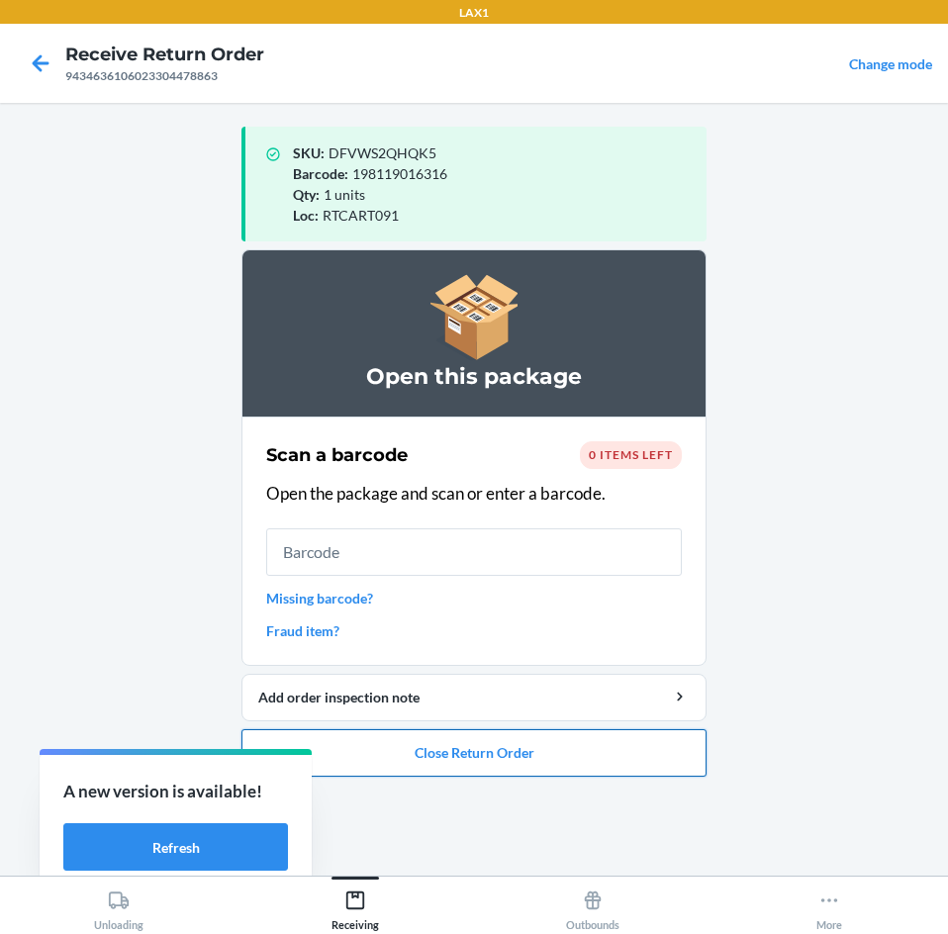
click at [556, 751] on button "Close Return Order" at bounding box center [473, 752] width 465 height 47
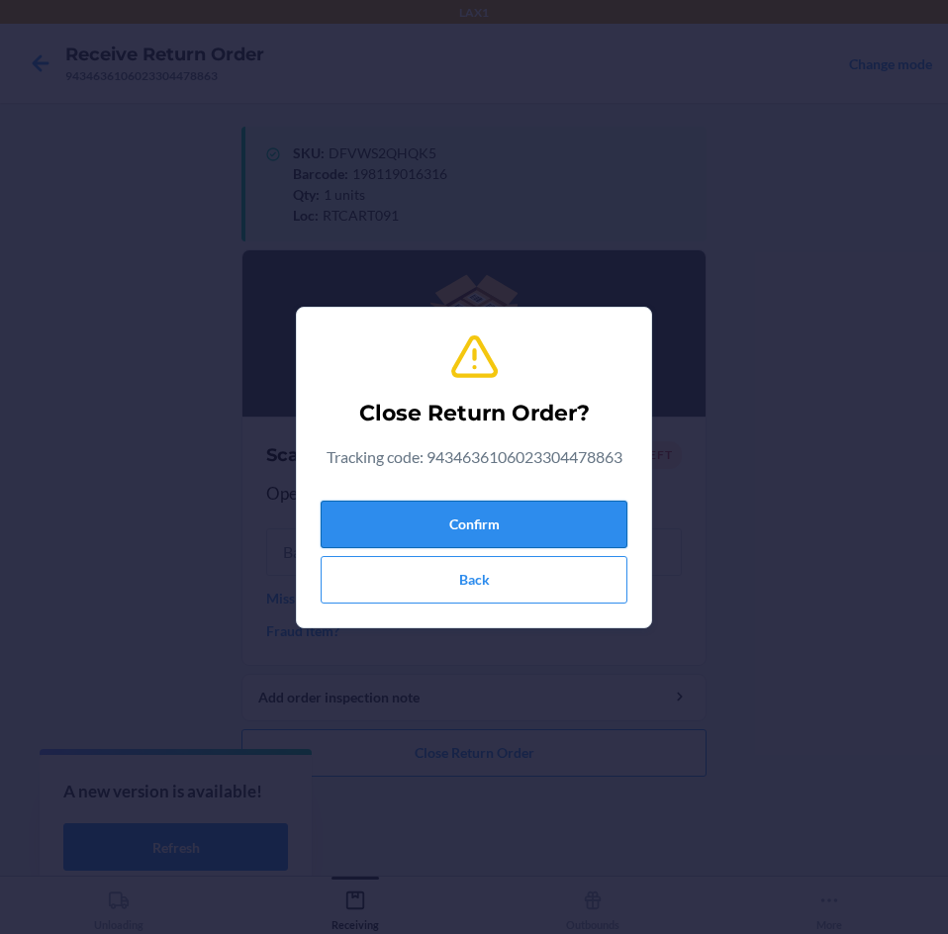
click at [556, 518] on button "Confirm" at bounding box center [473, 524] width 307 height 47
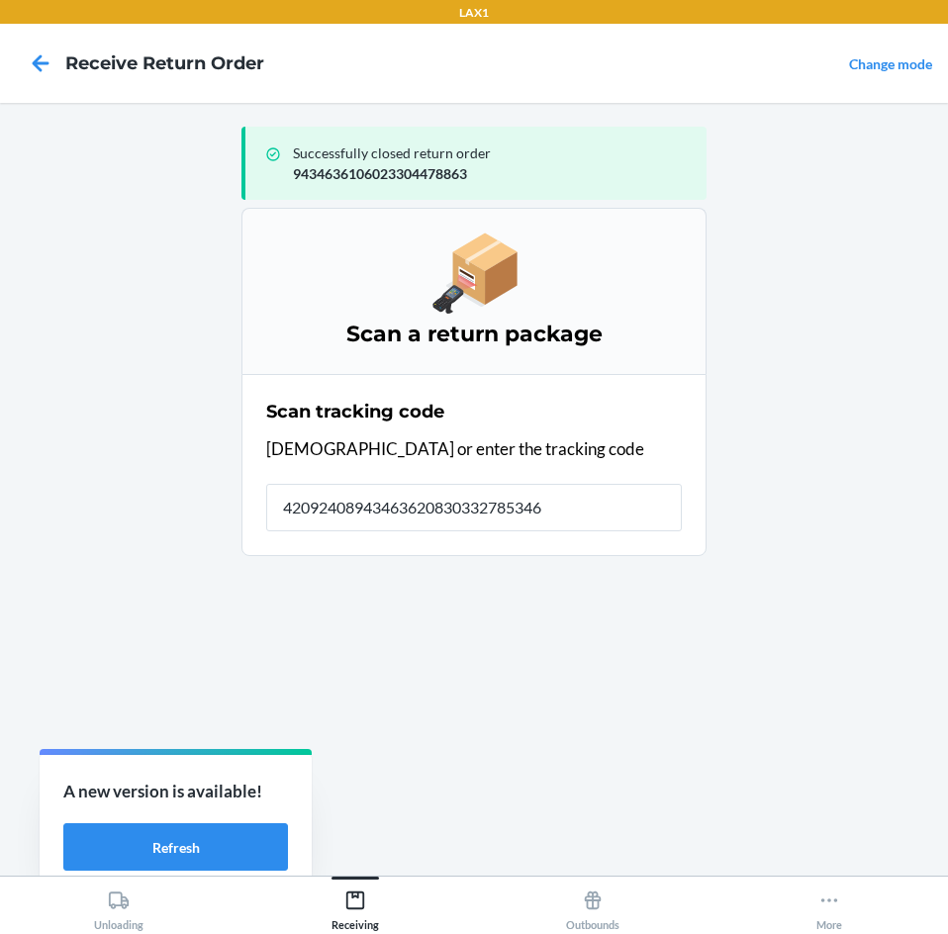
type input "420924089434636208303327853463"
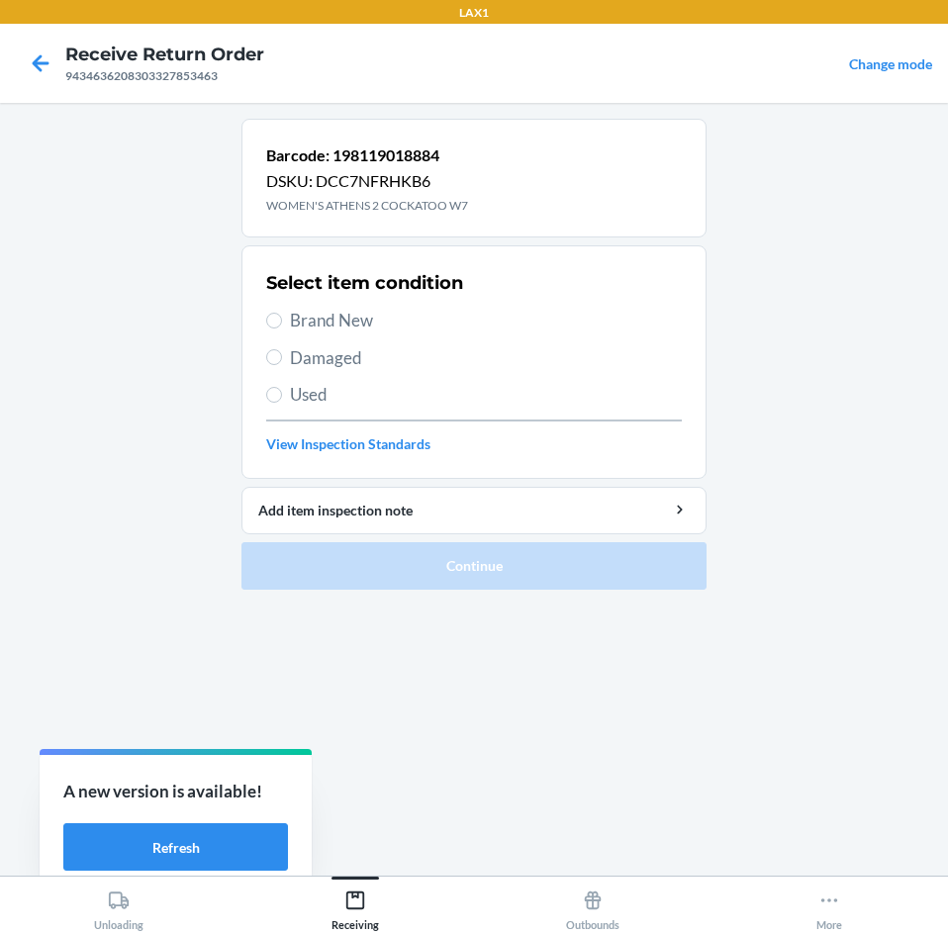
click at [337, 322] on span "Brand New" at bounding box center [486, 321] width 392 height 26
click at [282, 322] on input "Brand New" at bounding box center [274, 321] width 16 height 16
radio input "true"
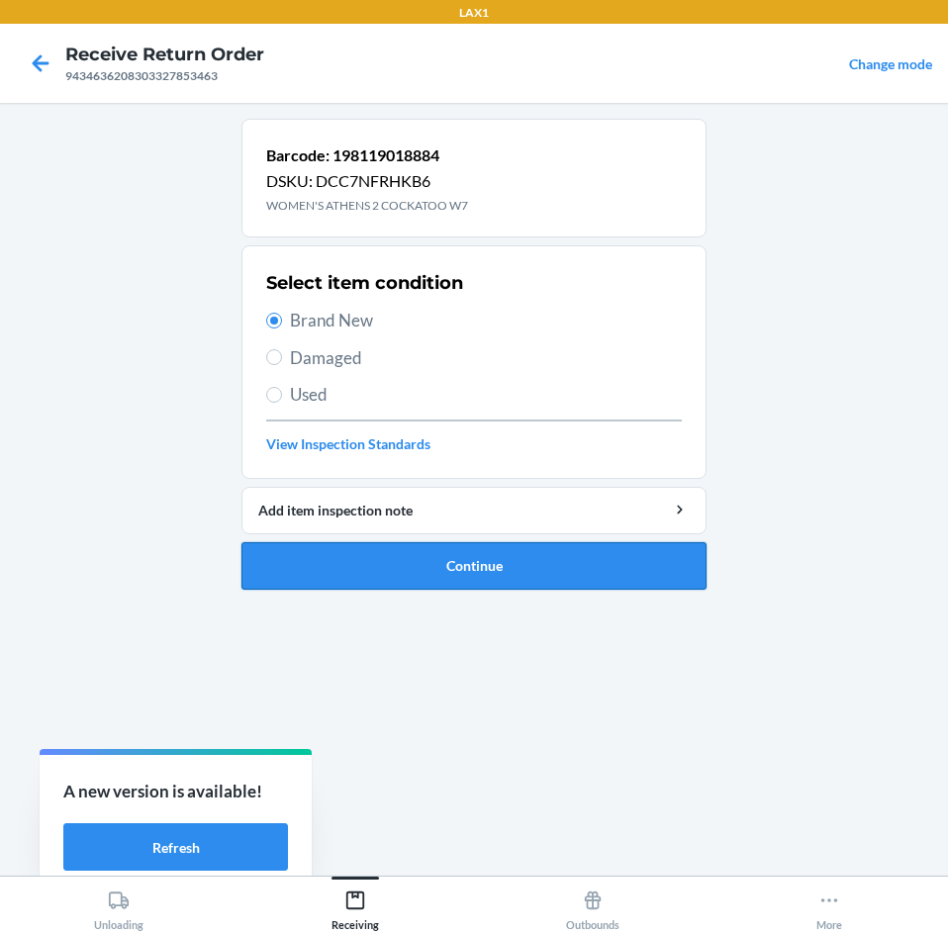
click at [486, 583] on button "Continue" at bounding box center [473, 565] width 465 height 47
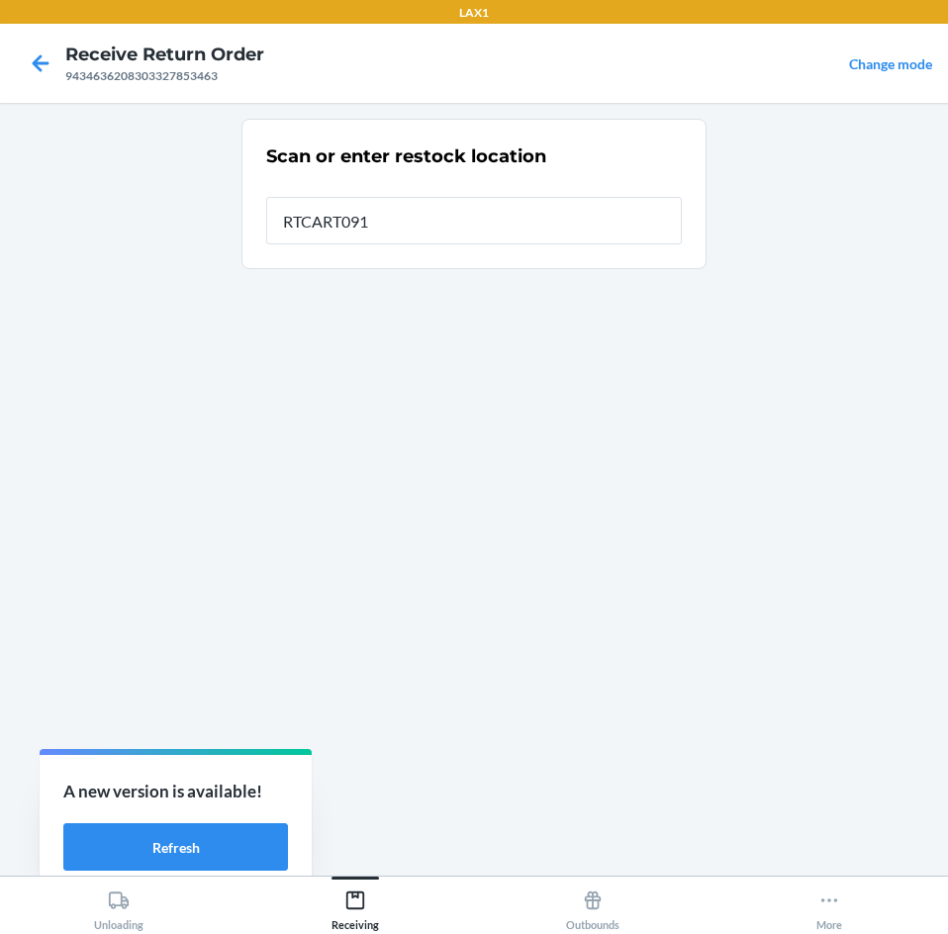
type input "RTCART091"
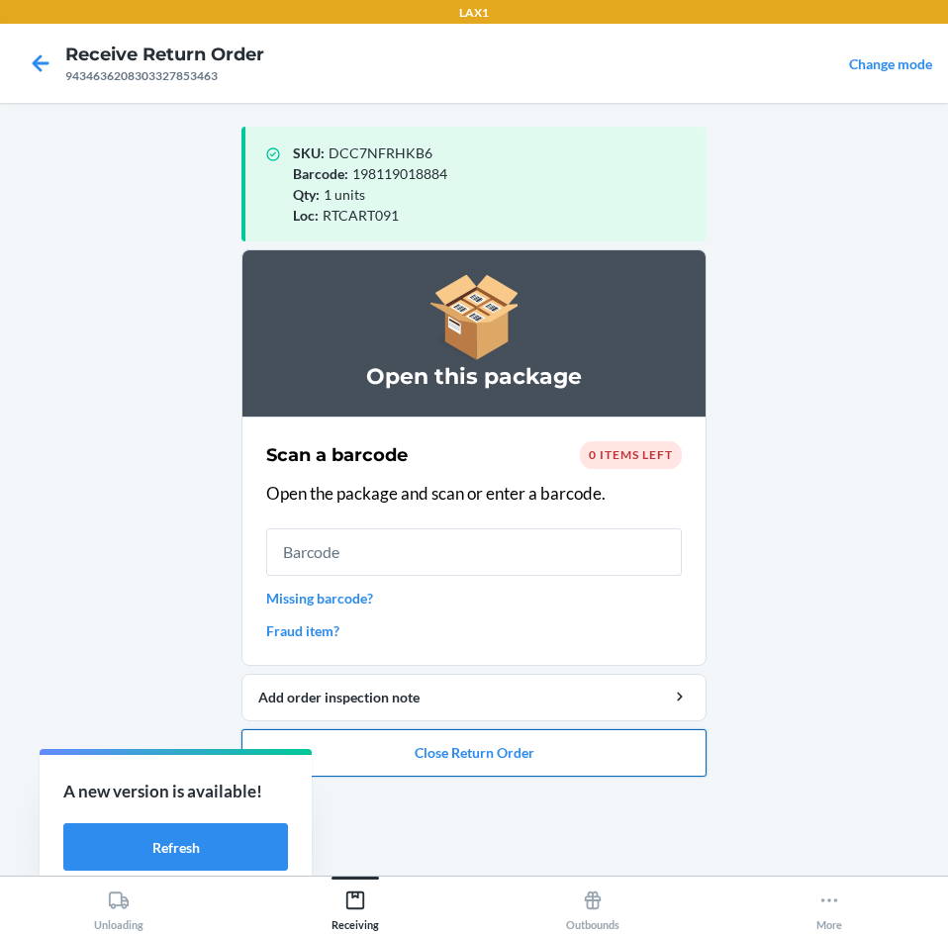
click at [512, 751] on button "Close Return Order" at bounding box center [473, 752] width 465 height 47
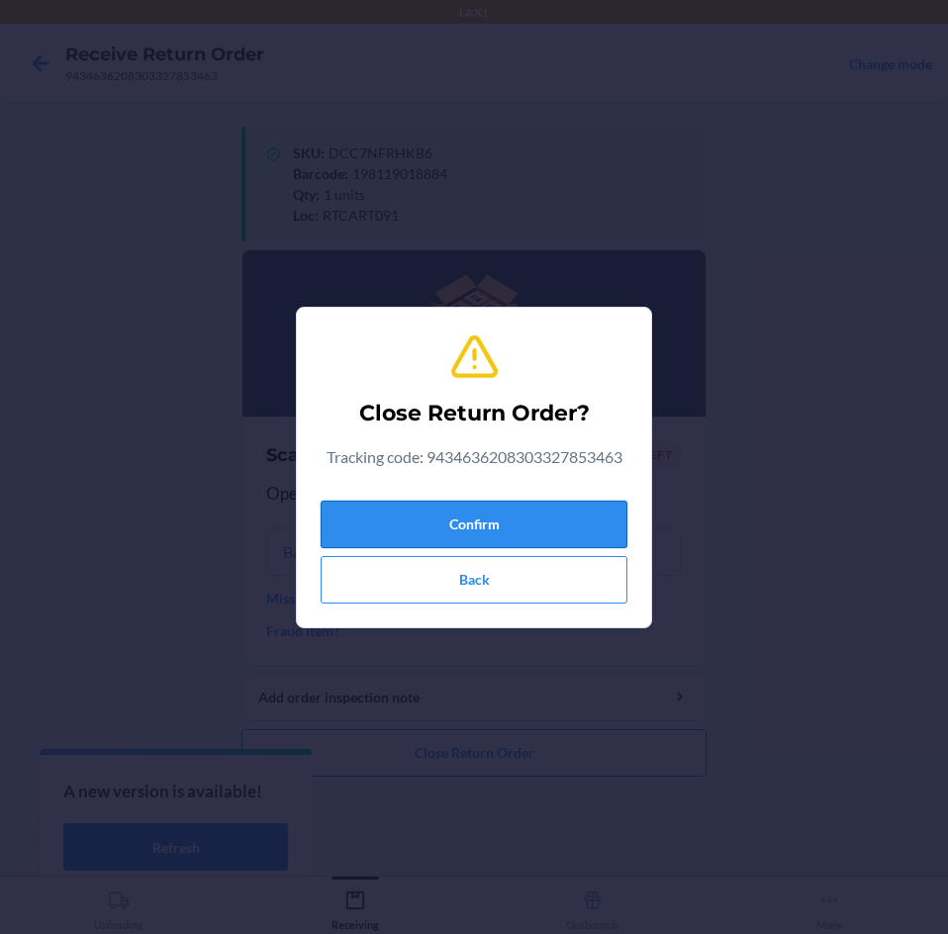
click at [564, 519] on button "Confirm" at bounding box center [473, 524] width 307 height 47
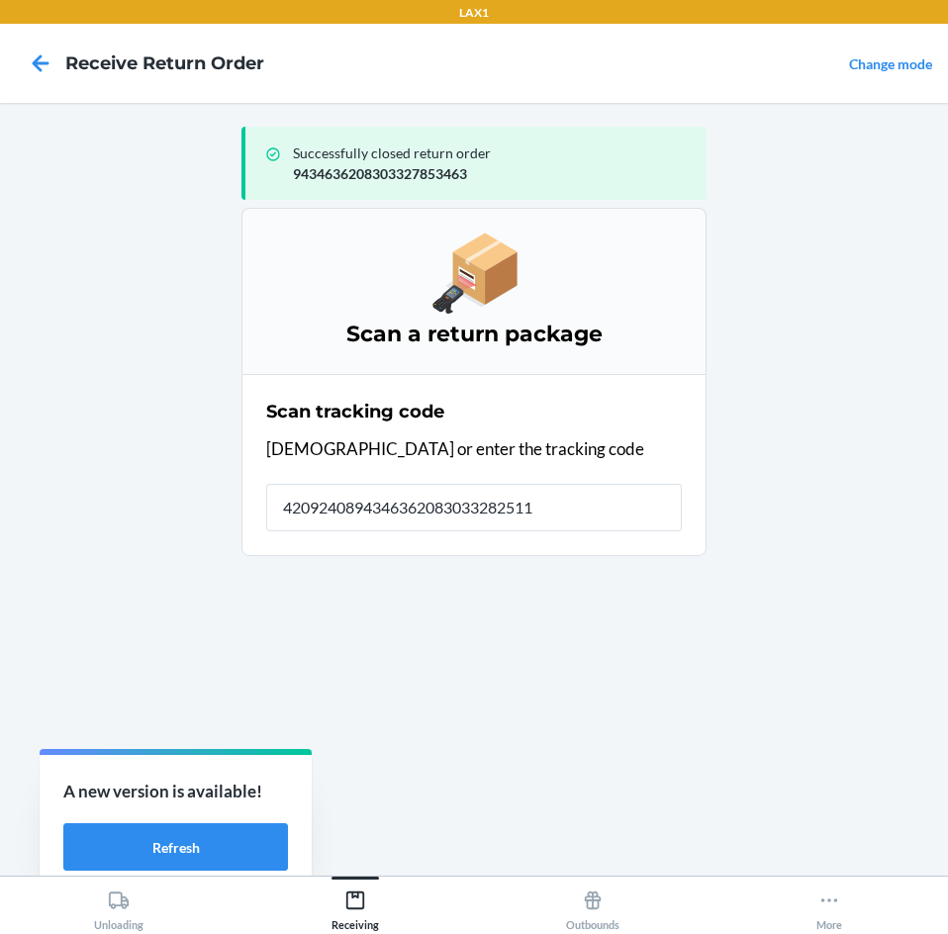
type input "42092408943463620830332825111"
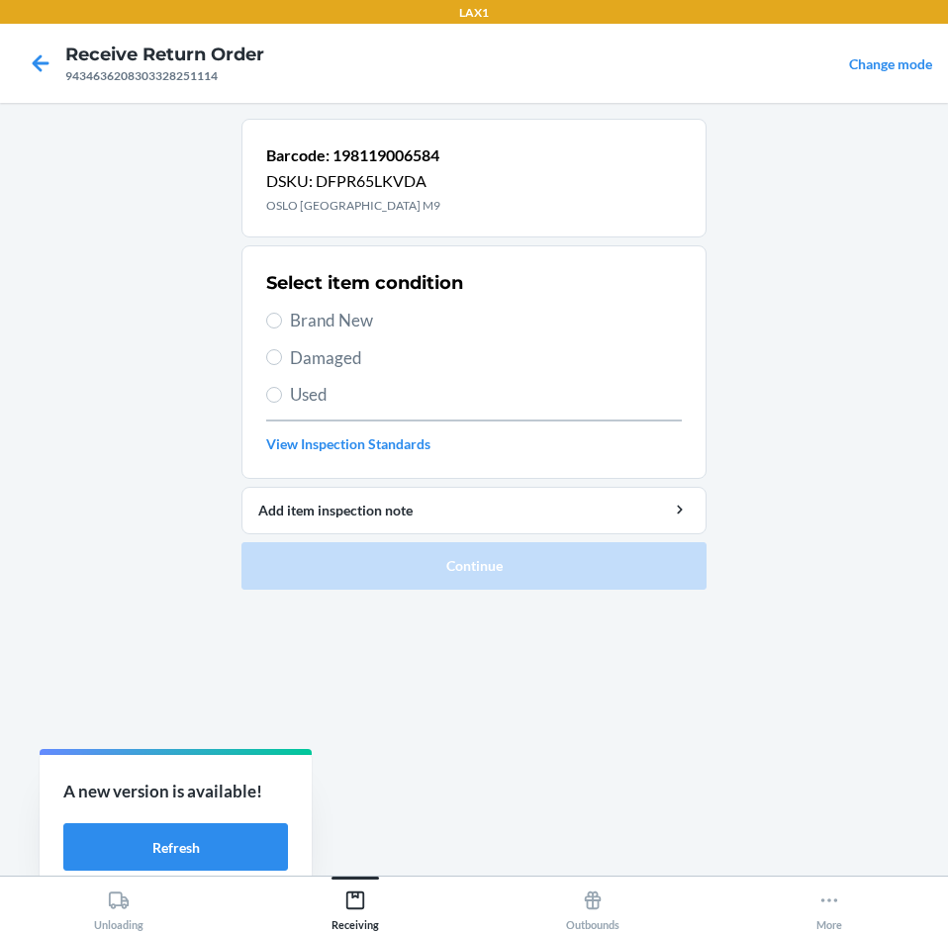
click at [348, 329] on span "Brand New" at bounding box center [486, 321] width 392 height 26
click at [282, 328] on input "Brand New" at bounding box center [274, 321] width 16 height 16
radio input "true"
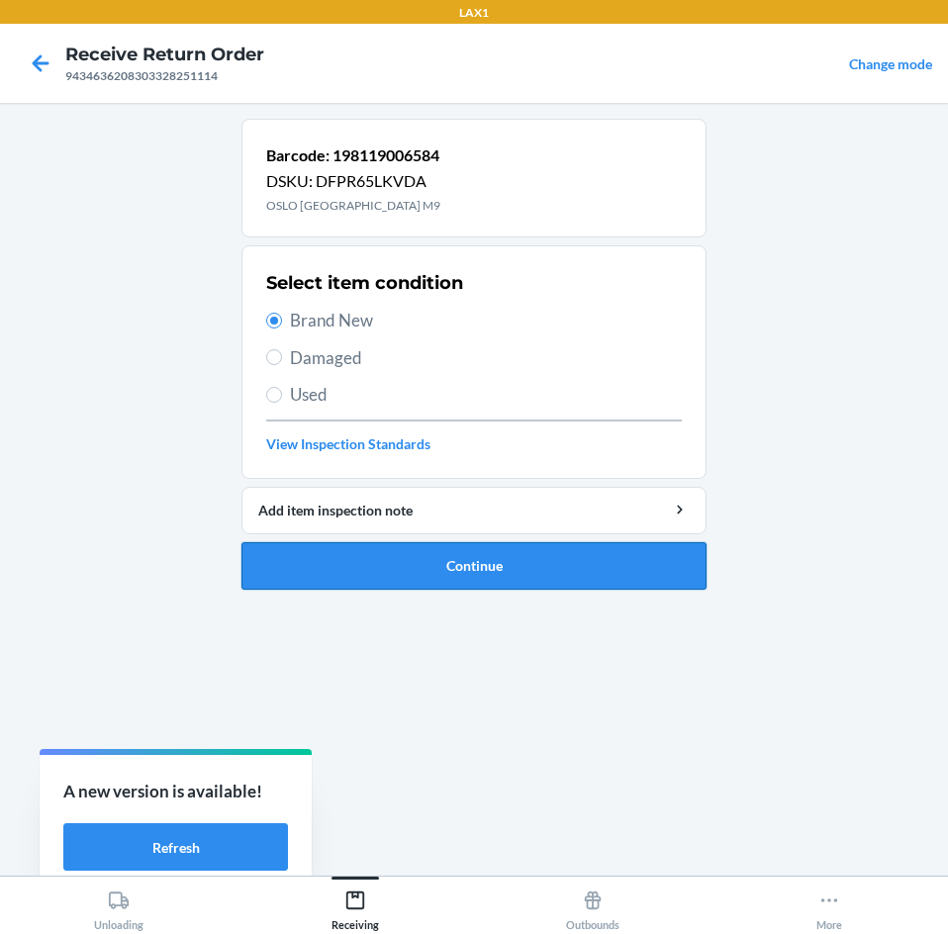
click at [433, 563] on button "Continue" at bounding box center [473, 565] width 465 height 47
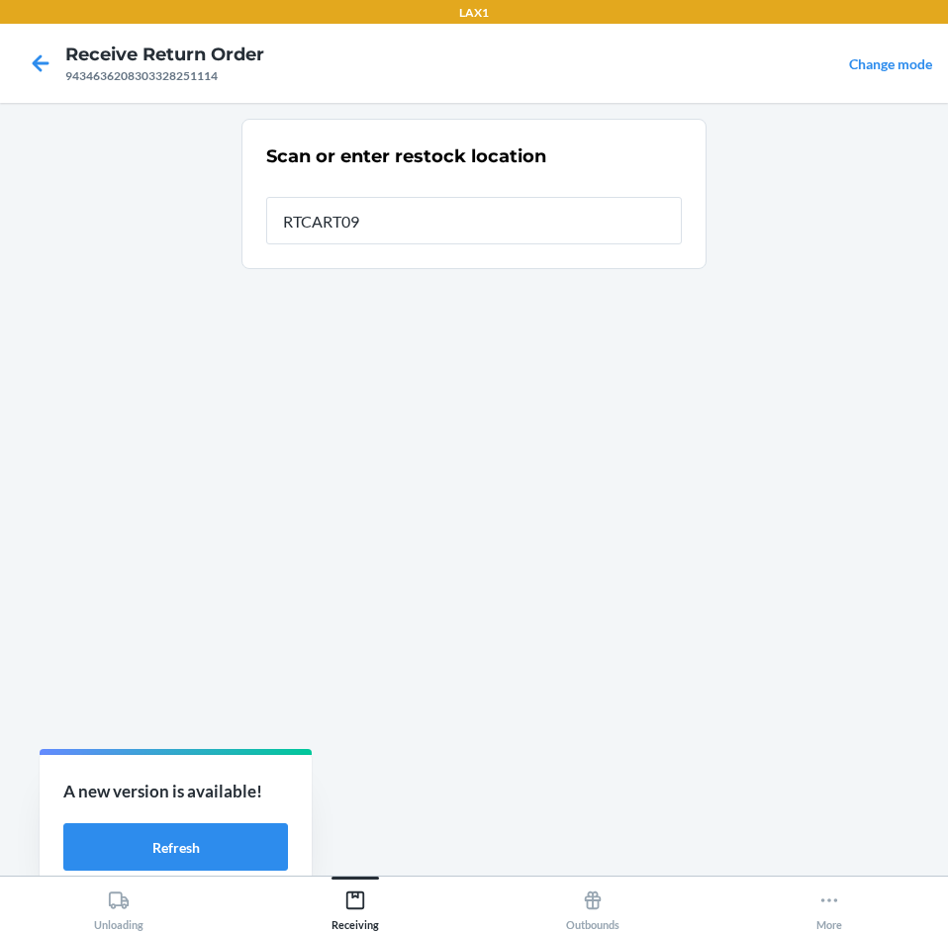
type input "RTCART091"
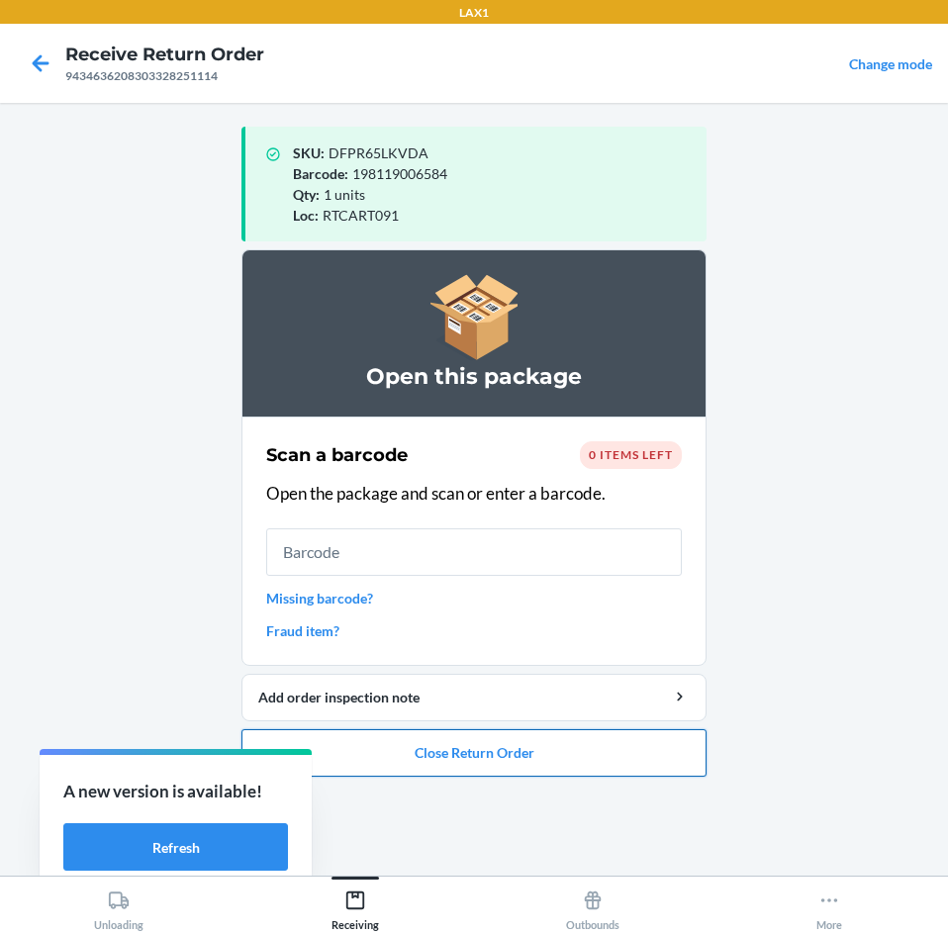
click at [452, 758] on button "Close Return Order" at bounding box center [473, 752] width 465 height 47
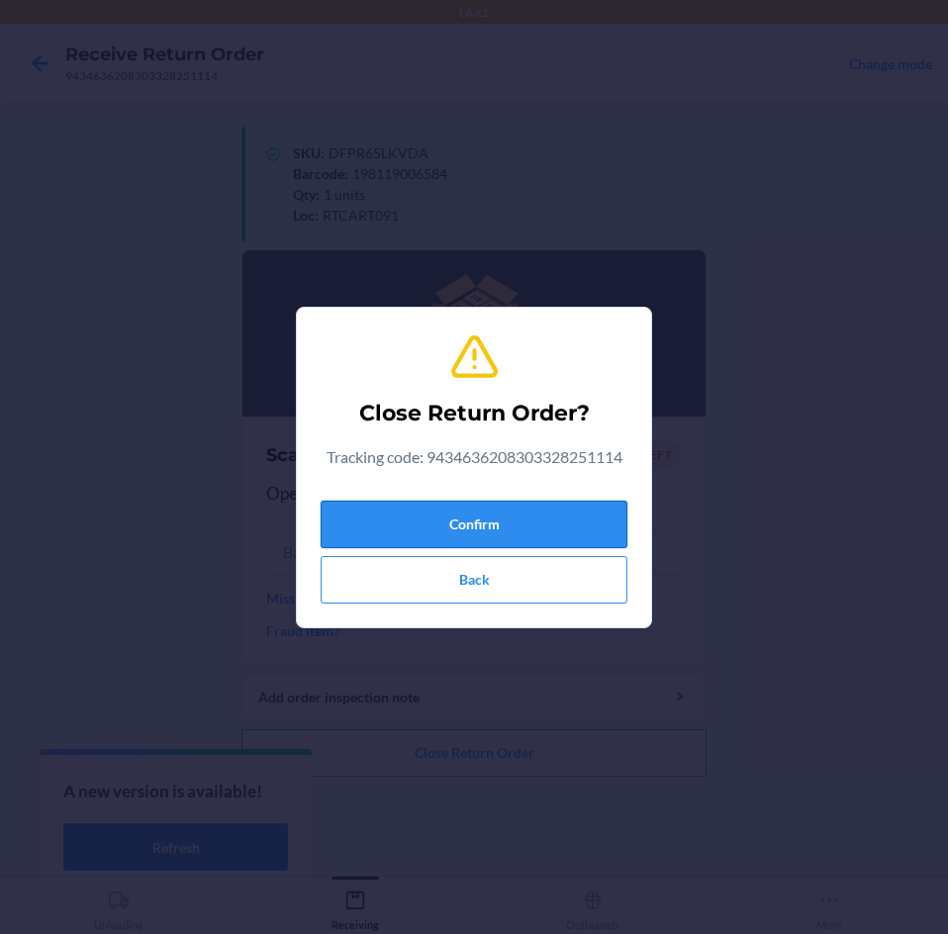
click at [490, 522] on button "Confirm" at bounding box center [473, 524] width 307 height 47
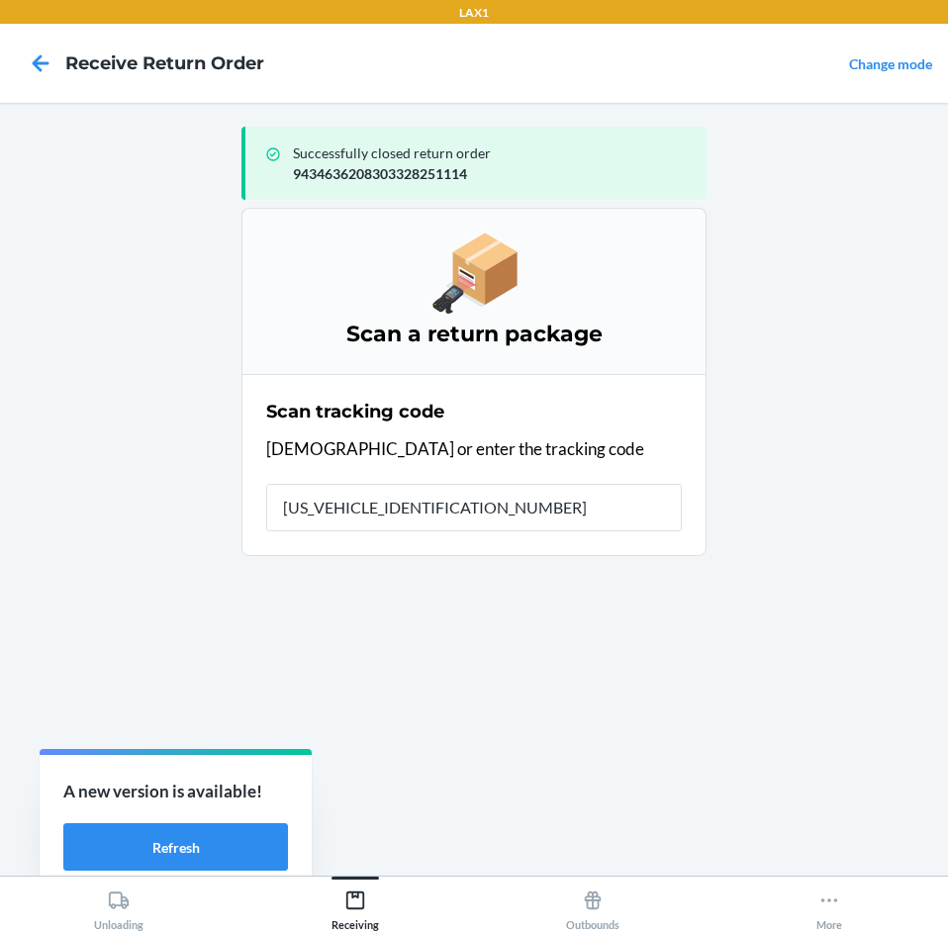
type input "1ZR0960D9088726804"
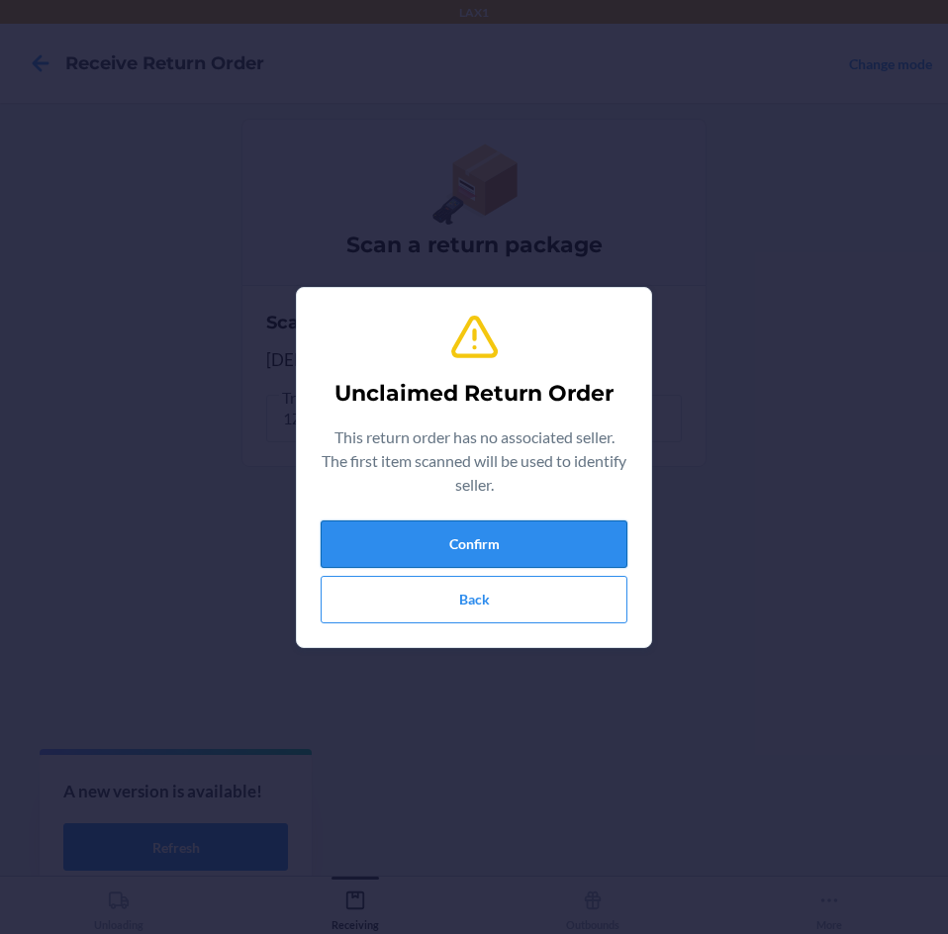
click at [485, 541] on button "Confirm" at bounding box center [473, 543] width 307 height 47
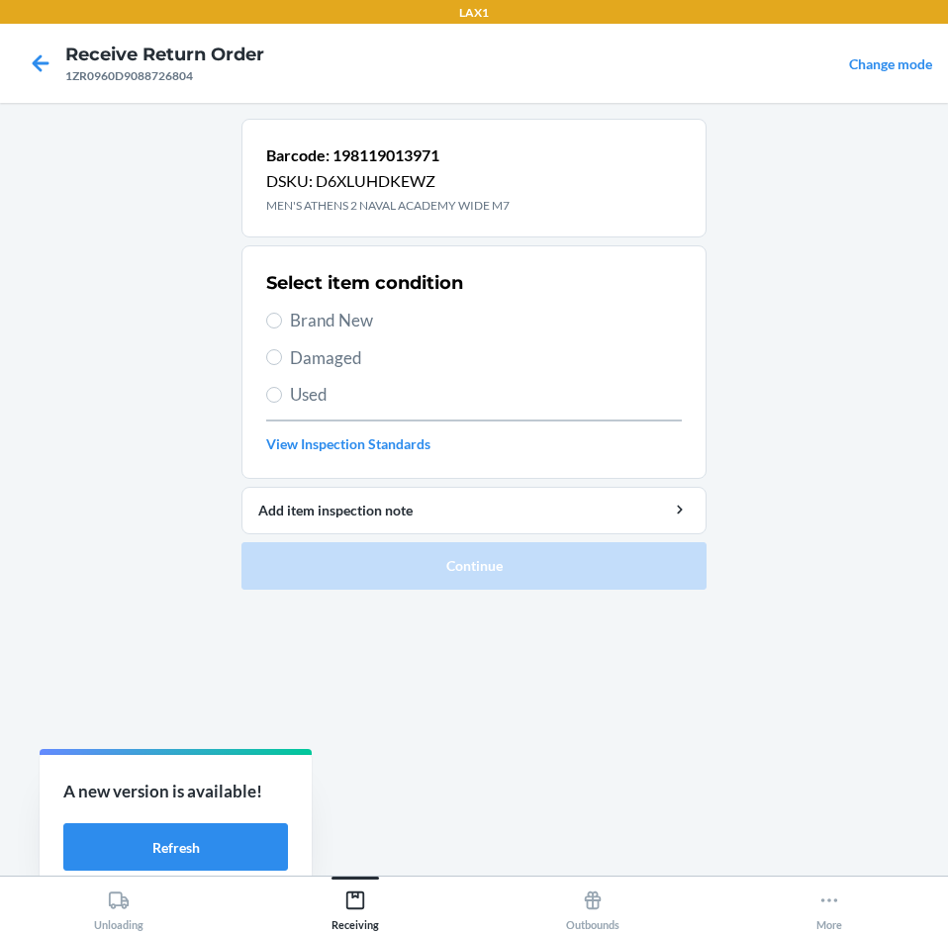
click at [334, 317] on span "Brand New" at bounding box center [486, 321] width 392 height 26
click at [282, 317] on input "Brand New" at bounding box center [274, 321] width 16 height 16
radio input "true"
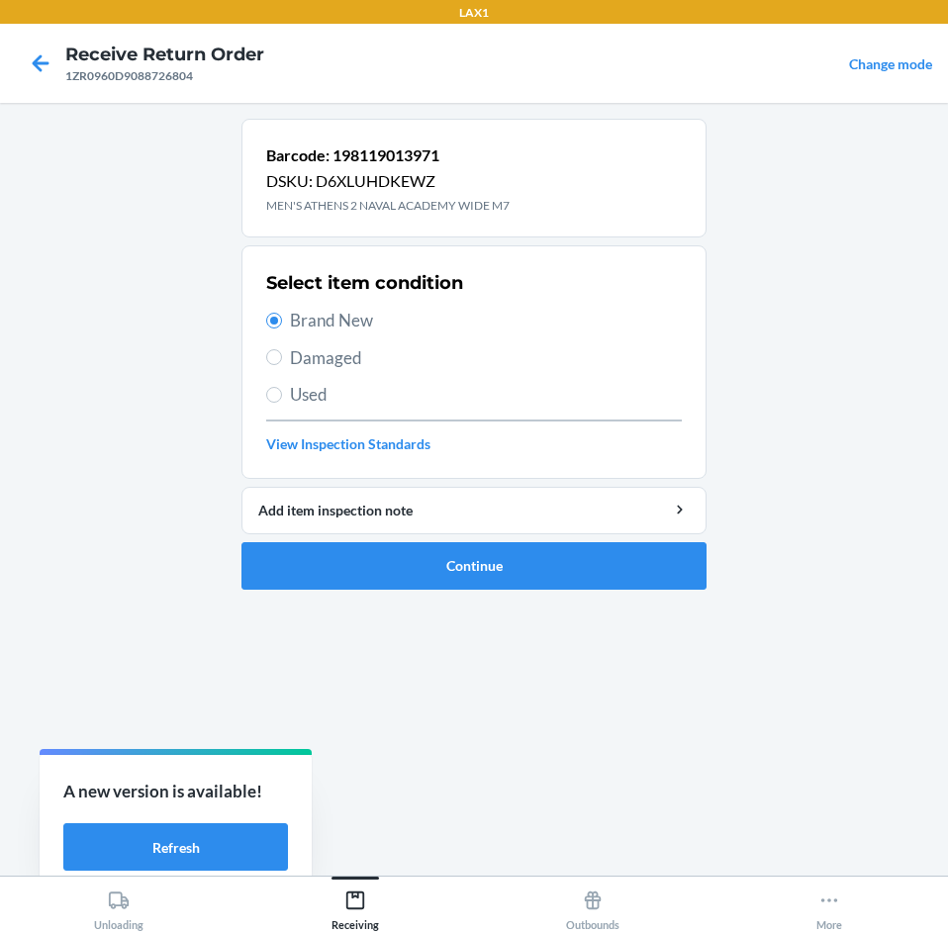
click at [582, 592] on ol "Barcode: 198119013971 DSKU: D6XLUHDKEWZ MEN'S ATHENS 2 NAVAL ACADEMY WIDE M7 Se…" at bounding box center [473, 362] width 465 height 487
click at [583, 574] on button "Continue" at bounding box center [473, 565] width 465 height 47
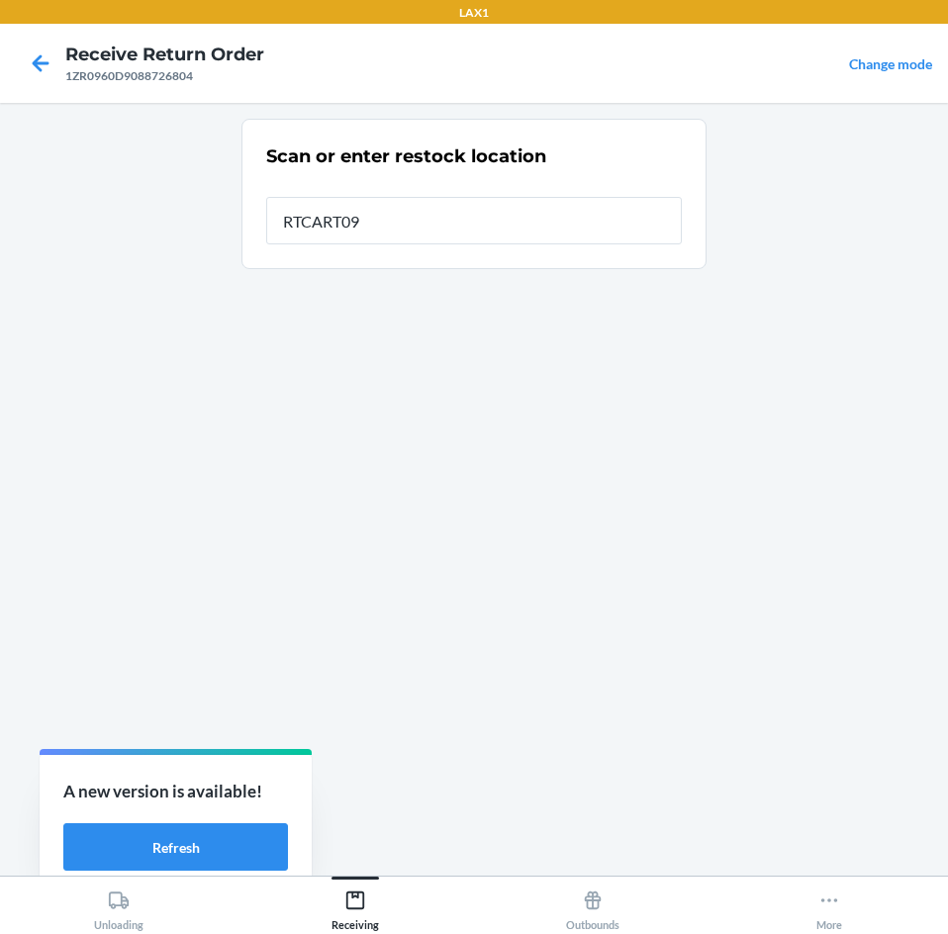
type input "RTCART091"
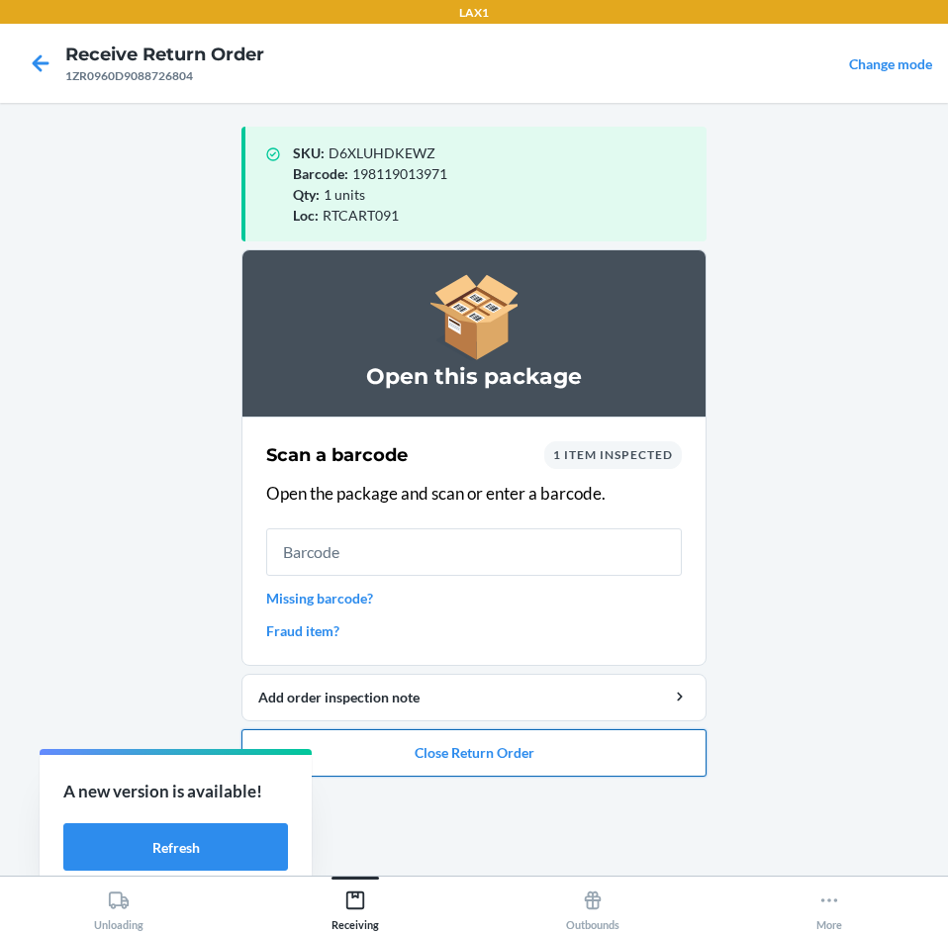
drag, startPoint x: 491, startPoint y: 747, endPoint x: 499, endPoint y: 738, distance: 11.9
click at [499, 738] on button "Close Return Order" at bounding box center [473, 752] width 465 height 47
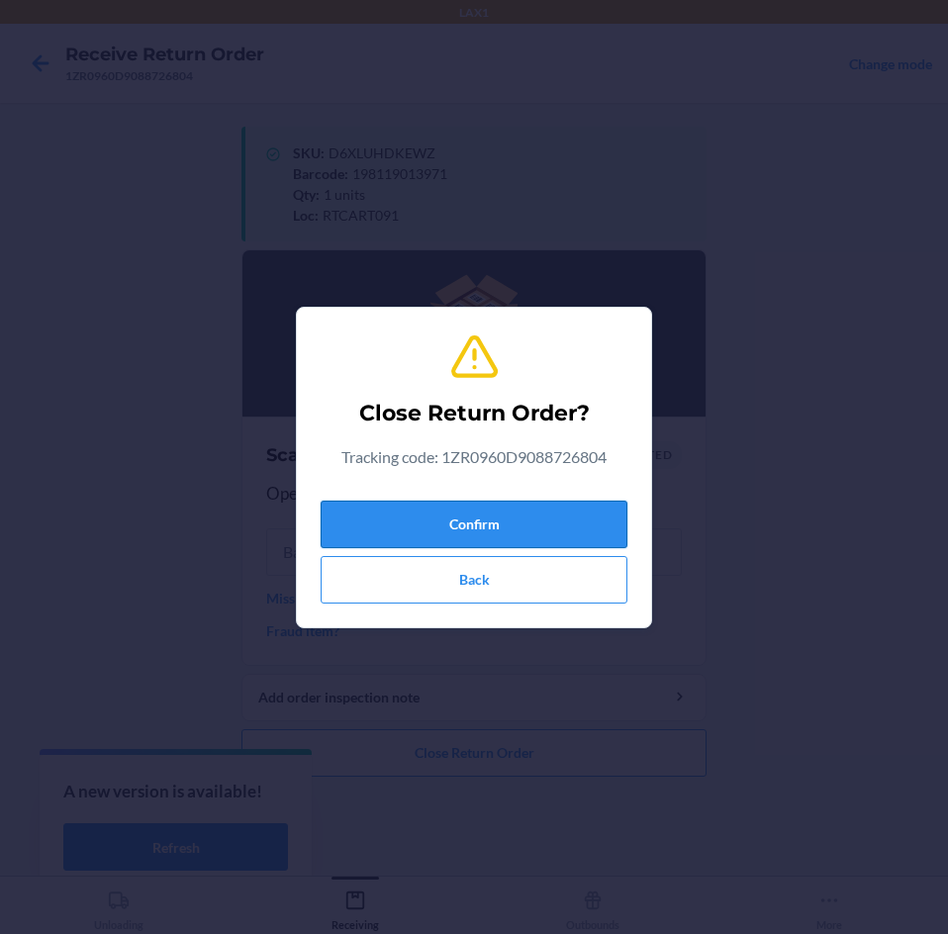
click at [555, 532] on button "Confirm" at bounding box center [473, 524] width 307 height 47
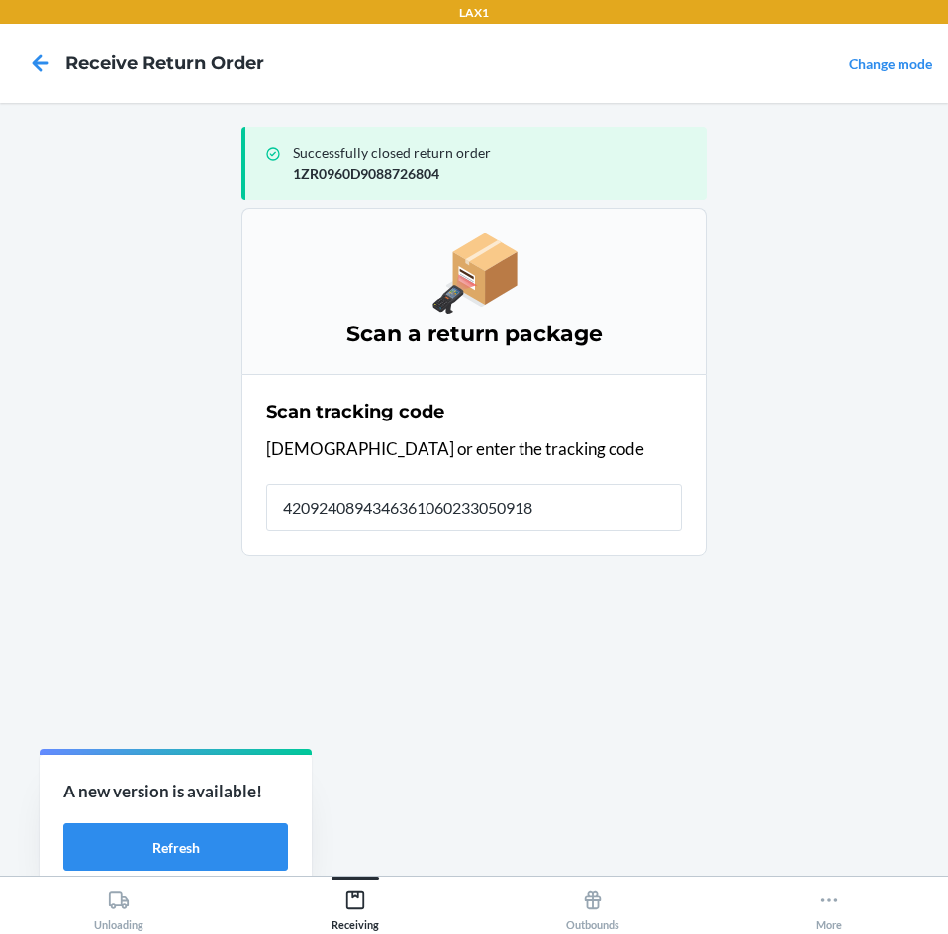
type input "42092408943463610602330509180"
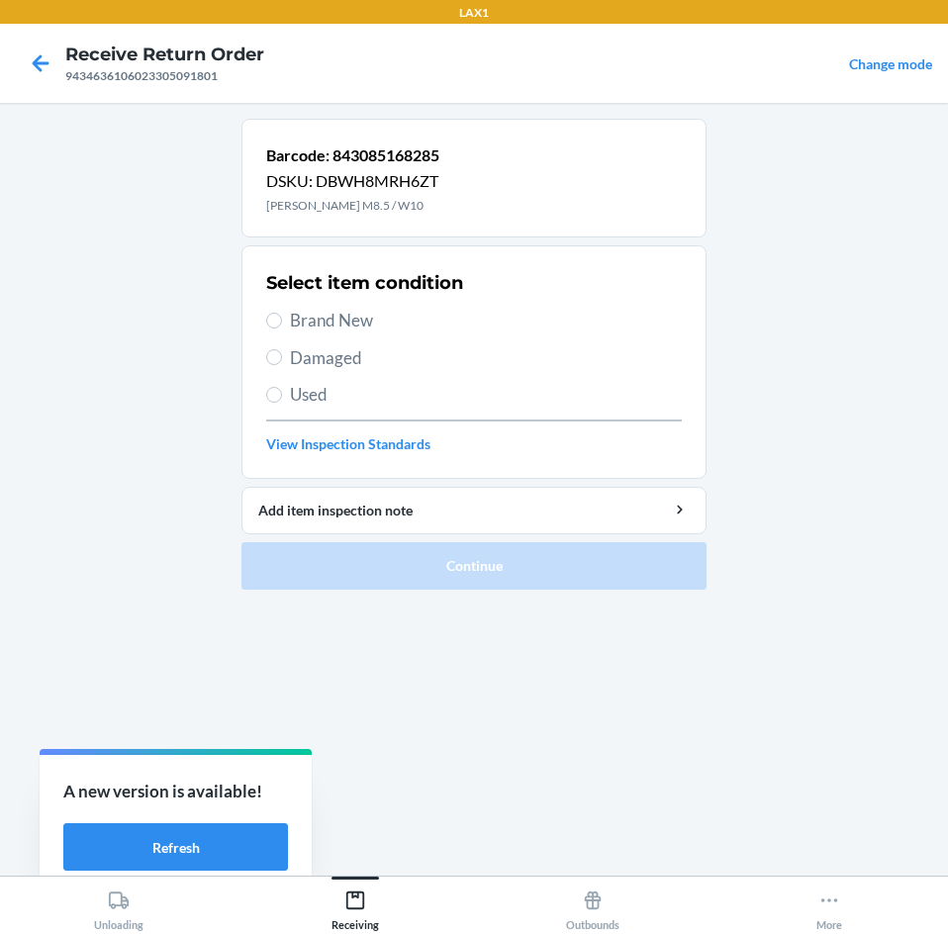
click at [290, 320] on span "Brand New" at bounding box center [486, 321] width 392 height 26
click at [282, 320] on input "Brand New" at bounding box center [274, 321] width 16 height 16
radio input "true"
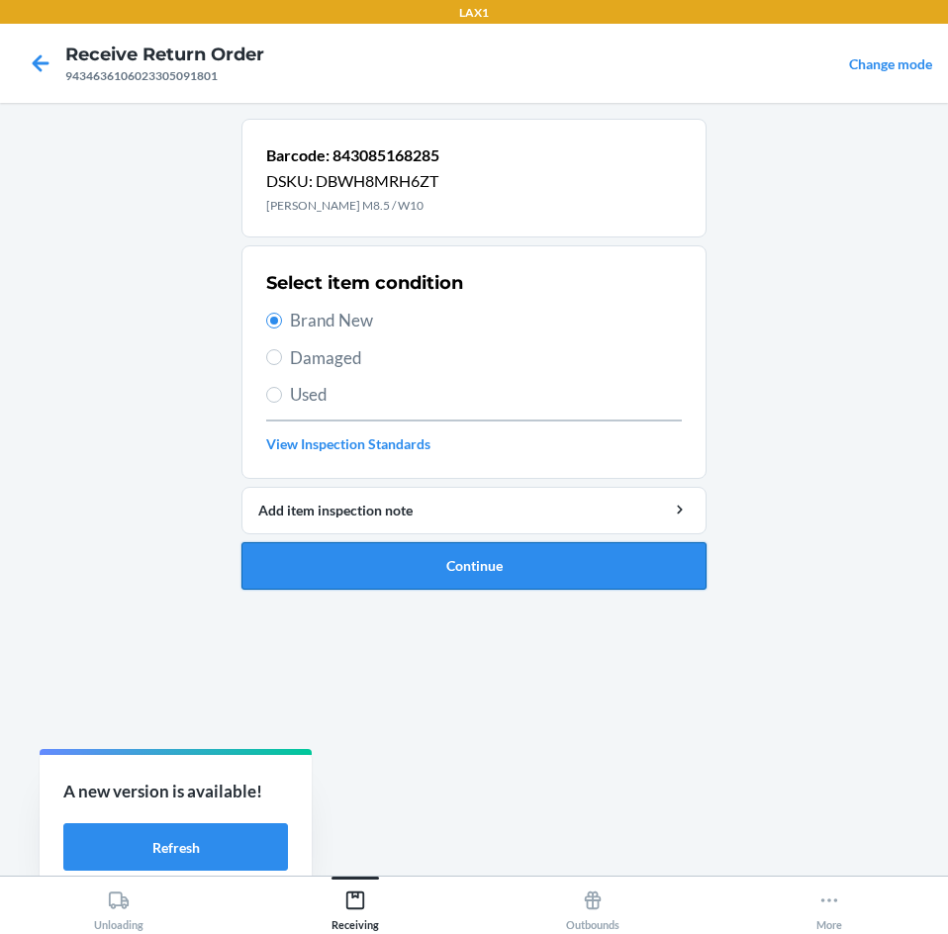
click at [524, 570] on button "Continue" at bounding box center [473, 565] width 465 height 47
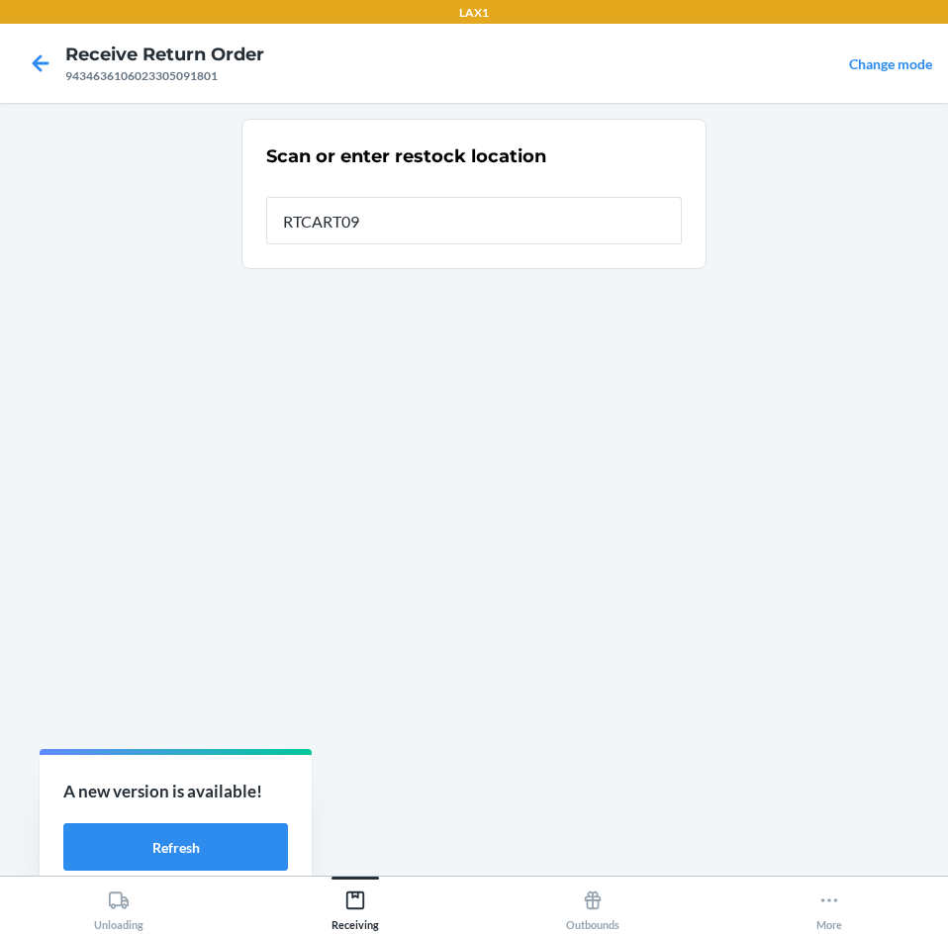
type input "RTCART091"
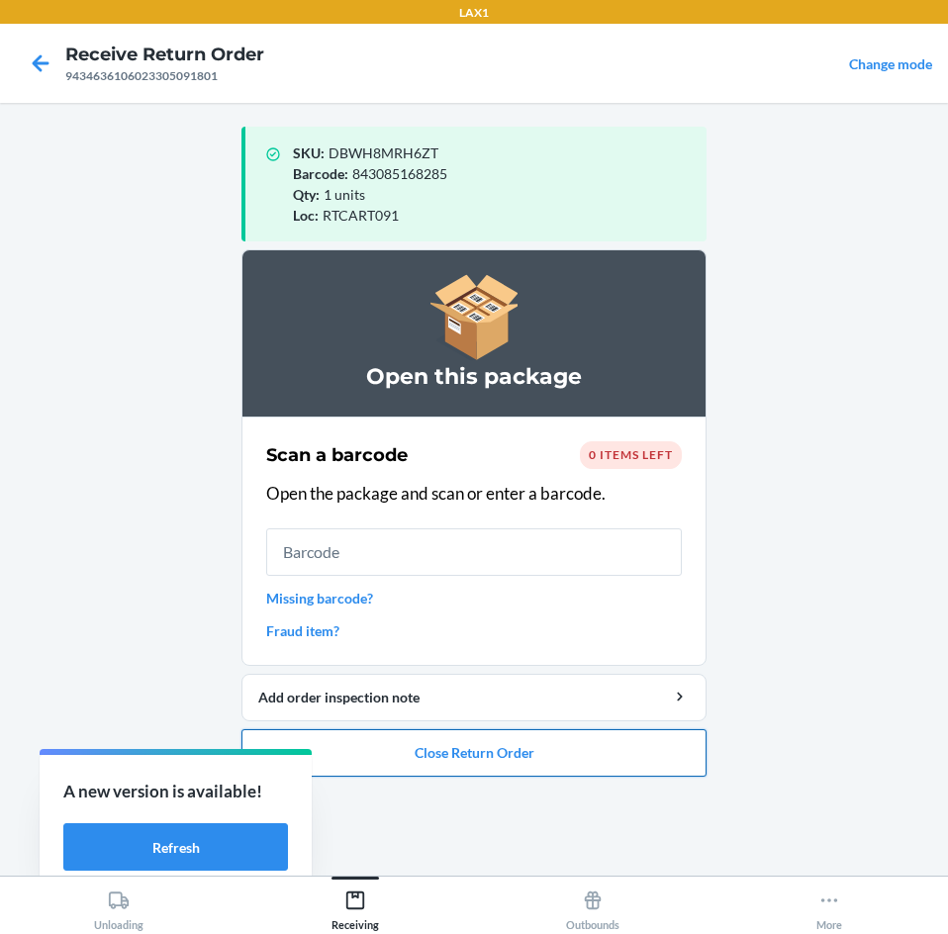
click at [514, 756] on button "Close Return Order" at bounding box center [473, 752] width 465 height 47
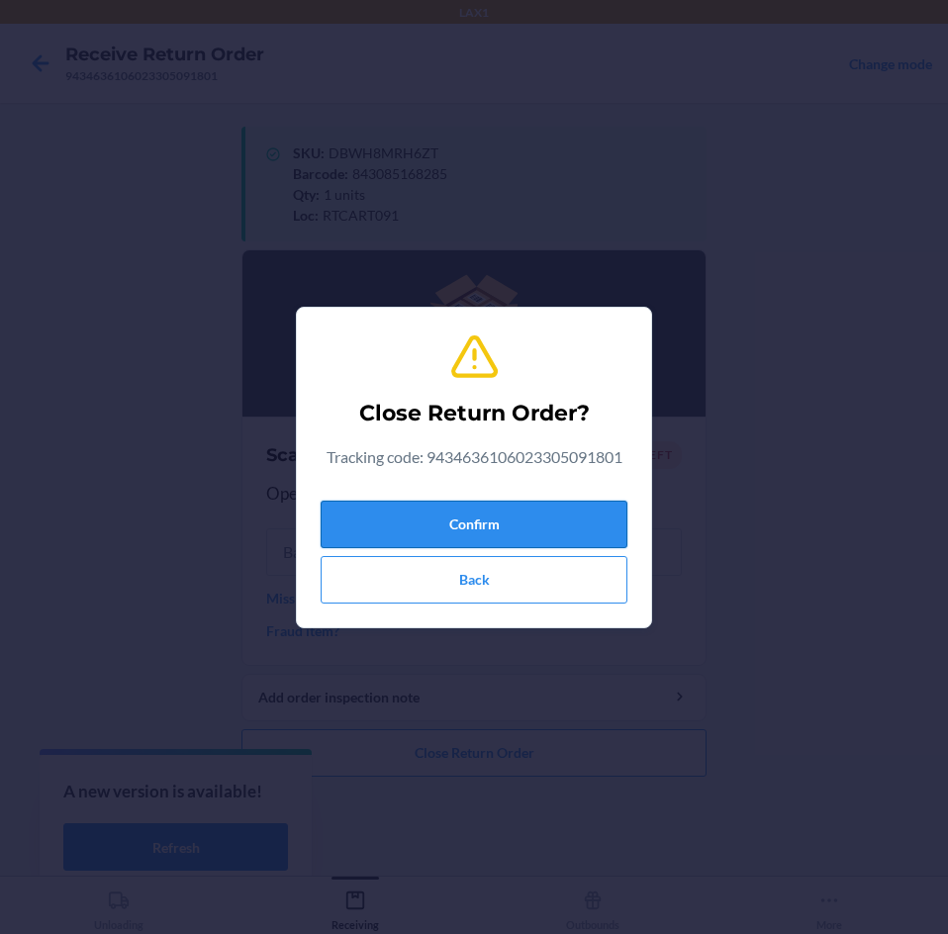
click at [576, 521] on button "Confirm" at bounding box center [473, 524] width 307 height 47
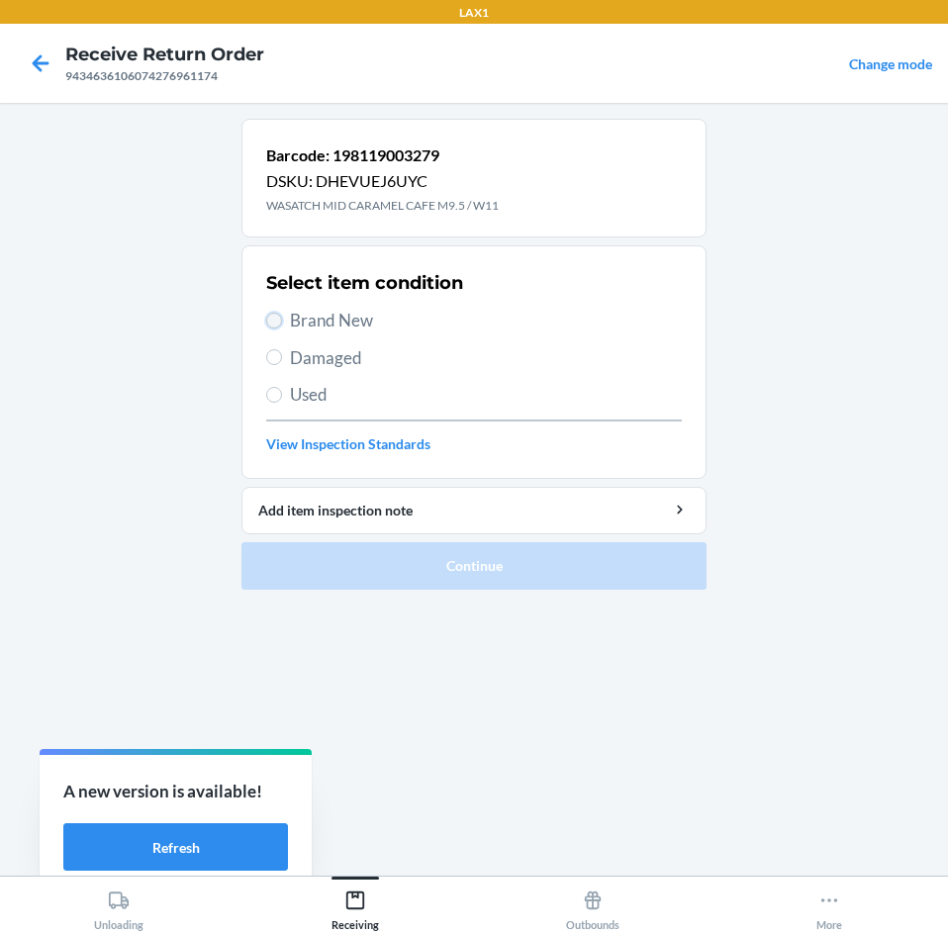
click at [275, 322] on input "Brand New" at bounding box center [274, 321] width 16 height 16
radio input "true"
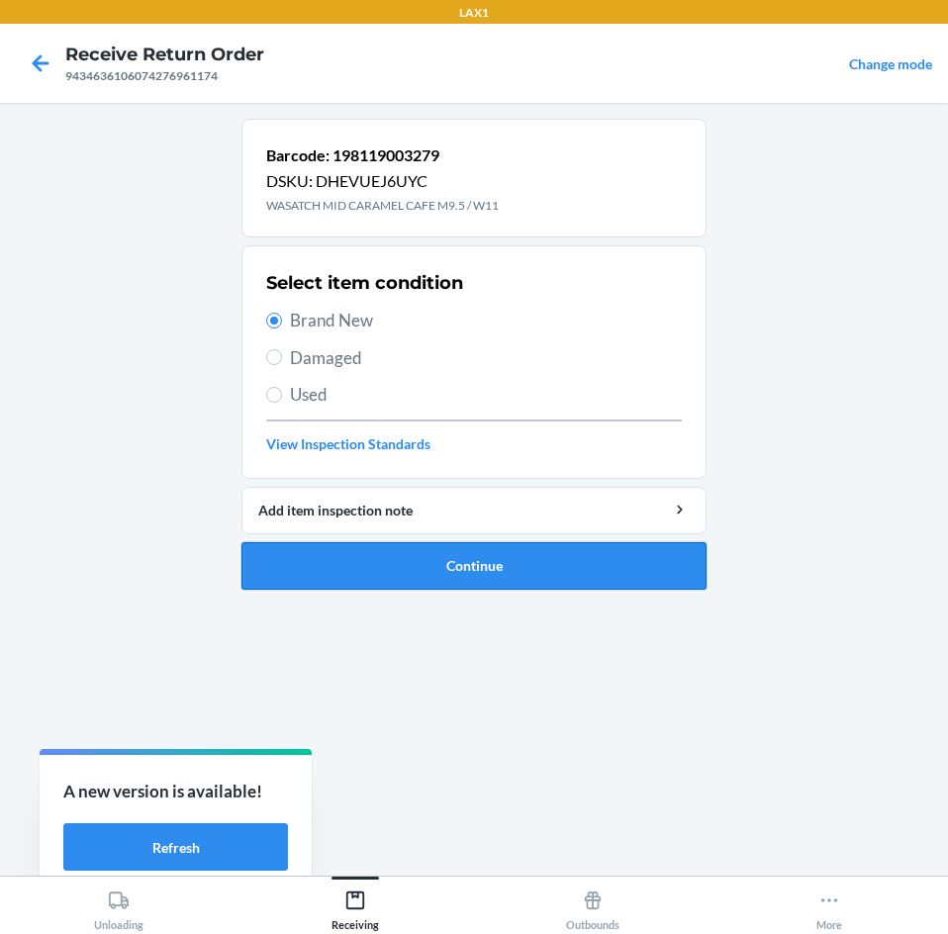
click at [415, 569] on button "Continue" at bounding box center [473, 565] width 465 height 47
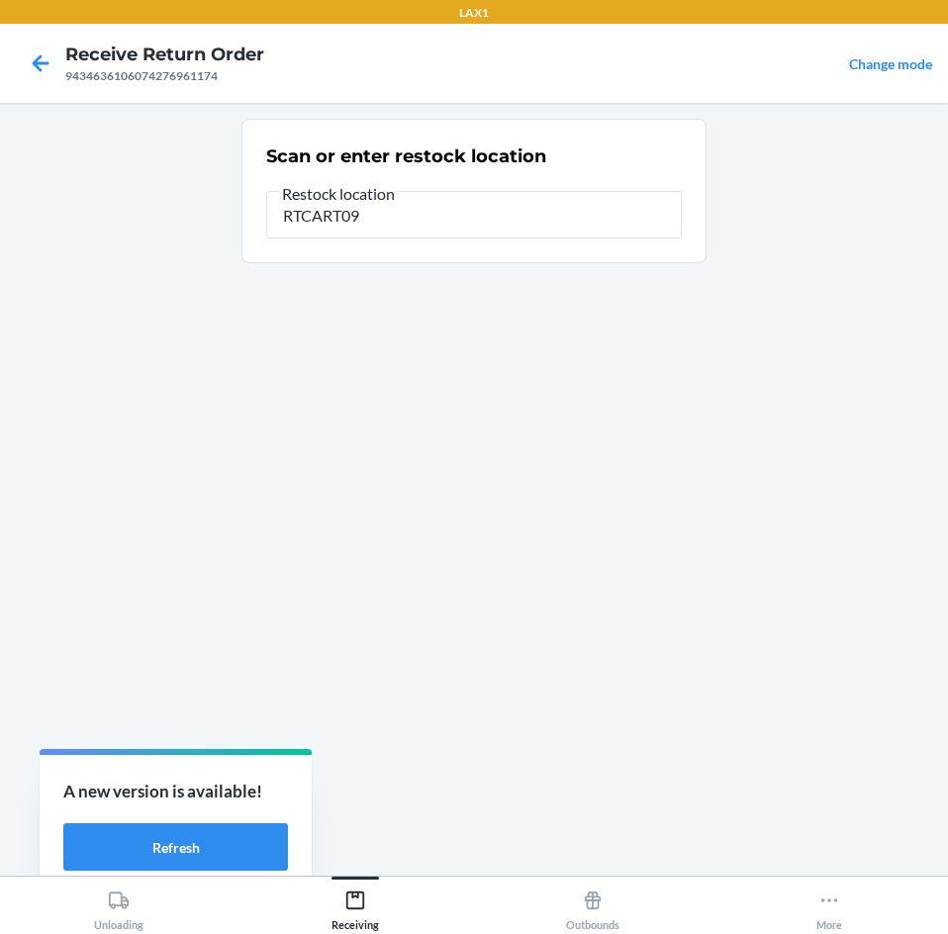
type input "RTCART091"
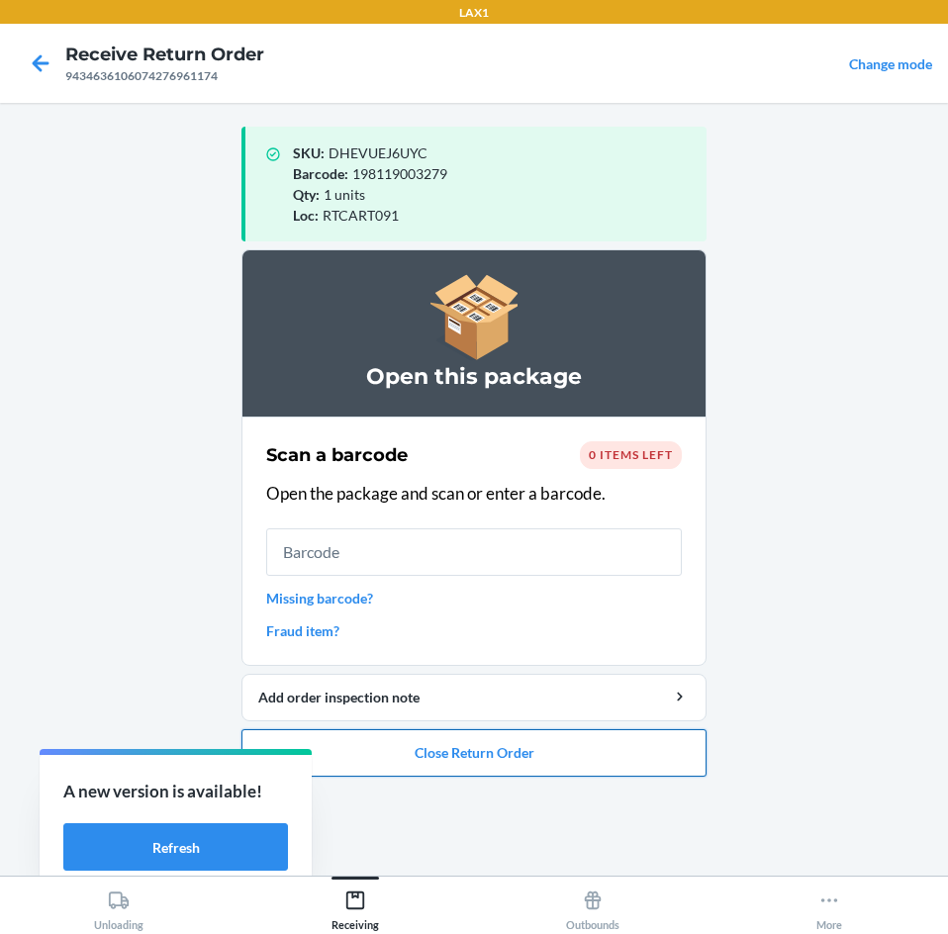
click at [447, 750] on button "Close Return Order" at bounding box center [473, 752] width 465 height 47
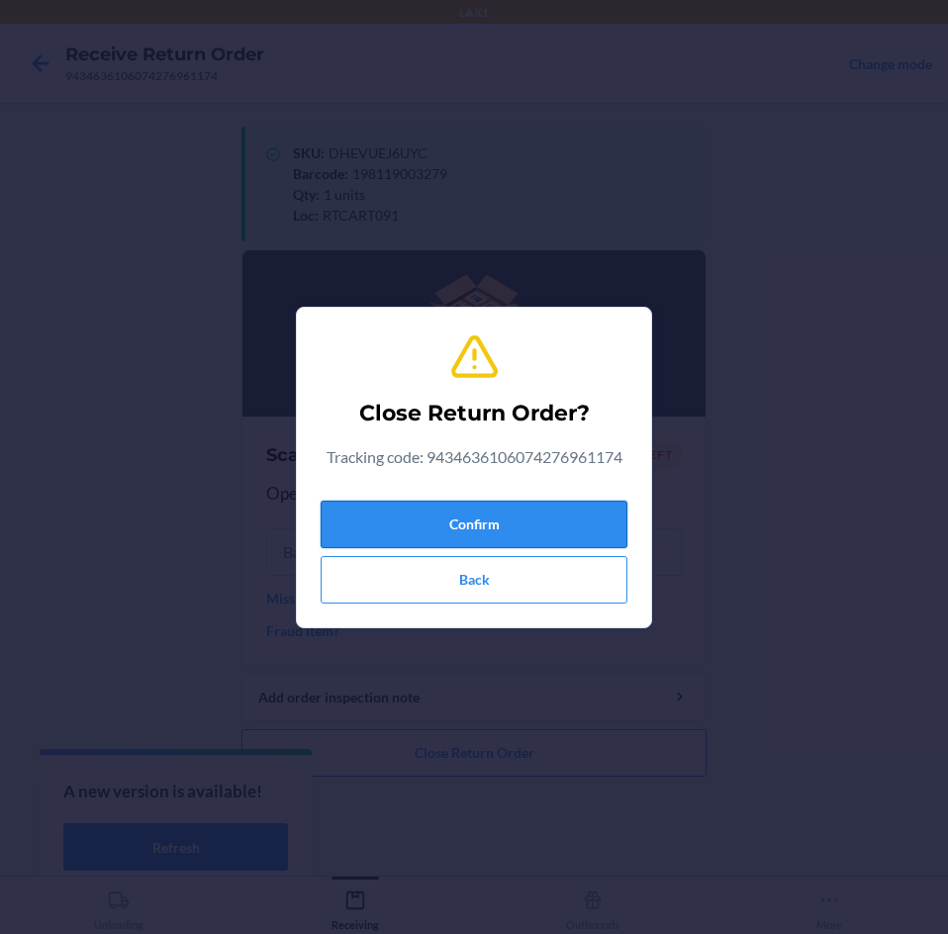
click at [504, 514] on button "Confirm" at bounding box center [473, 524] width 307 height 47
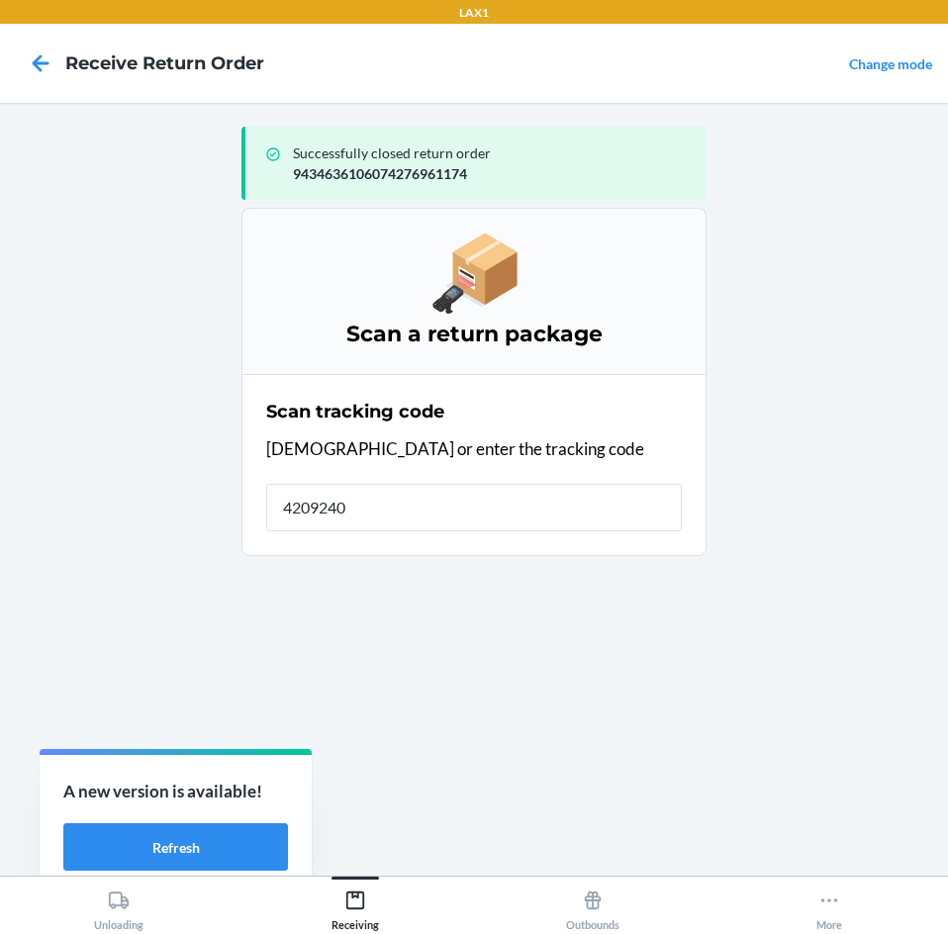
type input "42092408"
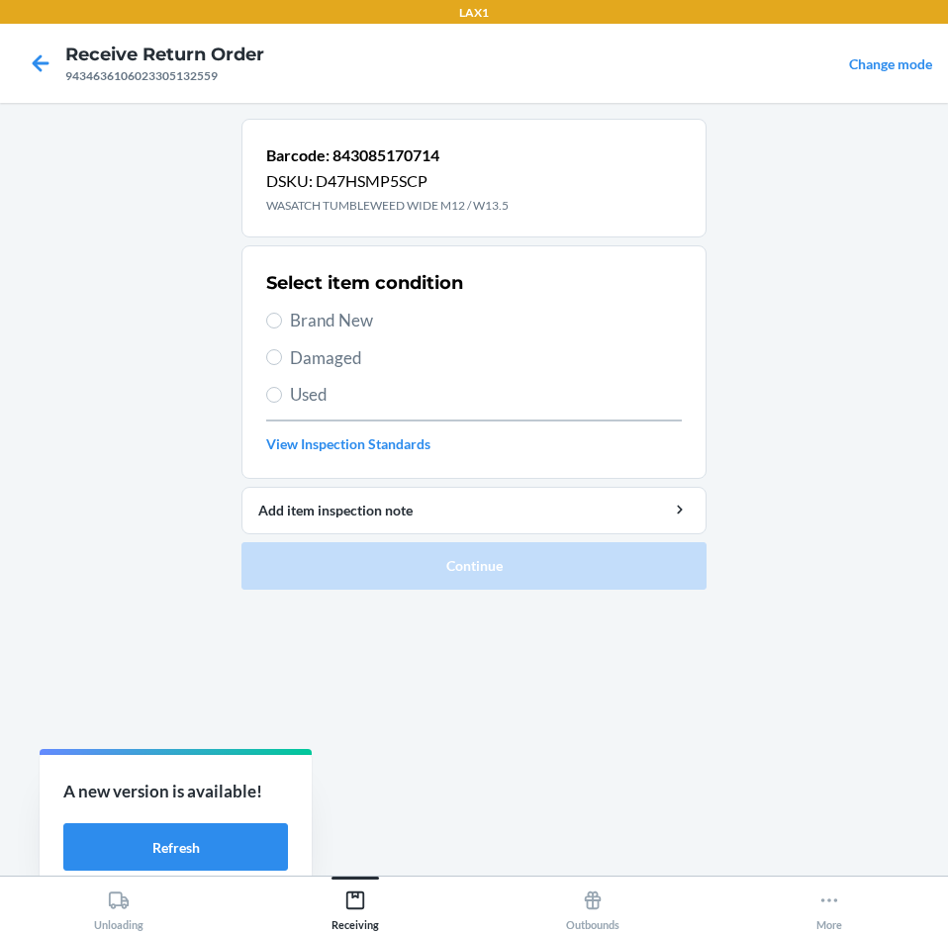
click at [301, 390] on span "Used" at bounding box center [486, 395] width 392 height 26
click at [282, 390] on input "Used" at bounding box center [274, 395] width 16 height 16
radio input "true"
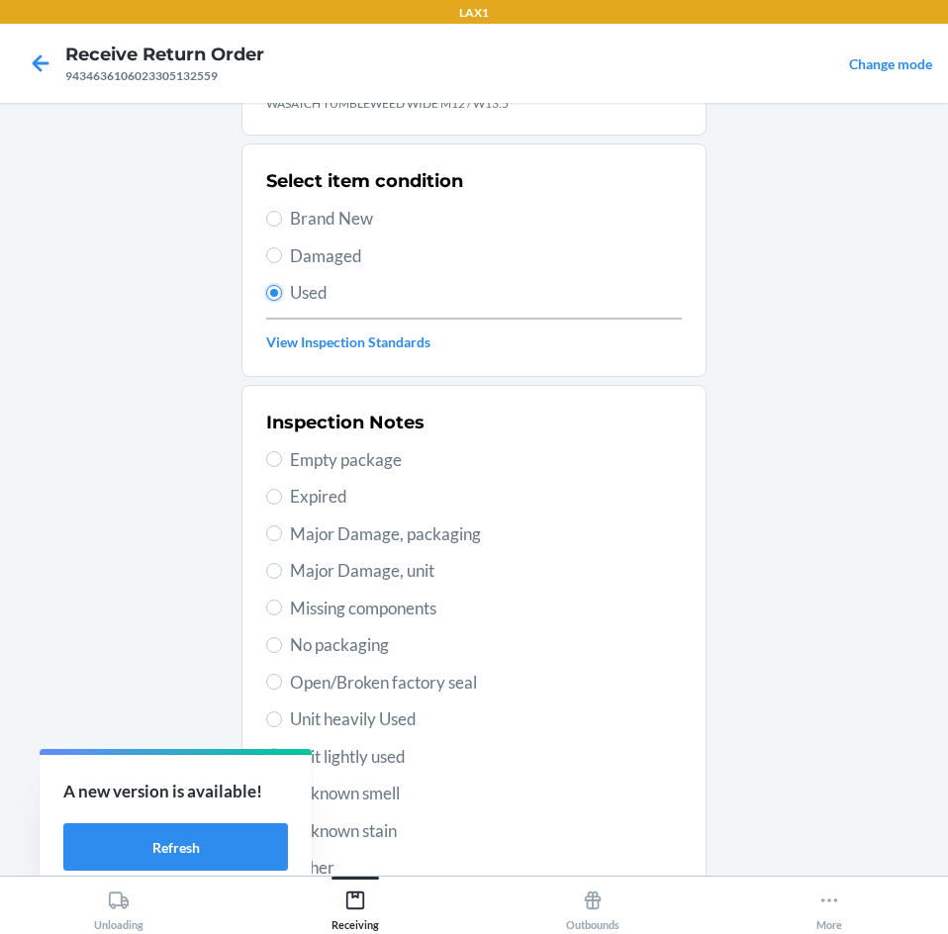
scroll to position [198, 0]
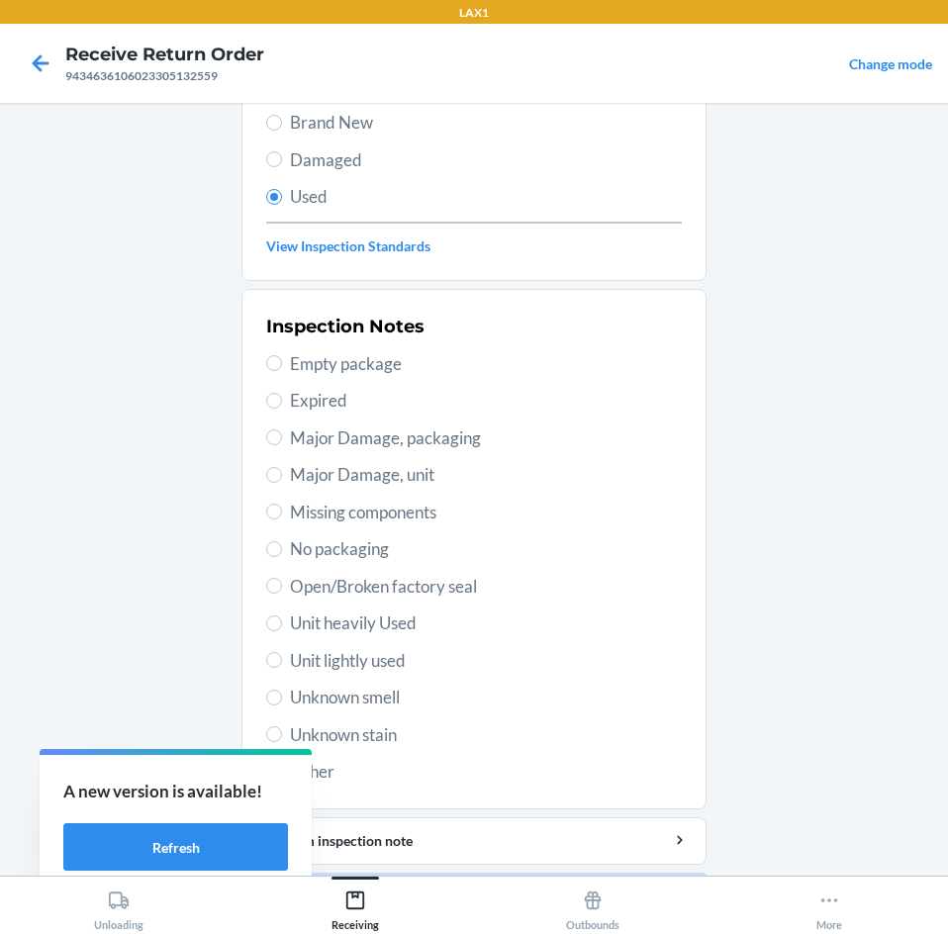
click at [377, 630] on span "Unit heavily Used" at bounding box center [486, 623] width 392 height 26
click at [282, 630] on input "Unit heavily Used" at bounding box center [274, 623] width 16 height 16
radio input "true"
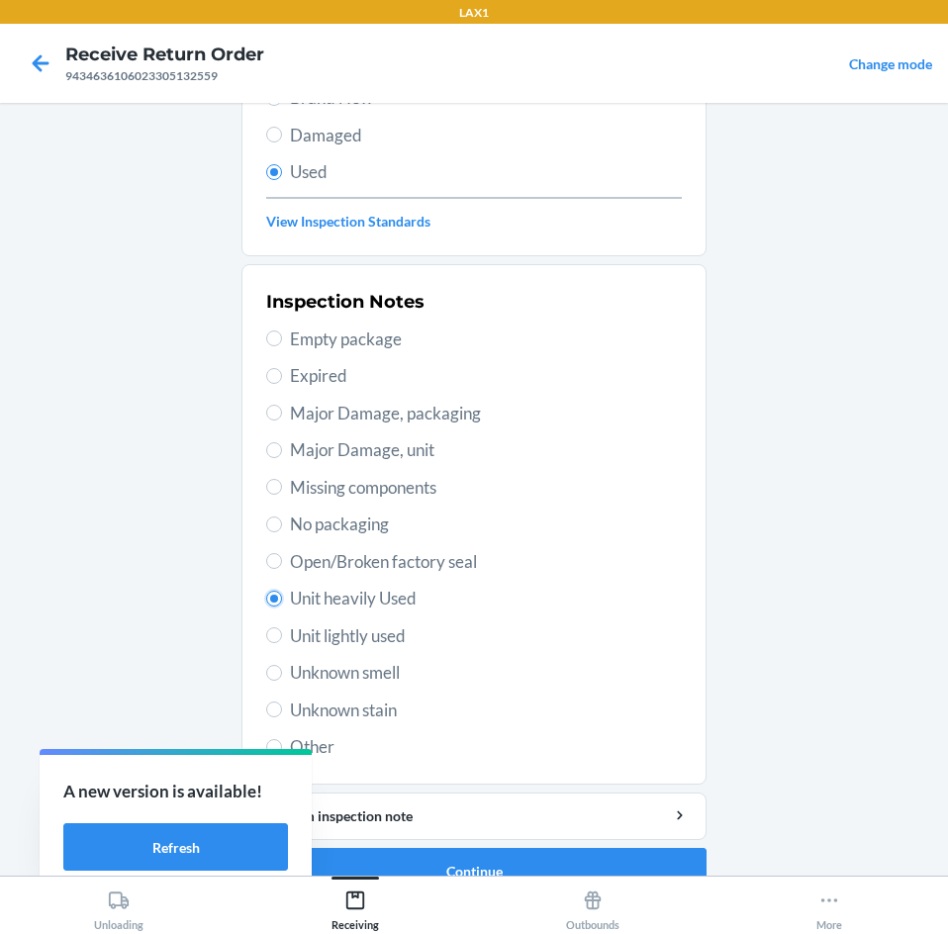
scroll to position [258, 0]
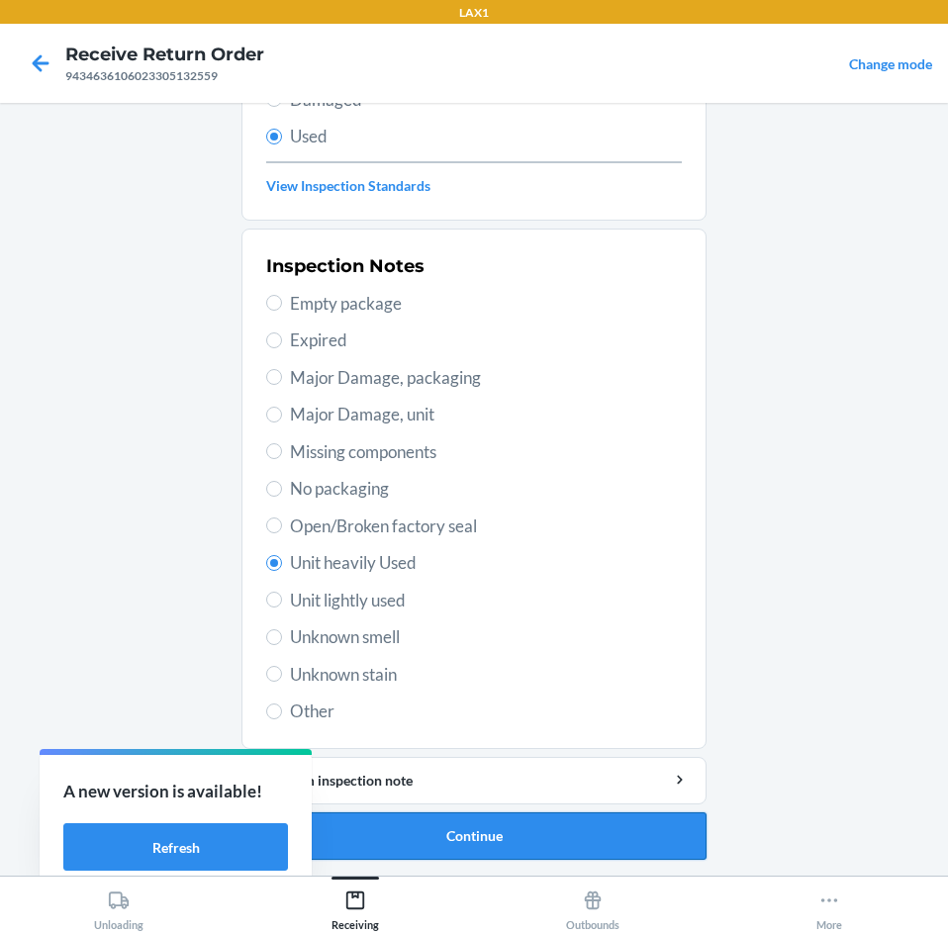
click at [523, 834] on button "Continue" at bounding box center [473, 835] width 465 height 47
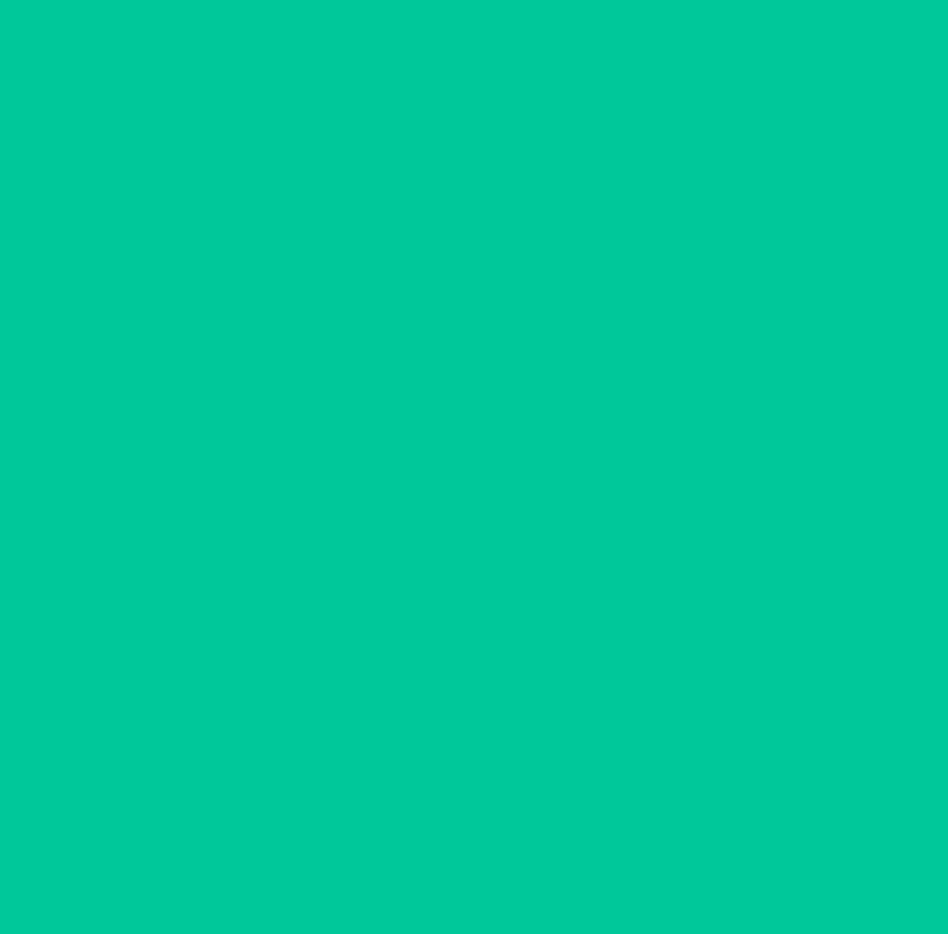
scroll to position [0, 0]
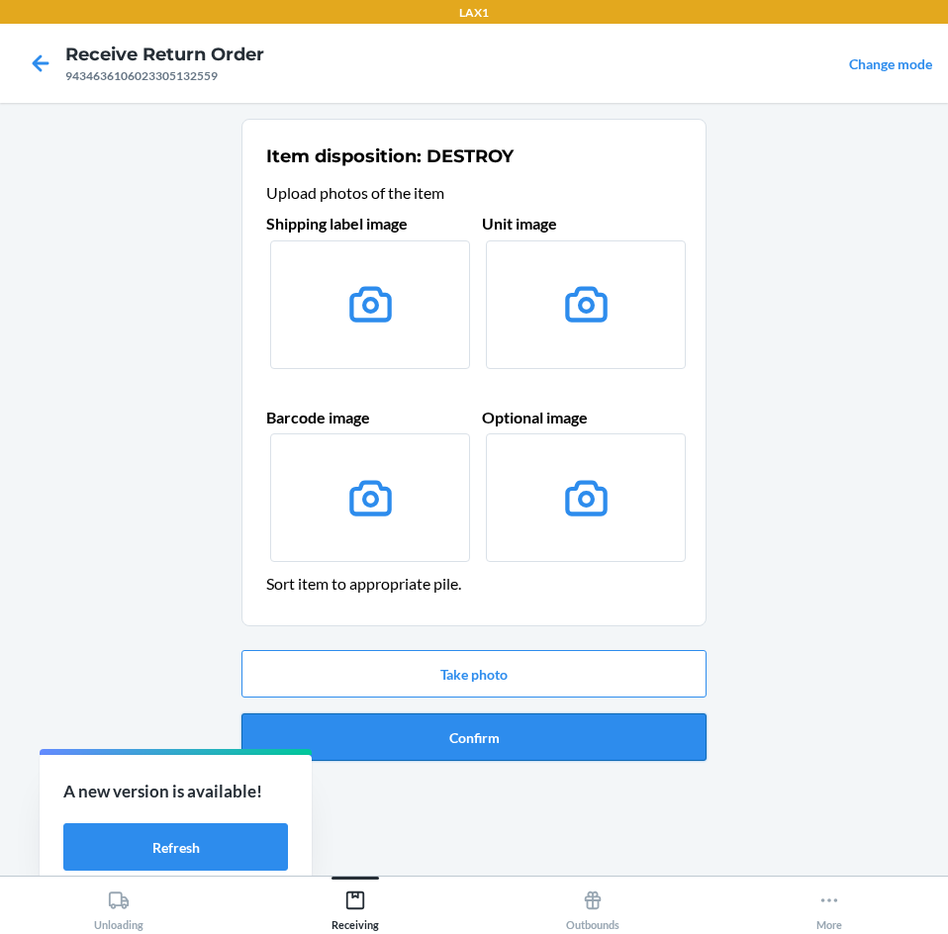
click at [499, 726] on button "Confirm" at bounding box center [473, 736] width 465 height 47
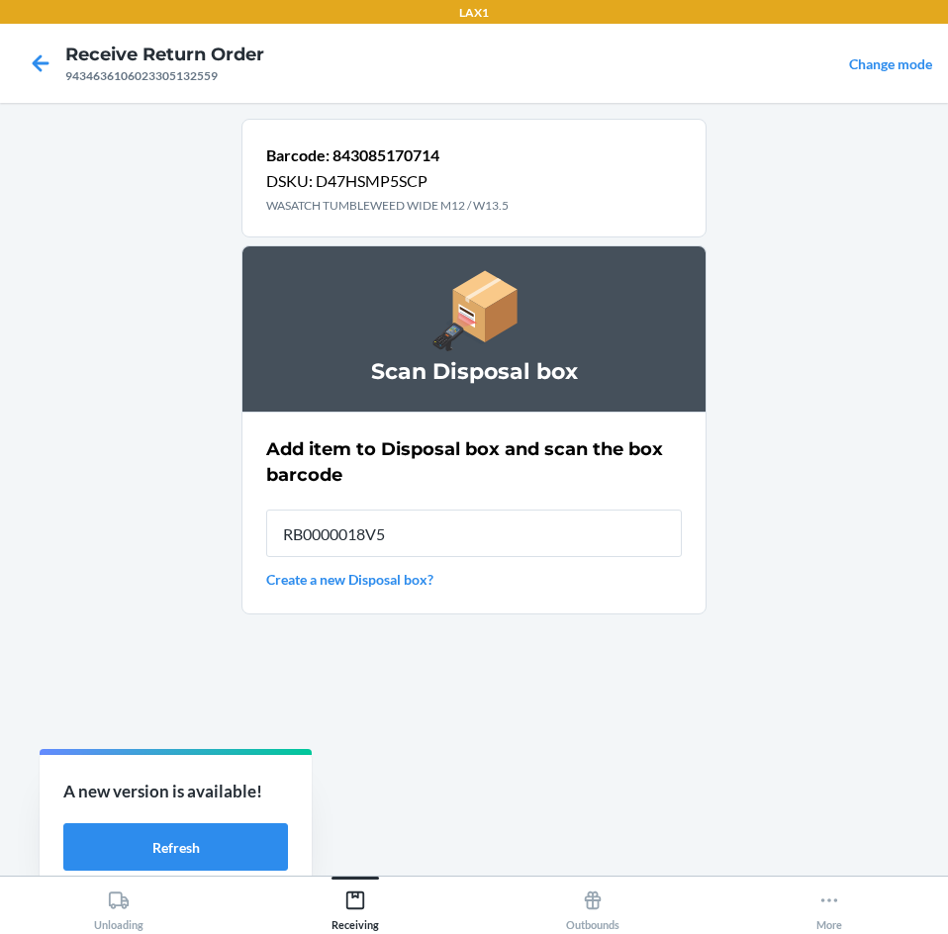
type input "RB0000018V5"
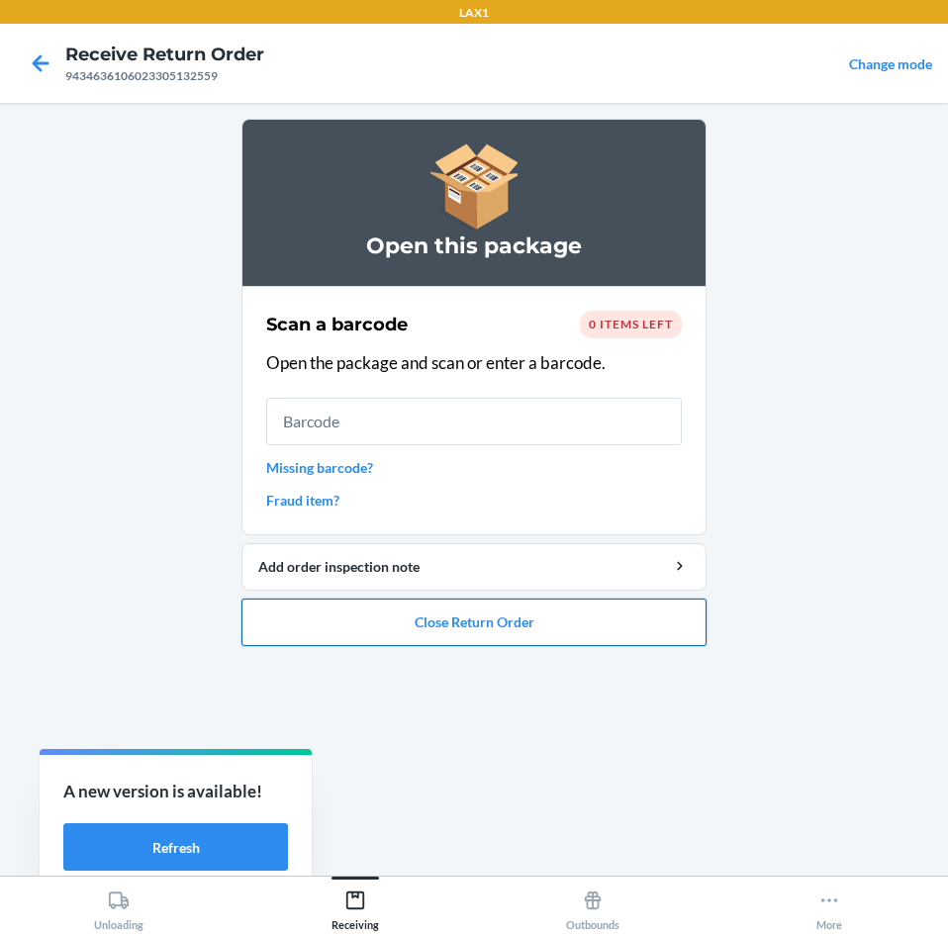
click at [565, 630] on button "Close Return Order" at bounding box center [473, 621] width 465 height 47
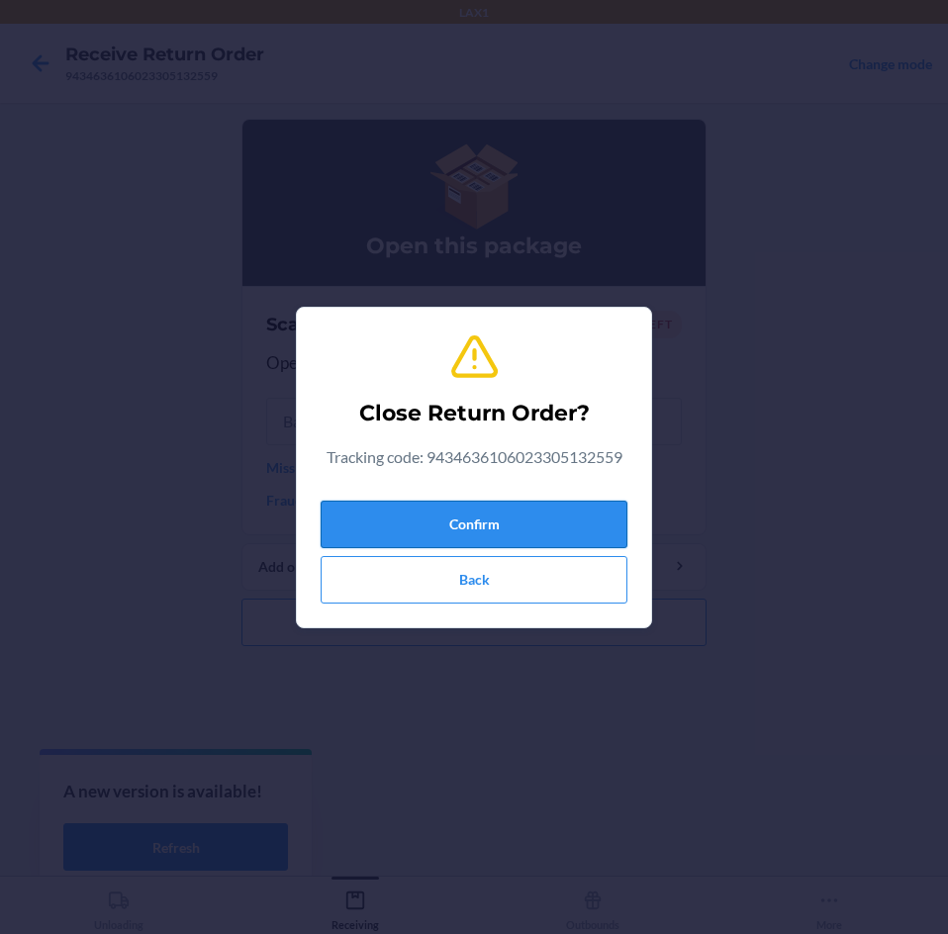
click at [491, 517] on button "Confirm" at bounding box center [473, 524] width 307 height 47
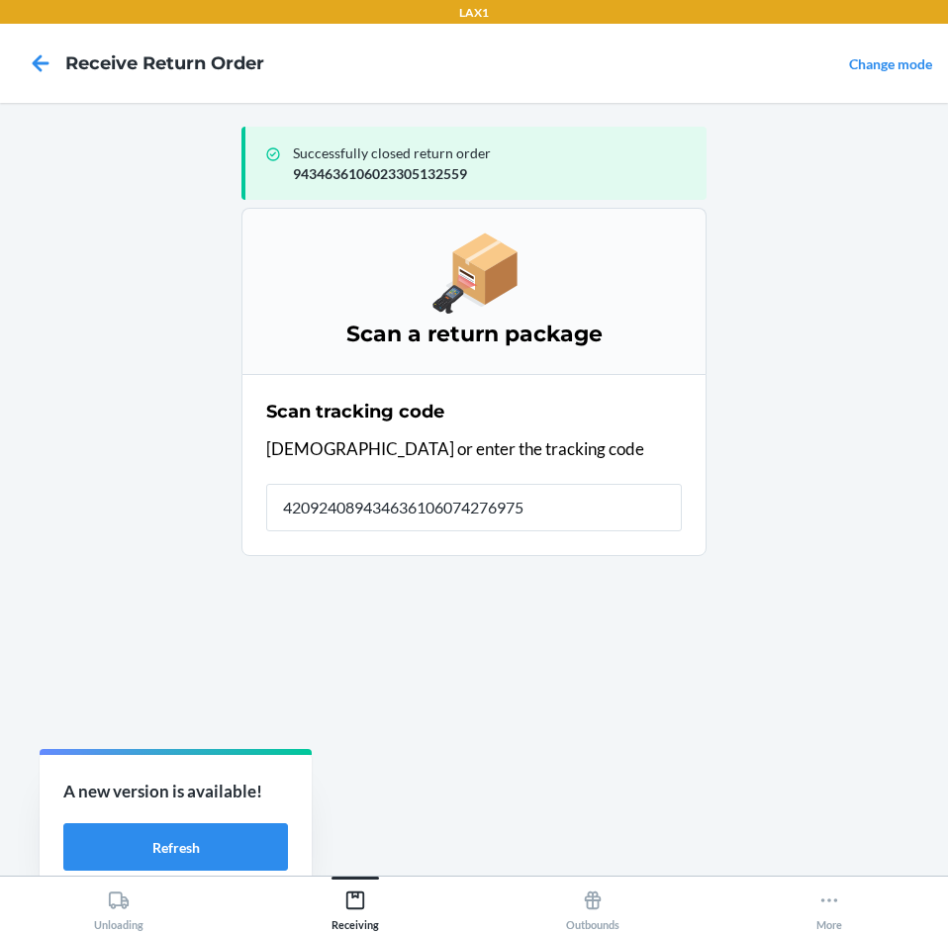
type input "4209240894346361060742769750"
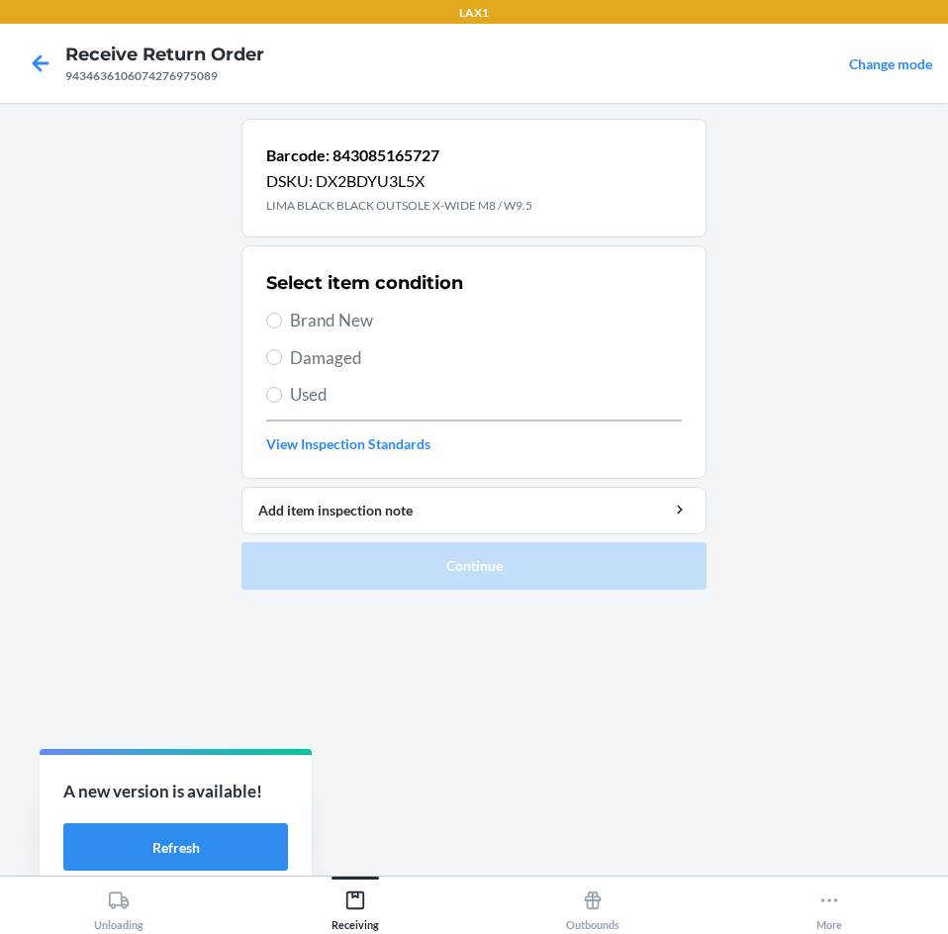
click at [319, 324] on span "Brand New" at bounding box center [486, 321] width 392 height 26
click at [282, 324] on input "Brand New" at bounding box center [274, 321] width 16 height 16
radio input "true"
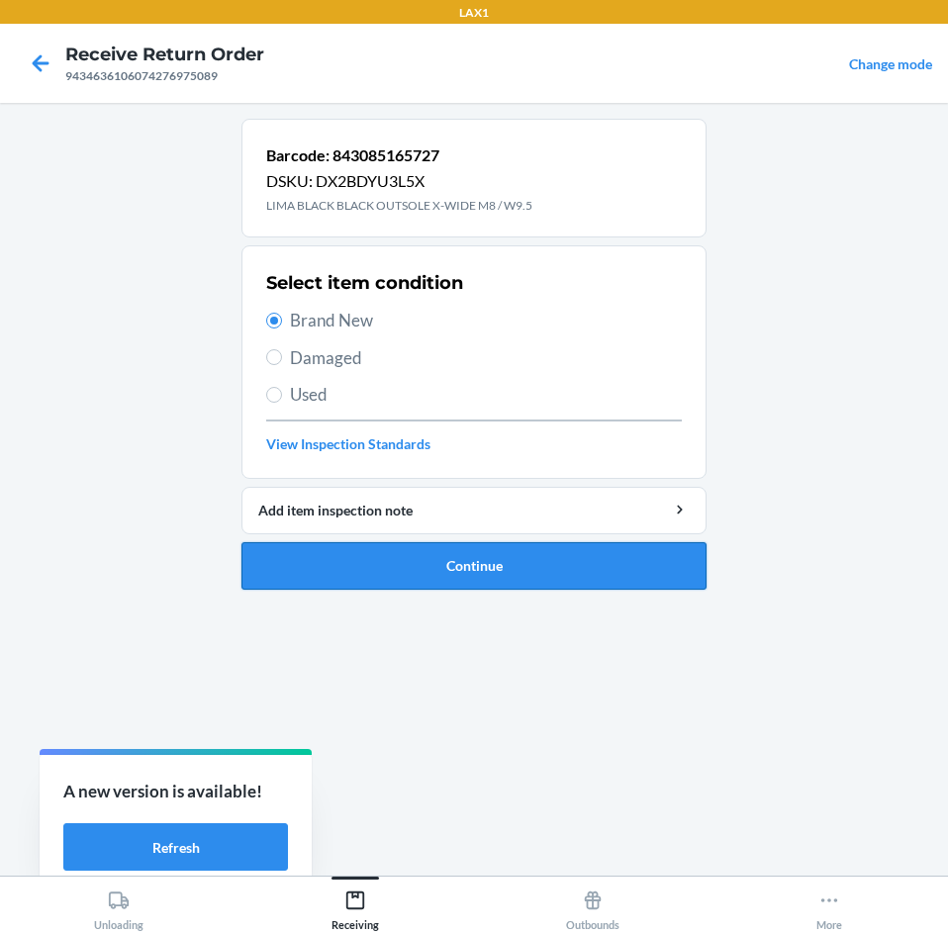
click at [473, 558] on button "Continue" at bounding box center [473, 565] width 465 height 47
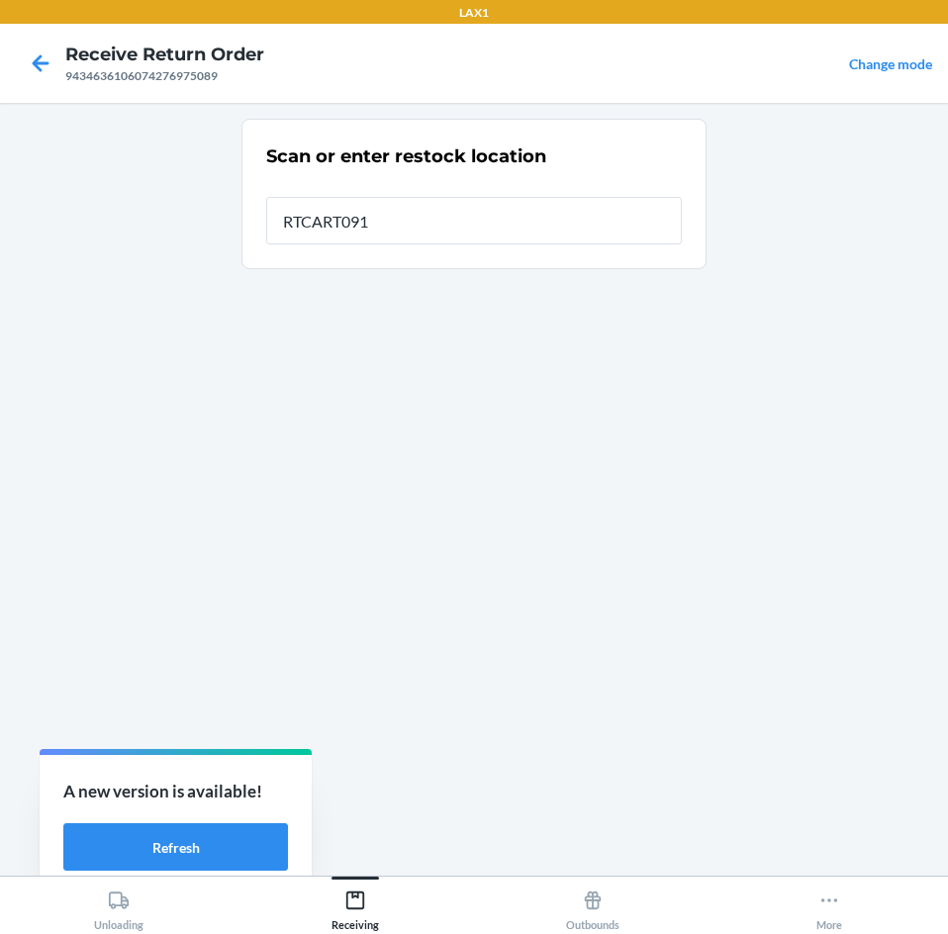
type input "RTCART091"
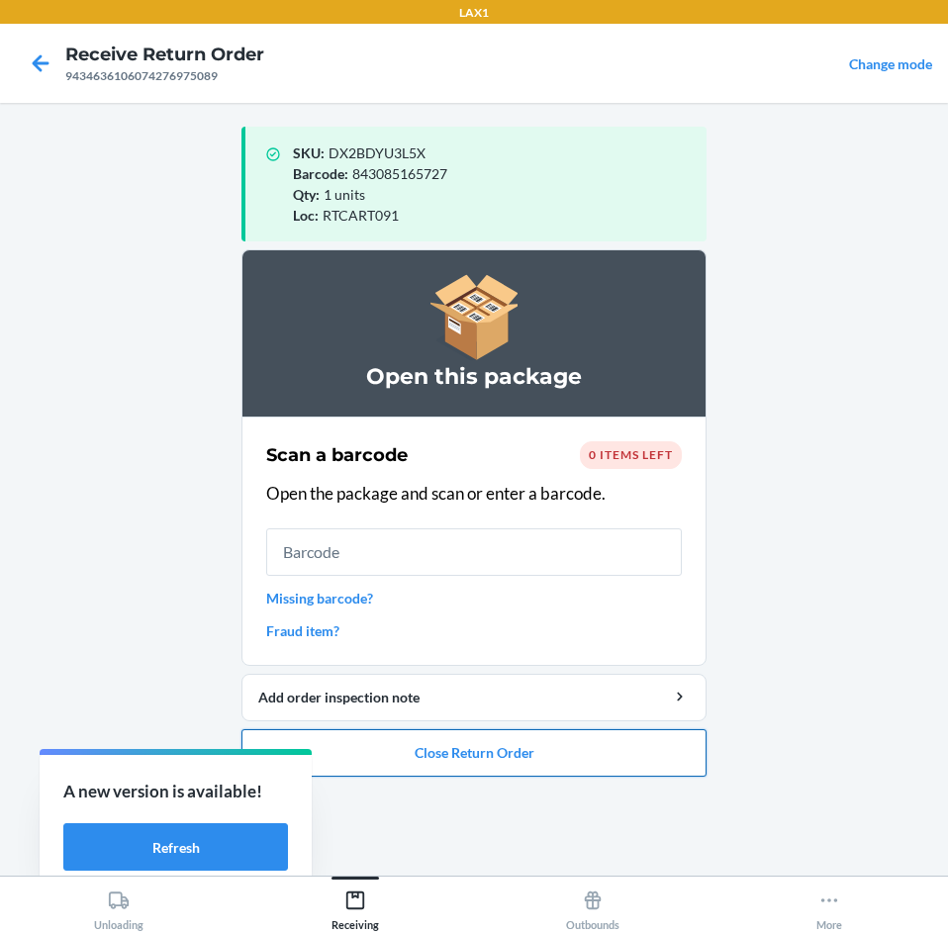
click at [539, 754] on button "Close Return Order" at bounding box center [473, 752] width 465 height 47
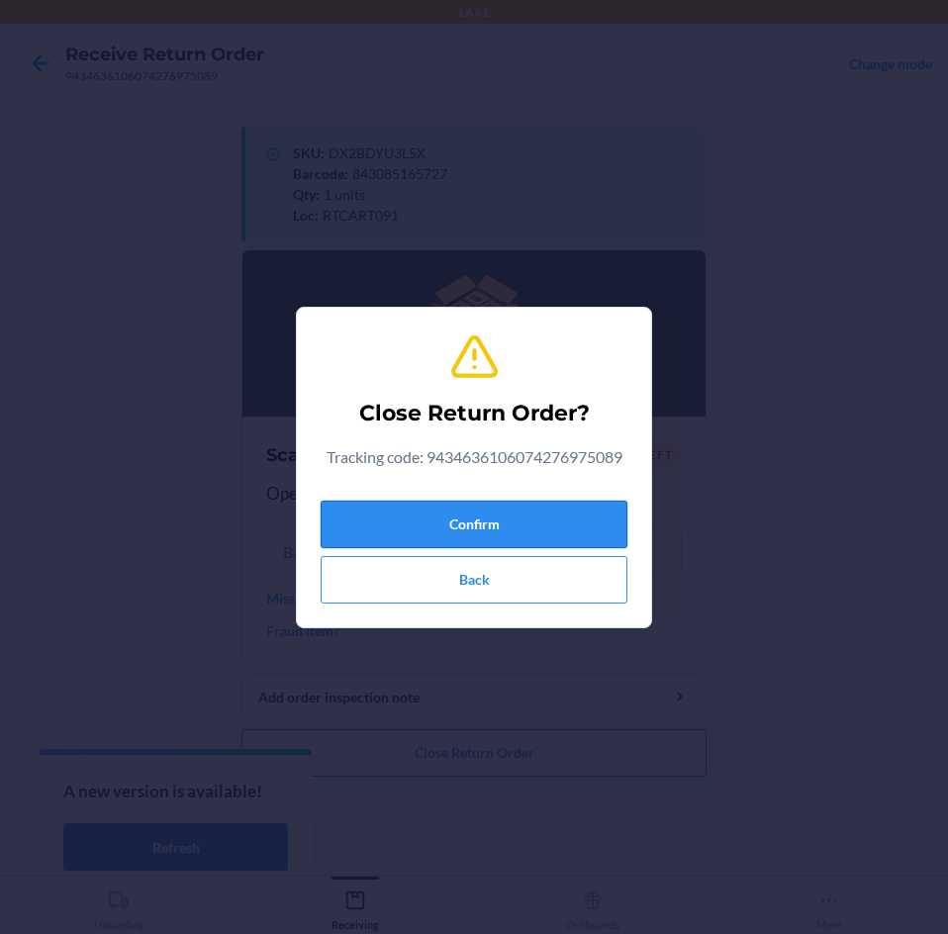
click at [576, 534] on button "Confirm" at bounding box center [473, 524] width 307 height 47
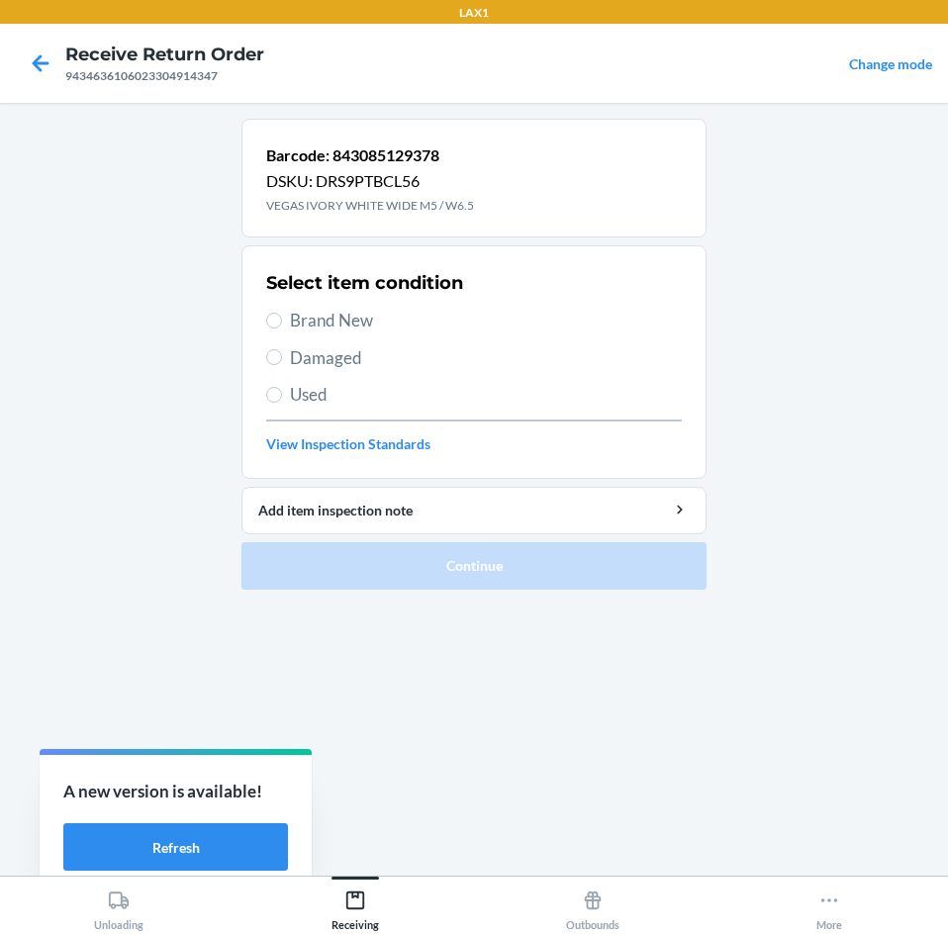
click at [284, 320] on label "Brand New" at bounding box center [473, 321] width 415 height 26
click at [282, 320] on input "Brand New" at bounding box center [274, 321] width 16 height 16
radio input "true"
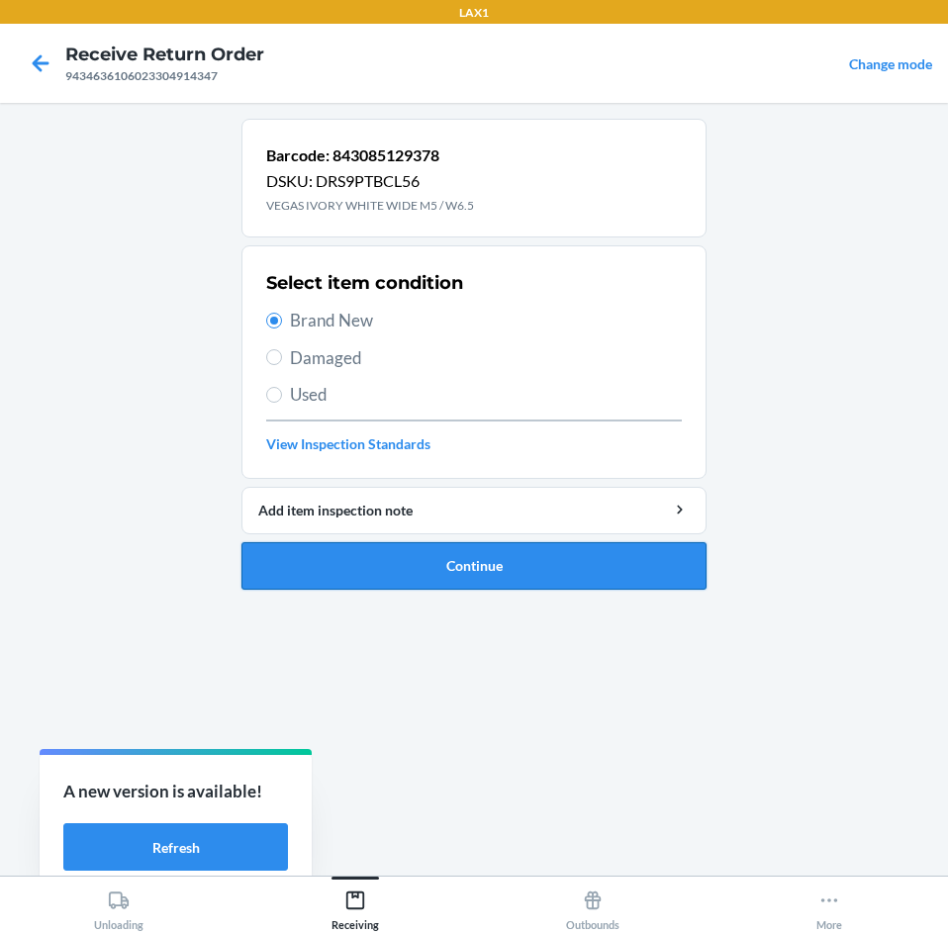
click at [430, 559] on button "Continue" at bounding box center [473, 565] width 465 height 47
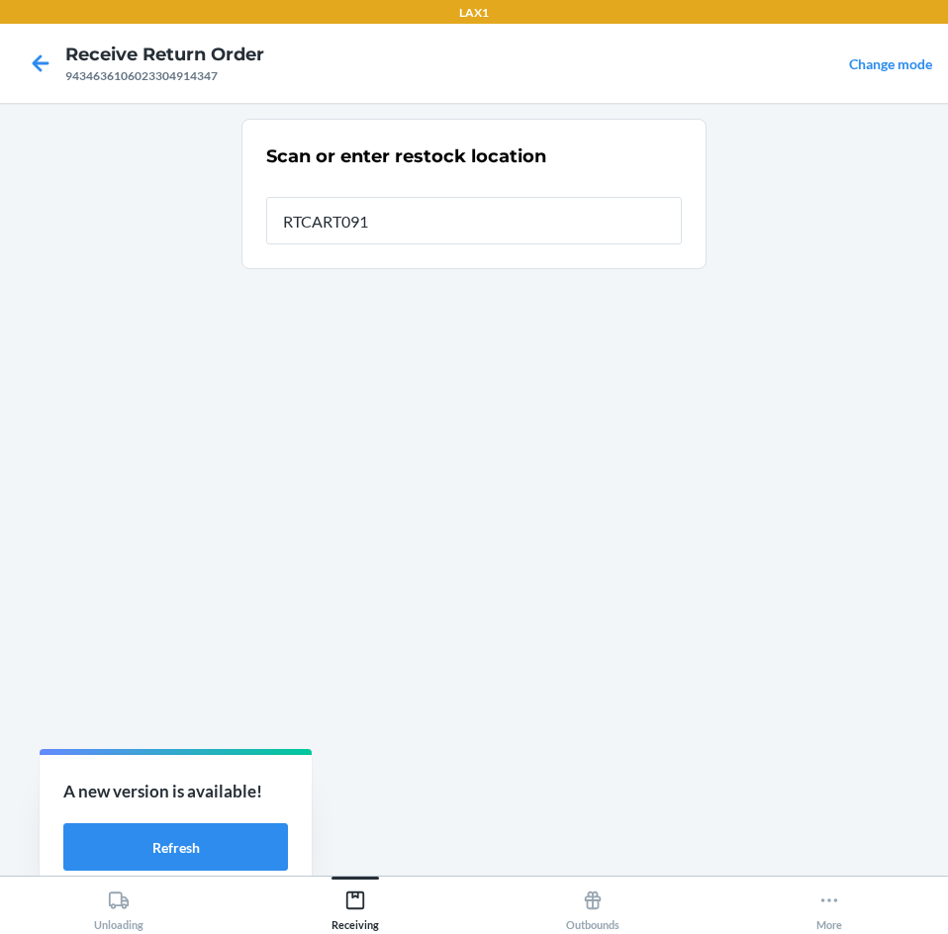
type input "RTCART091"
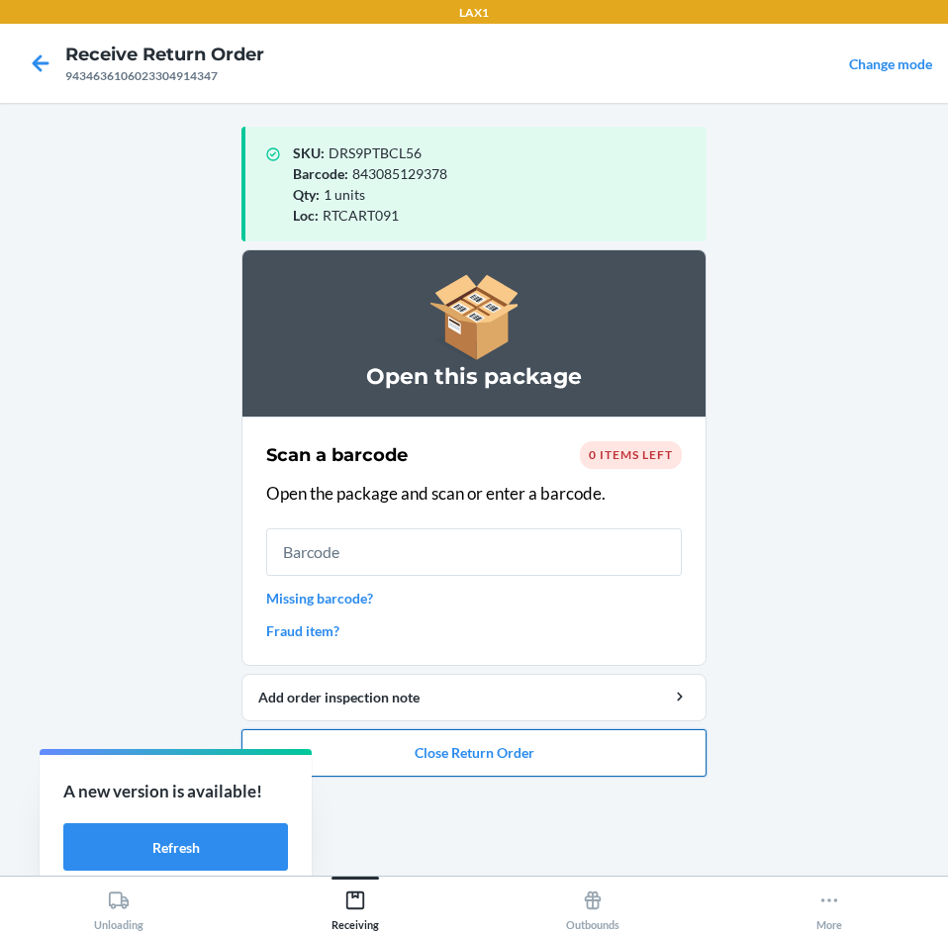
click at [608, 758] on button "Close Return Order" at bounding box center [473, 752] width 465 height 47
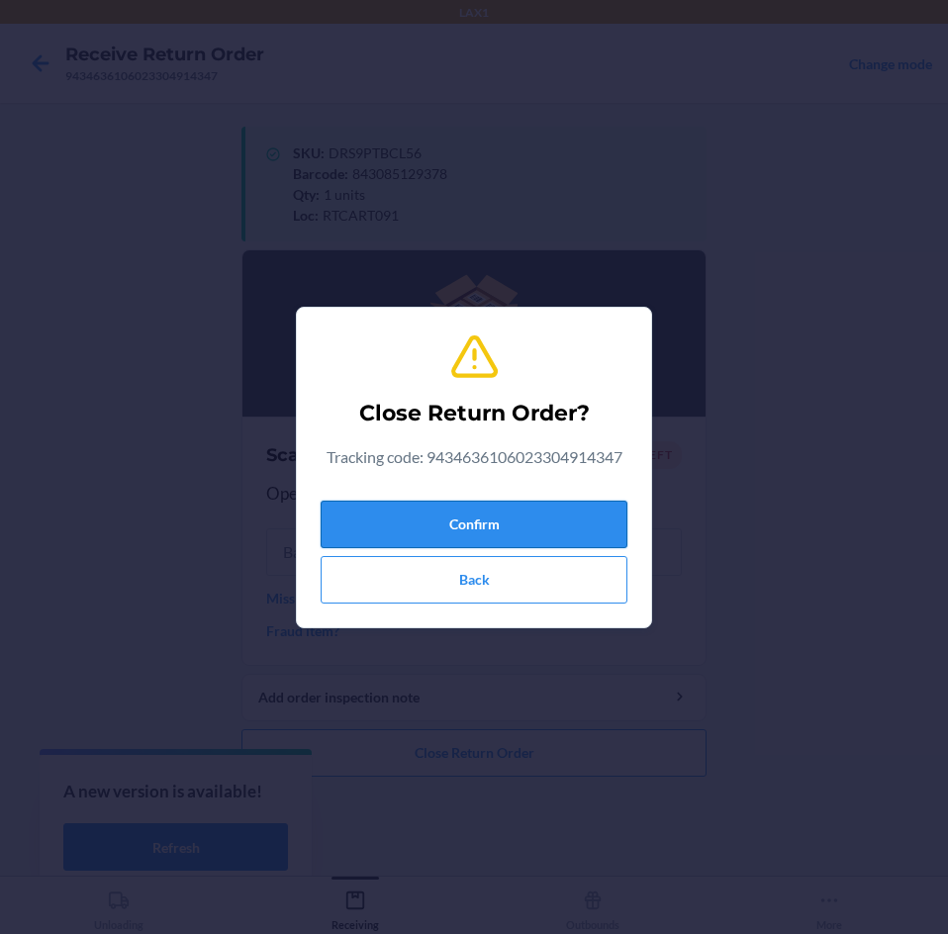
click at [589, 530] on button "Confirm" at bounding box center [473, 524] width 307 height 47
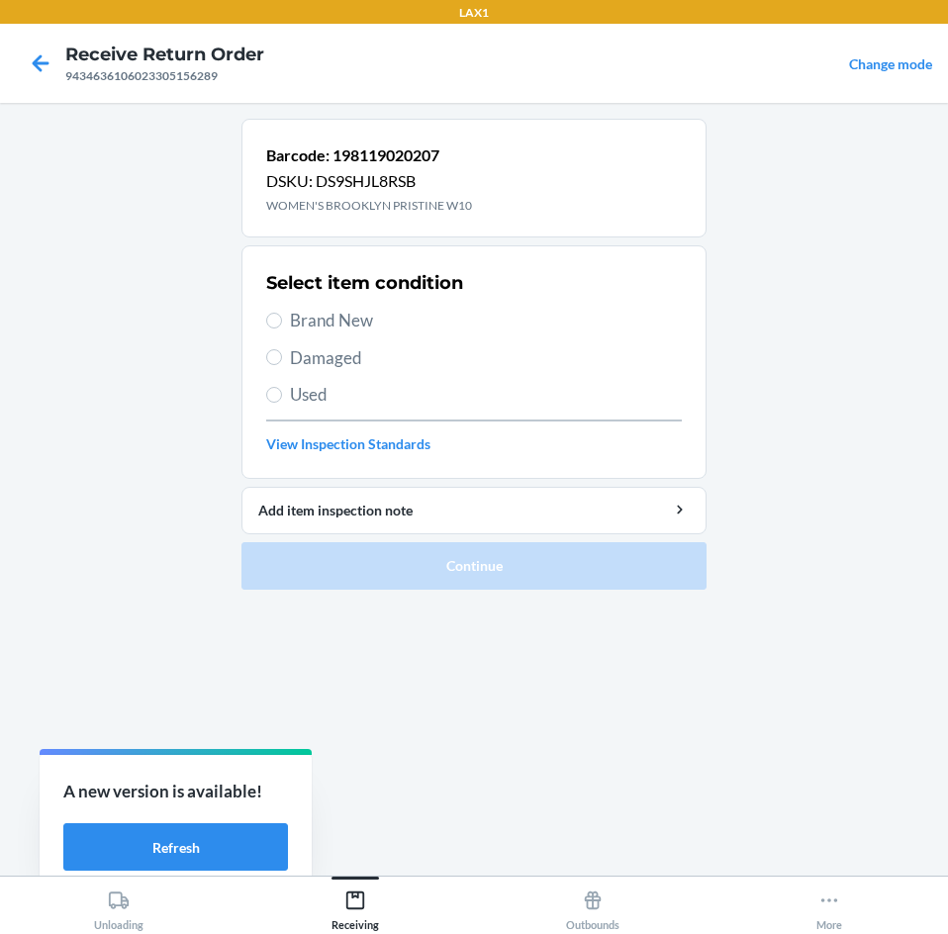
click at [324, 326] on span "Brand New" at bounding box center [486, 321] width 392 height 26
click at [282, 326] on input "Brand New" at bounding box center [274, 321] width 16 height 16
radio input "true"
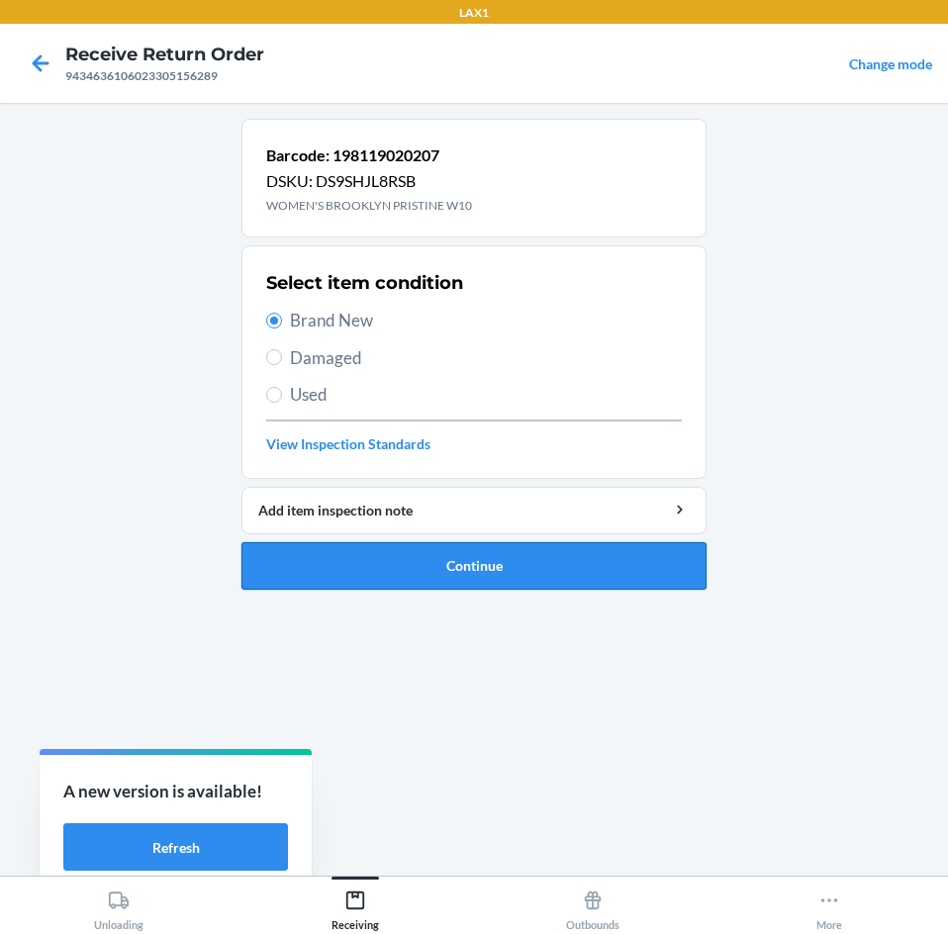
click at [421, 565] on button "Continue" at bounding box center [473, 565] width 465 height 47
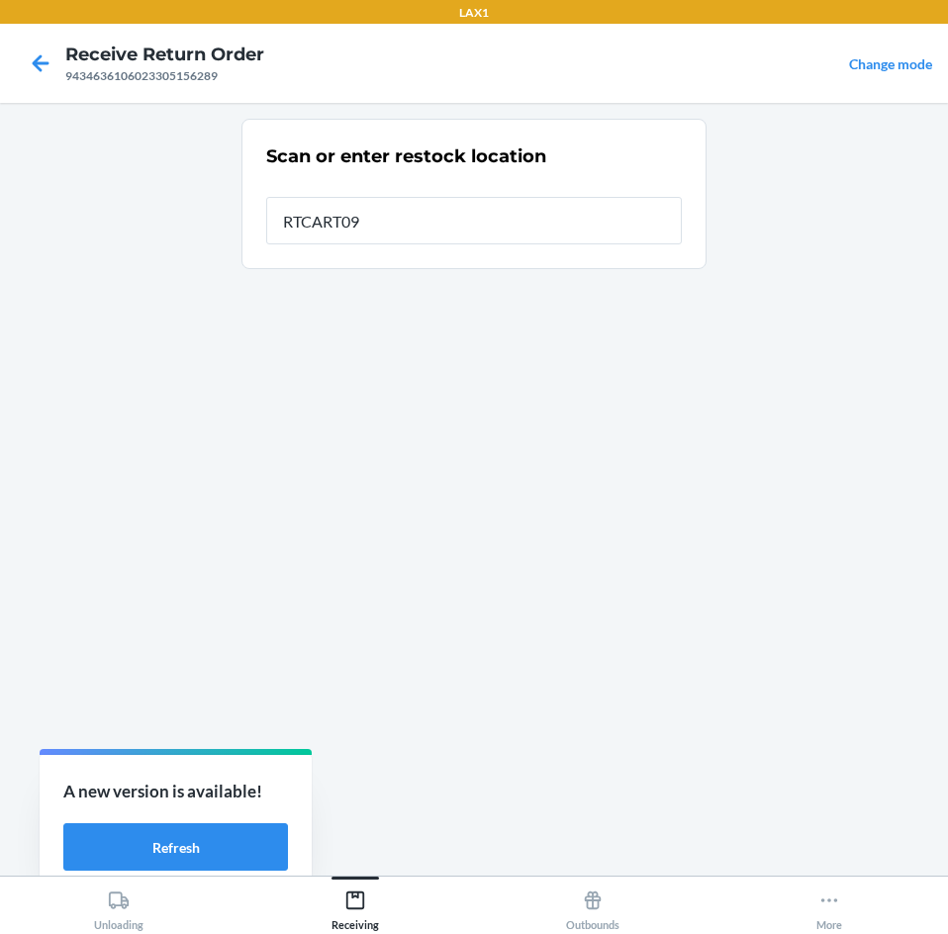
type input "RTCART091"
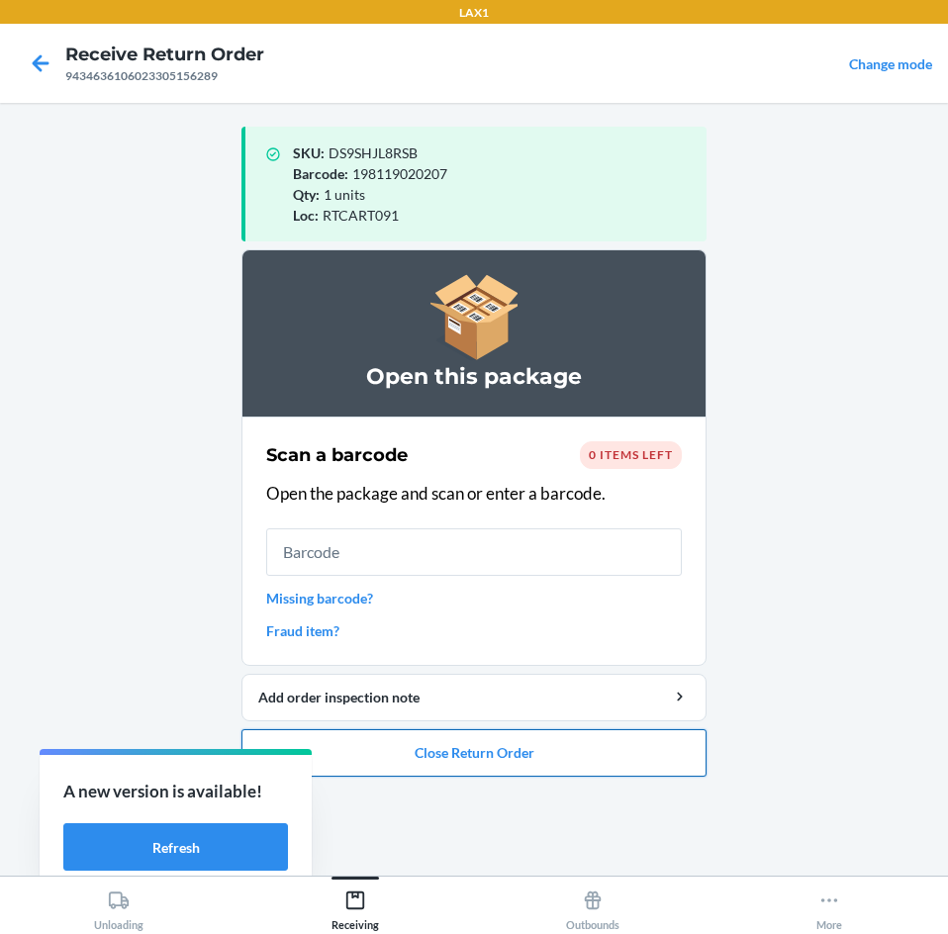
click at [491, 753] on button "Close Return Order" at bounding box center [473, 752] width 465 height 47
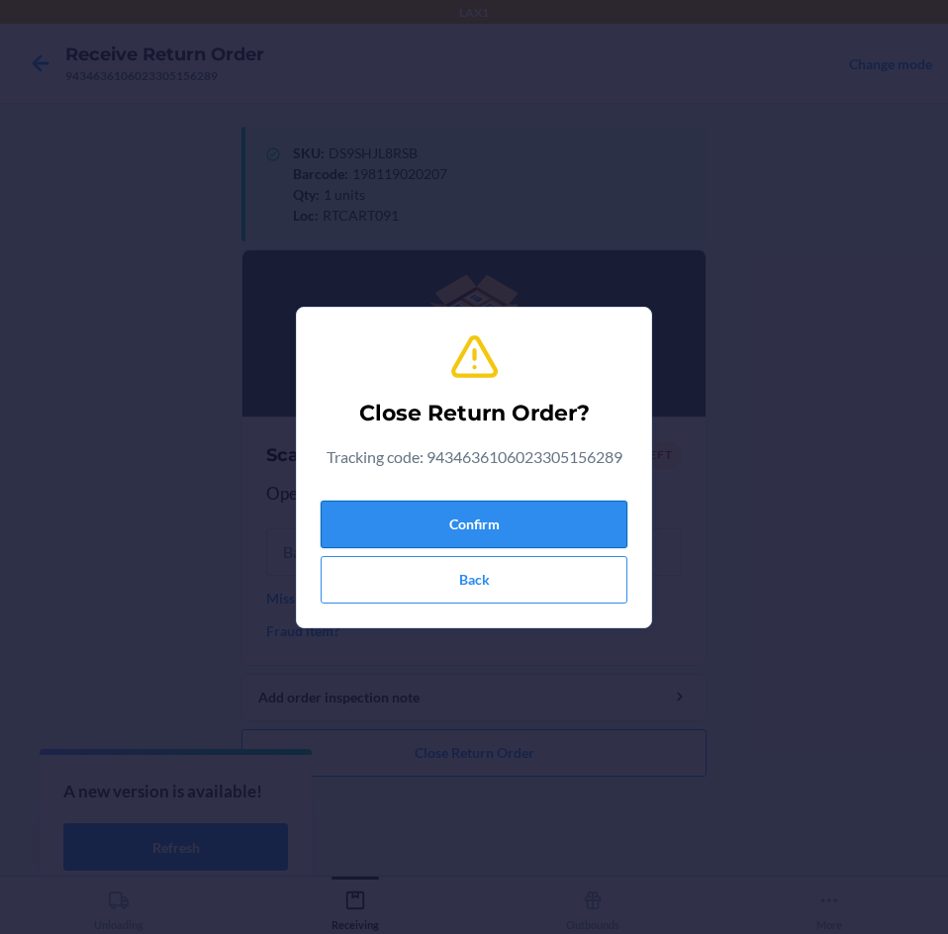
click at [543, 531] on button "Confirm" at bounding box center [473, 524] width 307 height 47
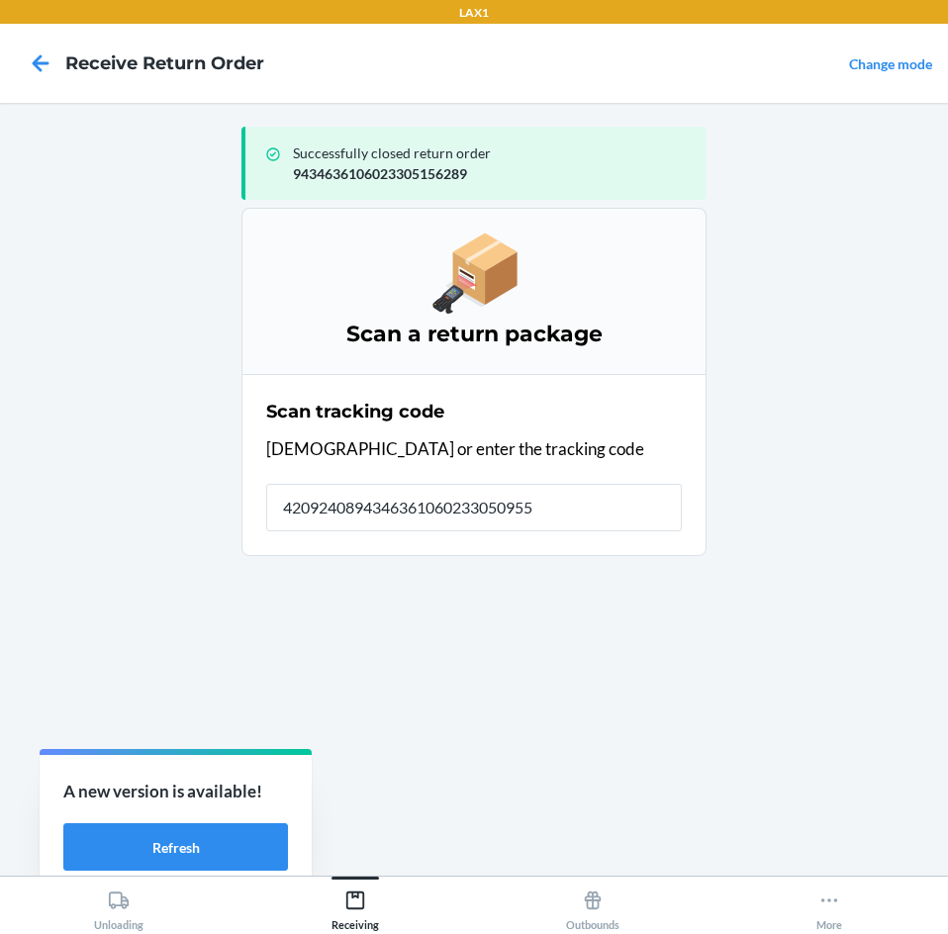
type input "42092408943463610602330509555"
